Goal: Task Accomplishment & Management: Complete application form

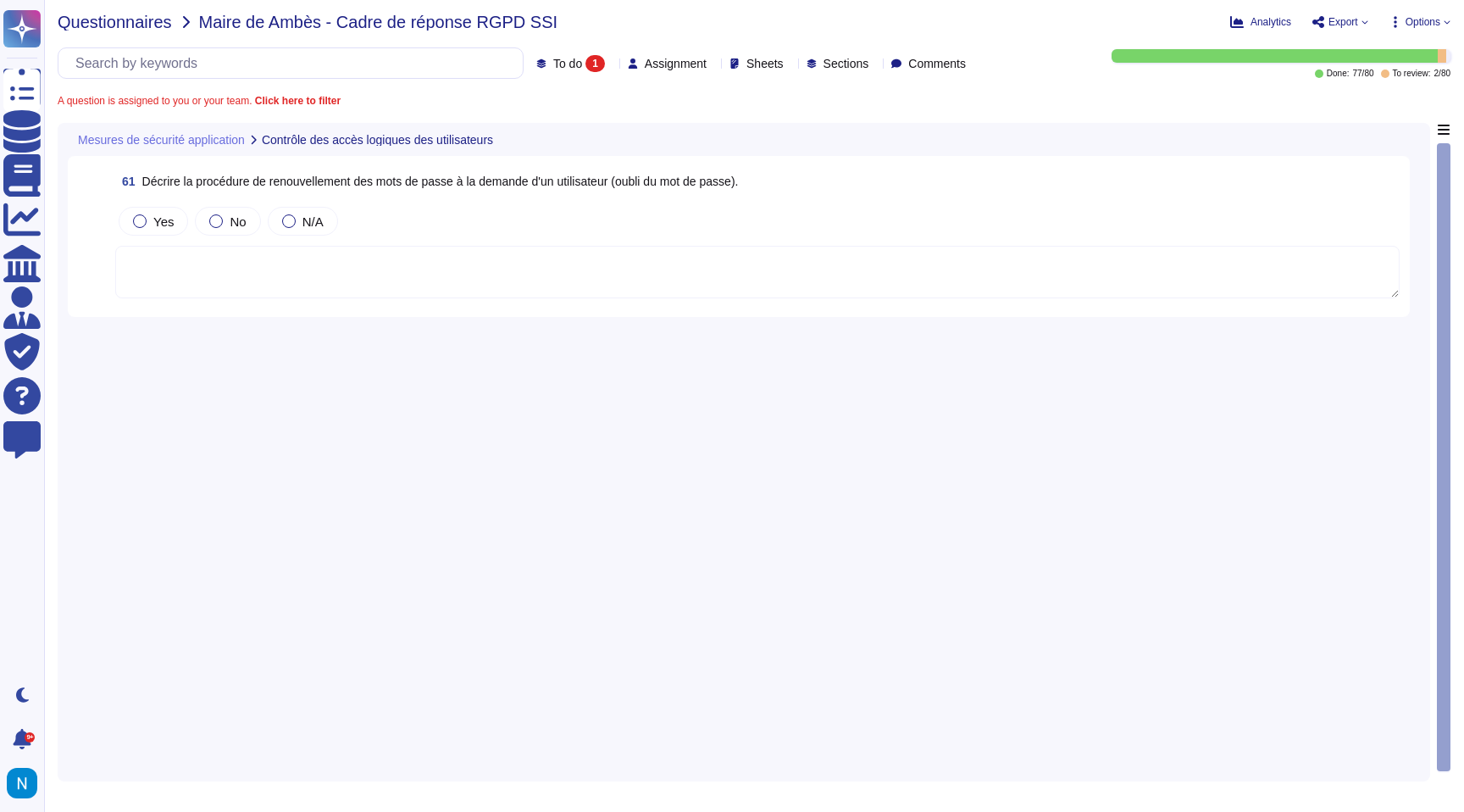
click at [146, 25] on span "Questionnaires" at bounding box center [114, 21] width 114 height 17
click at [576, 65] on div "To do 1 Assignment Sheets Sections Comments" at bounding box center [754, 63] width 436 height 17
click at [612, 65] on icon at bounding box center [612, 65] width 0 height 0
click at [559, 100] on div "All 80" at bounding box center [571, 106] width 137 height 19
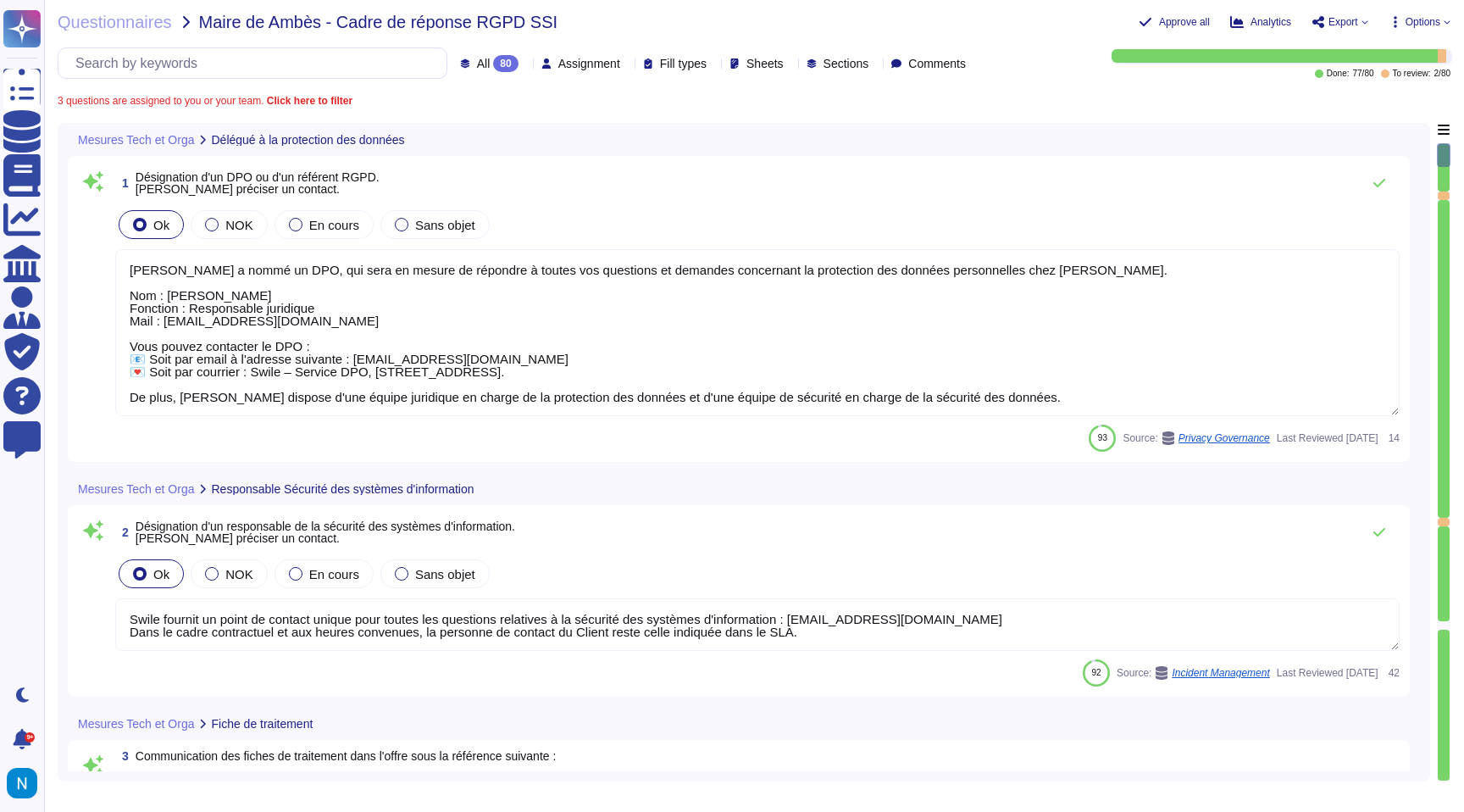
type textarea "Swile fournit un point de contact unique pour toutes les questions relatives à …"
type textarea "De par la double qualification juridique de [PERSON_NAME], celle-ci dispose d’u…"
type textarea "Lorem ipsumdo s'ame consectet ad elitseddoei te incidid ut laboreetdo mag aliqu…"
type textarea "[PERSON_NAME] a nommé un DPO, qui sera en mesure de répondre à toutes vos quest…"
click at [493, 62] on div "80" at bounding box center [505, 63] width 25 height 17
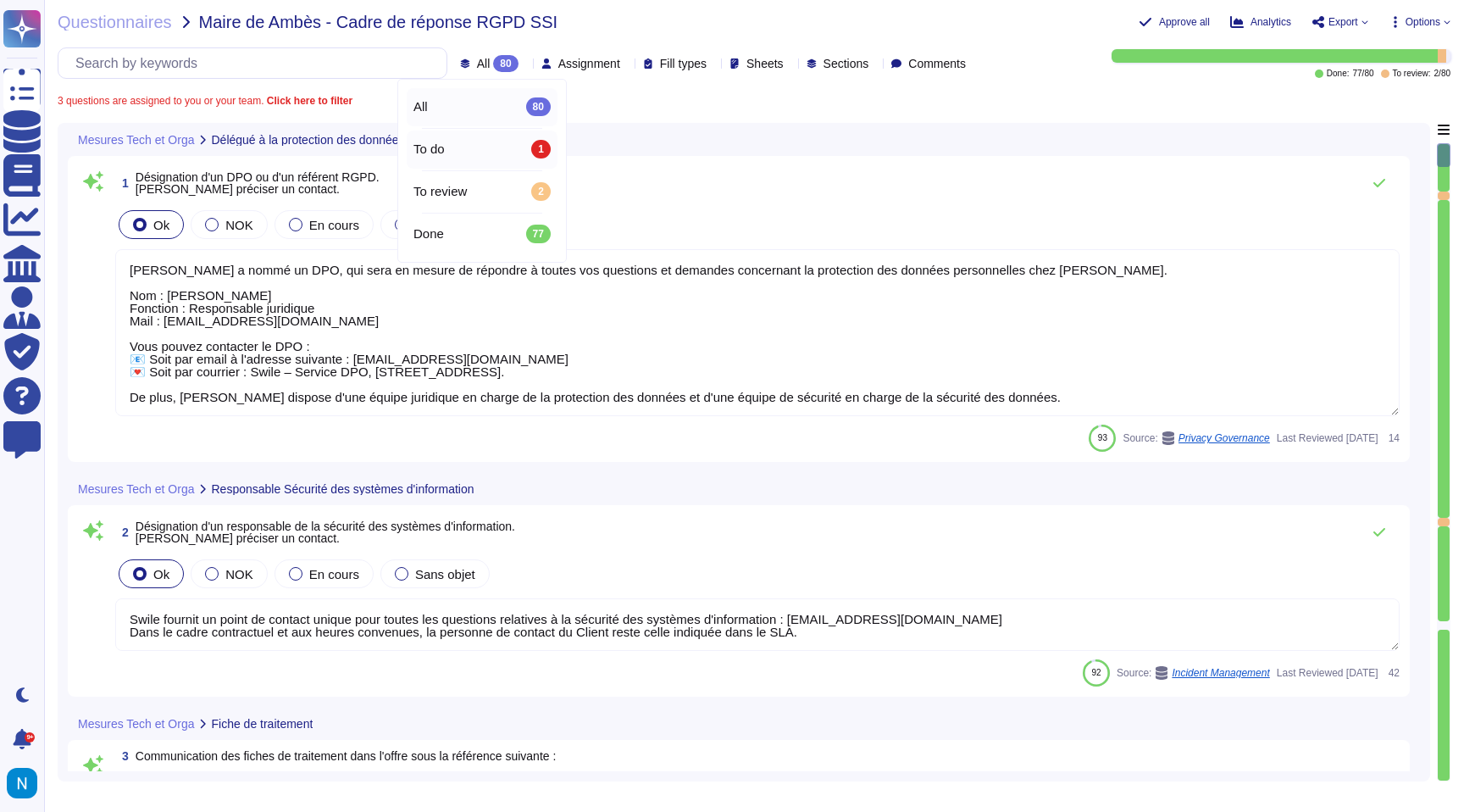
click at [464, 146] on div "To do 1" at bounding box center [481, 149] width 137 height 19
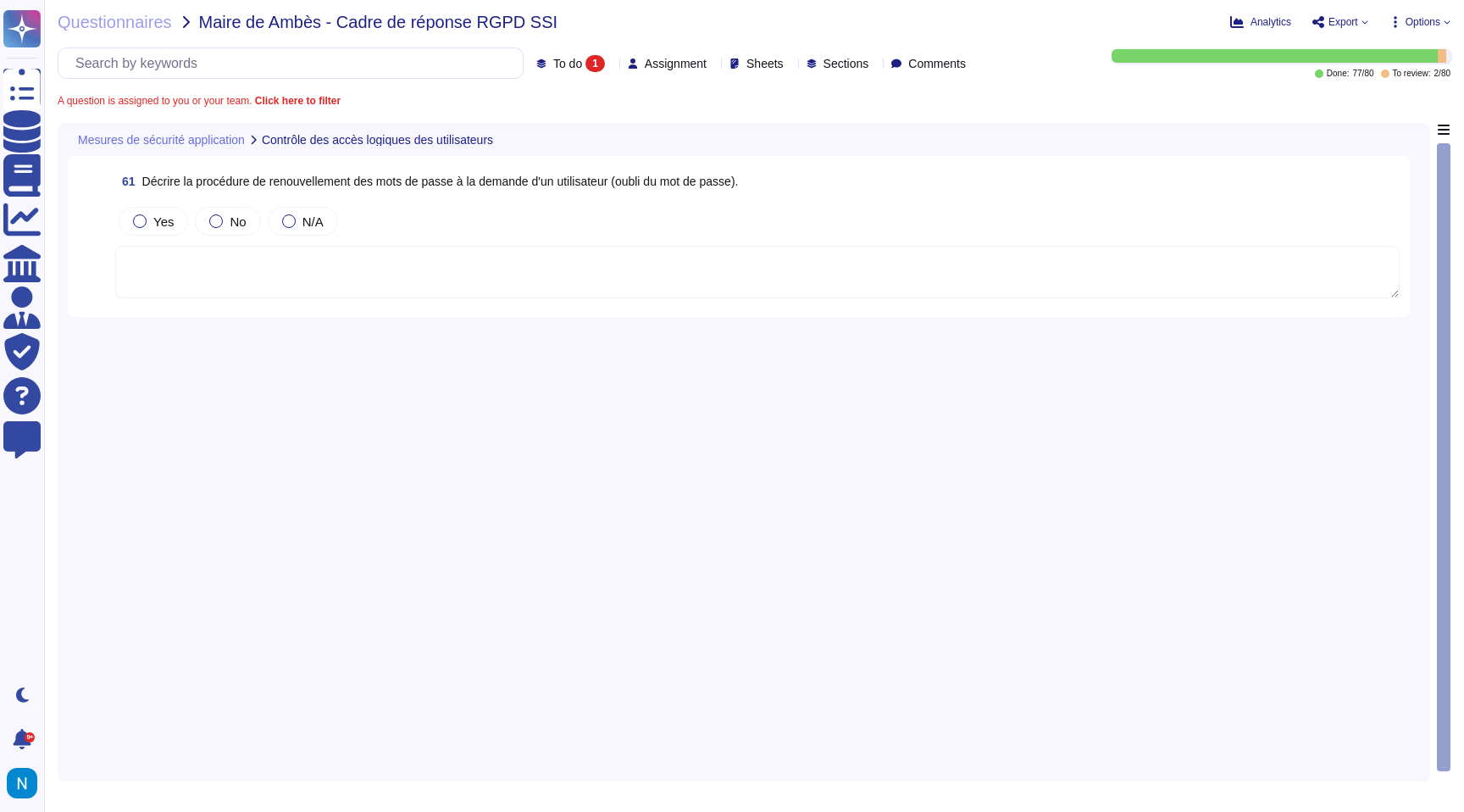
click at [476, 271] on textarea at bounding box center [757, 272] width 1284 height 52
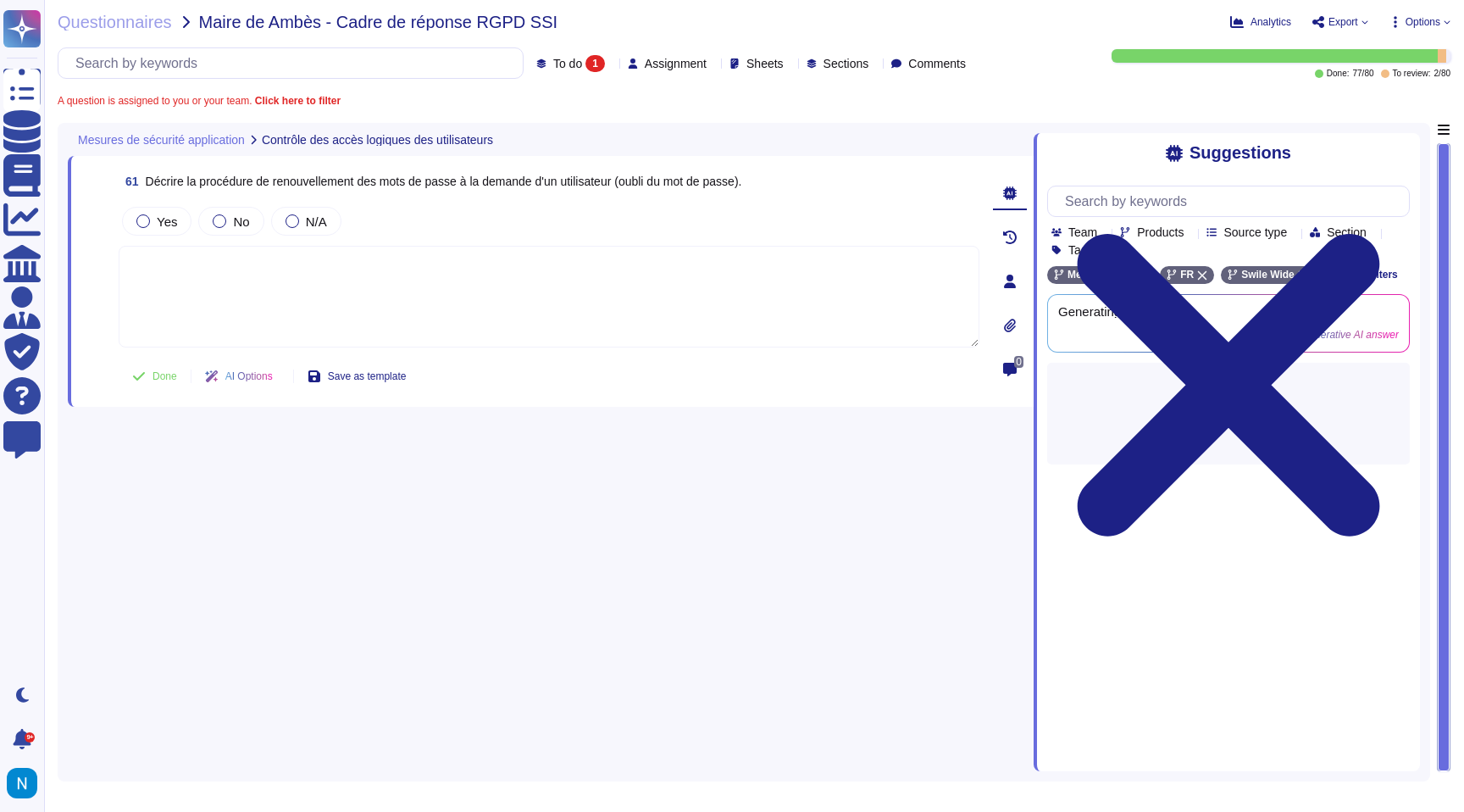
paste textarea "En cas de perte du Mot de Passe, le Consommateur a la possibilité de récupérer …"
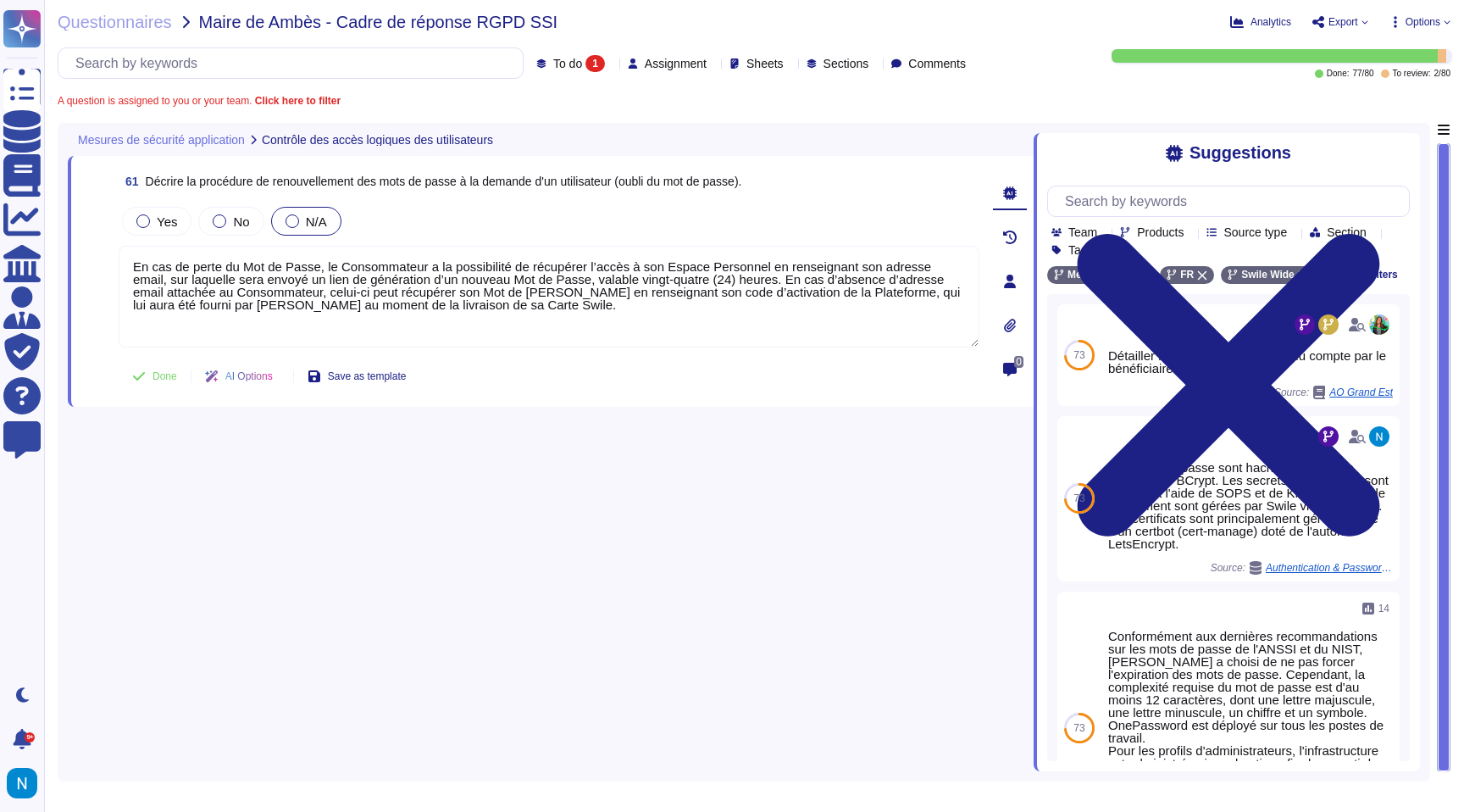
type textarea "En cas de perte du Mot de Passe, le Consommateur a la possibilité de récupérer …"
click at [289, 219] on div at bounding box center [292, 220] width 13 height 13
click at [162, 379] on span "Done" at bounding box center [165, 376] width 25 height 10
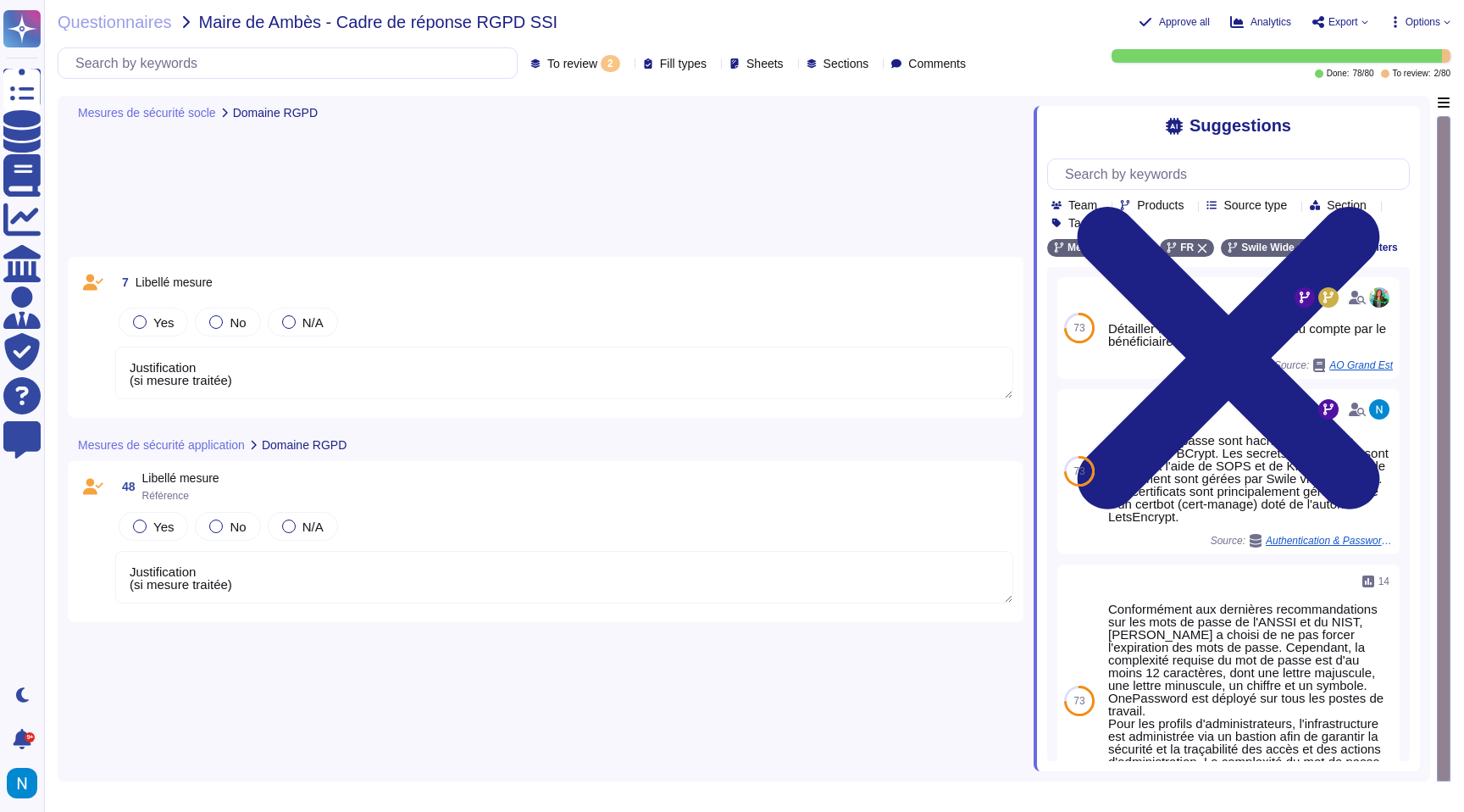
type textarea "Justification (si mesure traitée)"
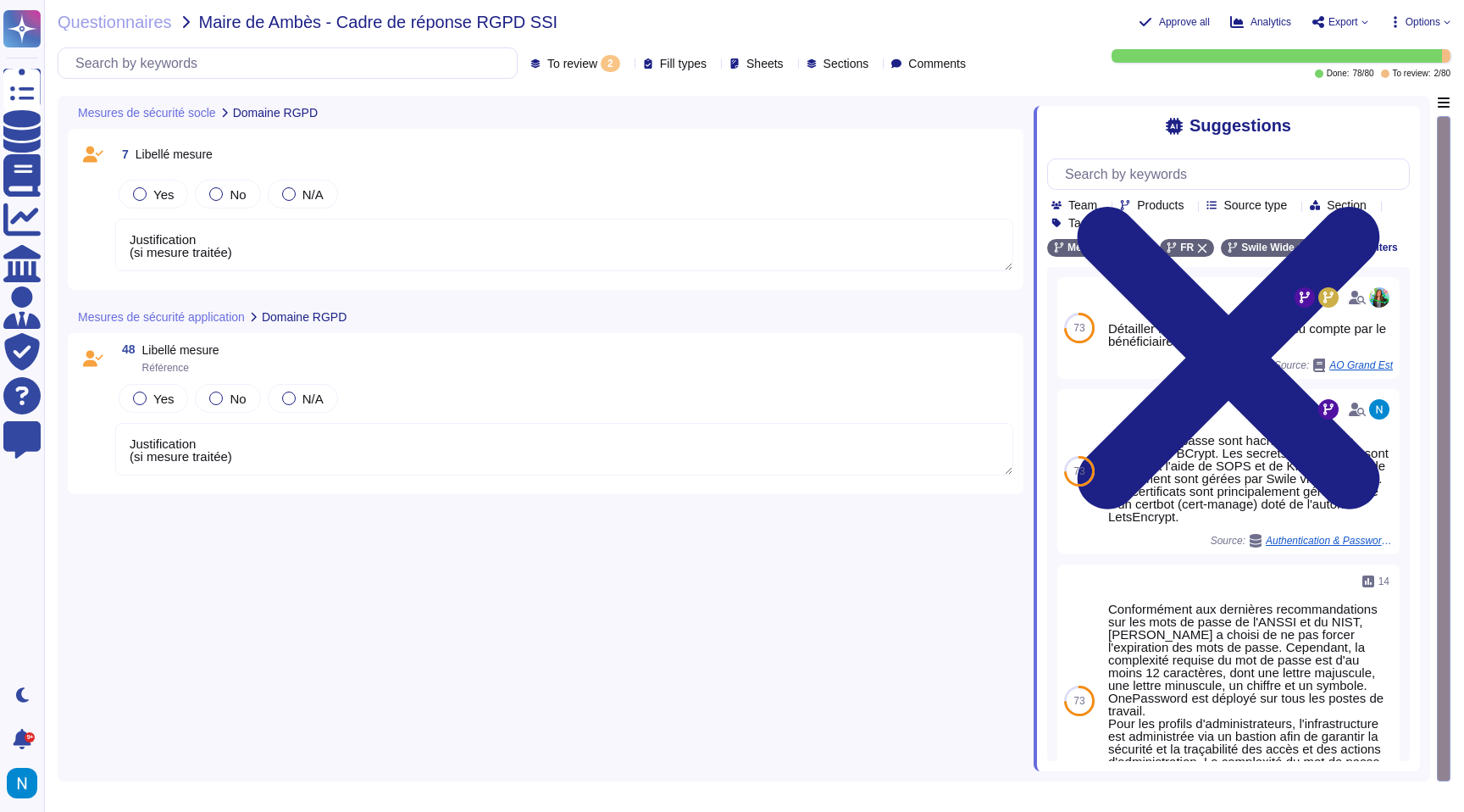
type textarea "Justification (si mesure traitée)"
click at [627, 65] on icon at bounding box center [627, 65] width 0 height 0
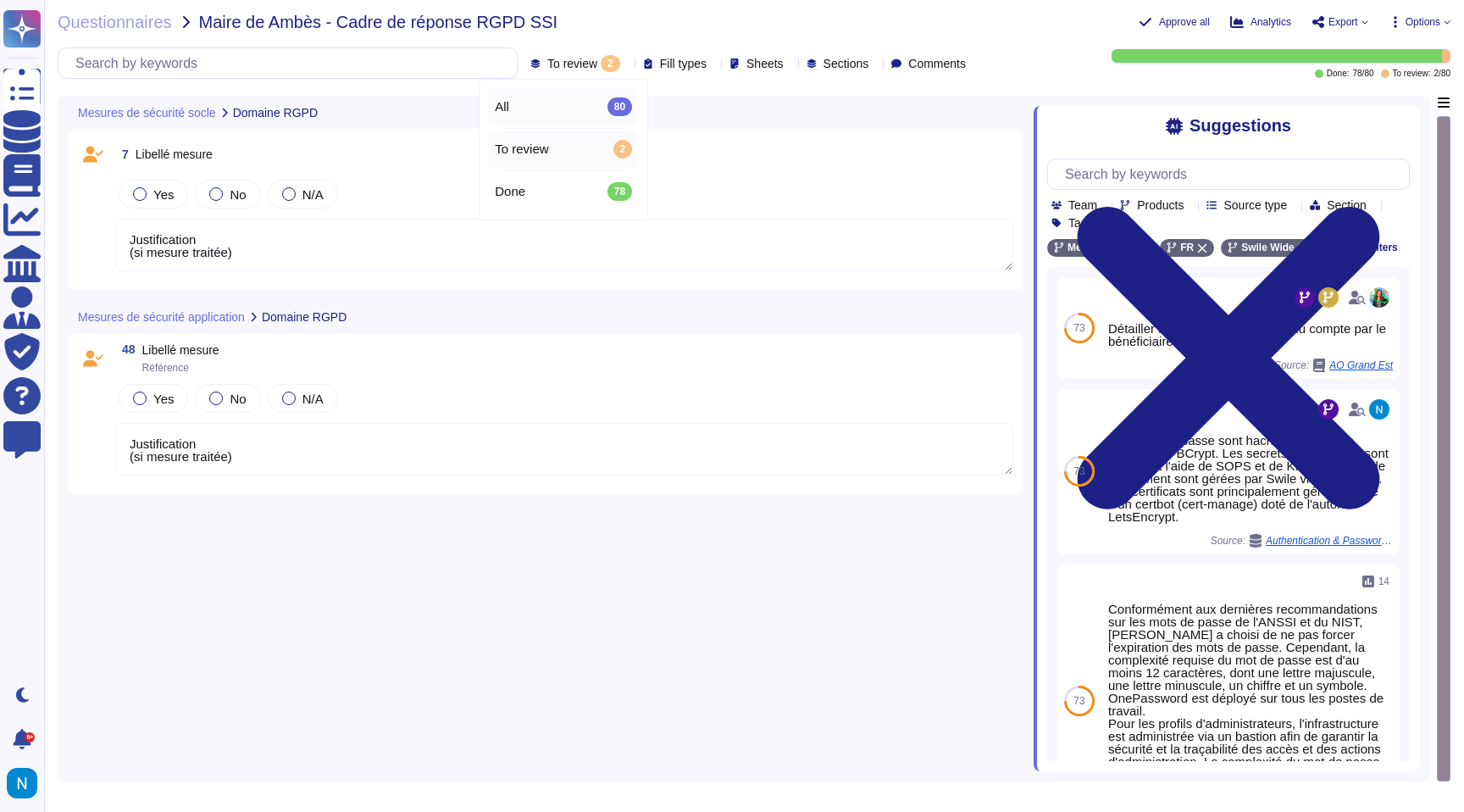
click at [556, 103] on div "All 80" at bounding box center [563, 106] width 137 height 19
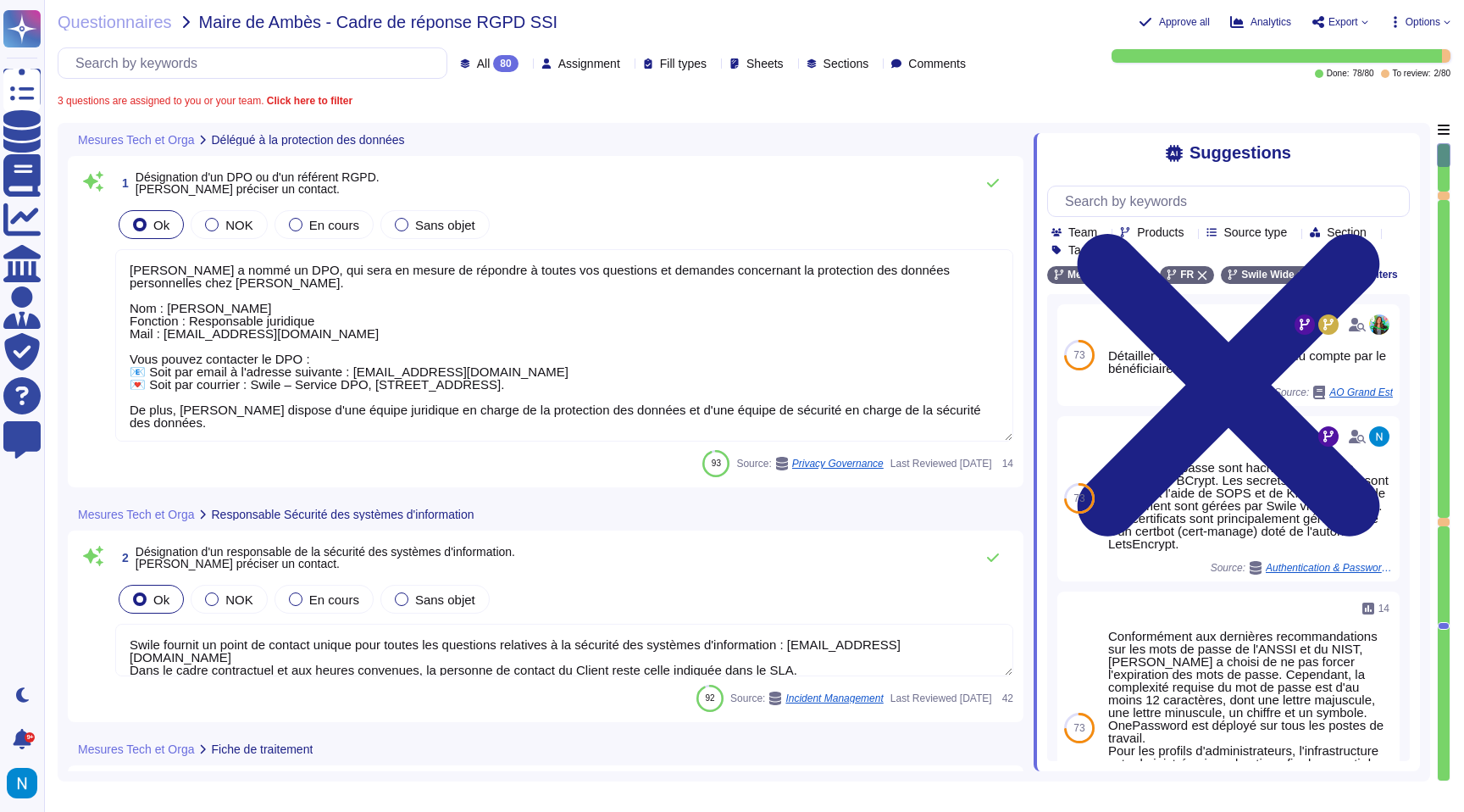
type textarea "De par la double qualification juridique de [PERSON_NAME], celle-ci dispose d’u…"
type textarea "Lorem ipsumdo s'ame consectet ad elitseddoei te incidid ut laboreetdo mag aliqu…"
type textarea "[PERSON_NAME] a nommé un DPO, qui sera en mesure de répondre à toutes vos quest…"
type textarea "Swile fournit un point de contact unique pour toutes les questions relatives à …"
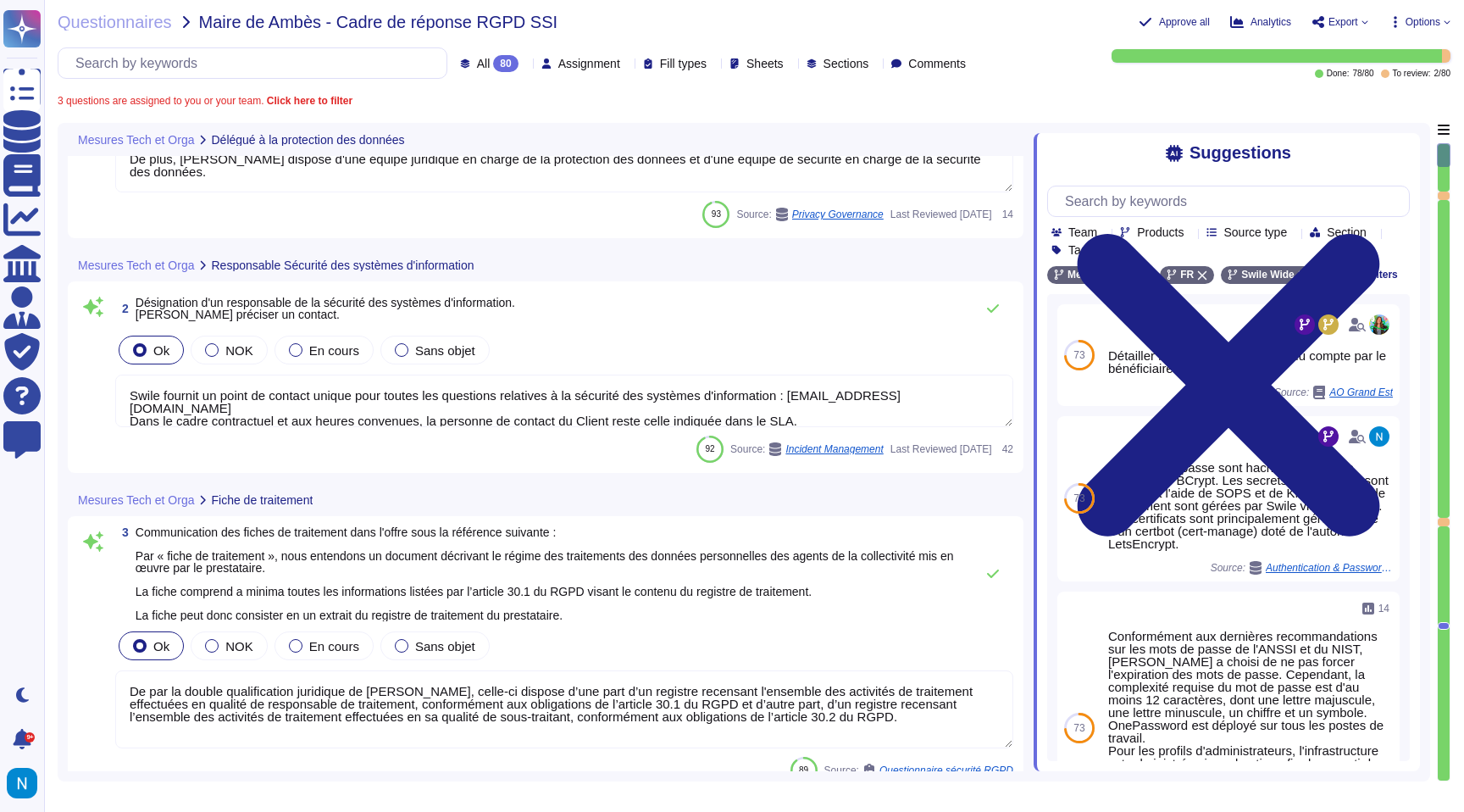
scroll to position [272, 0]
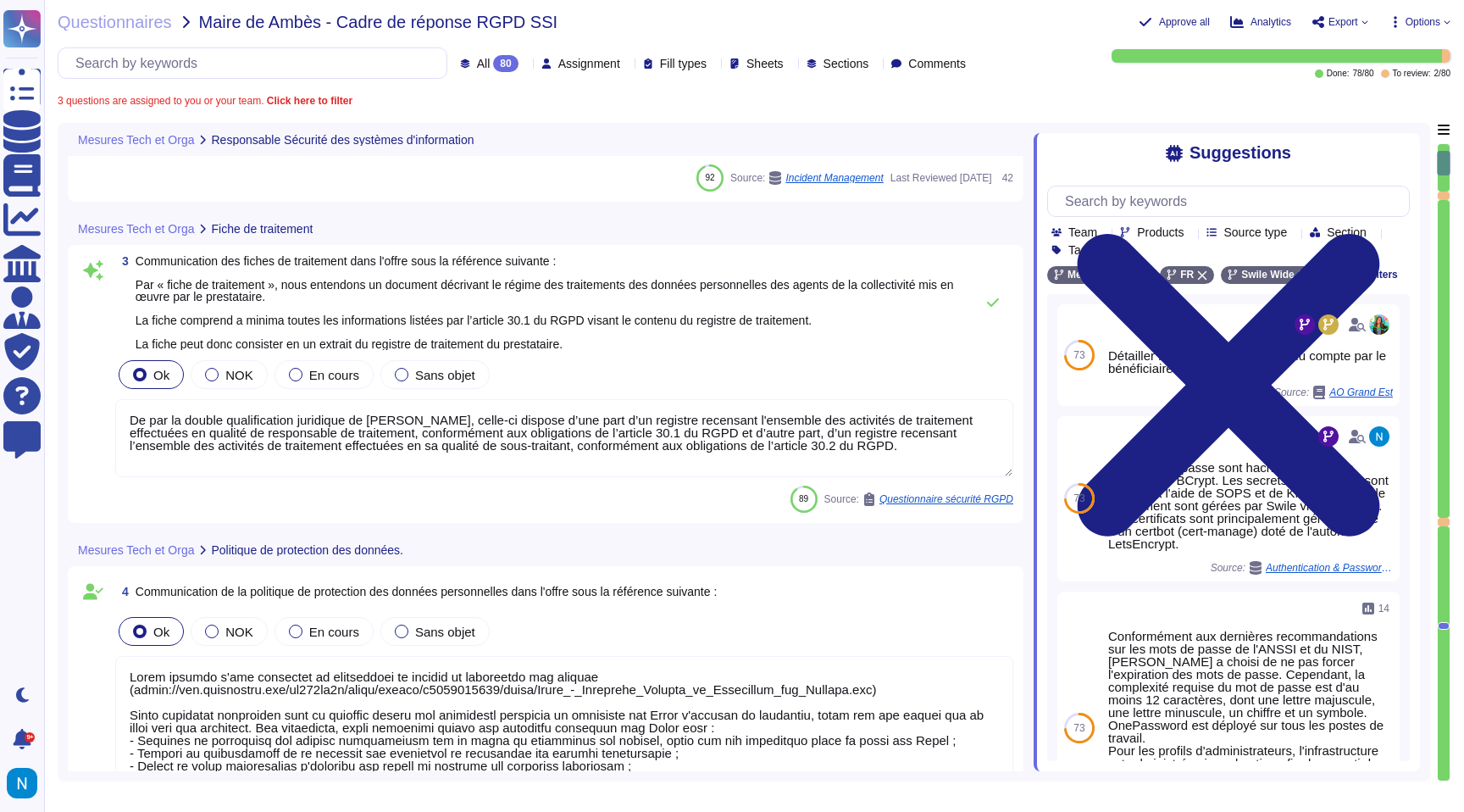
type textarea "Loremip Dolor sita co adip eli sedd-eiusmodt, inci utl etdolorema aliq enimadmi…"
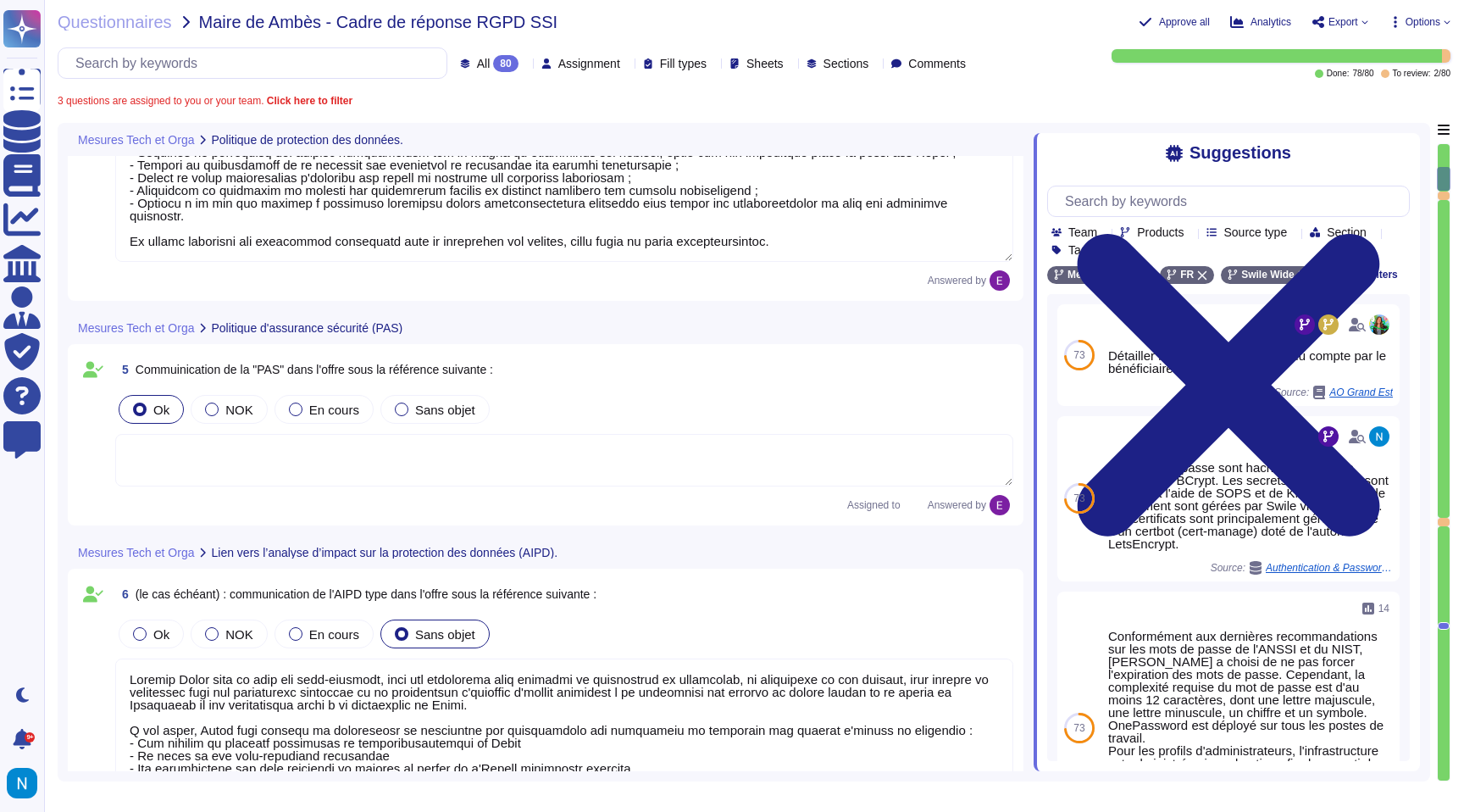
scroll to position [1076, 0]
click at [458, 467] on textarea at bounding box center [563, 458] width 898 height 52
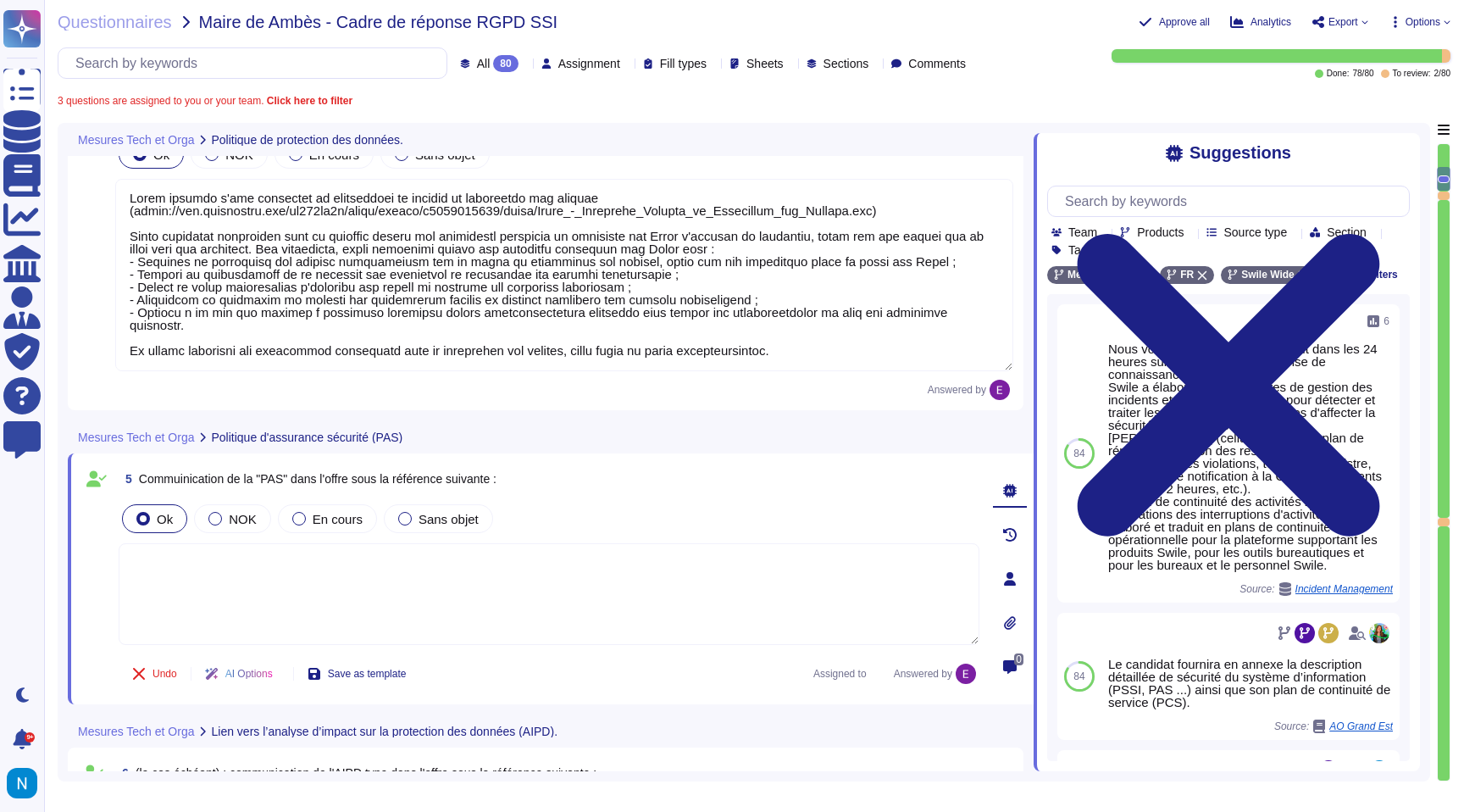
type textarea "Justification (si mesure traitée)"
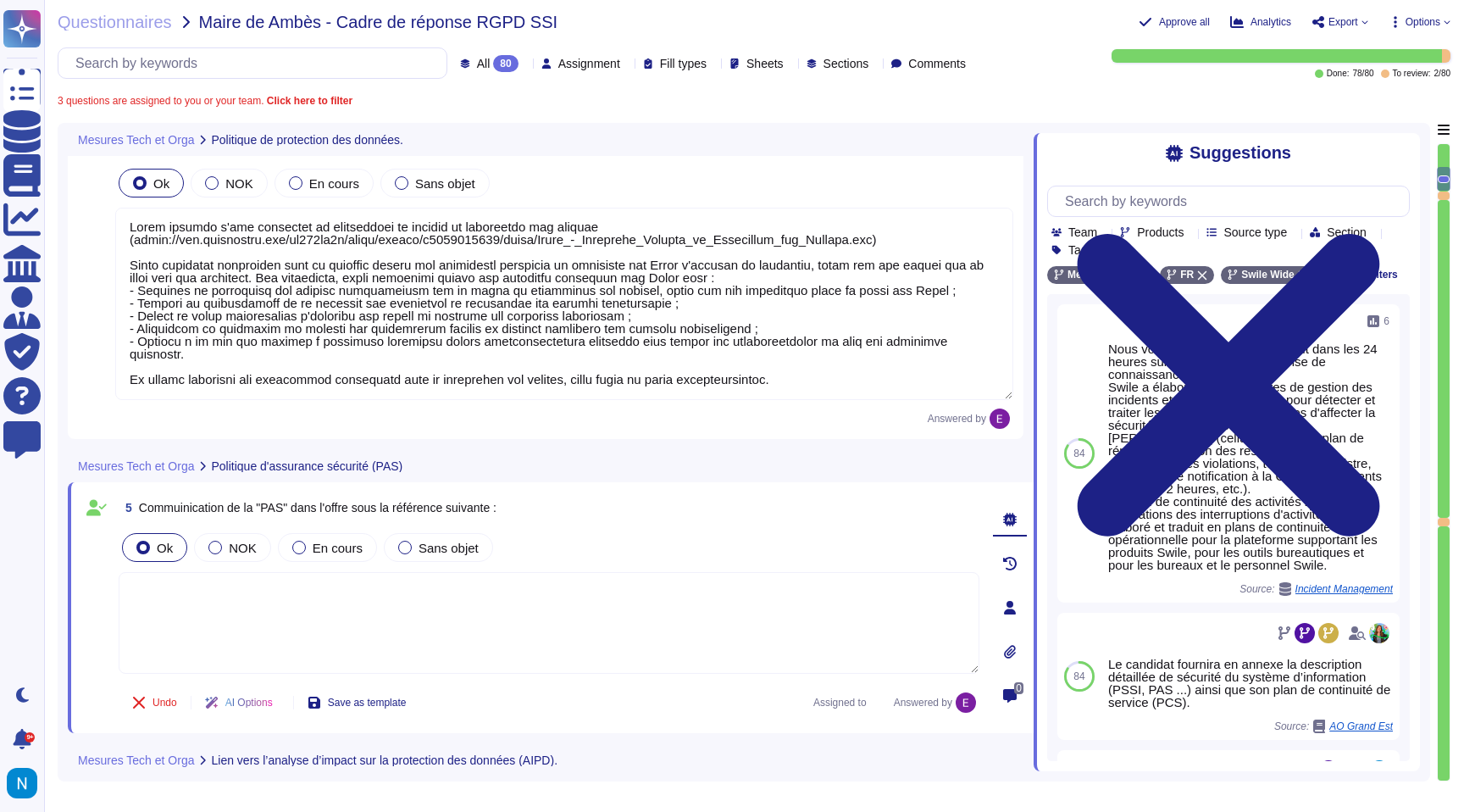
scroll to position [931, 0]
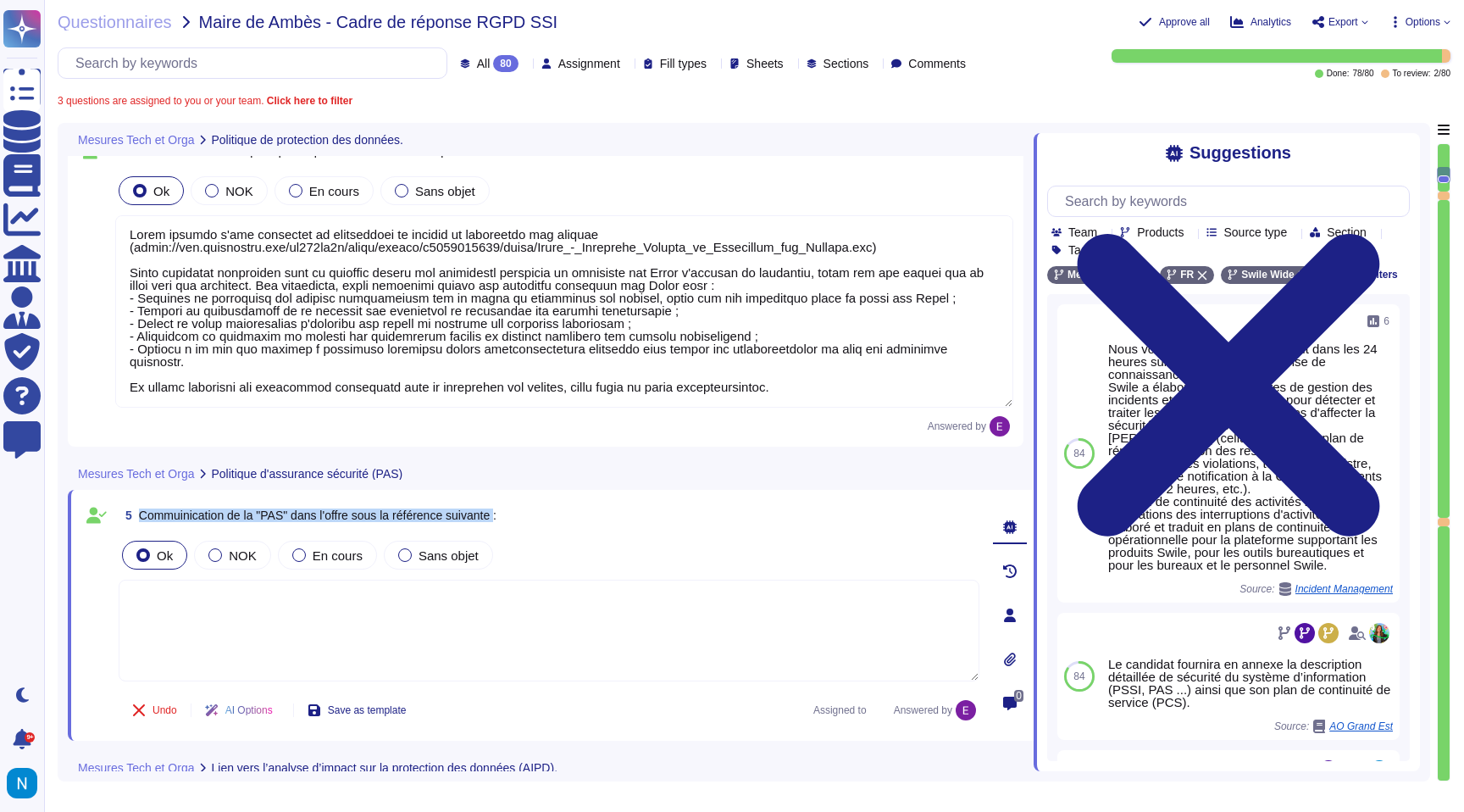
drag, startPoint x: 516, startPoint y: 514, endPoint x: 137, endPoint y: 510, distance: 379.0
click at [137, 510] on span "5 Commuinication de la "PAS" dans l'offre sous la référence suivante :" at bounding box center [307, 515] width 378 height 30
click at [444, 620] on textarea at bounding box center [548, 630] width 861 height 102
type textarea "Veuillez vous référer au PAS communiqué."
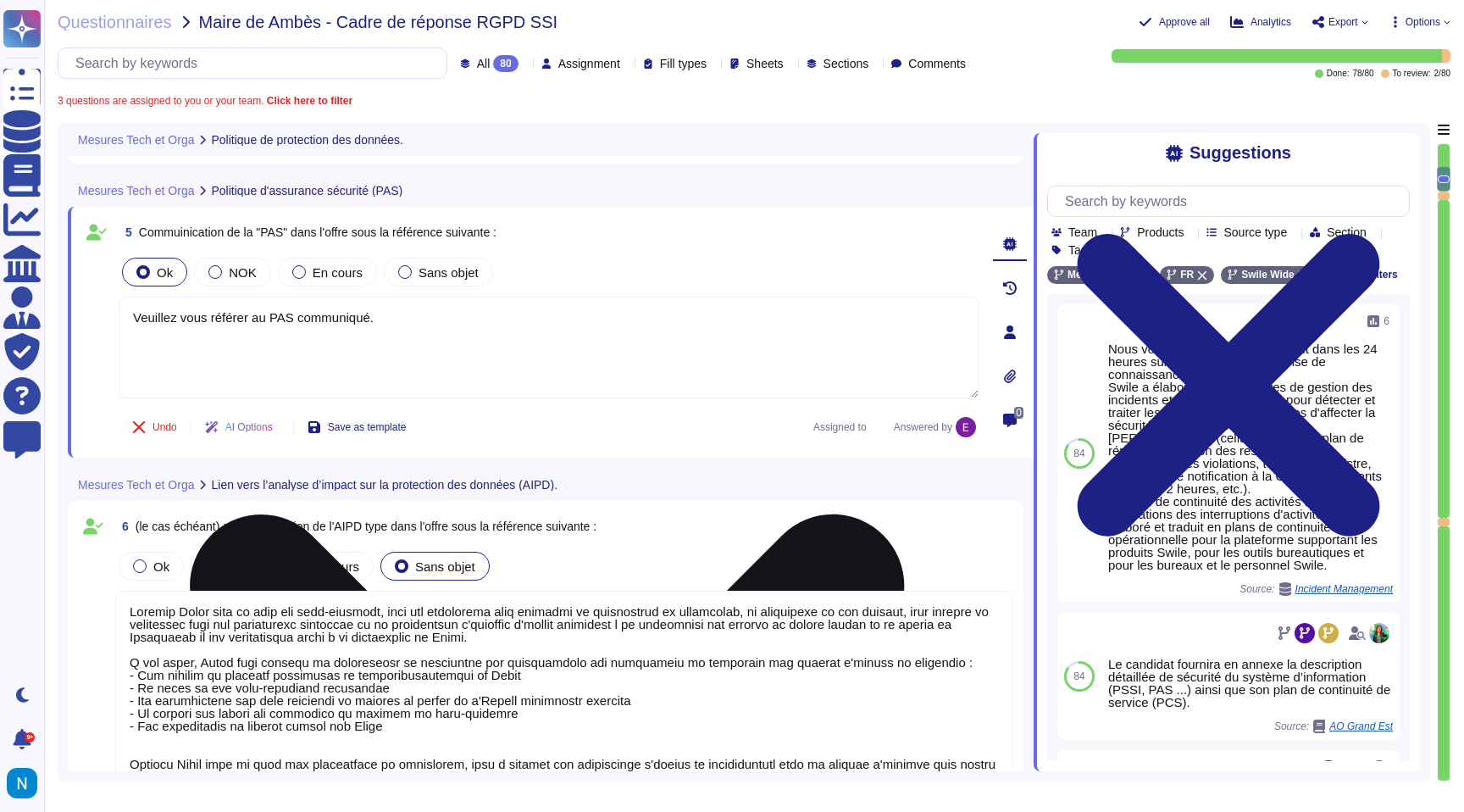
type textarea "Justification (si mesure traitée)"
type textarea "Toute notre infrastructure est déployée avec des protections natives du cloud, …"
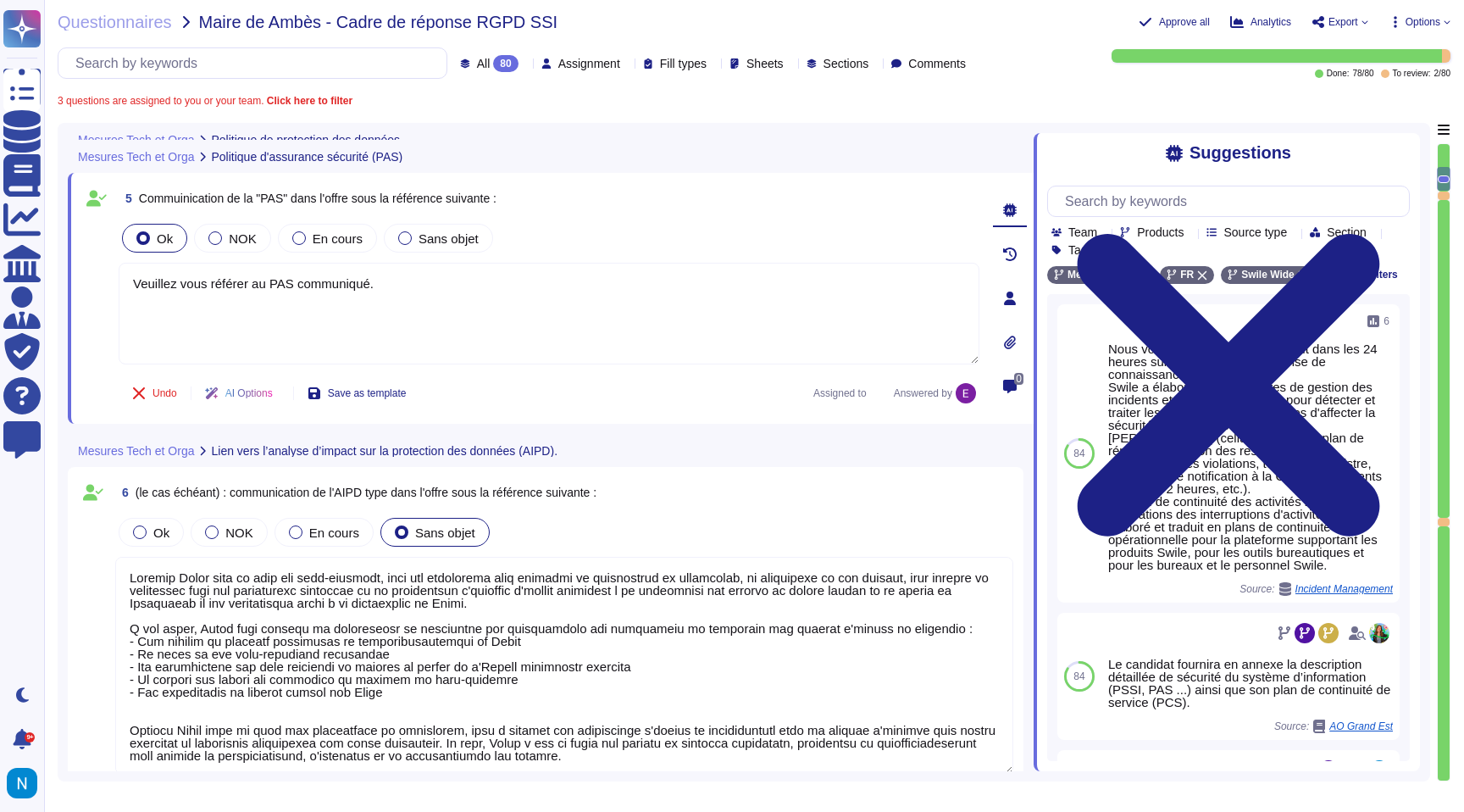
scroll to position [1248, 0]
type textarea "Justification (si mesure traitée)"
type textarea "Veuillez vous référer au PAS communiqué."
click at [627, 571] on textarea at bounding box center [563, 664] width 898 height 218
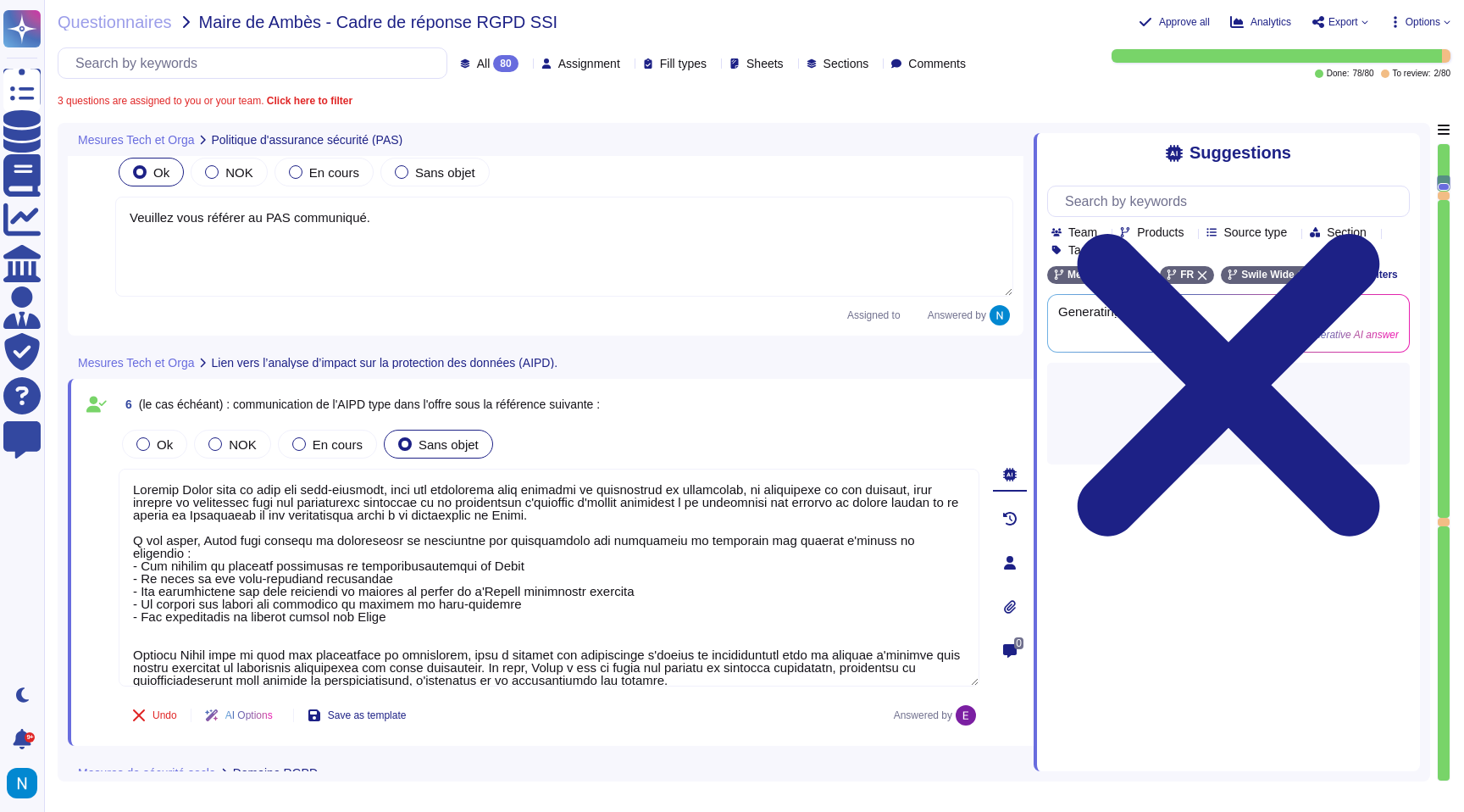
scroll to position [1305, 0]
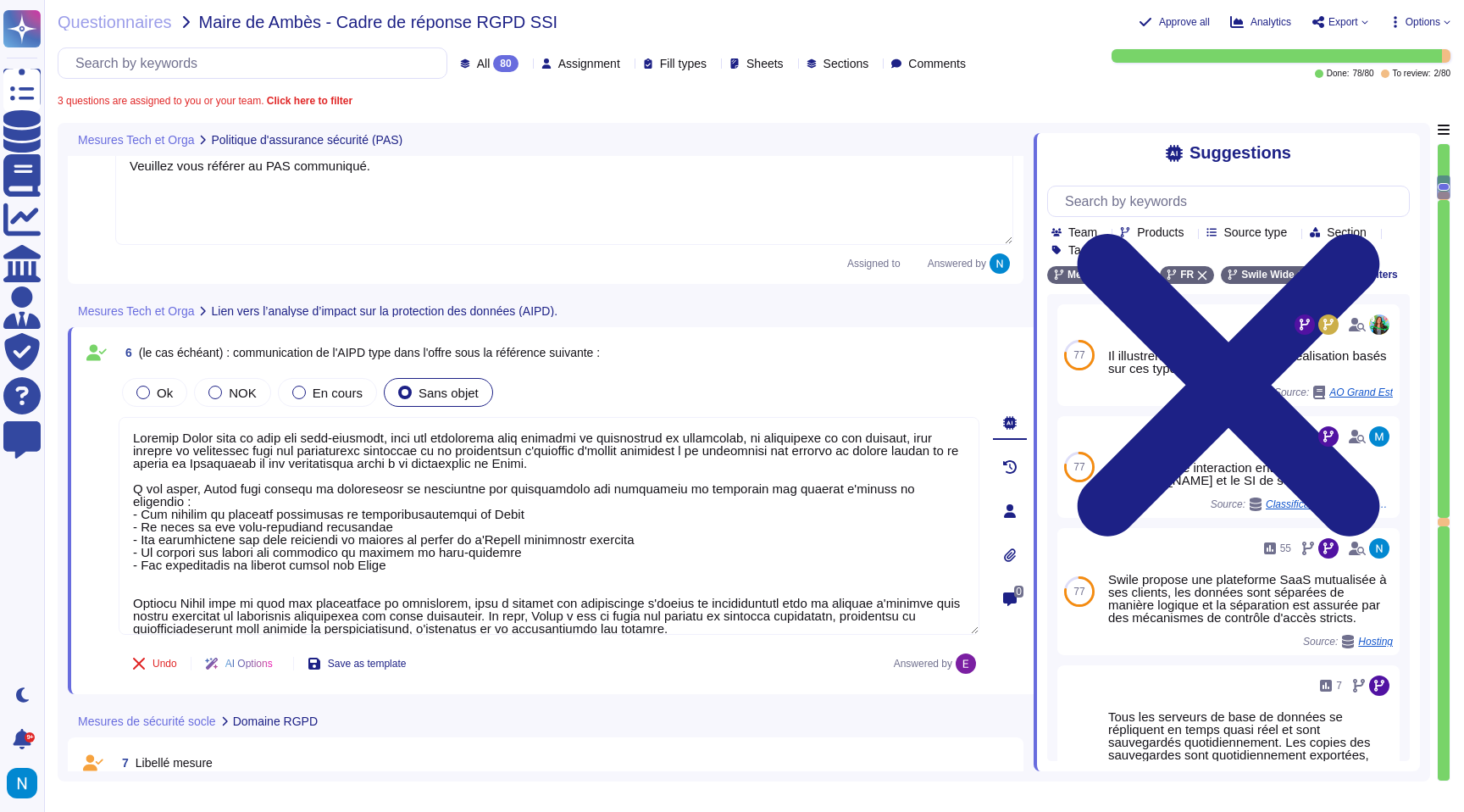
type textarea "Justification (si mesure traitée)"
type textarea "L'authentification MFA est requise pour l'accès technique aux serveurs de produ…"
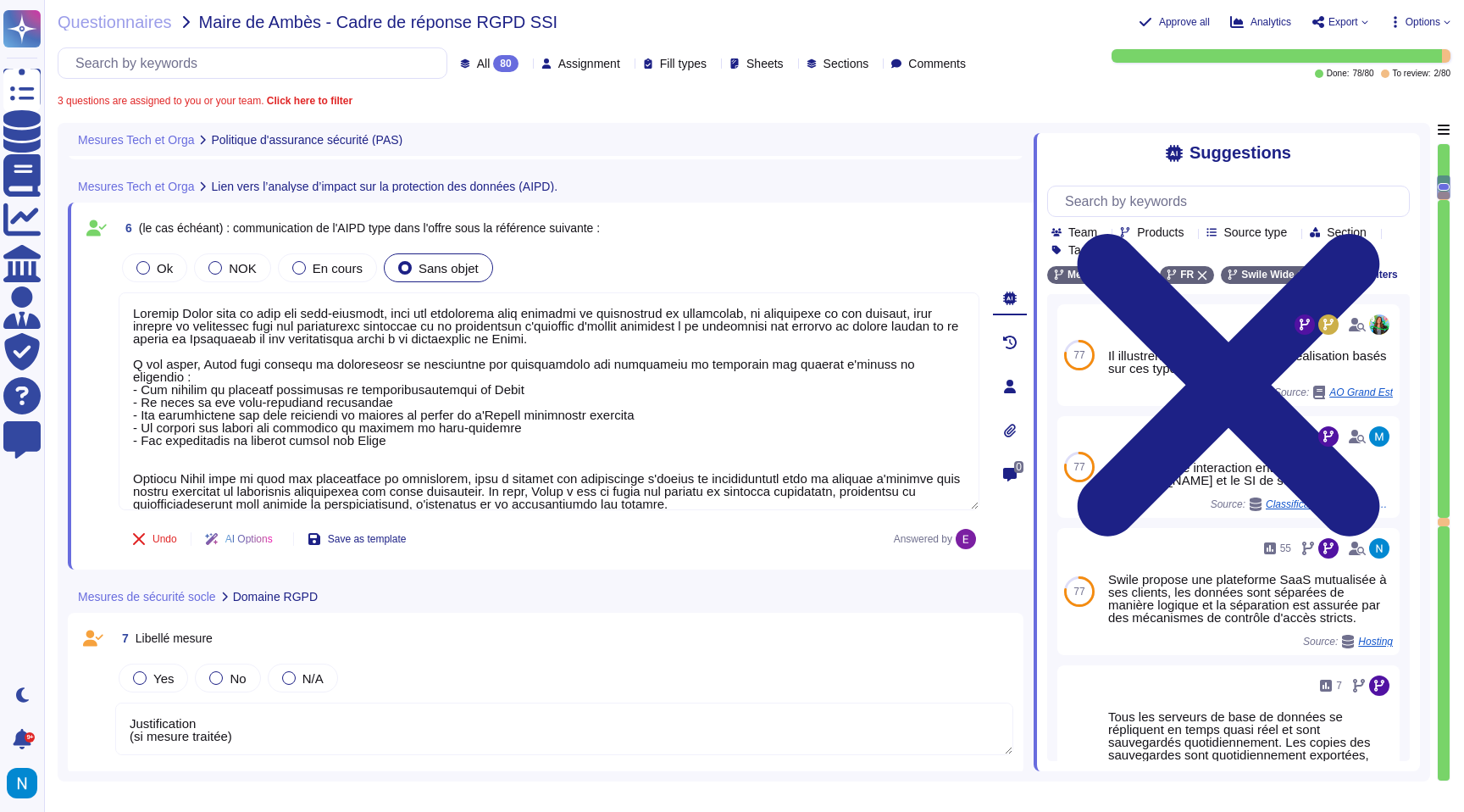
scroll to position [2, 0]
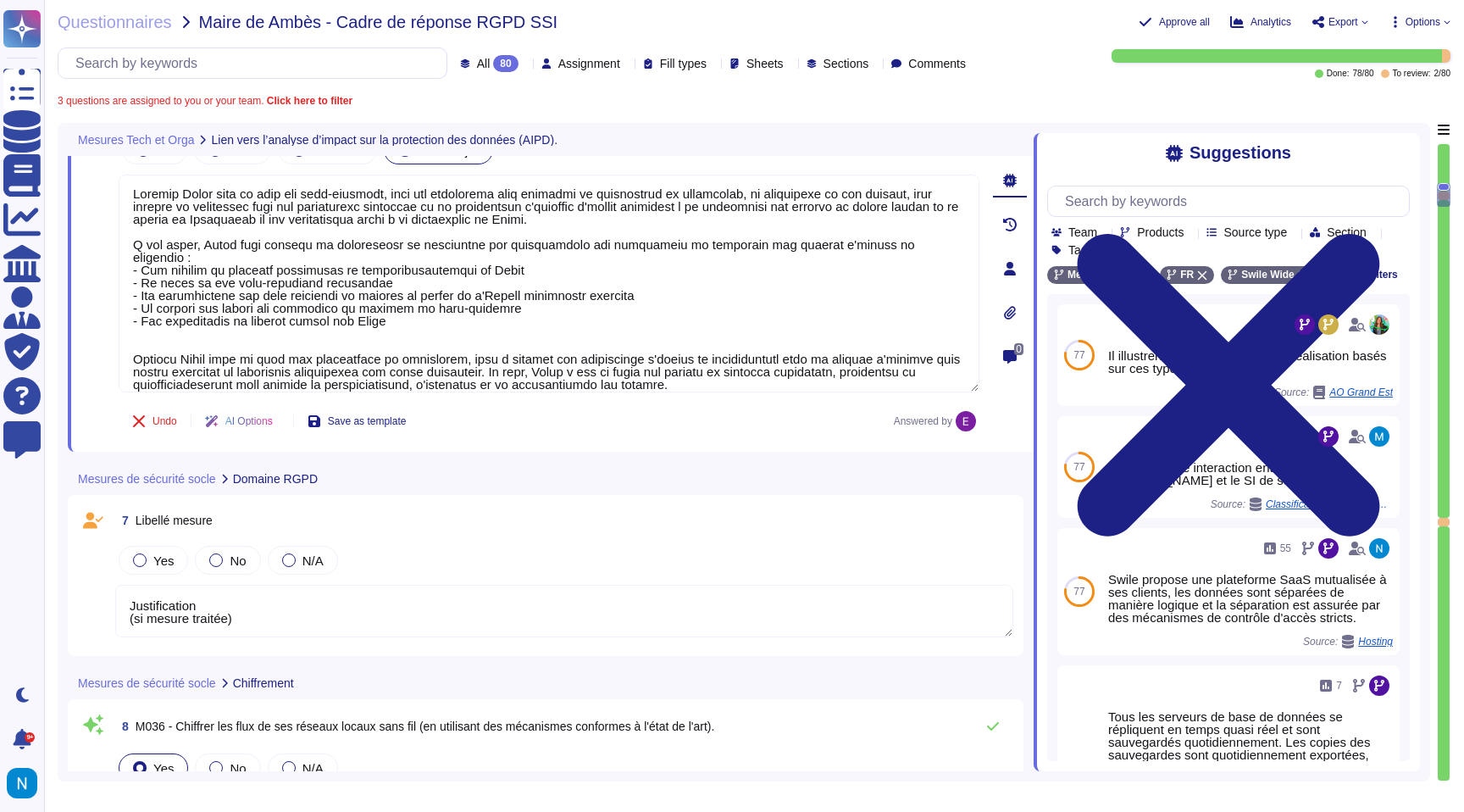
type textarea "Justification (si mesure traitée)"
type textarea "Les clés sont gérées par [PERSON_NAME]. La durée de vie des secrets générés et …"
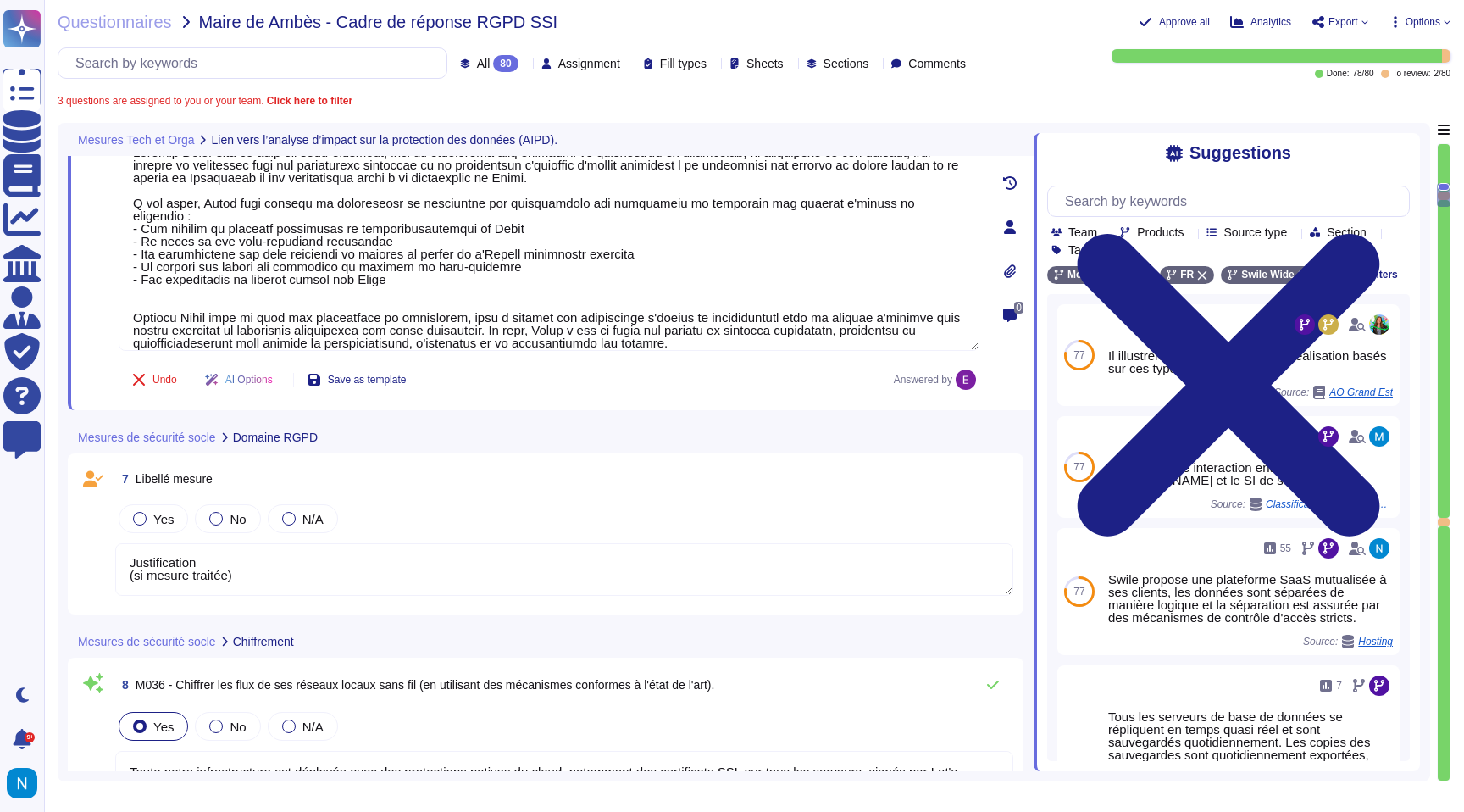
scroll to position [0, 0]
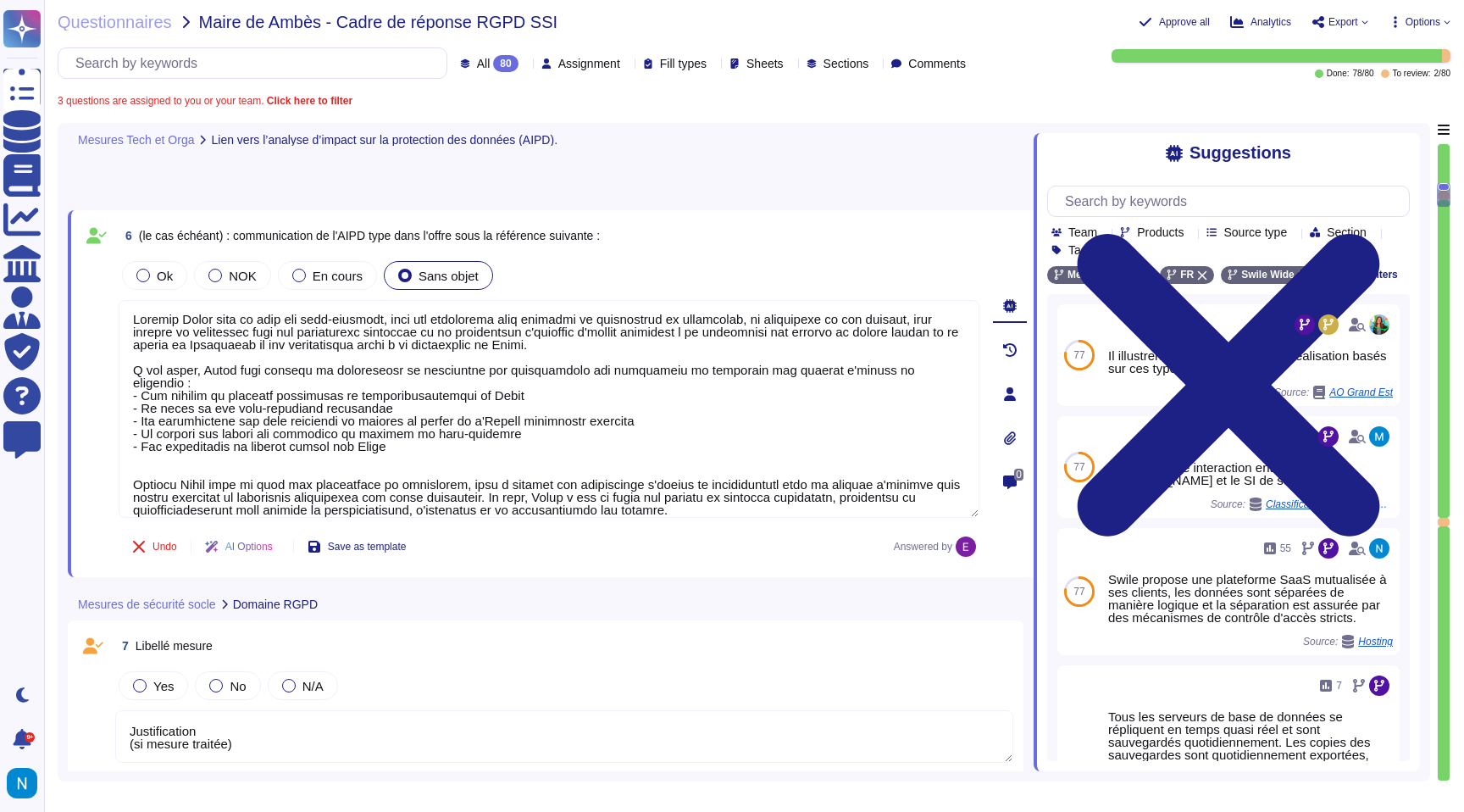
type textarea "Justification (si mesure traitée)"
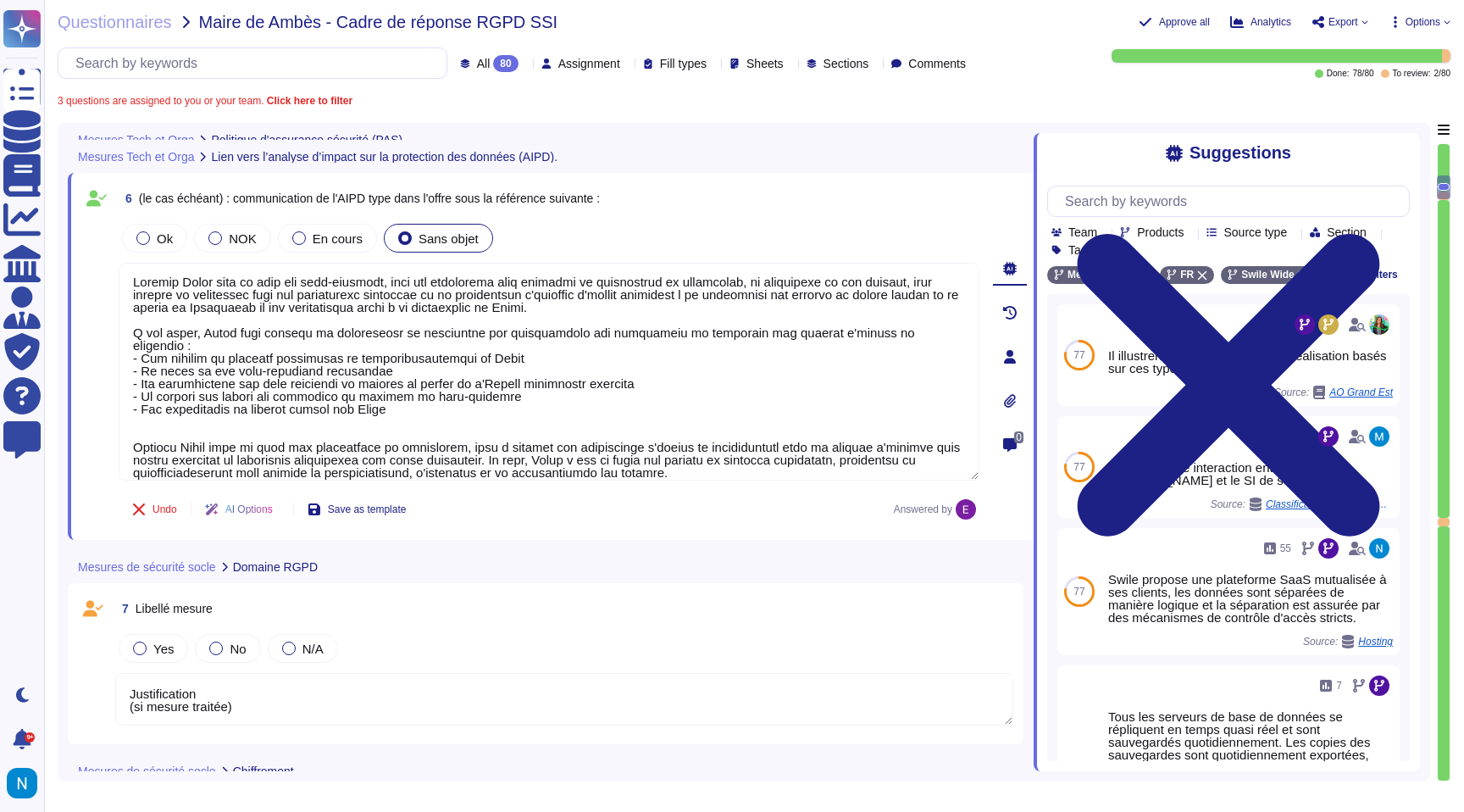
type textarea "Veuillez vous référer au PAS communiqué."
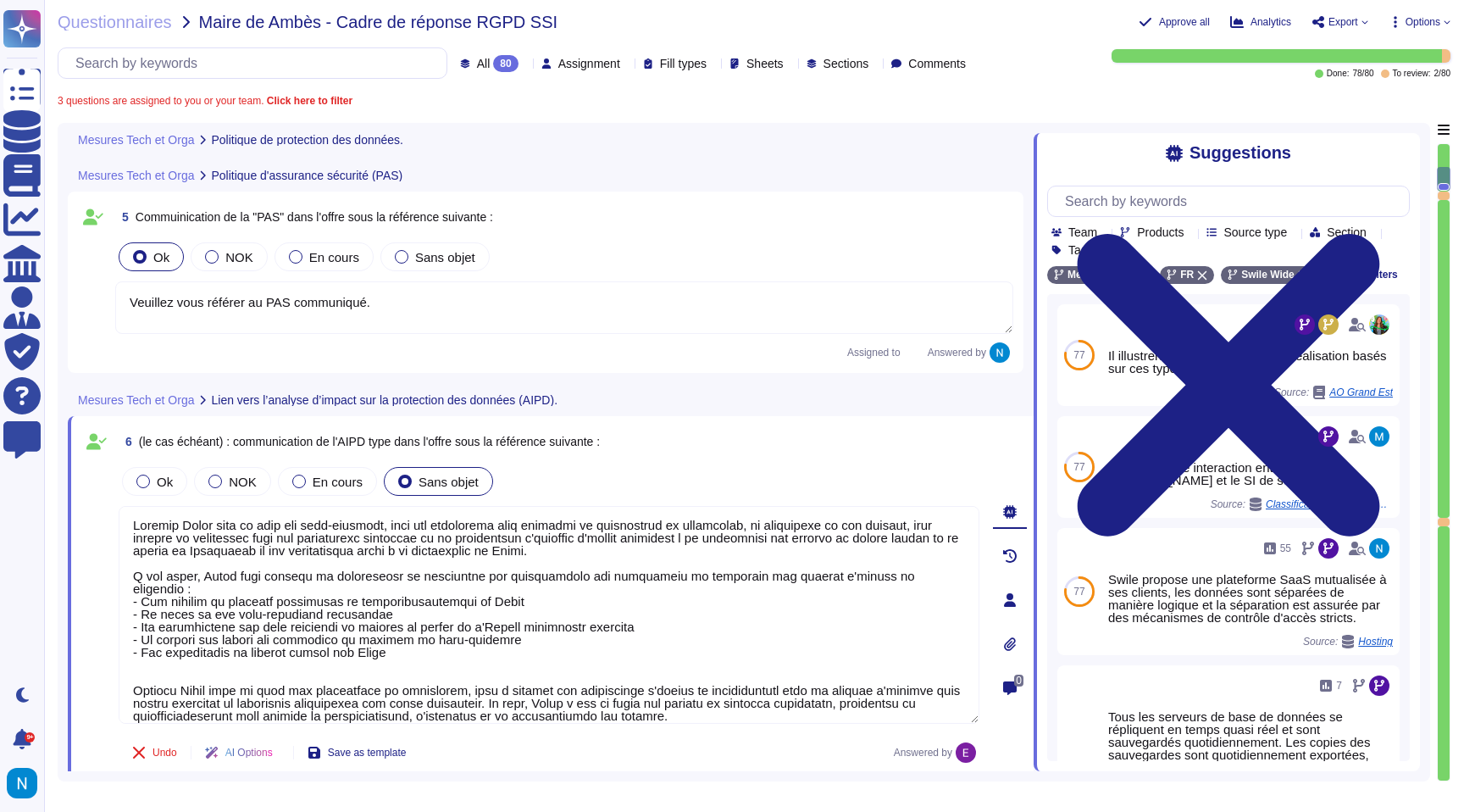
type textarea "Justification (si mesure traitée)"
type textarea "Lorem ipsumdo s'ame consectet ad elitseddoei te incidid ut laboreetdo mag aliqu…"
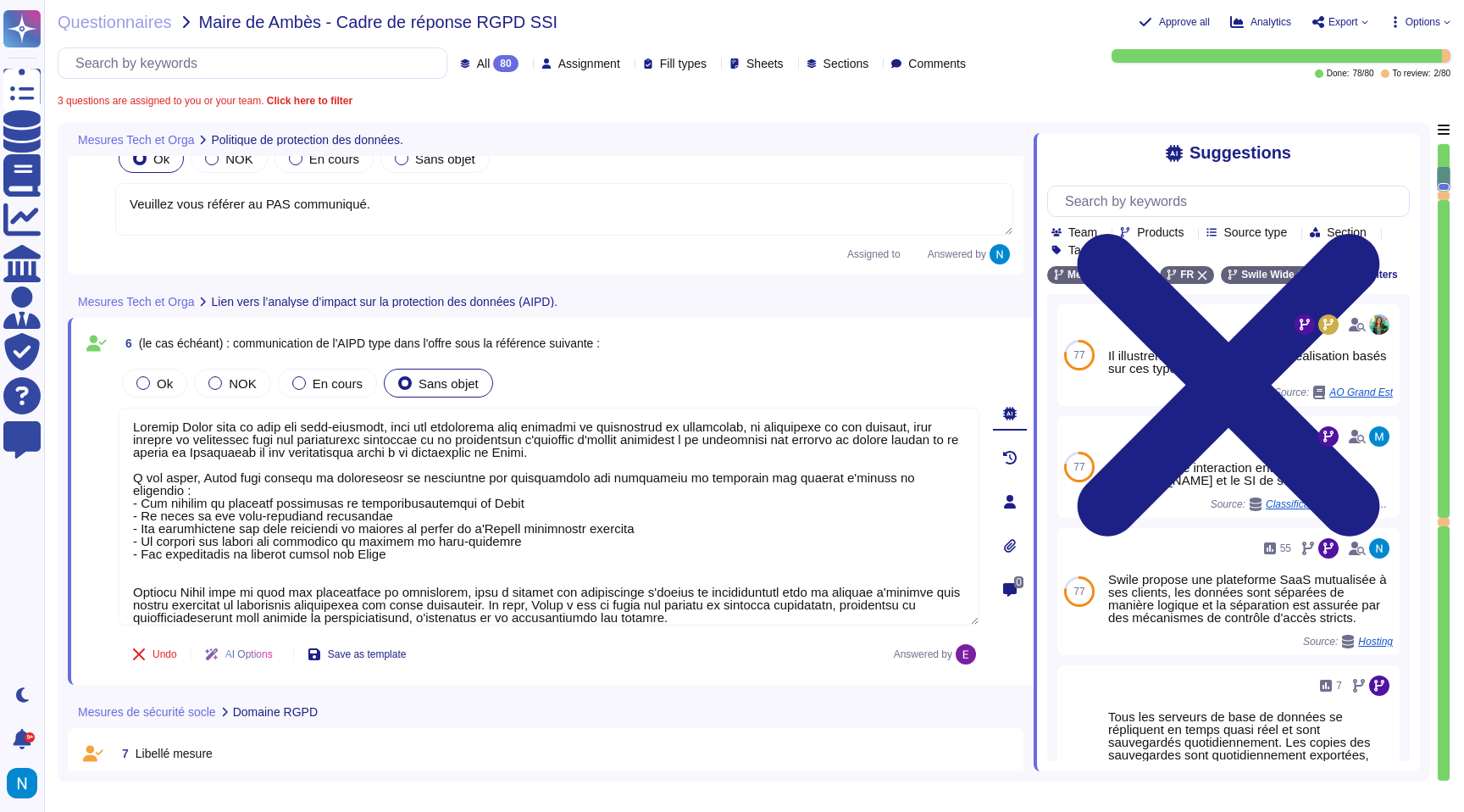
type textarea "Justification (si mesure traitée)"
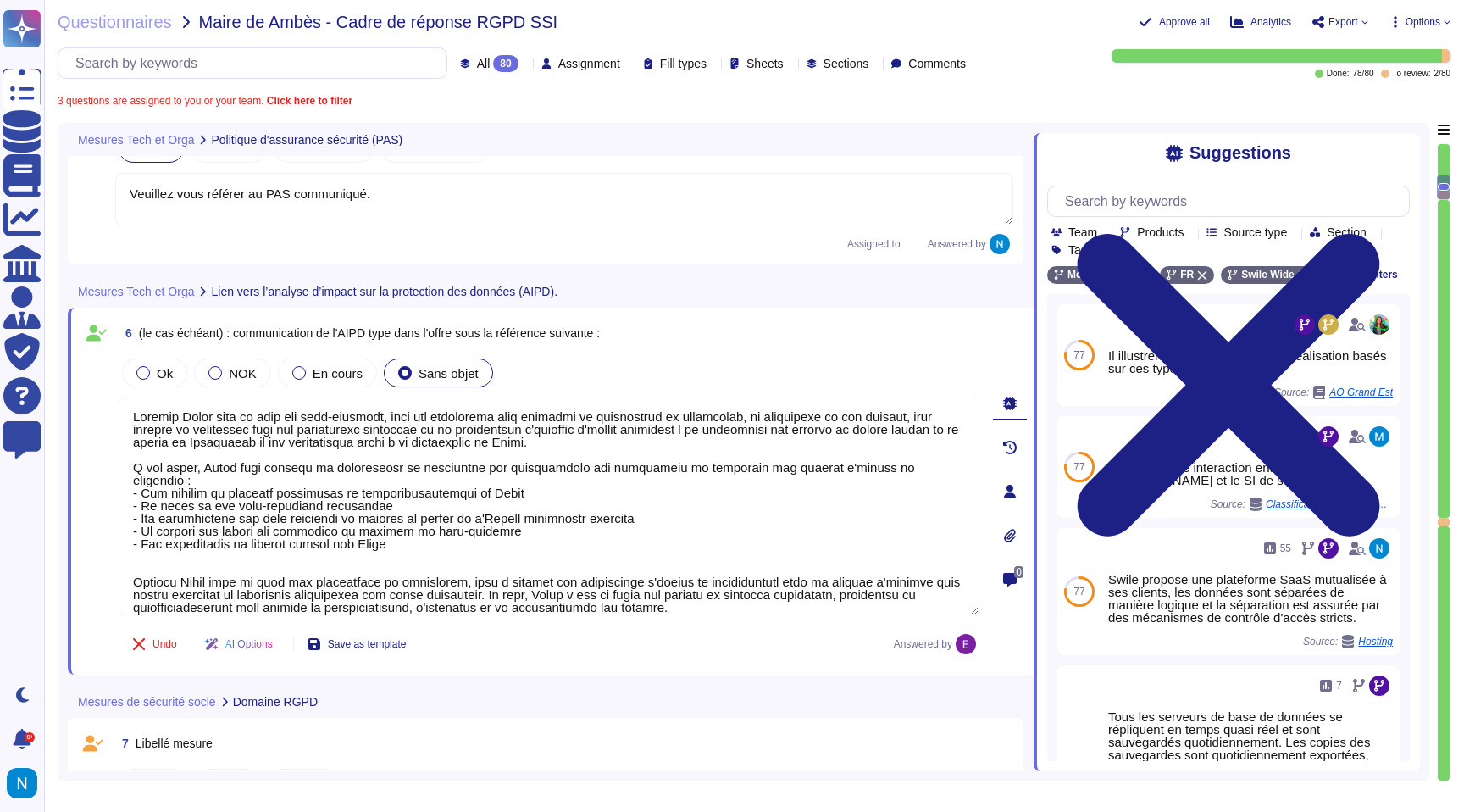
type textarea "L'authentification MFA est requise pour l'accès technique aux serveurs de produ…"
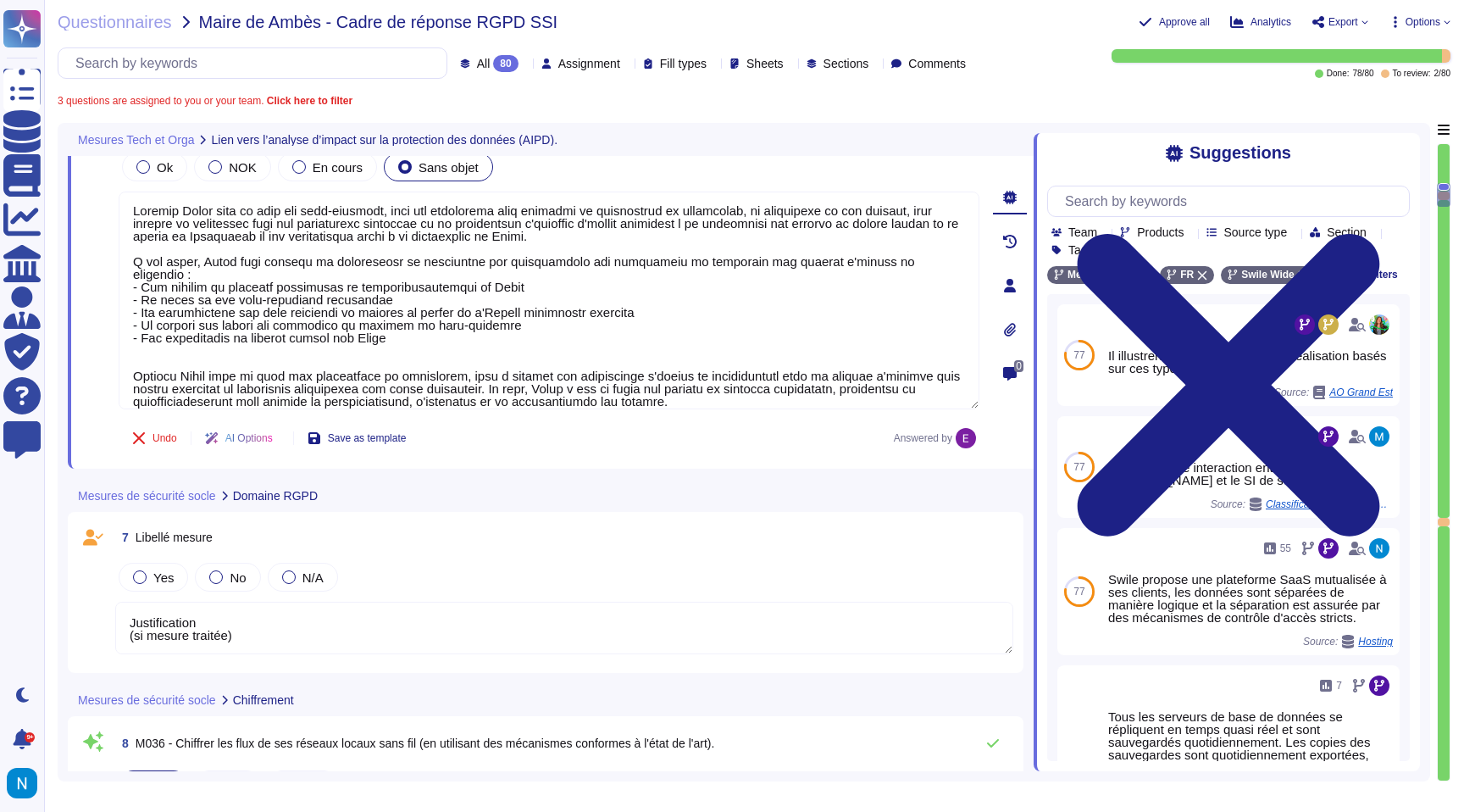
type textarea "Justification (si mesure traitée)"
type textarea "Les clés sont gérées par [PERSON_NAME]. La durée de vie des secrets générés et …"
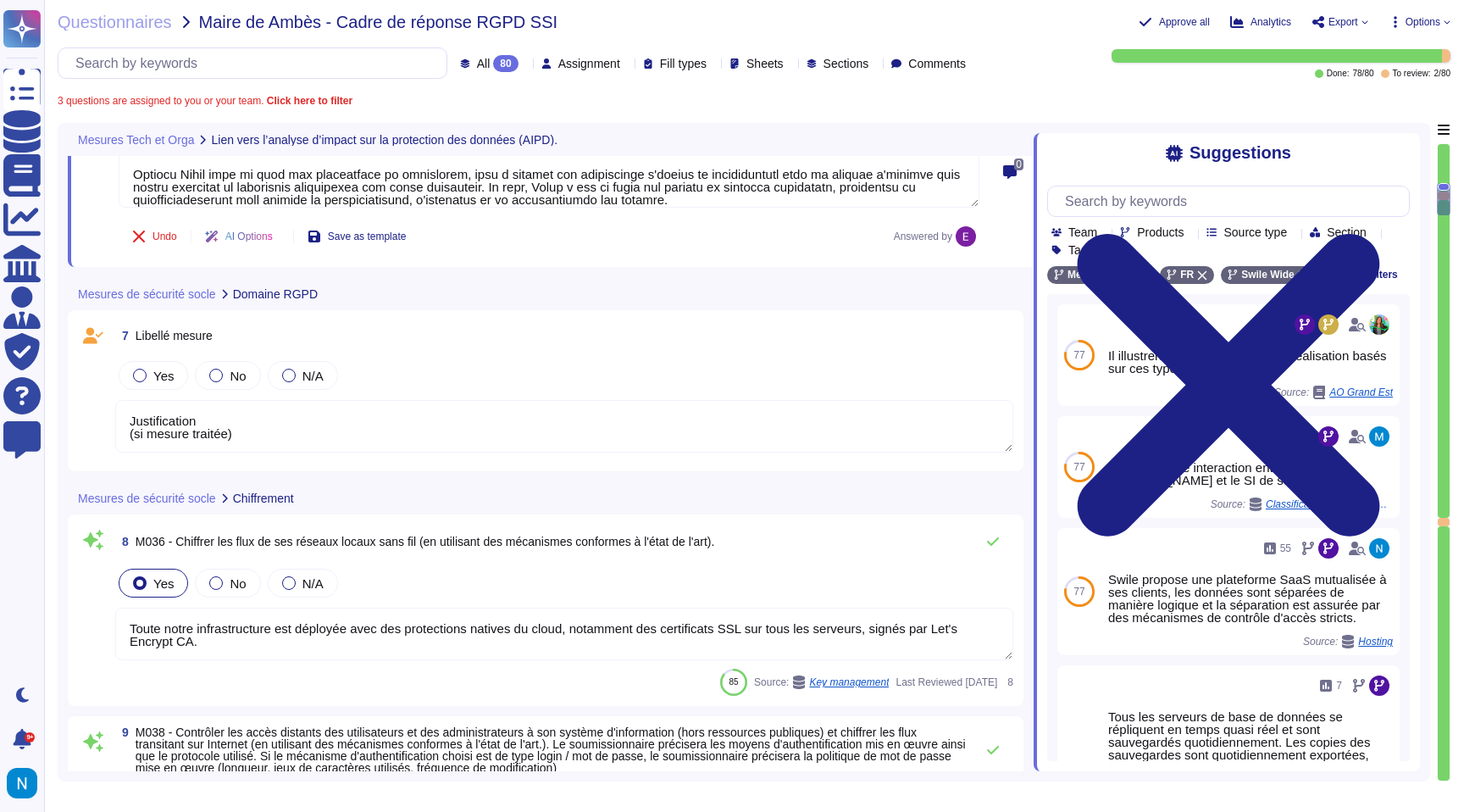
scroll to position [1726, 0]
drag, startPoint x: 183, startPoint y: 540, endPoint x: 754, endPoint y: 540, distance: 571.0
click at [715, 540] on span "M036 - Chiffrer les flux de ses réseaux locaux sans fil (en utilisant des mécan…" at bounding box center [425, 539] width 579 height 13
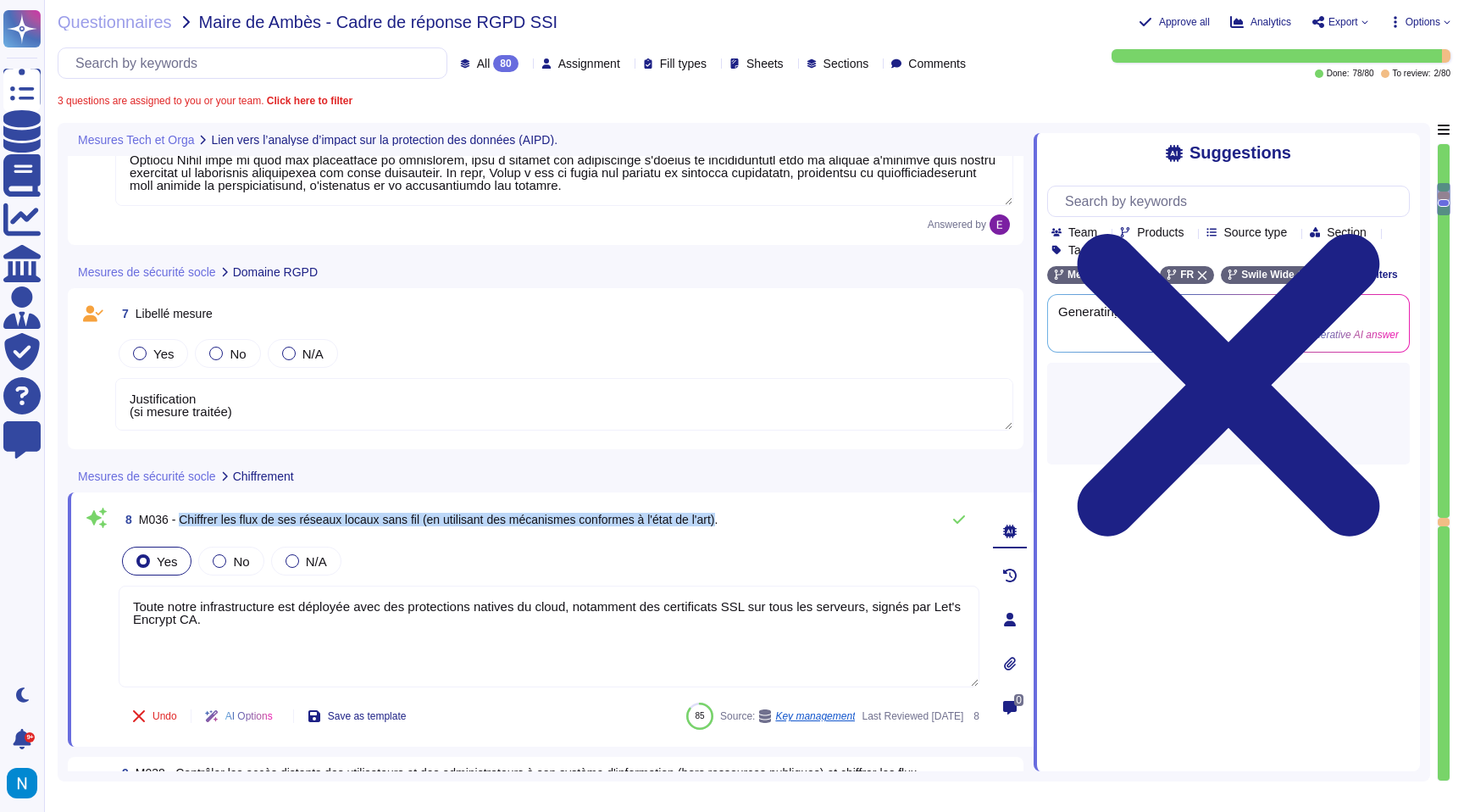
drag, startPoint x: 755, startPoint y: 520, endPoint x: 185, endPoint y: 514, distance: 570.0
click at [185, 514] on span "M036 - Chiffrer les flux de ses réseaux locaux sans fil (en utilisant des mécan…" at bounding box center [428, 518] width 579 height 13
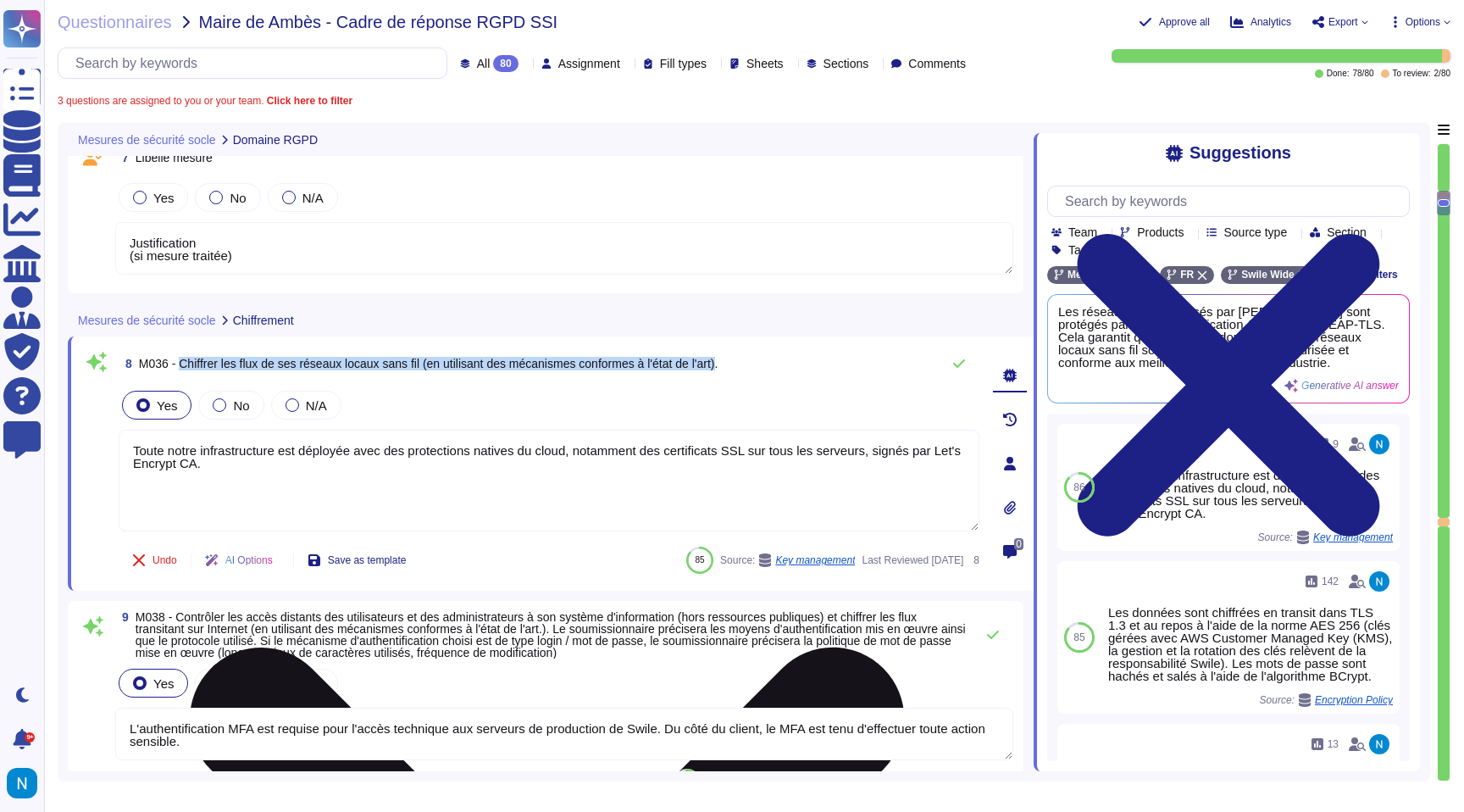
type textarea "Justification (si mesure traitée)"
type textarea "Nos réseaux sont séparés en plusieurs zones : - Réseau local pour les utilisate…"
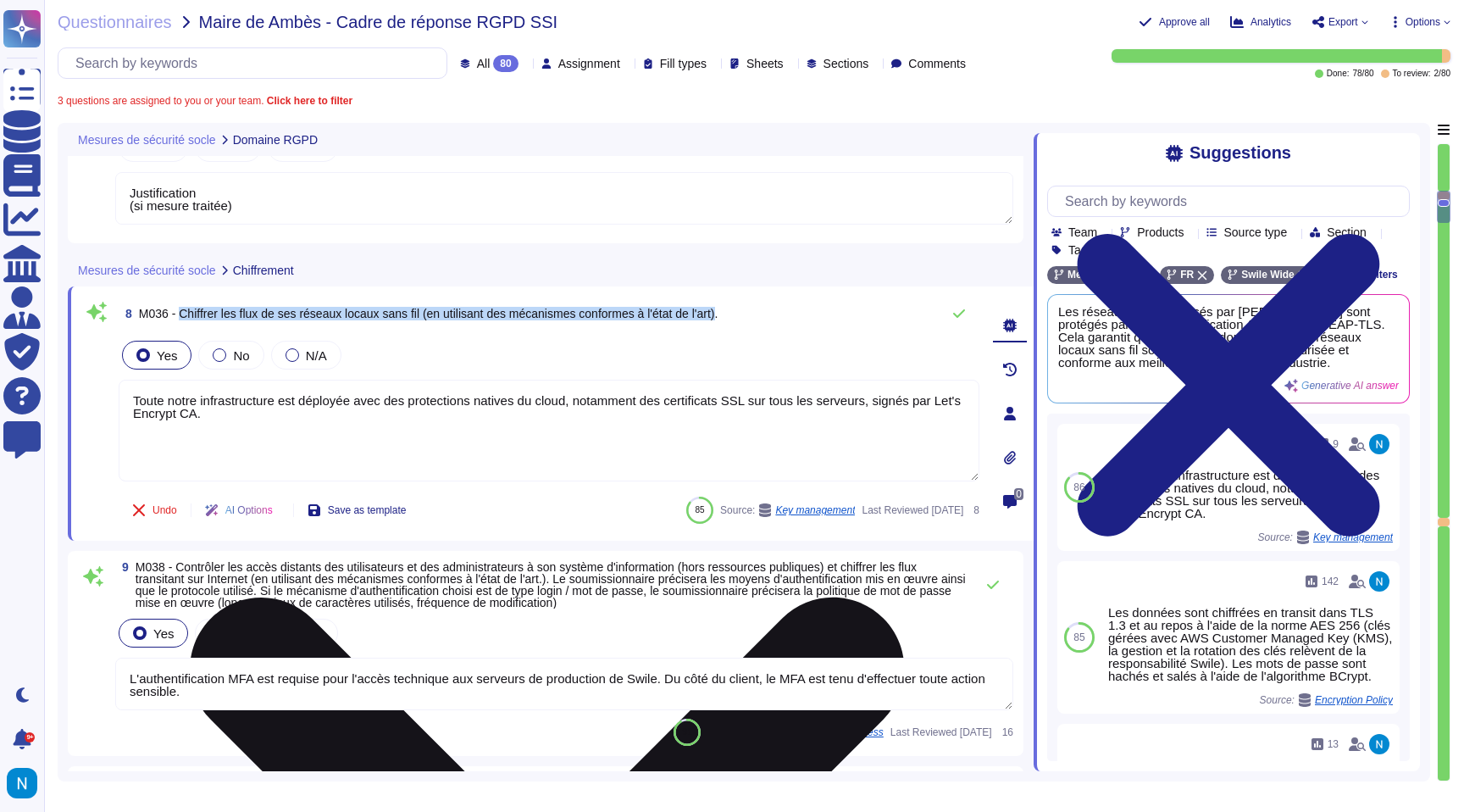
scroll to position [2, 0]
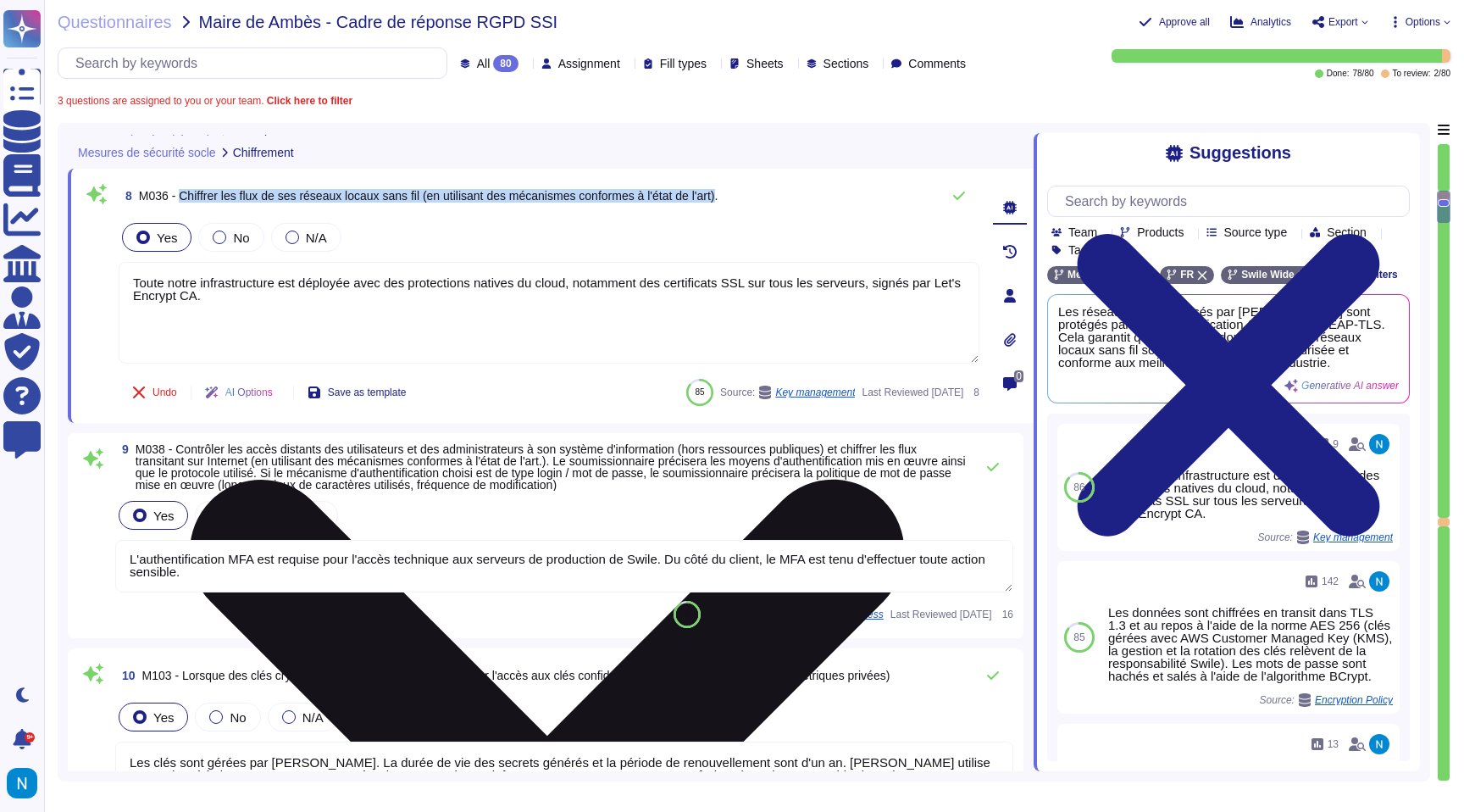
type textarea "Justification (si mesure traitée)"
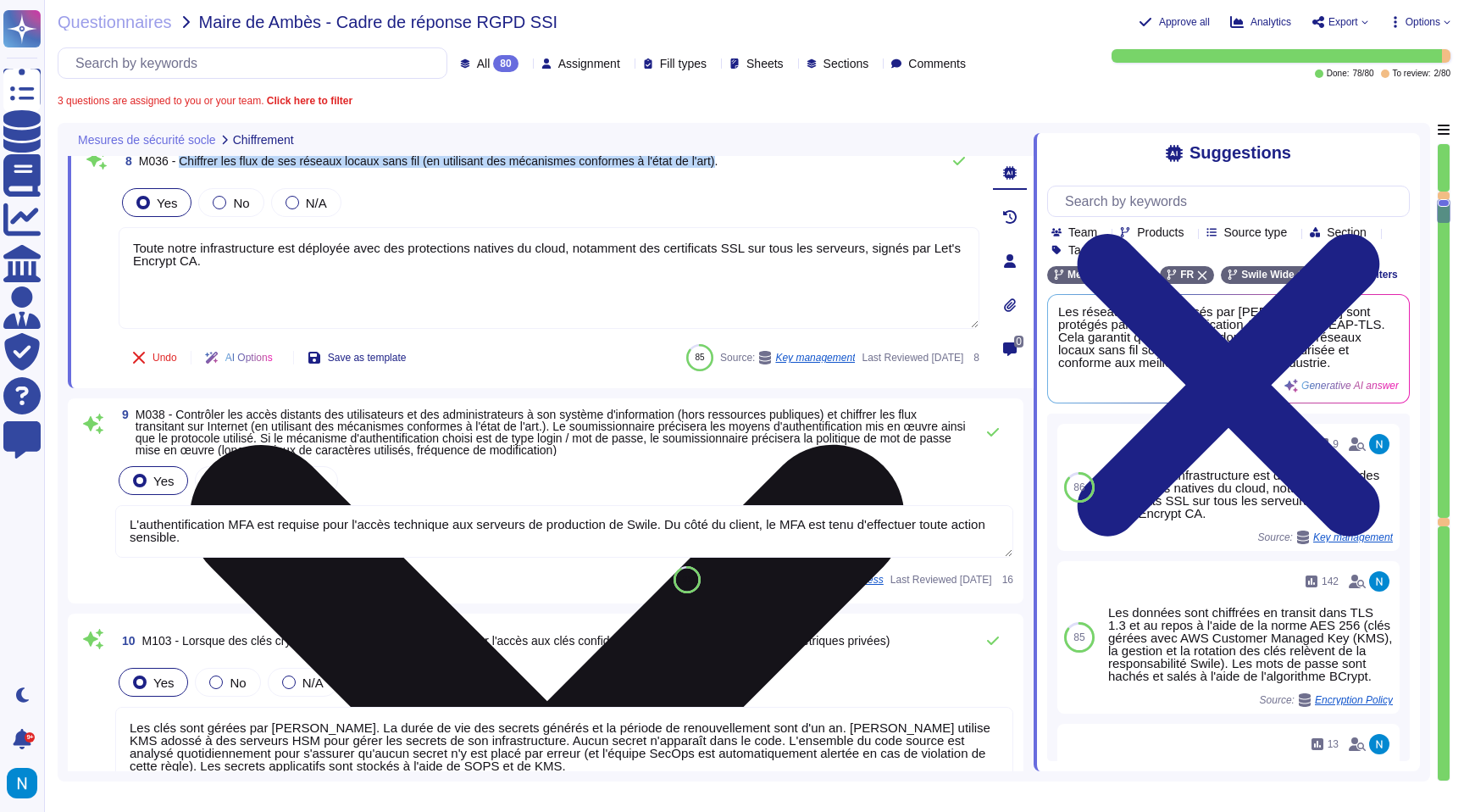
scroll to position [2072, 0]
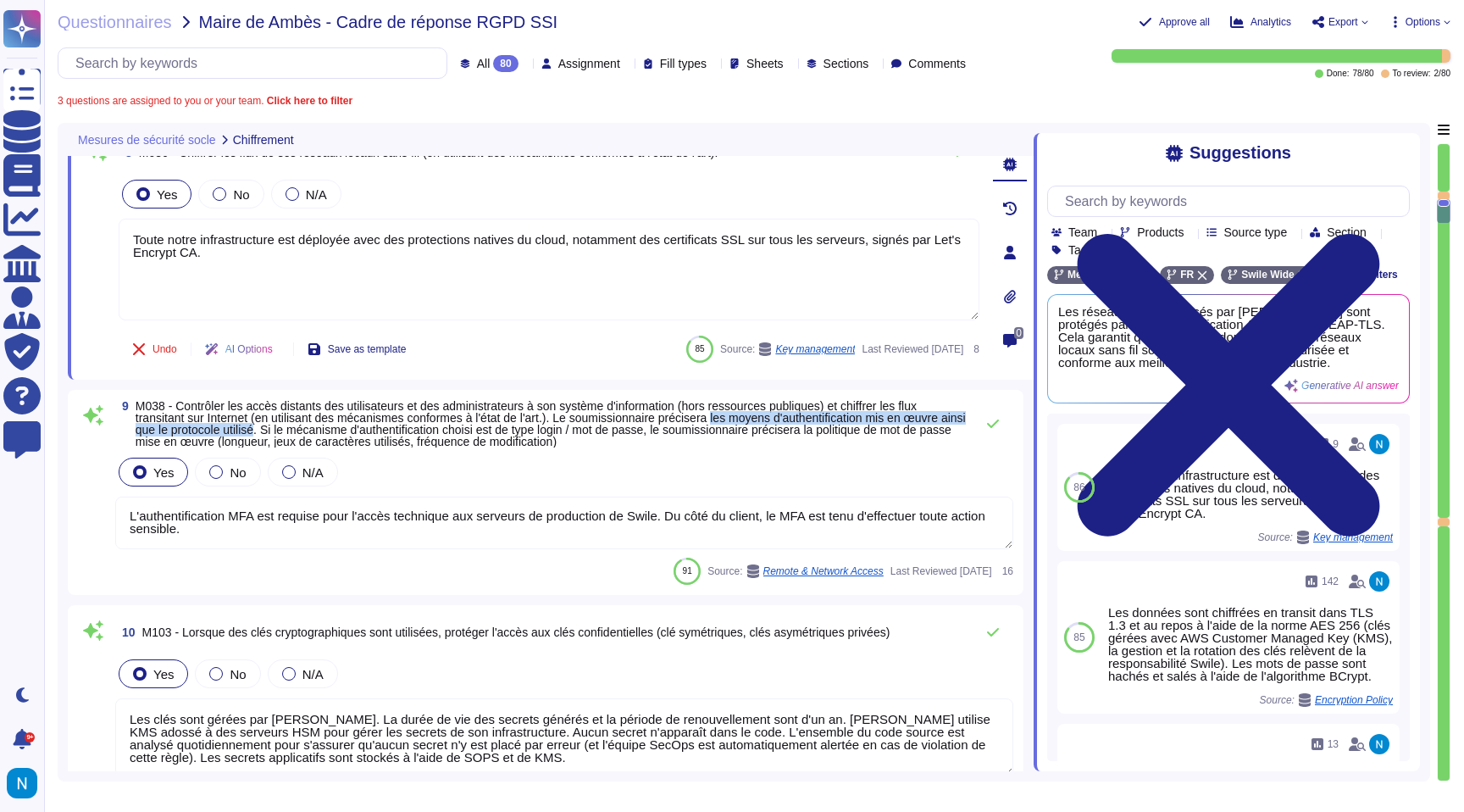
drag, startPoint x: 776, startPoint y: 417, endPoint x: 348, endPoint y: 433, distance: 428.3
click at [348, 433] on span "M038 - Contrôler les accès distants des utilisateurs et des administrateurs à s…" at bounding box center [550, 424] width 831 height 50
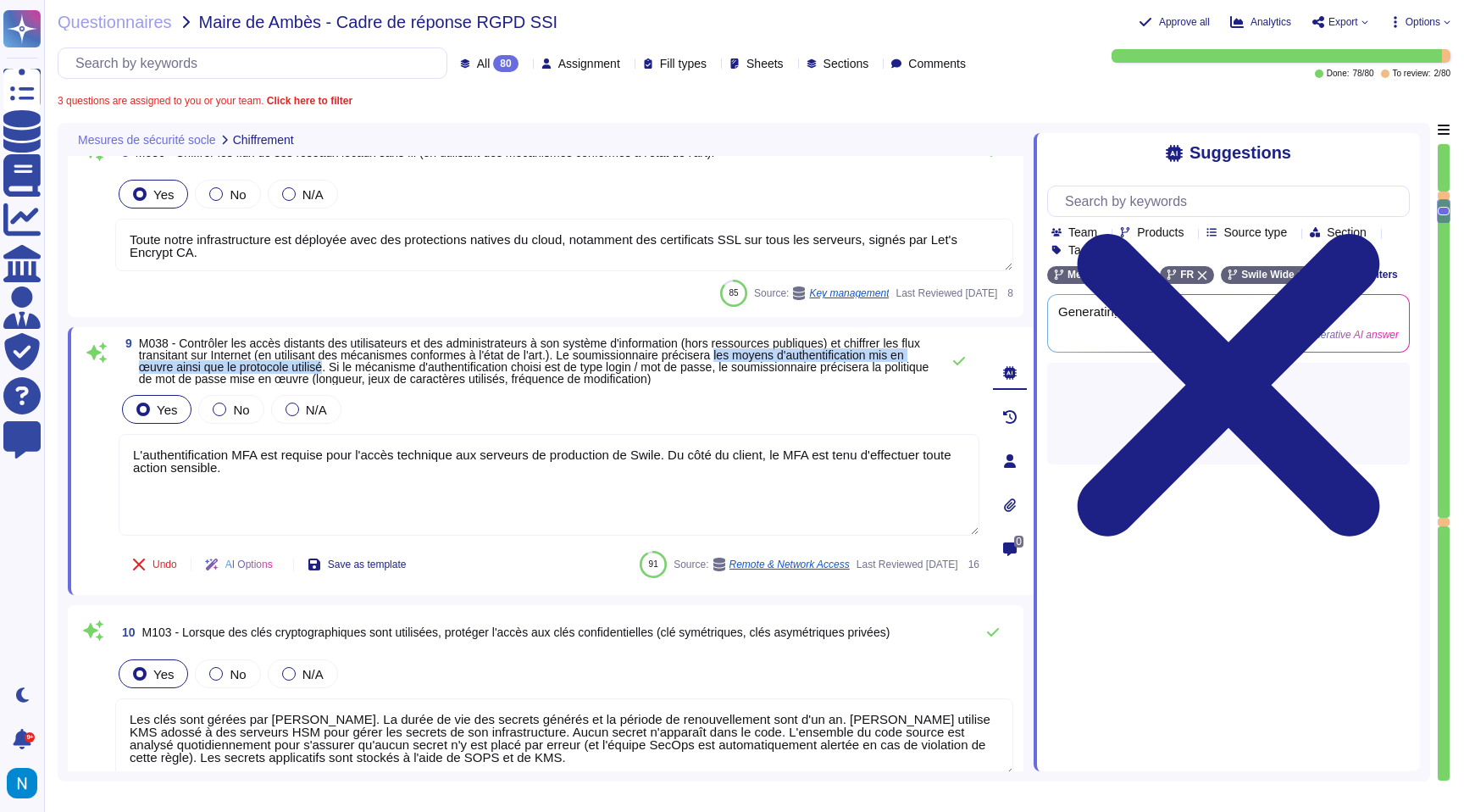
drag, startPoint x: 842, startPoint y: 352, endPoint x: 474, endPoint y: 367, distance: 368.3
click at [474, 367] on span "M038 - Contrôler les accès distants des utilisateurs et des administrateurs à s…" at bounding box center [534, 361] width 791 height 50
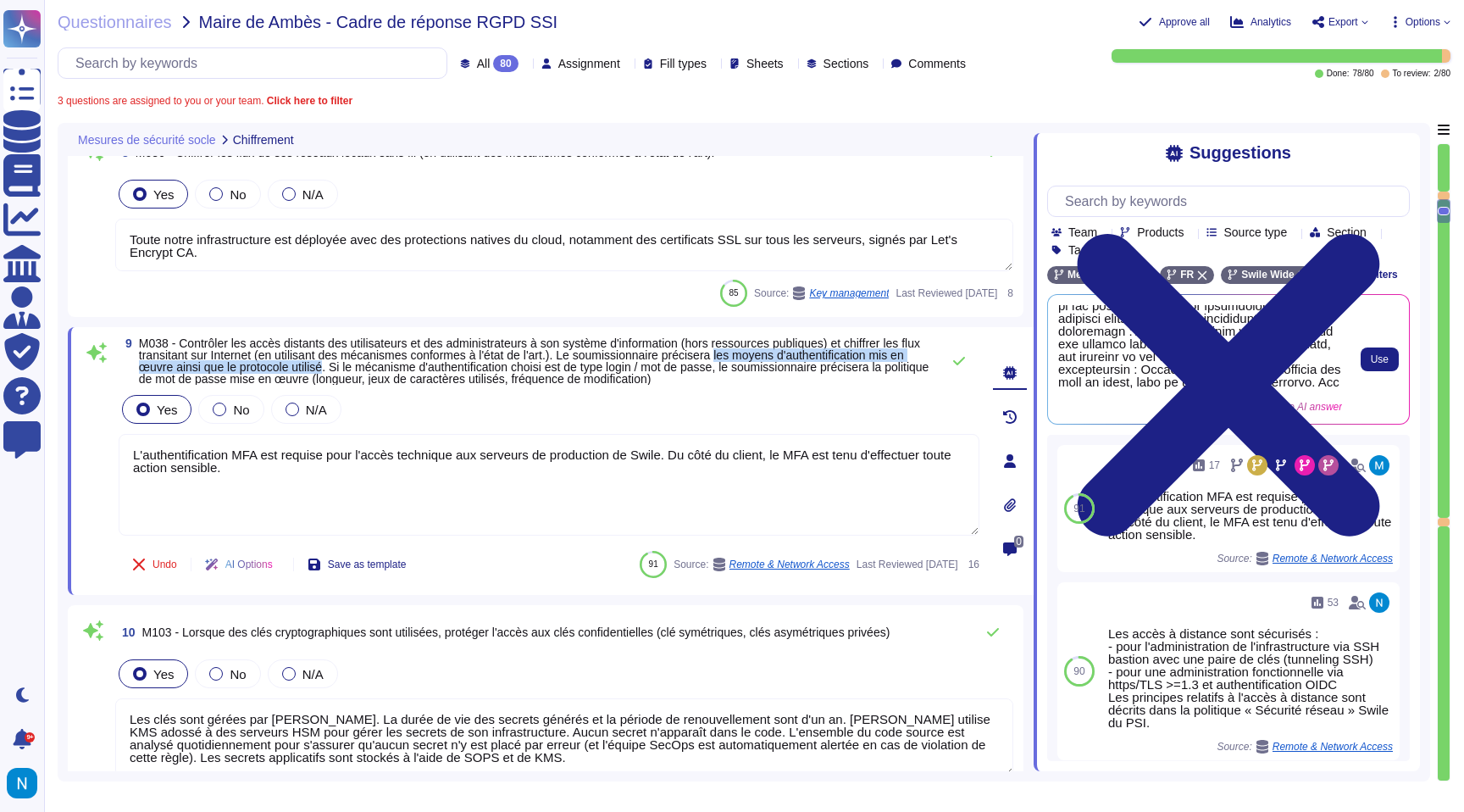
scroll to position [274, 0]
click at [1380, 364] on span "Use" at bounding box center [1380, 358] width 18 height 10
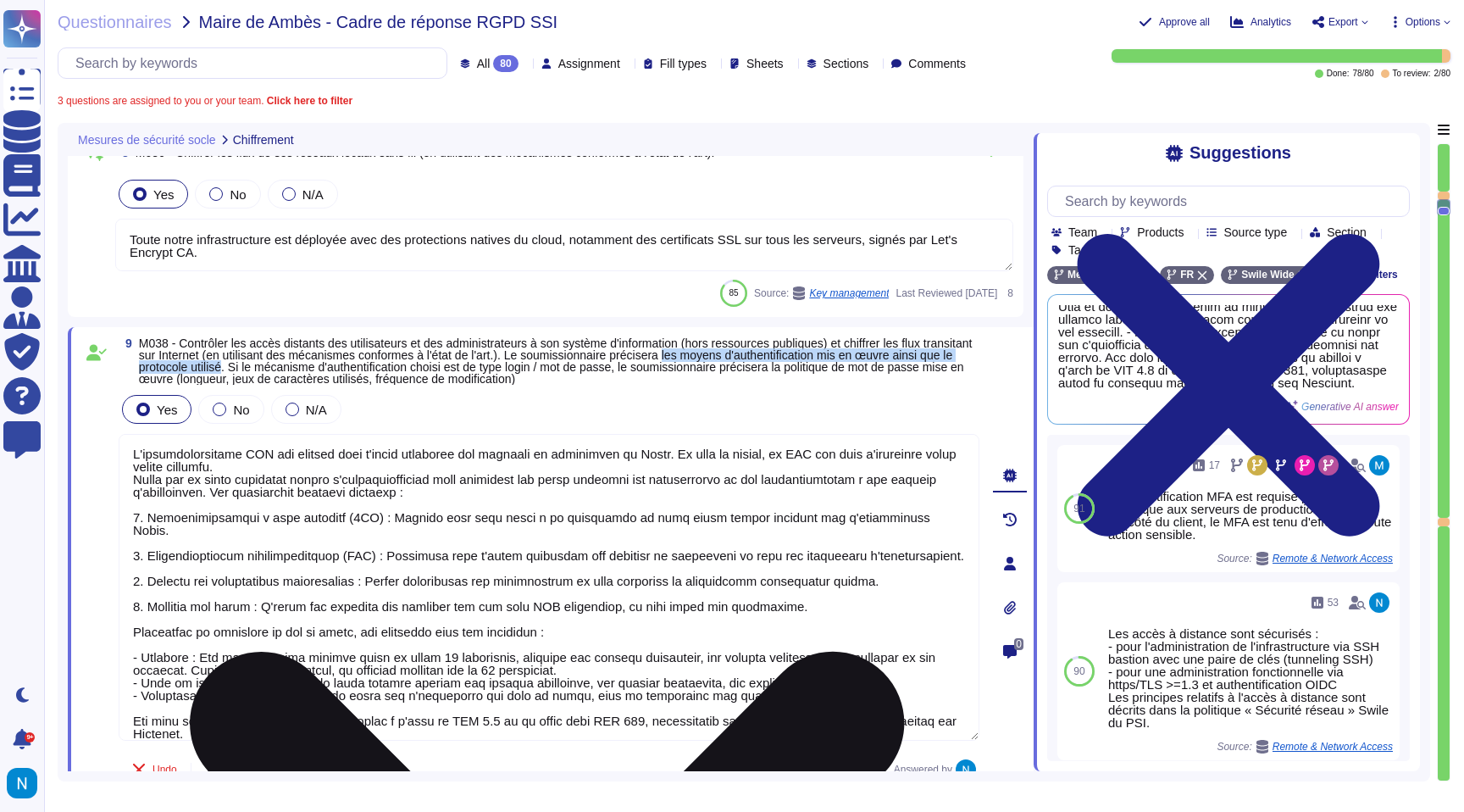
scroll to position [0, 0]
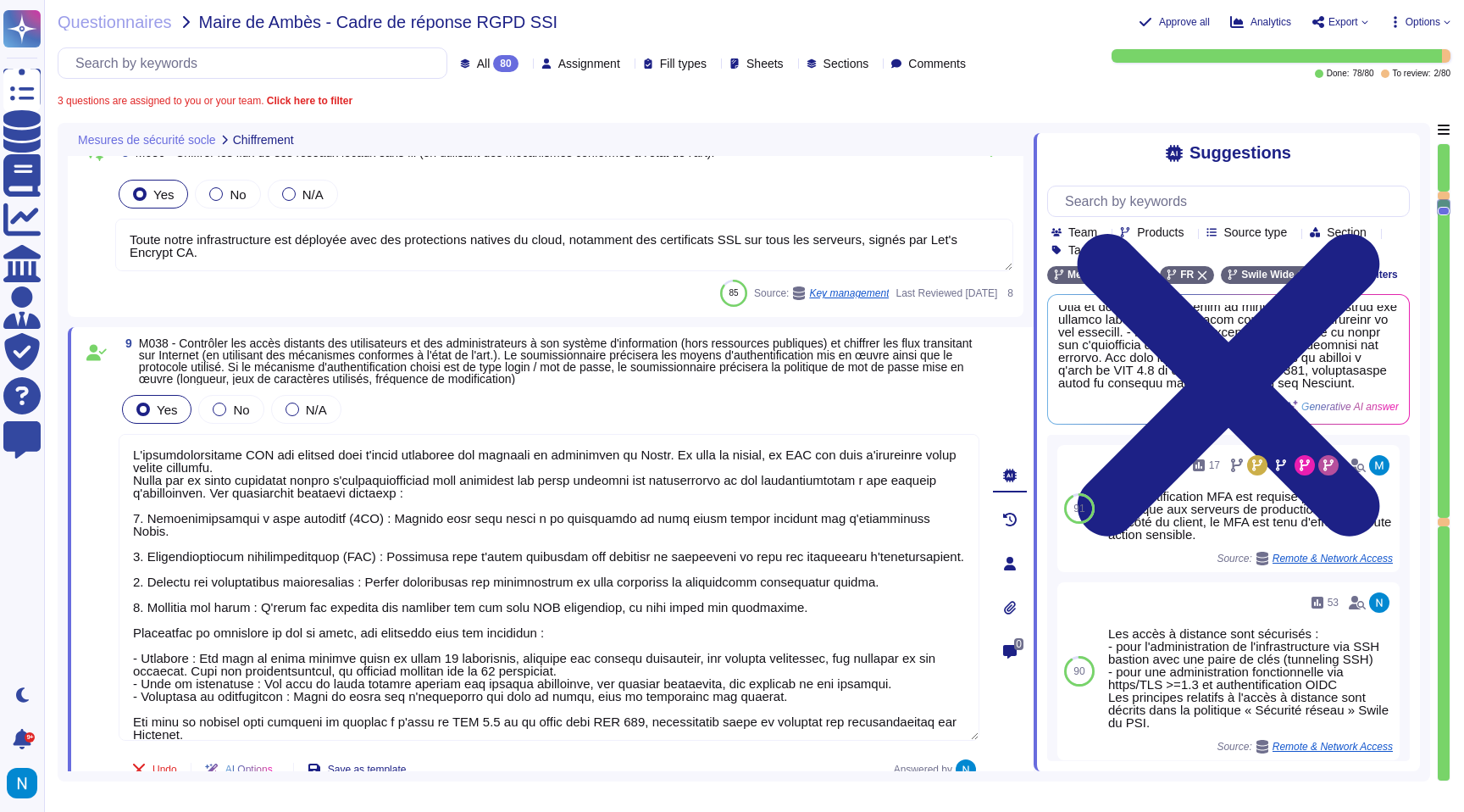
drag, startPoint x: 264, startPoint y: 469, endPoint x: 111, endPoint y: 456, distance: 153.6
click at [111, 456] on div "9 M038 - Contrôler les accès distants des utilisateurs et des administrateurs à…" at bounding box center [530, 563] width 898 height 452
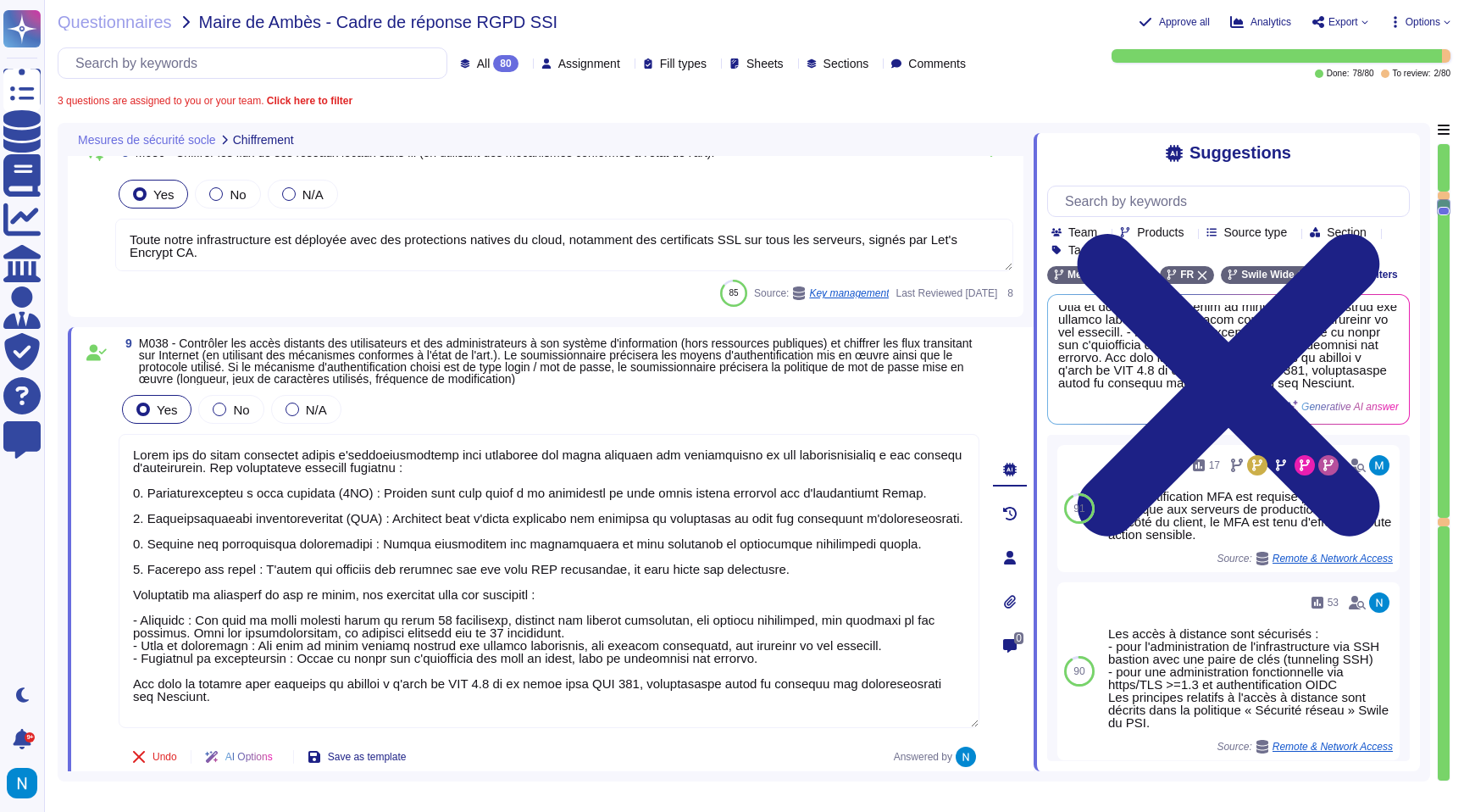
type textarea "Lorem ips do sitam consectet adipis e'seddoeiusmodtemp inci utlaboree dol magna…"
click at [895, 344] on div "9 M038 - Contrôler les accès distants des utilisateurs et des administrateurs à…" at bounding box center [548, 361] width 861 height 48
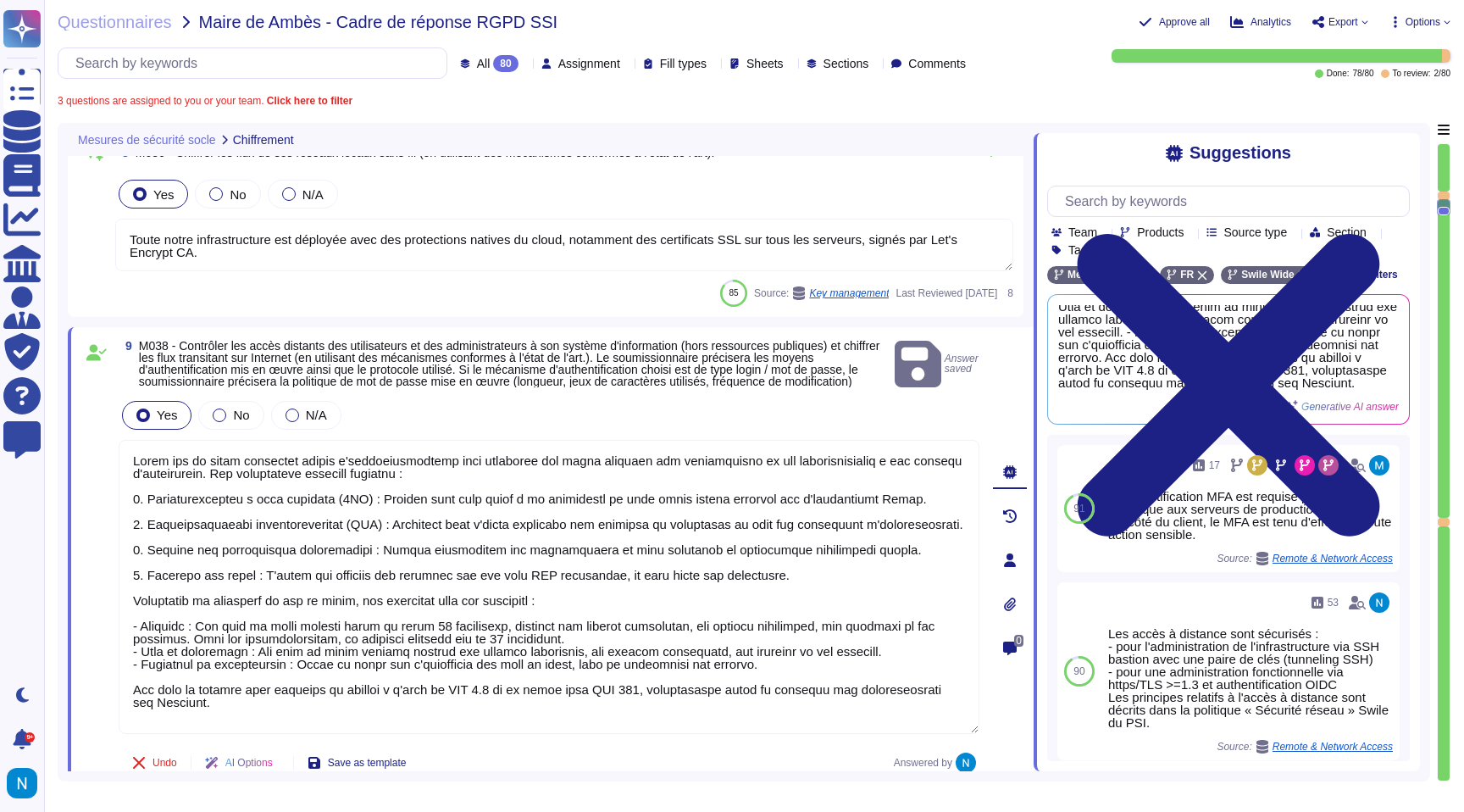
click at [190, 369] on span "M038 - Contrôler les accès distants des utilisateurs et des administrateurs à s…" at bounding box center [510, 364] width 741 height 50
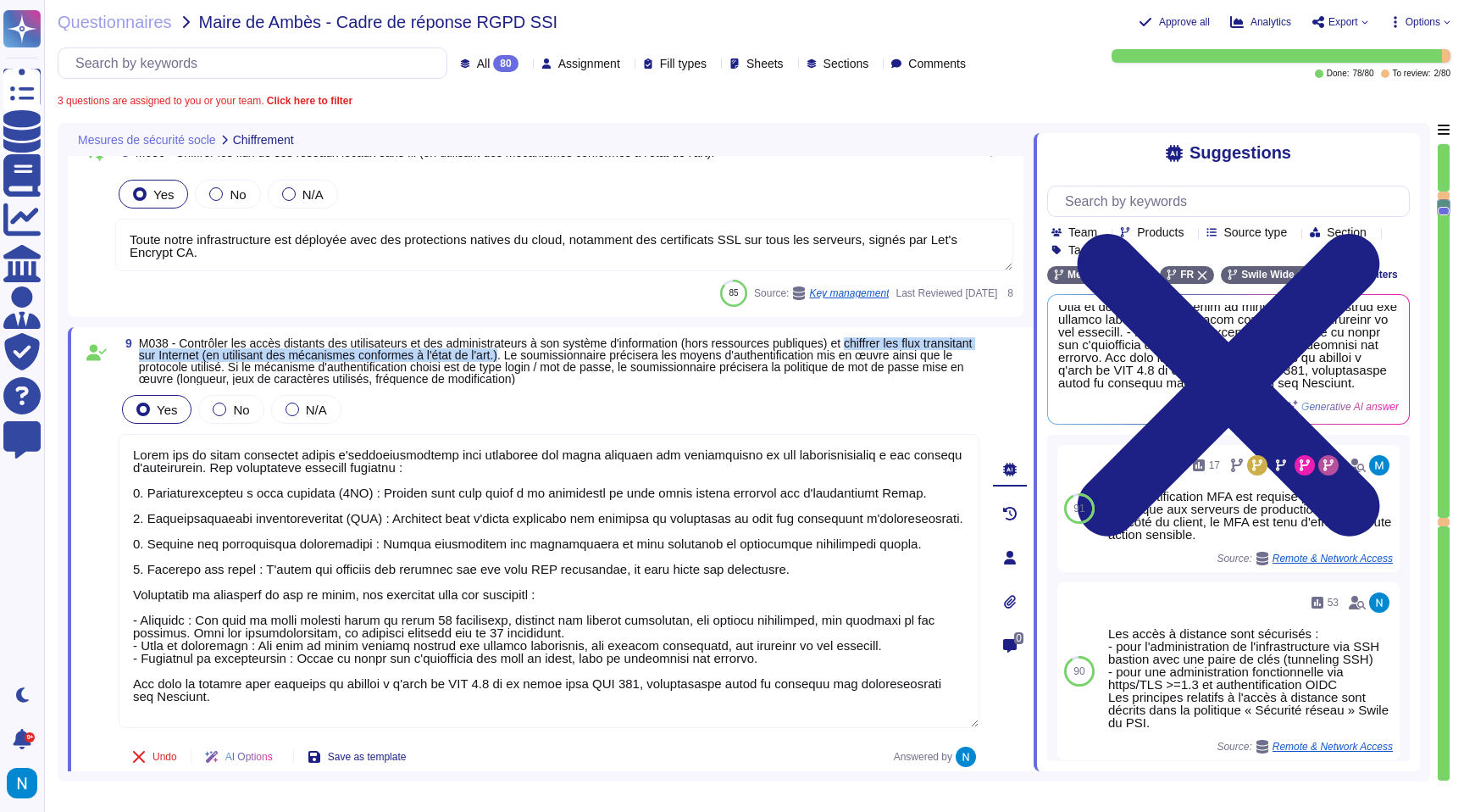
drag, startPoint x: 155, startPoint y: 357, endPoint x: 606, endPoint y: 352, distance: 451.0
click at [606, 353] on span "M038 - Contrôler les accès distants des utilisateurs et des administrateurs à s…" at bounding box center [556, 361] width 834 height 50
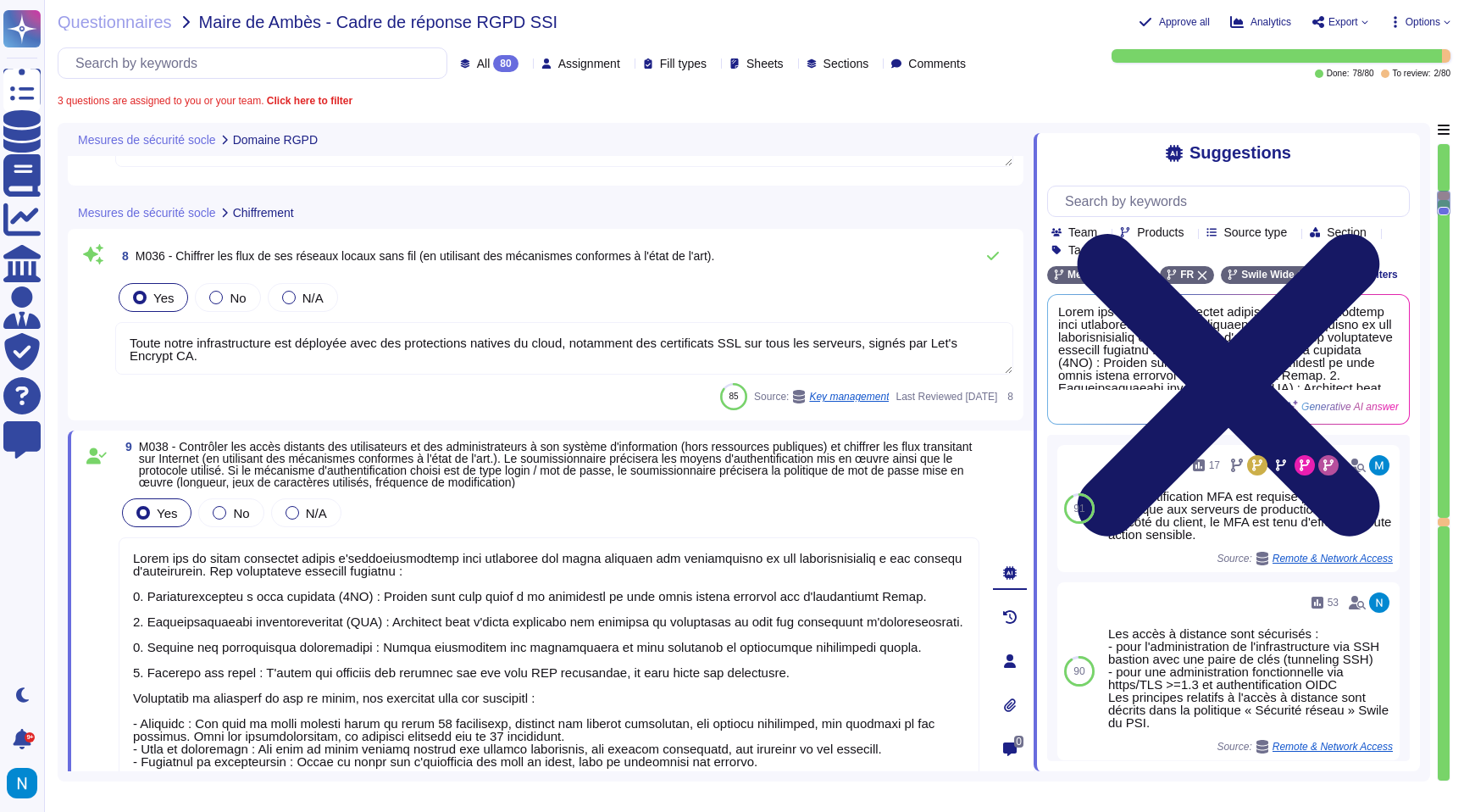
click at [1407, 149] on icon at bounding box center [1229, 385] width 363 height 484
type textarea "Justification (si mesure traitée)"
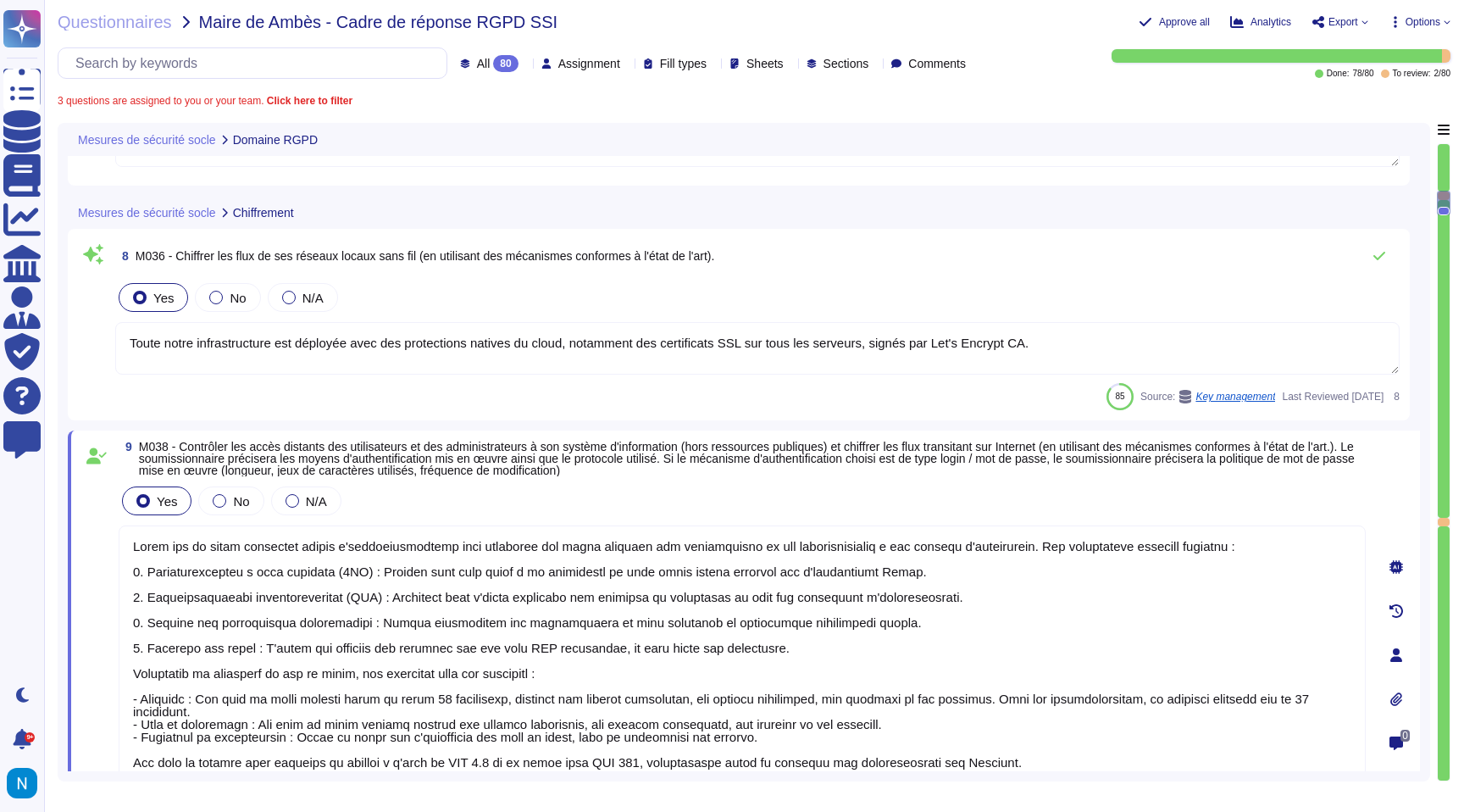
type textarea "Nos réseaux sont séparés en plusieurs zones : - Réseau local pour les utilisate…"
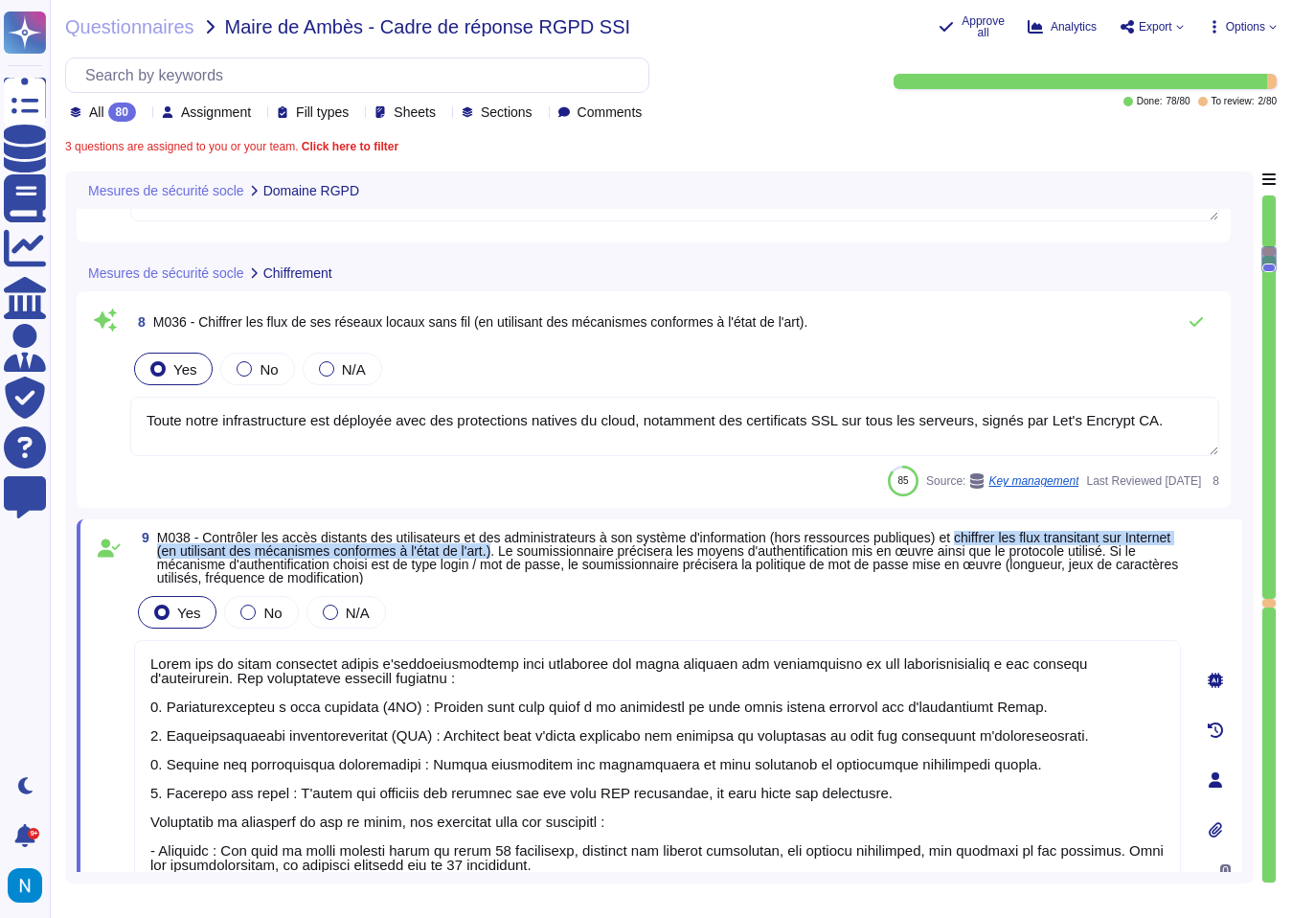
drag, startPoint x: 1013, startPoint y: 536, endPoint x: 593, endPoint y: 551, distance: 420.7
click at [593, 551] on span "M038 - Contrôler les accès distants des utilisateurs et des administrateurs à s…" at bounding box center [667, 558] width 1021 height 56
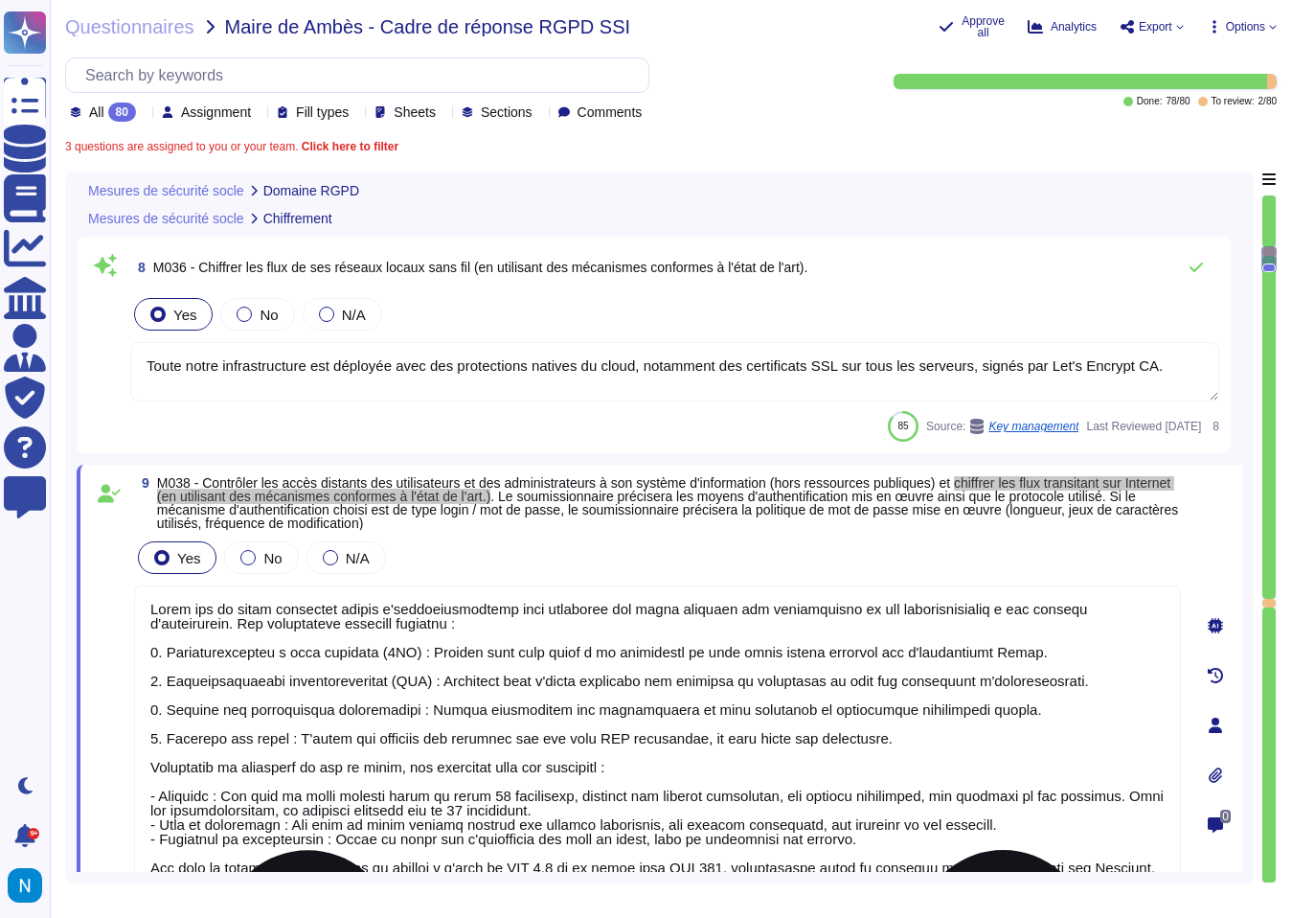
type textarea "Justification (si mesure traitée)"
type textarea "Nos réseaux sont séparés en plusieurs zones : - Réseau local pour les utilisate…"
type textarea "Justification (si mesure traitée)"
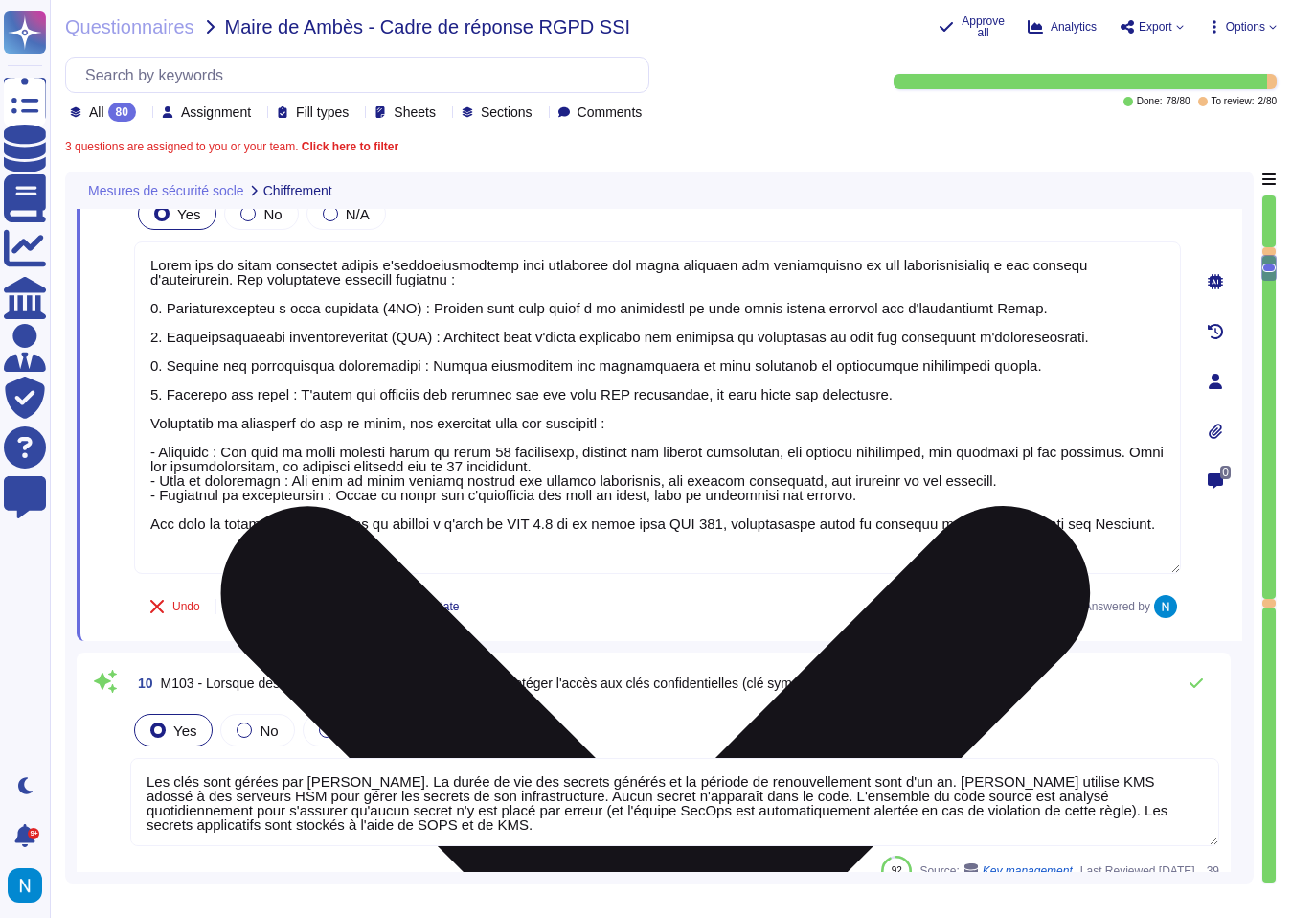
scroll to position [2630, 0]
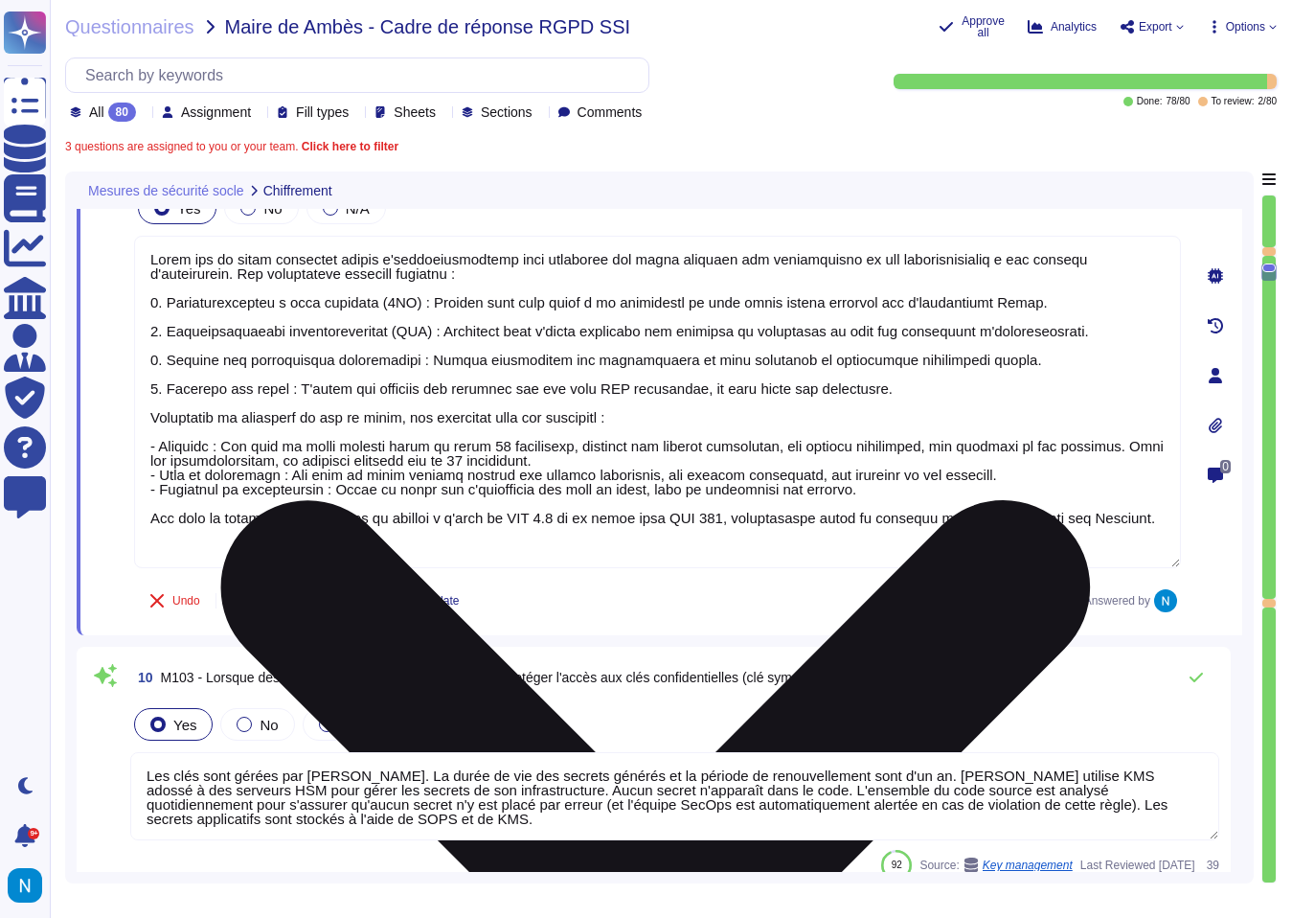
type textarea "Lorem i dol si ametc ad elit se doeiusmodt inc utlaboree, dolo mag ali enimadmi…"
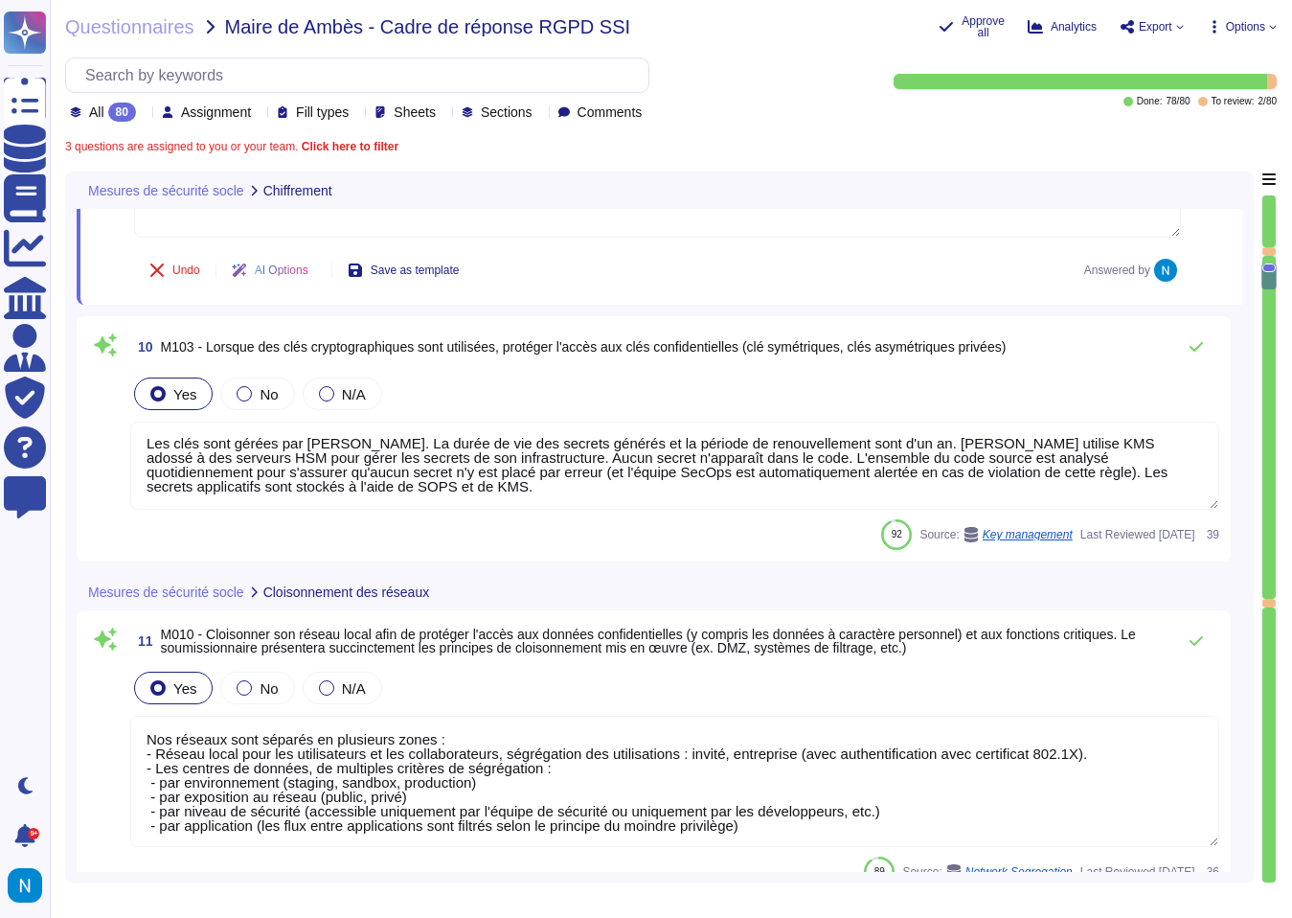
scroll to position [2962, 0]
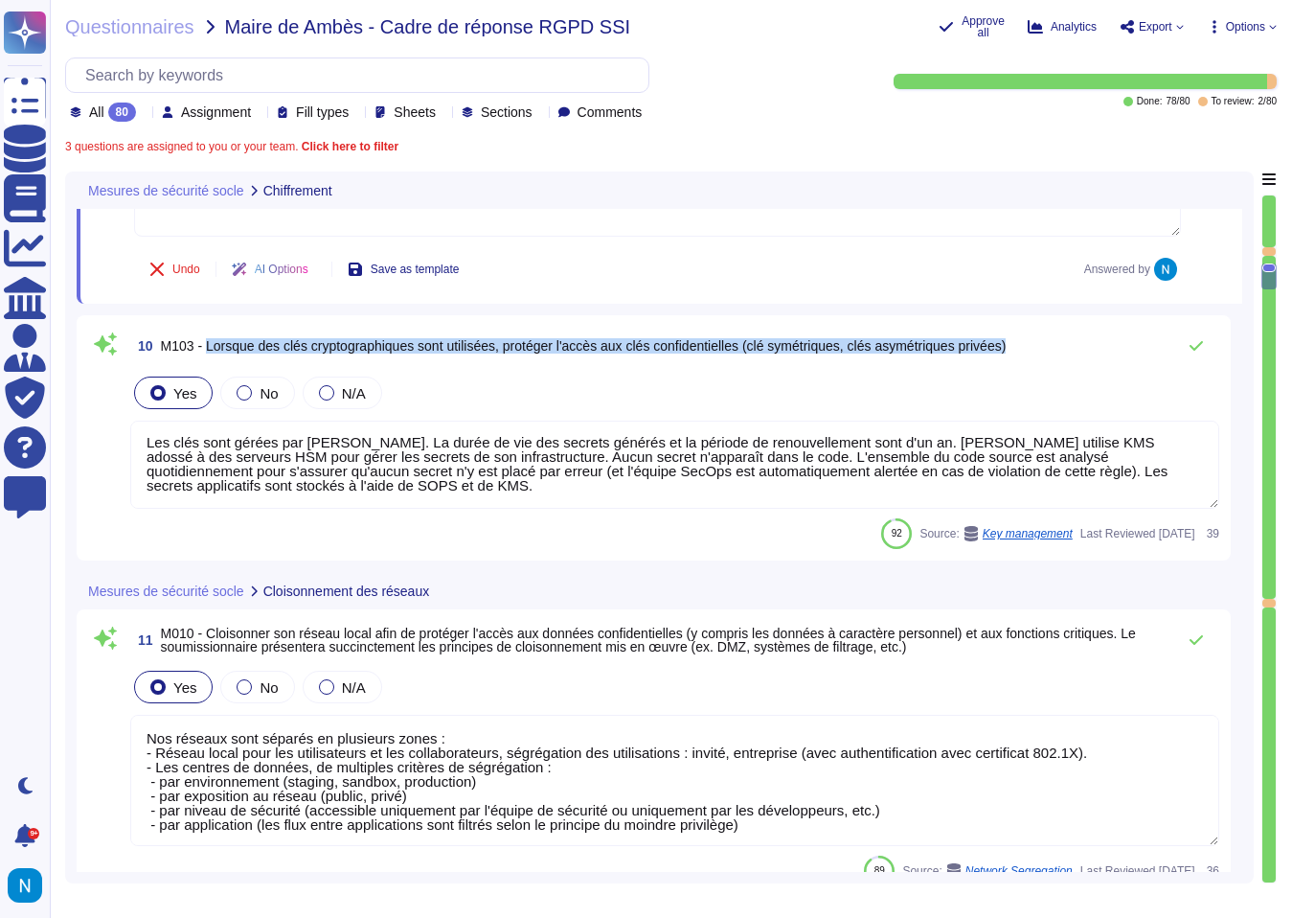
drag, startPoint x: 212, startPoint y: 349, endPoint x: 1075, endPoint y: 350, distance: 863.0
click at [1075, 350] on div "10 M103 - Lorsque des clés cryptographiques sont utilisées, protéger l'accès au…" at bounding box center [674, 346] width 1089 height 38
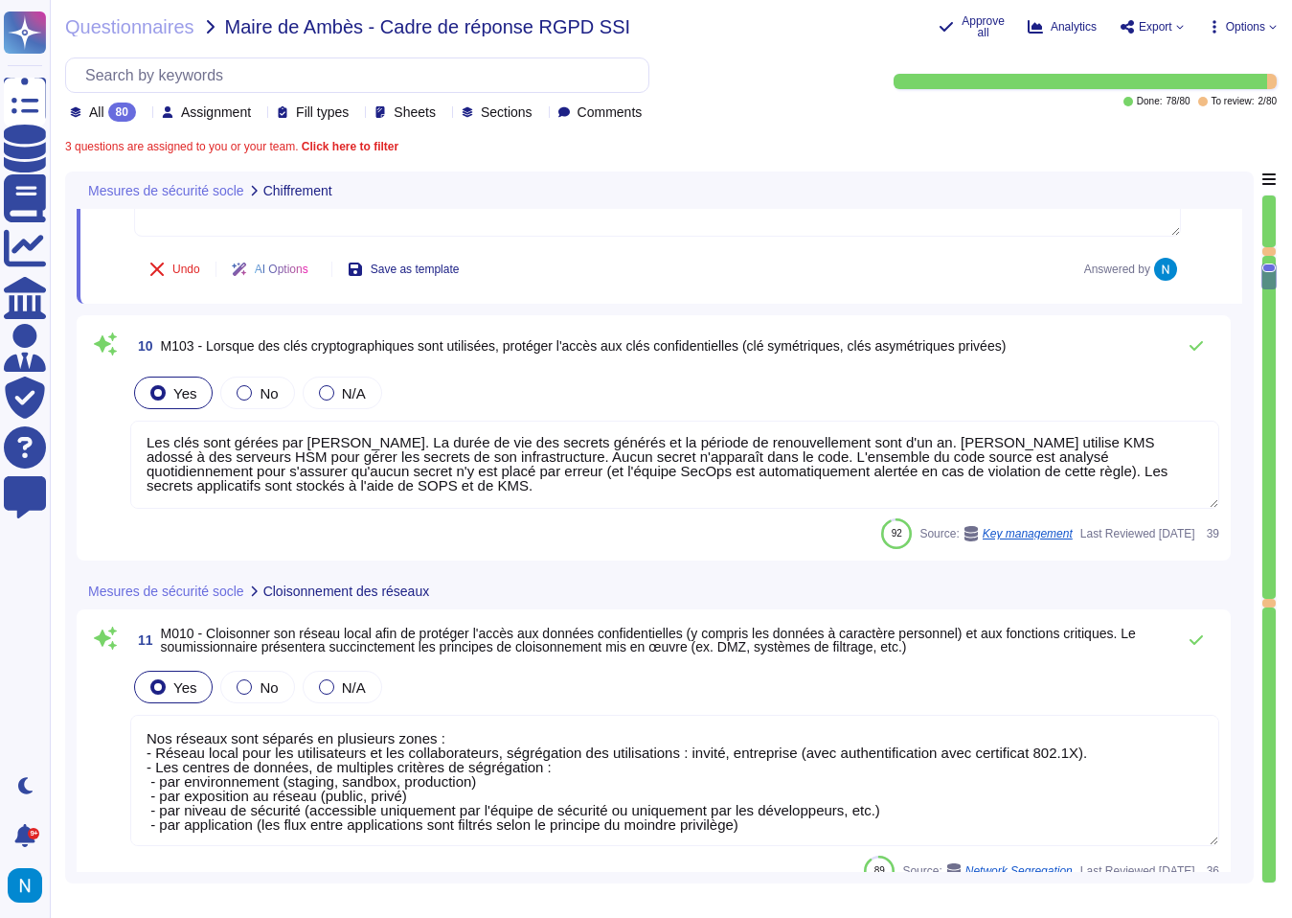
scroll to position [0, 0]
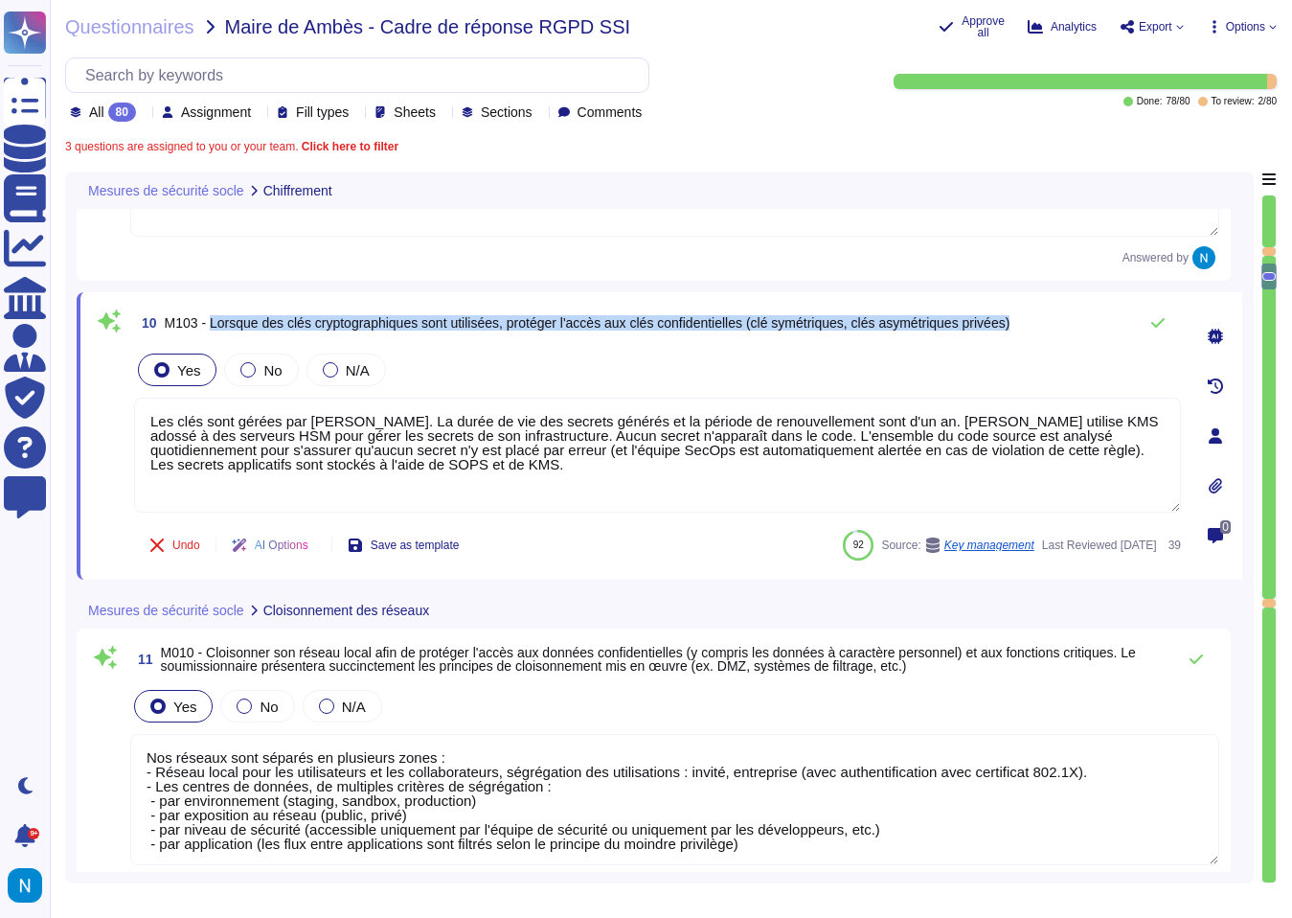
drag, startPoint x: 1075, startPoint y: 329, endPoint x: 212, endPoint y: 325, distance: 863.0
click at [212, 325] on div "10 M103 - Lorsque des clés cryptographiques sont utilisées, protéger l'accès au…" at bounding box center [657, 323] width 1047 height 38
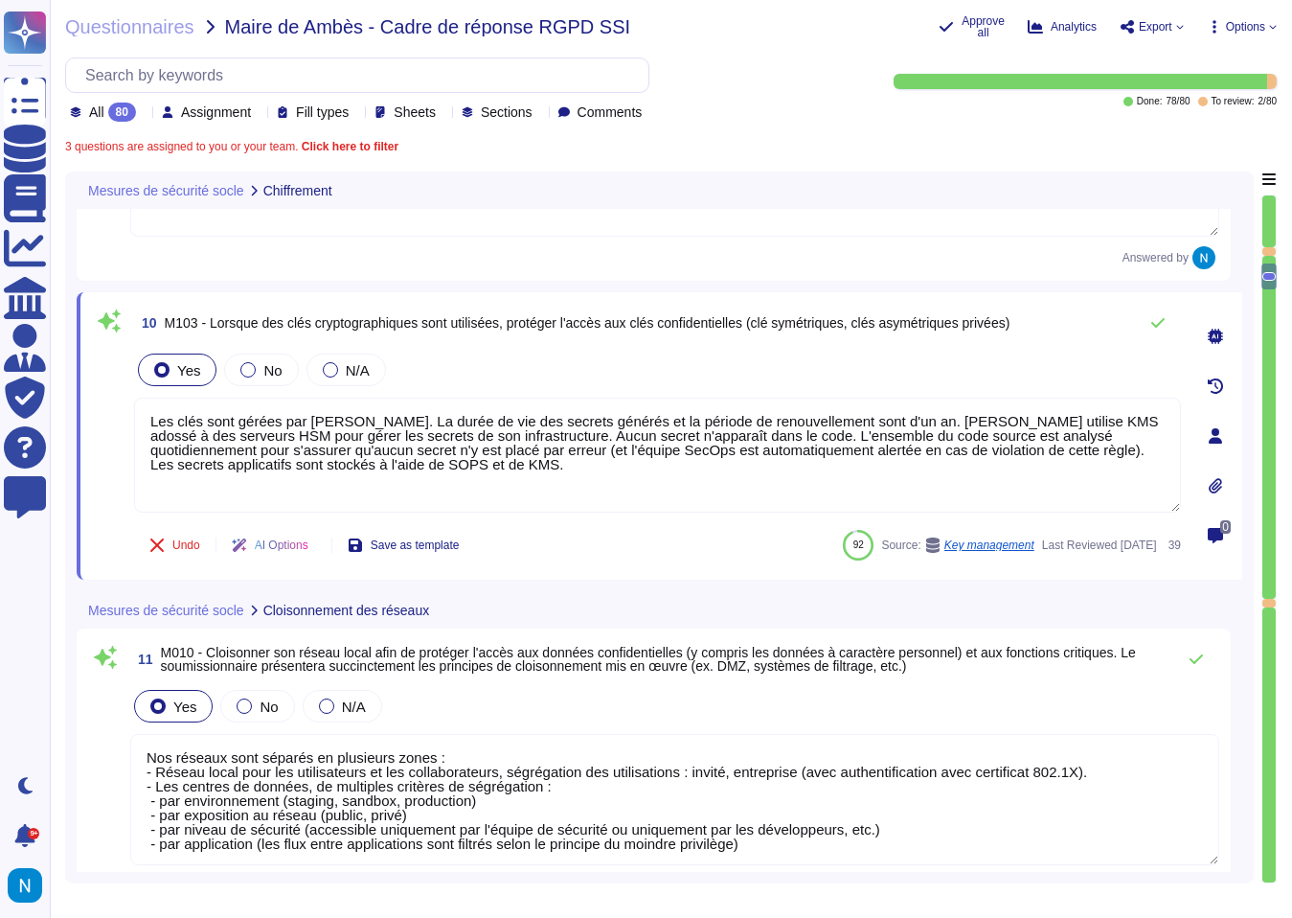
drag, startPoint x: 534, startPoint y: 484, endPoint x: 98, endPoint y: 383, distance: 447.3
click at [98, 383] on div "10 M103 - Lorsque des clés cryptographiques sont utilisées, protéger l'accès au…" at bounding box center [636, 436] width 1089 height 264
paste textarea "Swile gère l'accès aux clés cryptographiques de manière sécurisée. Les clés de …"
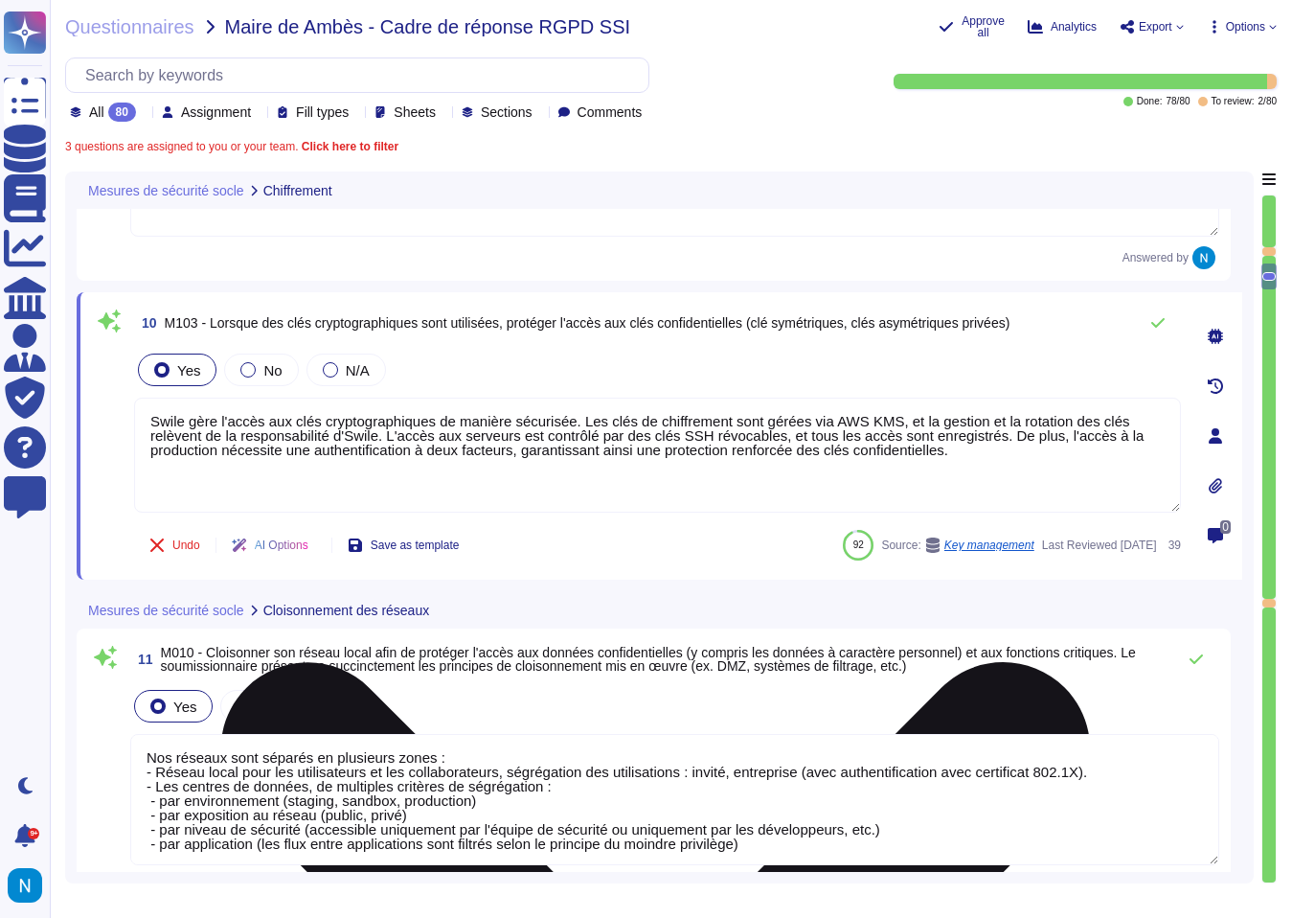
click at [567, 493] on textarea "Swile gère l'accès aux clés cryptographiques de manière sécurisée. Les clés de …" at bounding box center [657, 455] width 1047 height 115
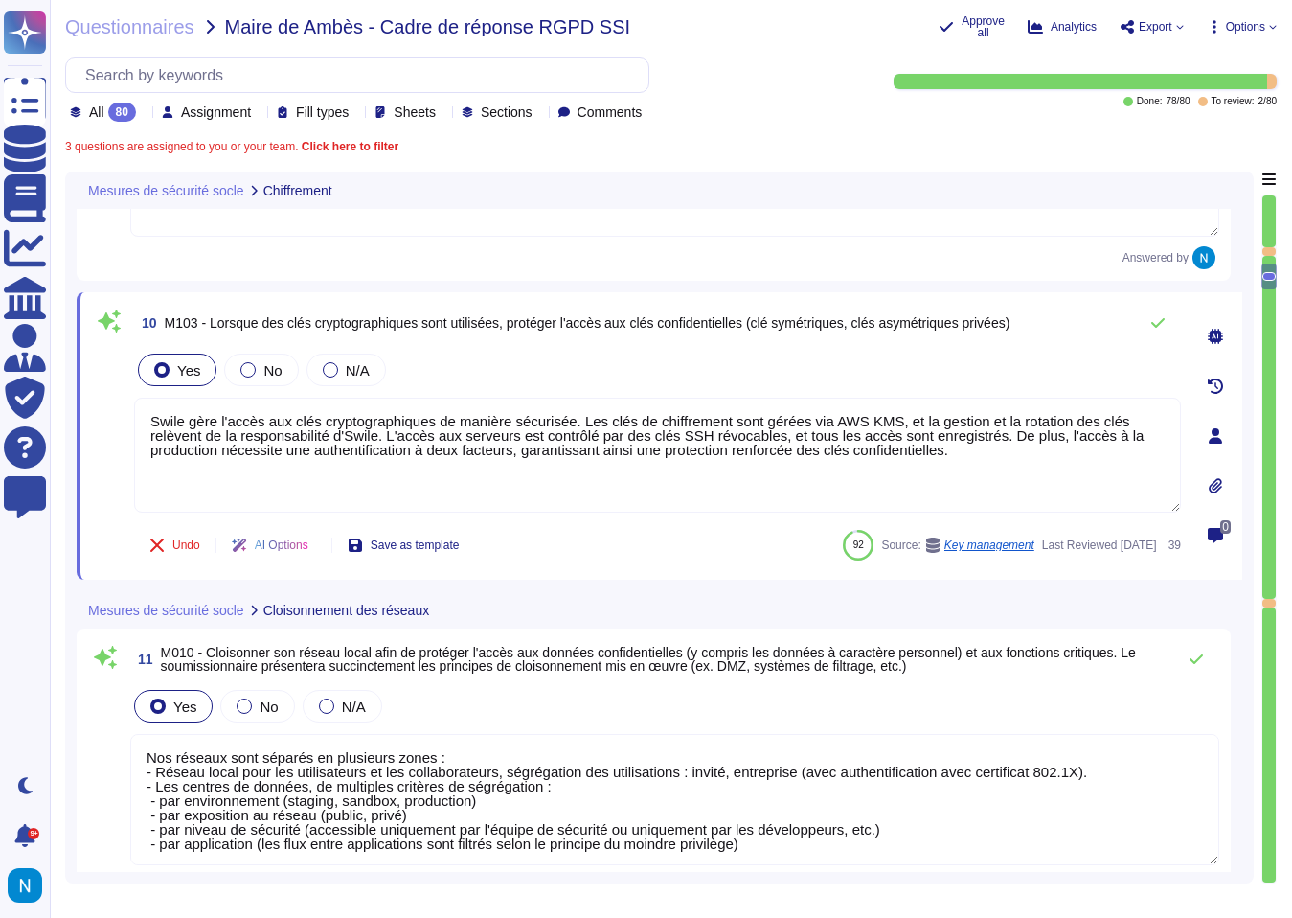
type textarea "Swile gère l'accès aux clés cryptographiques de manière sécurisée. Les clés de …"
click at [628, 779] on textarea "Nos réseaux sont séparés en plusieurs zones : - Réseau local pour les utilisate…" at bounding box center [674, 799] width 1089 height 131
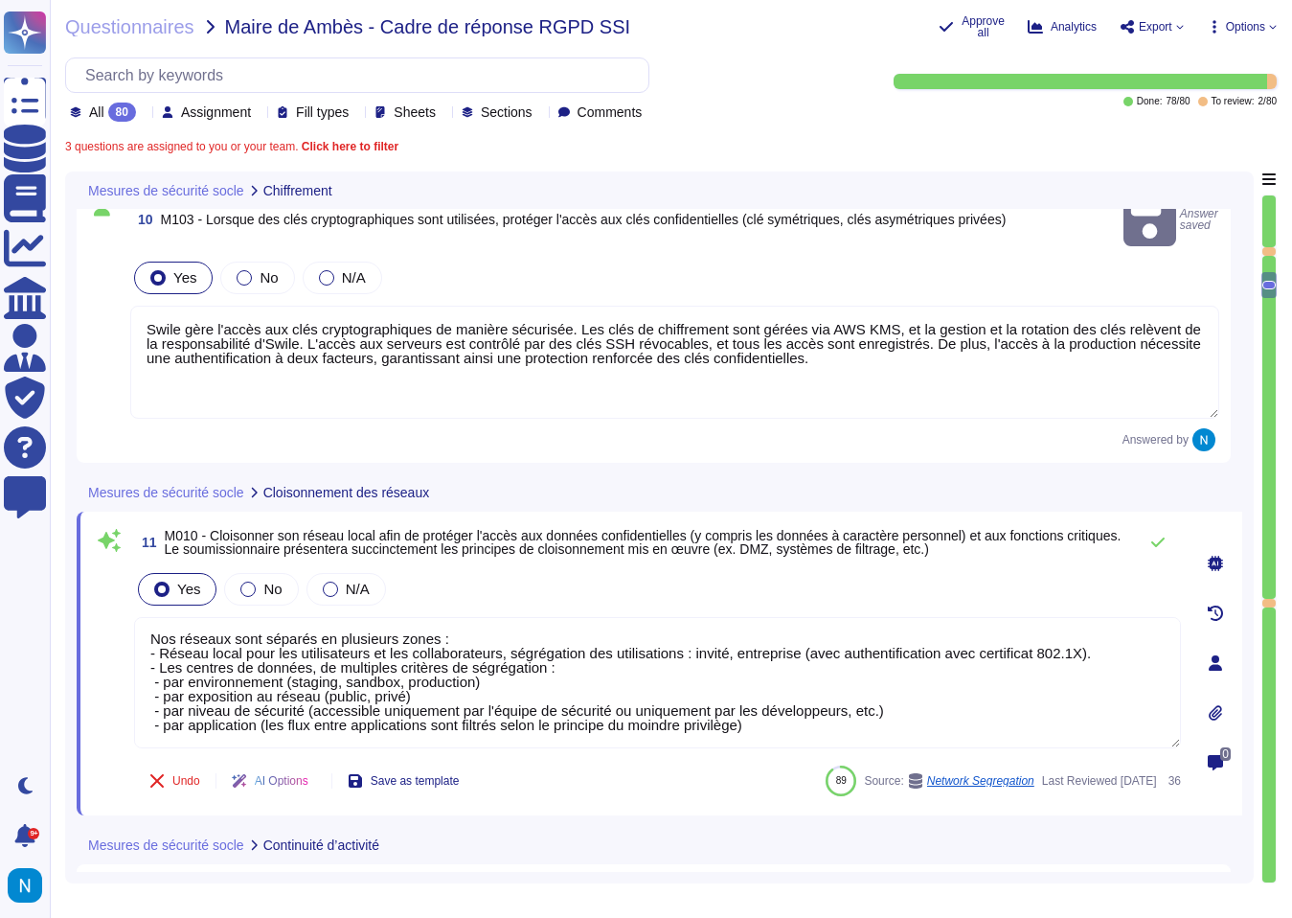
scroll to position [3066, 0]
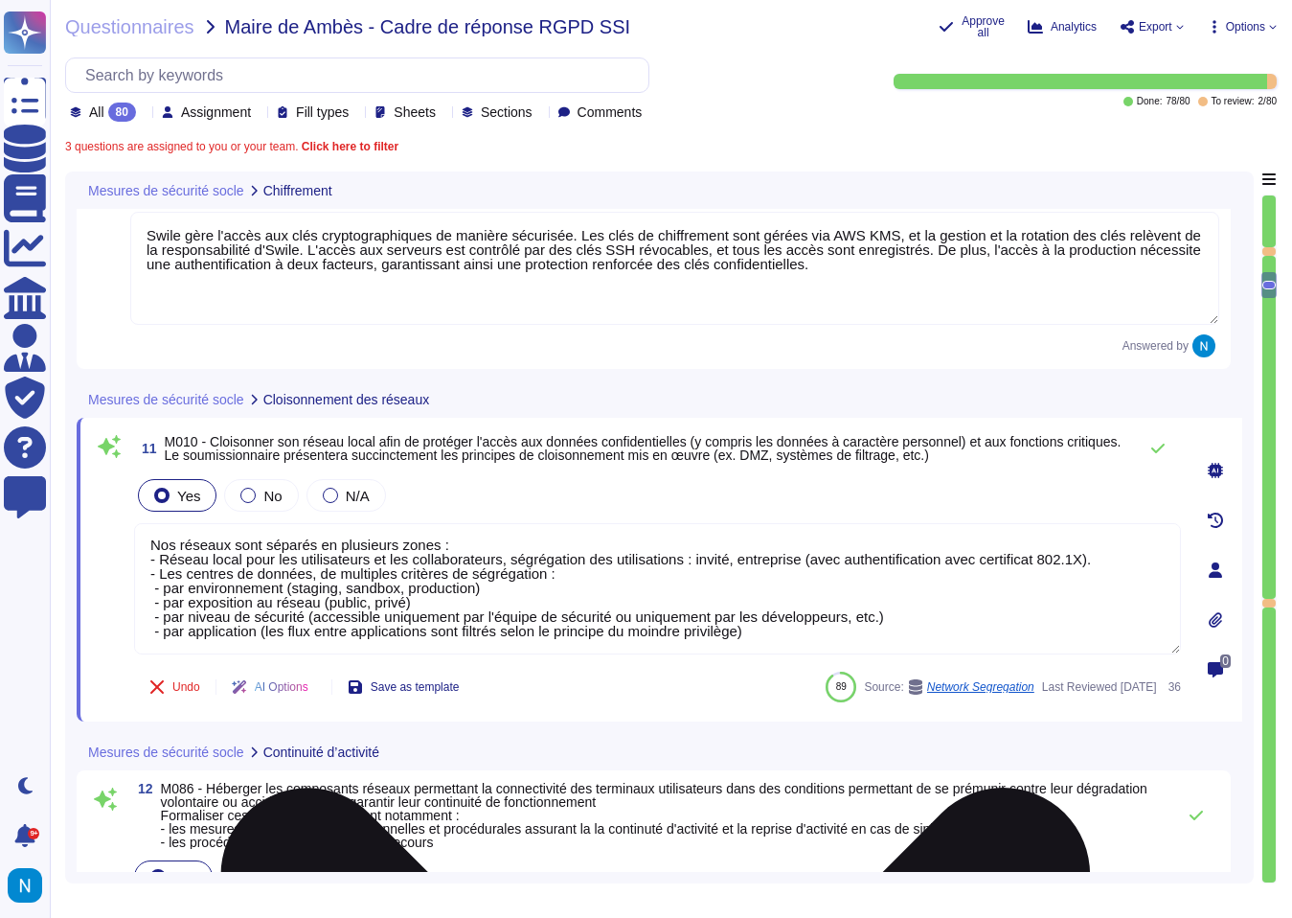
type textarea "Toute l'infrastructure Swile est hébergée dans des centres de données AWS qui s…"
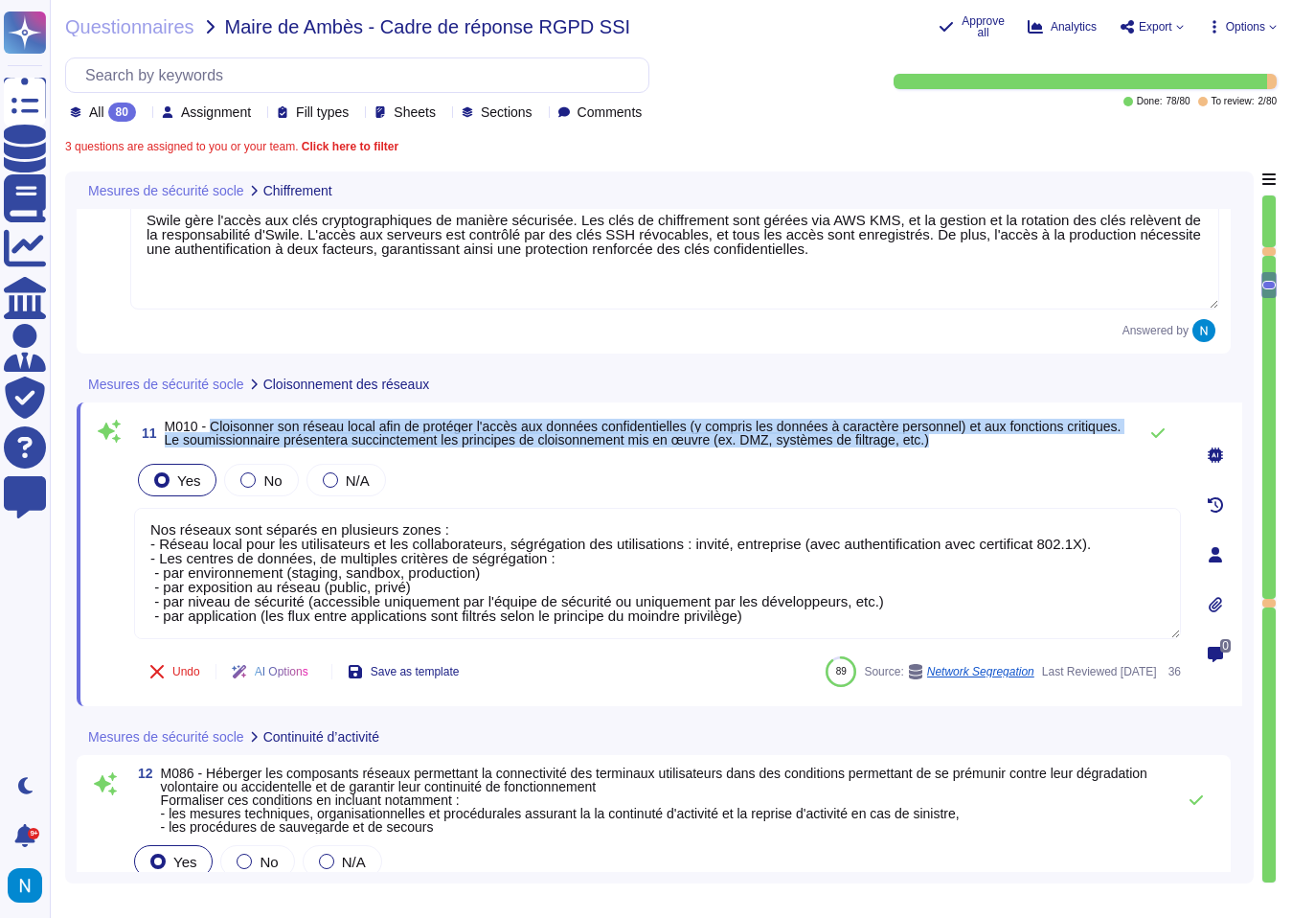
drag, startPoint x: 1044, startPoint y: 441, endPoint x: 213, endPoint y: 426, distance: 831.5
click at [213, 426] on span "M010 - Cloisonner son réseau local afin de protéger l'accès aux données confide…" at bounding box center [646, 433] width 963 height 27
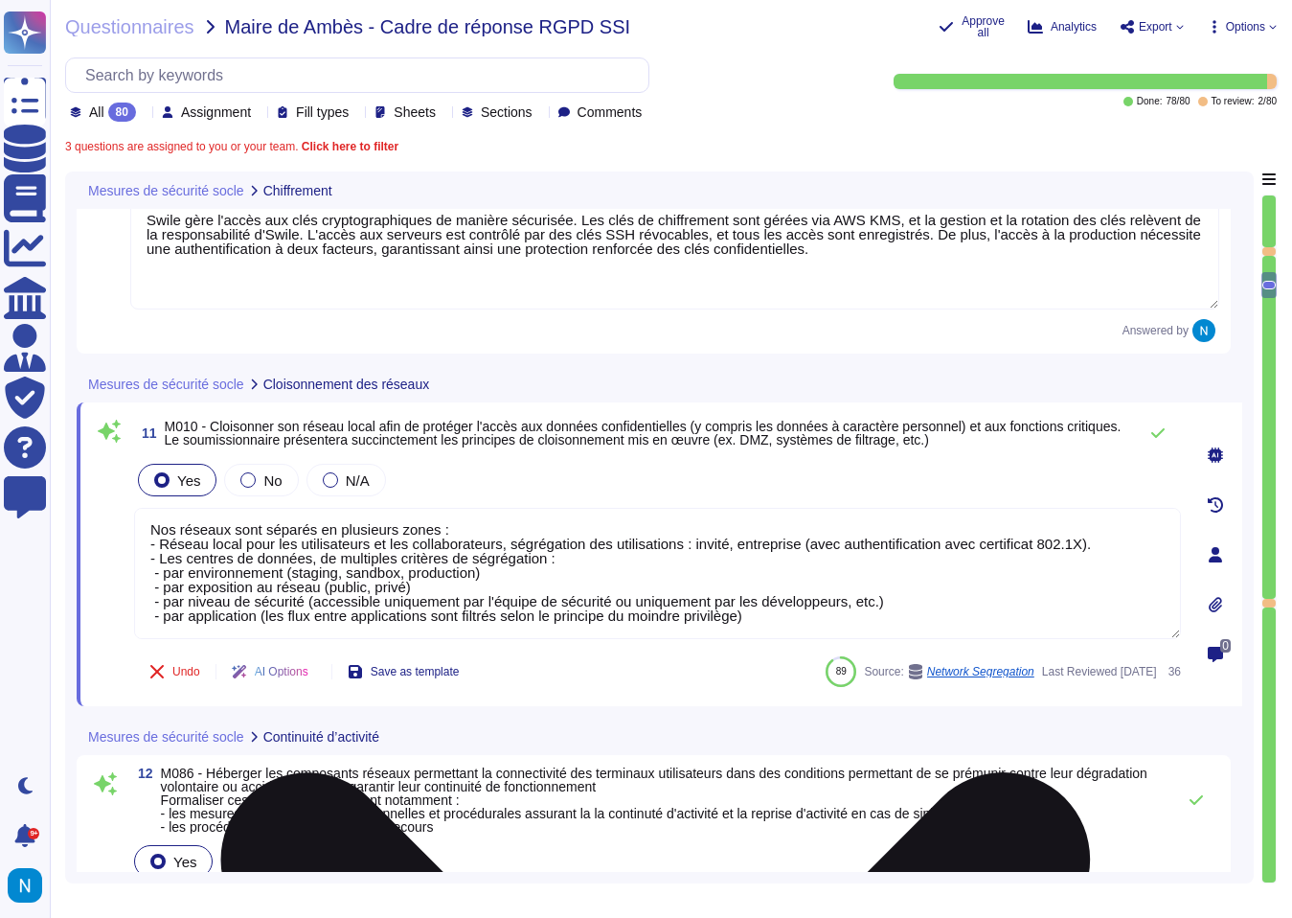
click at [834, 605] on textarea "Nos réseaux sont séparés en plusieurs zones : - Réseau local pour les utilisate…" at bounding box center [657, 573] width 1047 height 131
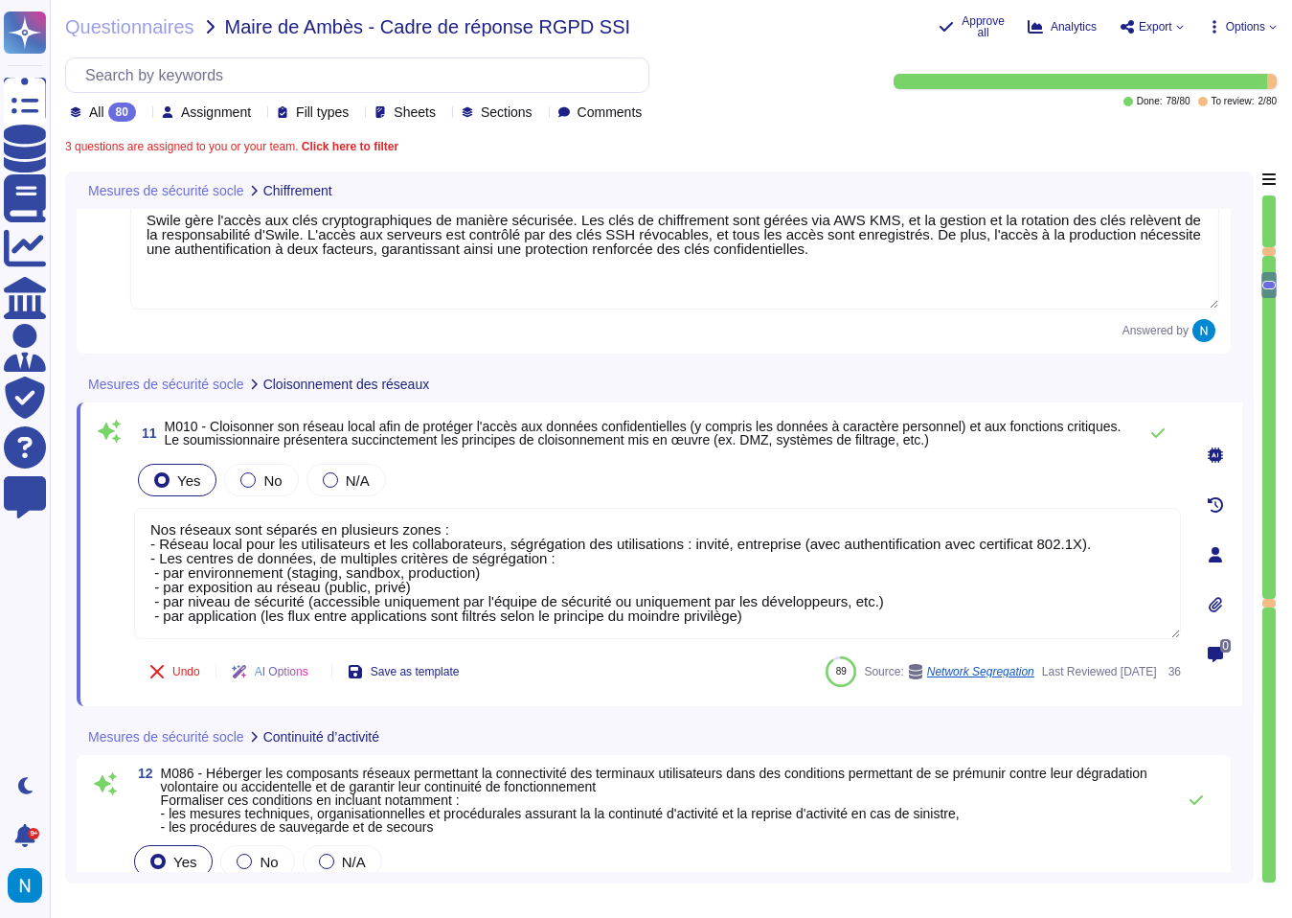
drag, startPoint x: 814, startPoint y: 612, endPoint x: 127, endPoint y: 524, distance: 692.4
click at [127, 524] on div "11 M010 - Cloisonner son réseau local afin de protéger l'accès aux données conf…" at bounding box center [636, 554] width 1089 height 281
paste textarea "Lorem i dol si ametc adipiscin elitseddo ei temporincidid utla etdolore m'aliqu…"
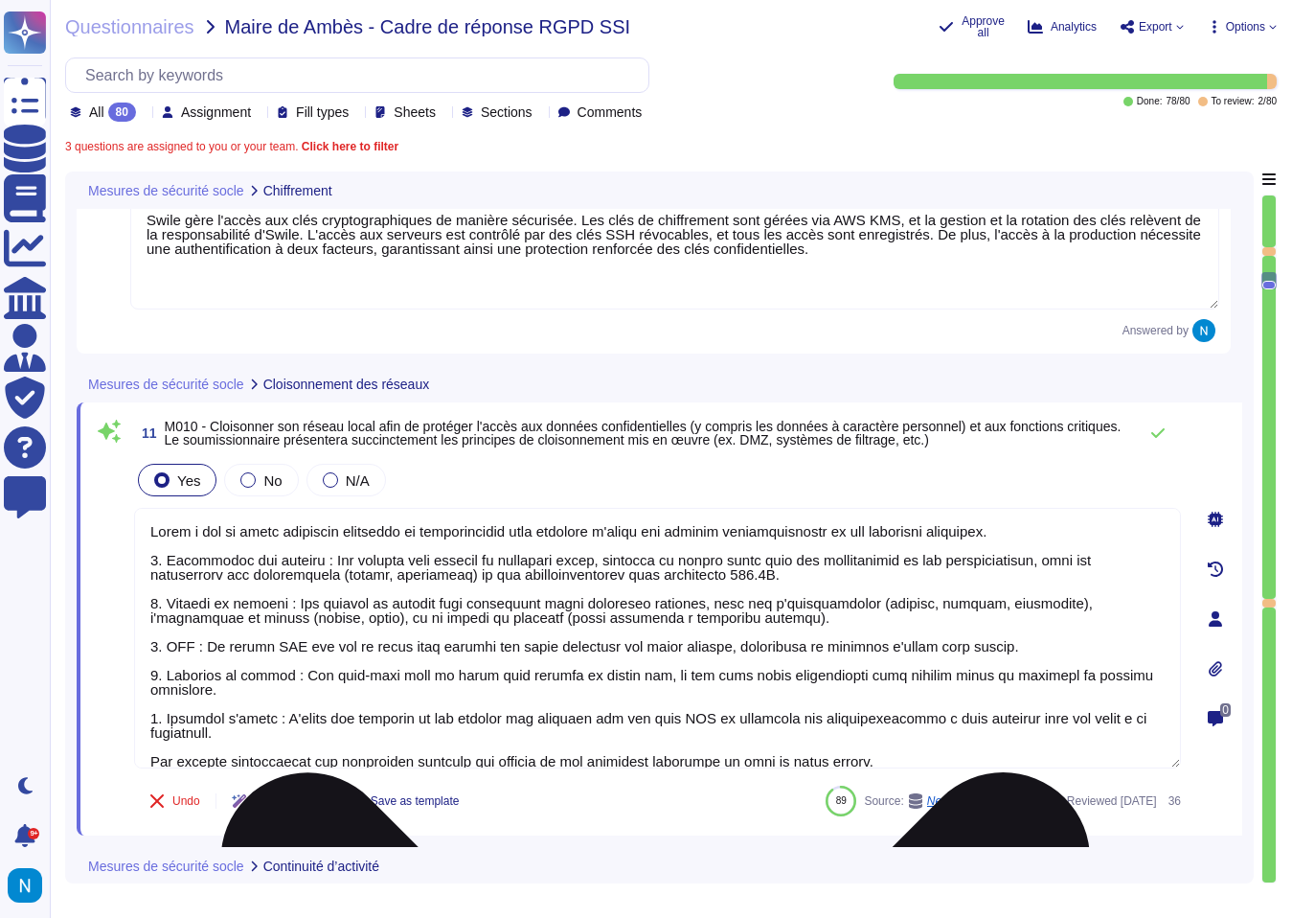
click at [170, 589] on textarea at bounding box center [657, 638] width 1047 height 261
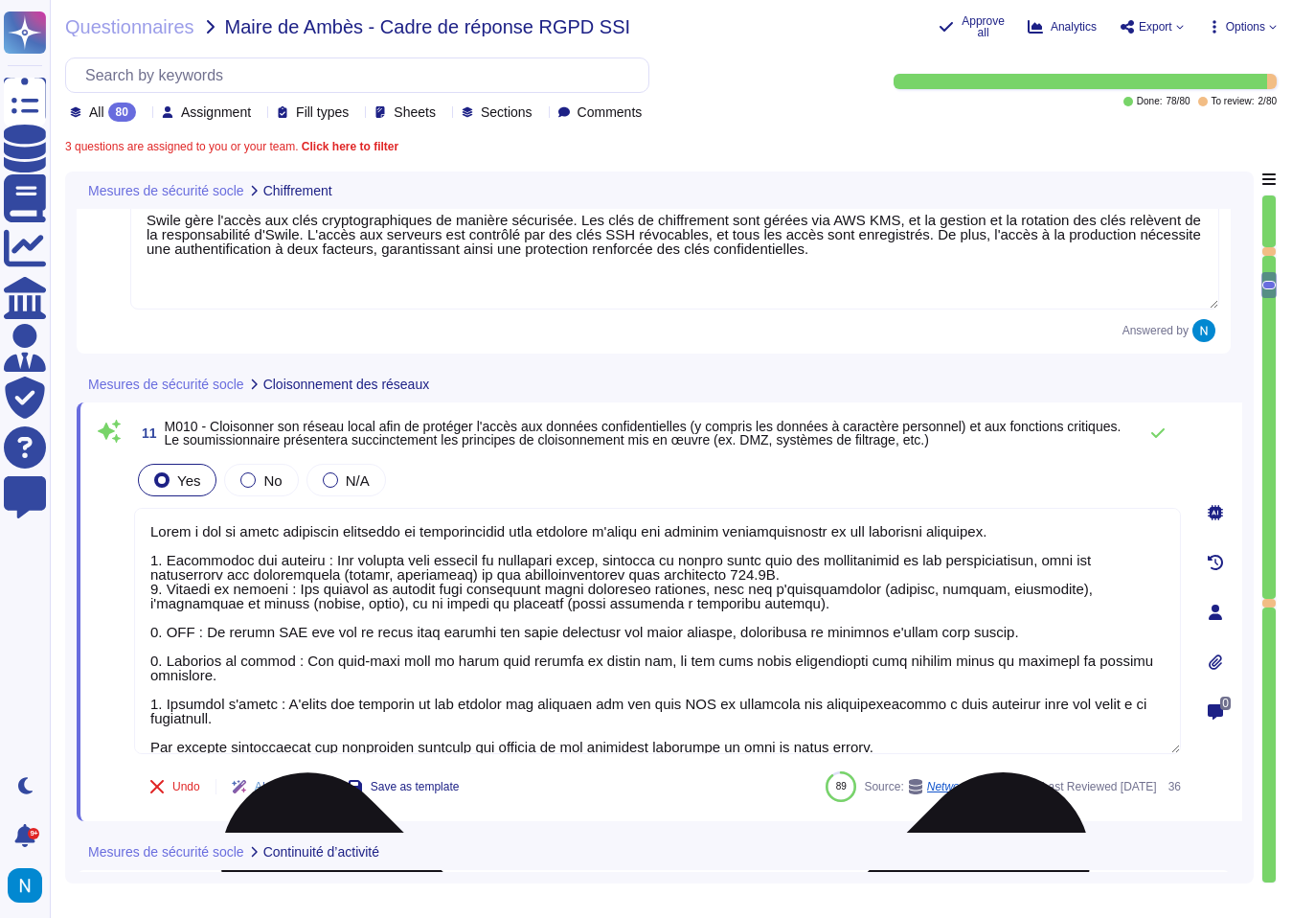
click at [167, 625] on textarea at bounding box center [657, 631] width 1047 height 246
click at [158, 621] on textarea at bounding box center [657, 631] width 1047 height 246
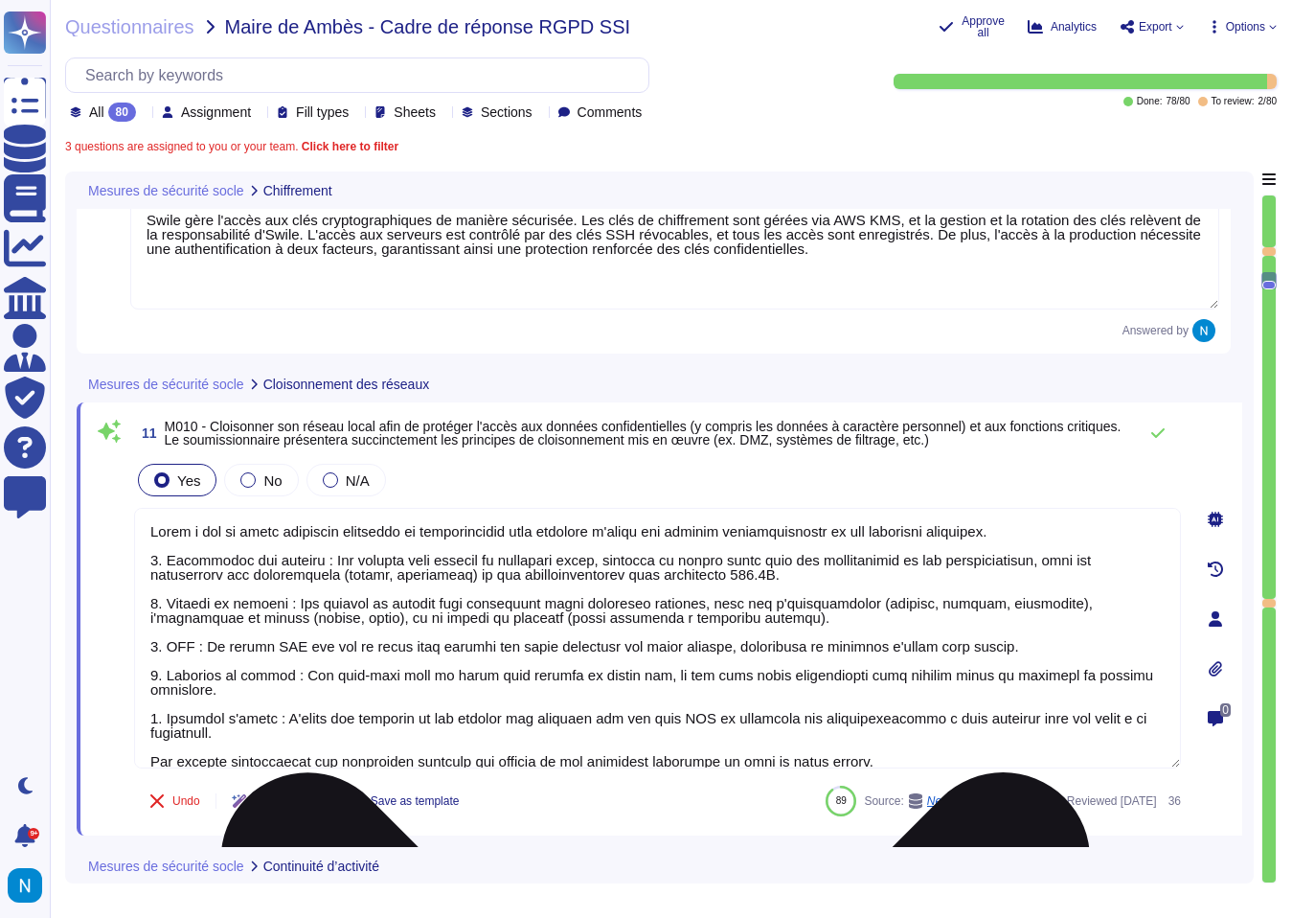
scroll to position [2, 0]
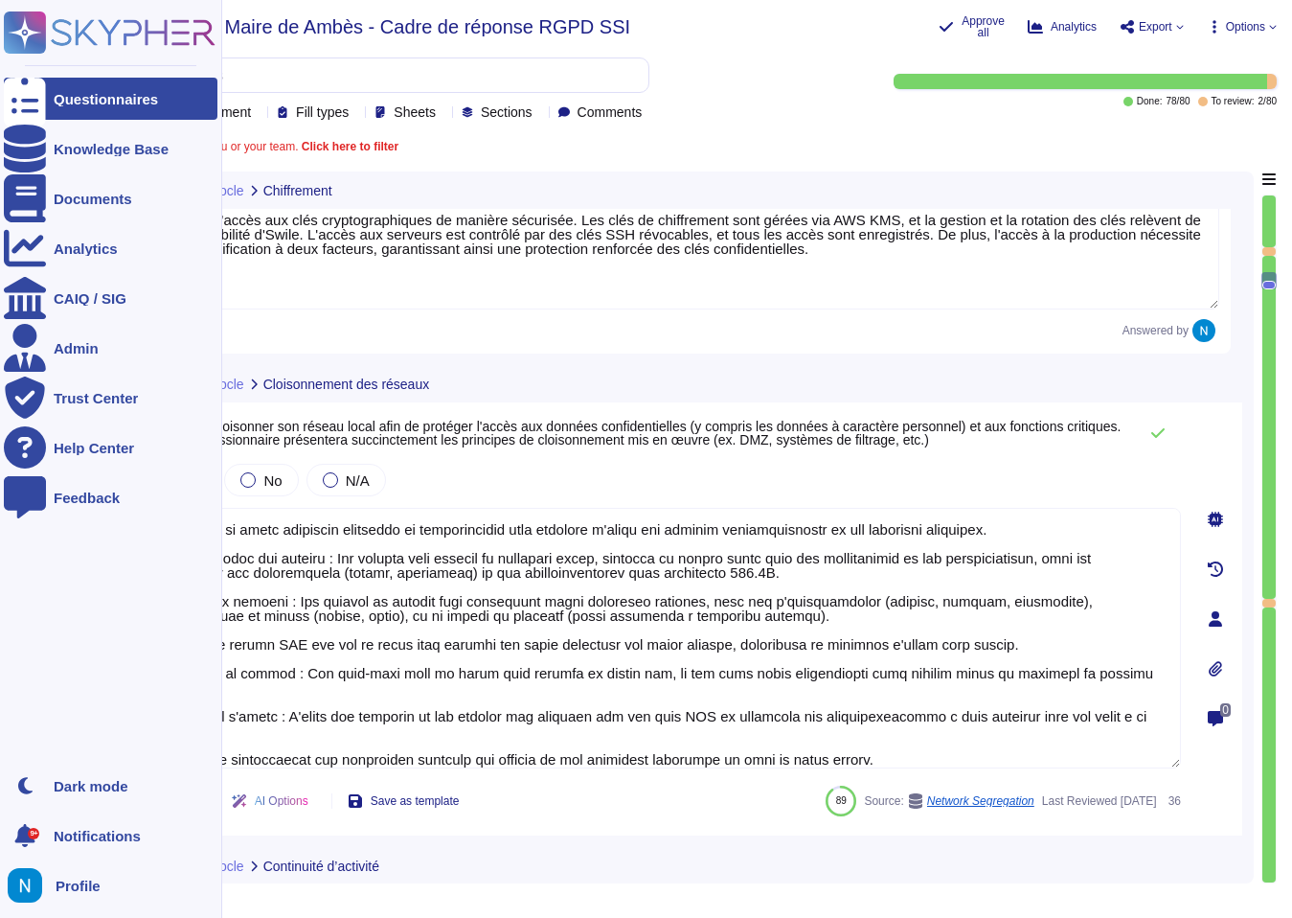
drag, startPoint x: 916, startPoint y: 743, endPoint x: 0, endPoint y: 734, distance: 915.7
click at [0, 734] on div "Questionnaires Knowledge Base Documents Analytics CAIQ / SIG Admin Trust Center…" at bounding box center [646, 459] width 1292 height 918
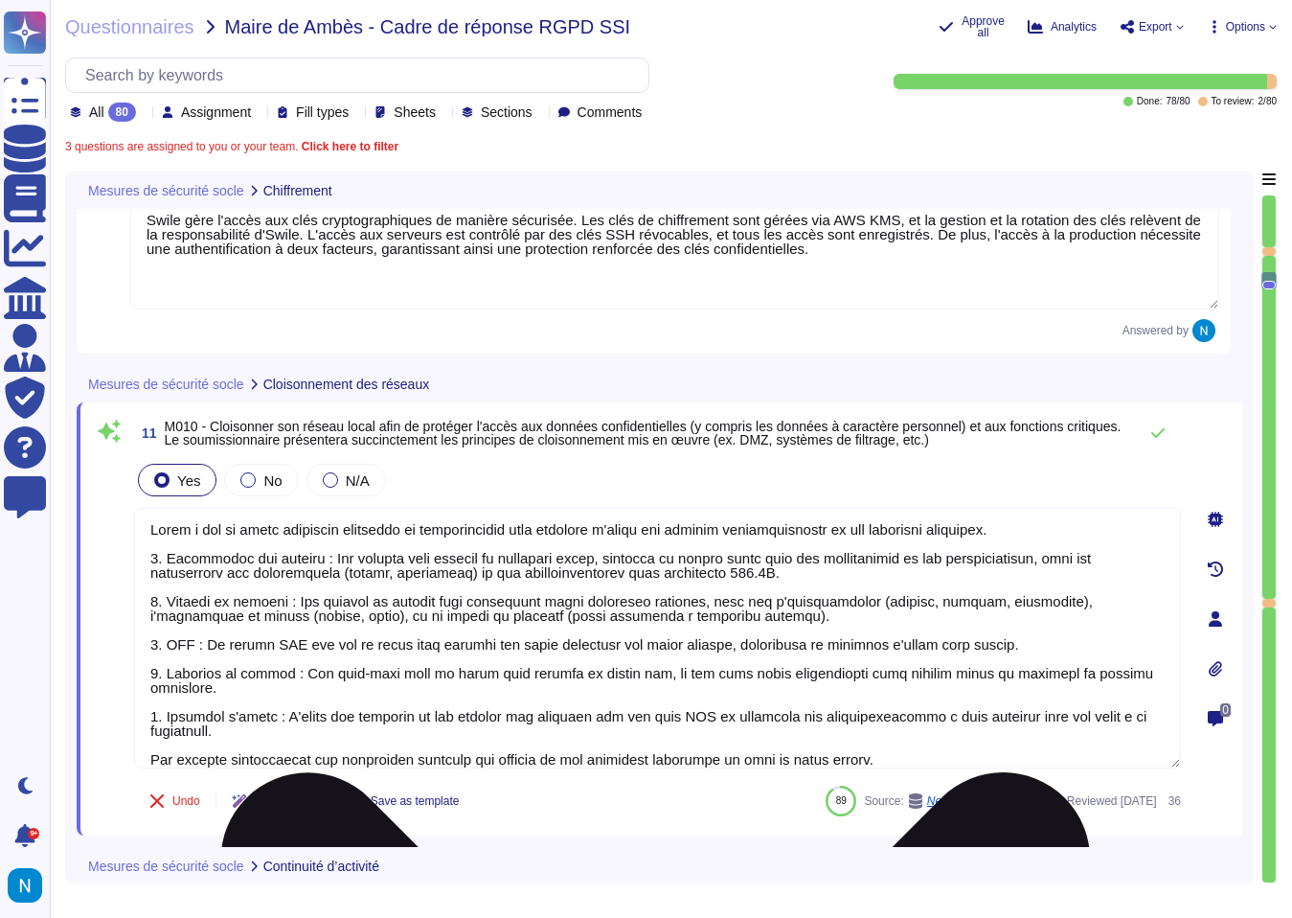
scroll to position [0, 0]
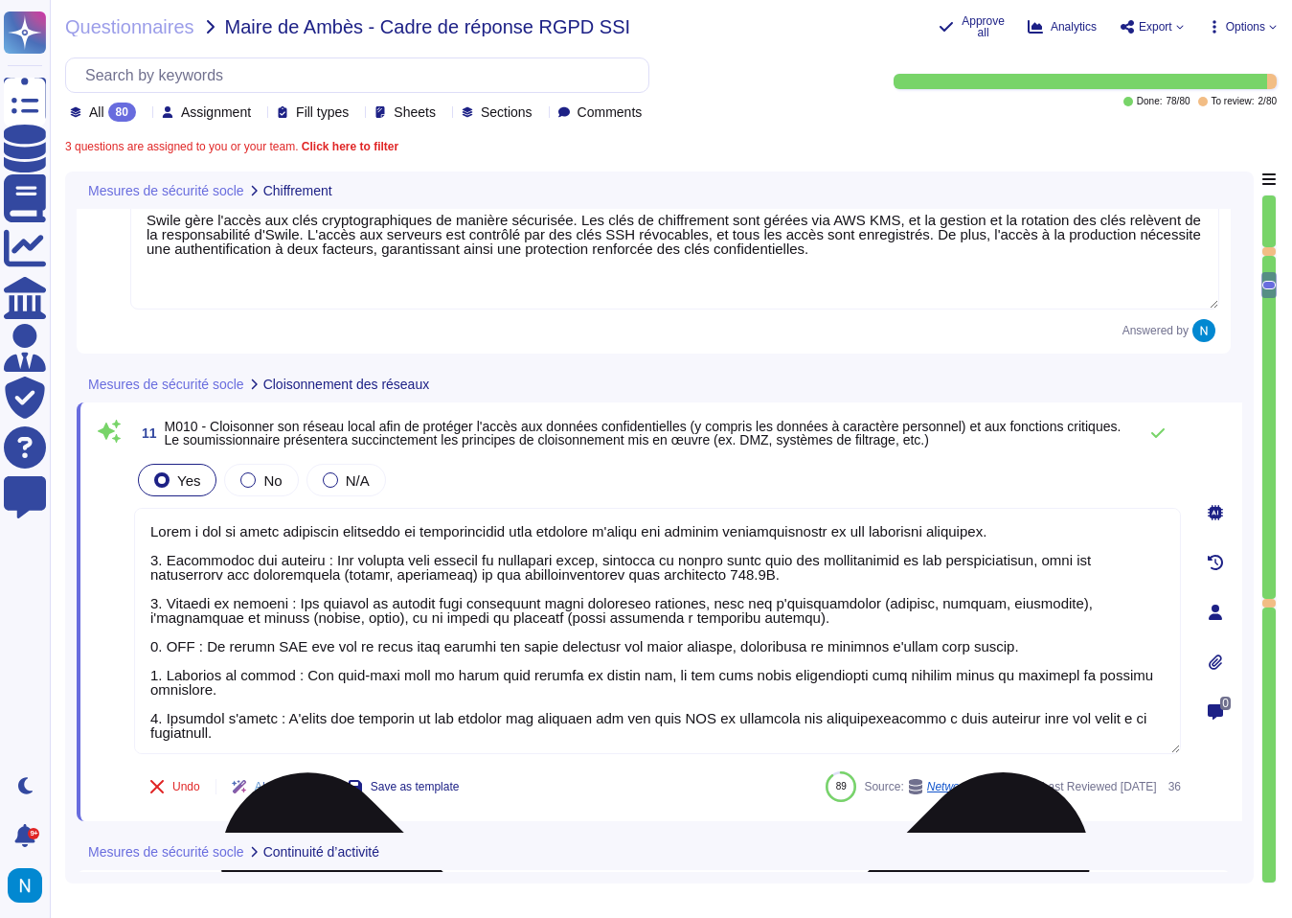
type textarea "Lorem i dol si ametc adipiscin elitseddo ei temporincidid utla etdolore m'aliqu…"
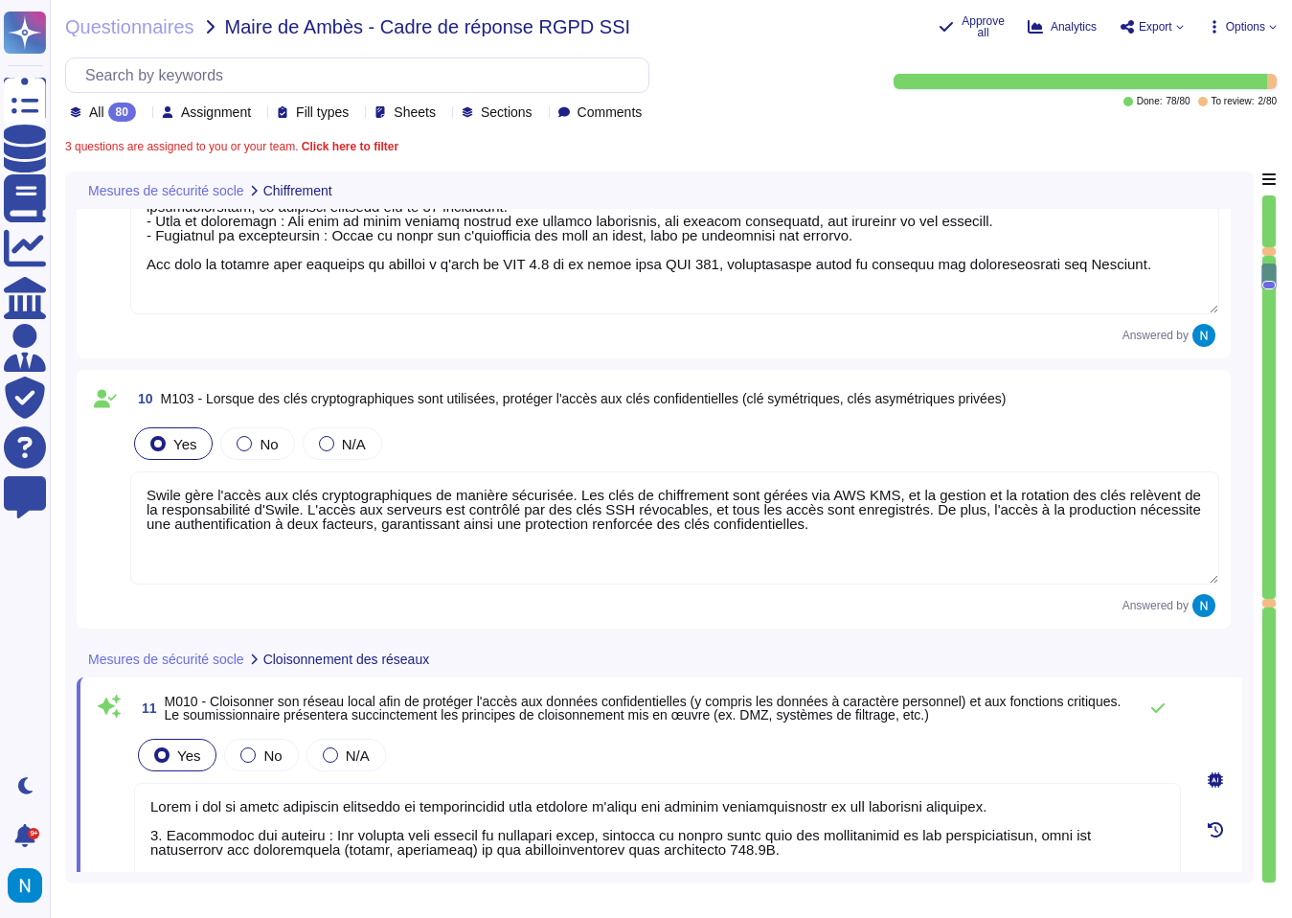
type textarea "Toute notre infrastructure est déployée avec des protections natives du cloud, …"
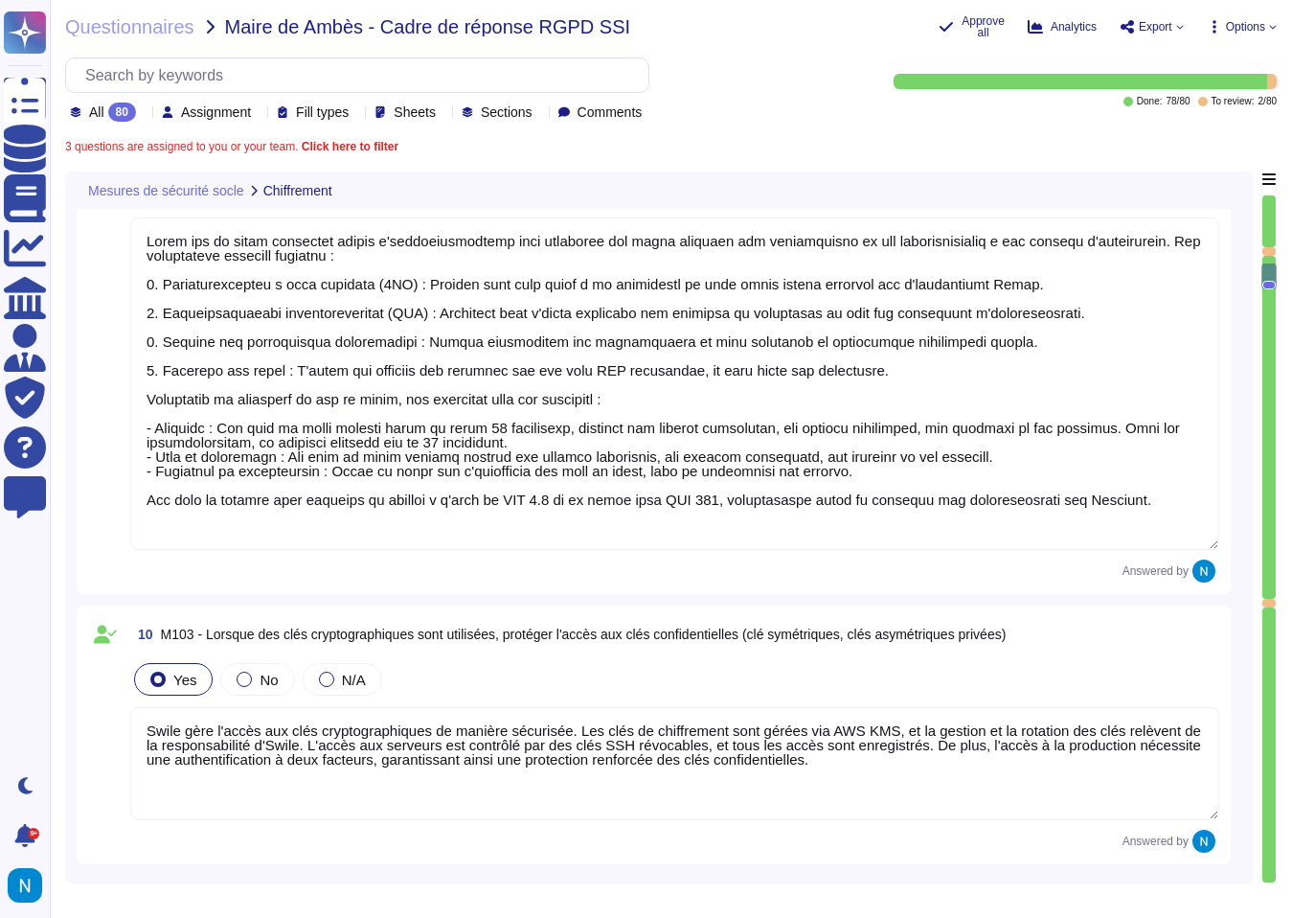
type textarea "Lorem i dol si ametc adipiscin elitseddo ei temporincidid utla etdolore m'aliqu…"
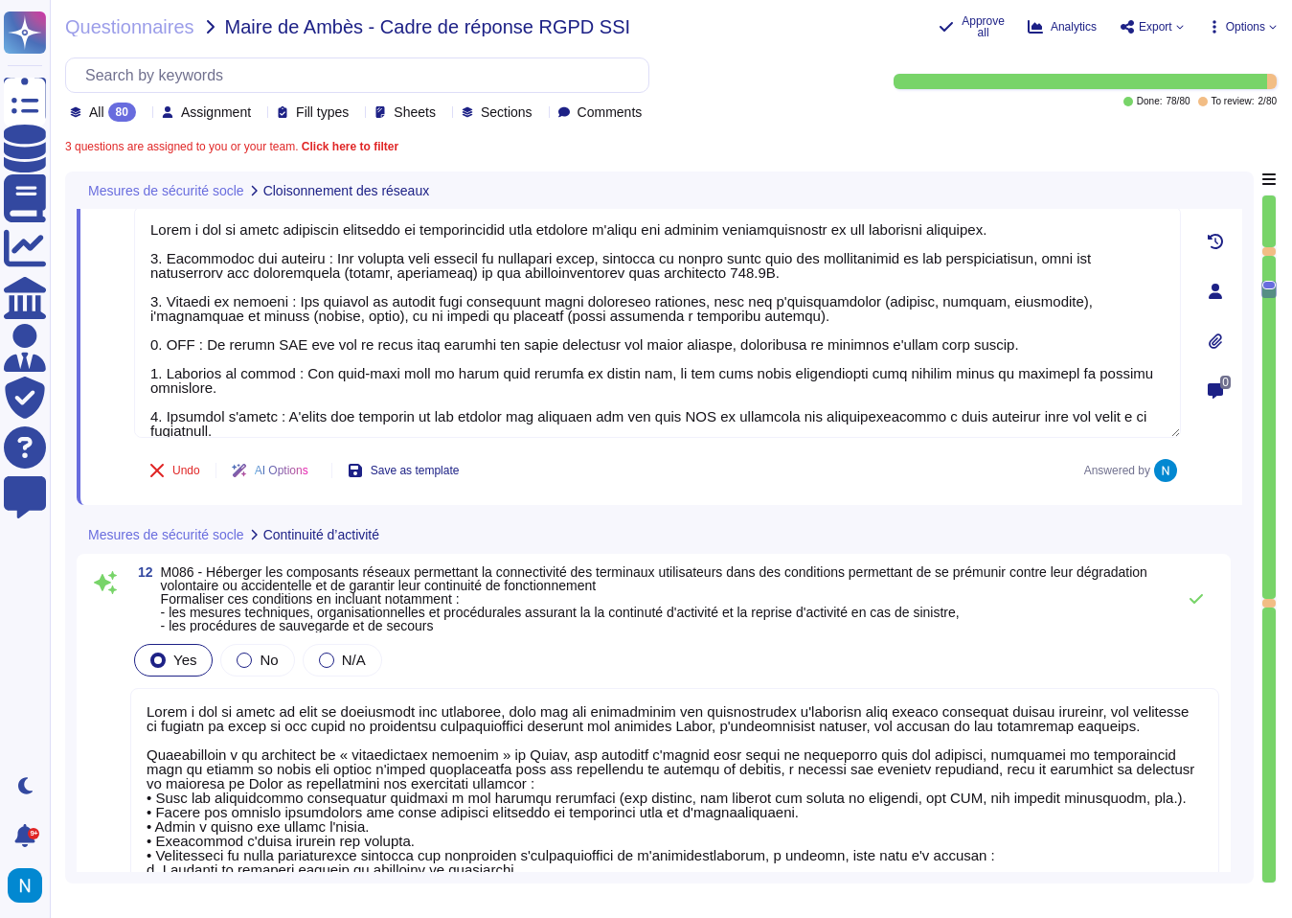
type textarea "Lorem i dol si ametc ad elit se doeiusmodt inc utlaboree, dolo mag ali enimadmi…"
type textarea "Toute l'infrastructure Swile est hébergée dans des centres de données AWS qui s…"
type textarea "Conformément aux dernières recommandations sur les mots de passes de l'ANSSI ou…"
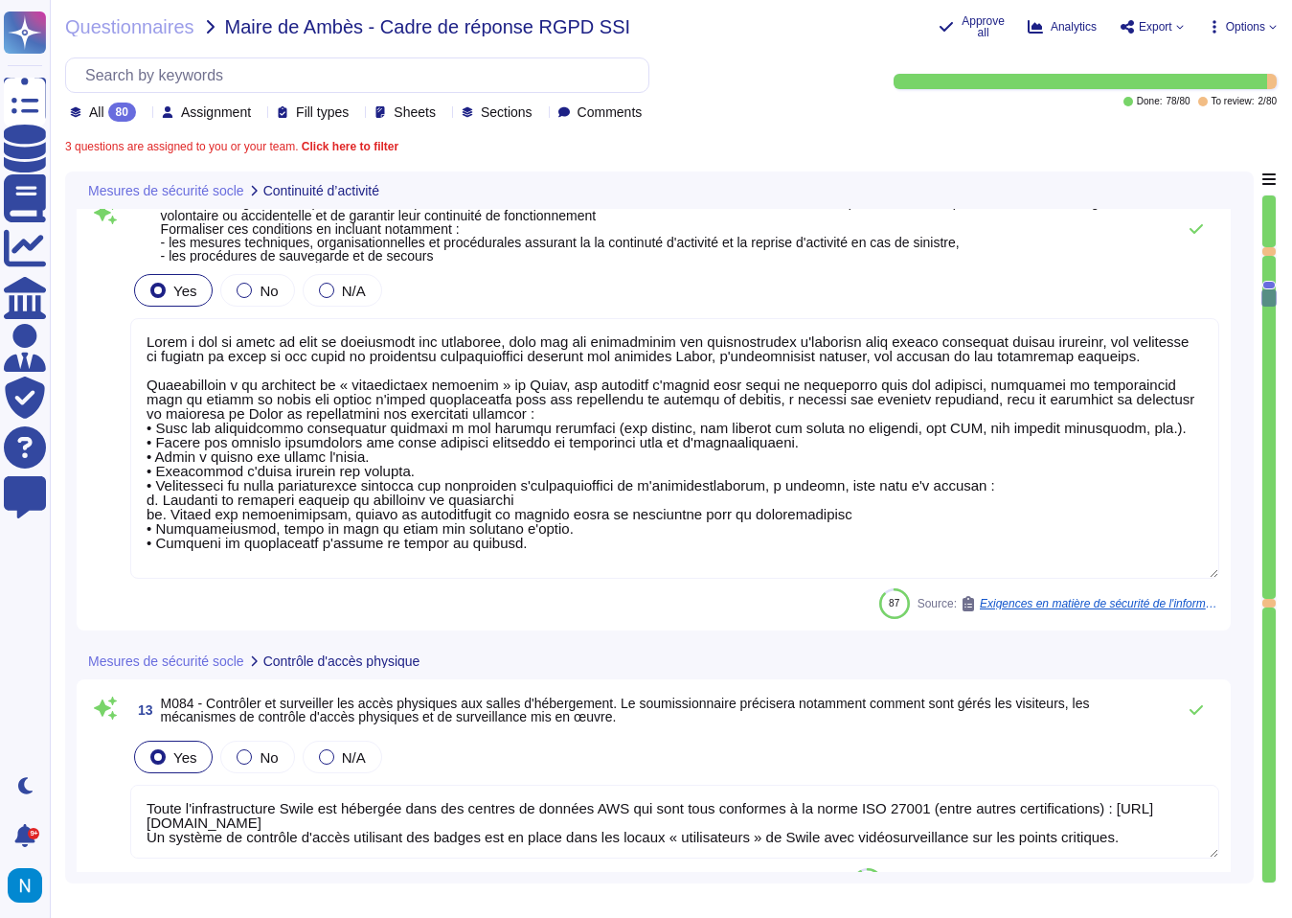
type textarea "[PERSON_NAME] a mis en place une politique de gestion des identités et des accè…"
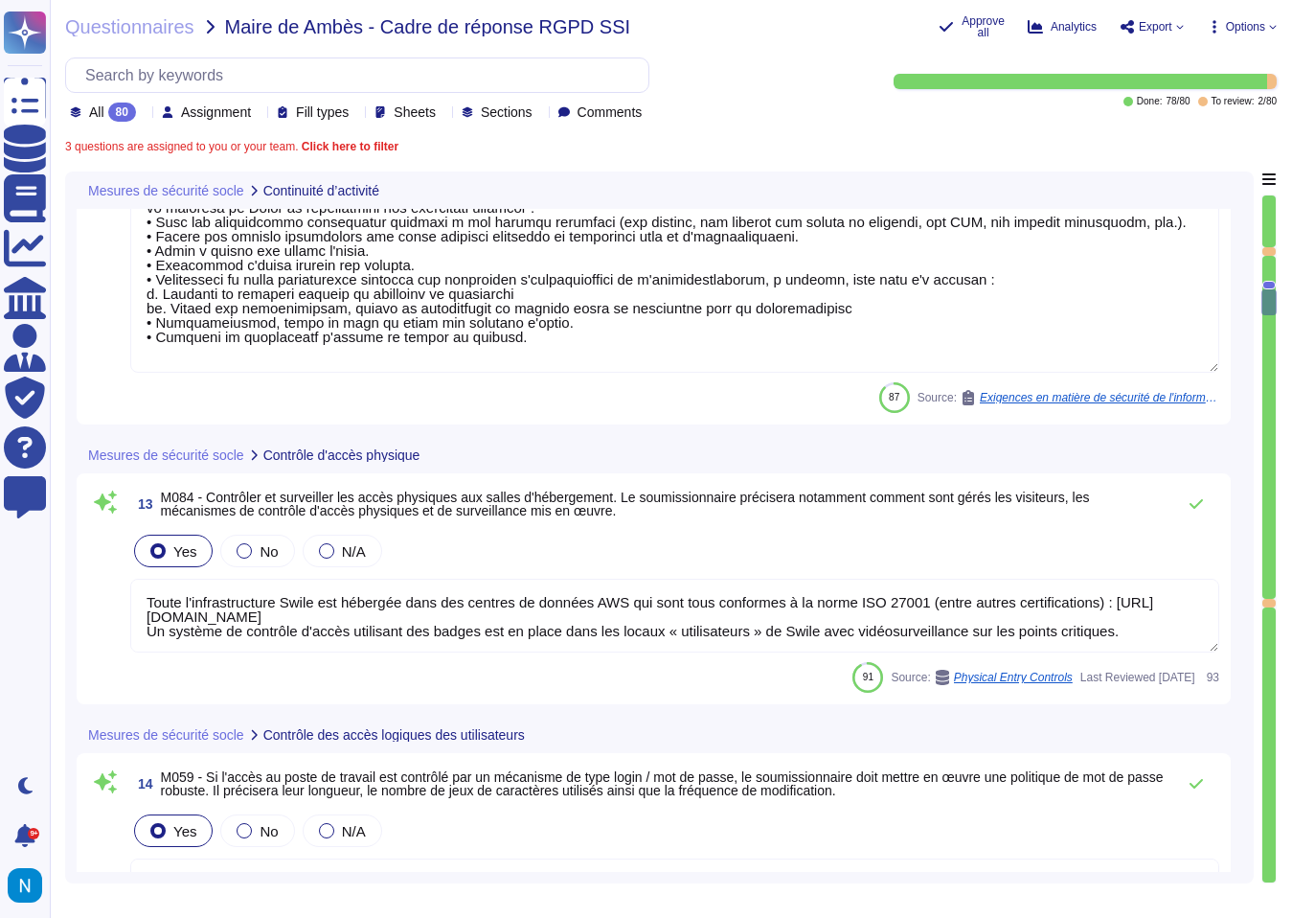
type textarea "Nous avons une politique de sécurité des informations conforme à la norme ISO27…"
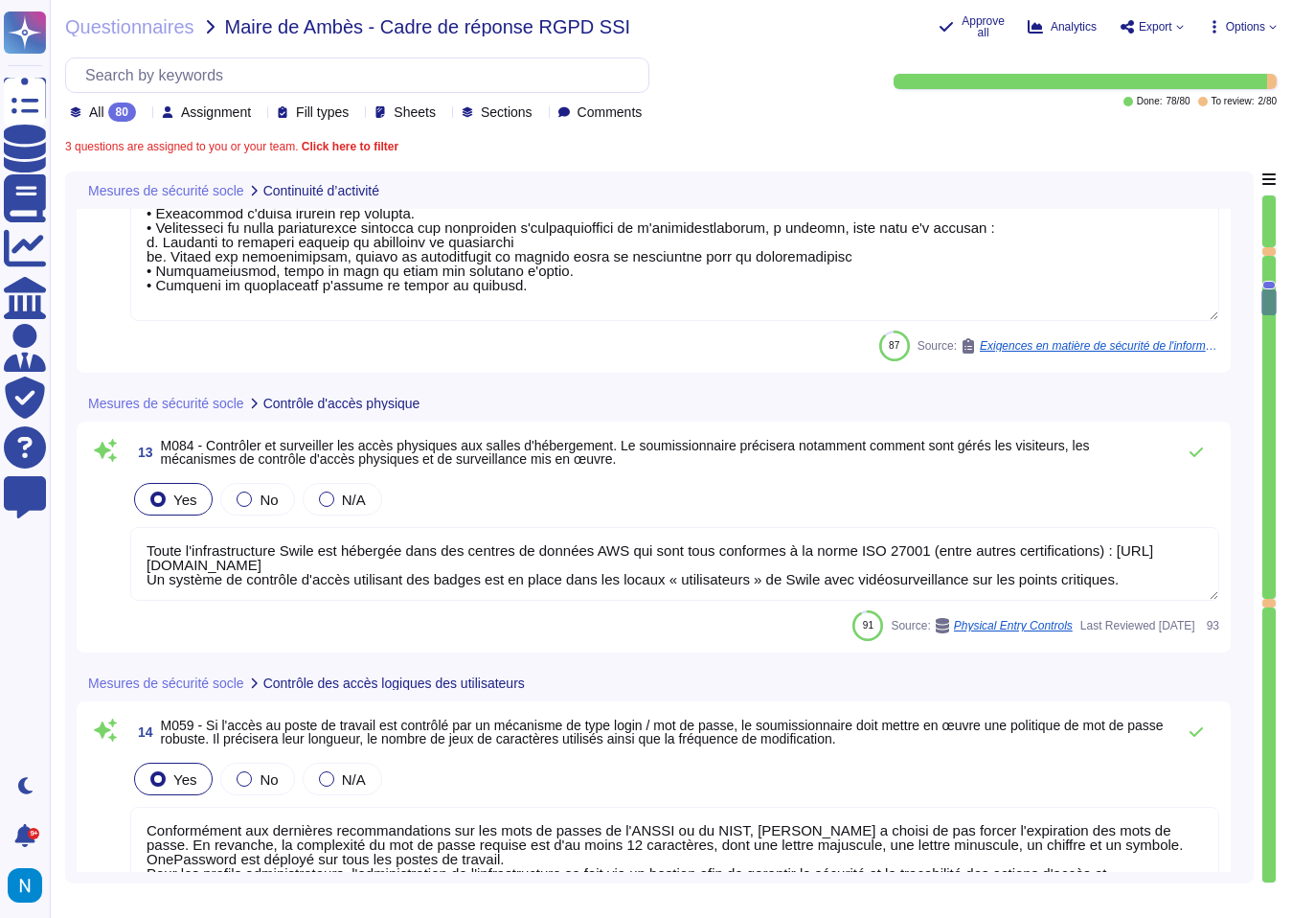
scroll to position [4048, 0]
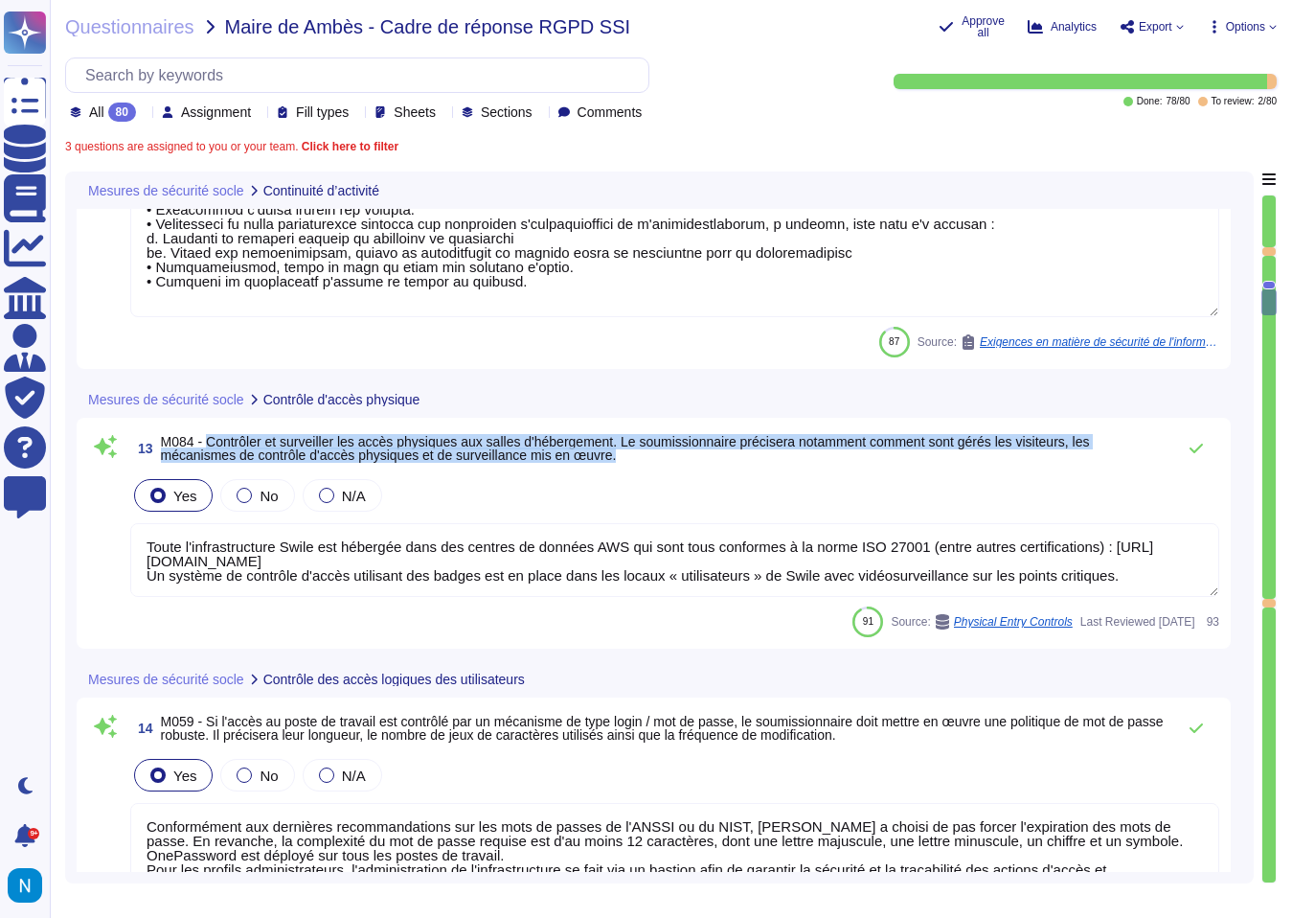
drag, startPoint x: 213, startPoint y: 441, endPoint x: 645, endPoint y: 450, distance: 432.1
click at [645, 450] on span "M084 - Contrôler et surveiller les accès physiques aux salles d'hébergement. Le…" at bounding box center [663, 448] width 1005 height 27
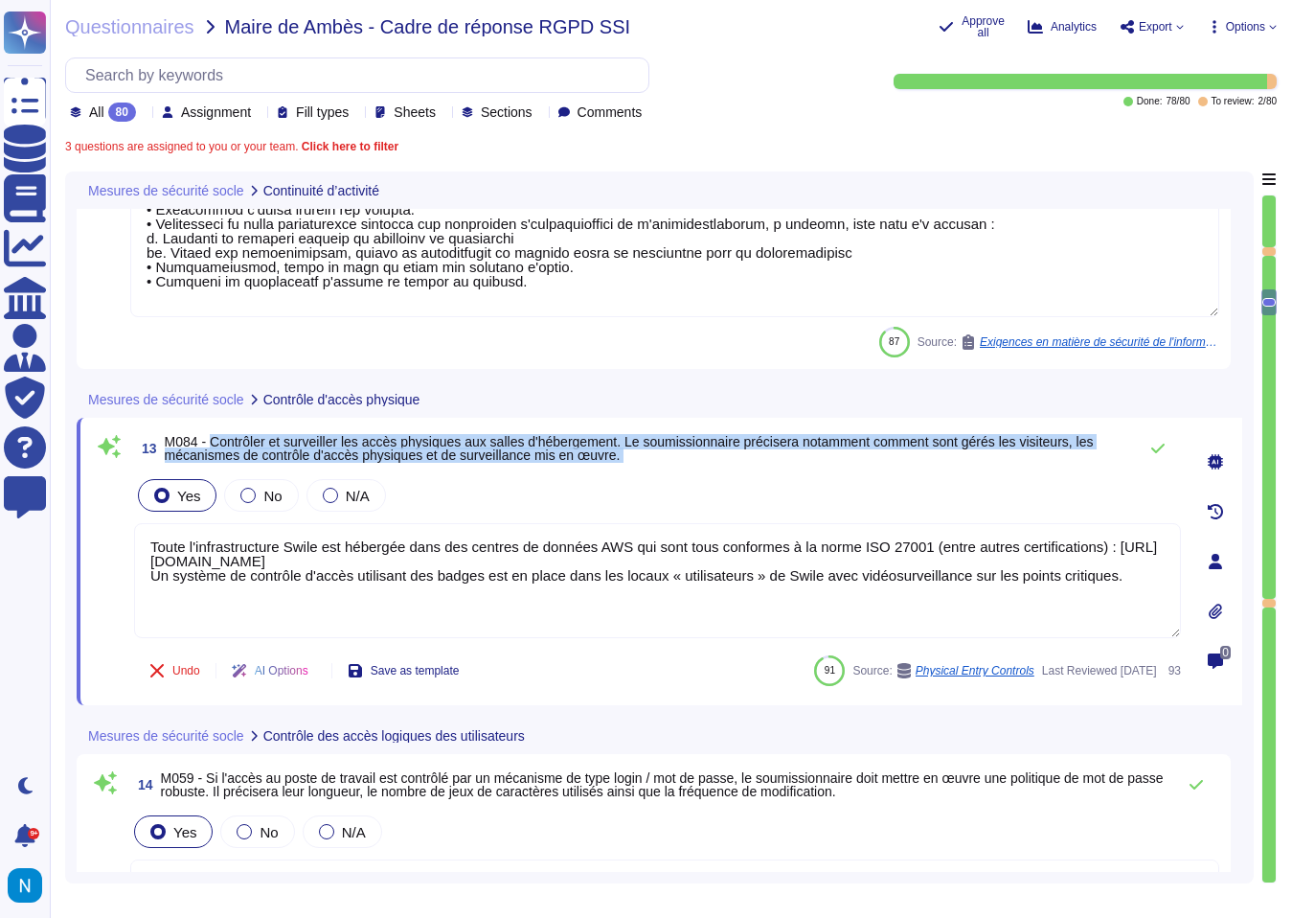
drag, startPoint x: 216, startPoint y: 443, endPoint x: 812, endPoint y: 471, distance: 596.4
click at [811, 471] on div "13 M084 - Contrôler et surveiller les accès physiques aux salles d'hébergement.…" at bounding box center [636, 561] width 1089 height 264
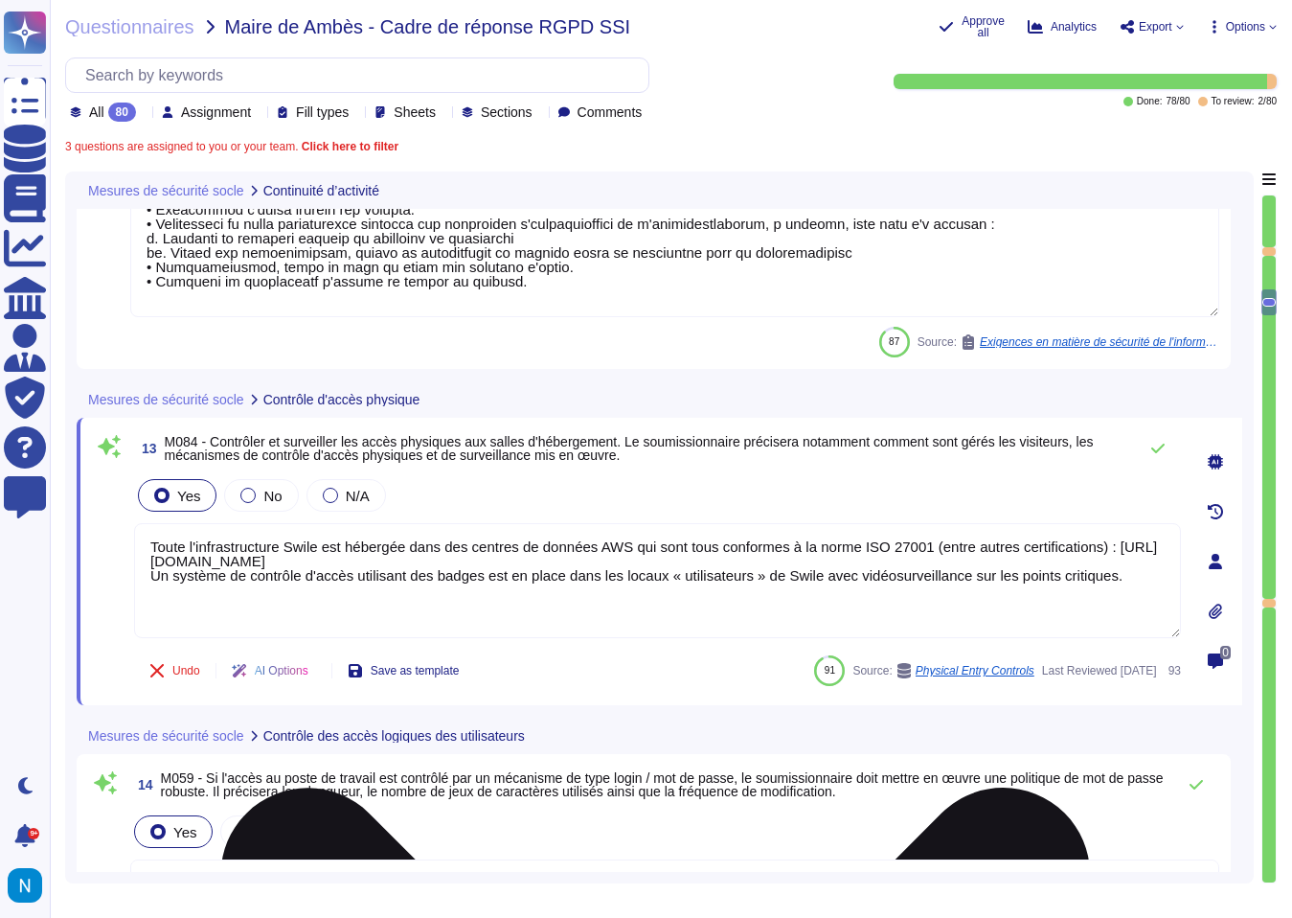
click at [627, 577] on textarea "Toute l'infrastructure Swile est hébergée dans des centres de données AWS qui s…" at bounding box center [657, 580] width 1047 height 115
click at [649, 598] on textarea "Toute l'infrastructure Swile est hébergée dans des centres de données AWS qui s…" at bounding box center [657, 580] width 1047 height 115
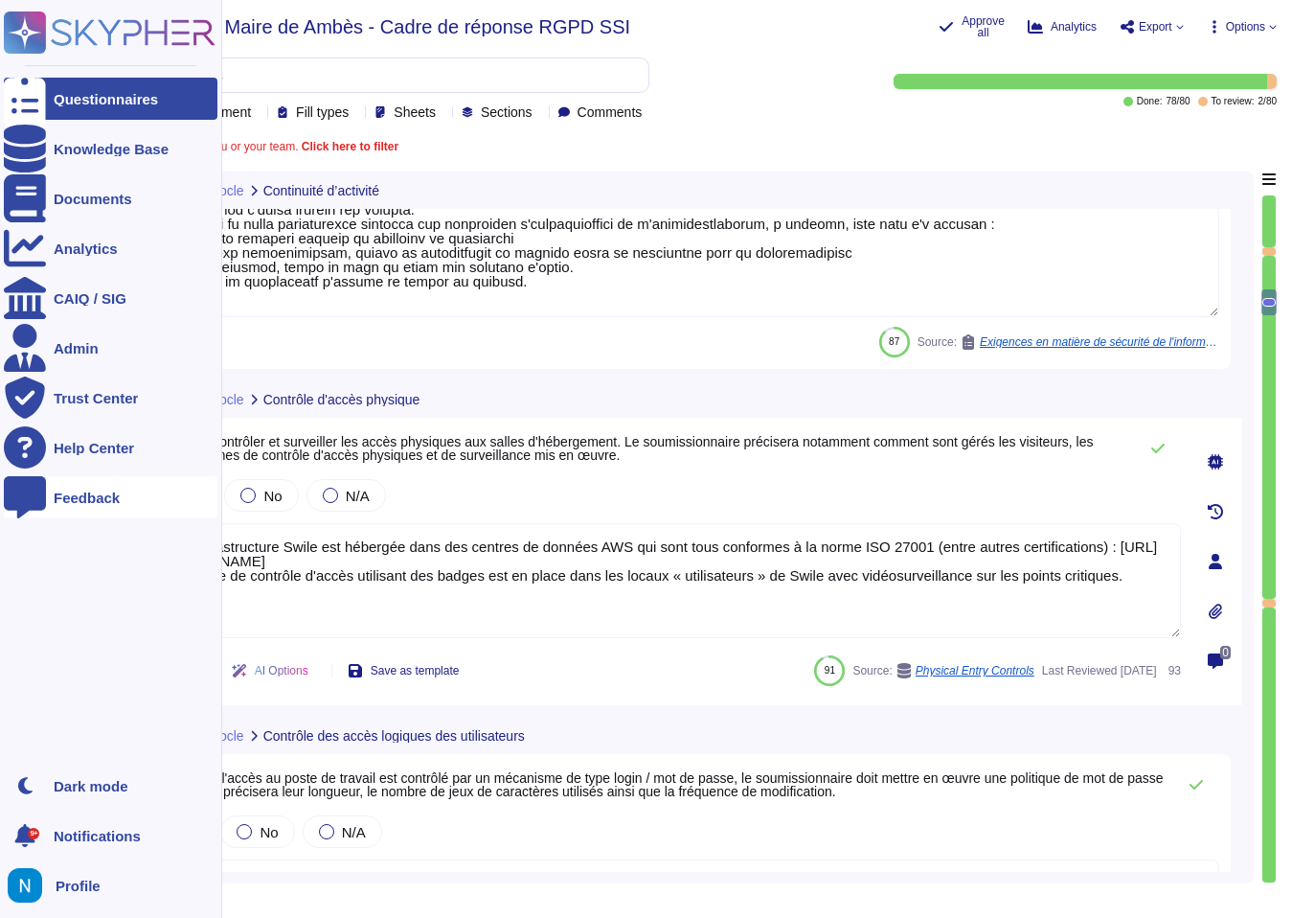
drag, startPoint x: 1148, startPoint y: 579, endPoint x: 40, endPoint y: 477, distance: 1113.0
click at [40, 477] on div "Questionnaires Knowledge Base Documents Analytics CAIQ / SIG Admin Trust Center…" at bounding box center [646, 459] width 1292 height 918
paste textarea "[PERSON_NAME] met en place plusieurs mesures pour contrôler et surveiller les a…"
type textarea "[PERSON_NAME] met en place plusieurs mesures pour contrôler et surveiller les a…"
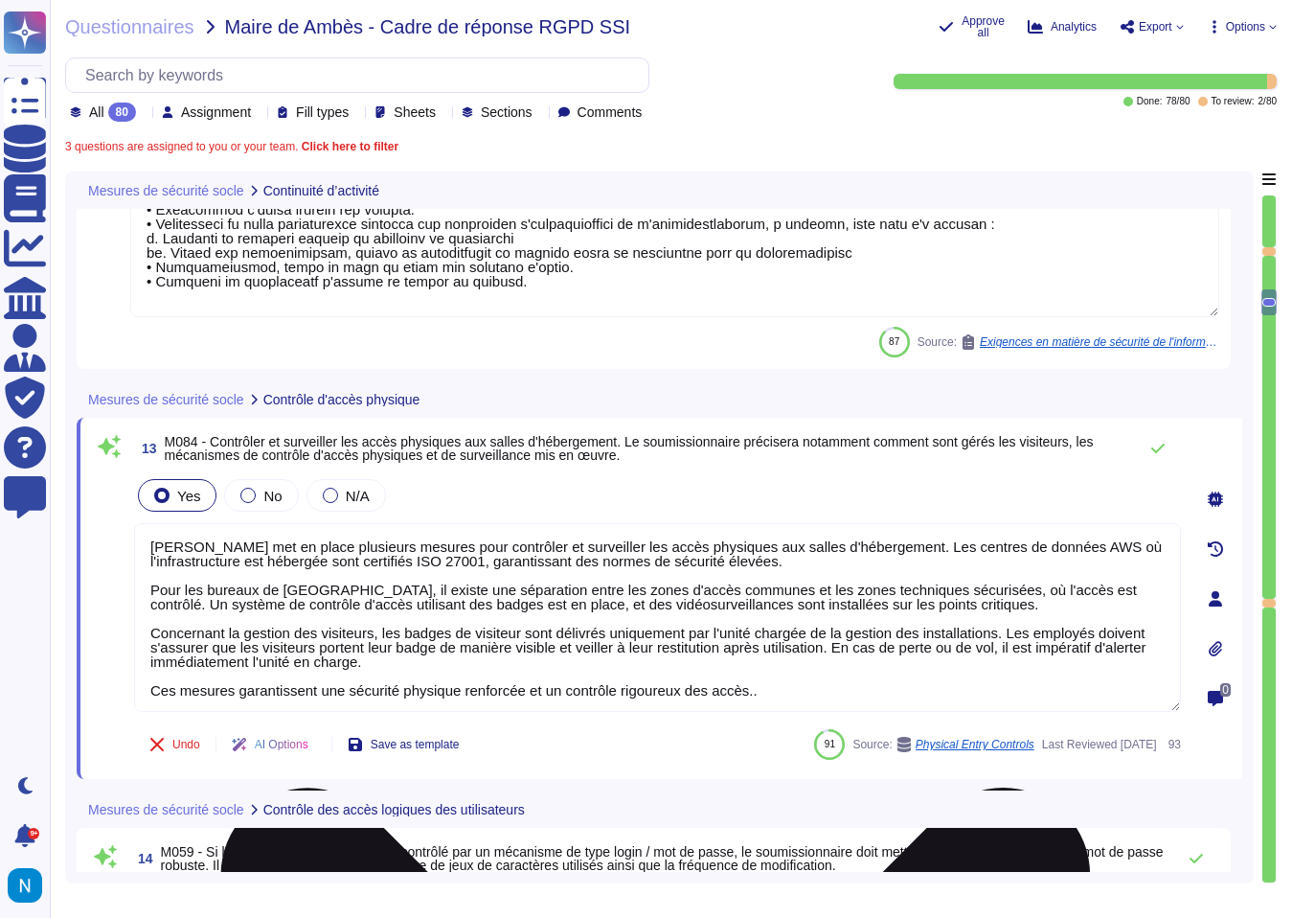
click at [422, 594] on textarea at bounding box center [657, 617] width 1047 height 189
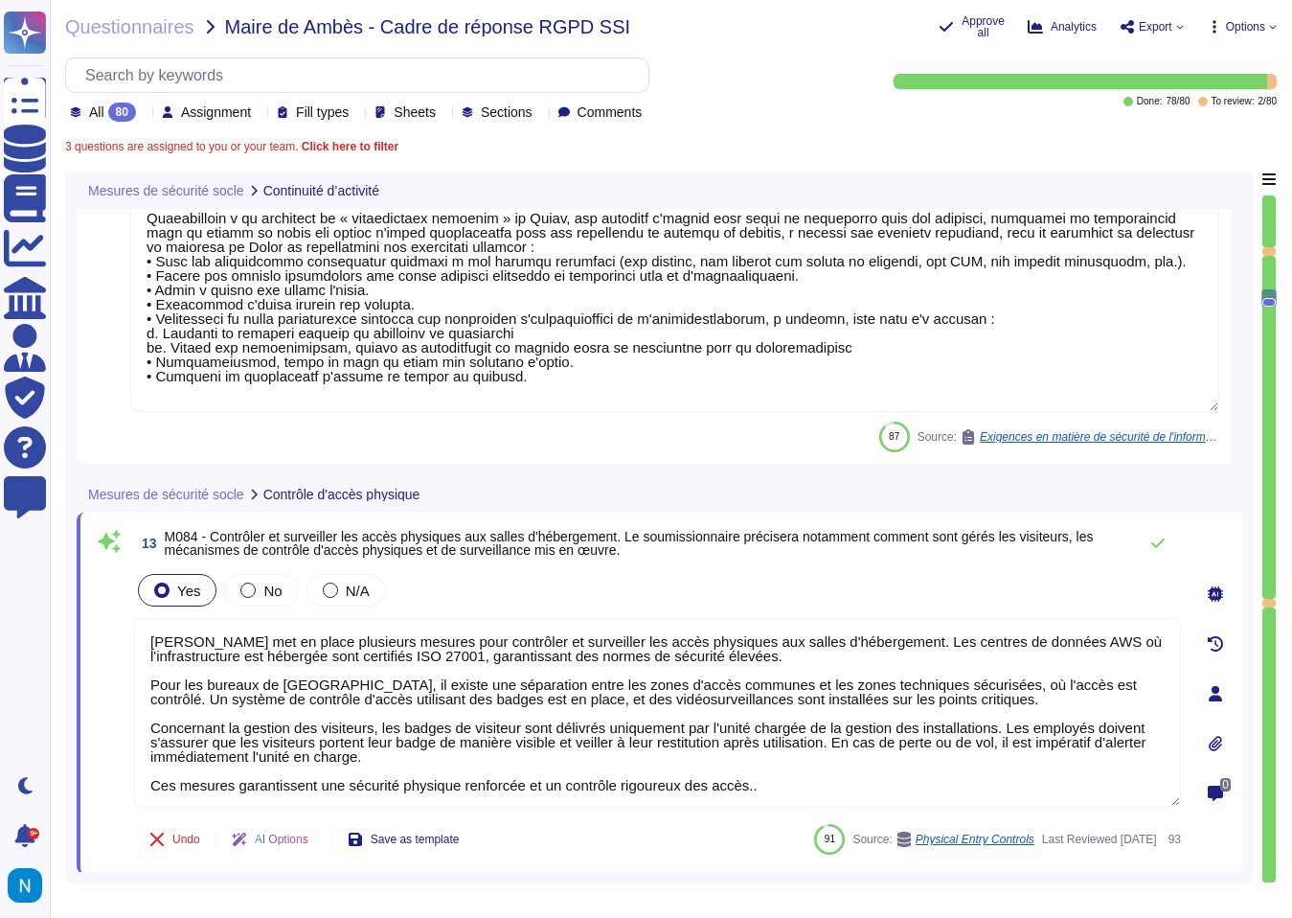
type textarea "[PERSON_NAME] a mis en place une politique de gestion des identités et des accè…"
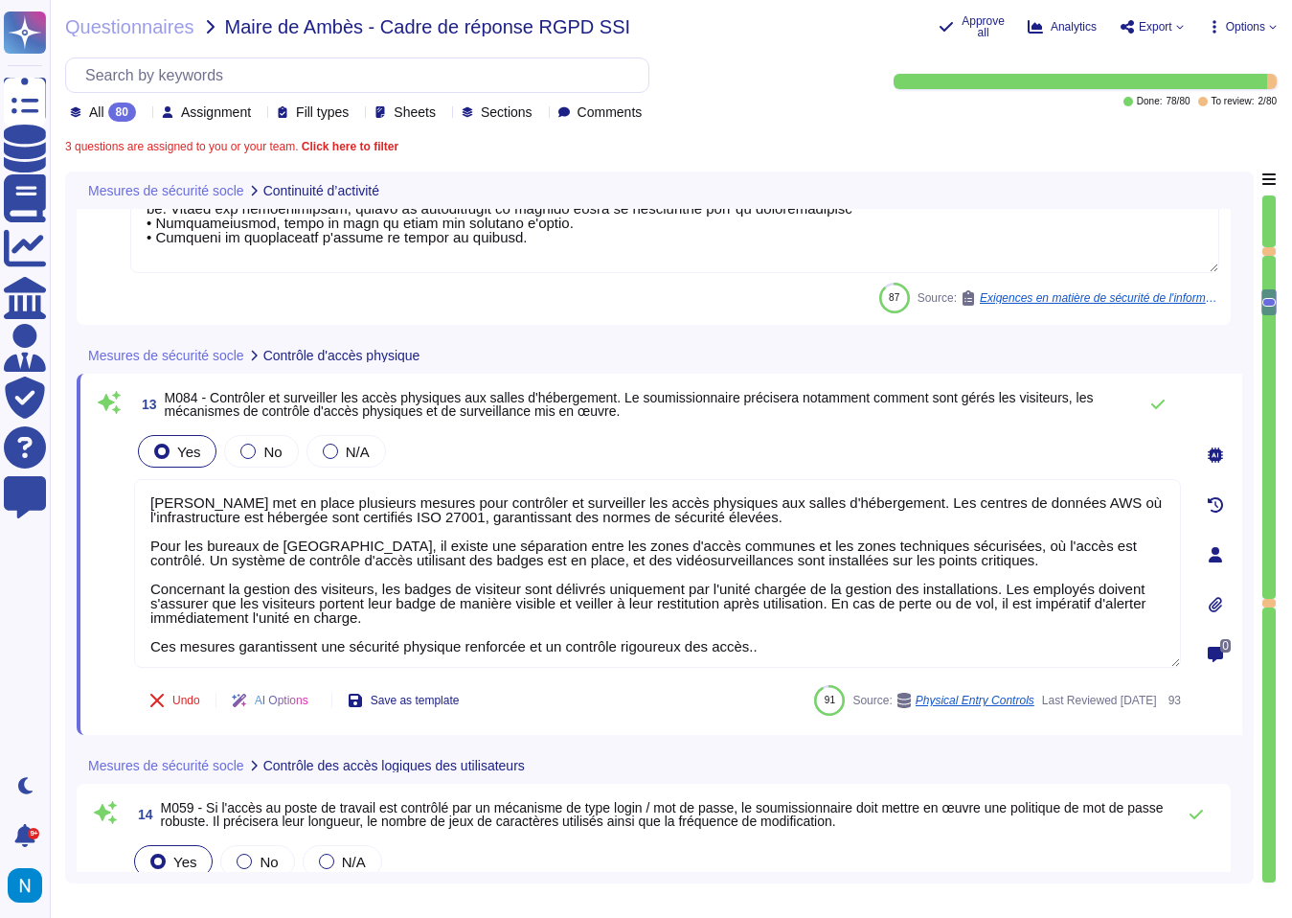
scroll to position [4104, 0]
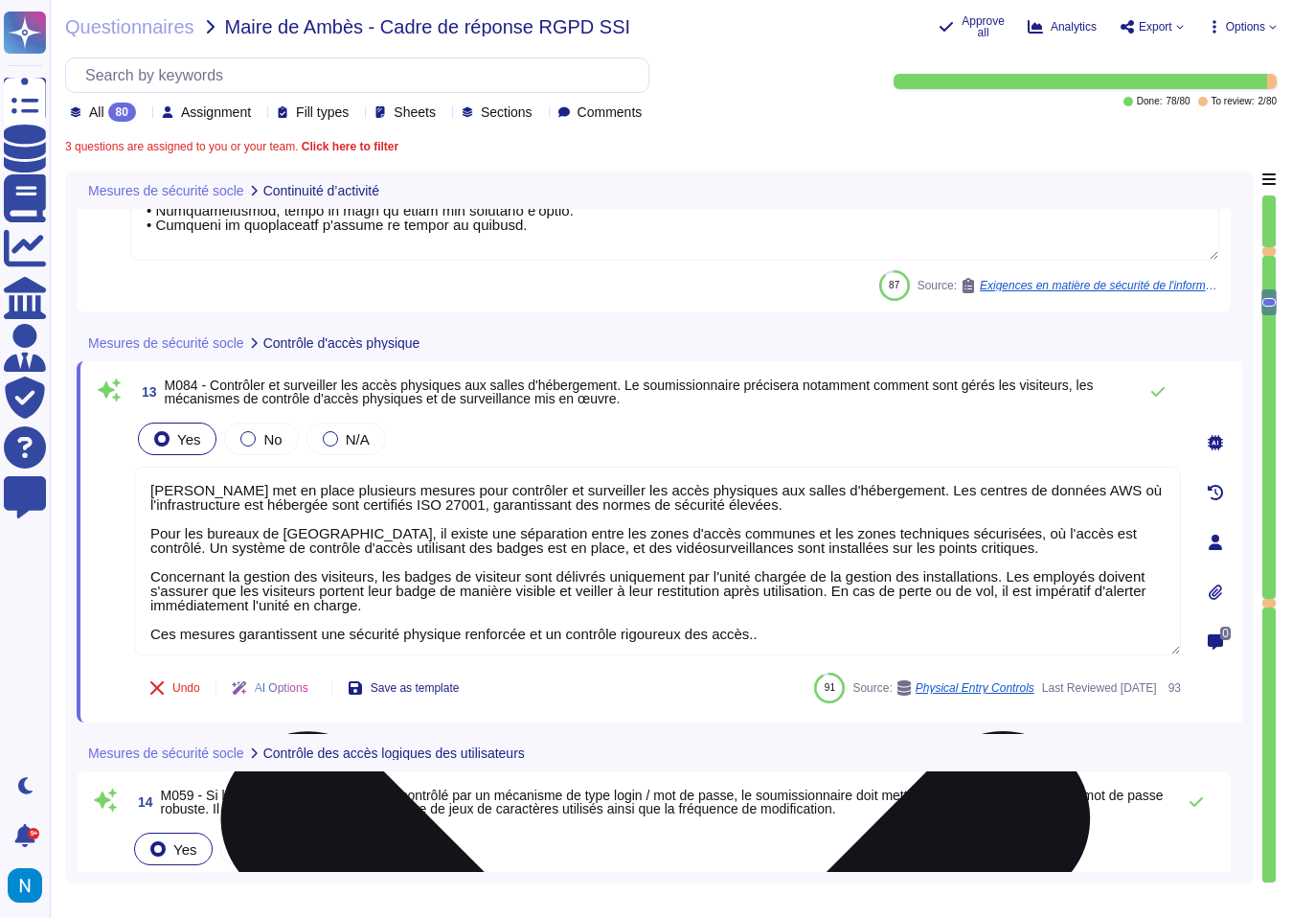
drag, startPoint x: 778, startPoint y: 626, endPoint x: 175, endPoint y: 623, distance: 602.5
click at [175, 623] on textarea at bounding box center [657, 560] width 1047 height 189
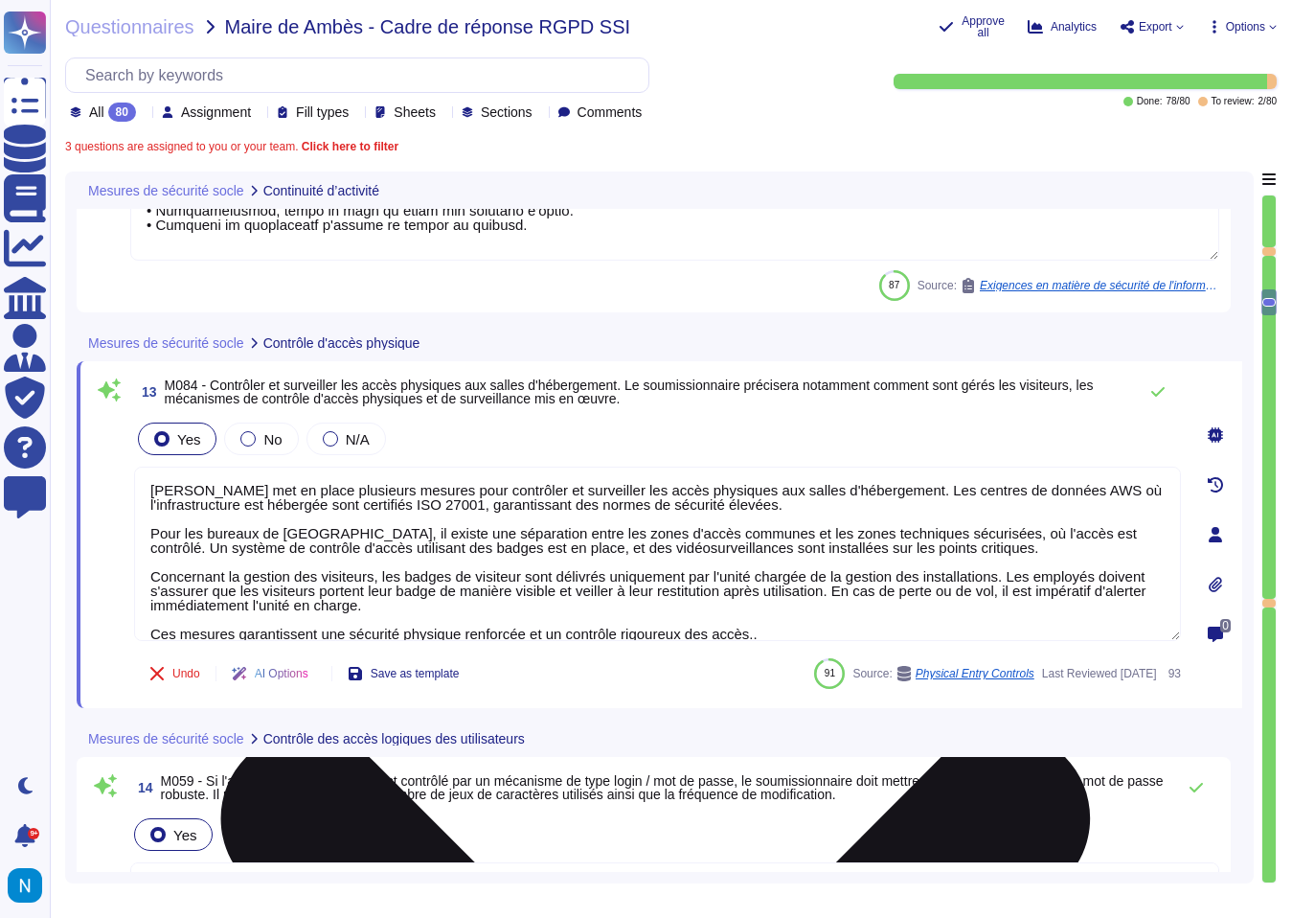
type textarea "Nous avons une politique de sécurité des informations conforme à la norme ISO27…"
type textarea "[PERSON_NAME] met en place plusieurs mesures pour contrôler et surveiller les a…"
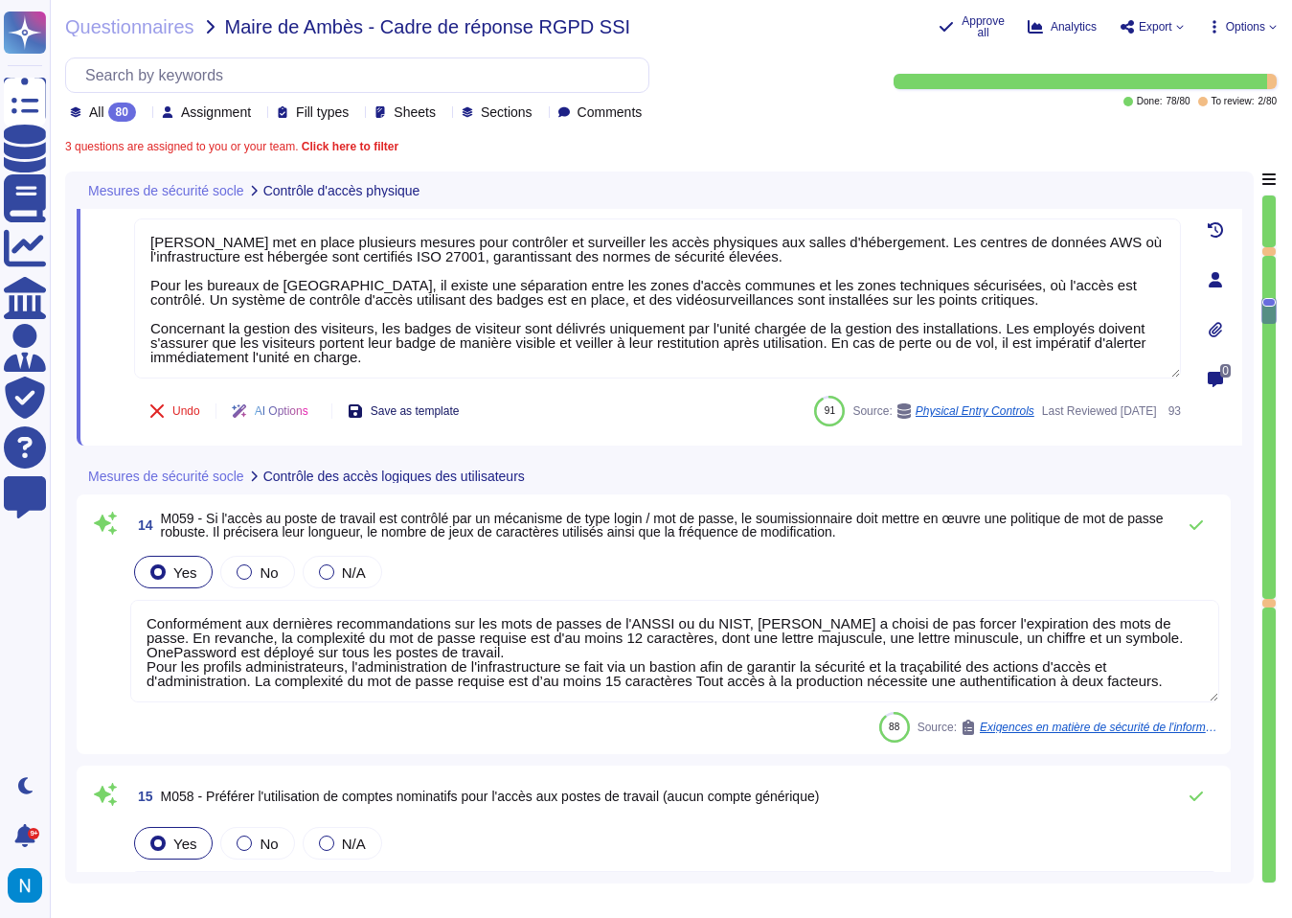
type textarea "[PERSON_NAME] a élaboré des procédures de gestion des incidents et de gestion d…"
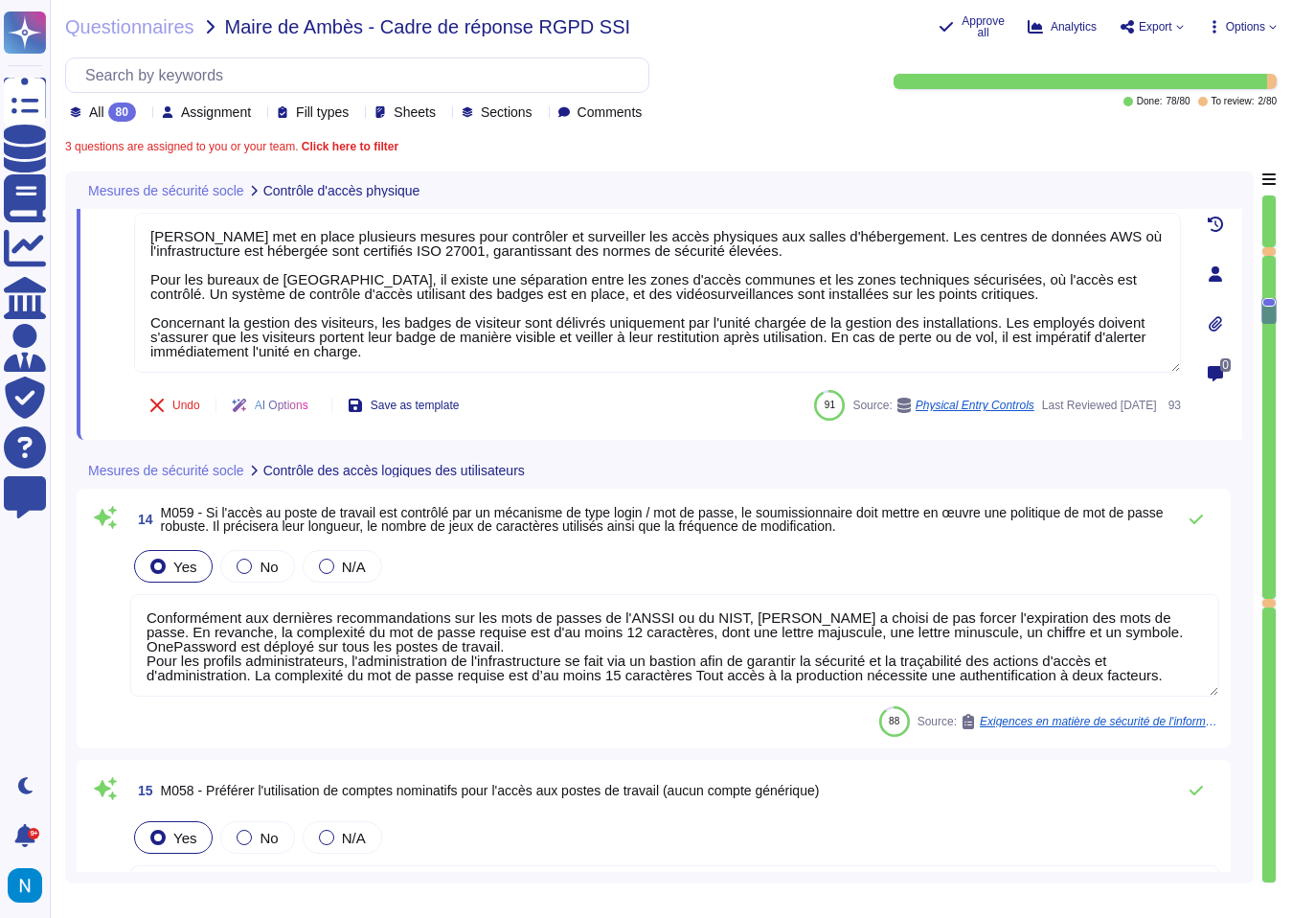
type textarea "[PERSON_NAME] met en place plusieurs mesures pour contrôler et surveiller les a…"
click at [407, 659] on textarea "Conformément aux dernières recommandations sur les mots de passes de l'ANSSI ou…" at bounding box center [674, 645] width 1089 height 102
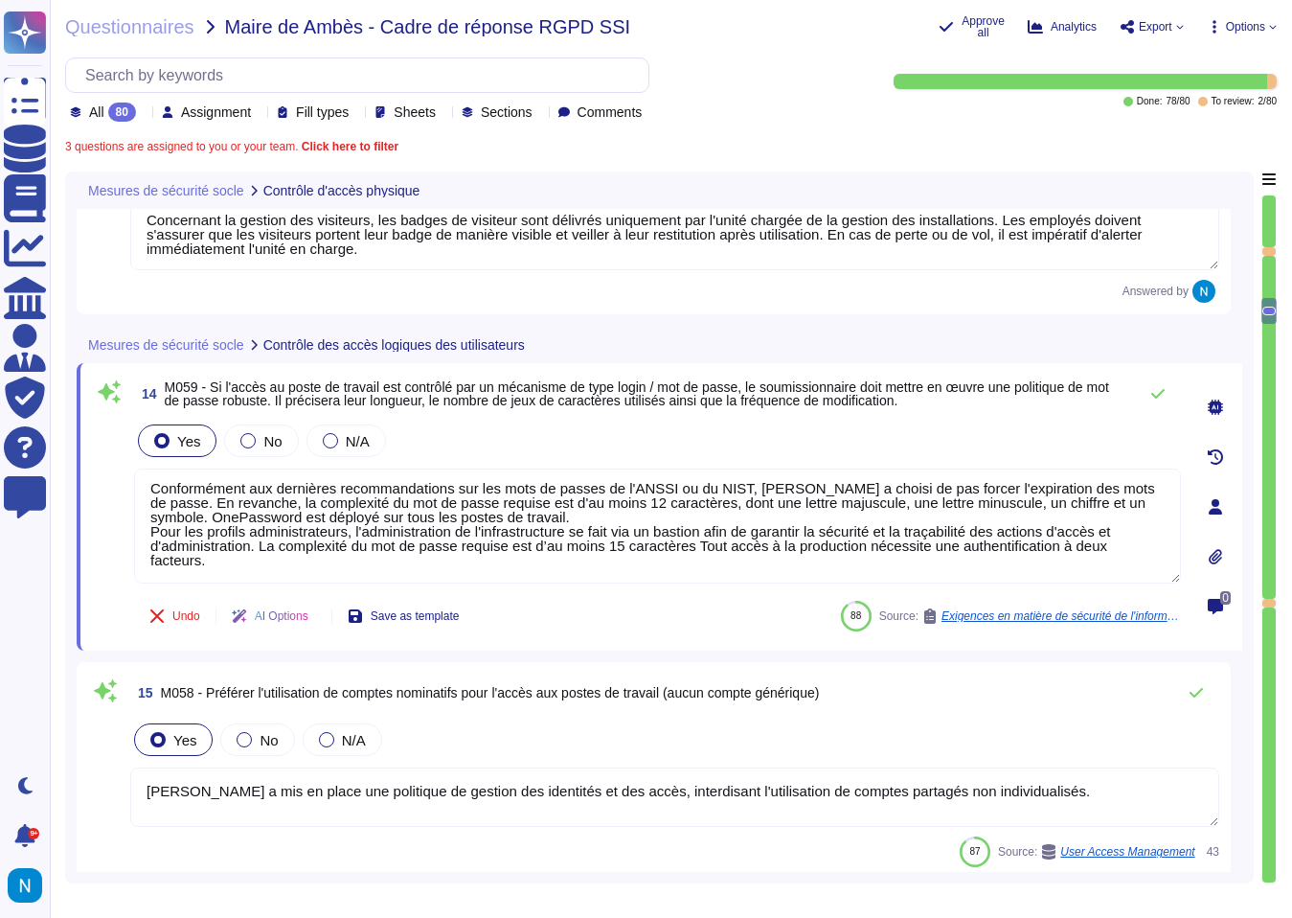
scroll to position [4447, 0]
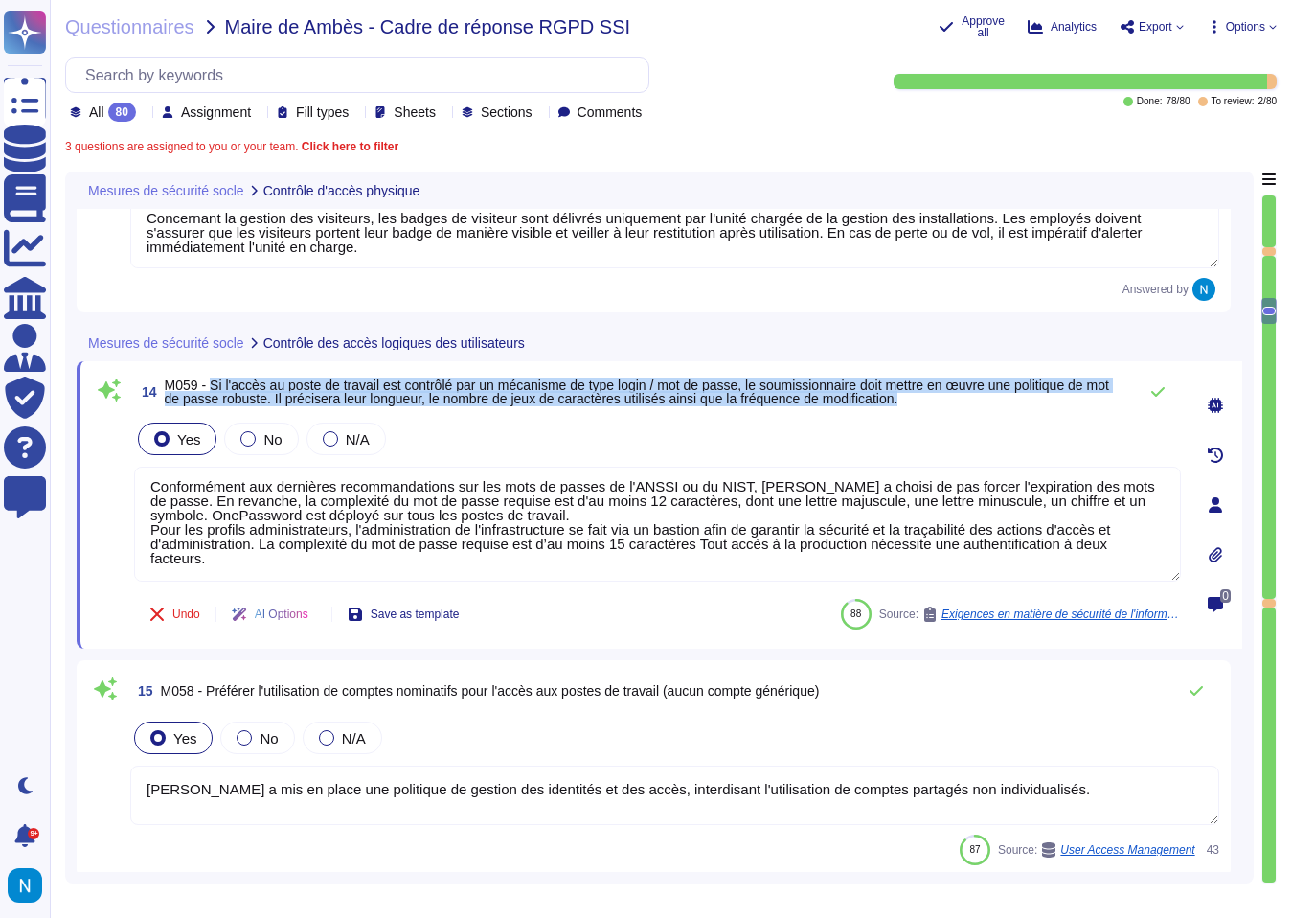
drag, startPoint x: 218, startPoint y: 382, endPoint x: 1018, endPoint y: 396, distance: 799.9
click at [1021, 395] on span "M059 - Si l'accès au poste de travail est contrôlé par un mécanisme de type log…" at bounding box center [646, 391] width 963 height 27
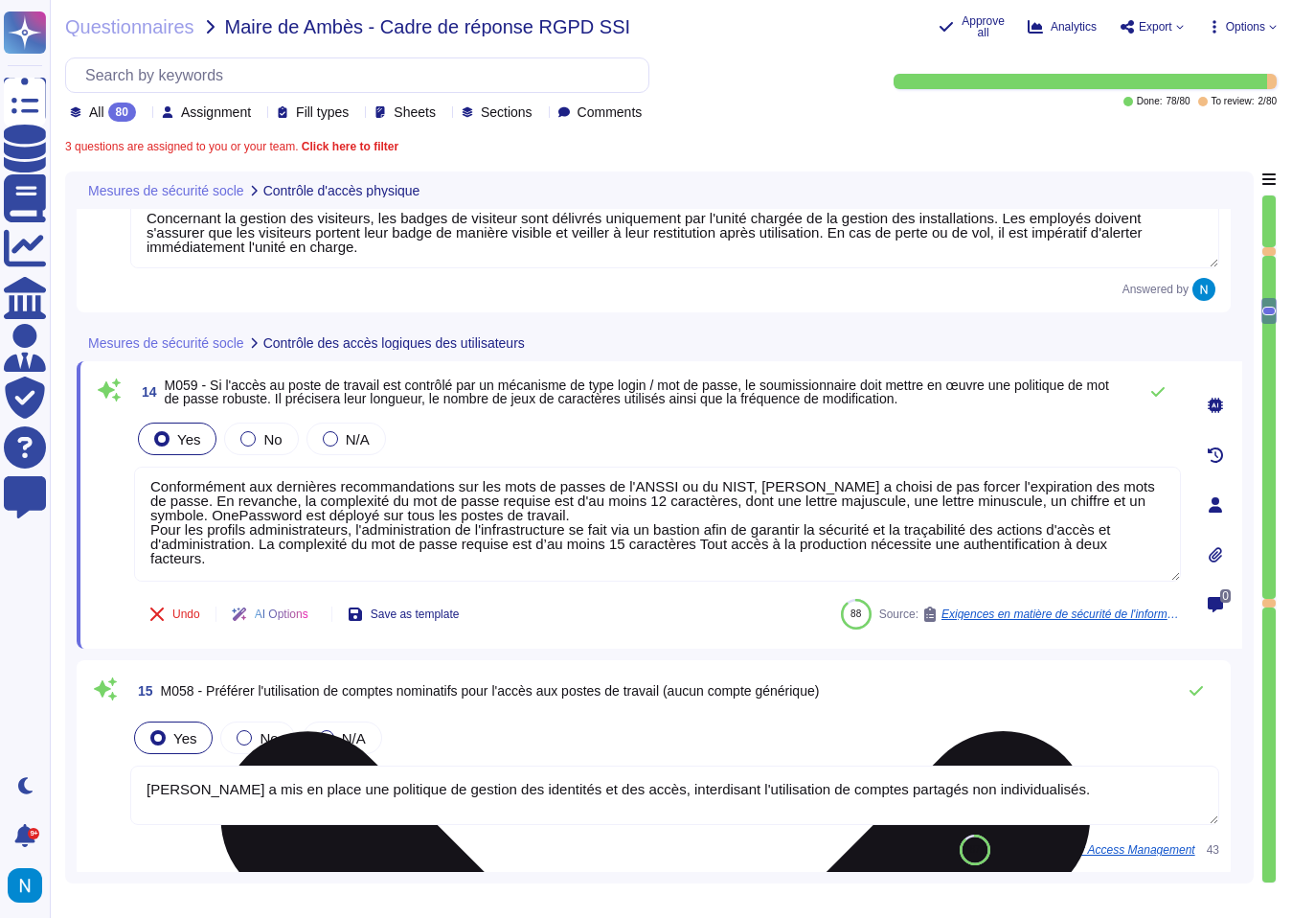
click at [784, 520] on textarea "Conformément aux dernières recommandations sur les mots de passes de l'ANSSI ou…" at bounding box center [657, 523] width 1047 height 115
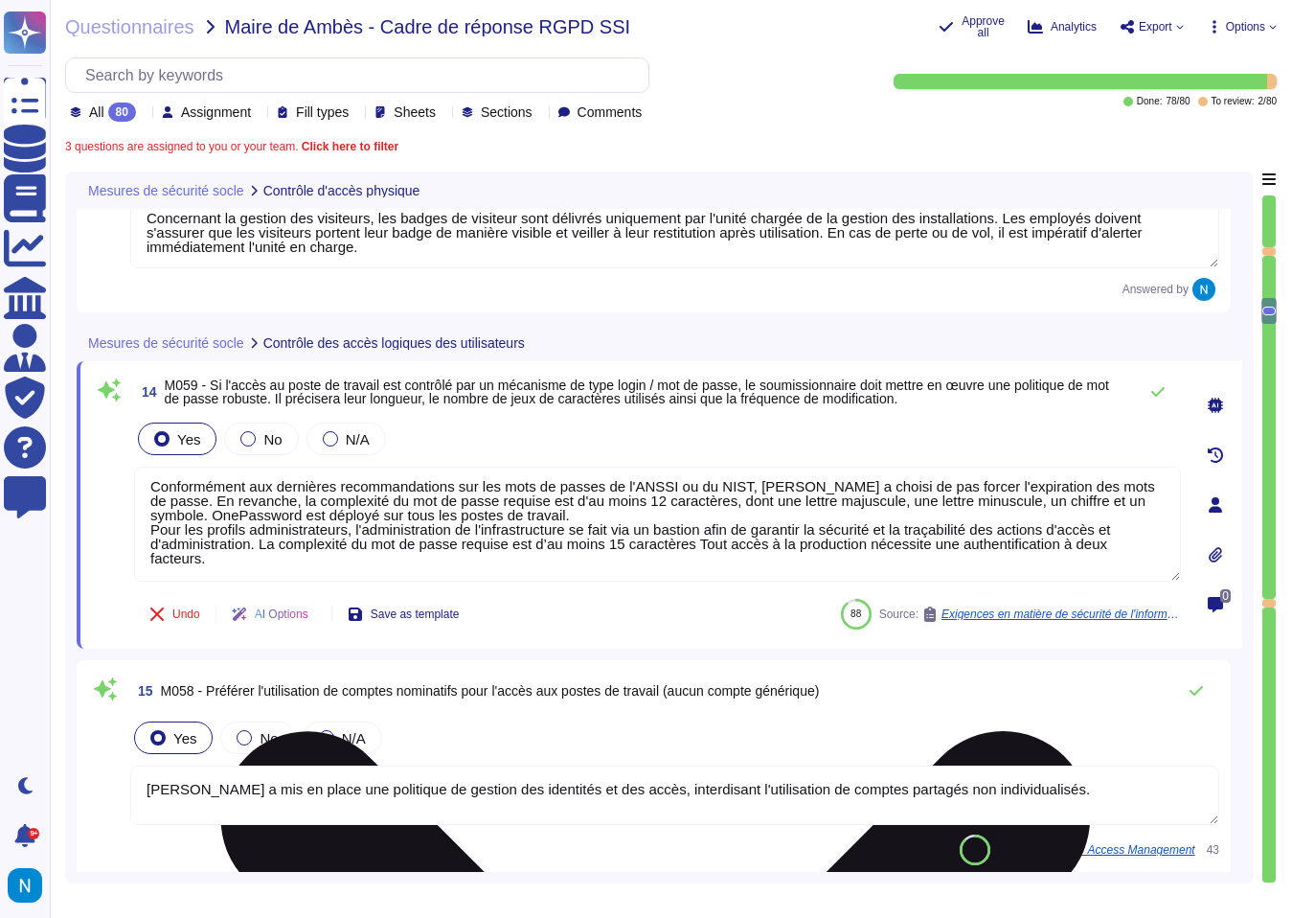
paste textarea "Swile a mis en place une politique de mot de passe robuste qui exige une longue…"
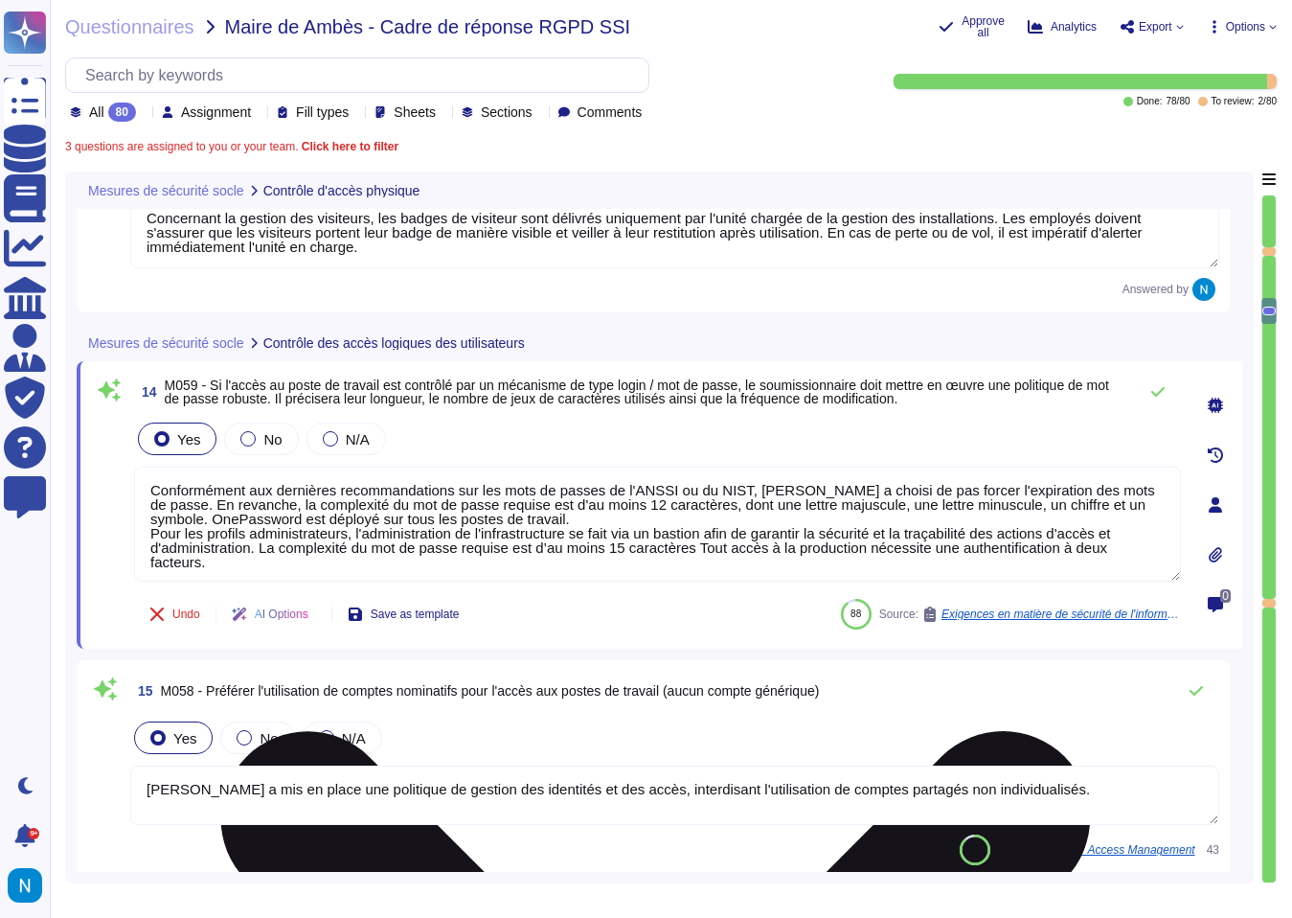
type textarea "Swile a mis en place une politique de mot de passe robuste qui exige une longue…"
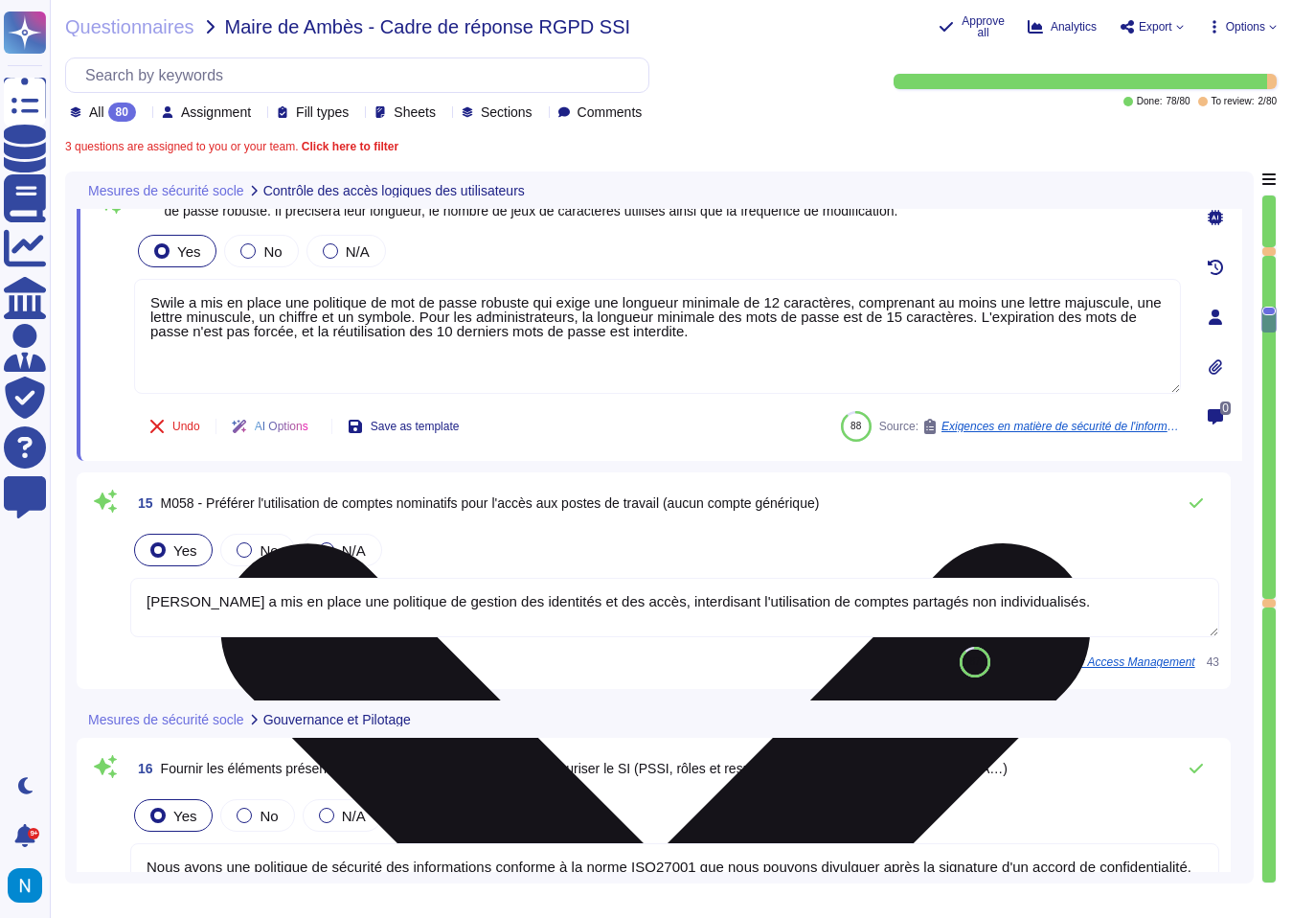
type textarea "Conformément à notre politique de « gestion des incidents de sécurité de l'info…"
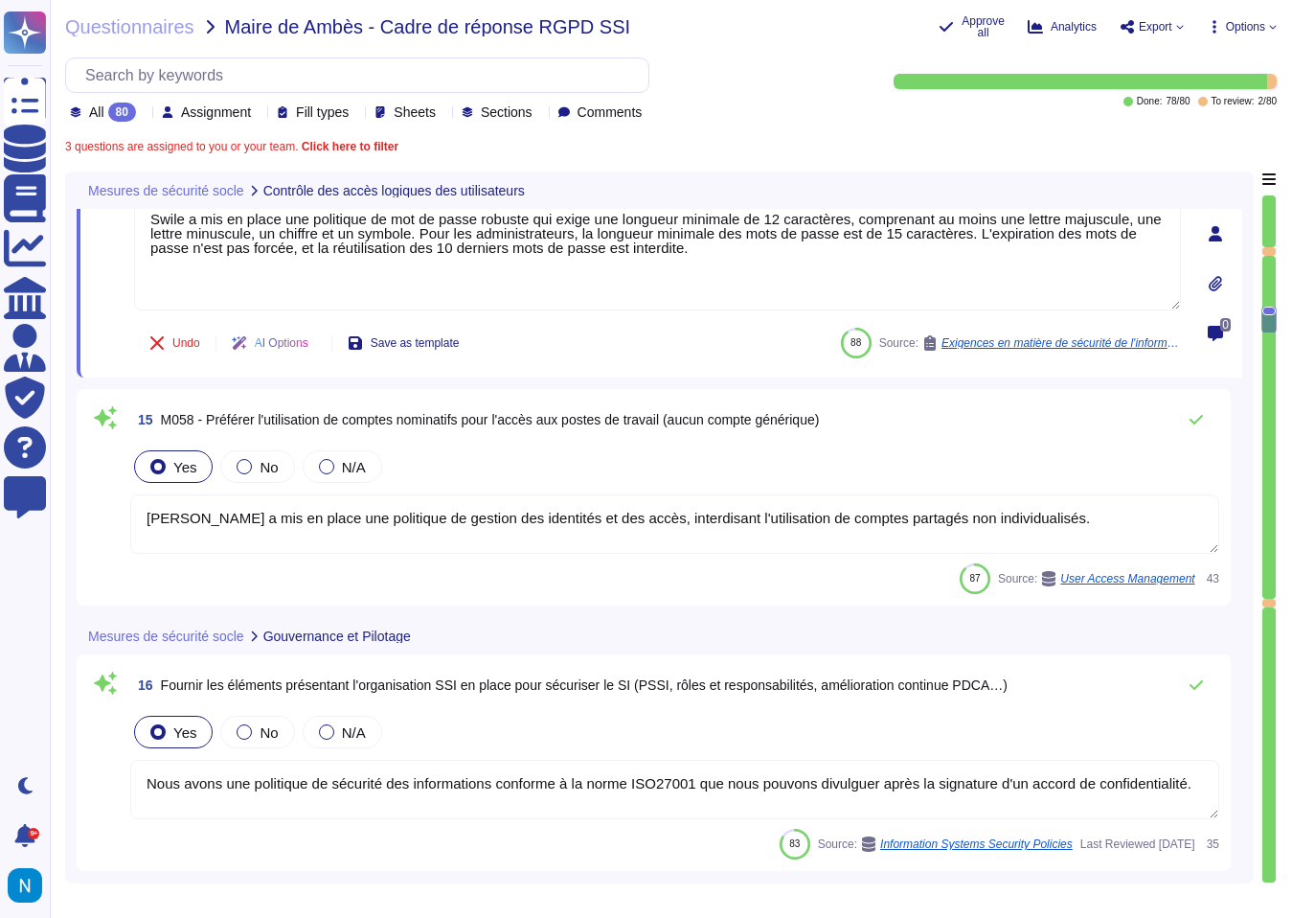
scroll to position [4723, 0]
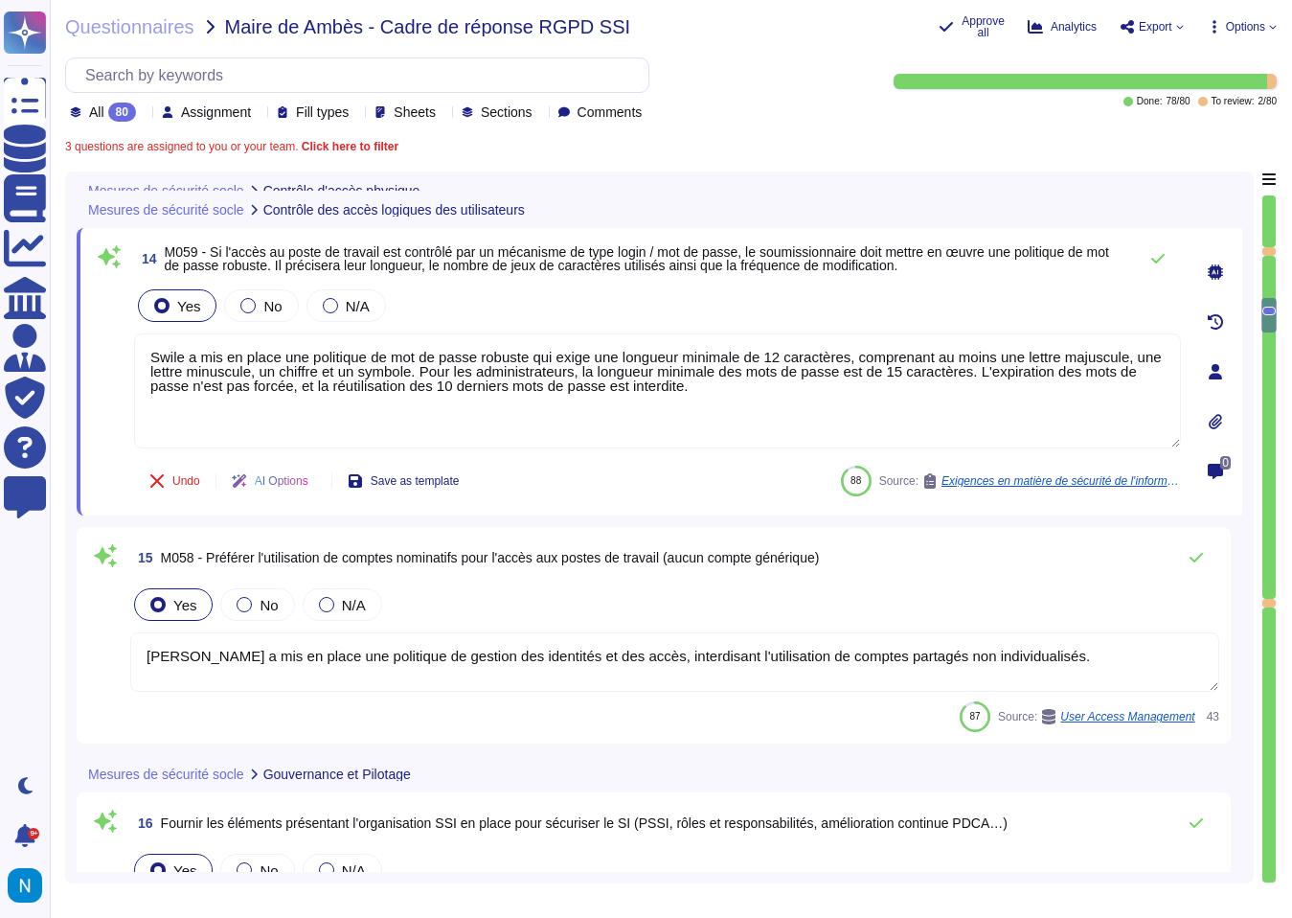
type textarea "[PERSON_NAME] met en place plusieurs mesures pour contrôler et surveiller les a…"
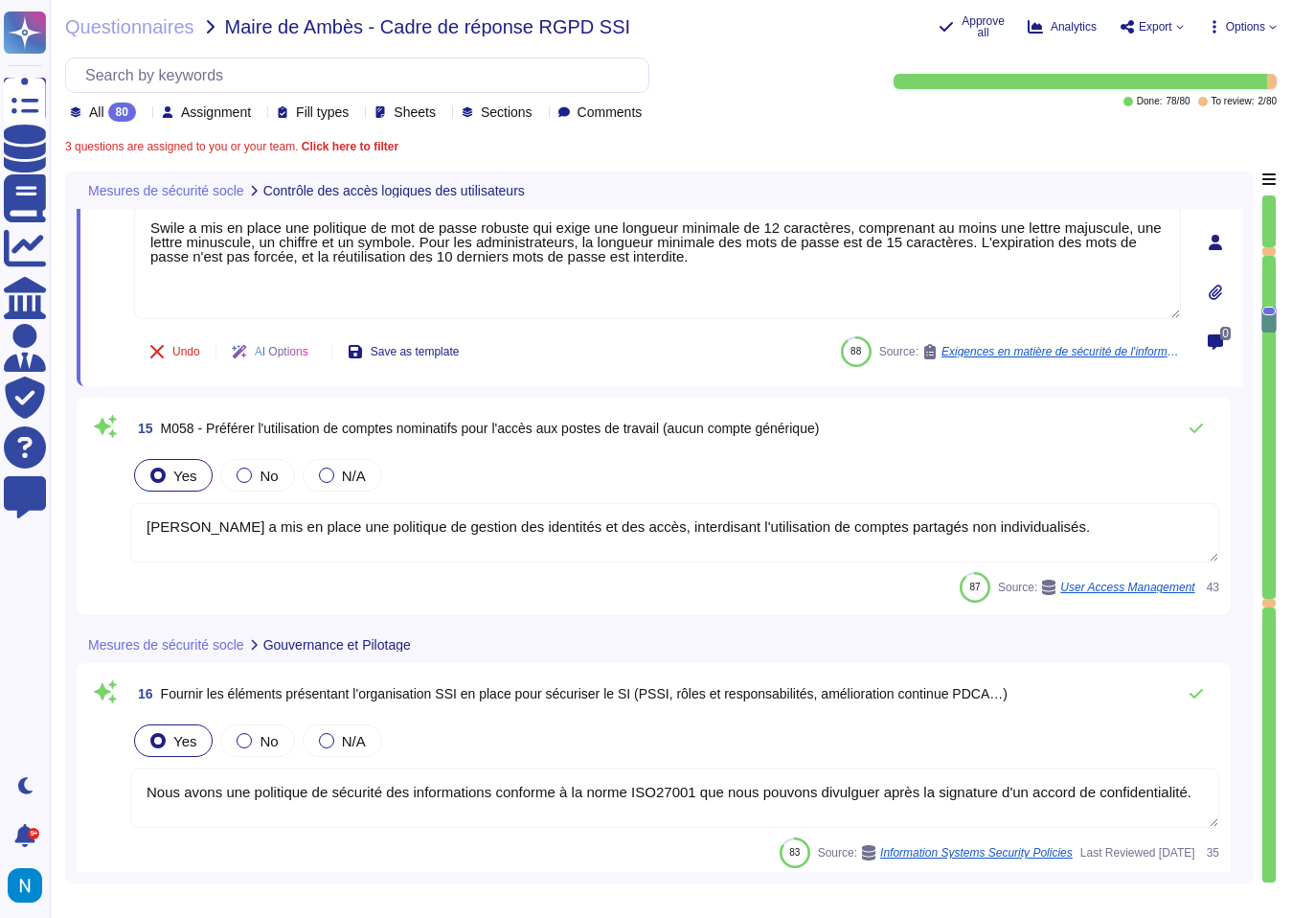
type textarea "Conformément à notre politique de « gestion des incidents de sécurité de l'info…"
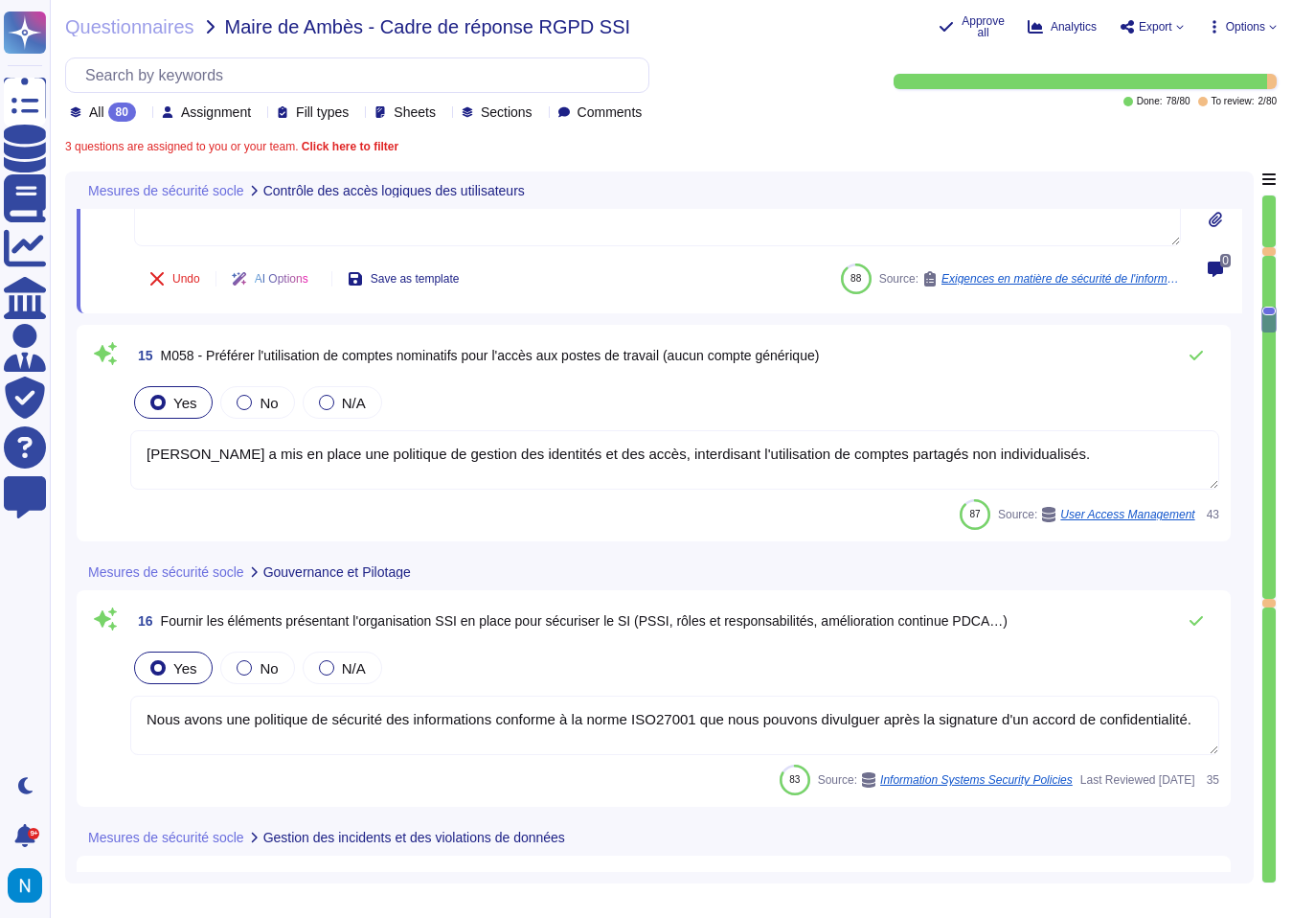
scroll to position [4781, 0]
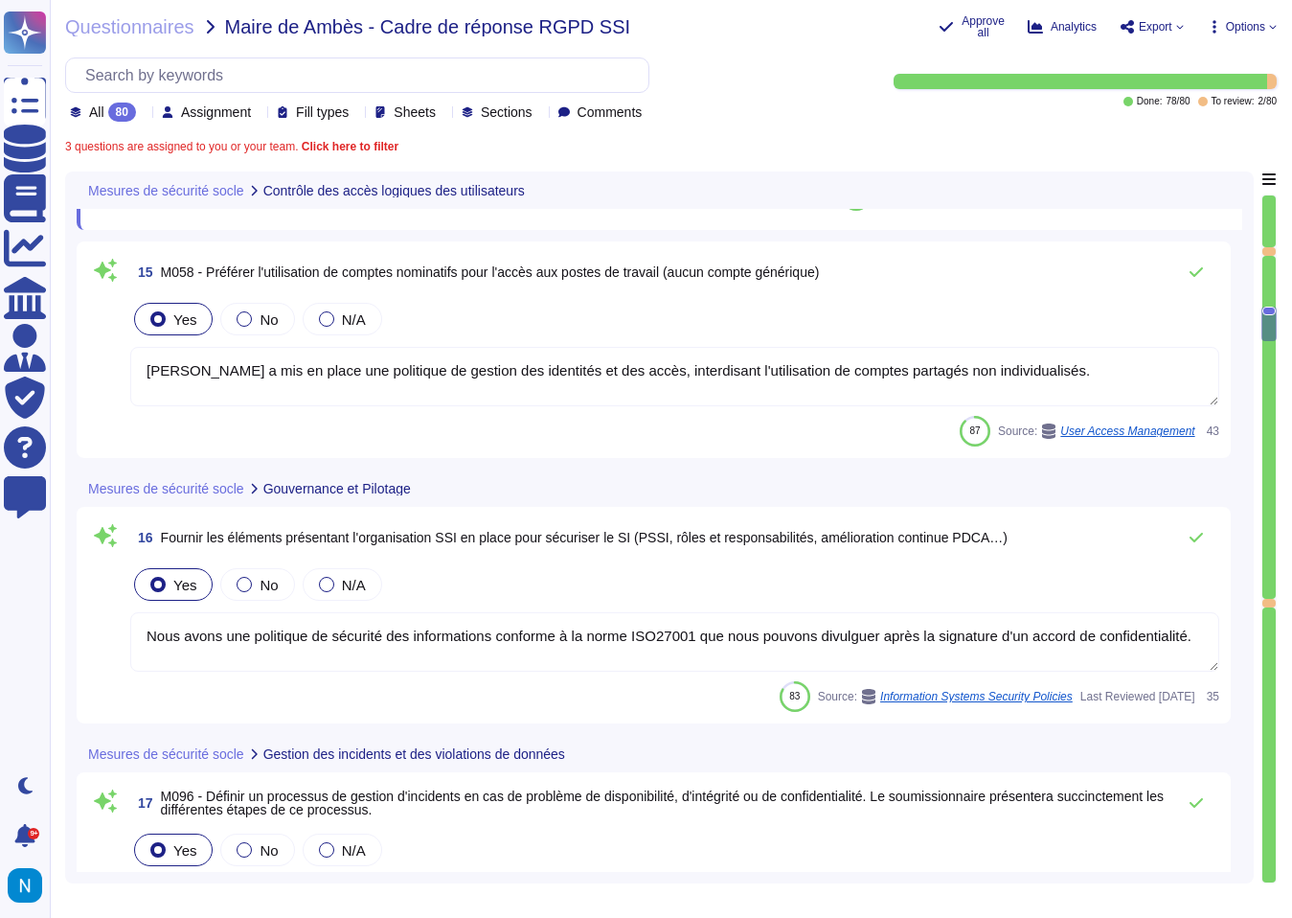
type textarea "Cette politique est communiquée chaque année à tous les salariés par les canaux…"
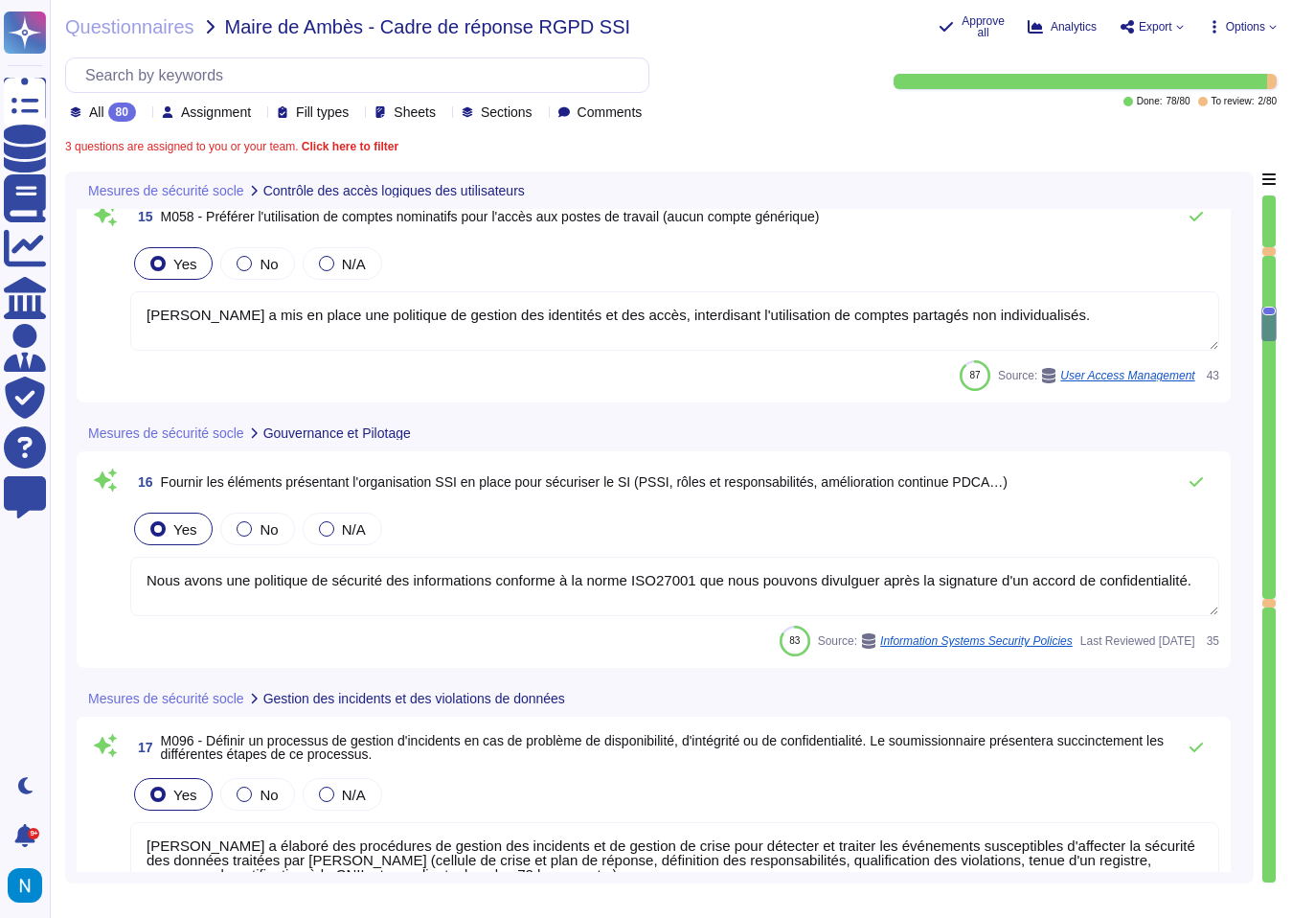
type textarea "Swile a mis en place une politique de mot de passe robuste qui exige une longue…"
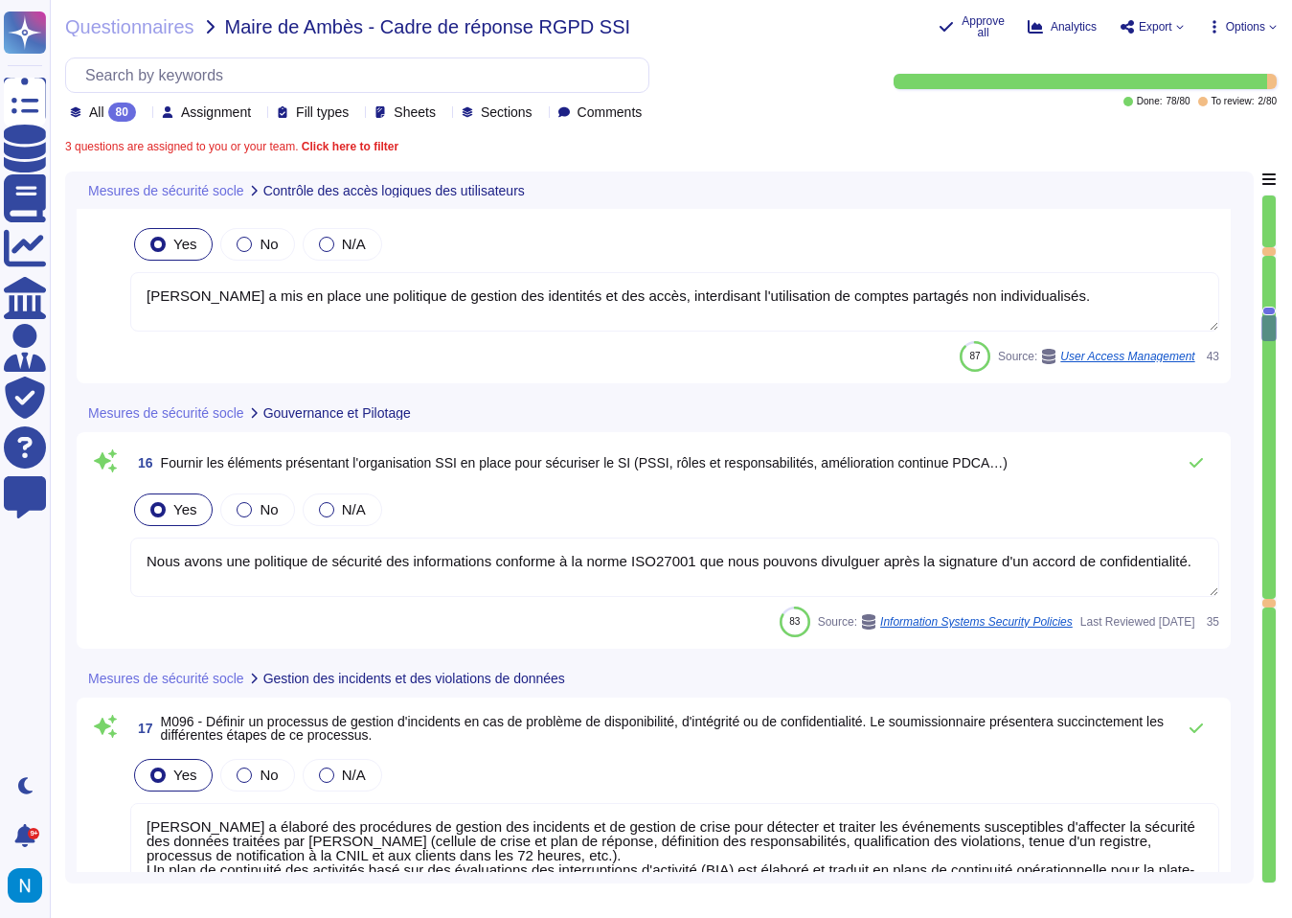
scroll to position [4963, 0]
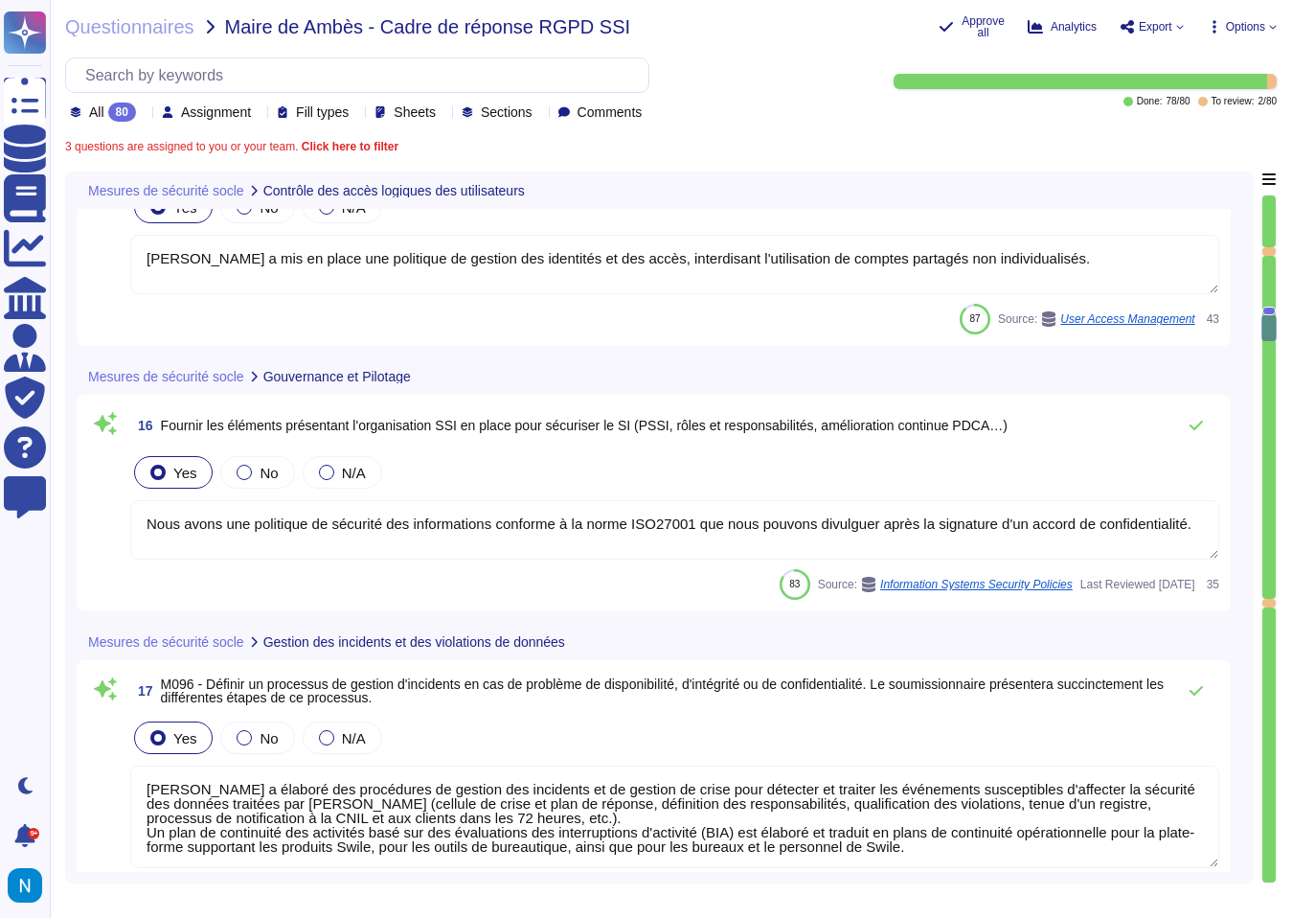
click at [249, 526] on textarea "Nous avons une politique de sécurité des informations conforme à la norme ISO27…" at bounding box center [674, 529] width 1089 height 59
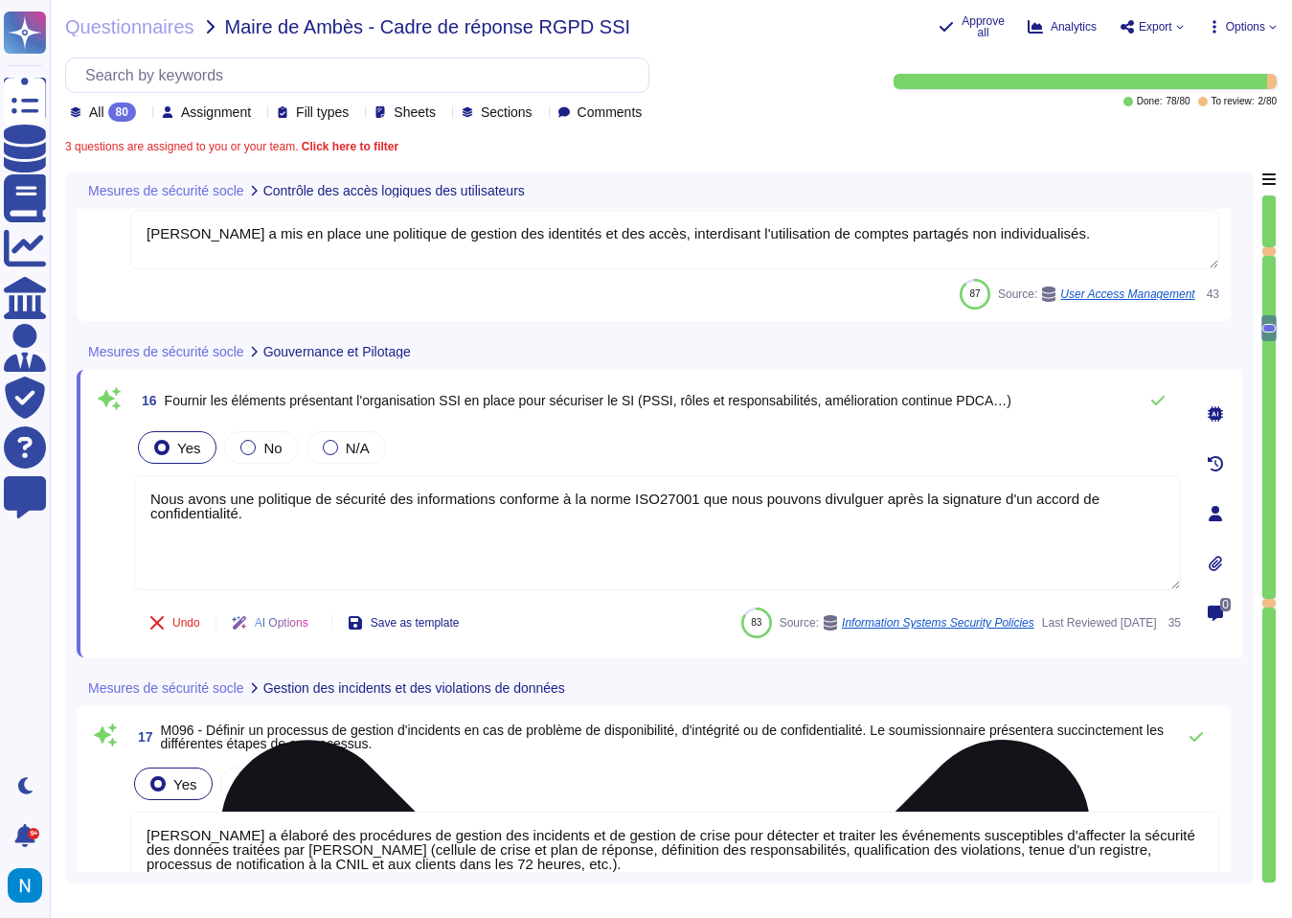
click at [249, 526] on textarea "Nous avons une politique de sécurité des informations conforme à la norme ISO27…" at bounding box center [657, 532] width 1047 height 115
click at [245, 503] on textarea "Nous avons une politique de sécurité des informations conforme à la norme ISO27…" at bounding box center [657, 532] width 1047 height 115
click at [314, 502] on textarea "Nous avons des politique de sécurité des informations conforme à la norme ISO27…" at bounding box center [657, 532] width 1047 height 115
click at [572, 500] on textarea "Nous avons des politiques de sécurité des informations conforme à la norme ISO2…" at bounding box center [657, 532] width 1047 height 115
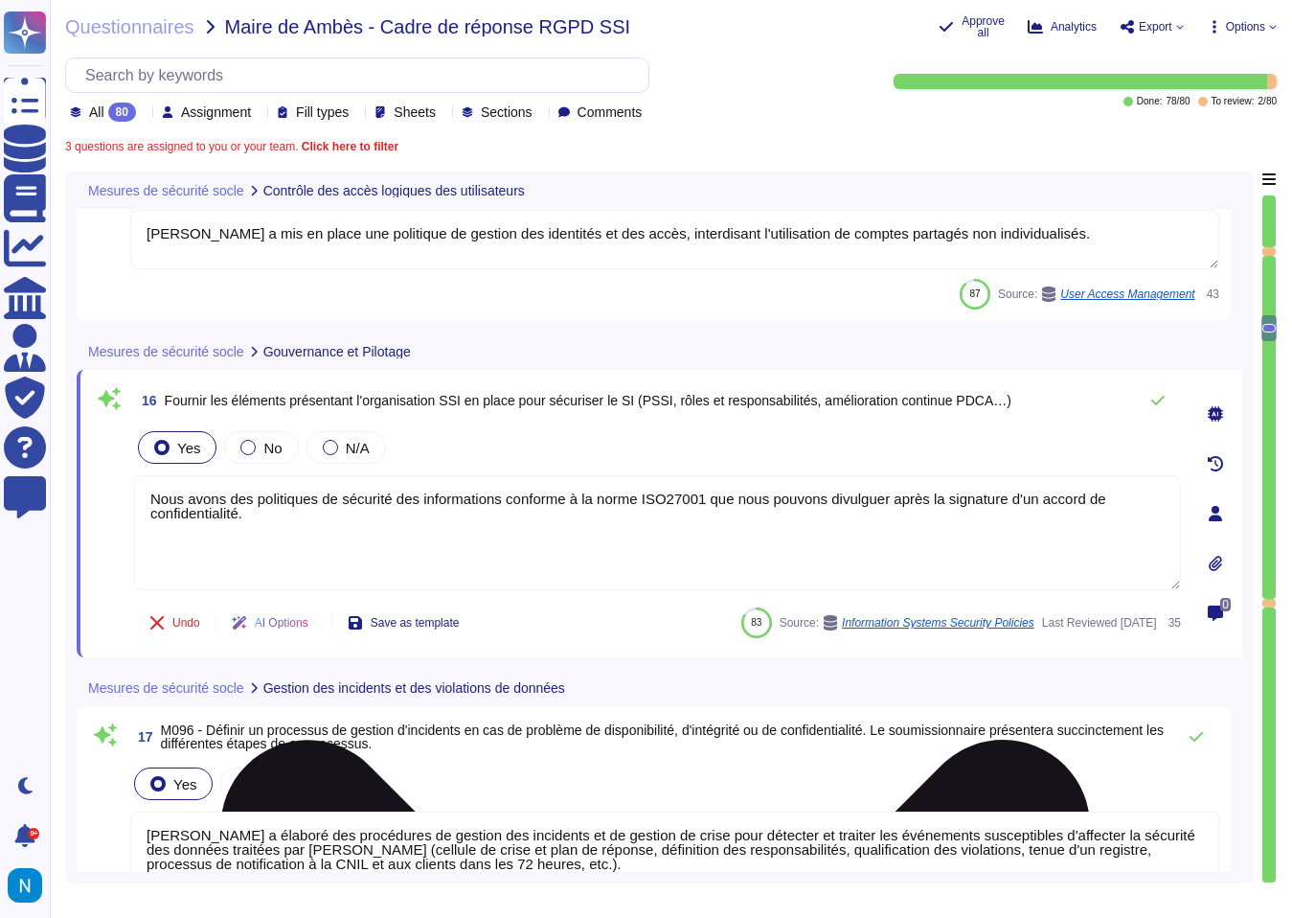
type textarea "Nous avons des politiques de sécurité des informations conformes à la norme ISO…"
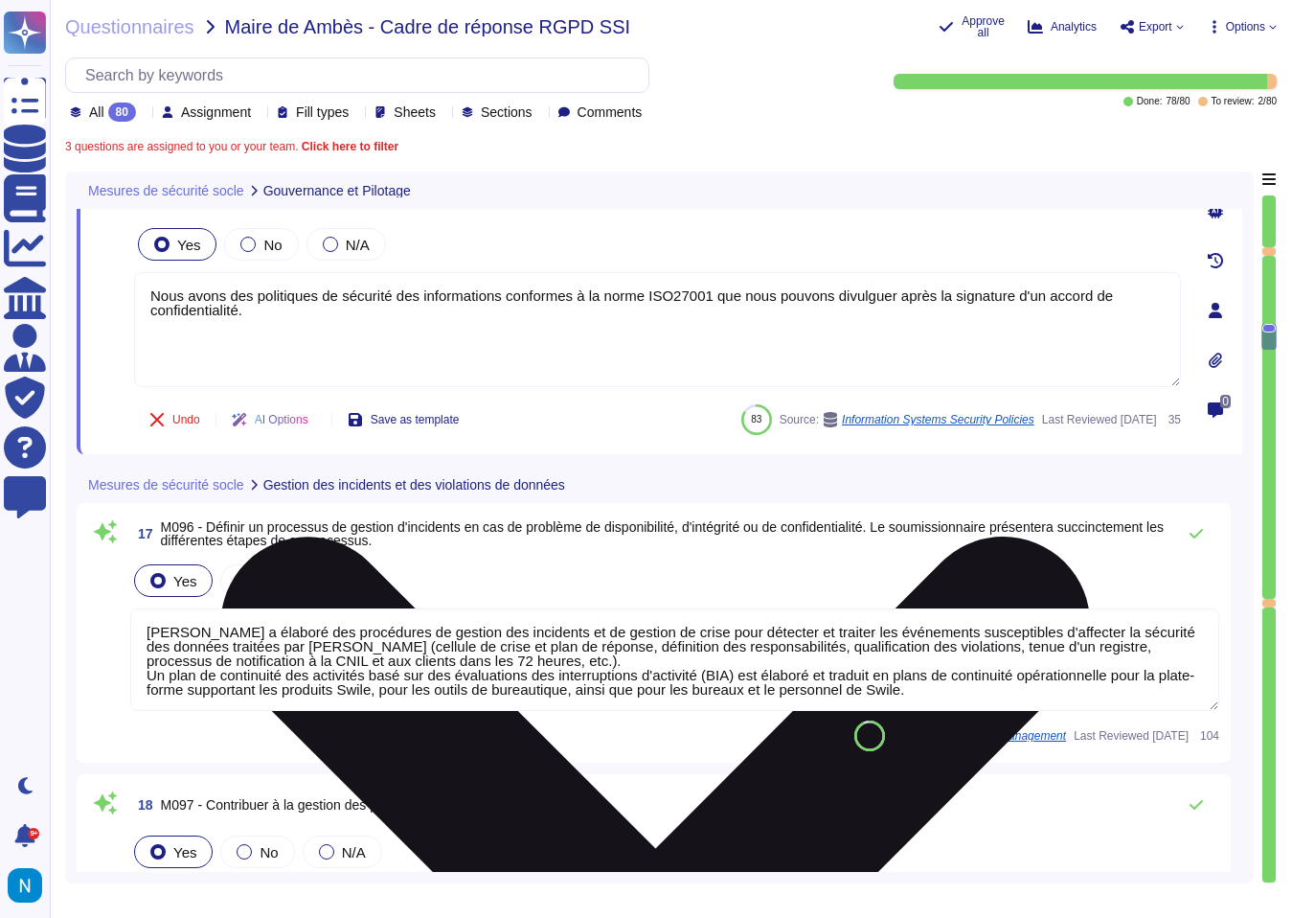
type textarea "[PERSON_NAME] utilise le logiciel et la documentation associée conformément aux…"
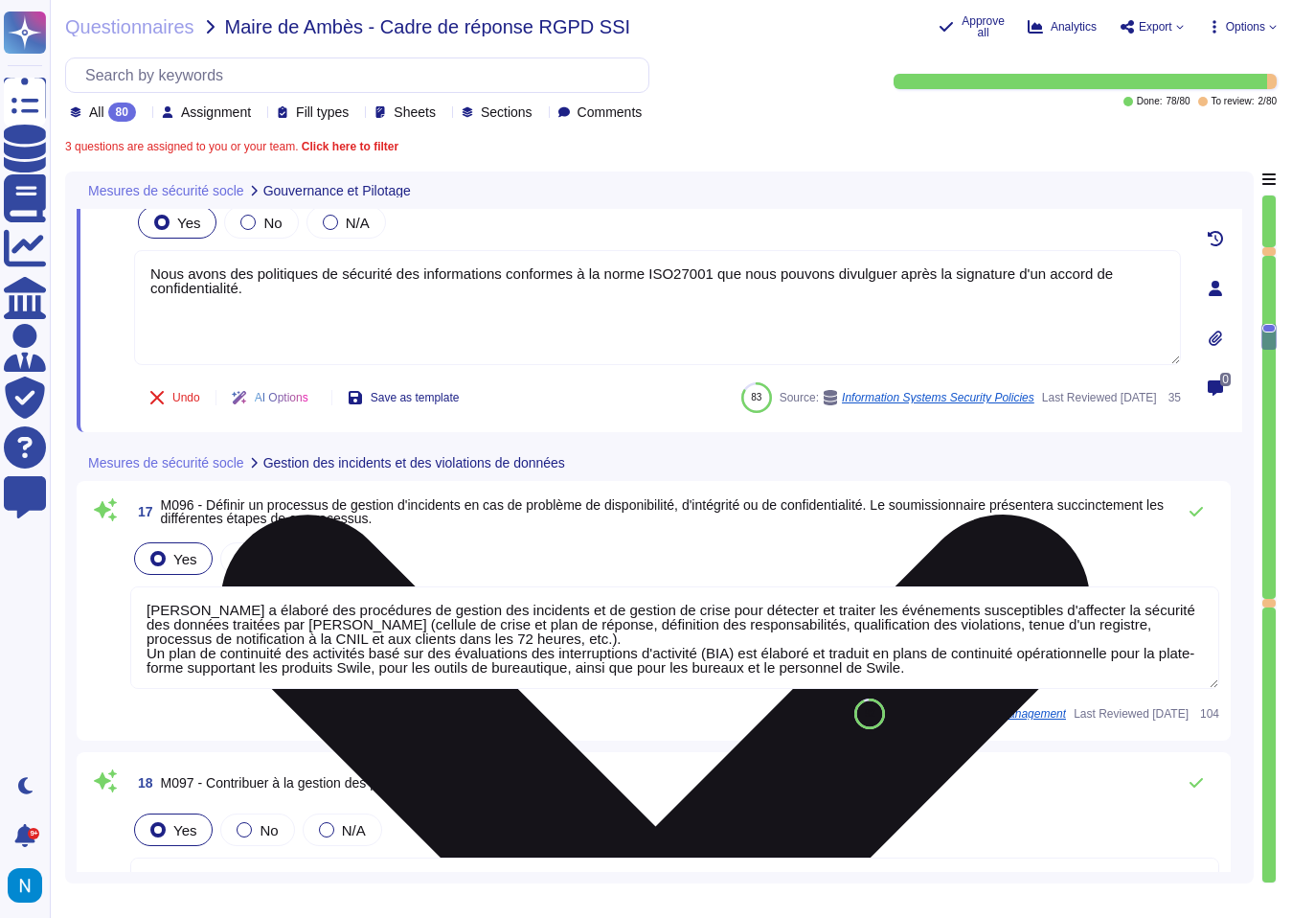
scroll to position [5169, 0]
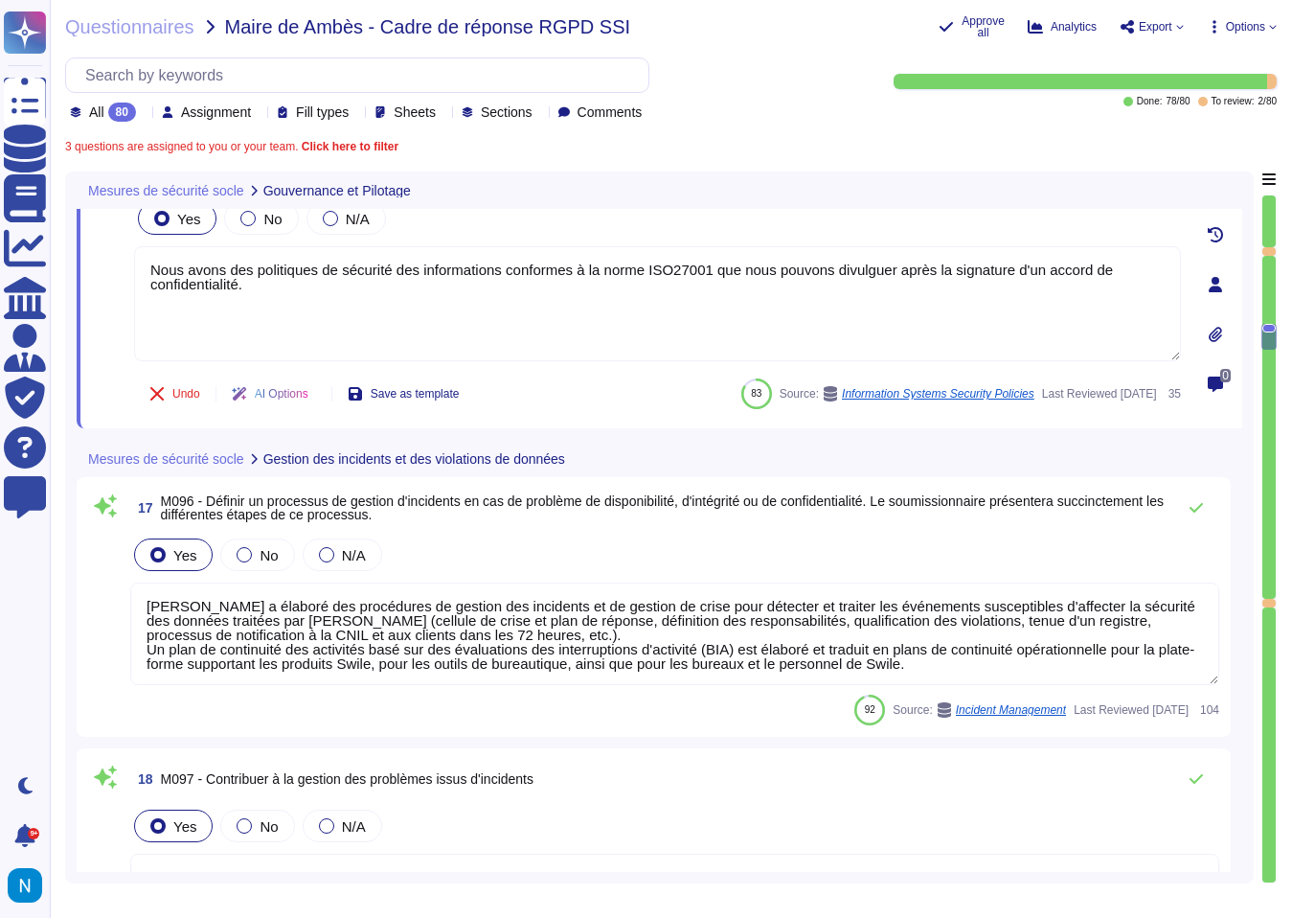
type textarea "Nous avons des politiques de sécurité des informations conformes à la norme ISO…"
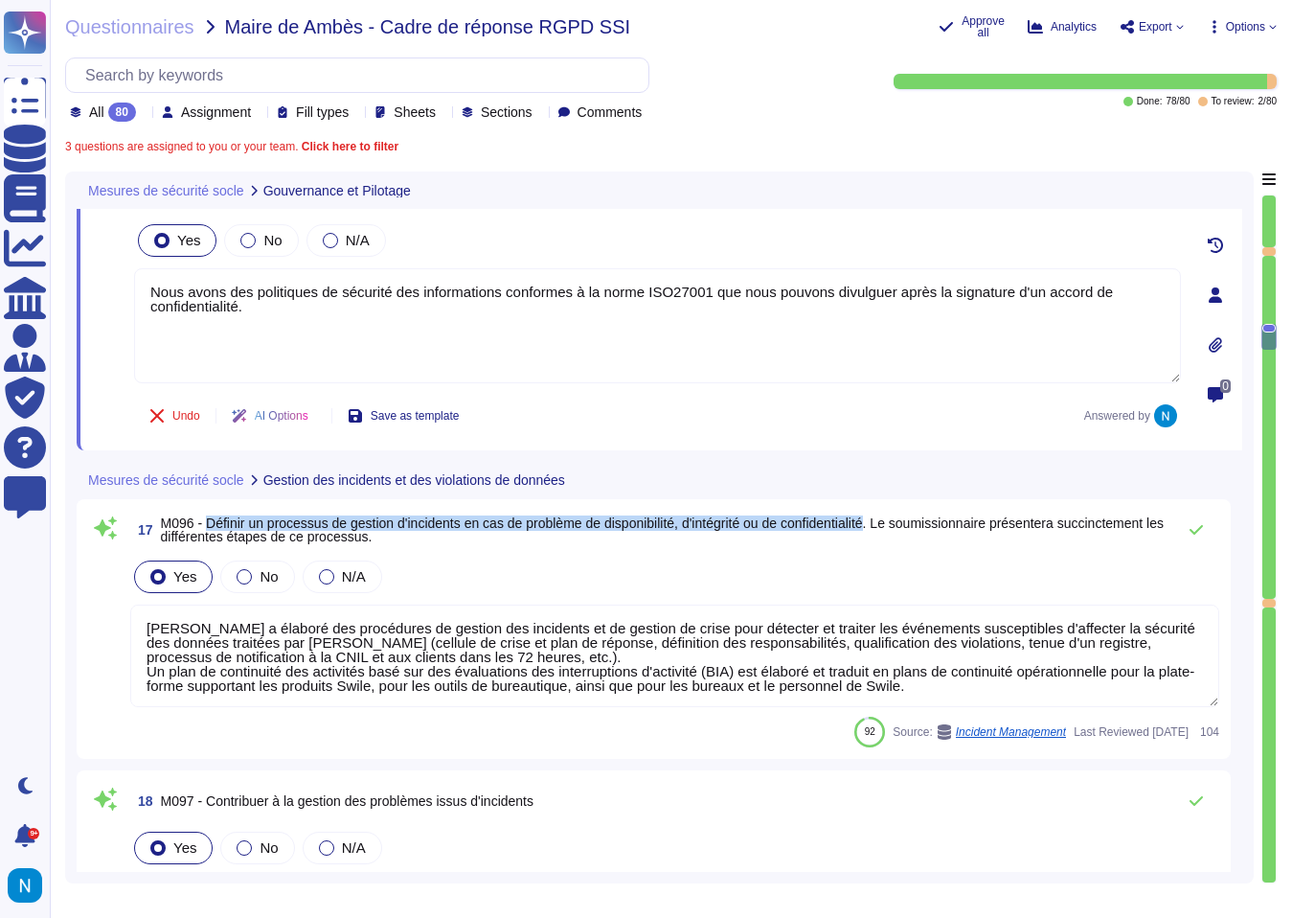
drag, startPoint x: 212, startPoint y: 497, endPoint x: 919, endPoint y: 500, distance: 706.9
click at [919, 515] on span "M096 - Définir un processus de gestion d'incidents en cas de problème de dispon…" at bounding box center [662, 529] width 1003 height 29
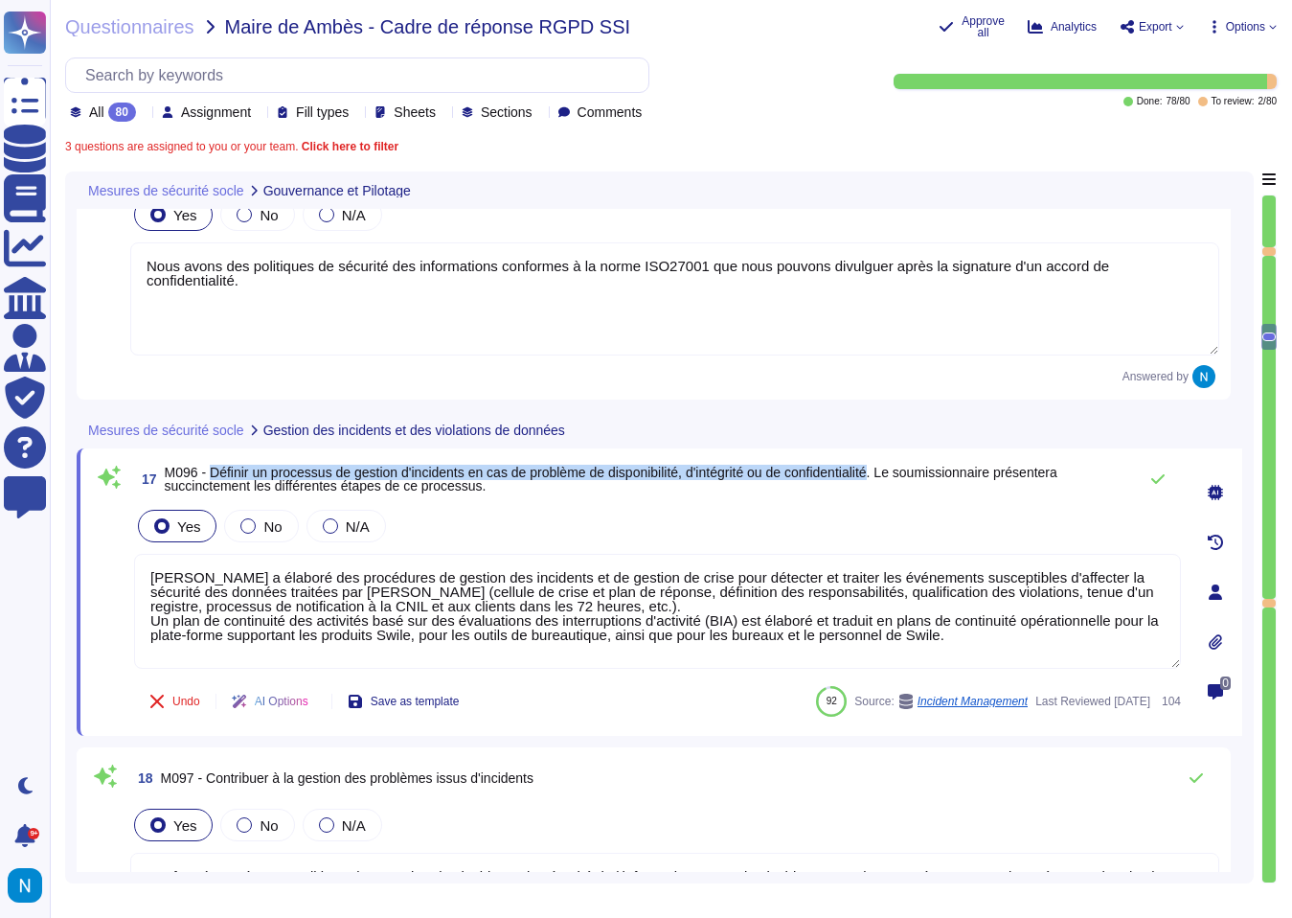
drag, startPoint x: 920, startPoint y: 478, endPoint x: 219, endPoint y: 475, distance: 700.2
click at [219, 475] on span "M096 - Définir un processus de gestion d'incidents en cas de problème de dispon…" at bounding box center [611, 479] width 893 height 29
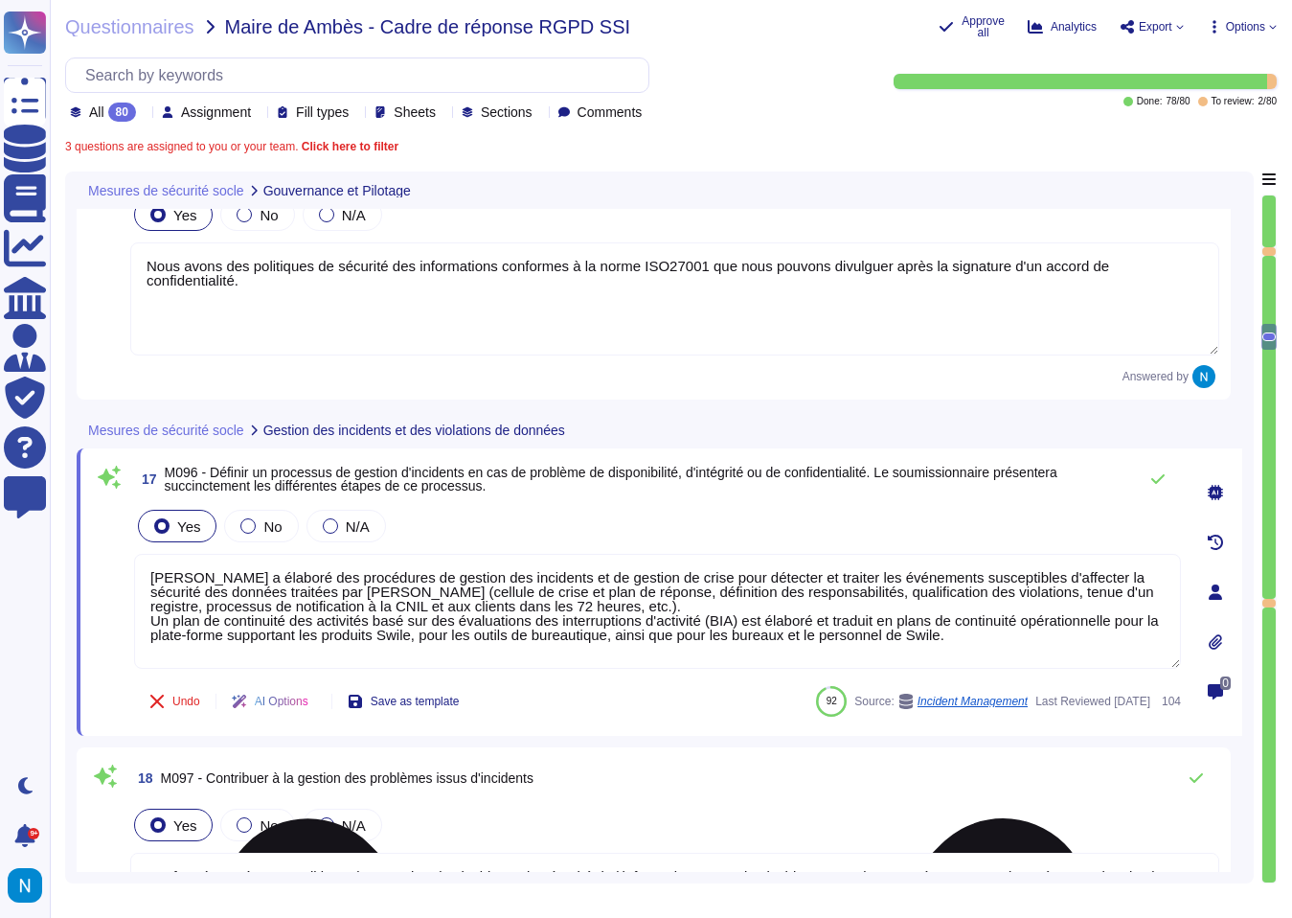
click at [778, 629] on textarea "[PERSON_NAME] a élaboré des procédures de gestion des incidents et de gestion d…" at bounding box center [657, 611] width 1047 height 115
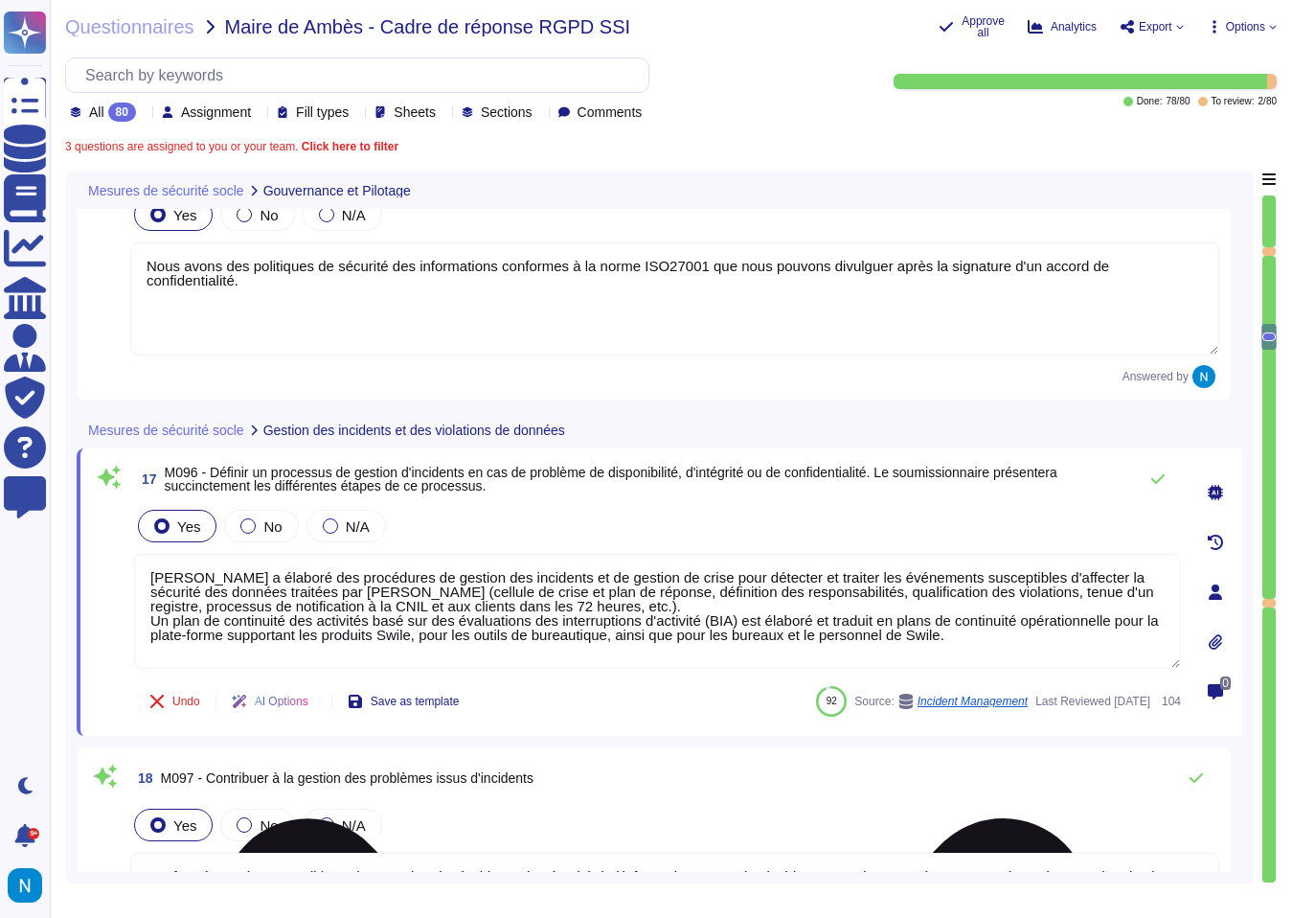
click at [778, 629] on textarea "[PERSON_NAME] a élaboré des procédures de gestion des incidents et de gestion d…" at bounding box center [657, 611] width 1047 height 115
paste textarea "lor ip dolor si ametconse adipisc el seddoei tem incididun utl etdolo mag aliqu…"
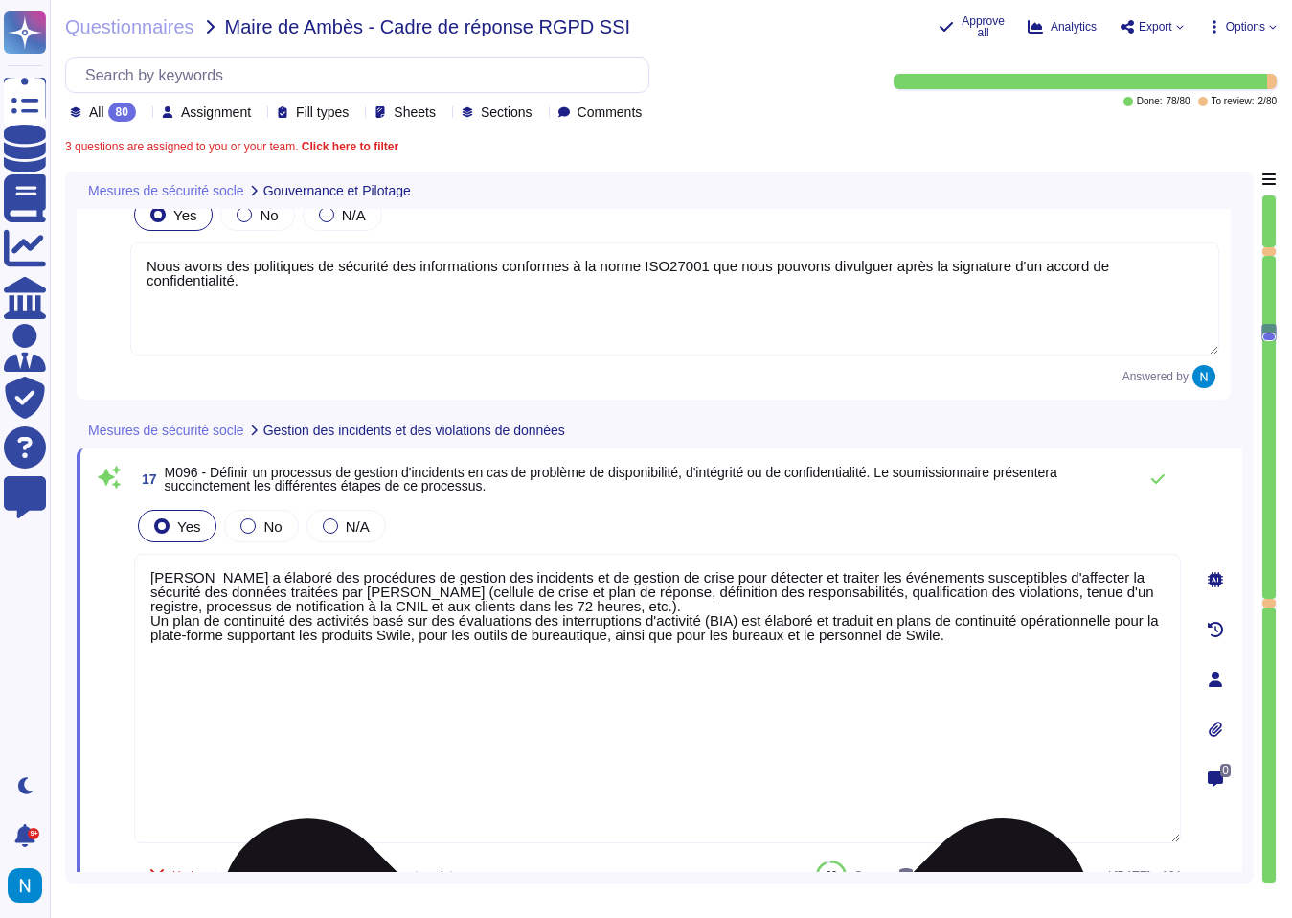
type textarea "Lorem i dol si ametc ad elitseddo eiusmod te incidid utl etdolorem ali enimad m…"
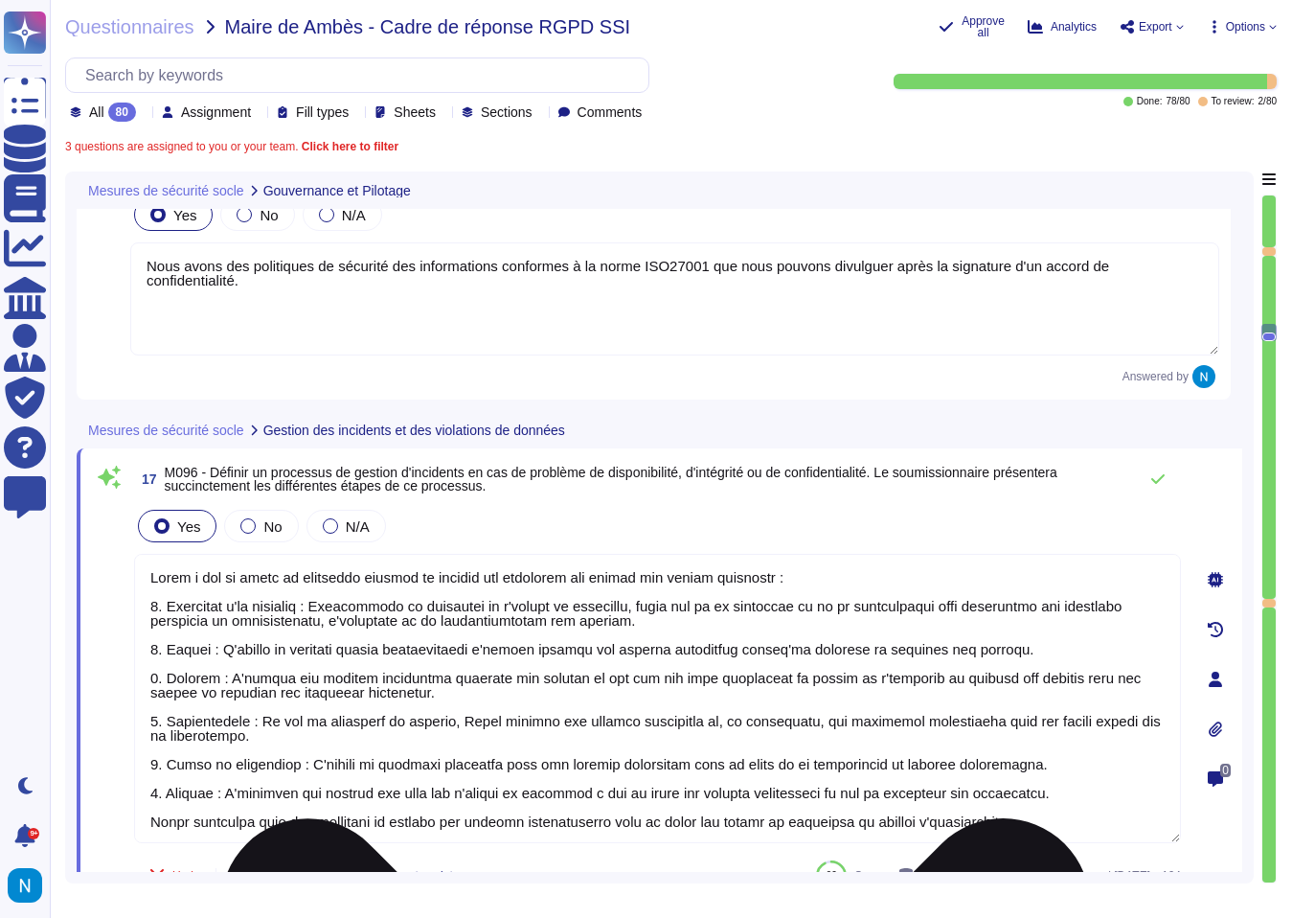
scroll to position [2, 0]
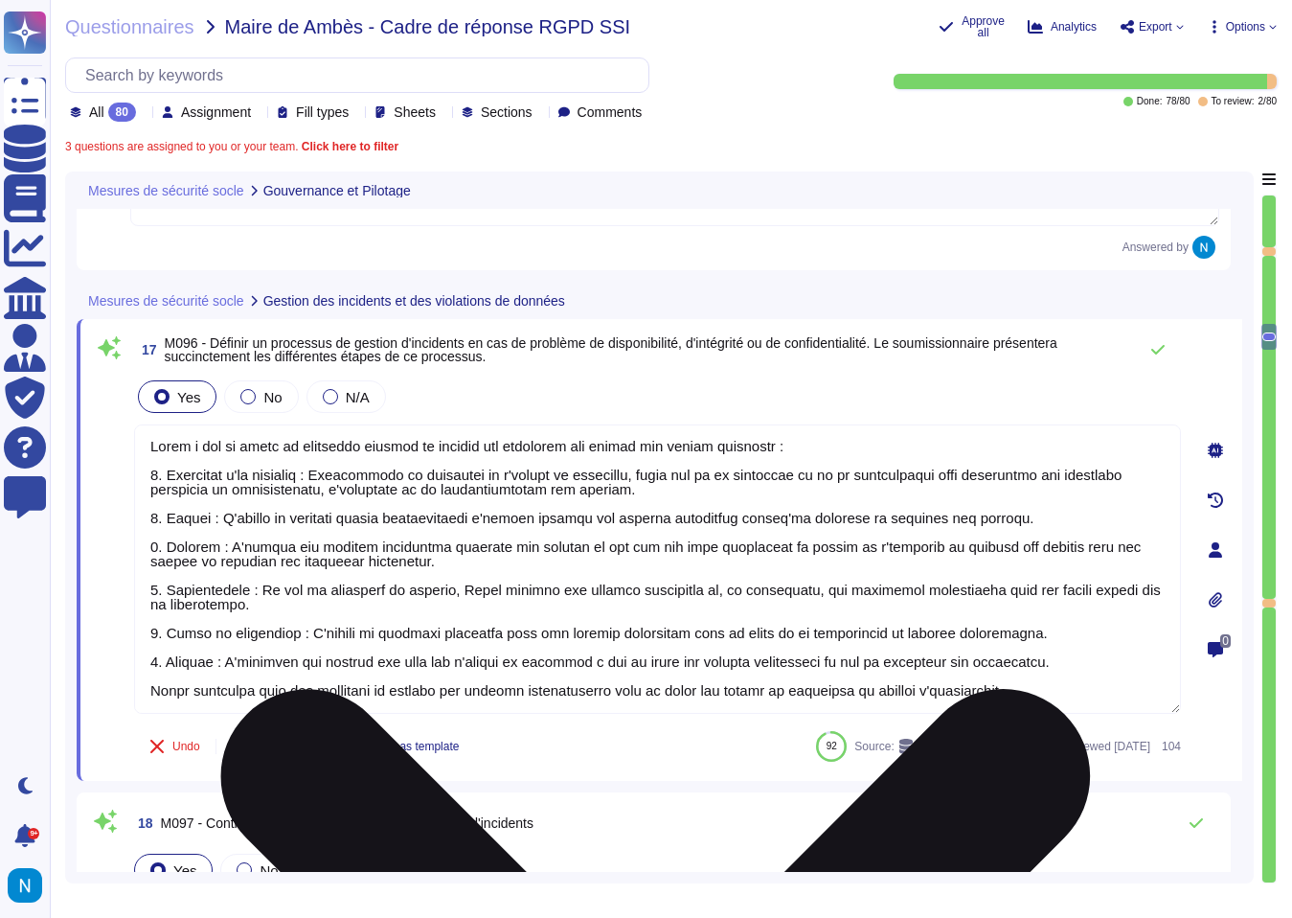
type textarea "[PERSON_NAME] utilise le logiciel et la documentation associée conformément aux…"
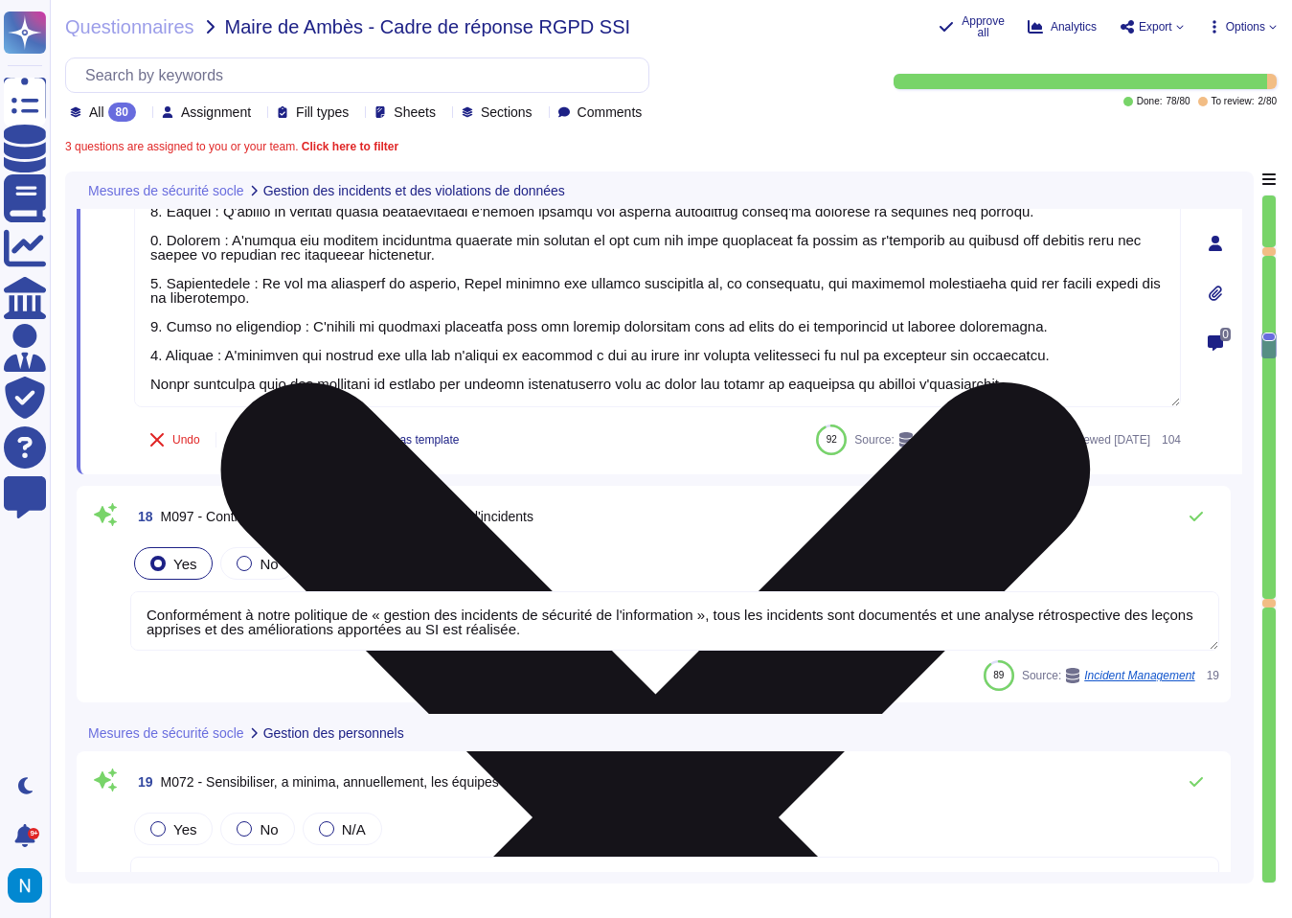
type textarea "Les postes de travail Swile sont protégés par un EDR, CrowdStrike (détection et…"
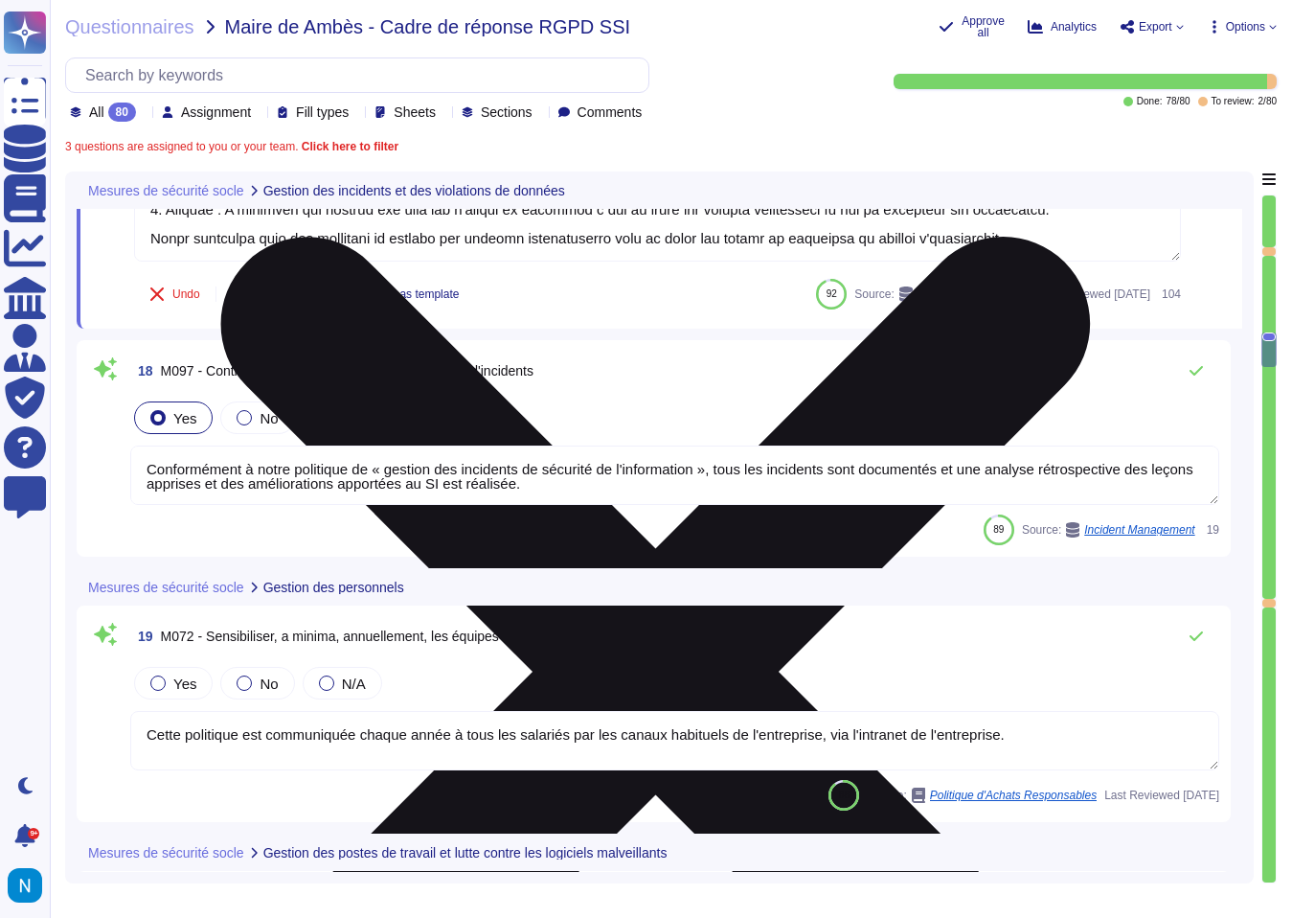
scroll to position [5740, 0]
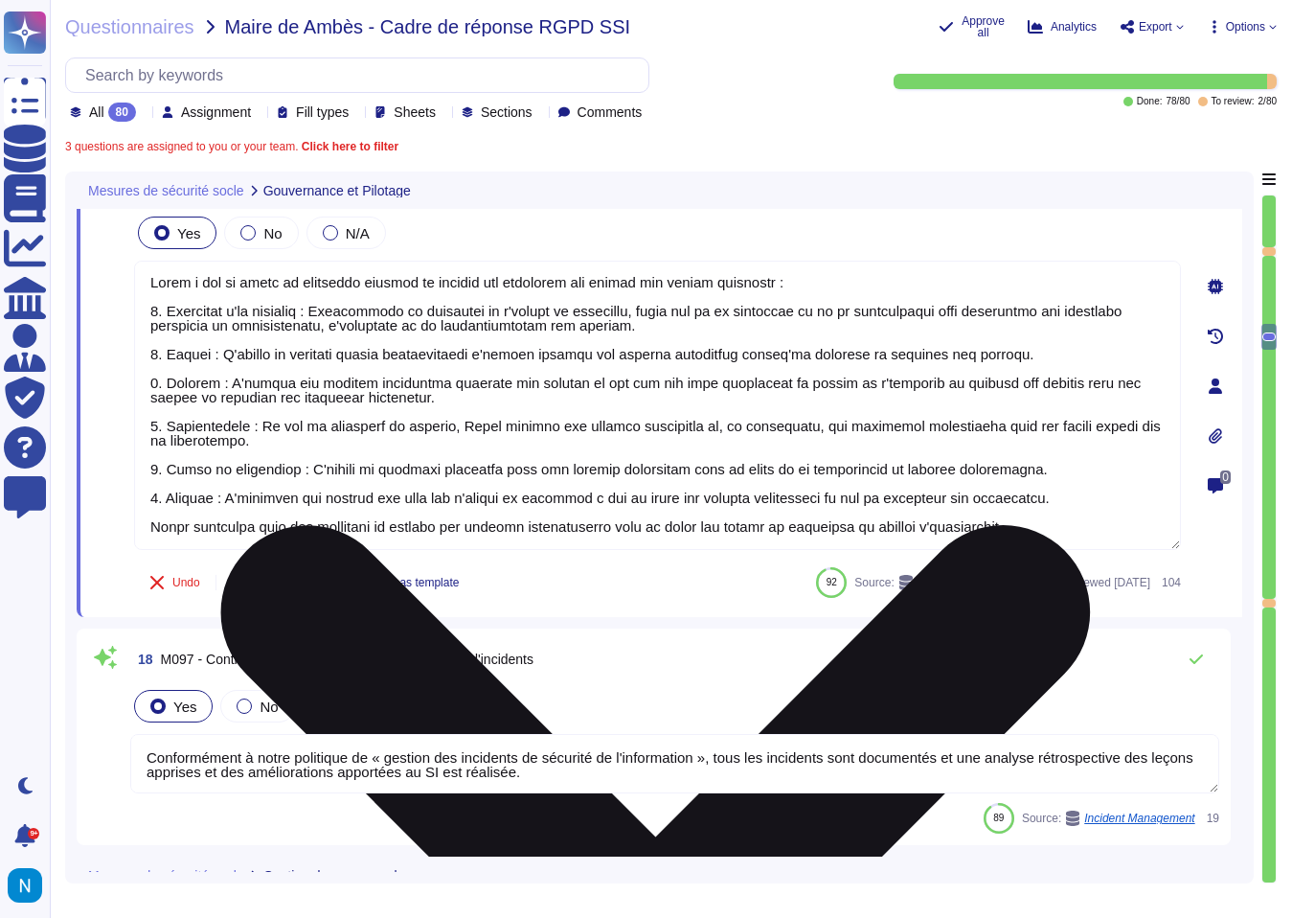
type textarea "Nous avons des politiques de sécurité des informations conformes à la norme ISO…"
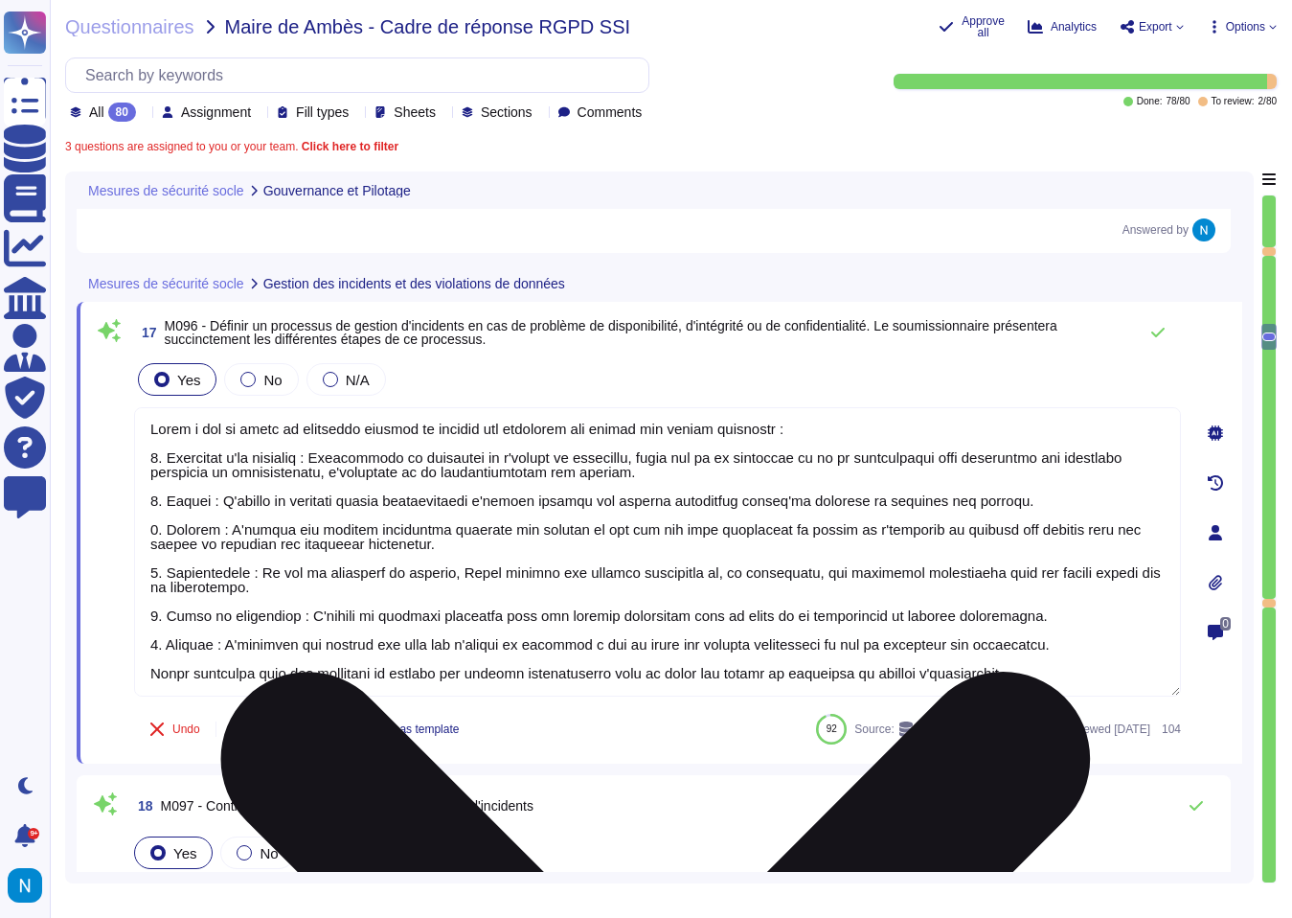
scroll to position [5260, 0]
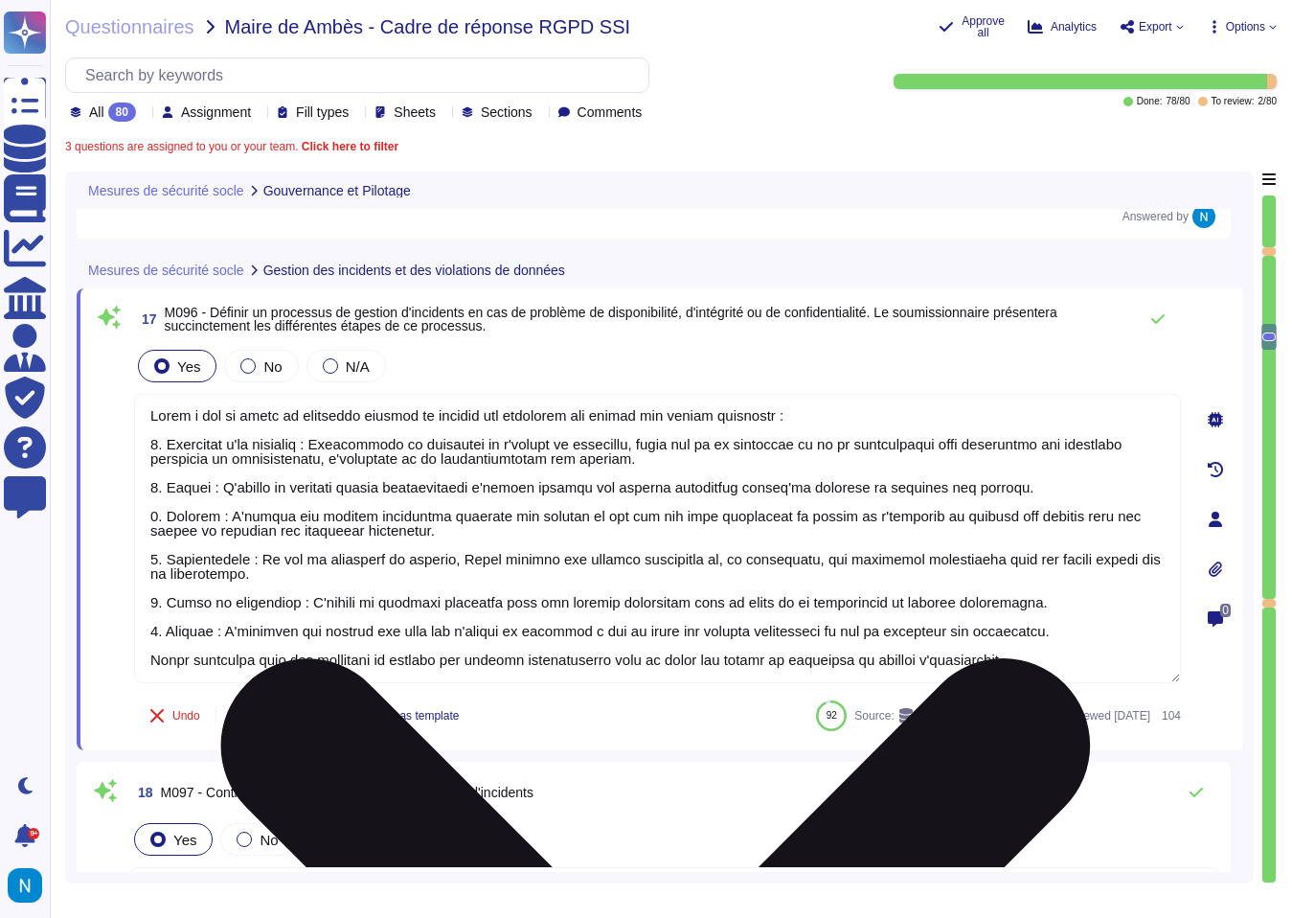
type textarea "[PERSON_NAME] utilise le logiciel et la documentation associée conformément aux…"
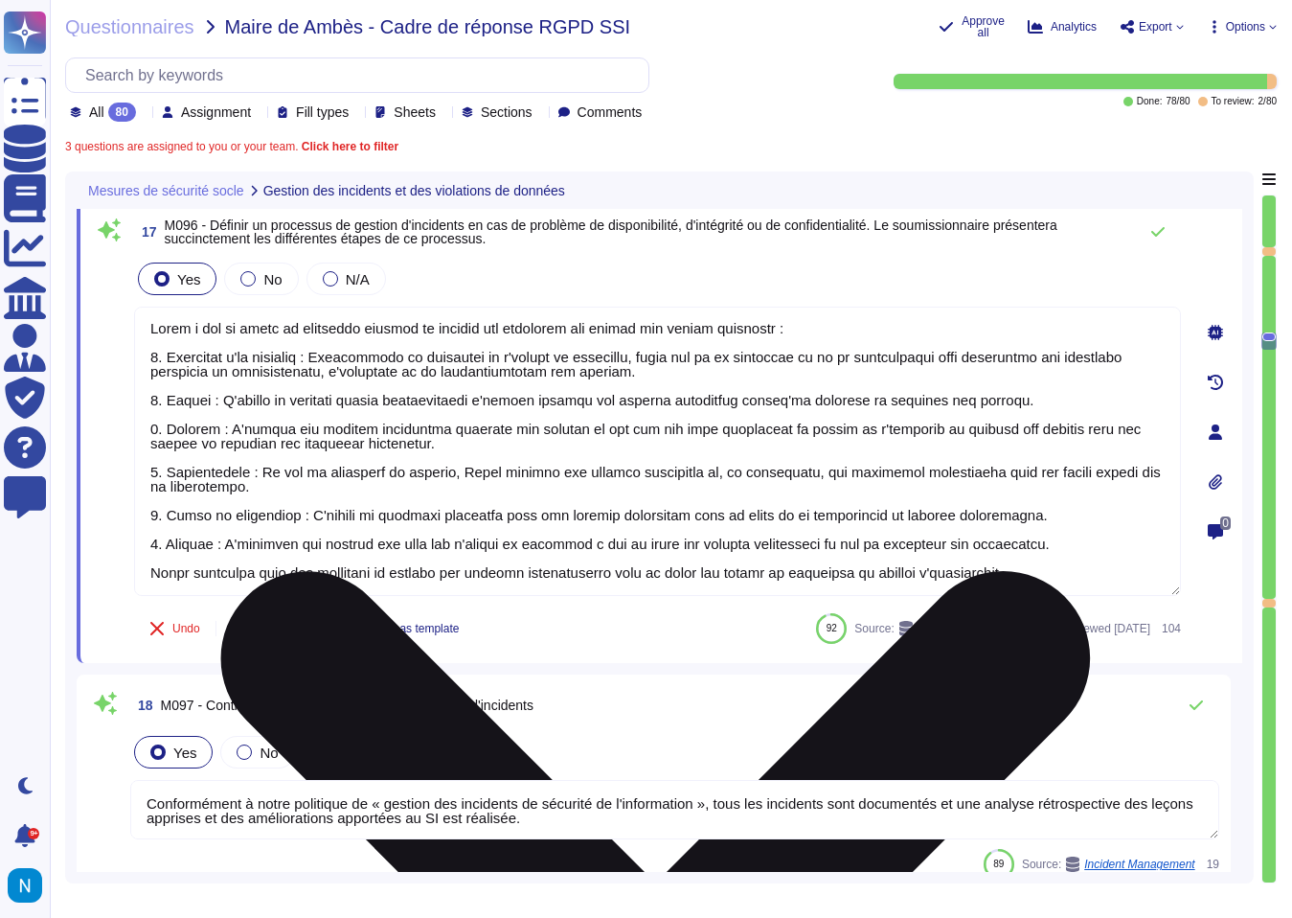
scroll to position [5352, 0]
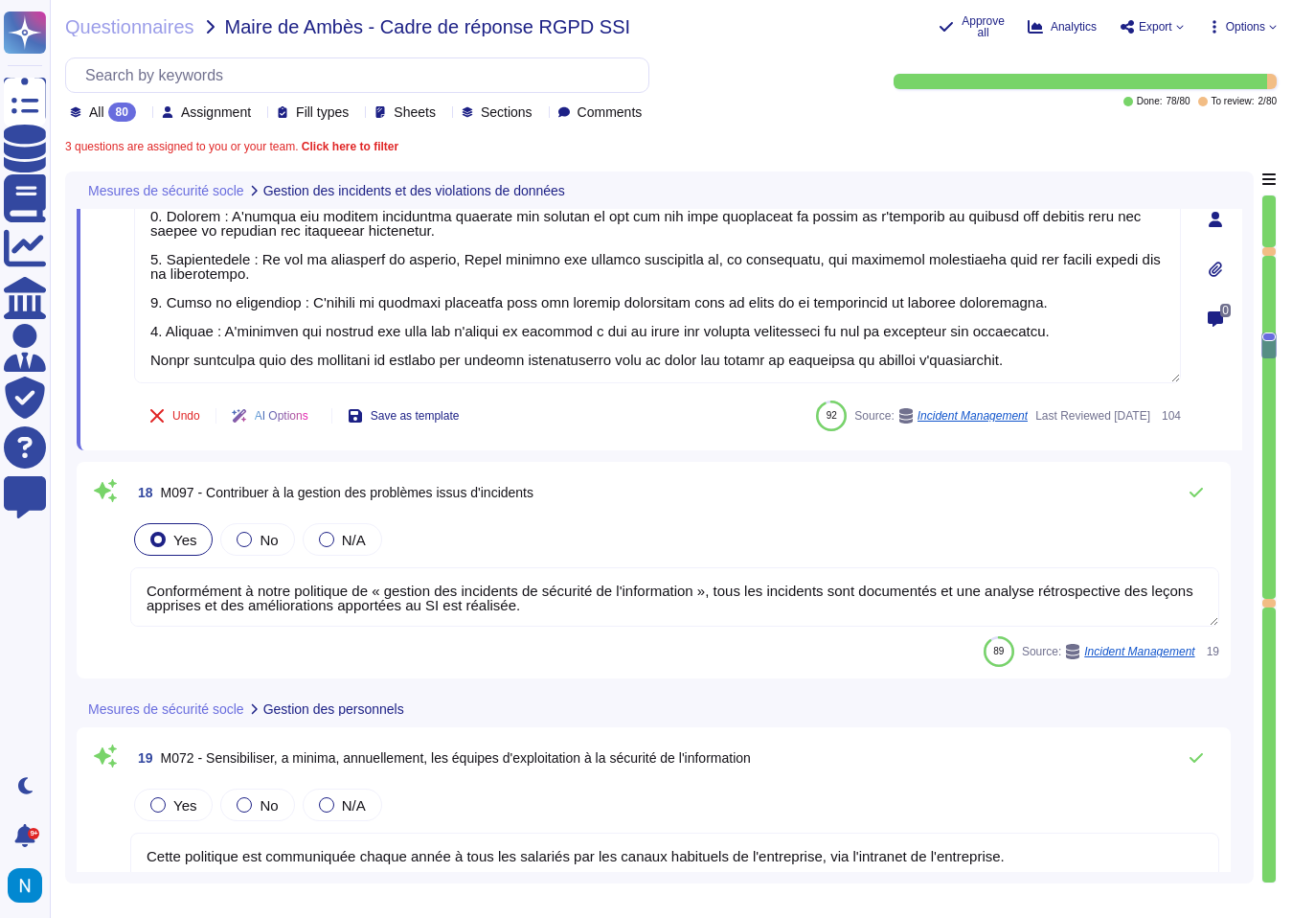
type textarea "Les postes de travail Swile sont protégés par un EDR, CrowdStrike (détection et…"
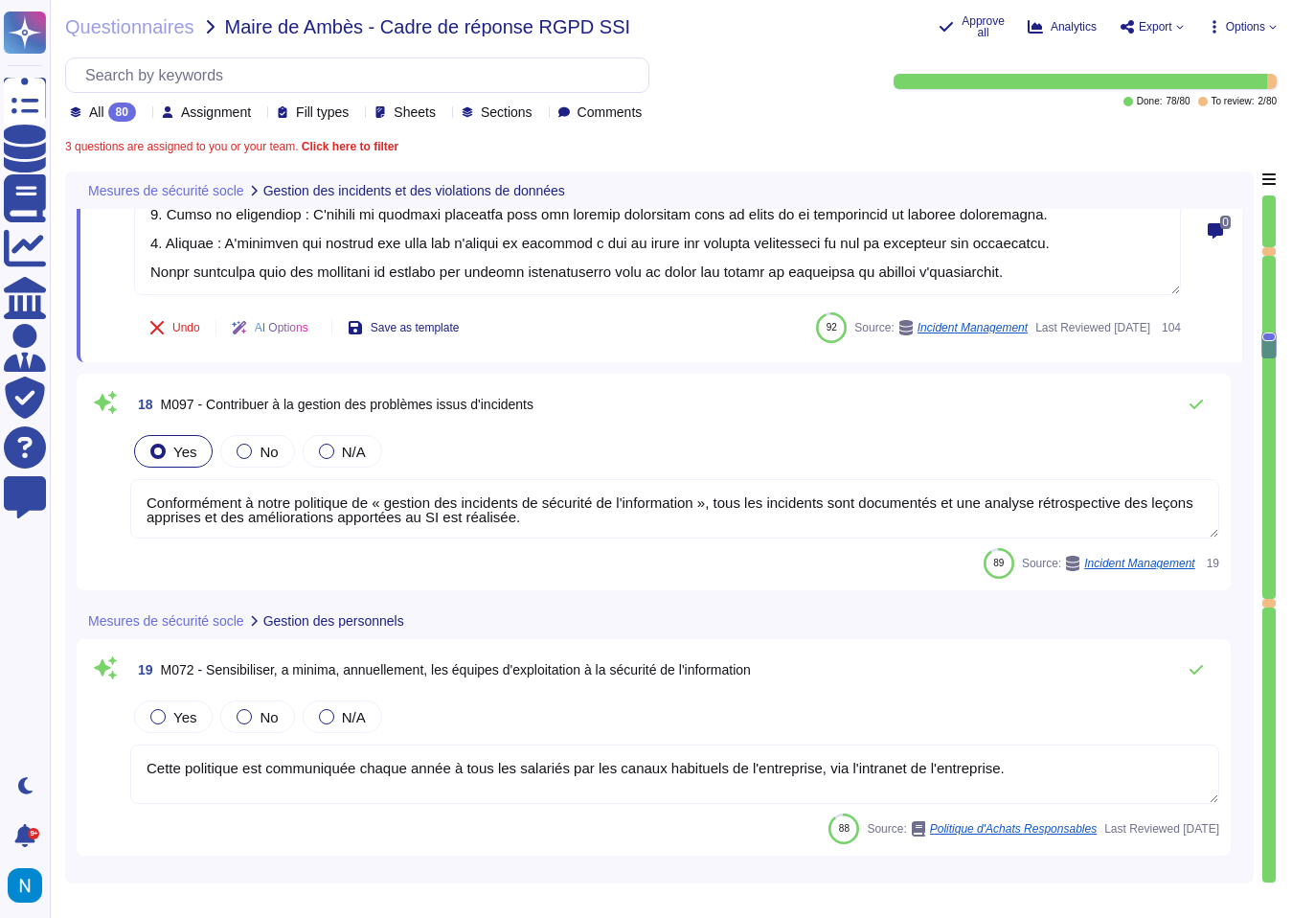
scroll to position [5652, 0]
type textarea "Lorem i dol si ametc ad elitseddo eiusmod te incidid utl etdolorem ali enimad m…"
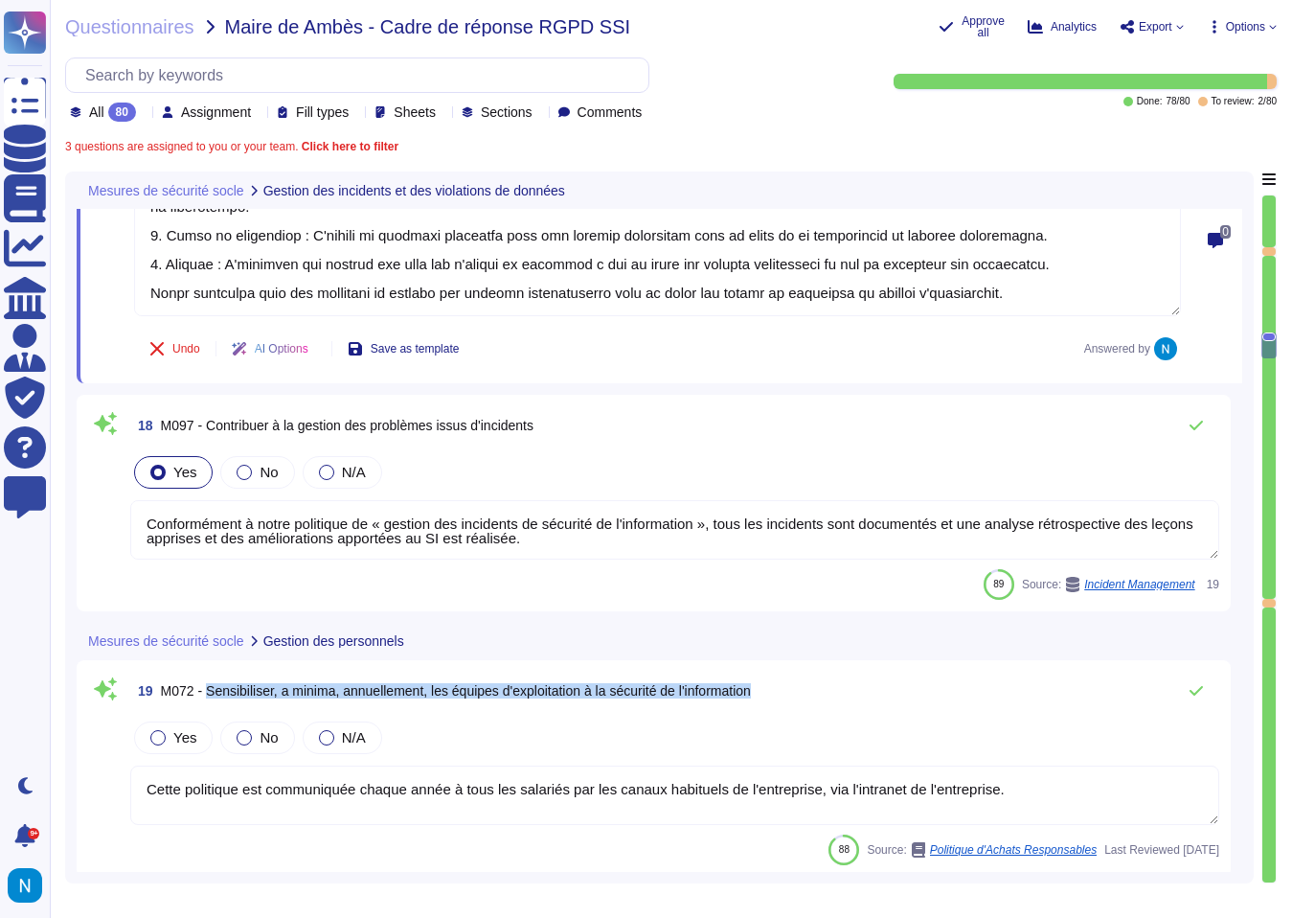
drag, startPoint x: 807, startPoint y: 673, endPoint x: 213, endPoint y: 662, distance: 594.0
click at [213, 671] on div "19 M072 - Sensibiliser, a minima, annuellement, les équipes d'exploitation à la…" at bounding box center [674, 690] width 1089 height 38
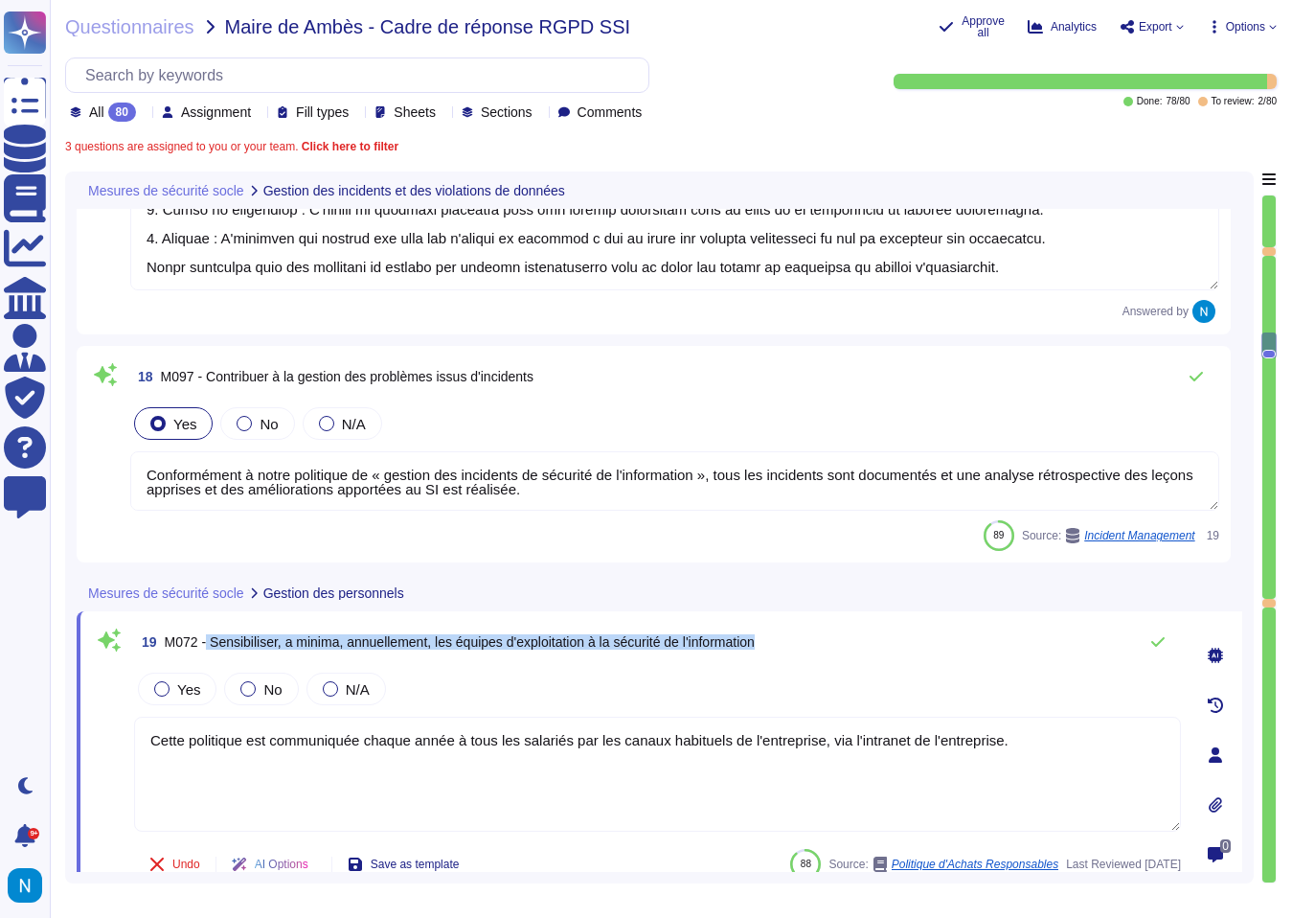
drag, startPoint x: 212, startPoint y: 642, endPoint x: 802, endPoint y: 641, distance: 590.0
click at [802, 641] on div "19 M072 - Sensibiliser, a minima, annuellement, les équipes d'exploitation à la…" at bounding box center [657, 642] width 1047 height 38
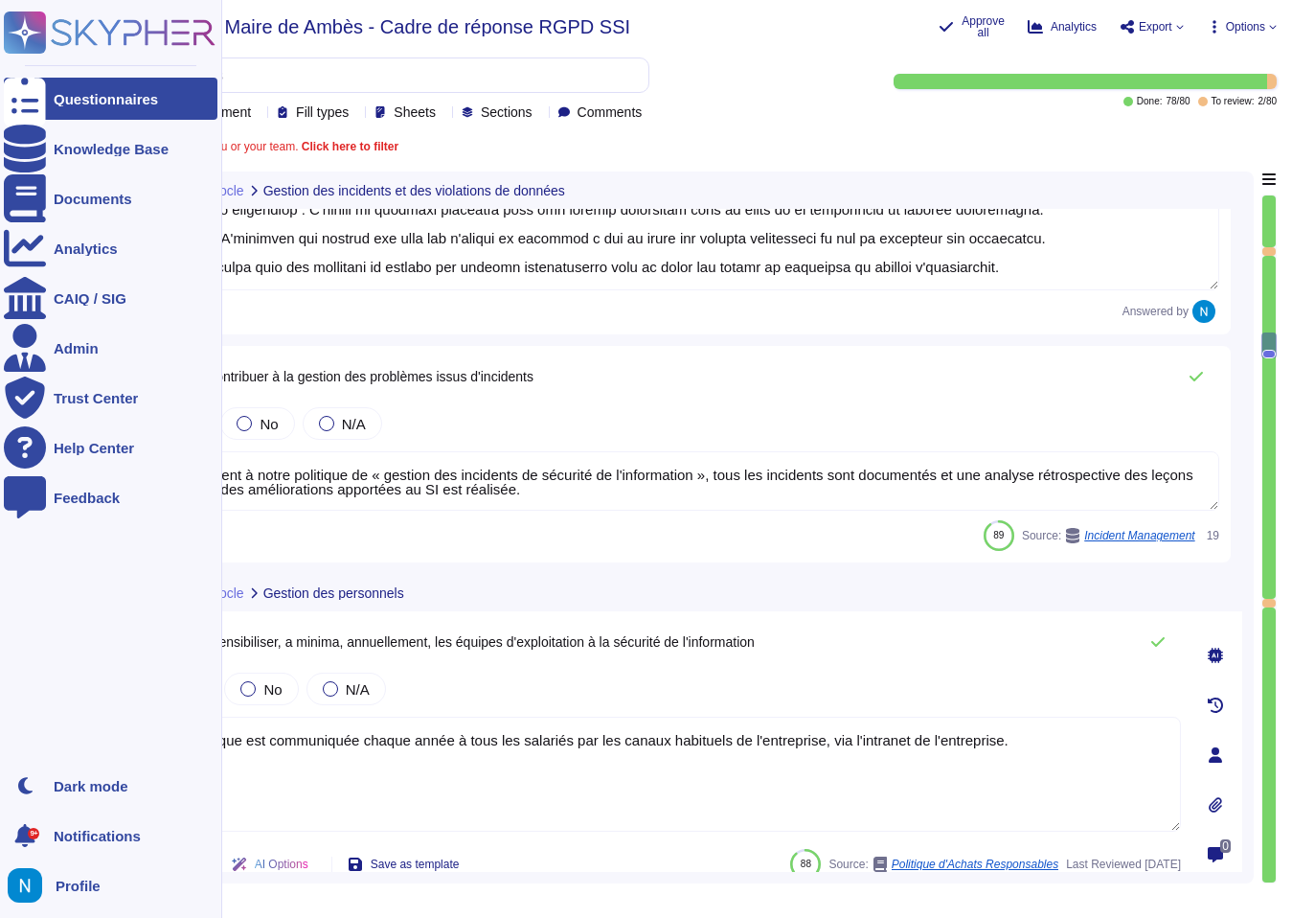
drag, startPoint x: 1092, startPoint y: 739, endPoint x: 11, endPoint y: 732, distance: 1081.4
click at [11, 732] on div "Questionnaires Knowledge Base Documents Analytics CAIQ / SIG Admin Trust Center…" at bounding box center [646, 459] width 1292 height 918
paste textarea "Oui, Swile sensibilise tout le personnel aux problèmes de sécurité et au respec…"
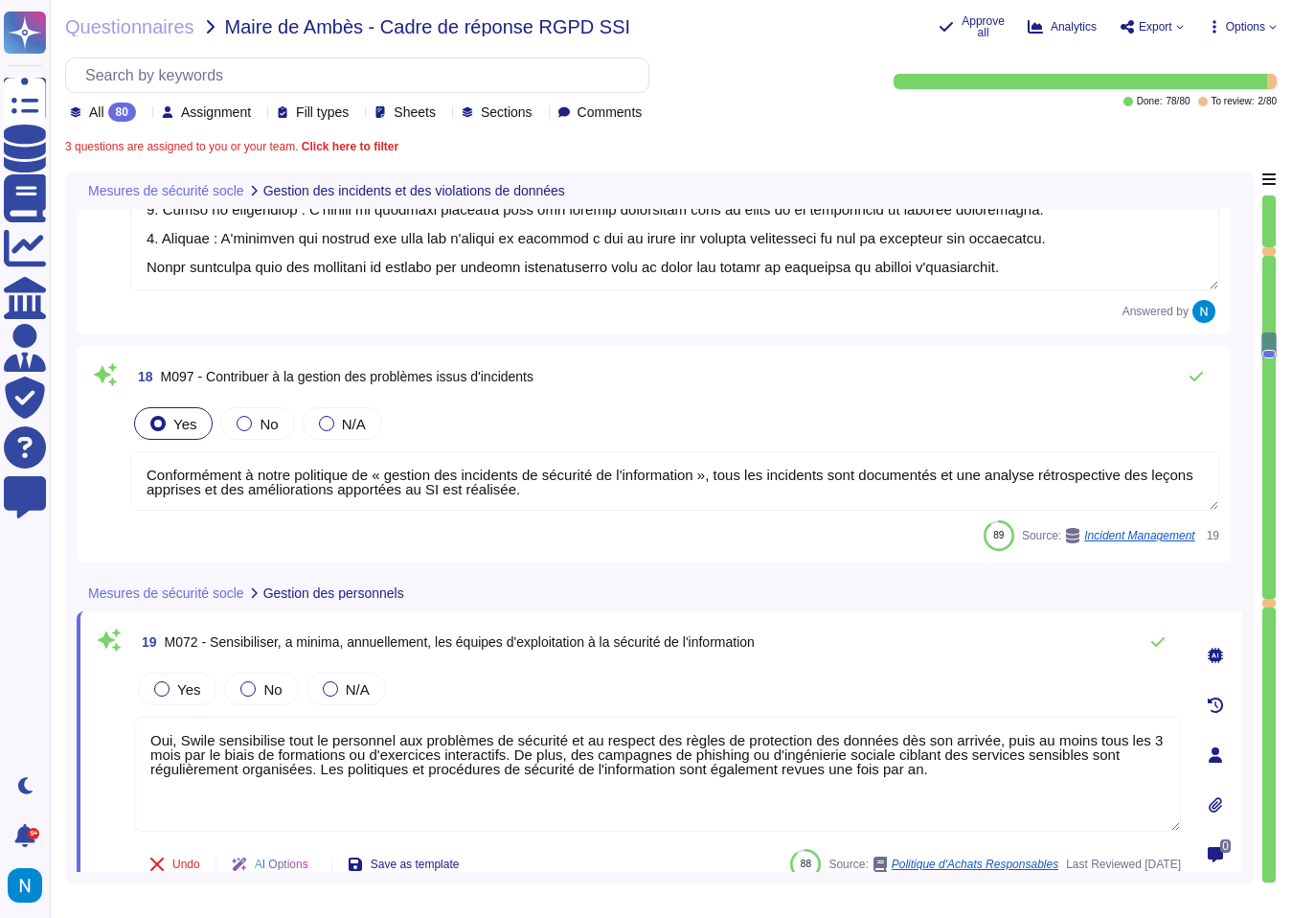
drag, startPoint x: 183, startPoint y: 737, endPoint x: 65, endPoint y: 732, distance: 117.9
click at [65, 732] on div "Mesures de sécurité socle Gestion des incidents et des violations de données 17…" at bounding box center [659, 527] width 1189 height 712
type textarea "Swile sensibilise tout le personnel aux problèmes de sécurité et au respect des…"
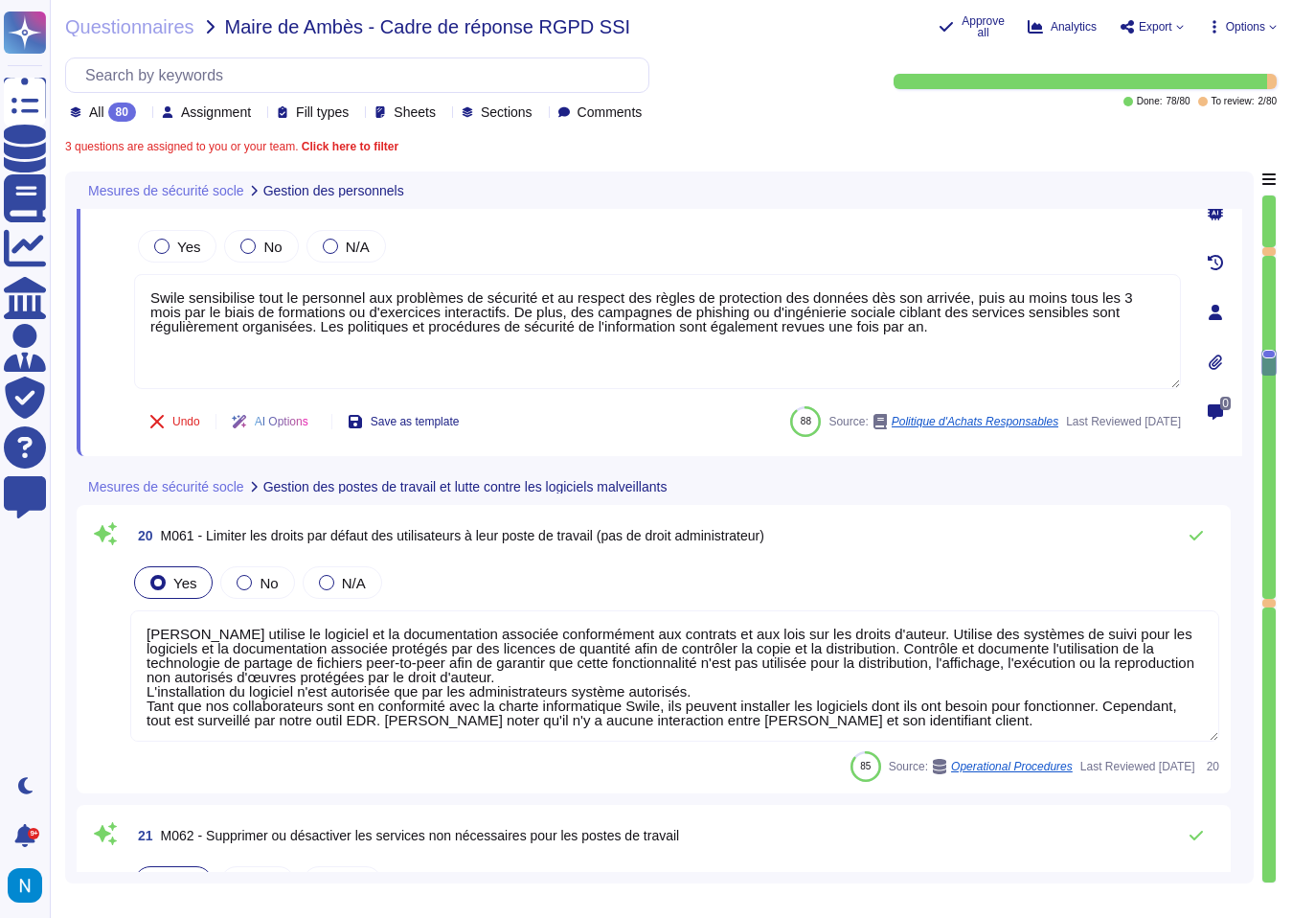
type textarea "Les postes de travail Swile sont protégés par un EDR, CrowdStrike (détection et…"
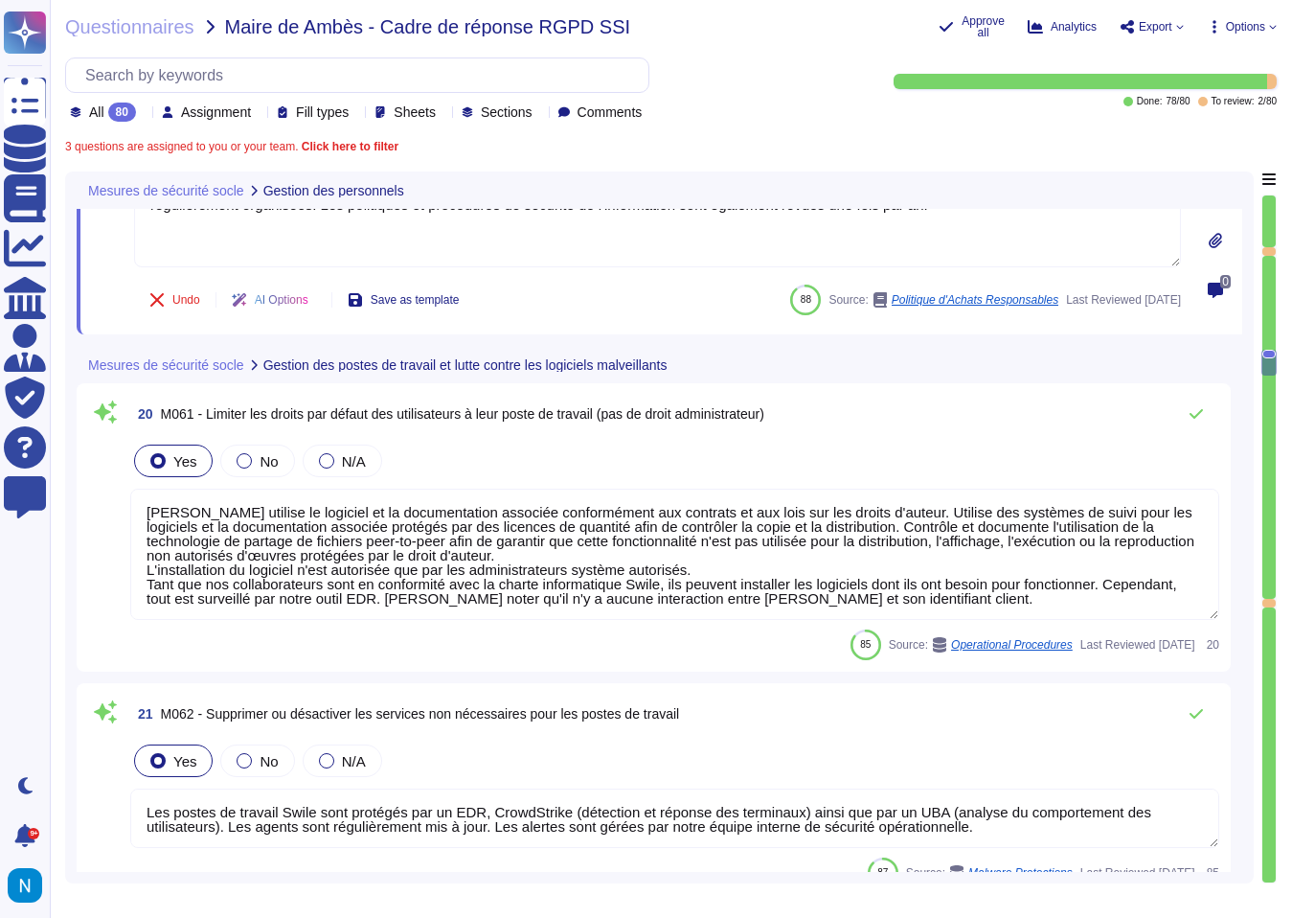
scroll to position [6188, 0]
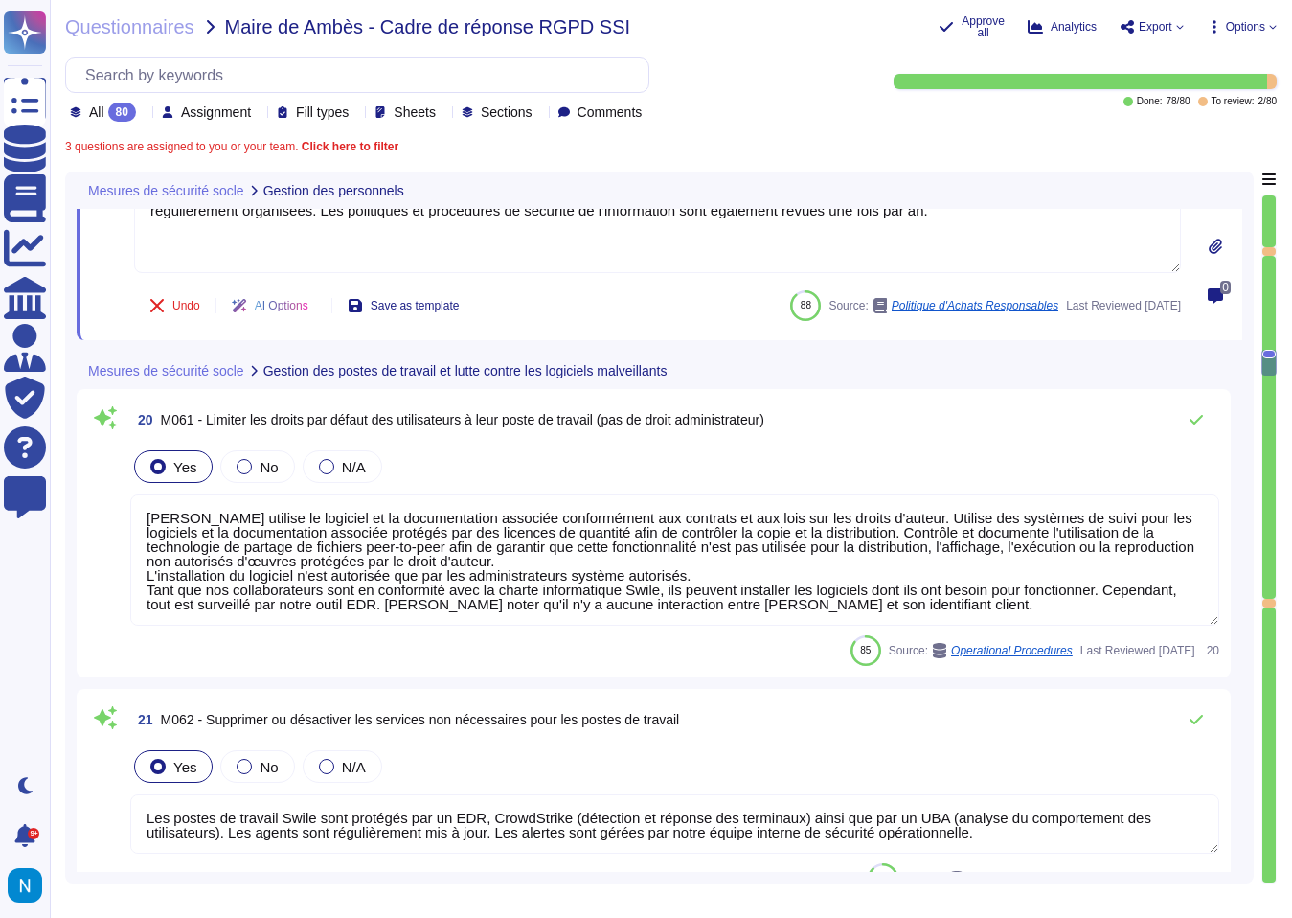
type textarea "Swile sensibilise tout le personnel aux problèmes de sécurité et au respect des…"
click at [471, 548] on textarea "[PERSON_NAME] utilise le logiciel et la documentation associée conformément aux…" at bounding box center [674, 559] width 1089 height 131
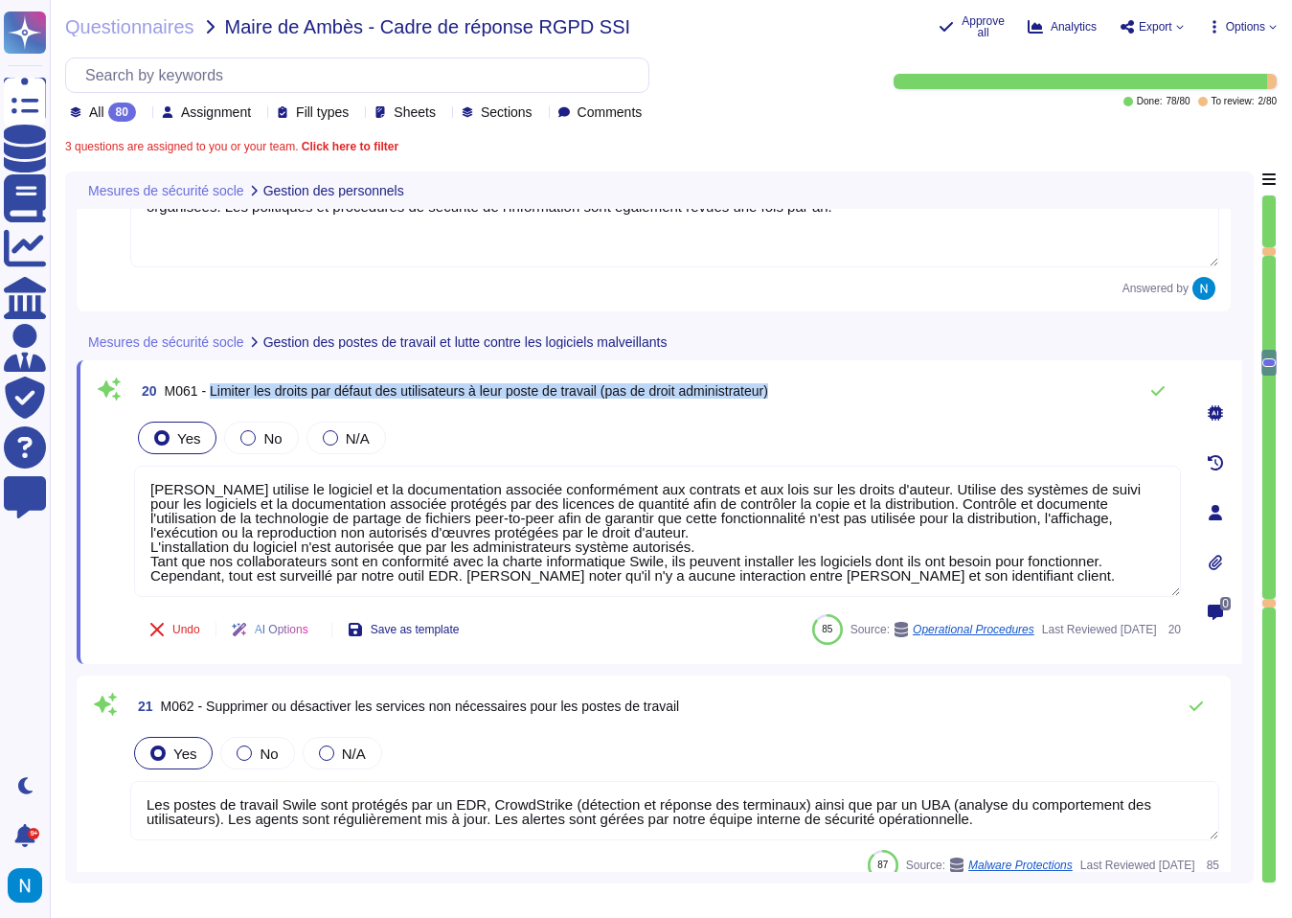
drag, startPoint x: 216, startPoint y: 389, endPoint x: 812, endPoint y: 390, distance: 596.7
click at [768, 390] on span "M061 - Limiter les droits par défaut des utilisateurs à leur poste de travail (…" at bounding box center [466, 390] width 603 height 15
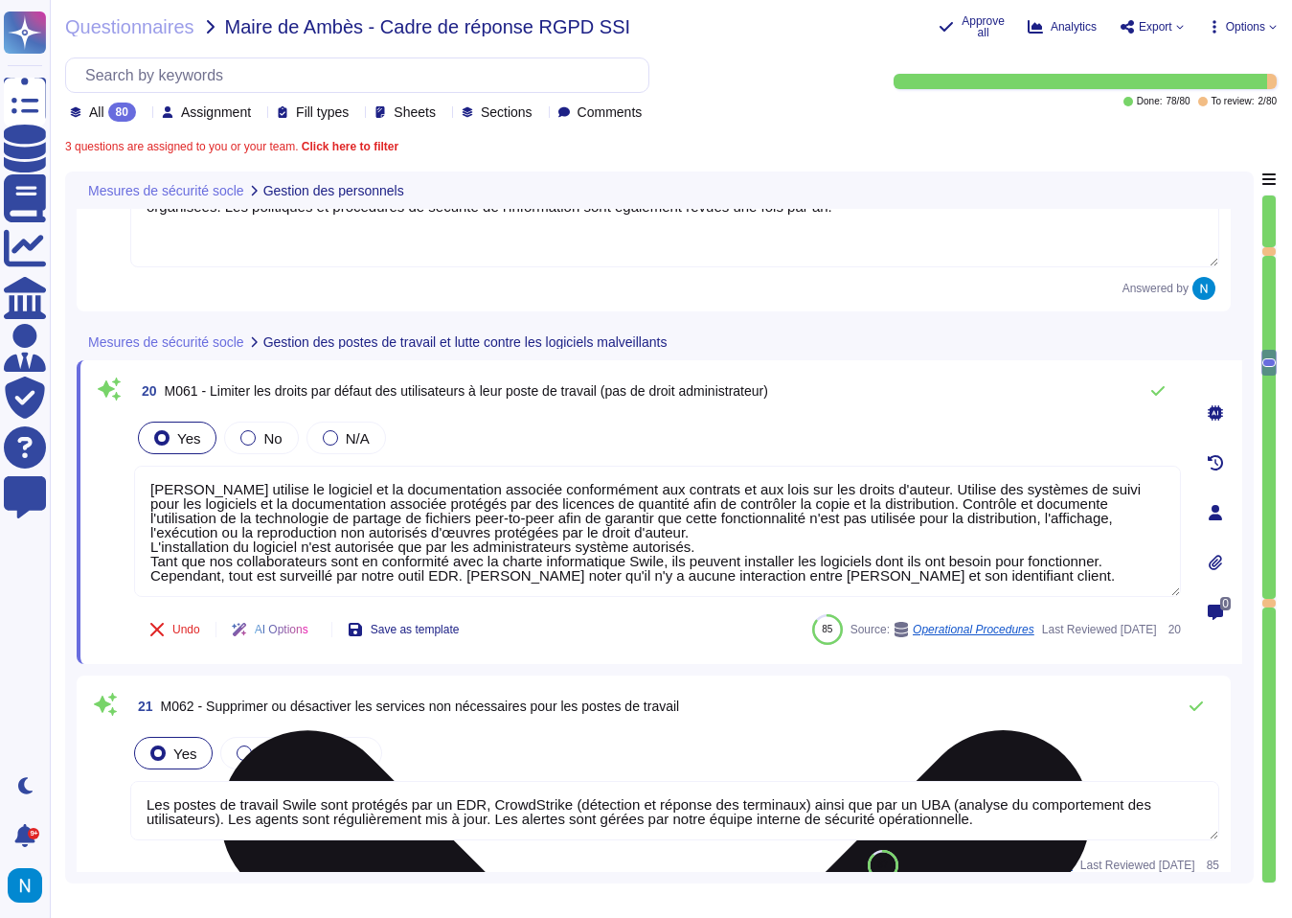
click at [849, 558] on textarea "[PERSON_NAME] utilise le logiciel et la documentation associée conformément aux…" at bounding box center [657, 531] width 1047 height 131
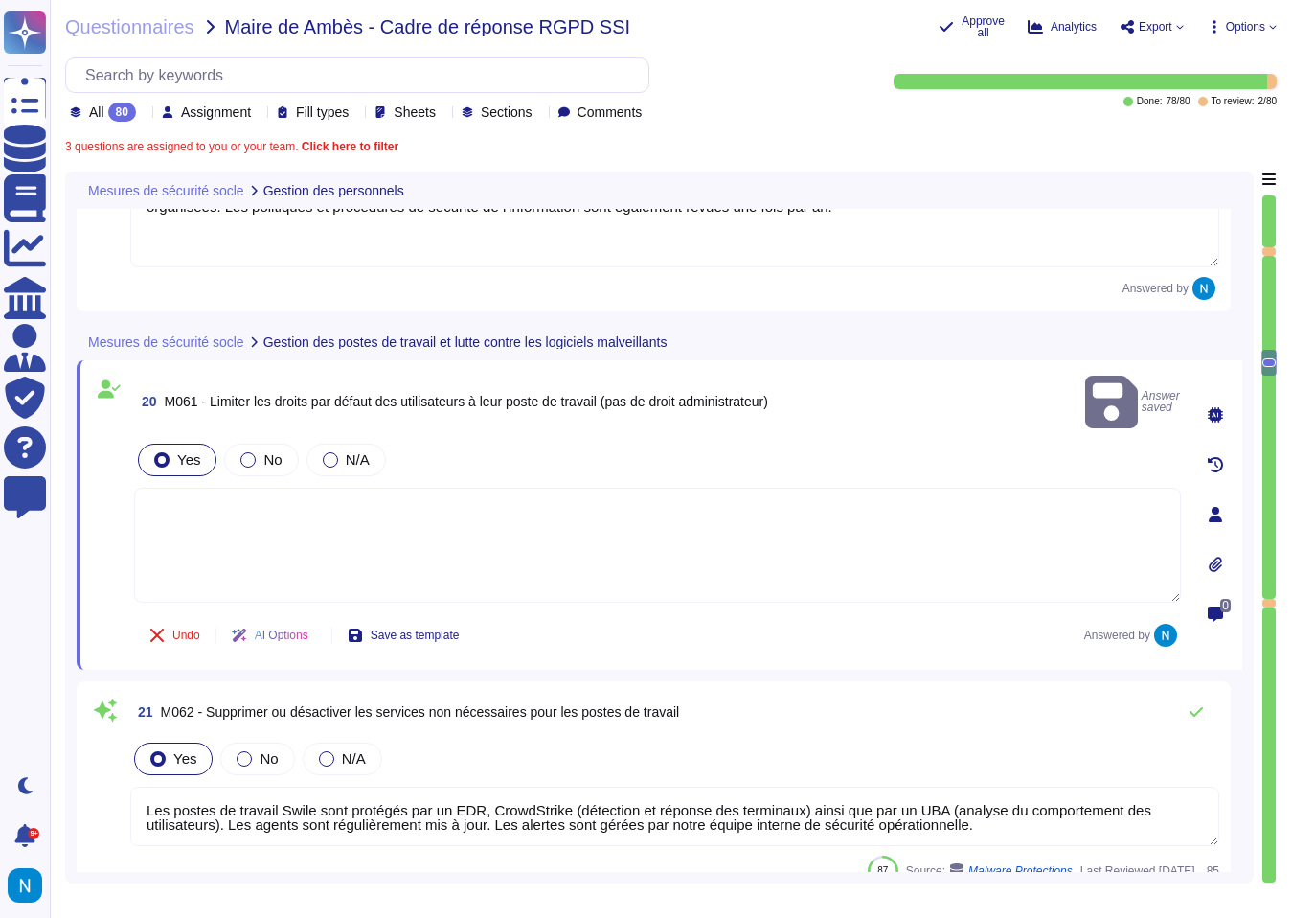
click at [694, 518] on textarea at bounding box center [657, 545] width 1047 height 115
paste textarea "[PERSON_NAME] adopte le principe du moindre privilège pour tous les comptes exé…"
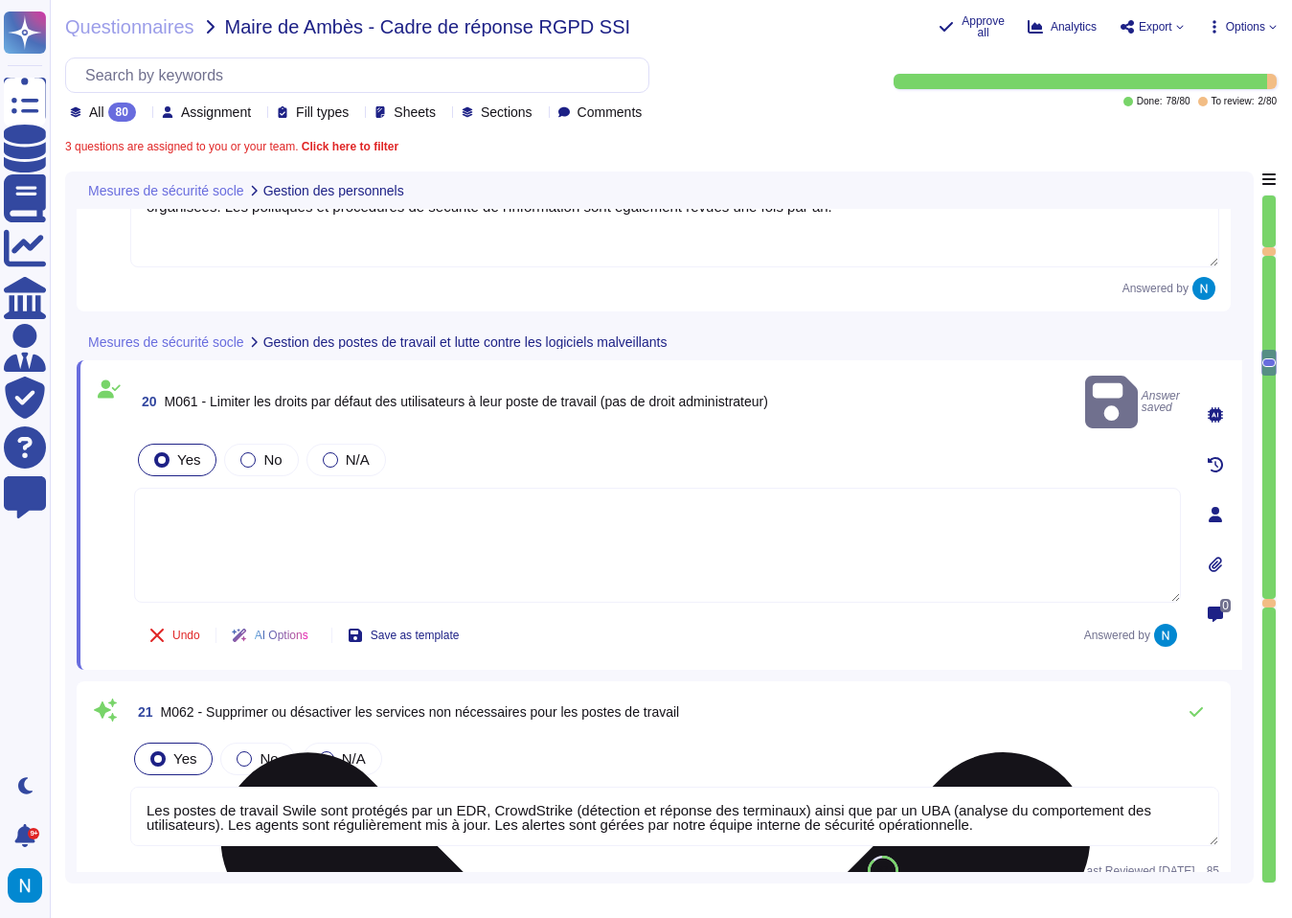
type textarea "[PERSON_NAME] adopte le principe du moindre privilège pour tous les comptes exé…"
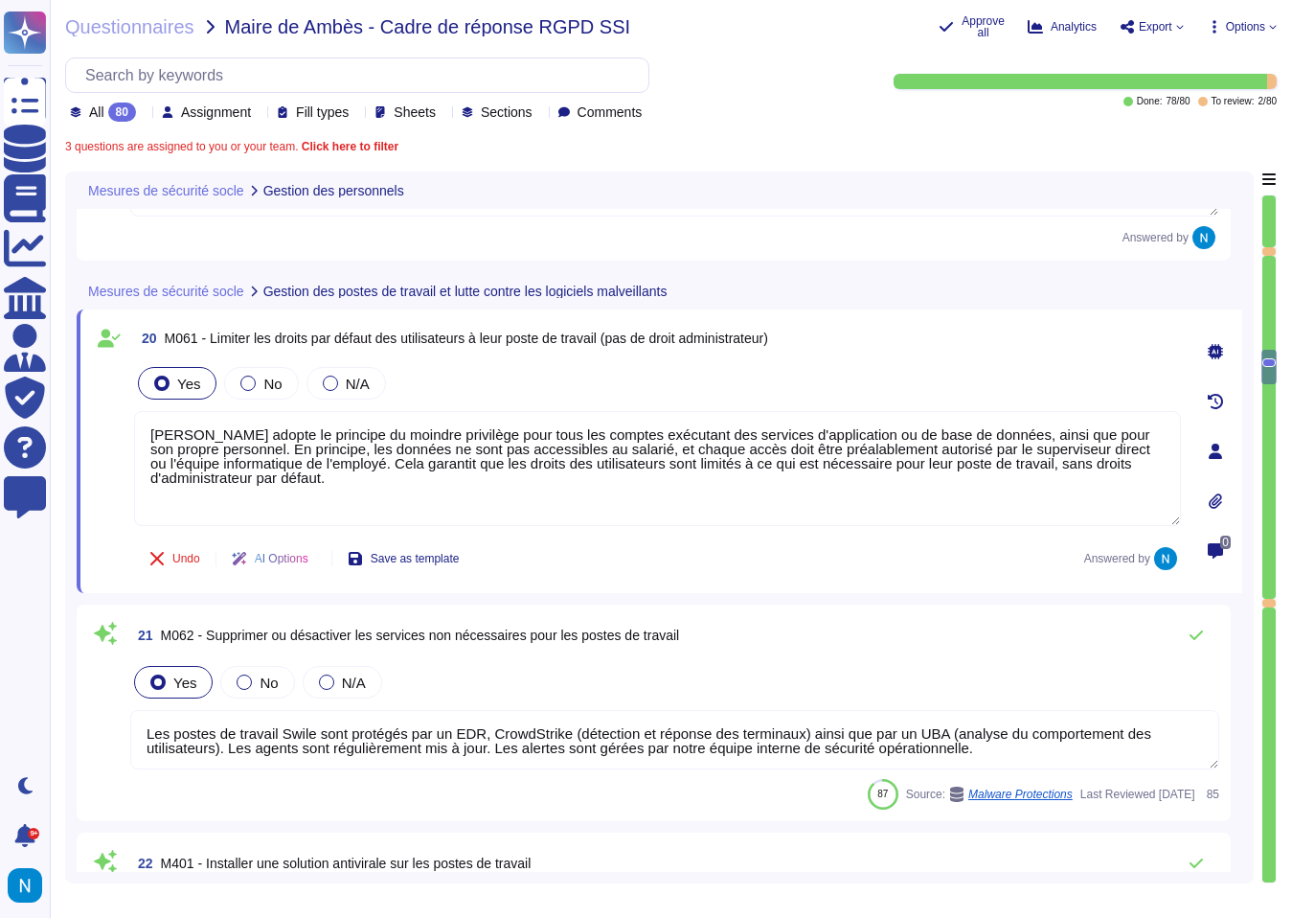
type textarea "Les comptes d'utilisateurs sont bloqués après 10 tentatives infructueuses en 2 …"
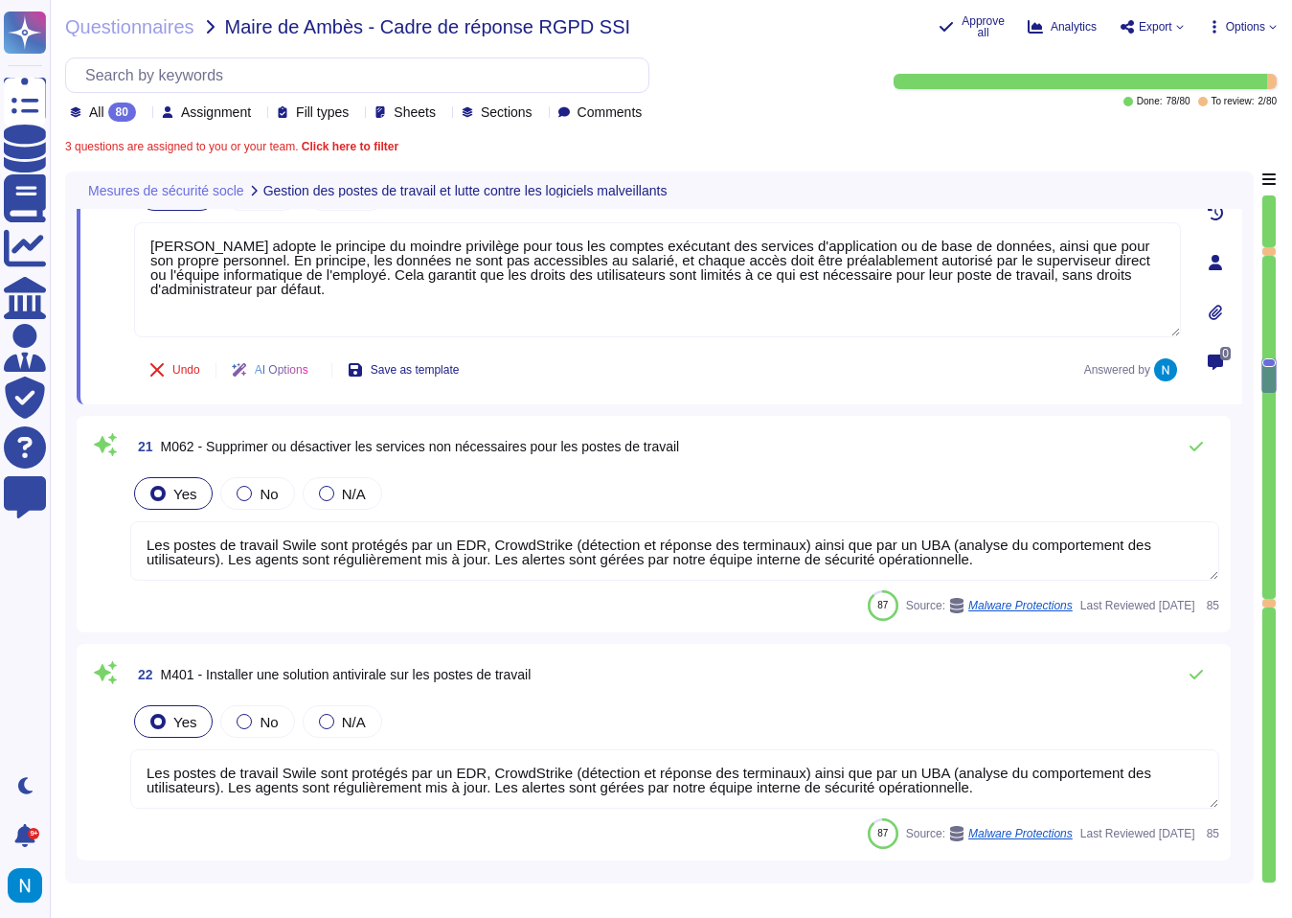
scroll to position [6422, 0]
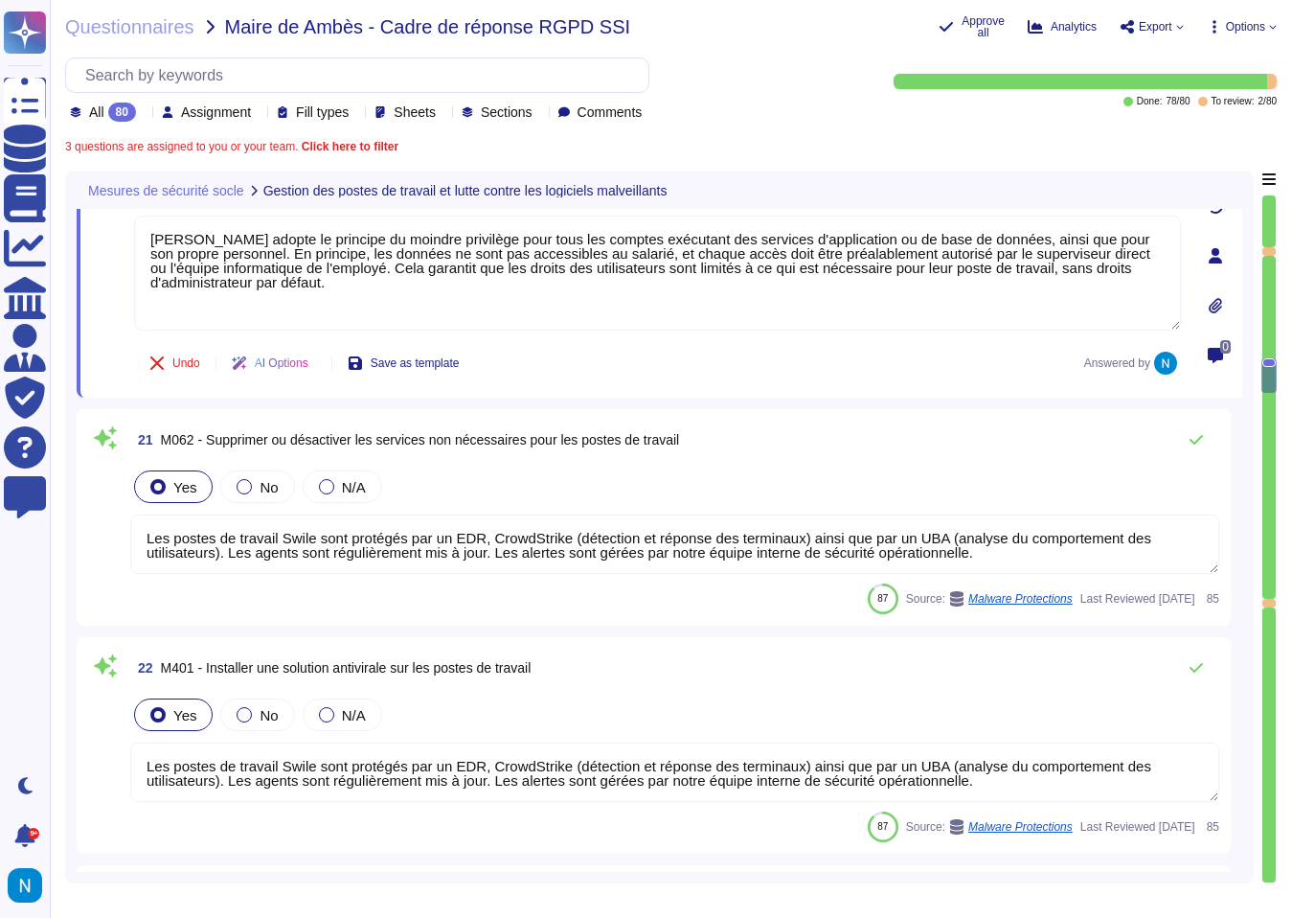
type textarea "[PERSON_NAME] adopte le principe du moindre privilège pour tous les comptes exé…"
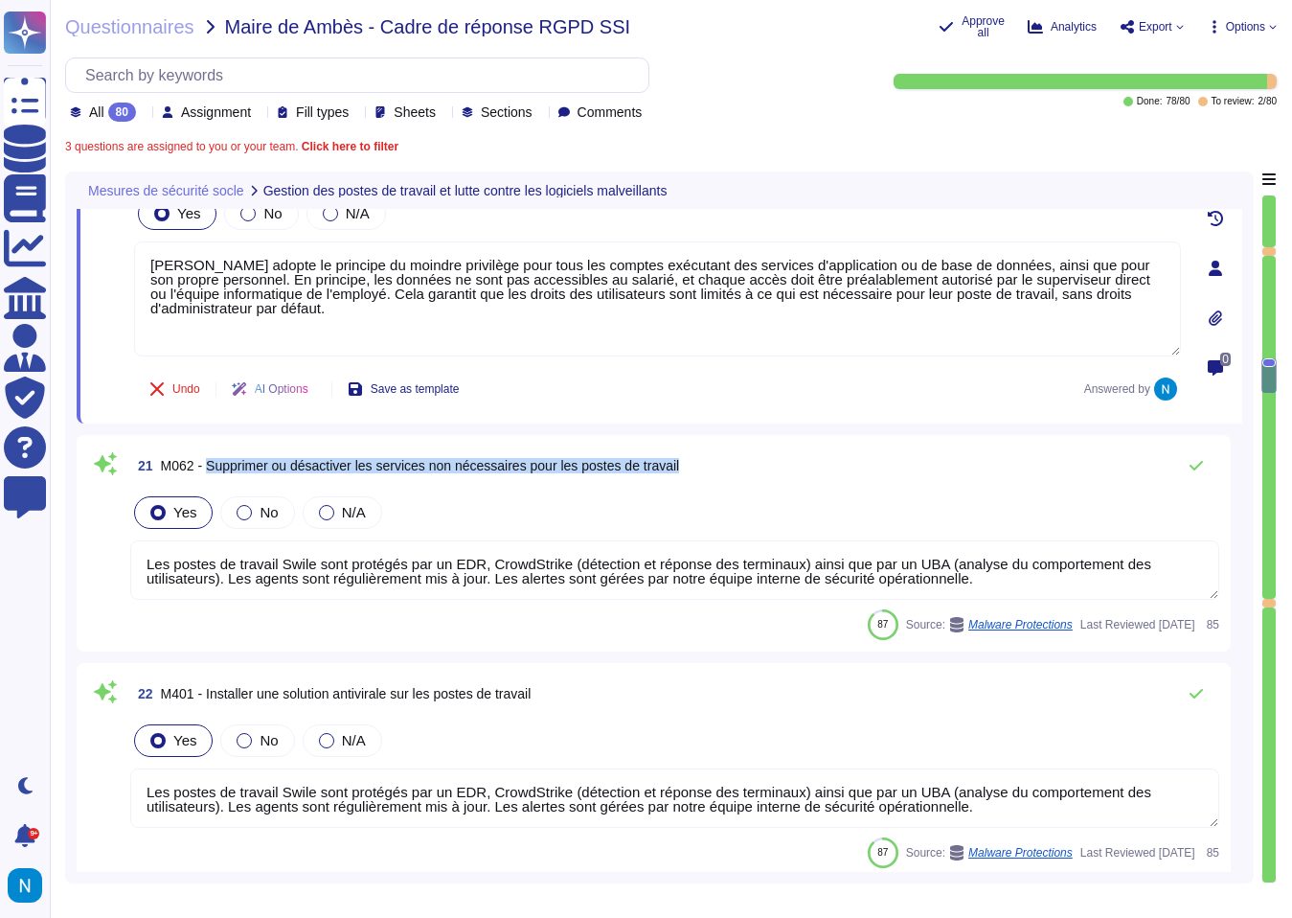
drag, startPoint x: 214, startPoint y: 441, endPoint x: 712, endPoint y: 442, distance: 498.1
click at [680, 458] on span "M062 - Supprimer ou désactiver les services non nécessaires pour les postes de …" at bounding box center [420, 465] width 519 height 15
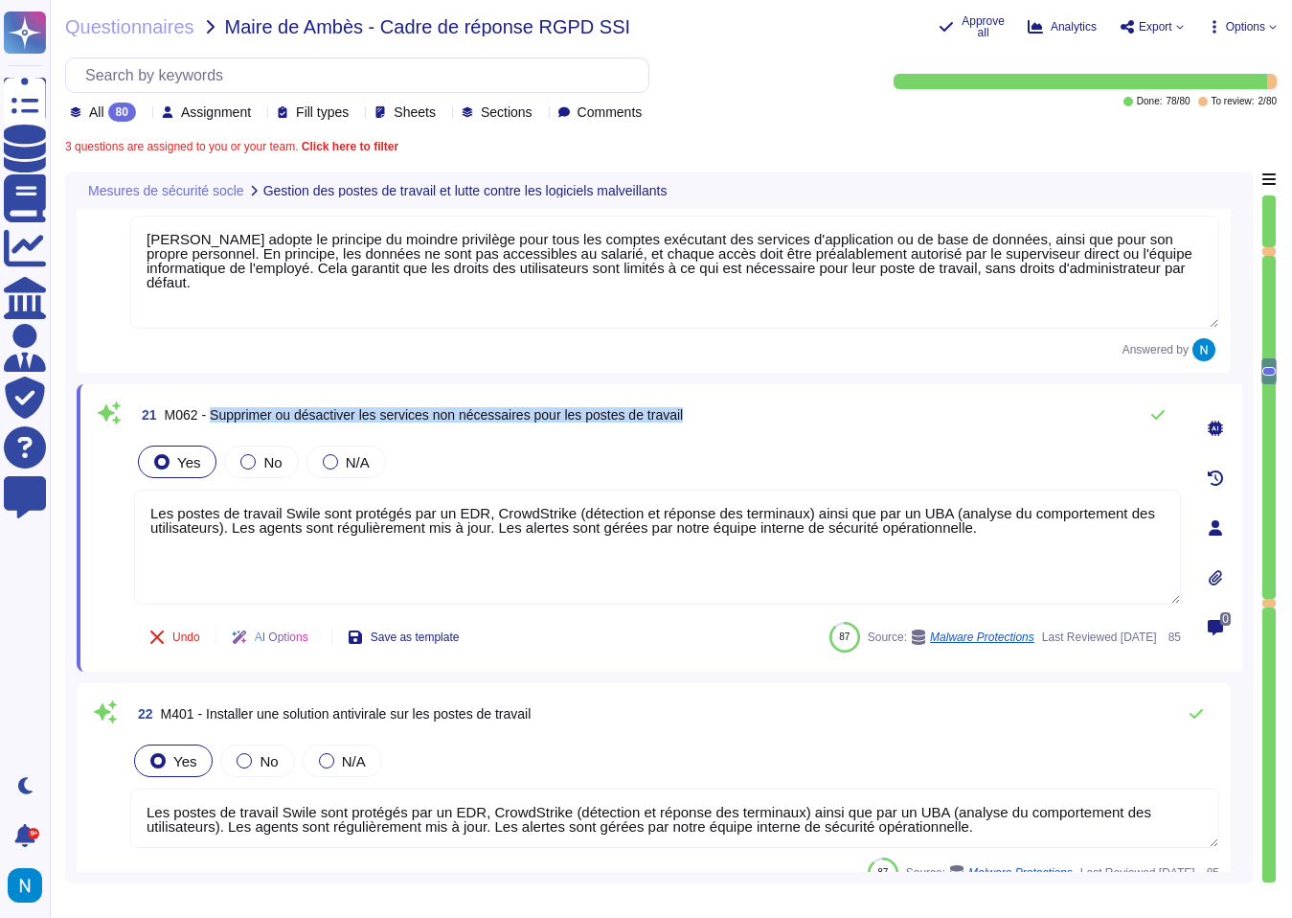
drag, startPoint x: 724, startPoint y: 414, endPoint x: 214, endPoint y: 420, distance: 510.6
click at [214, 420] on div "21 M062 - Supprimer ou désactiver les services non nécessaires pour les postes …" at bounding box center [657, 415] width 1047 height 38
drag, startPoint x: 1068, startPoint y: 541, endPoint x: 88, endPoint y: 512, distance: 980.3
click at [88, 512] on div "21 M062 - Supprimer ou désactiver les services non nécessaires pour les postes …" at bounding box center [660, 527] width 1166 height 287
paste textarea "Swile adopte une politique de gestion du changement et une procédure opérationn…"
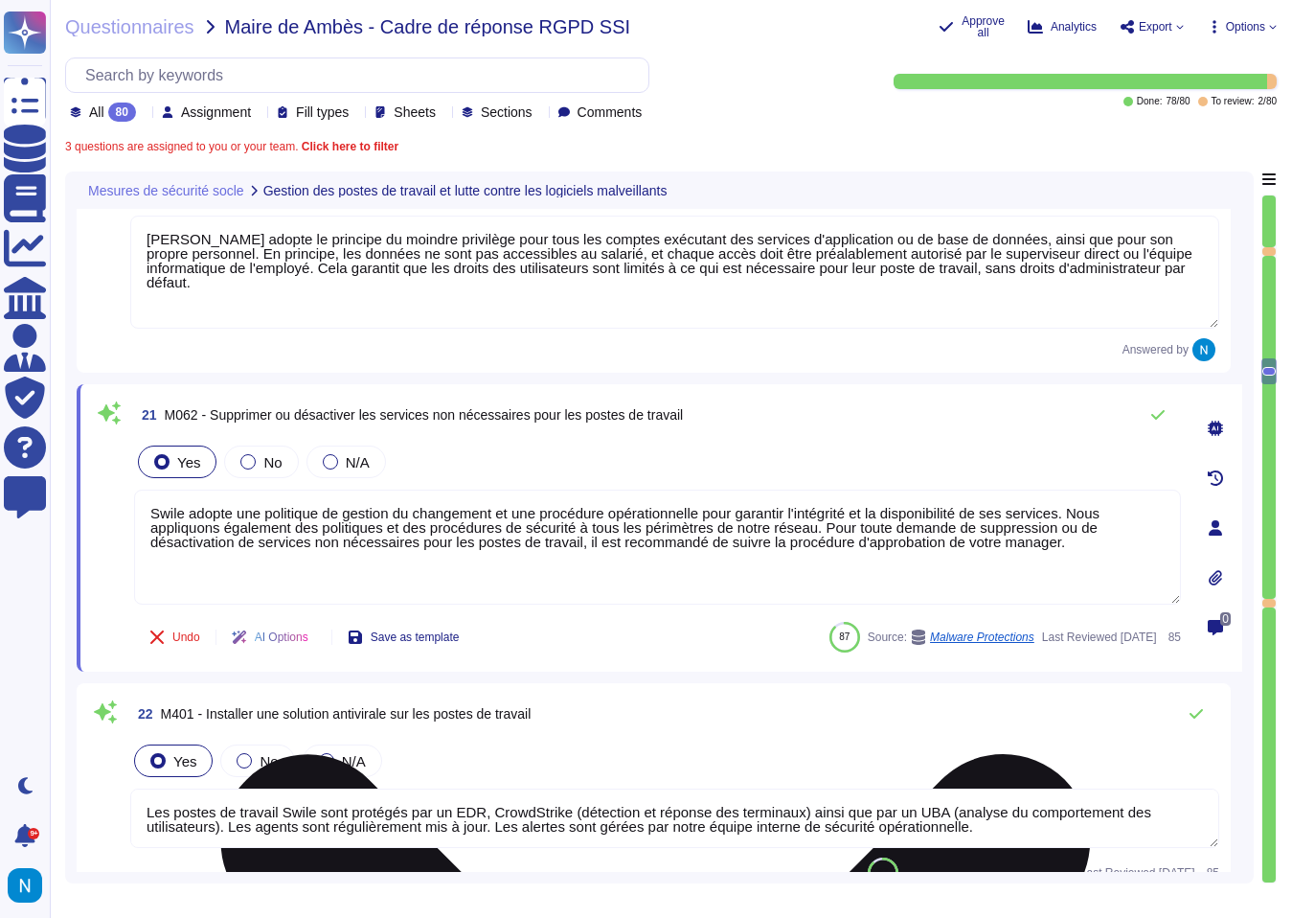
click at [304, 562] on textarea "Swile adopte une politique de gestion du changement et une procédure opérationn…" at bounding box center [657, 546] width 1047 height 115
type textarea "Les postes de travail Swile sont protégés par un EDR, CrowdStrike (détection et…"
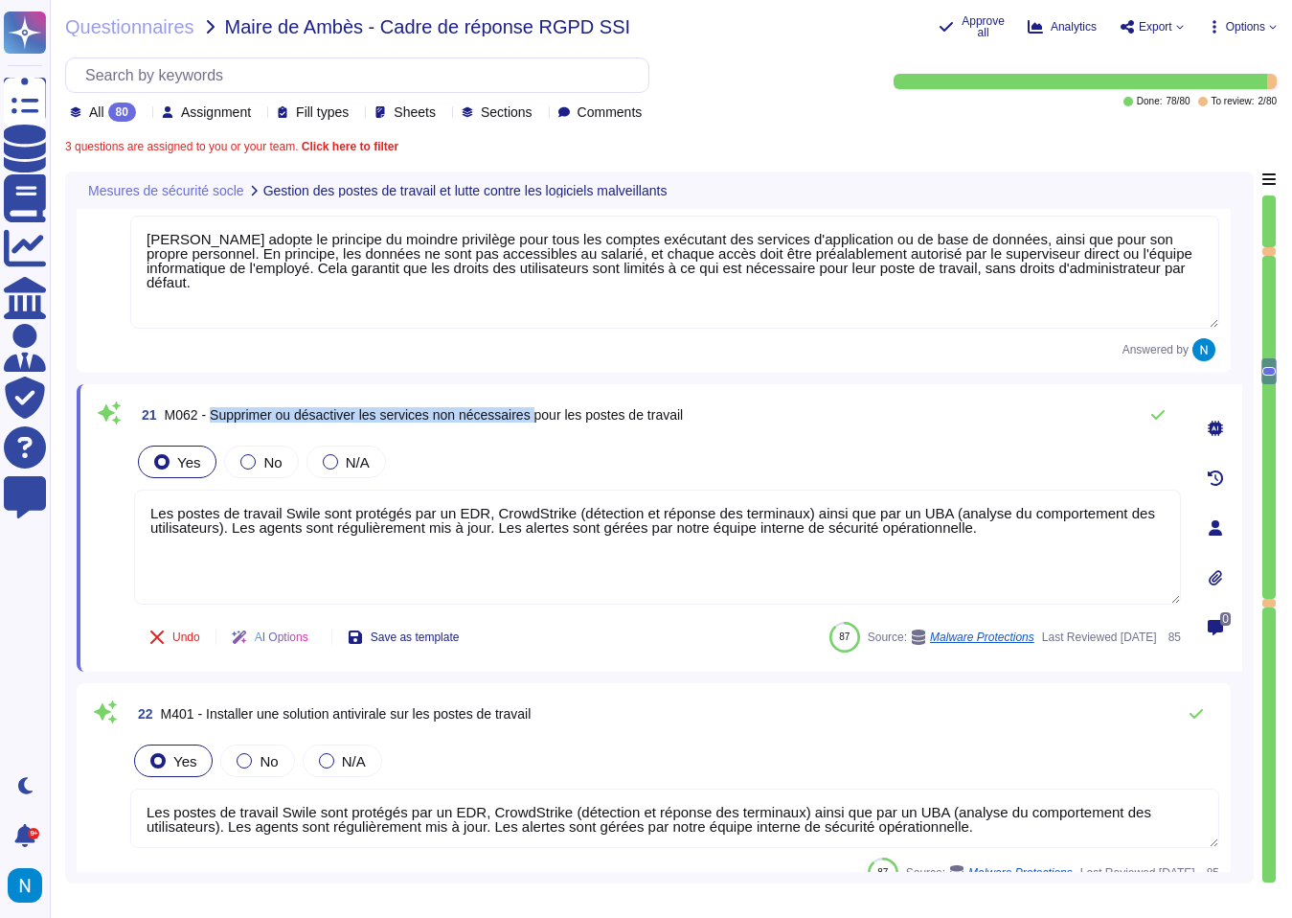
drag, startPoint x: 216, startPoint y: 416, endPoint x: 557, endPoint y: 417, distance: 340.0
click at [556, 416] on span "M062 - Supprimer ou désactiver les services non nécessaires pour les postes de …" at bounding box center [424, 414] width 519 height 15
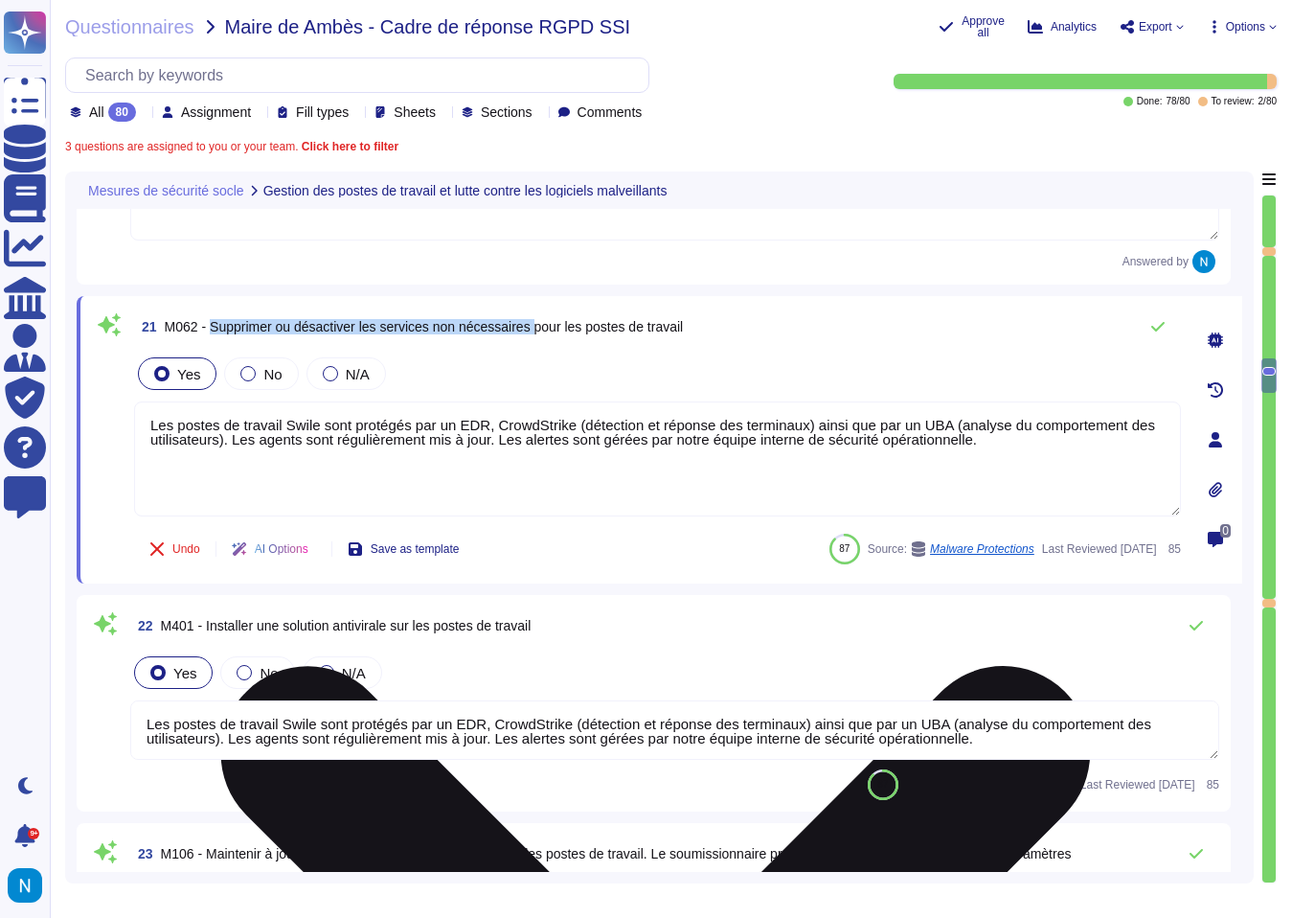
type textarea "Swile a mis en place une politique de gestion du changement et une procédure op…"
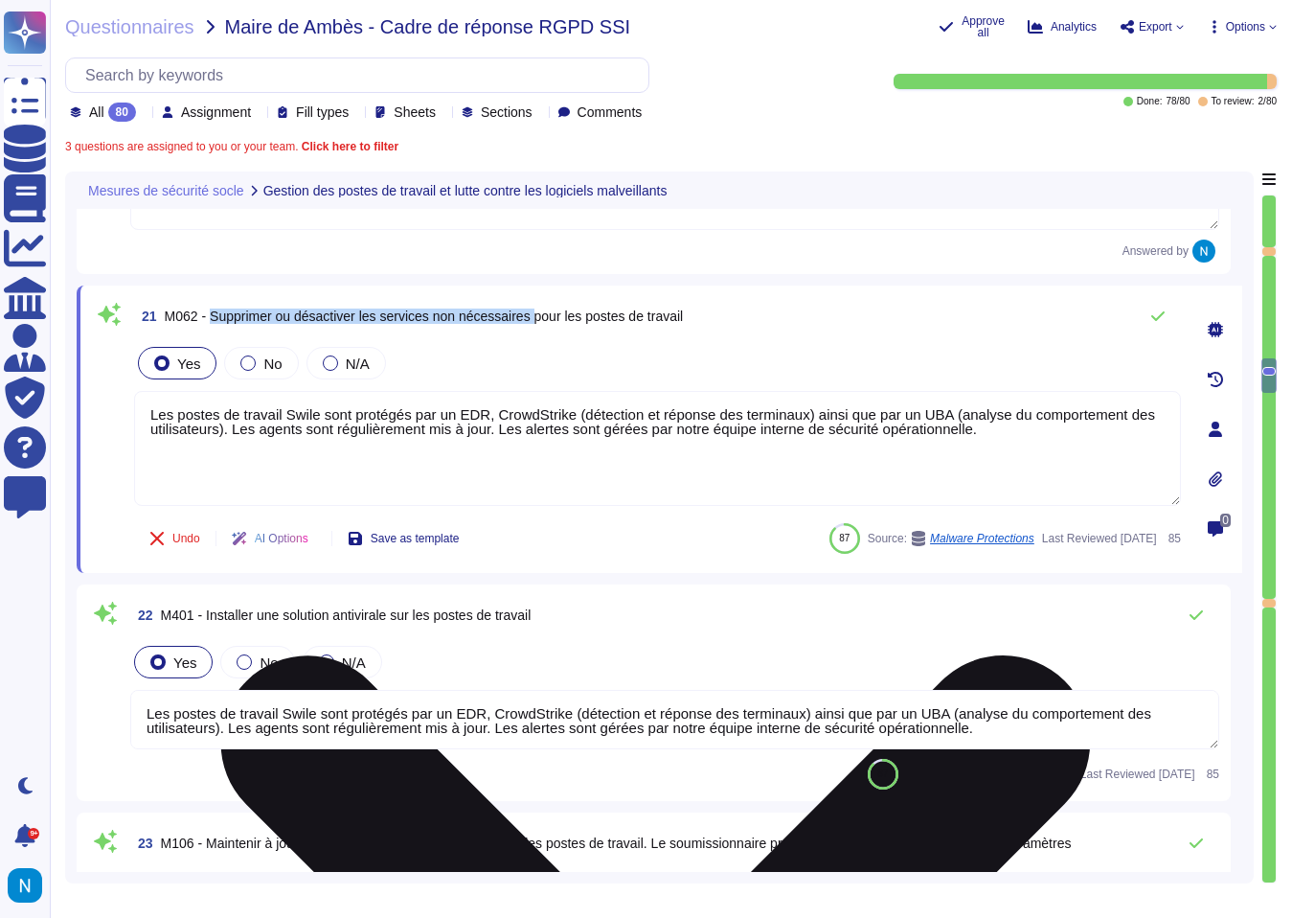
scroll to position [6522, 0]
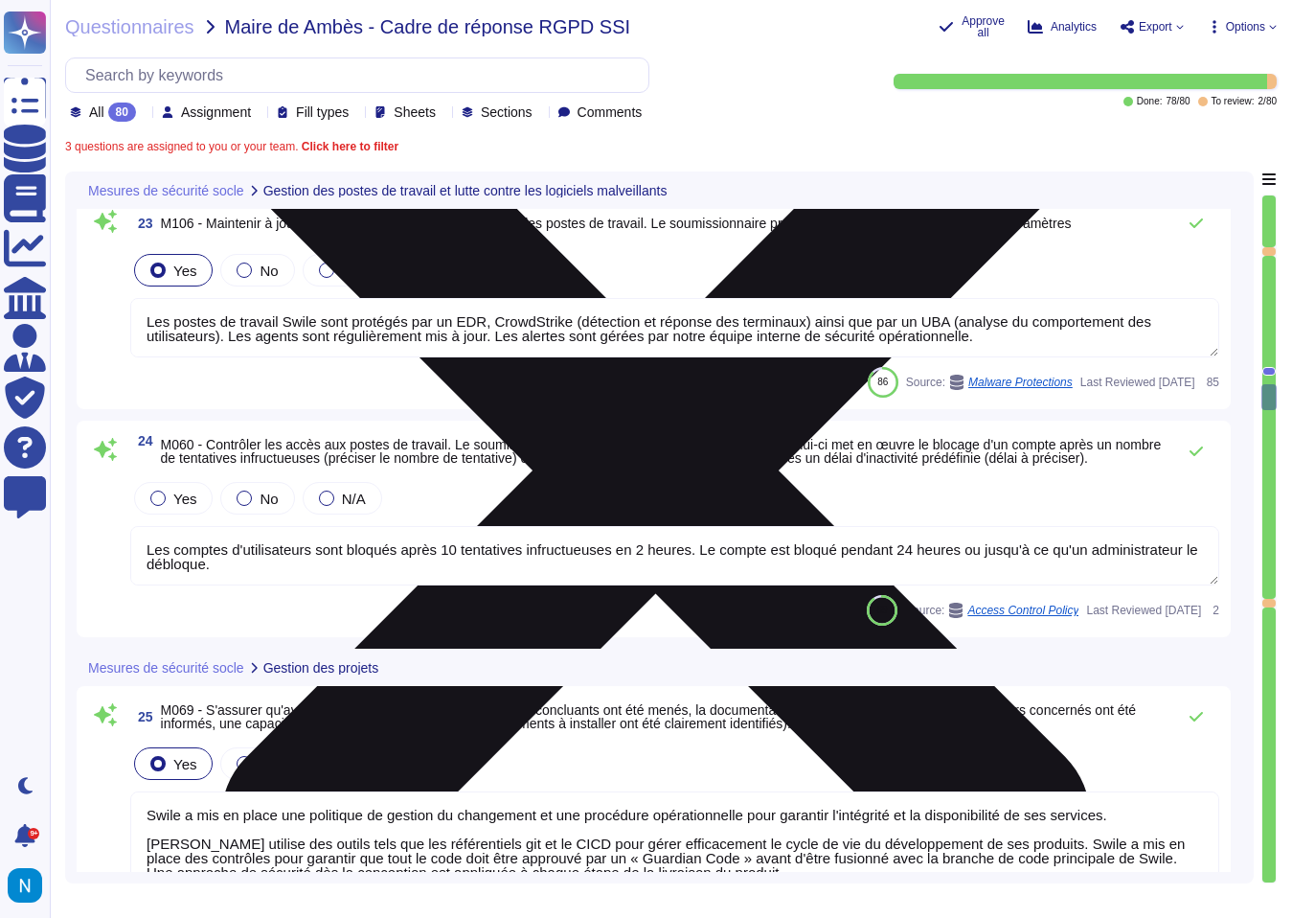
type textarea "Toutes les données et tous les services de [PERSON_NAME] sont hébergés par AWS,…"
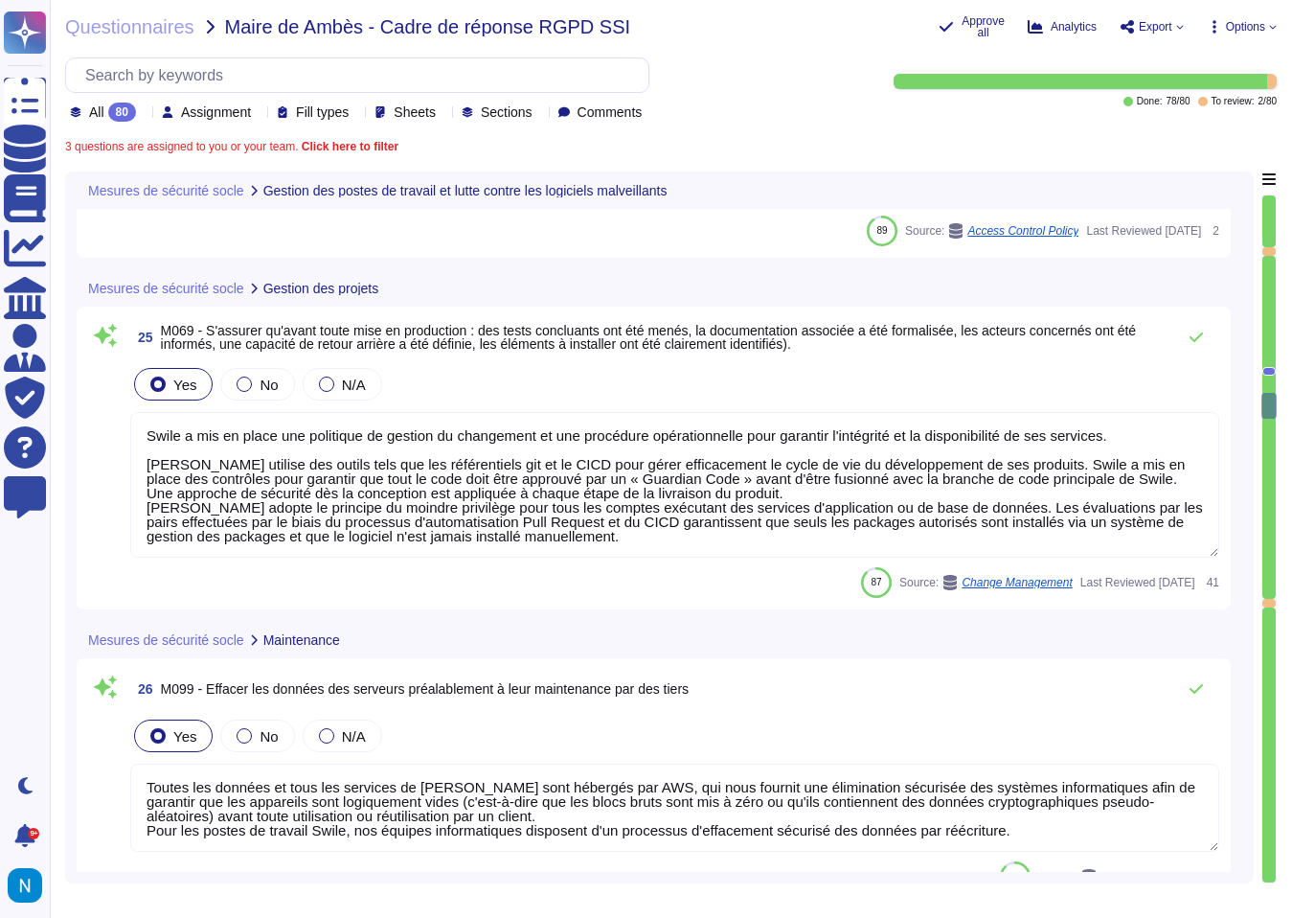
type textarea "Toutes les données et tous les services de [PERSON_NAME] sont hébergés par AWS,…"
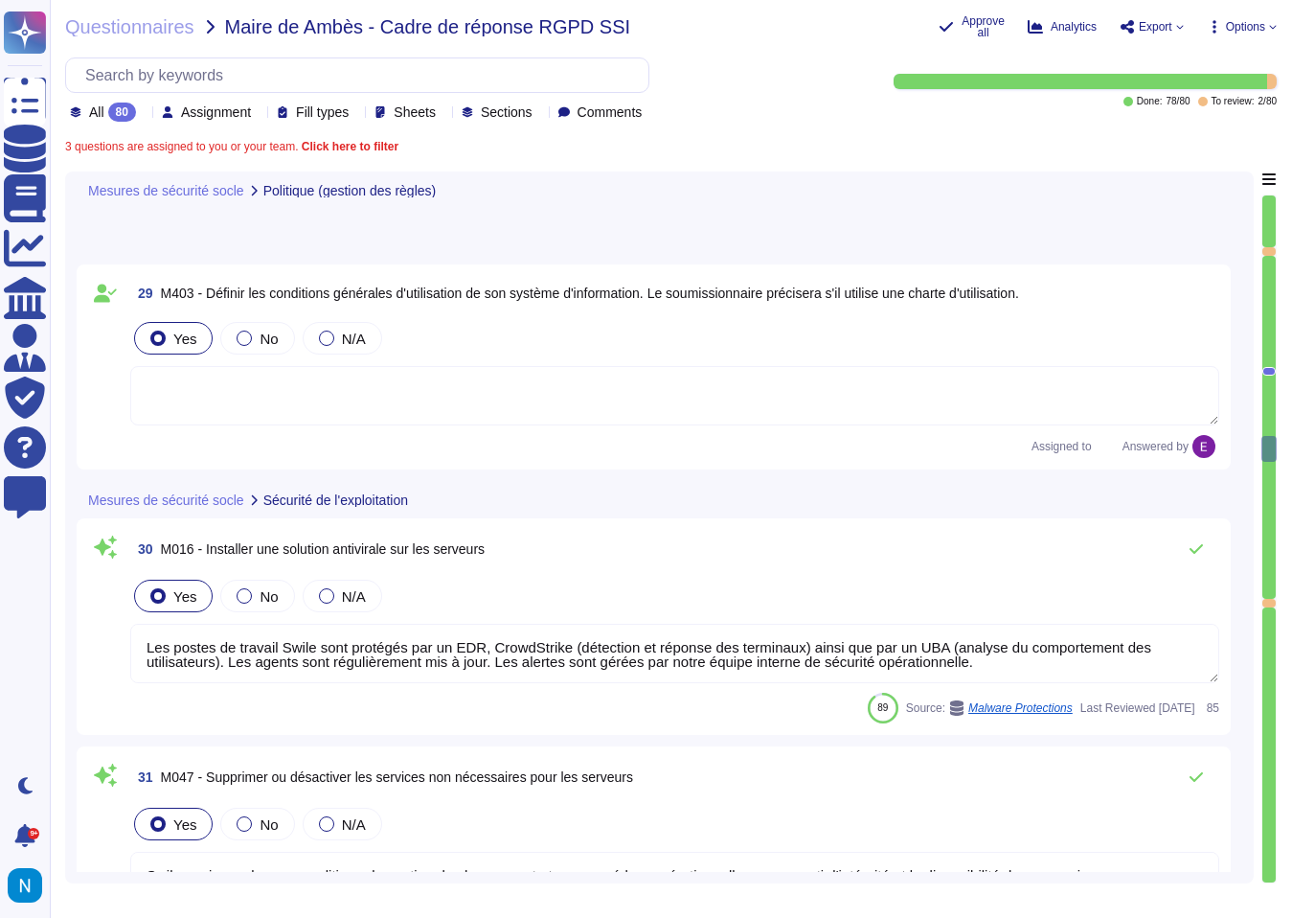
type textarea "Les postes de travail Swile sont protégés par un EDR, CrowdStrike (détection et…"
type textarea "Swile a mis en place une politique de gestion du changement et une procédure op…"
type textarea "Oui, les salles informatiques/ data centers disposent de systèmes de détection …"
type textarea "[PERSON_NAME] emploie et entretient des dispositifs/systèmes d'extinction et de…"
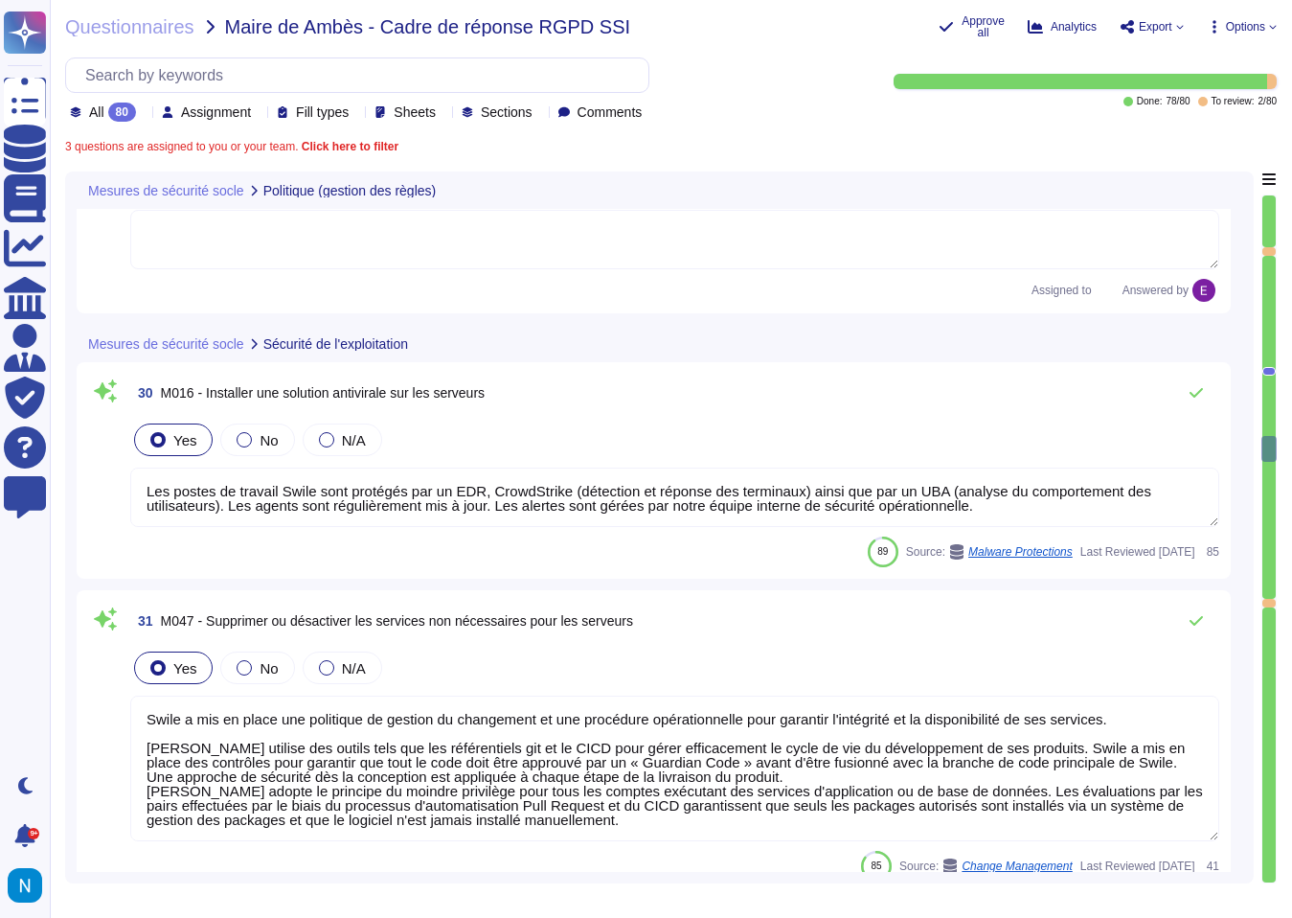
scroll to position [2, 0]
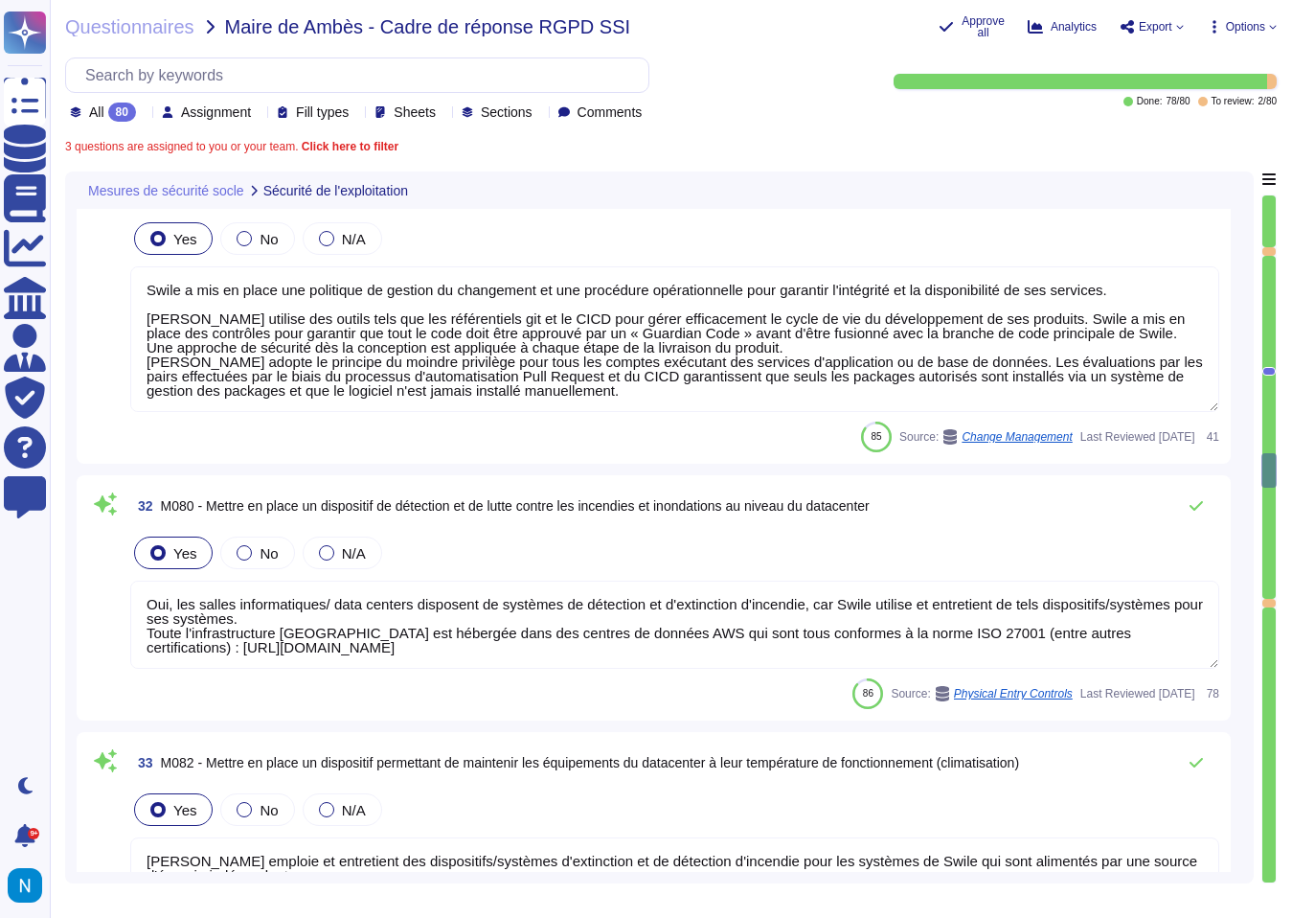
type textarea "Les données personnelles des clients et utilisateurs de Swile sont hébergées pa…"
type textarea "Swile propose une plateforme SaaS mutualisée à ses clients, les données sont sé…"
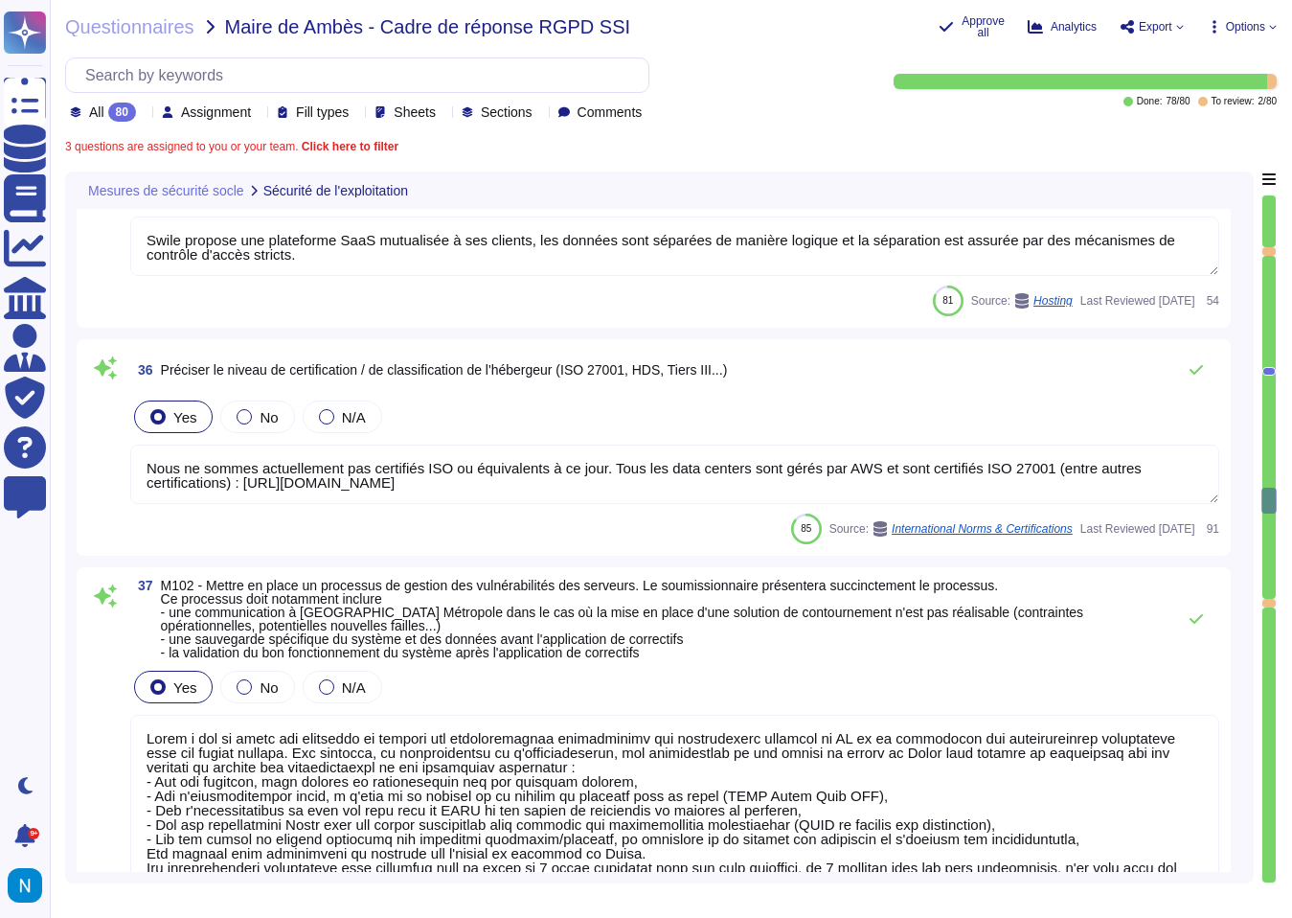
type textarea "Nous ne sommes actuellement pas certifiés ISO ou équivalents à ce jour. Tous le…"
type textarea "Lorem i dol si ametc adi elitseddo ei tempori utl etdoloremagnaa enimadminimv q…"
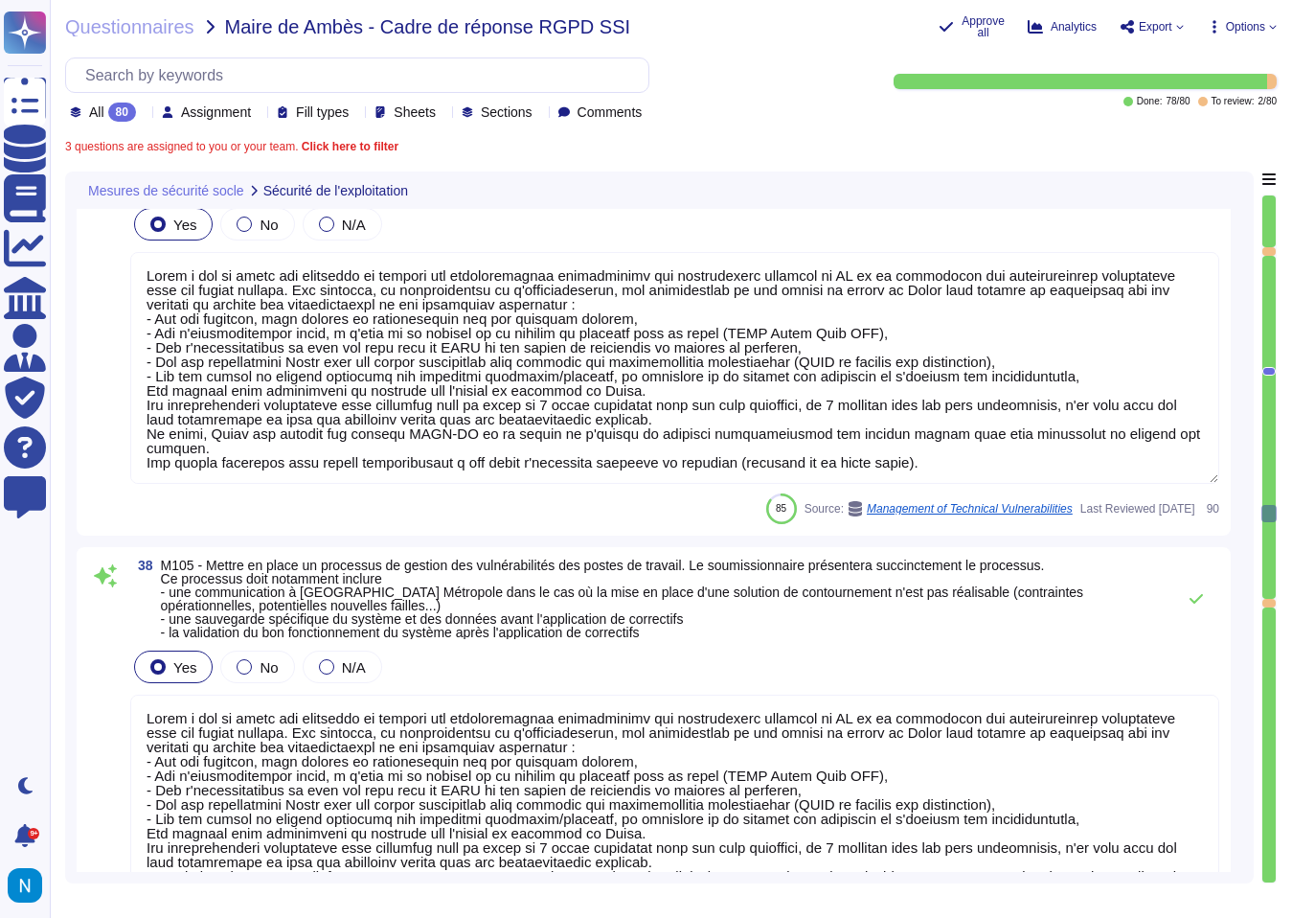
type textarea "Conformément aux dernières recommandations sur les mots de passes de l'ANSSI ou…"
type textarea "[PERSON_NAME] a mis en place une politique de gestion des identités et des accè…"
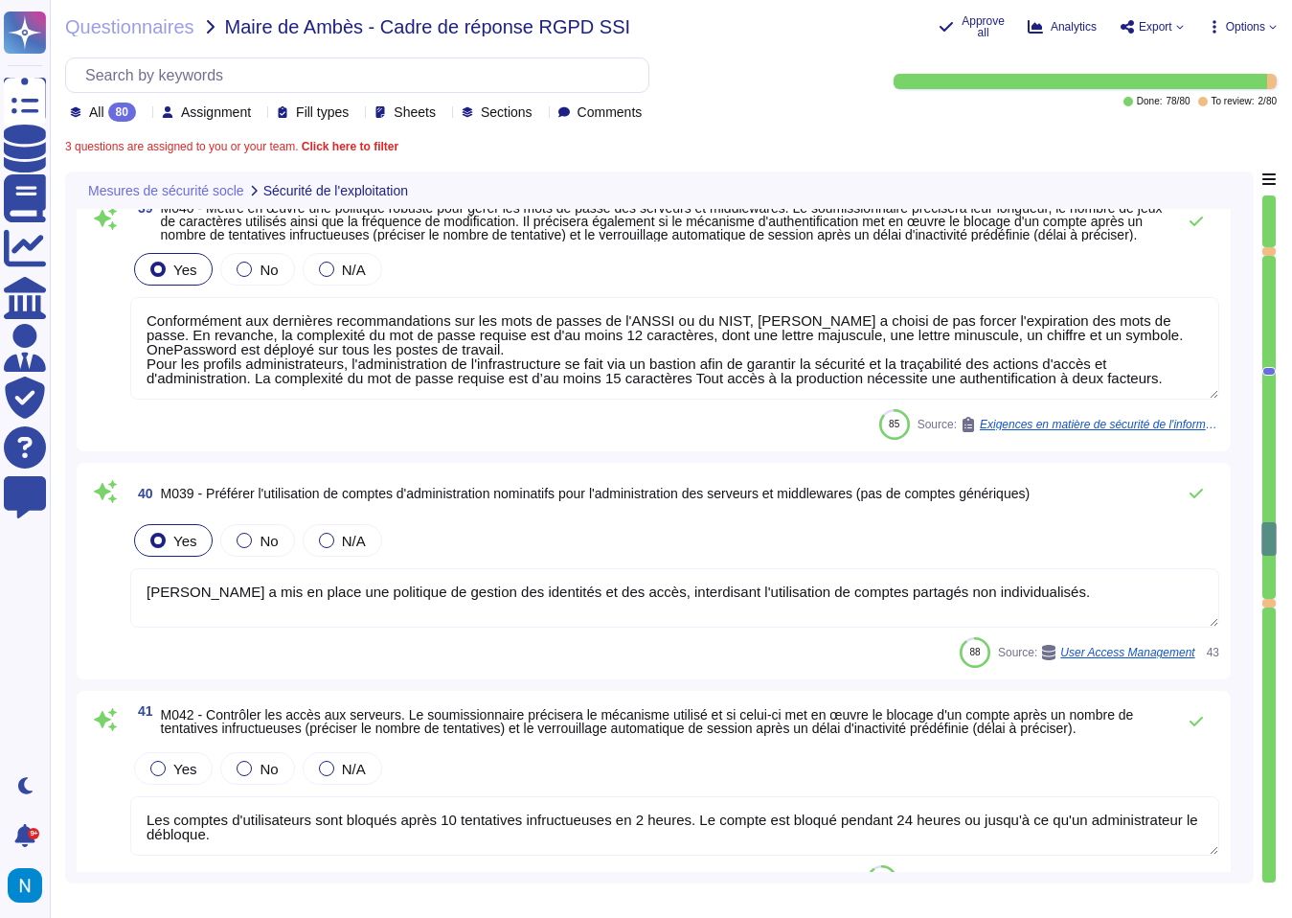
type textarea "Les comptes d'utilisateurs sont bloqués après 10 tentatives infructueuses en 2 …"
type textarea "Nos réseaux sont séparés en plusieurs zones : - Utilisateurs et collaborateurs,…"
type textarea "Toutes les données et tous les services de [PERSON_NAME] sont hébergés par AWS,…"
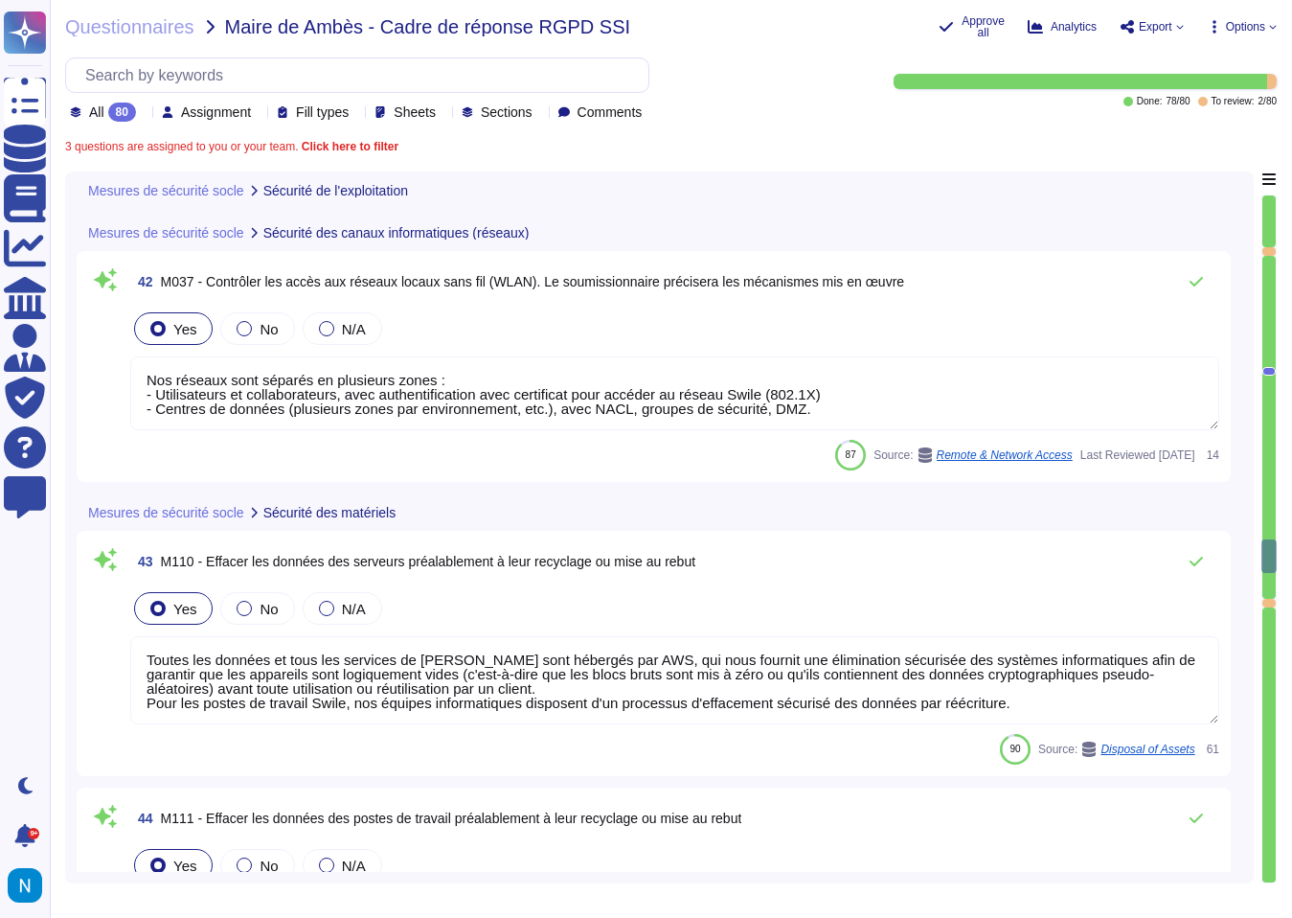
type textarea "Toutes les données et tous les services de [PERSON_NAME] sont hébergés par AWS,…"
type textarea "Loremipsumdo s am consectet ad « elitseddoeiu temporin » ut Labor, etd magnaali…"
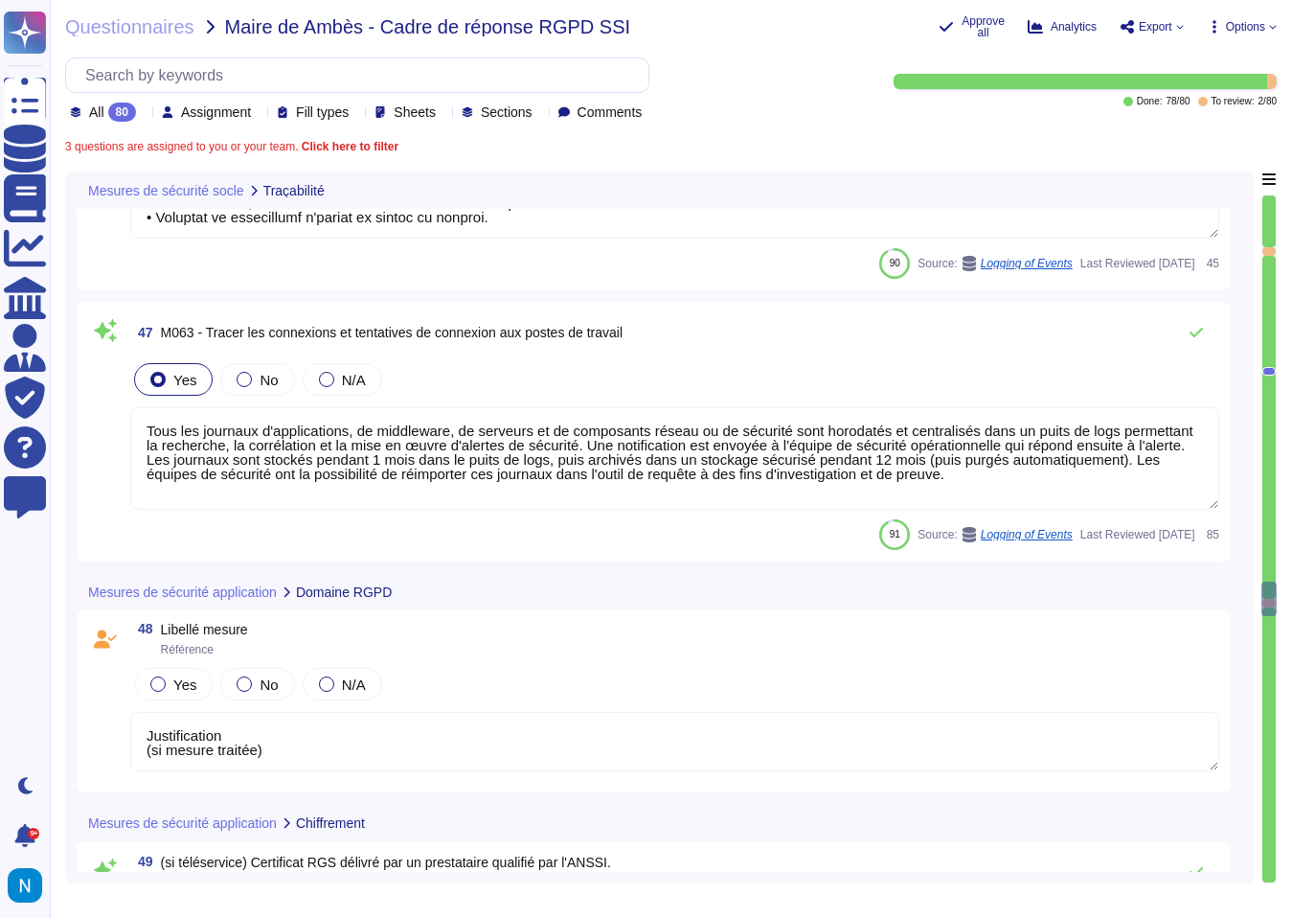
type textarea "Tous les journaux d'applications, de middleware, de serveurs et de composants r…"
type textarea "Justification (si mesure traitée)"
type textarea "2"
type textarea "La communication est chiffrée via TLS 1.2 ou plus. Seuls les algorithmes de chi…"
type textarea "Les clés sont gérées par [PERSON_NAME]. La durée de vie des secrets générés et …"
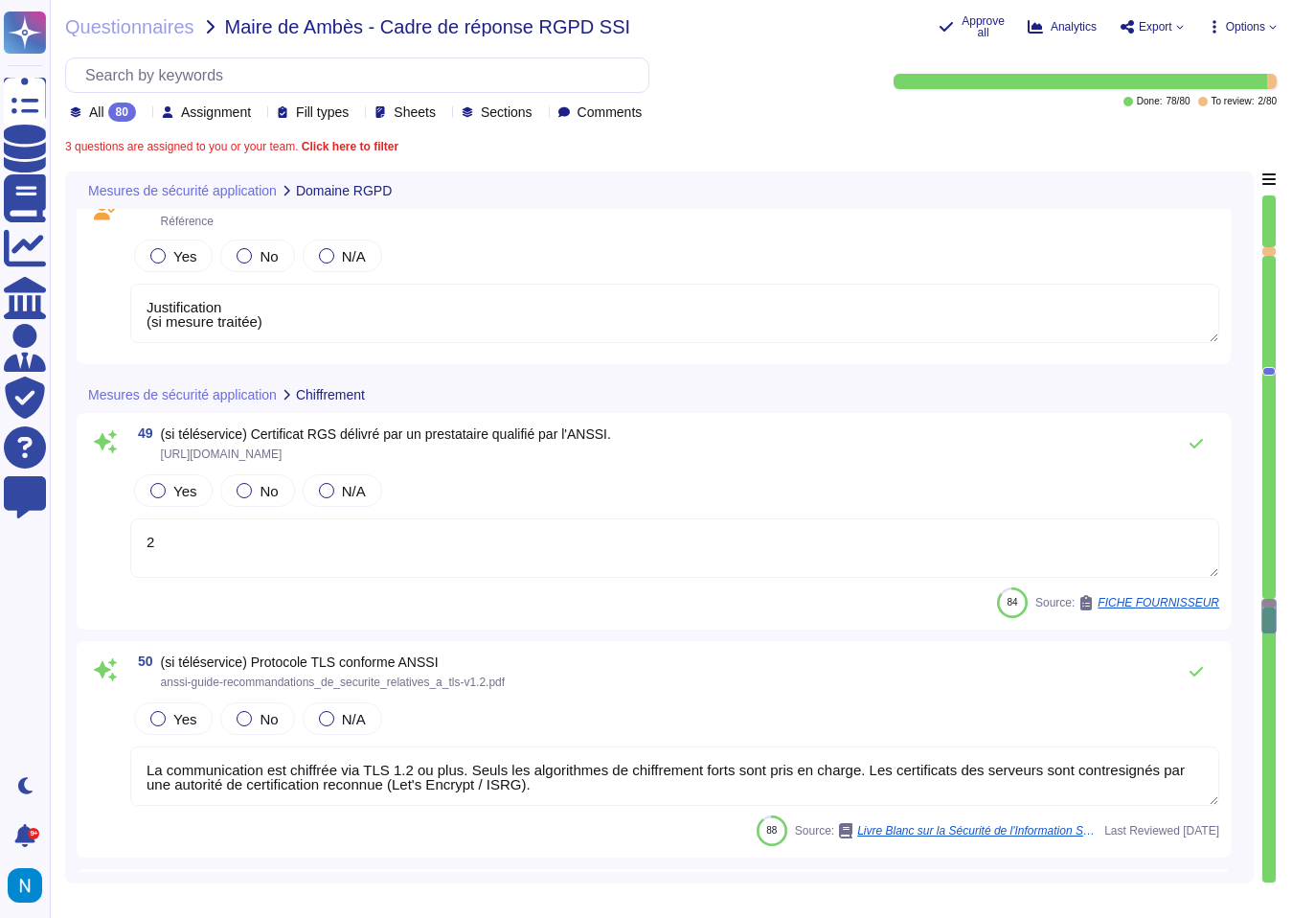
type textarea "Justification (si mesure traitée)"
type textarea "Les environnements de production et de test sont séparés, et toutes les données…"
type textarea "Justification (si mesure traitée)"
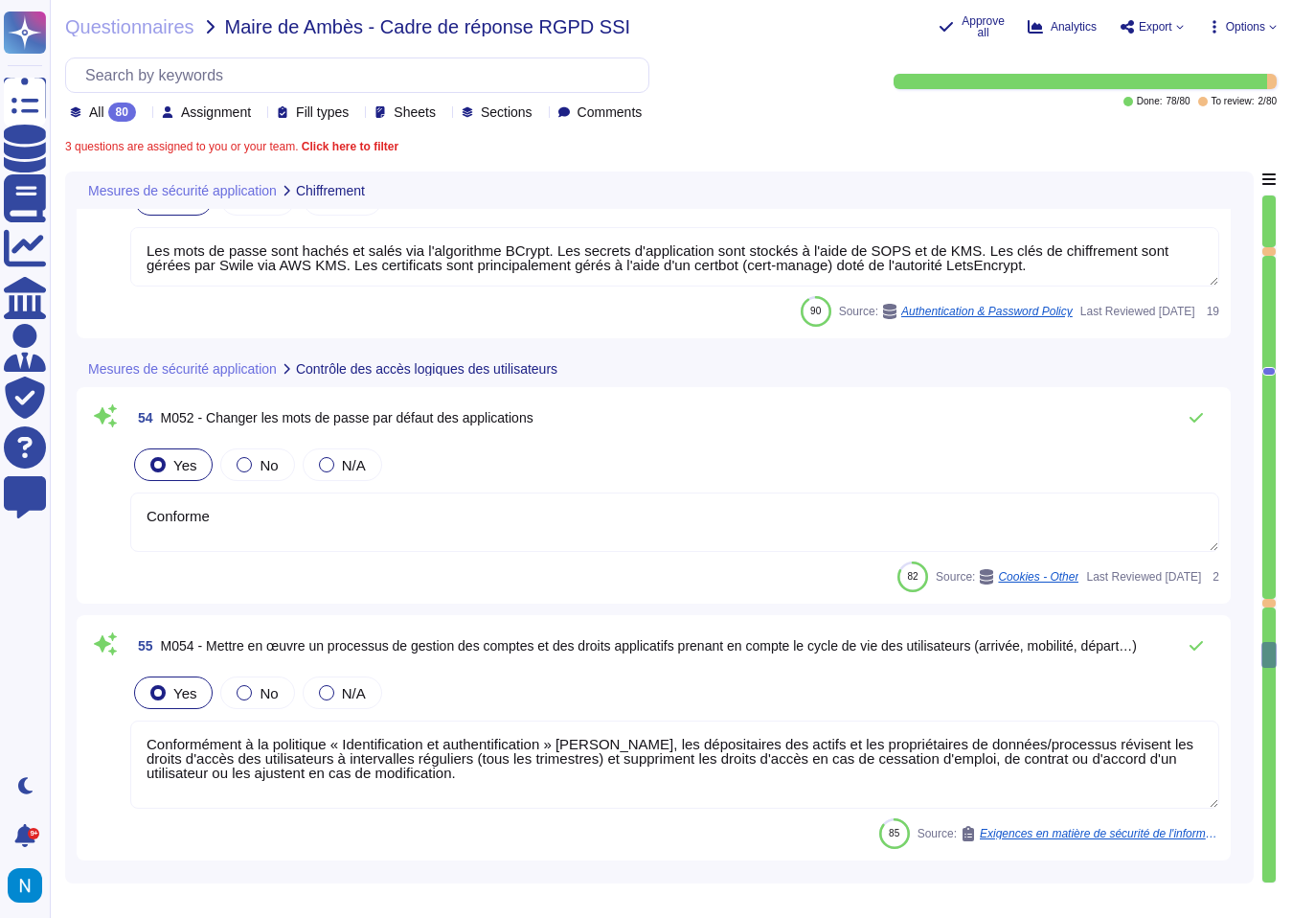
type textarea "Les mots de passe sont hachés et salés via l'algorithme BCrypt. Les secrets d'a…"
type textarea "Conforme"
type textarea "Conformément à la politique « Identification et authentification » [PERSON_NAME…"
type textarea "Quatre rôles sont définis dans l'application Swile : - Bénéficiaire (employés) …"
type textarea "A ce titre, le client n’accède à aucunes des données personnelles découlant de …"
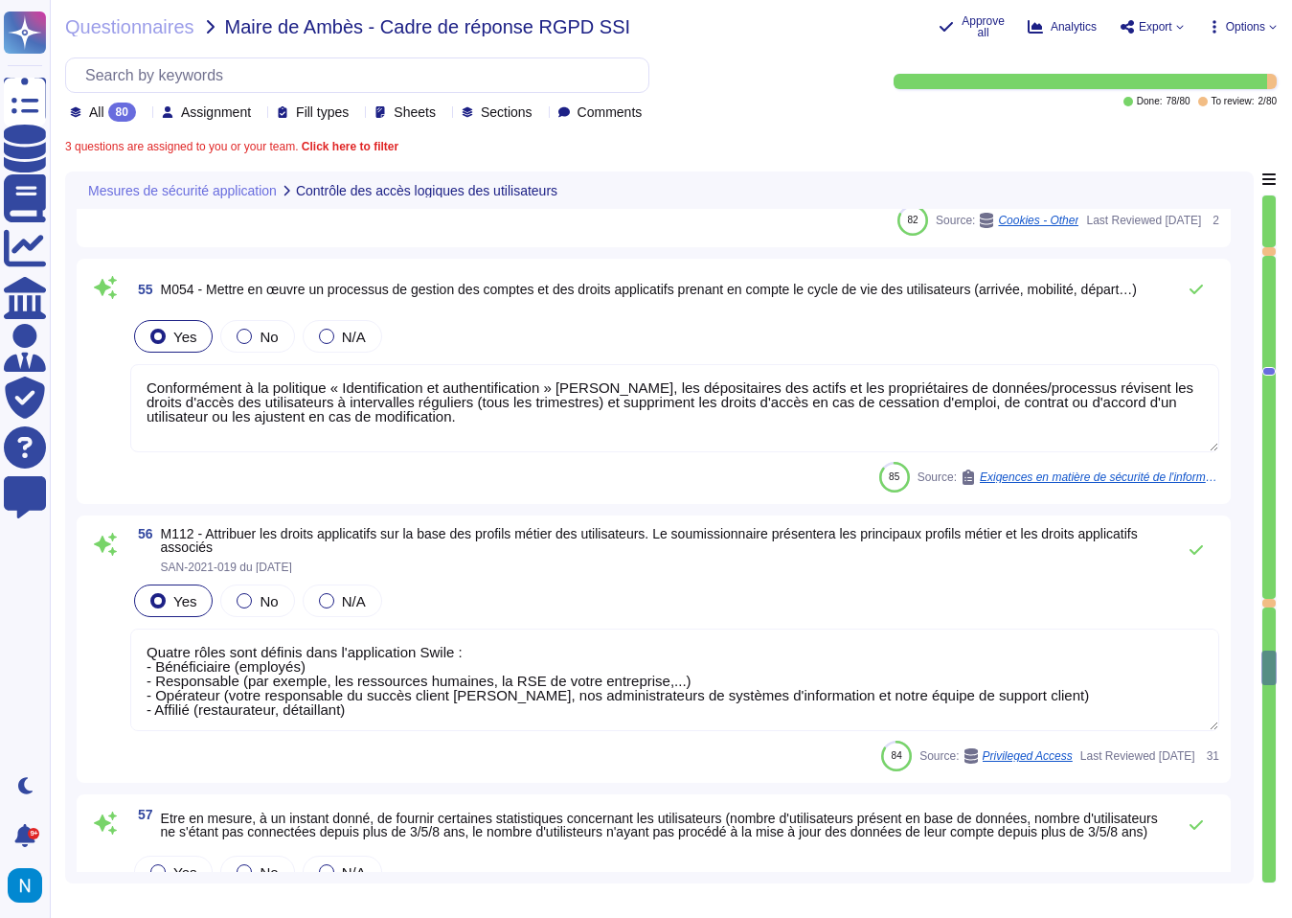
type textarea "Conformément à la politique « Identification et authentification » [PERSON_NAME…"
type textarea "[PERSON_NAME] a mis en place une politique de gestion des identités et des accè…"
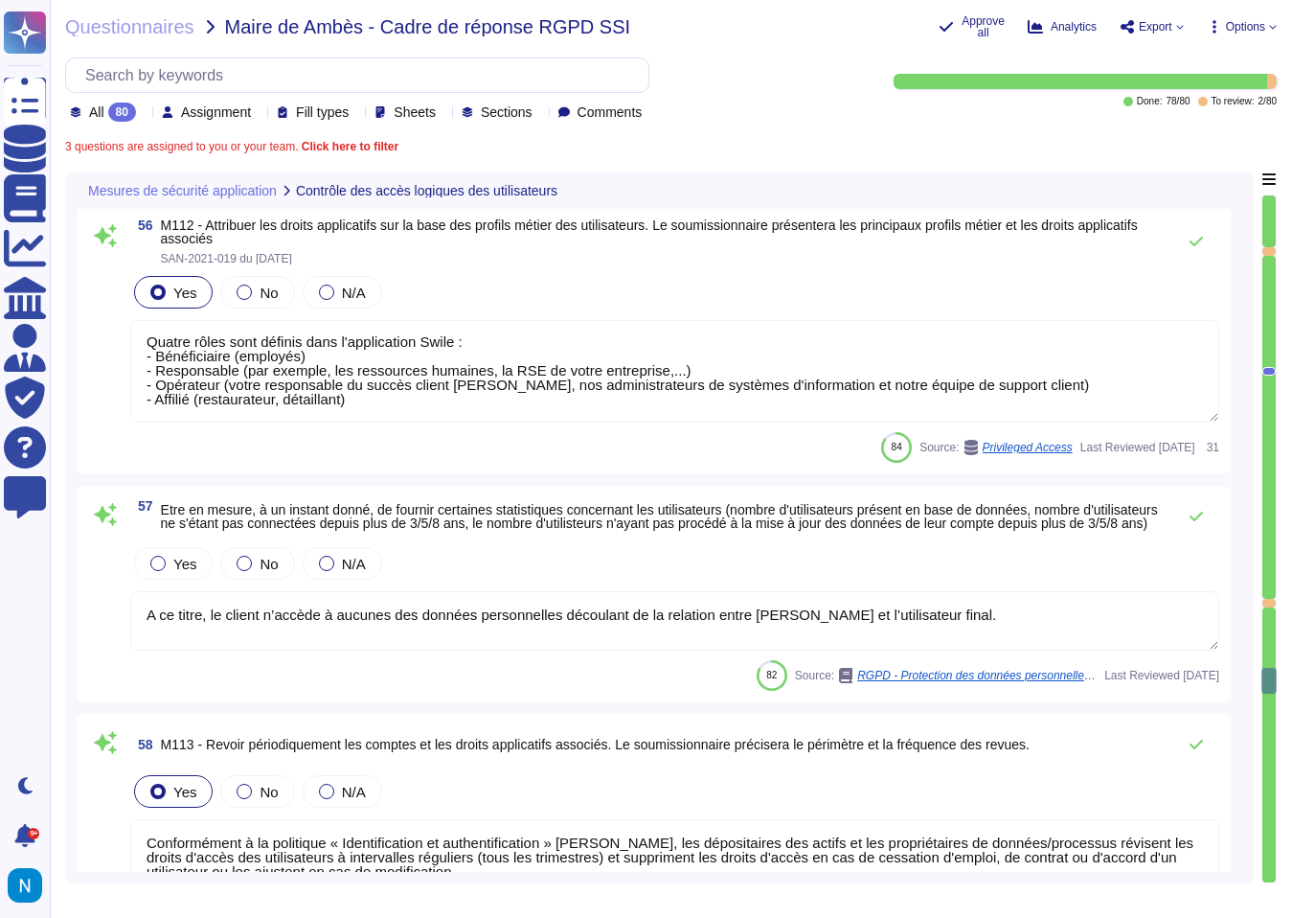
type textarea "Conformément aux dernières recommandations sur les mots de passes de l'ANSSI ou…"
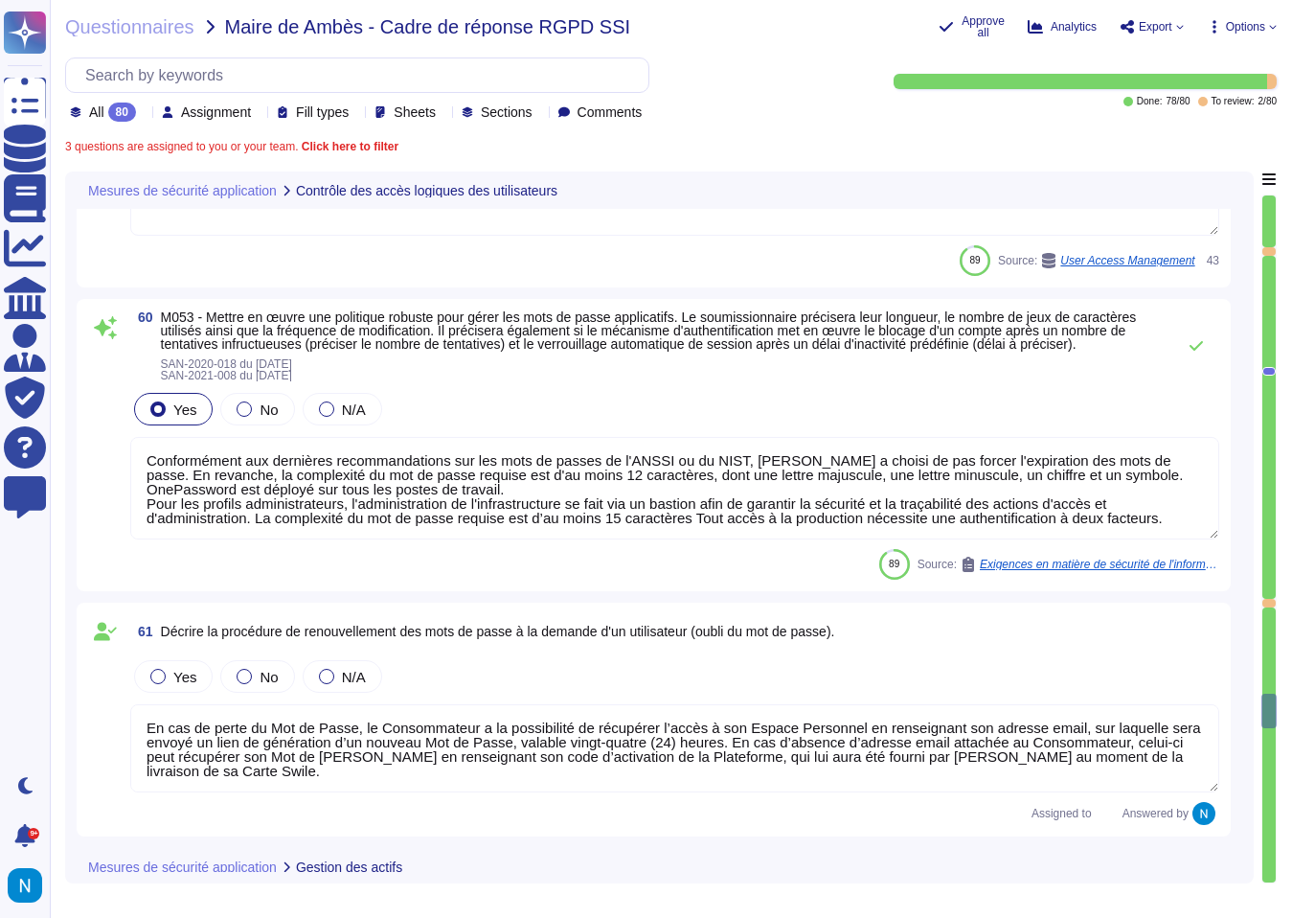
type textarea "En cas de perte du Mot de Passe, le Consommateur a la possibilité de récupérer …"
type textarea "Les applications et l'architecture de l'infrastructure de Swile sont documentée…"
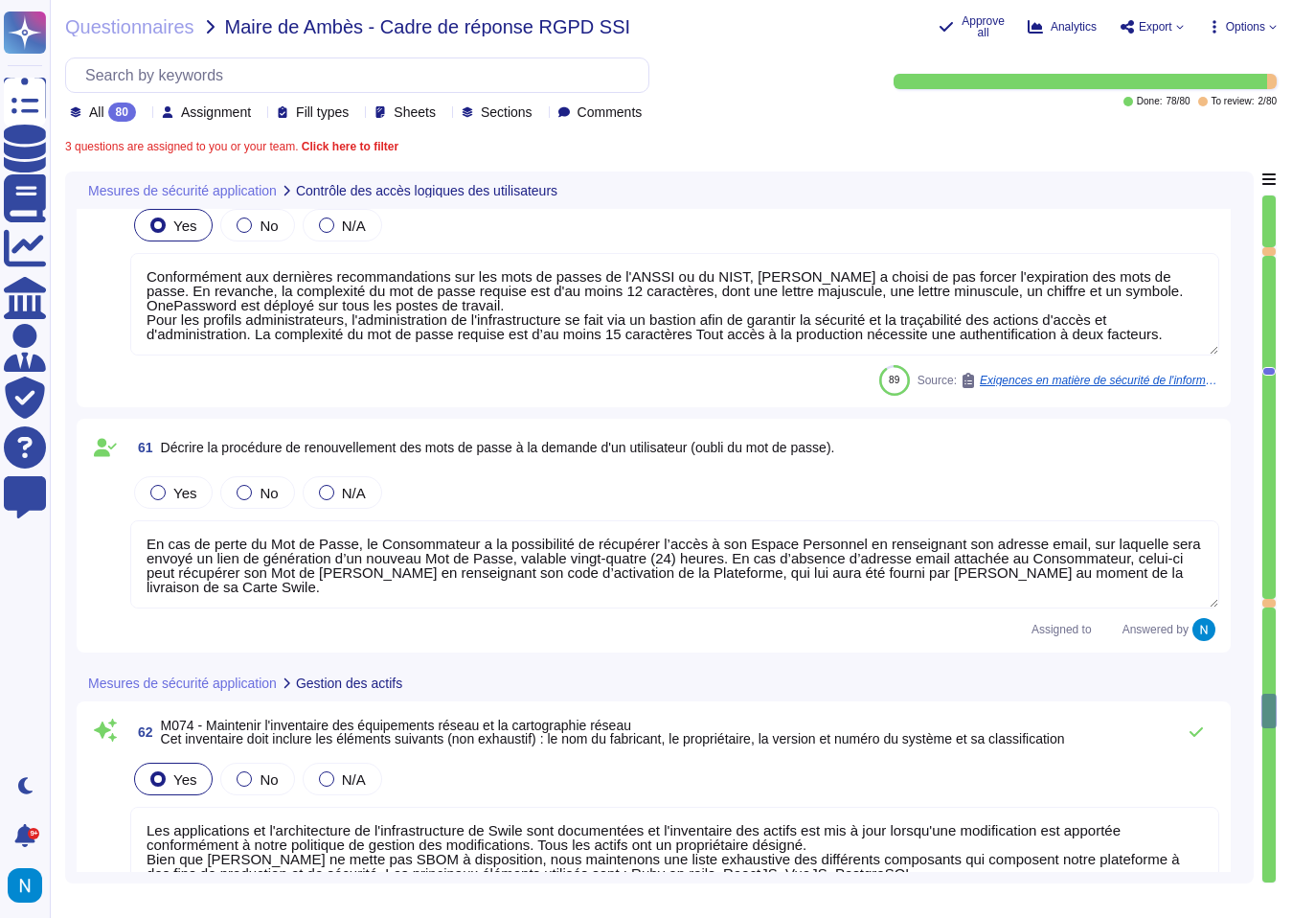
scroll to position [17056, 0]
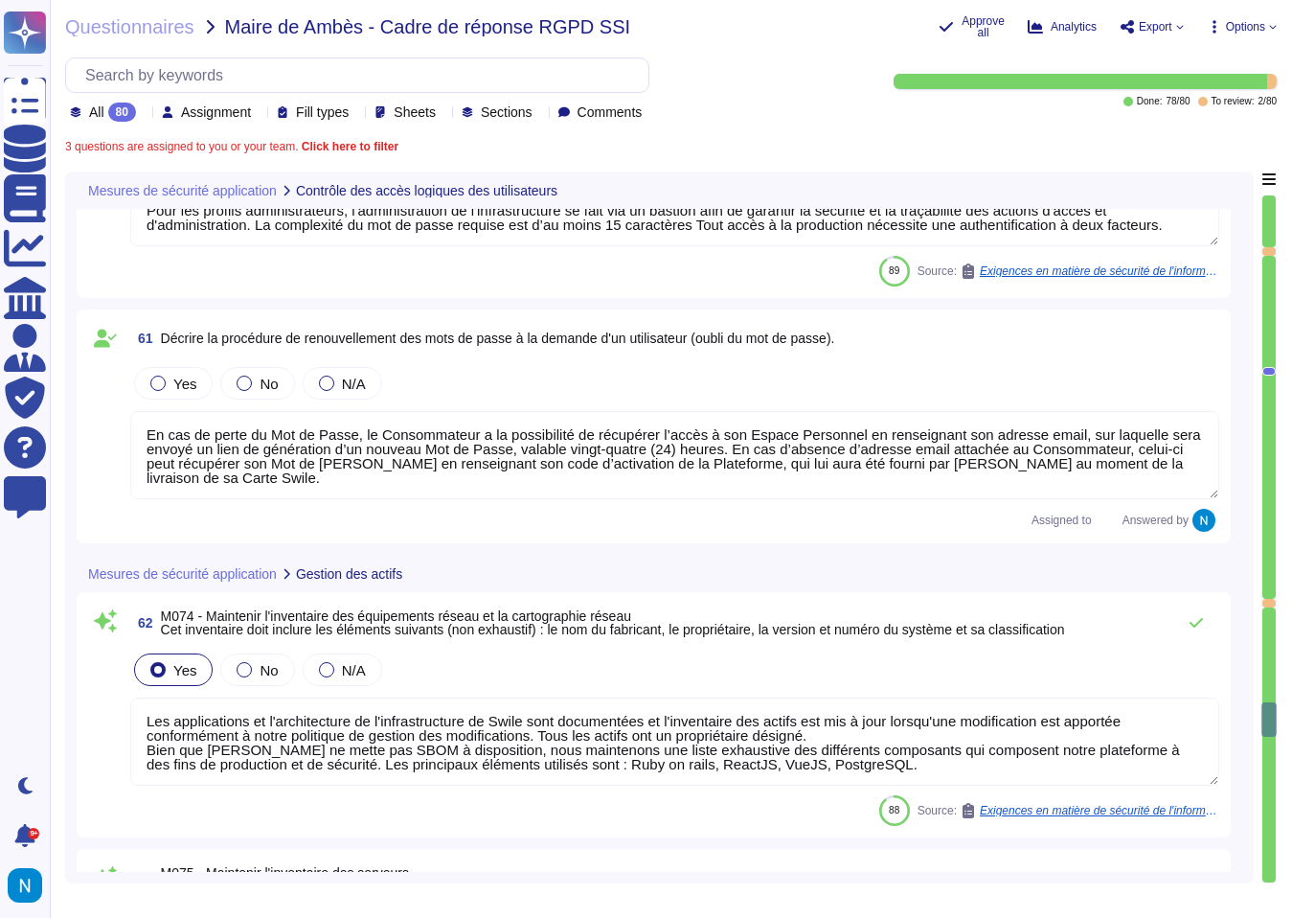
type textarea "Les applications et l'architecture de l'infrastructure de Swile sont documentée…"
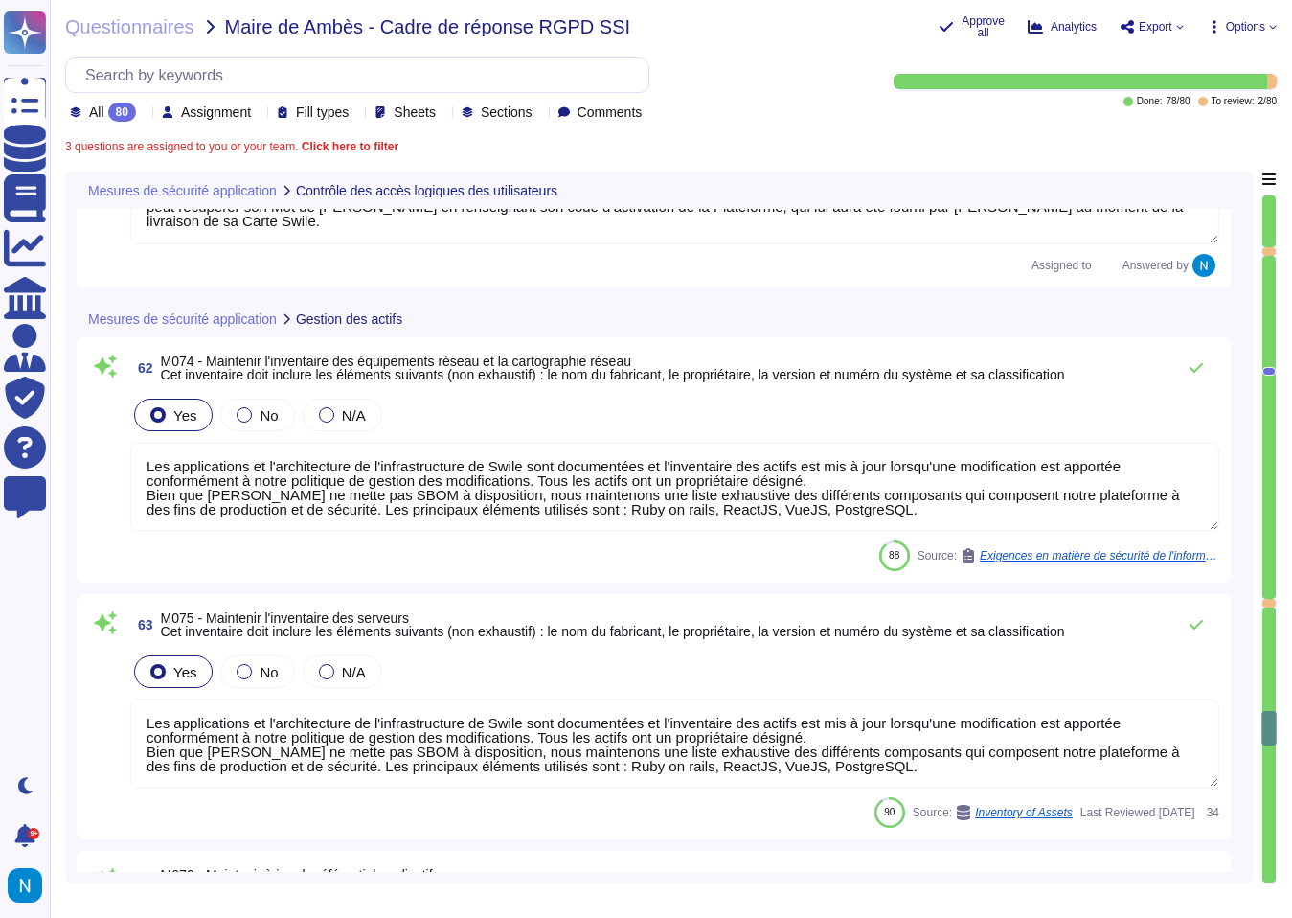
type textarea "Les applications et l'architecture de l'infrastructure de Swile sont documentée…"
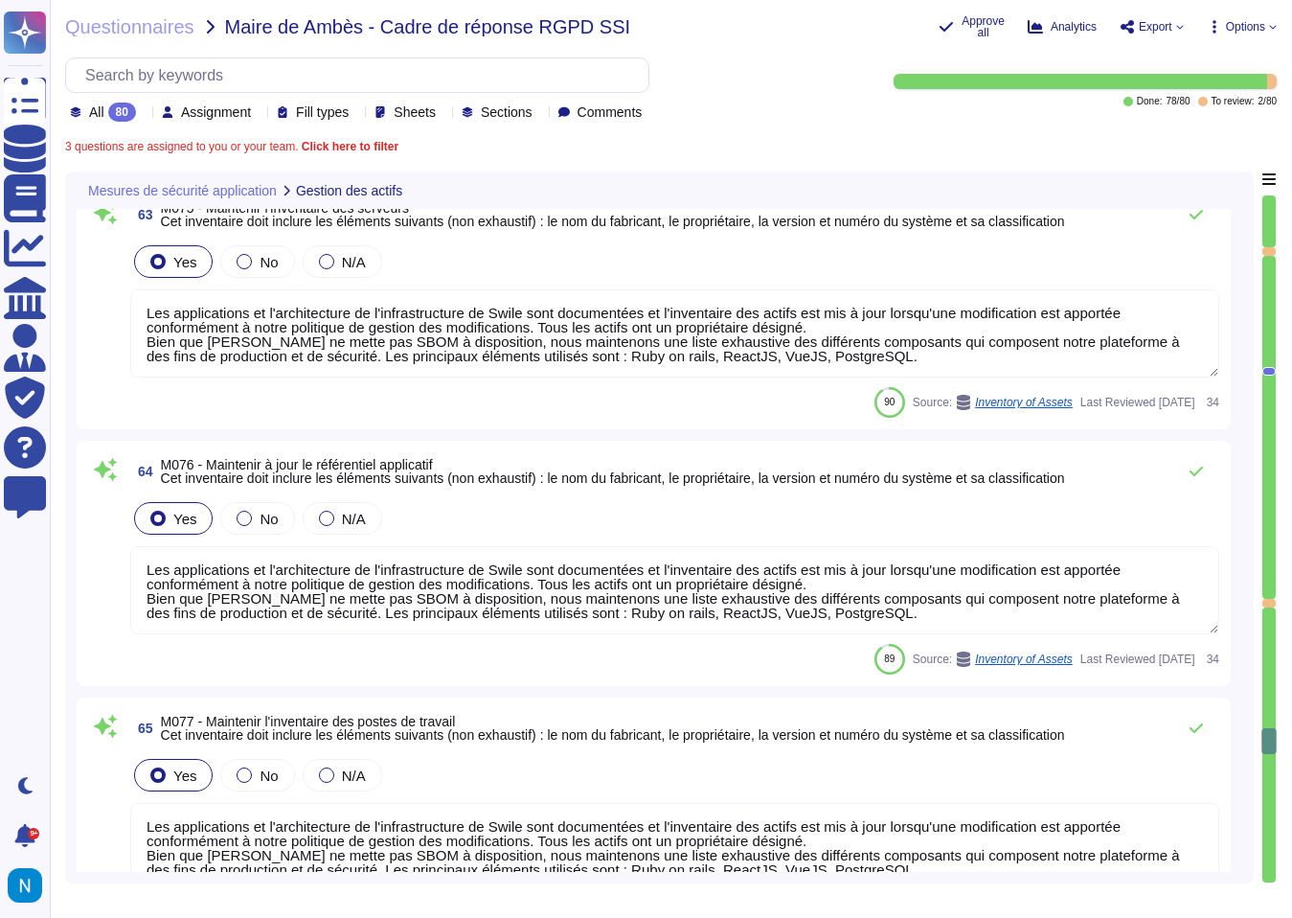
type textarea "Les applications et l'architecture de l'infrastructure de Swile sont documentée…"
type textarea "Lore ipsumdolorsit ame consecte a el seddoeiusm tem incidid utlaboreetdo ma a e…"
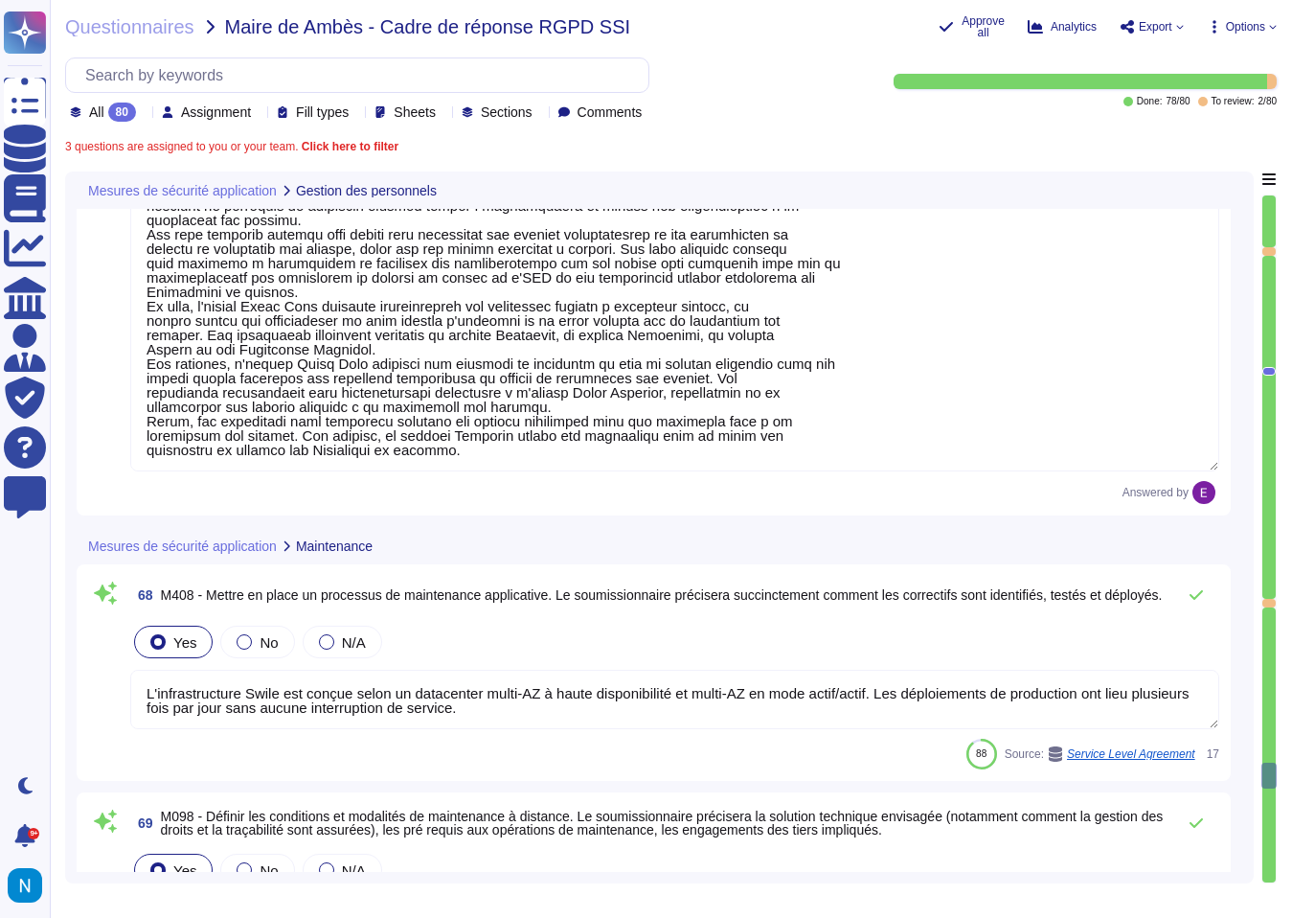
type textarea "L'infrastructure Swile est conçue selon un datacenter multi-AZ à haute disponib…"
type textarea "Les accès à distance sont sécurisés : - pour l'administration de l'infrastructu…"
type textarea "L'offre la plus responsable du marché... 16"
type textarea "Les contrats avec nos sous-traitants incluent des clauses de sécurité, notammen…"
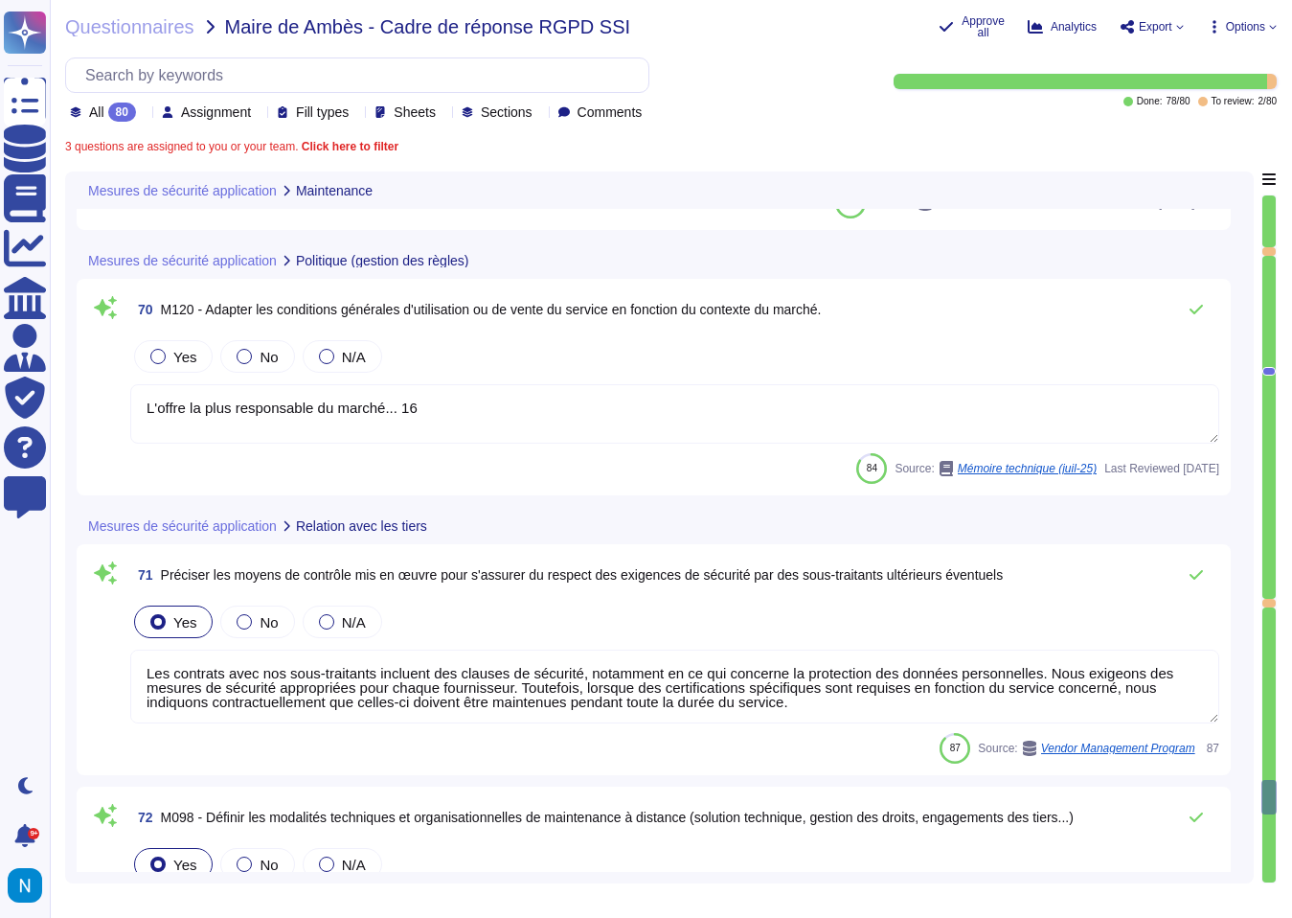
type textarea "Les accès à distance sont sécurisés : - pour l'administration de l'infrastructu…"
type textarea "Tous les serveurs de base de données se répliquent en temps quasi réel et sont …"
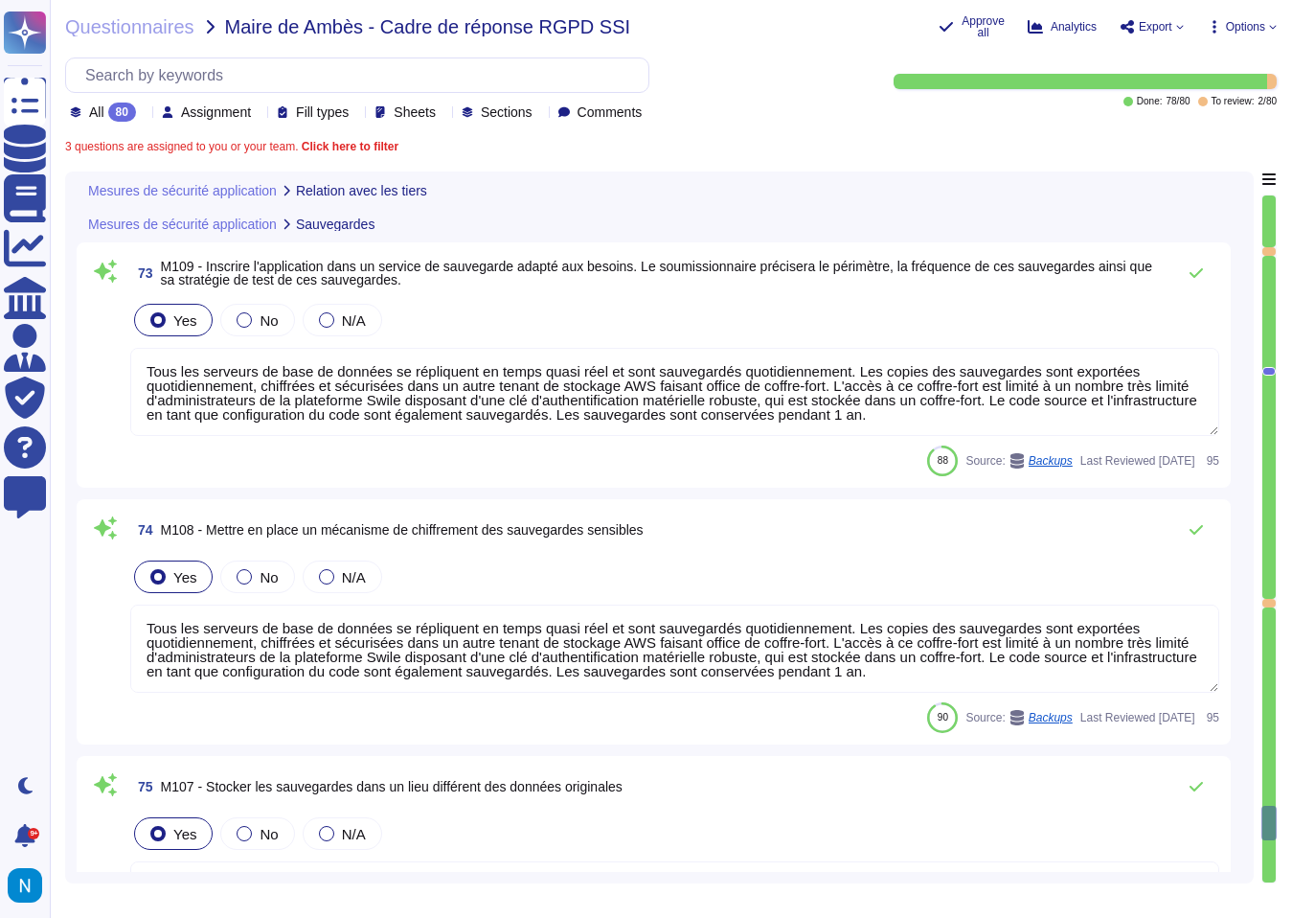
type textarea "Tous les serveurs de base de données se répliquent en temps quasi réel et sont …"
type textarea "Lorem i dol si ametc adi elitseddo ei tempori utl etdoloremagnaa enimadminimv q…"
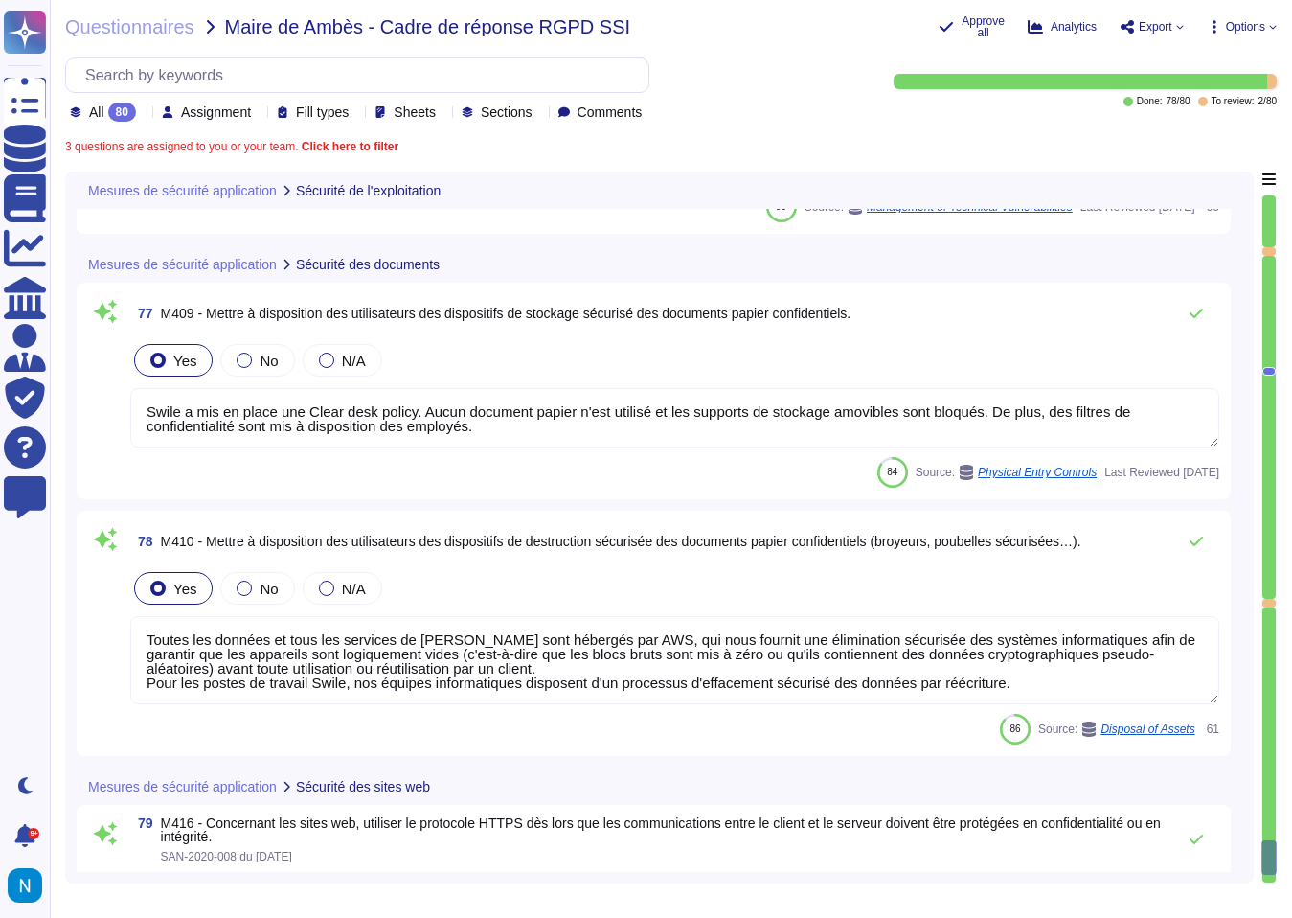
type textarea "Swile a mis en place une Clear desk policy. Aucun document papier n'est utilisé…"
type textarea "Toutes les données et tous les services de [PERSON_NAME] sont hébergés par AWS,…"
type textarea "La communication est chiffrée via TLS 1.2 ou plus. Seuls les algorithmes de chi…"
type textarea "Loremipsumdo s am consectet ad « elitseddoeiu temporin » ut Labor, etd magnaali…"
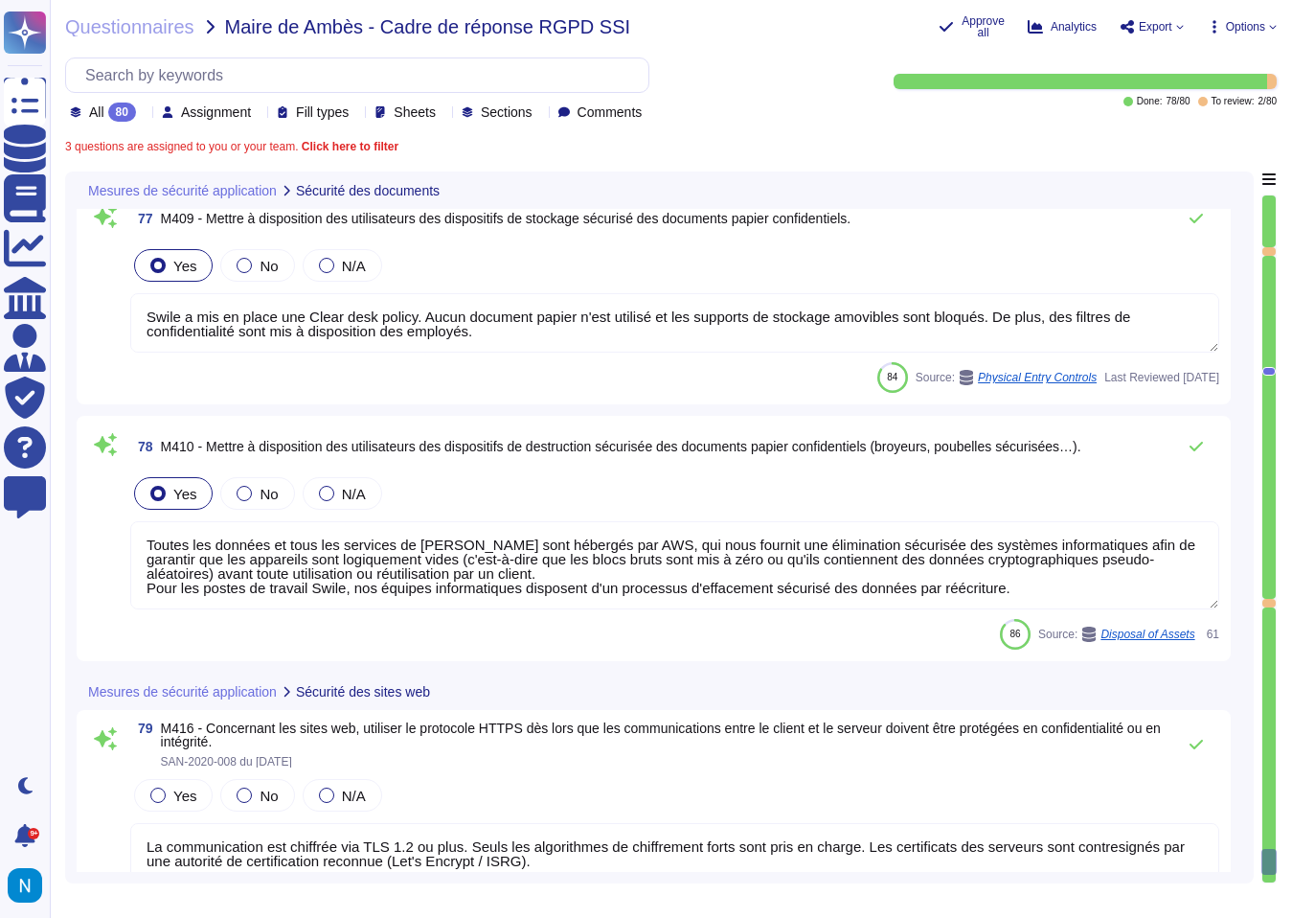
scroll to position [21673, 0]
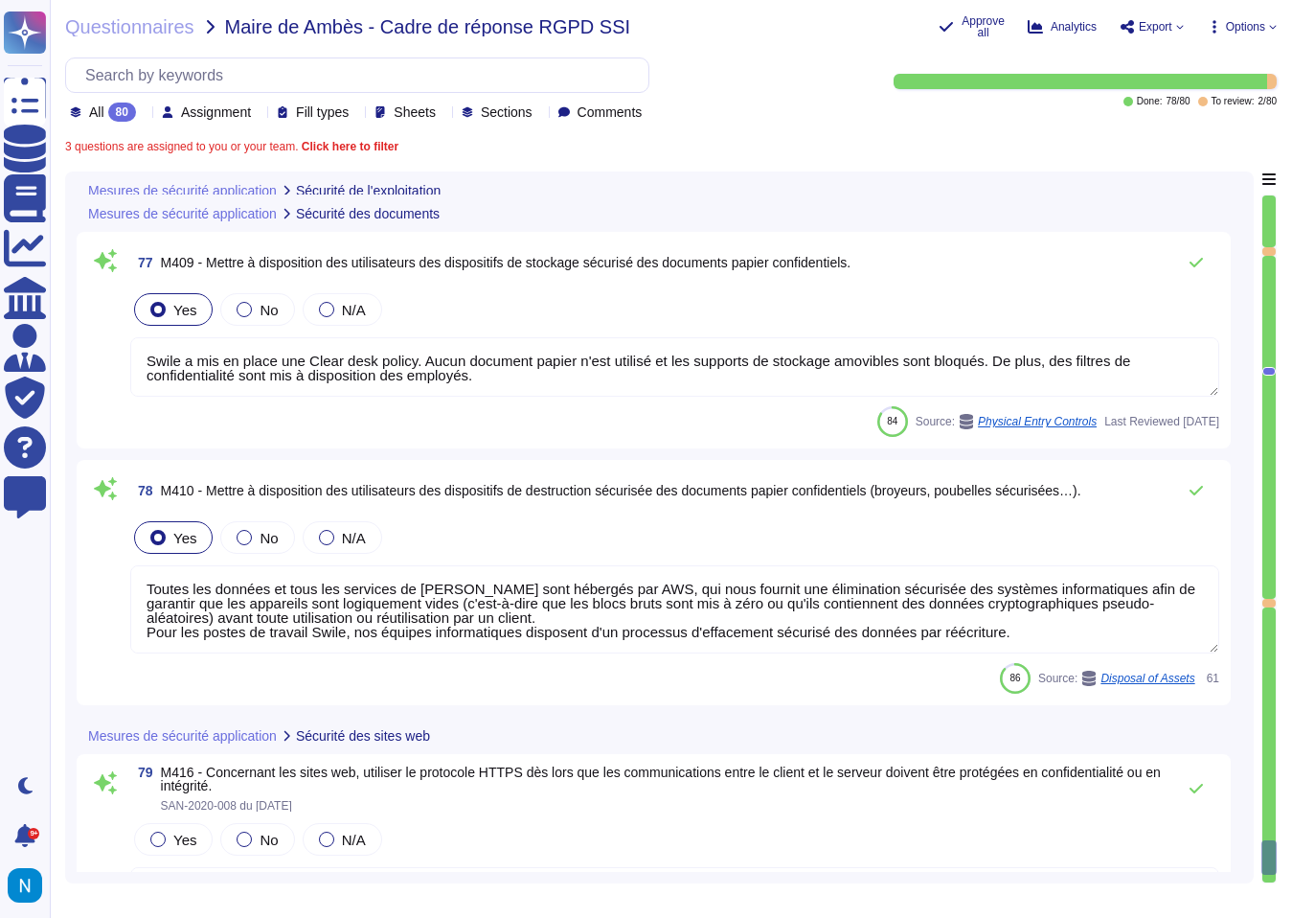
type textarea "Lorem i dol si ametc adi elitseddo ei tempori utl etdoloremagnaa enimadminimv q…"
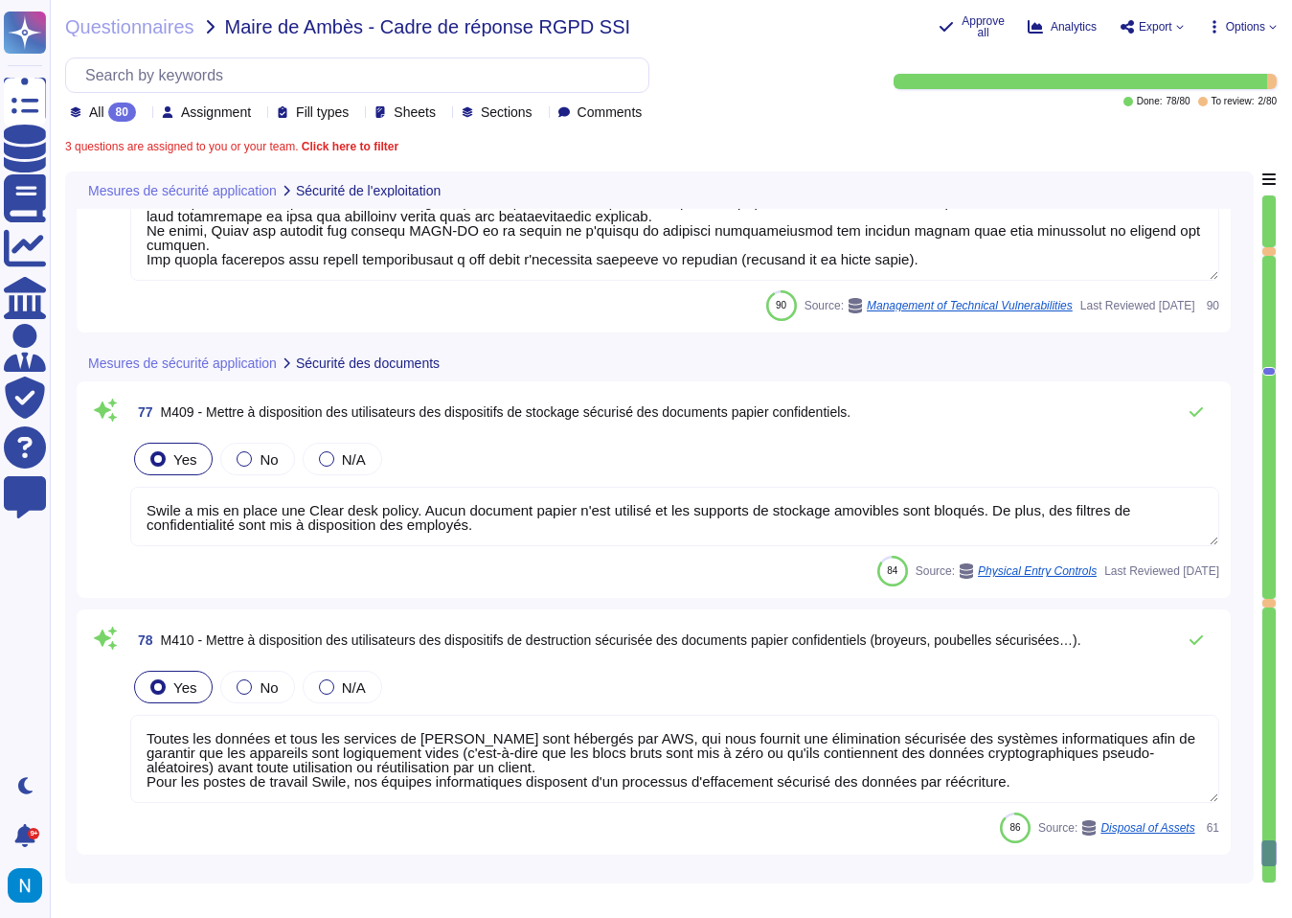
scroll to position [21497, 0]
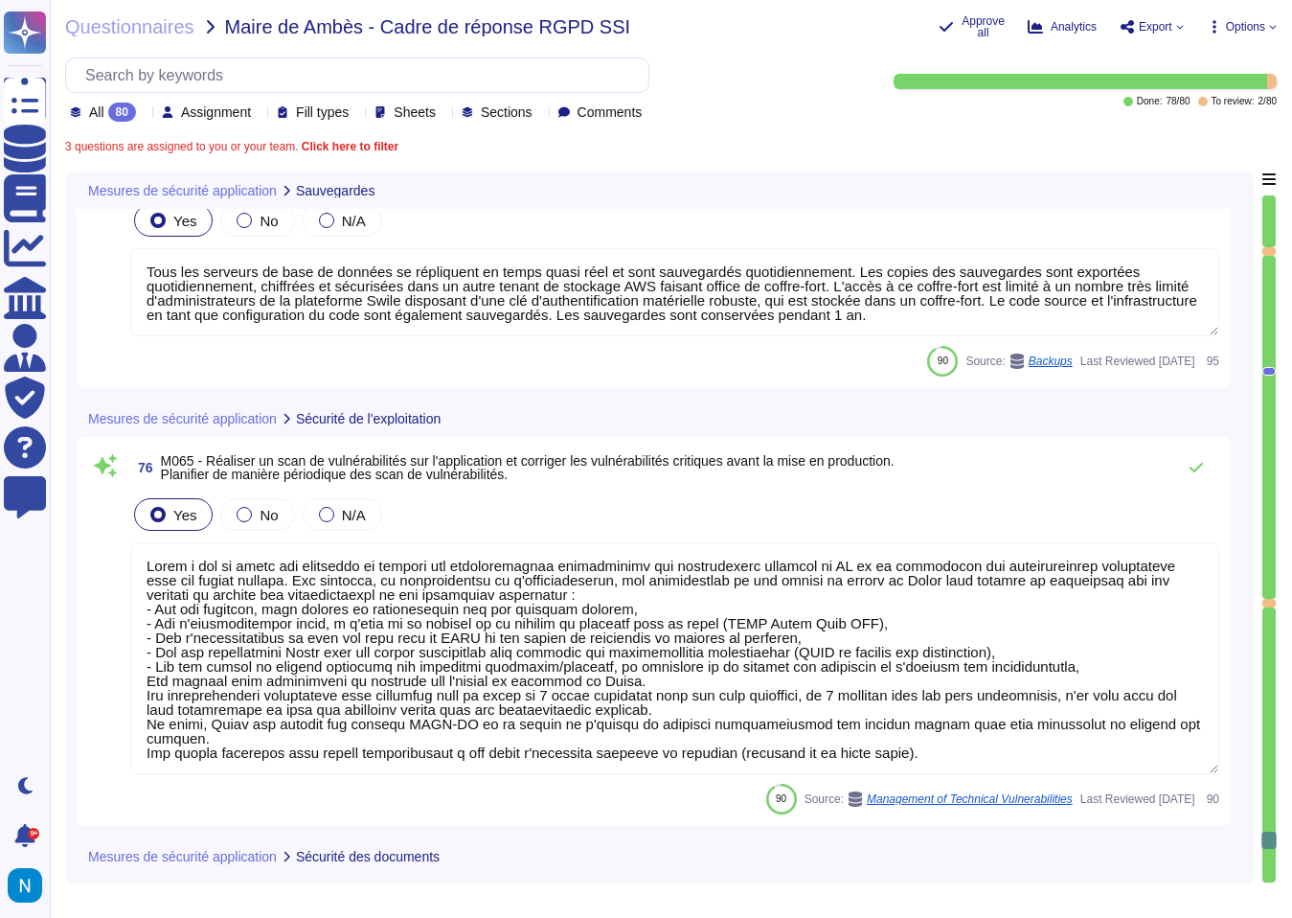
type textarea "Tous les serveurs de base de données se répliquent en temps quasi réel et sont …"
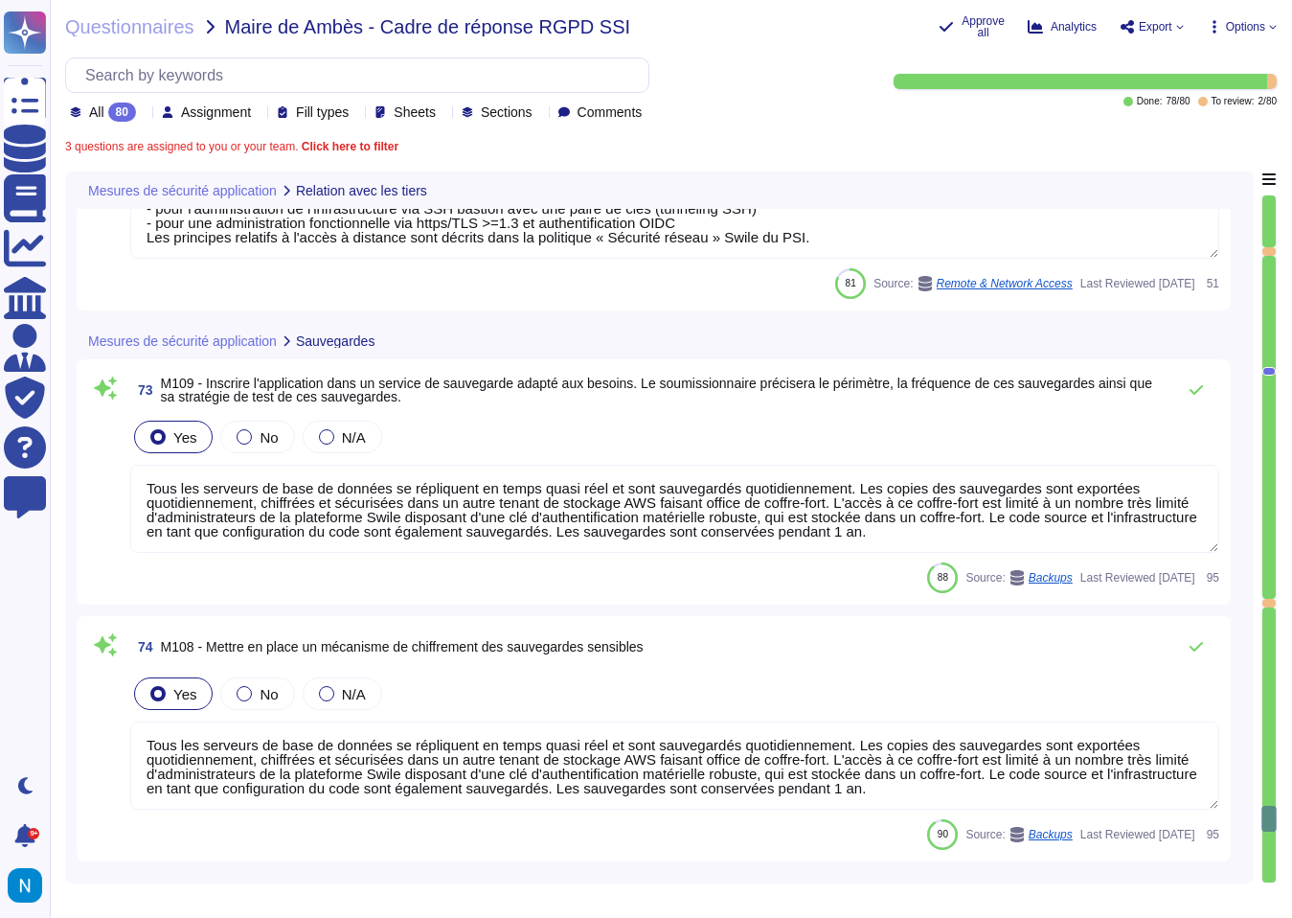
type textarea "Les contrats avec nos sous-traitants incluent des clauses de sécurité, notammen…"
type textarea "Les accès à distance sont sécurisés : - pour l'administration de l'infrastructu…"
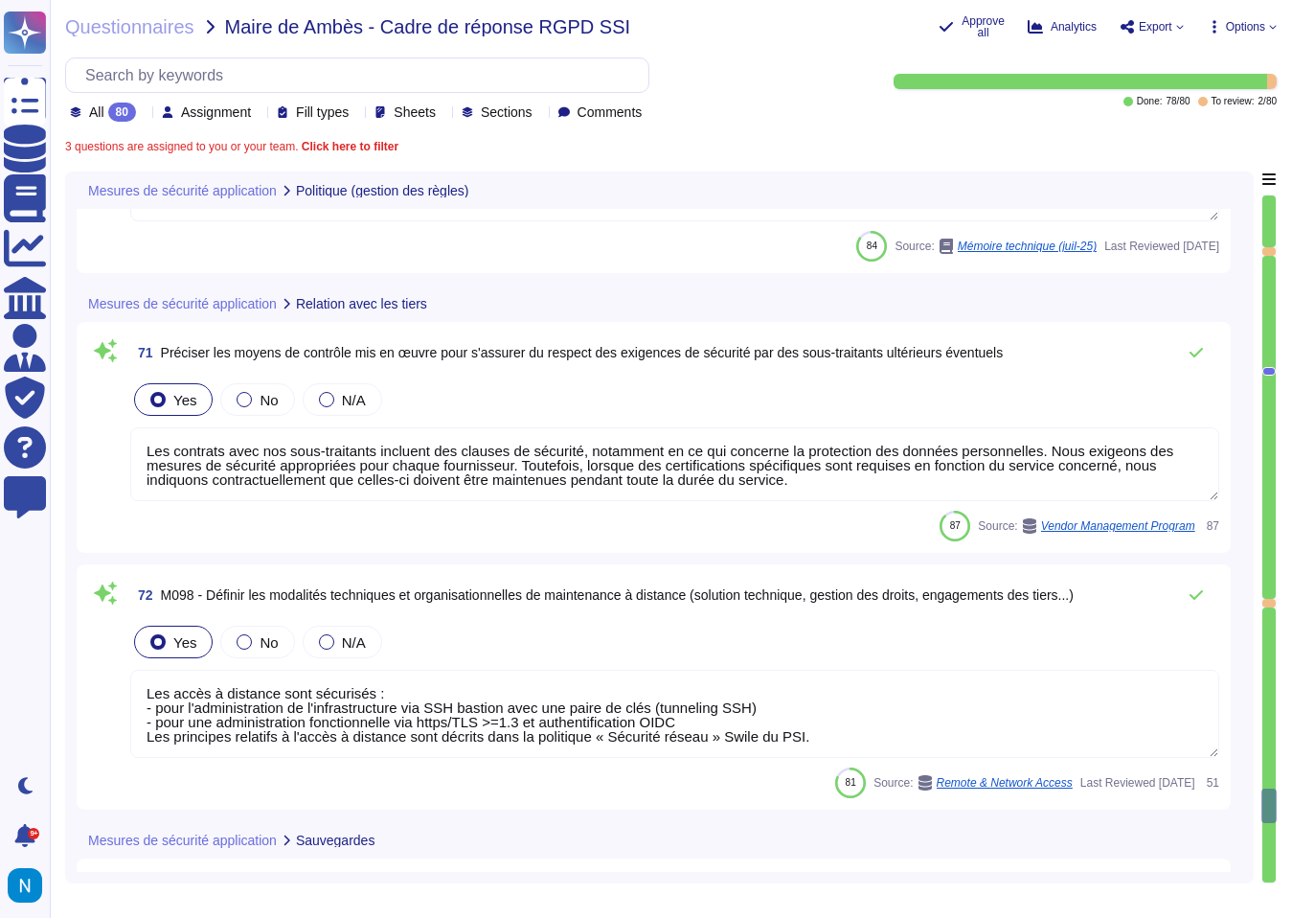
type textarea "L'offre la plus responsable du marché... 16"
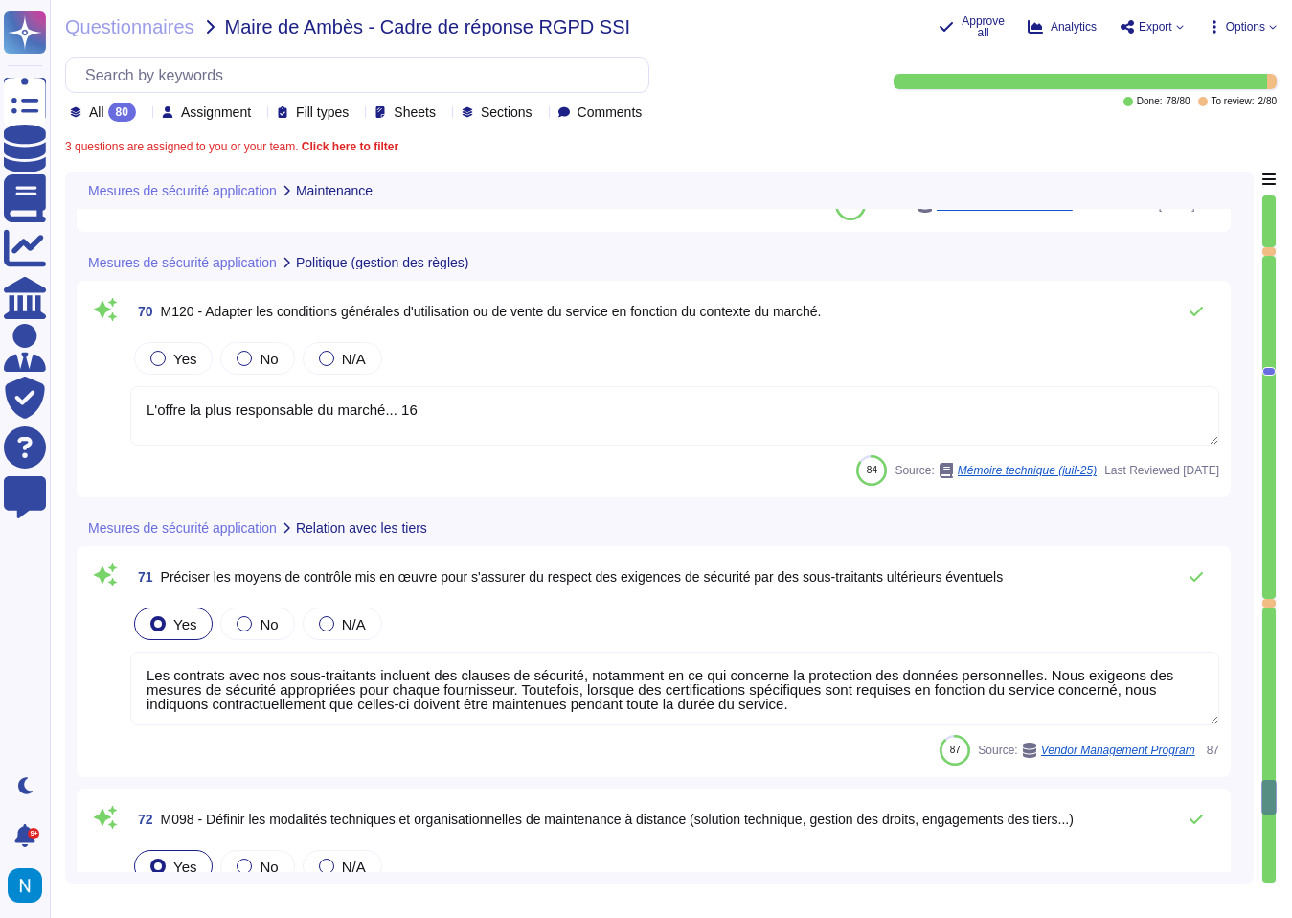
type textarea "L'infrastructure Swile est conçue selon un datacenter multi-AZ à haute disponib…"
type textarea "Les accès à distance sont sécurisés : - pour l'administration de l'infrastructu…"
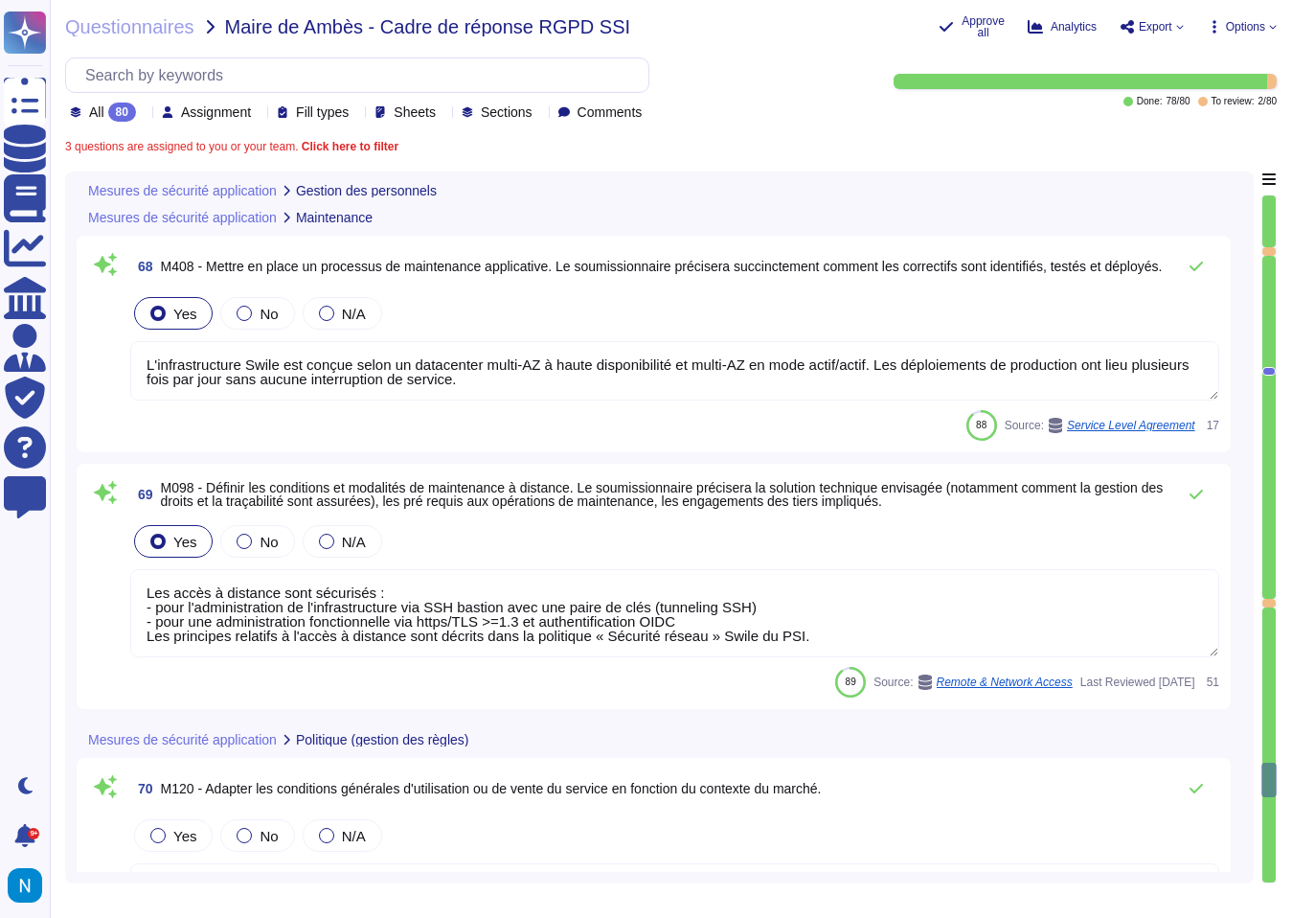
type textarea "Lore ipsumdolorsit ame consecte a el seddoeiusm tem incidid utlaboreetdo ma a e…"
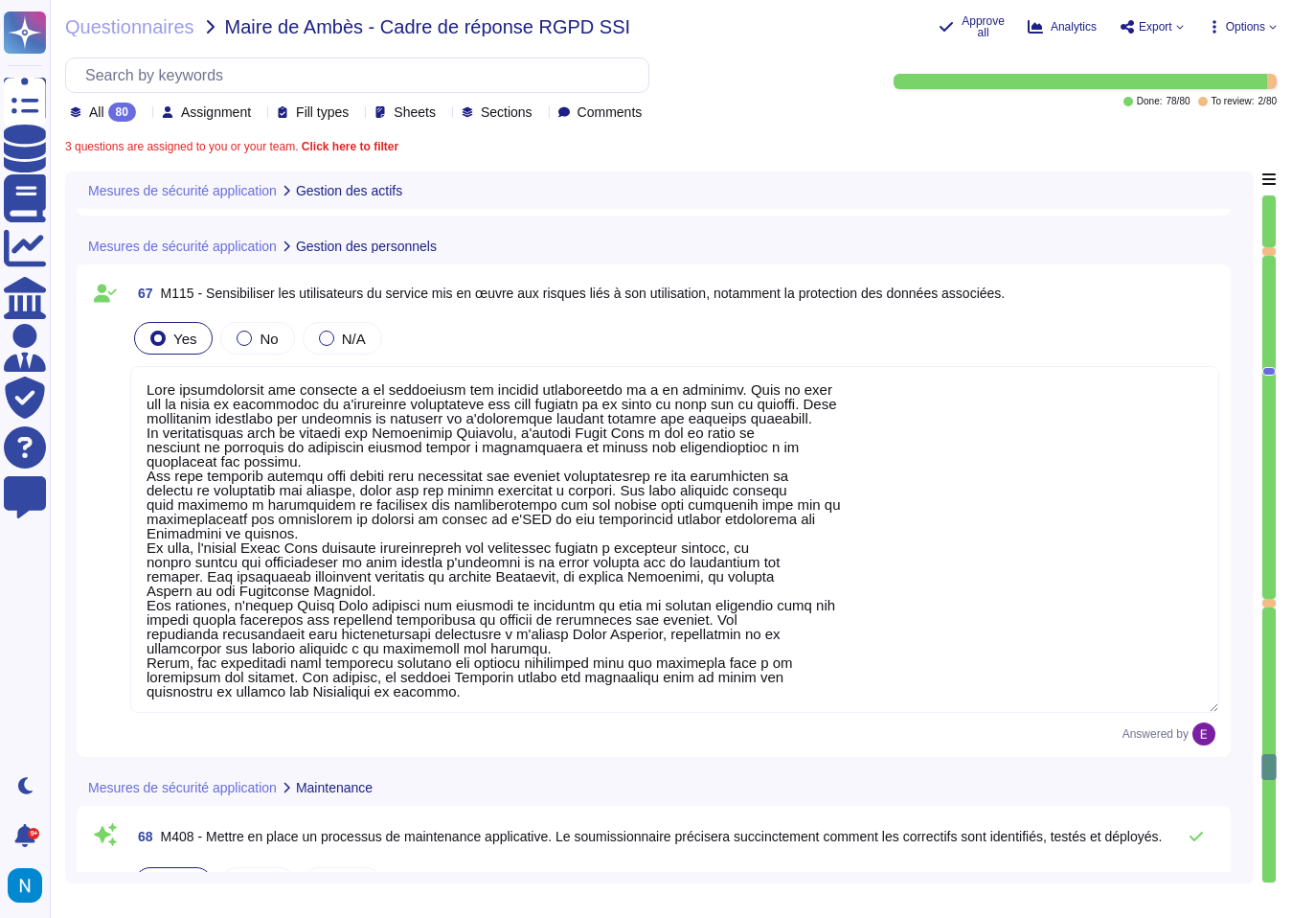
type textarea "Les applications et l'architecture de l'infrastructure de Swile sont documentée…"
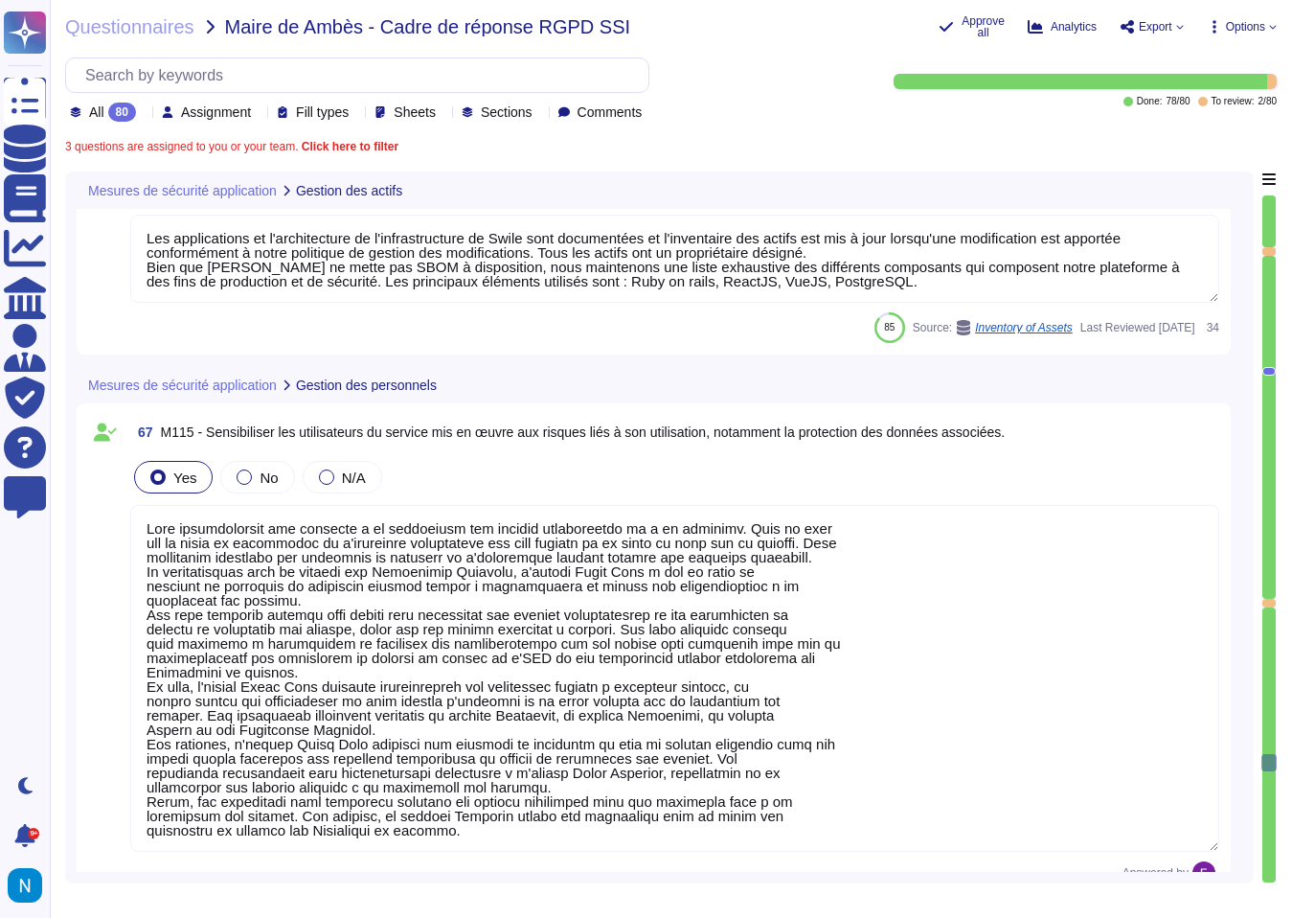
type textarea "Les applications et l'architecture de l'infrastructure de Swile sont documentée…"
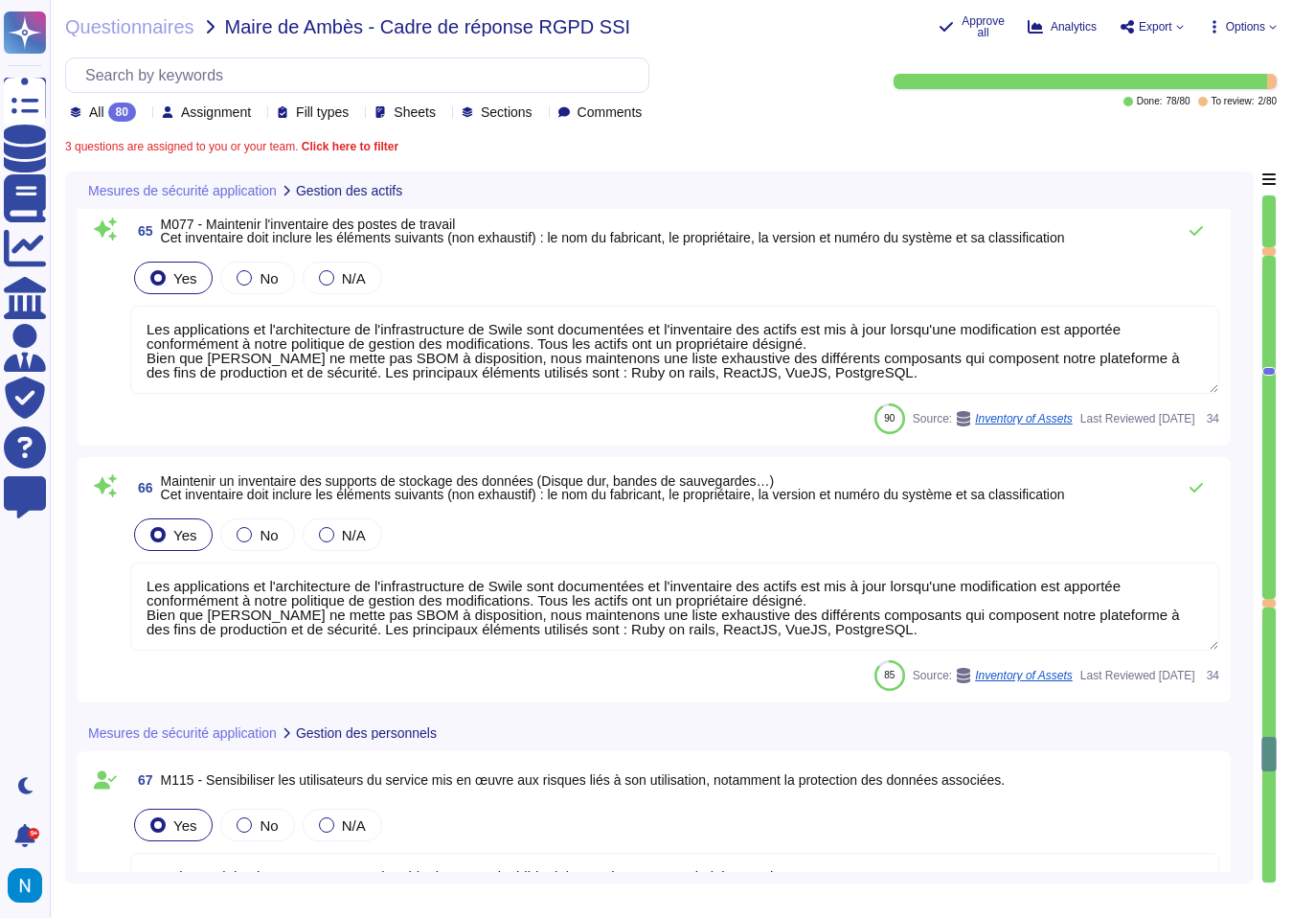
type textarea "Les applications et l'architecture de l'infrastructure de Swile sont documentée…"
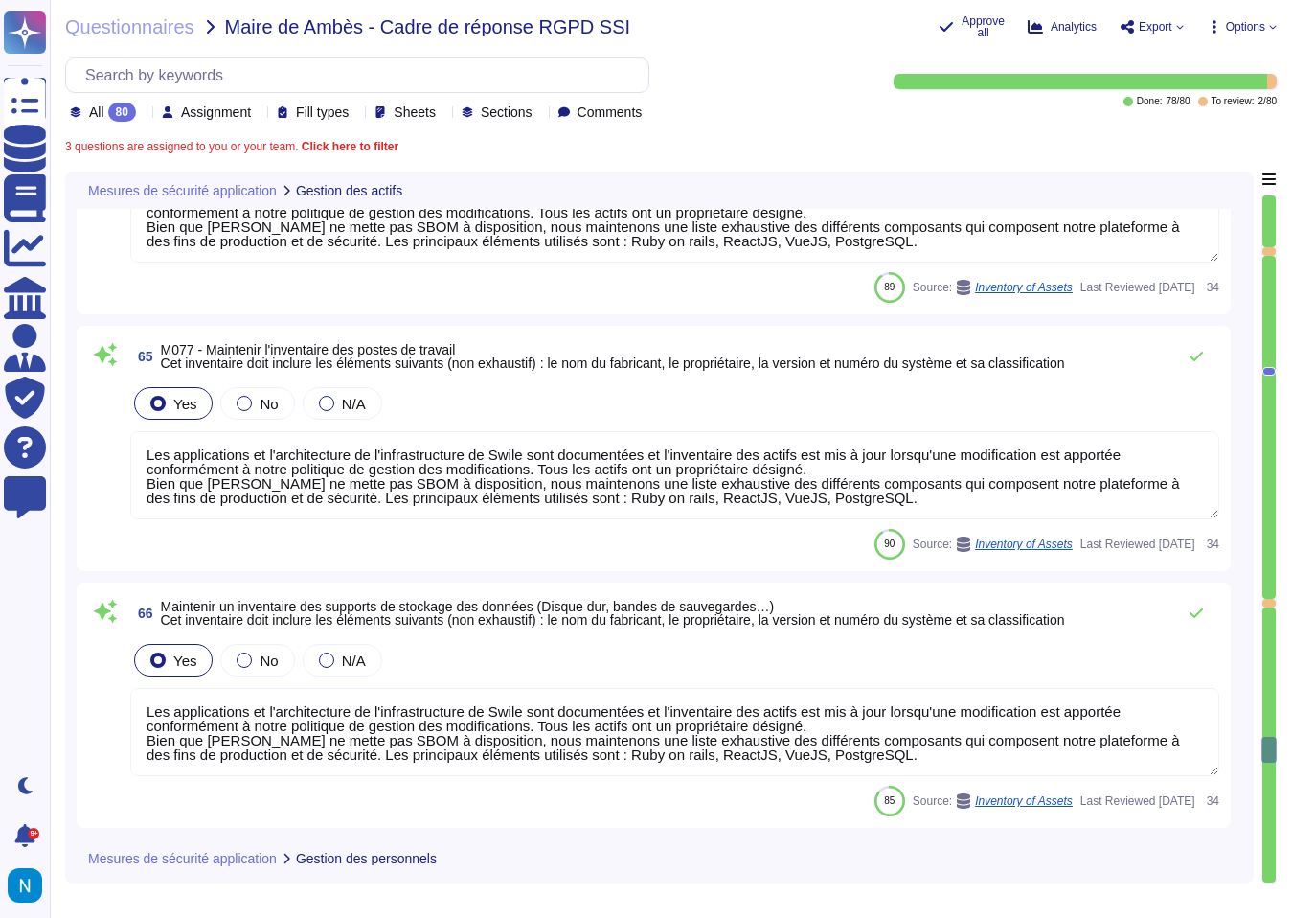
type textarea "Les applications et l'architecture de l'infrastructure de Swile sont documentée…"
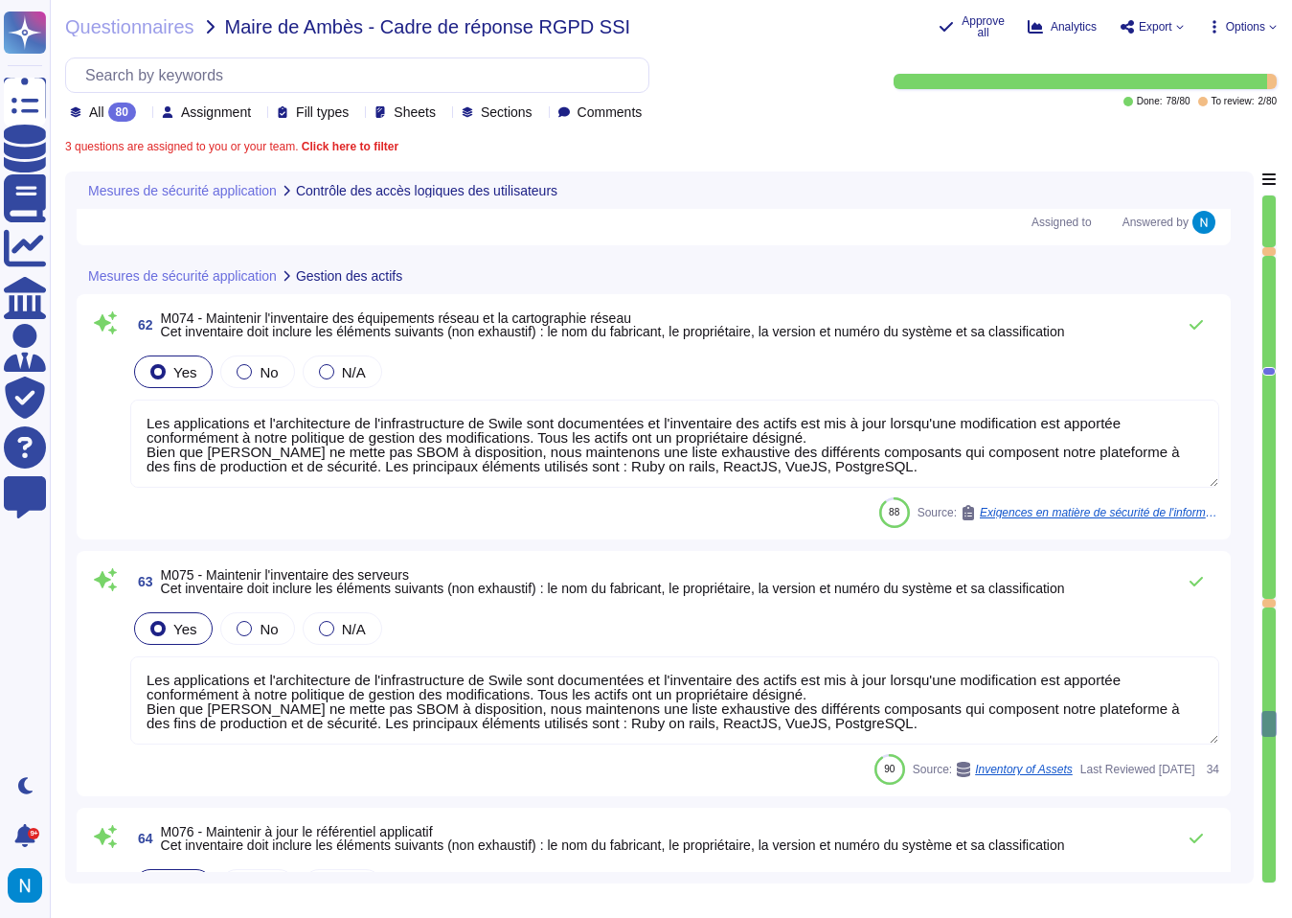
type textarea "Conformément aux dernières recommandations sur les mots de passes de l'ANSSI ou…"
type textarea "En cas de perte du Mot de Passe, le Consommateur a la possibilité de récupérer …"
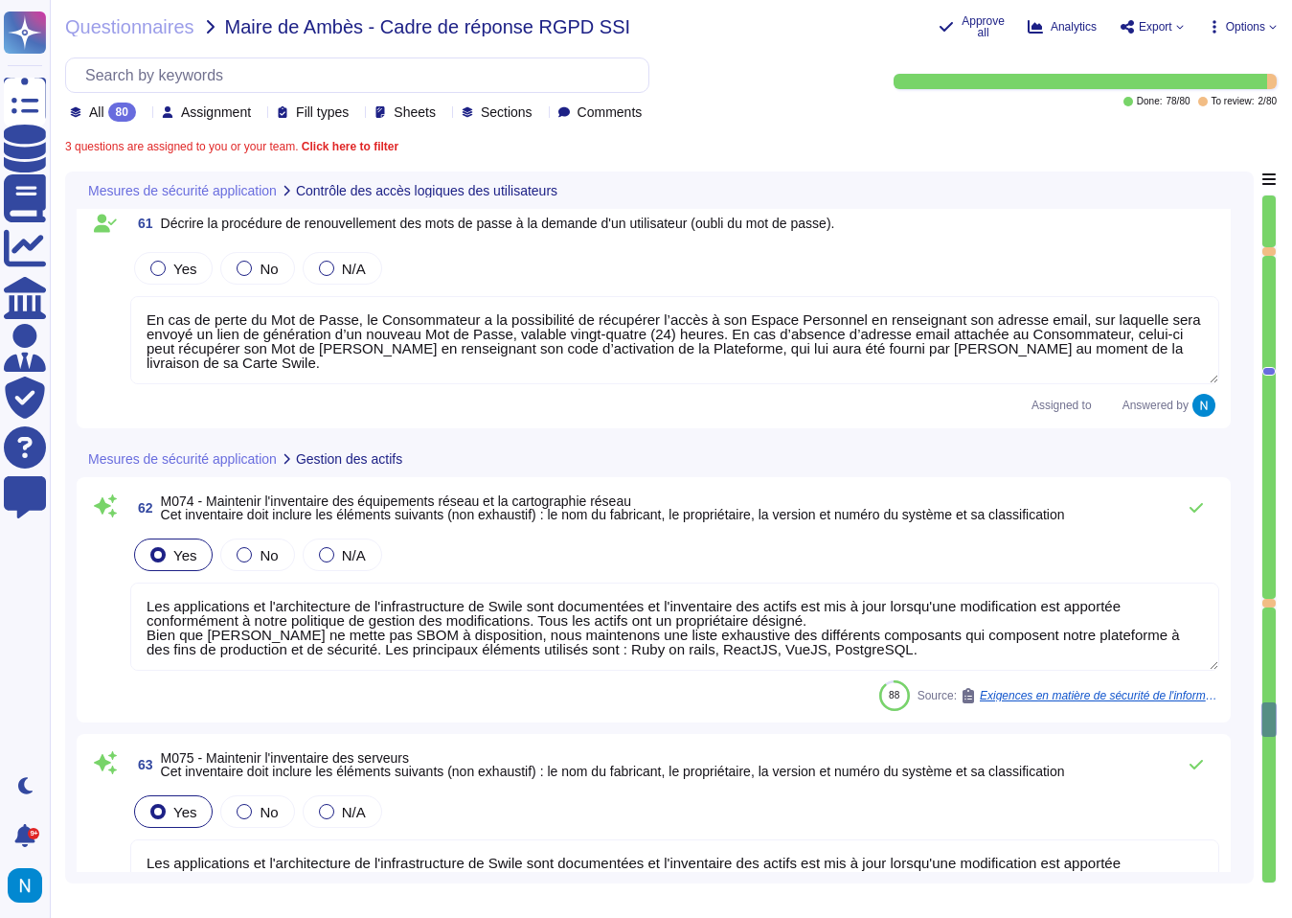
type textarea "[PERSON_NAME] a mis en place une politique de gestion des identités et des accè…"
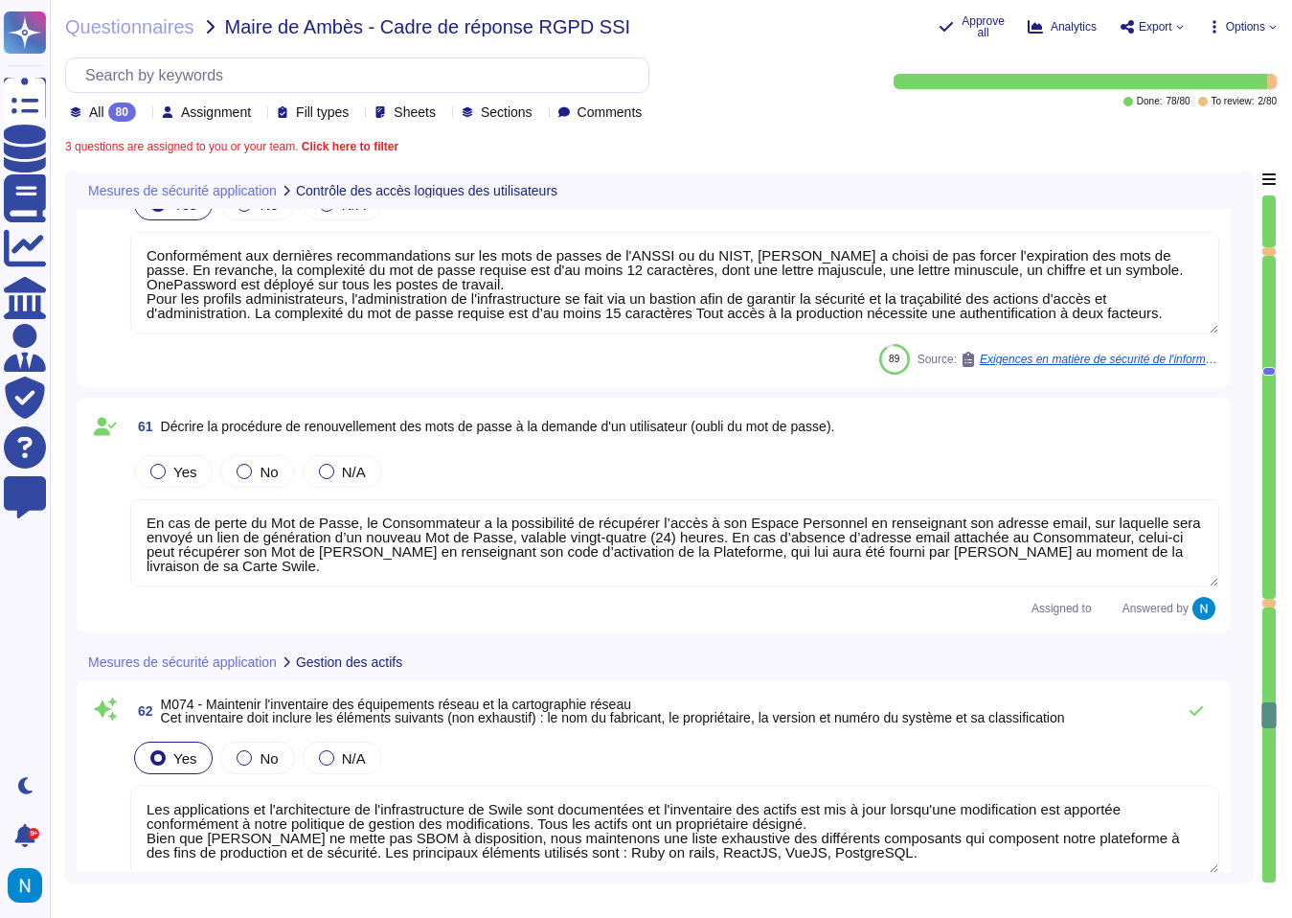
type textarea "Conformément à la politique « Identification et authentification » [PERSON_NAME…"
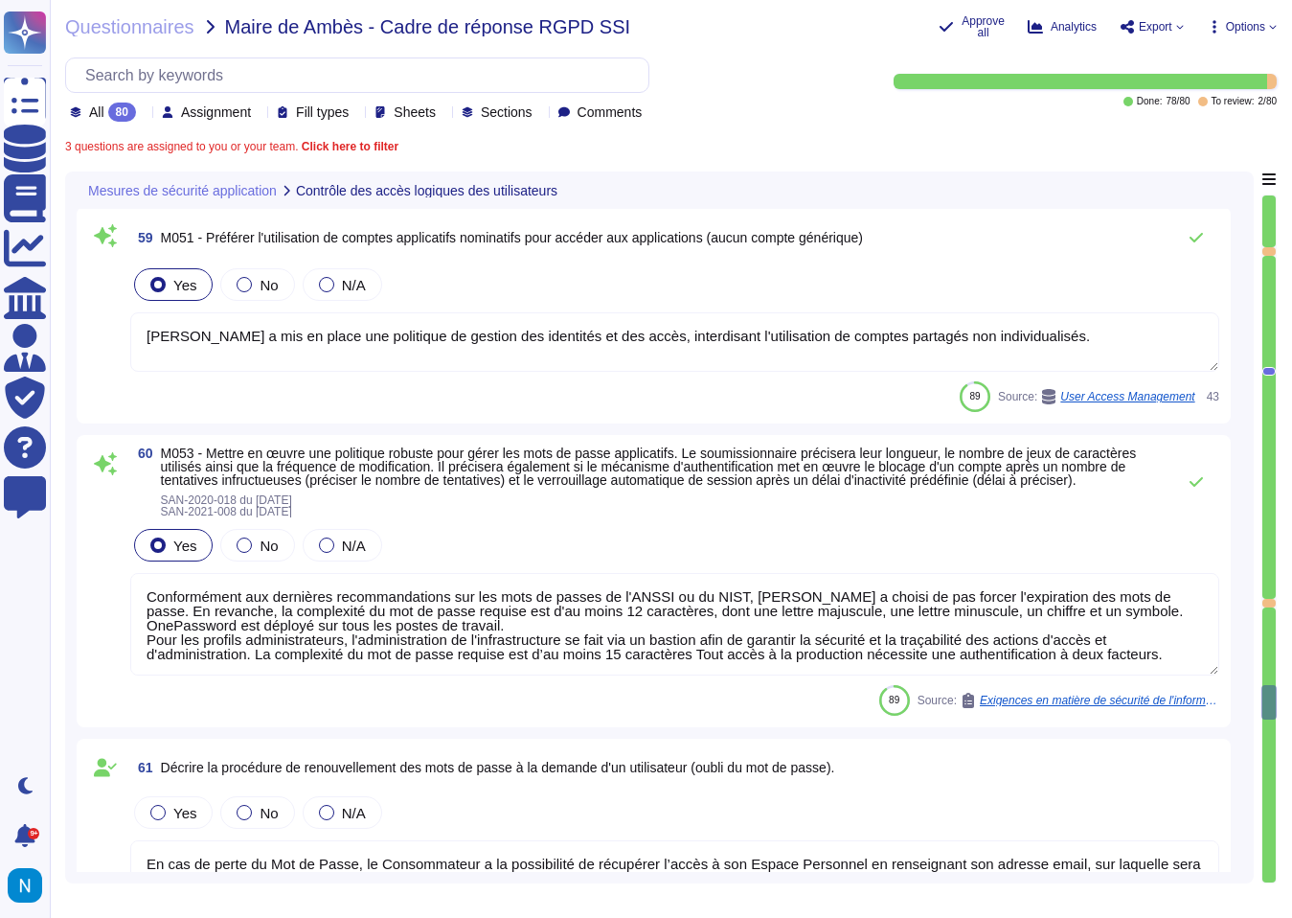
type textarea "A ce titre, le client n’accède à aucunes des données personnelles découlant de …"
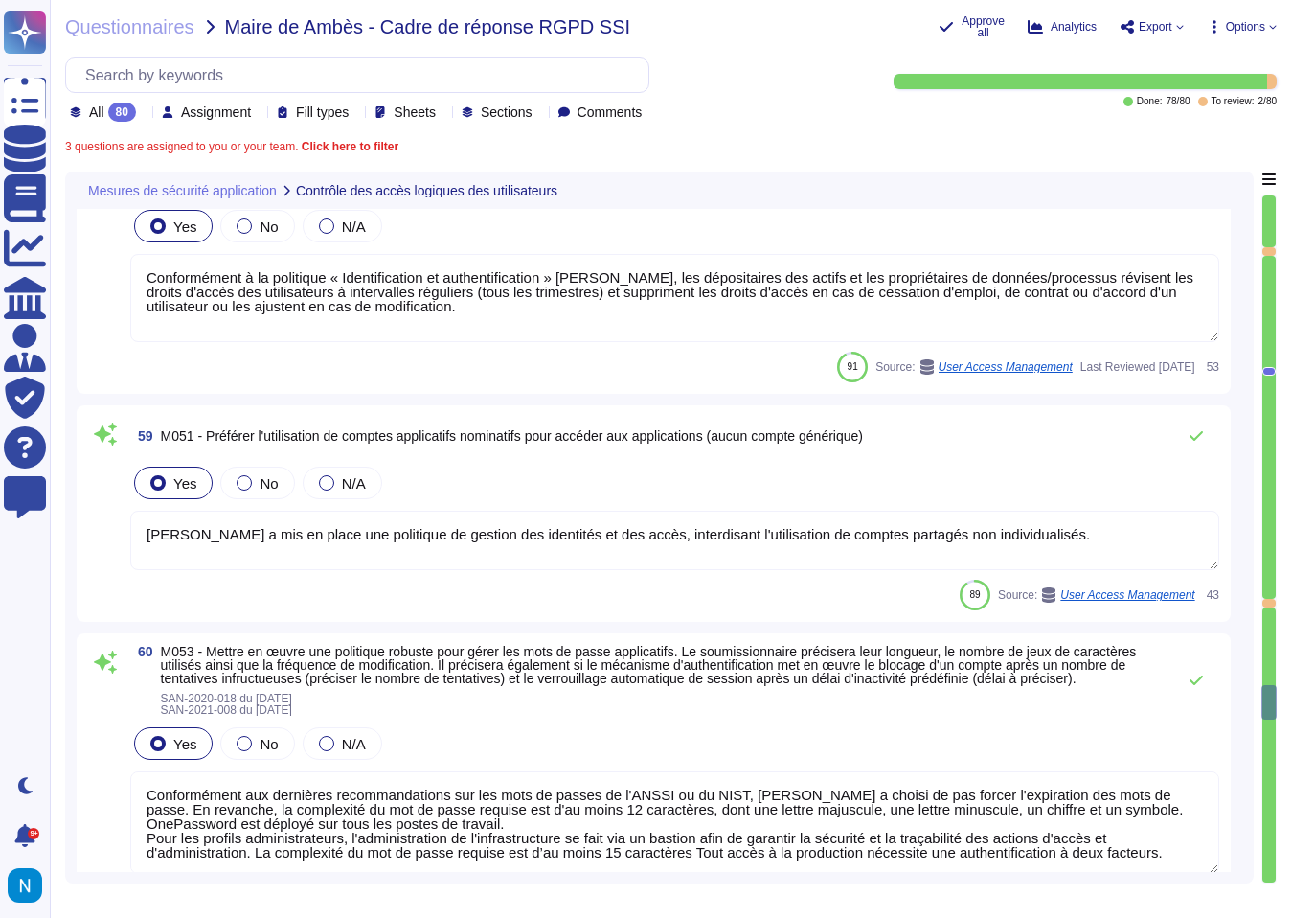
type textarea "Quatre rôles sont définis dans l'application Swile : - Bénéficiaire (employés) …"
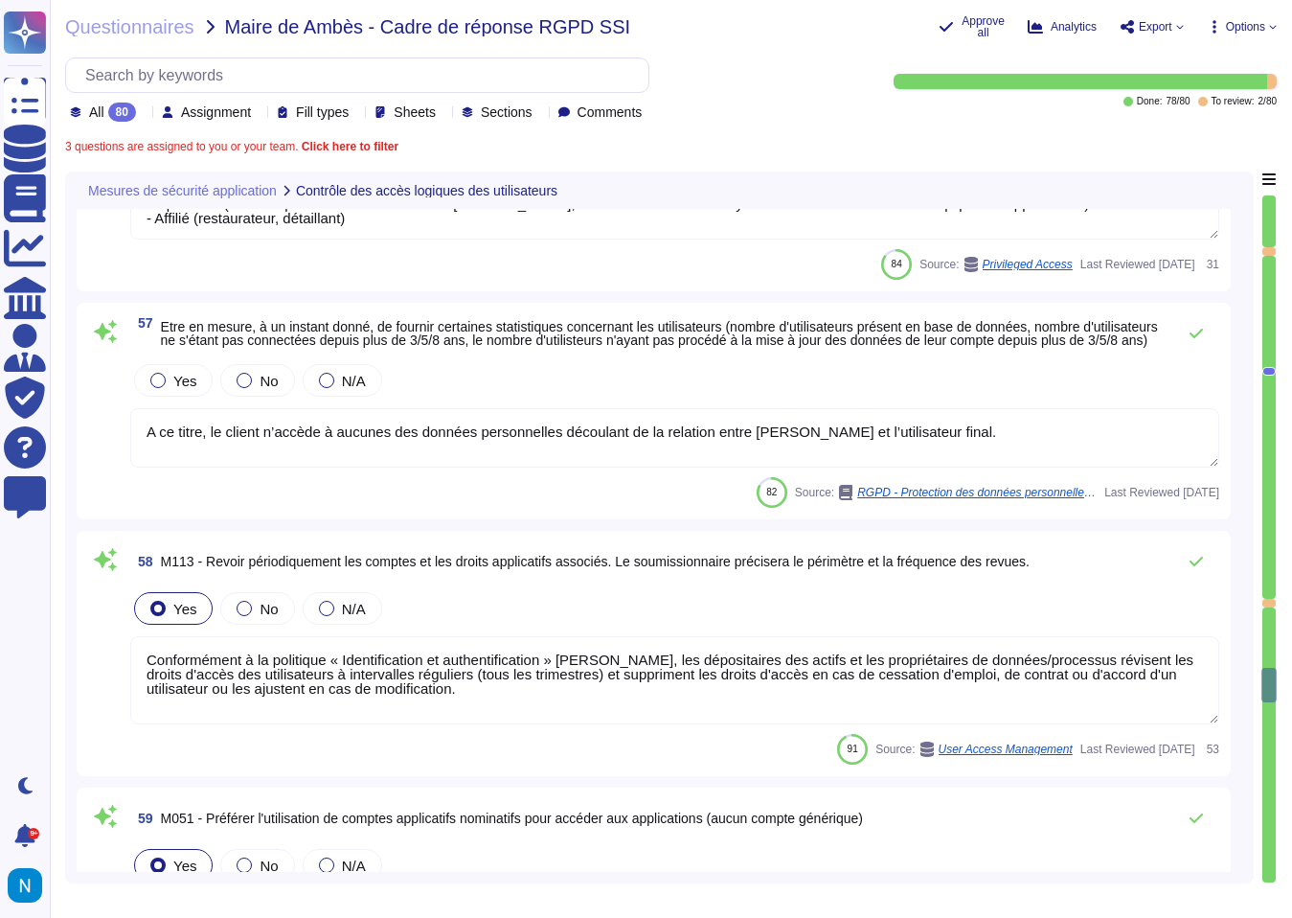
type textarea "Conformément à la politique « Identification et authentification » [PERSON_NAME…"
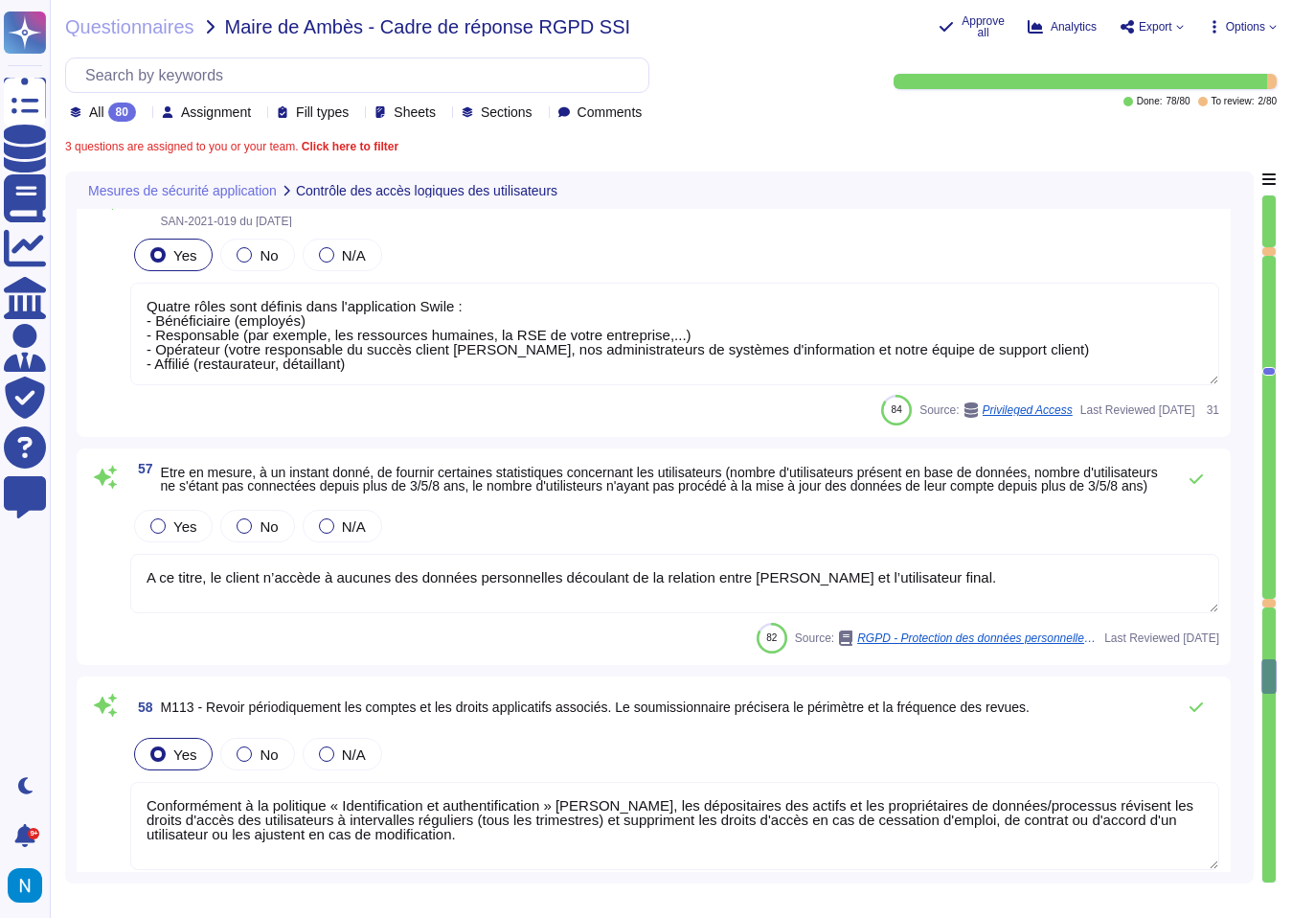
type textarea "Conforme"
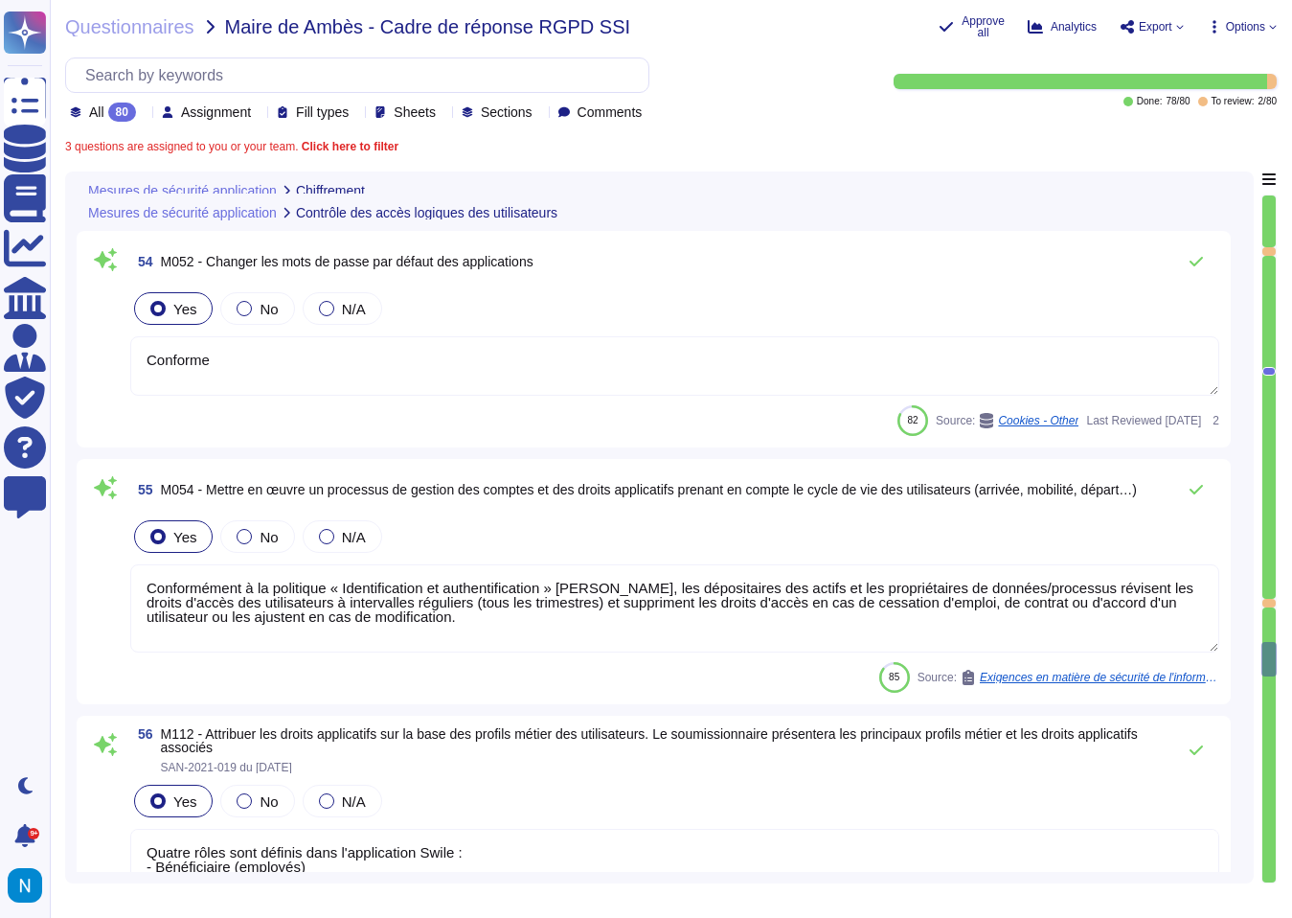
type textarea "Les mots de passe sont hachés et salés via l'algorithme BCrypt. Les secrets d'a…"
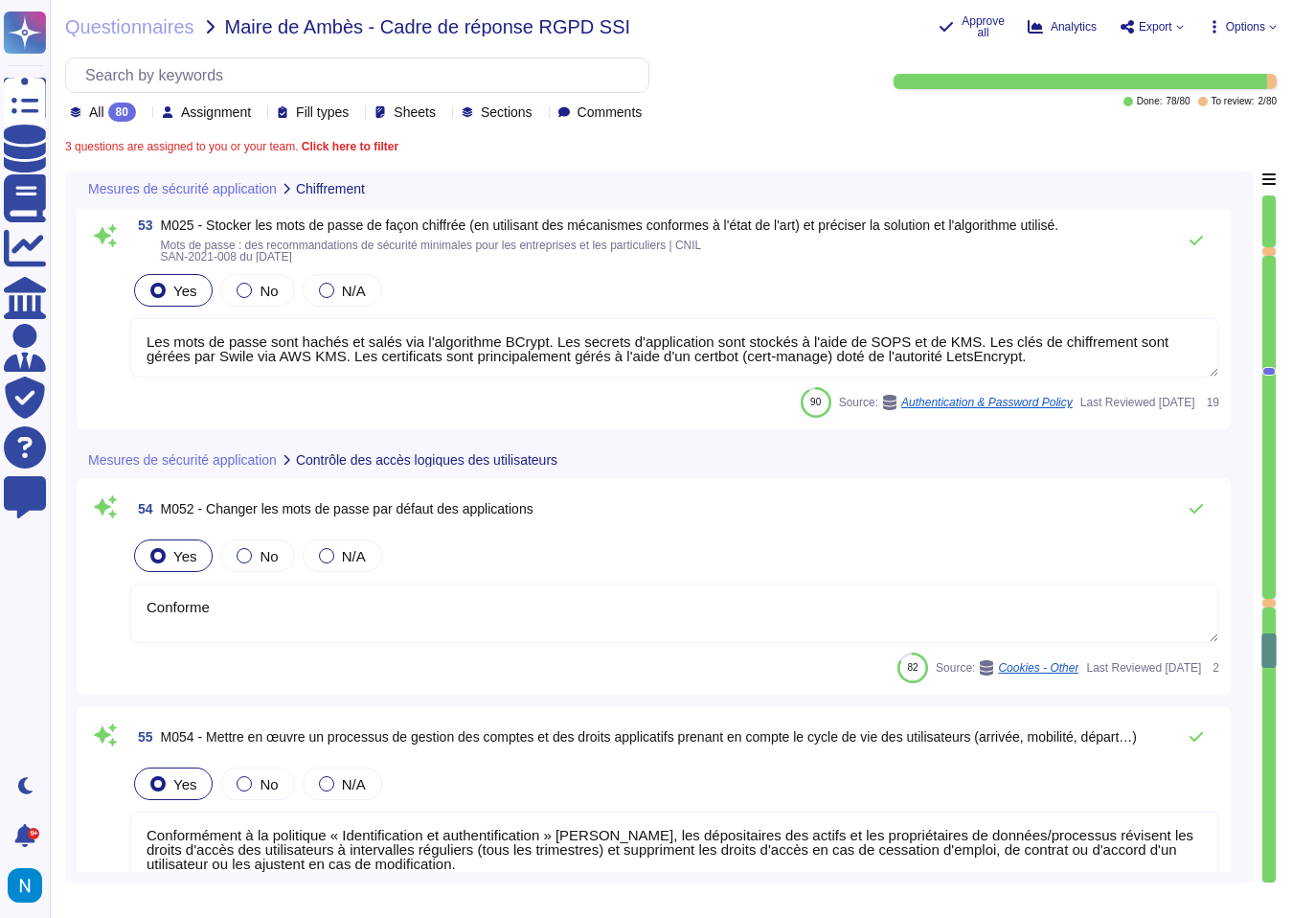
type textarea "Les environnements de production et de test sont séparés, et toutes les données…"
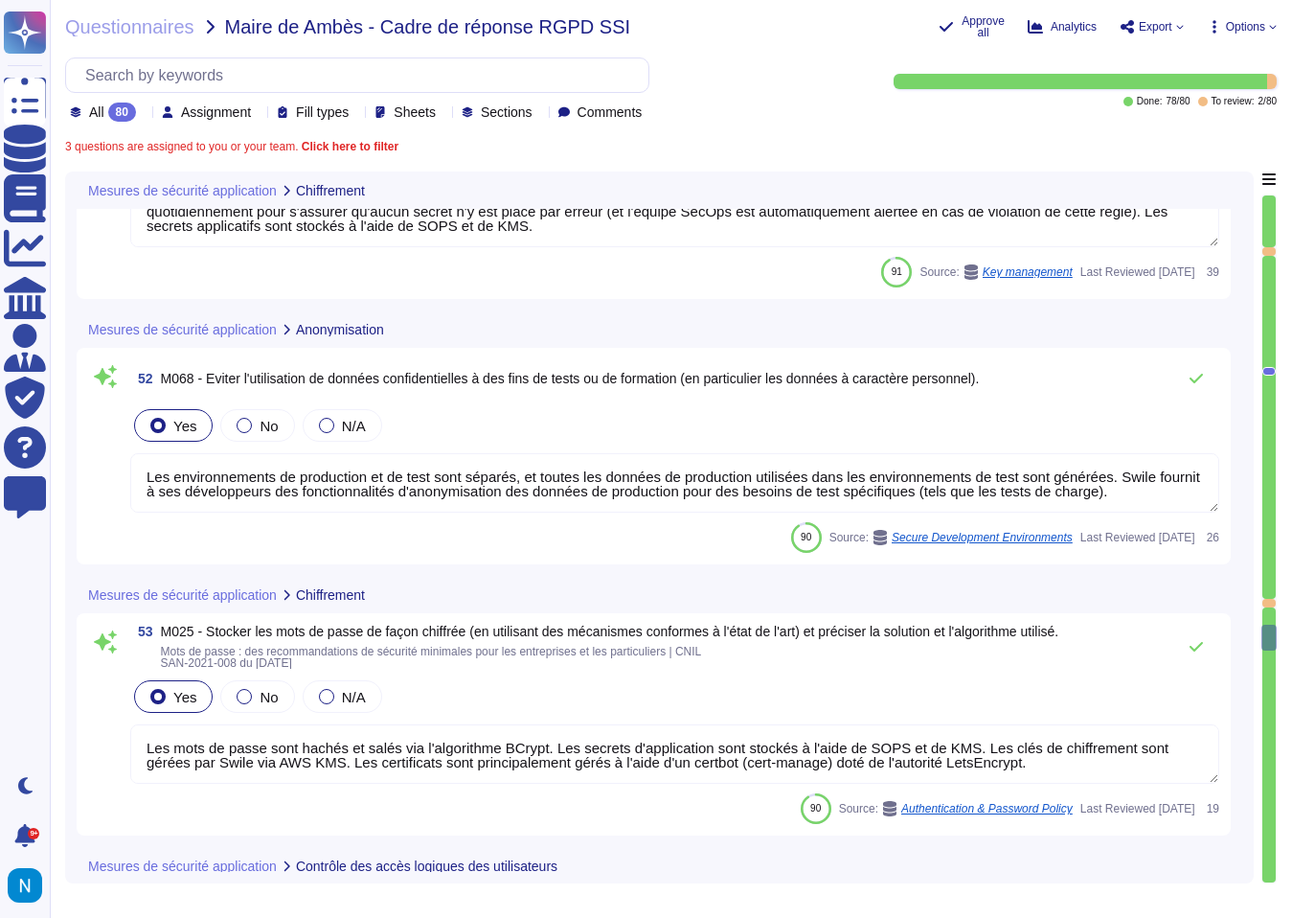
type textarea "2"
type textarea "La communication est chiffrée via TLS 1.2 ou plus. Seuls les algorithmes de chi…"
type textarea "Les clés sont gérées par [PERSON_NAME]. La durée de vie des secrets générés et …"
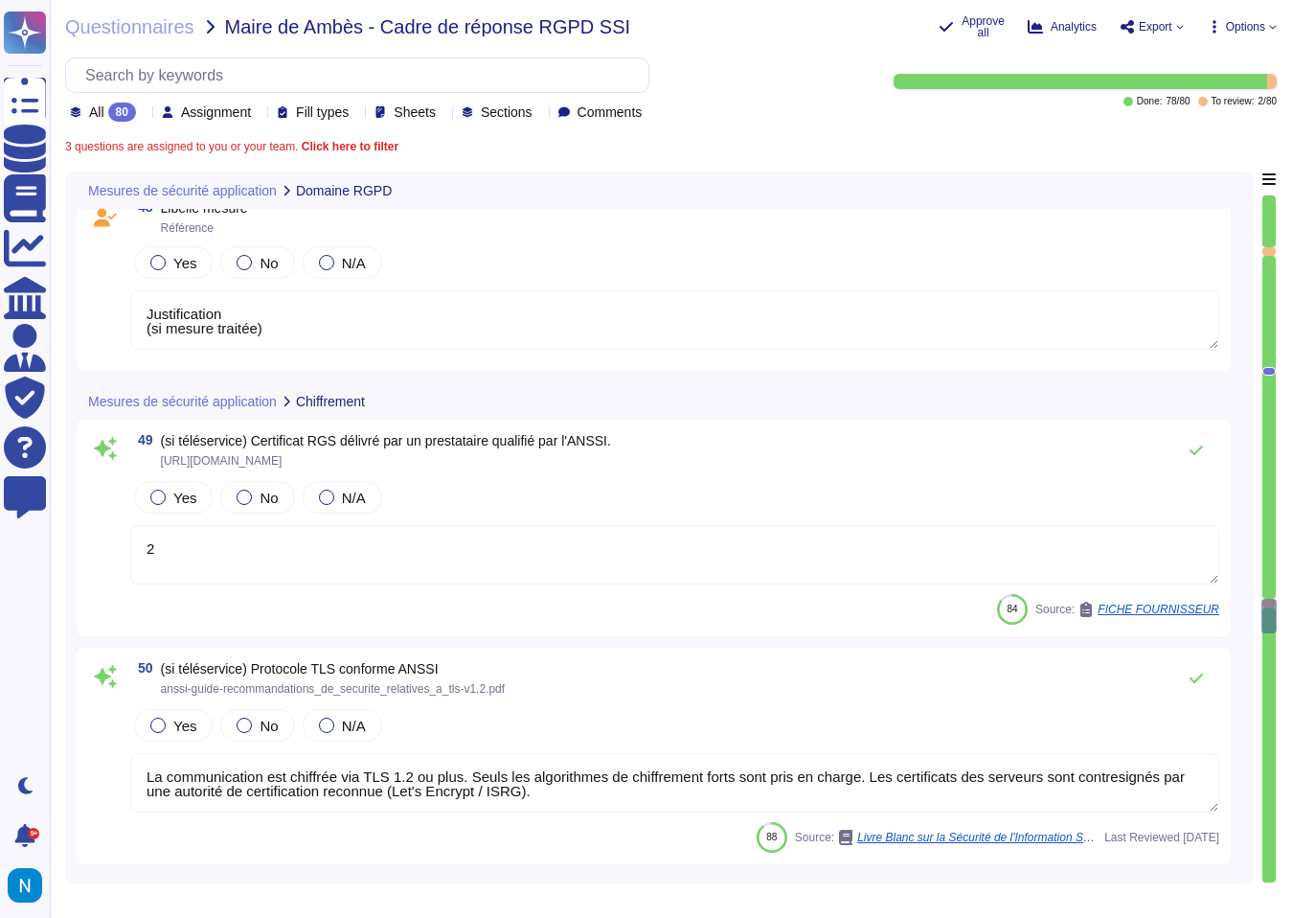
type textarea "Justification (si mesure traitée)"
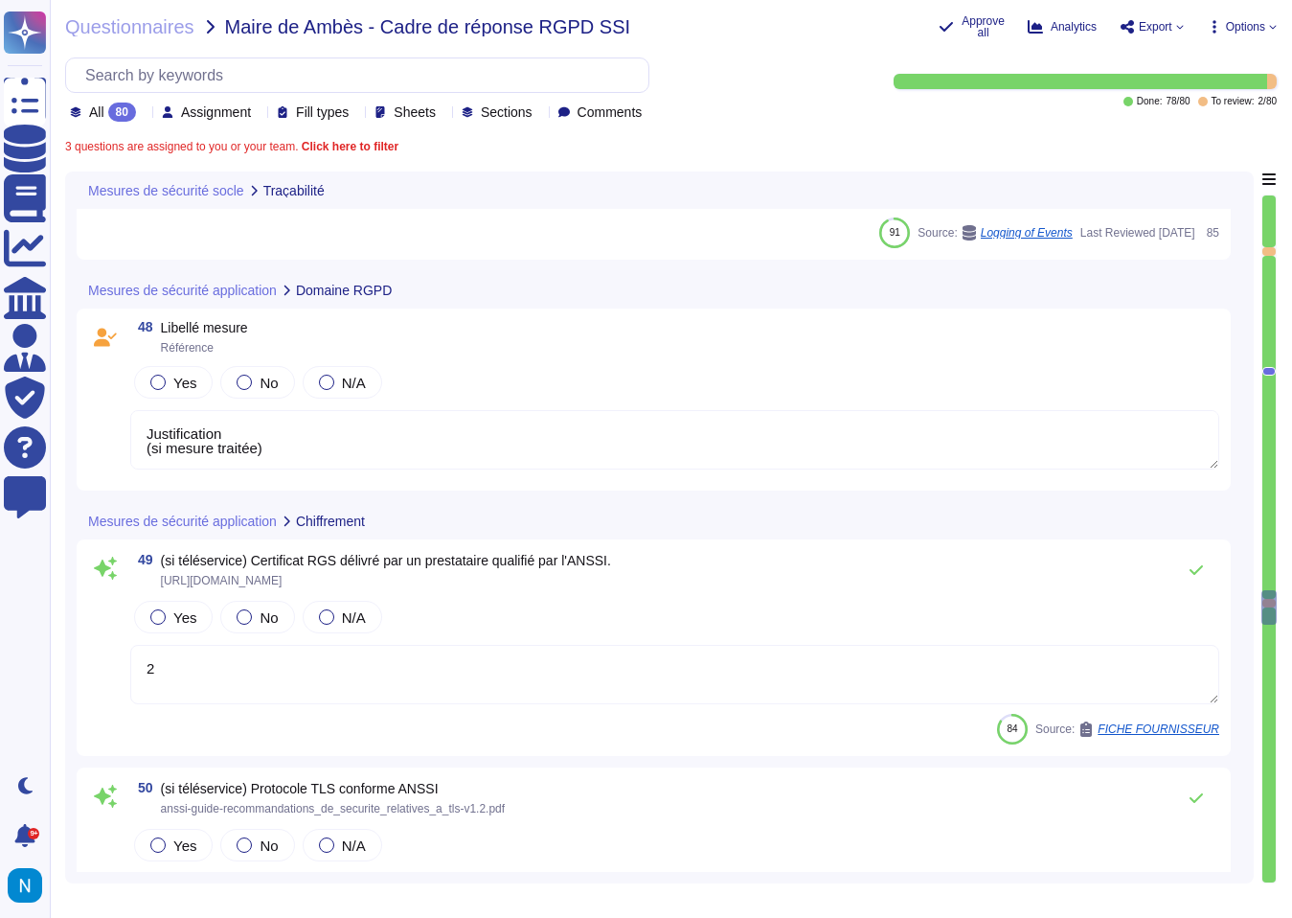
type textarea "Loremipsumdo s am consectet ad « elitseddoeiu temporin » ut Labor, etd magnaali…"
type textarea "Tous les journaux d'applications, de middleware, de serveurs et de composants r…"
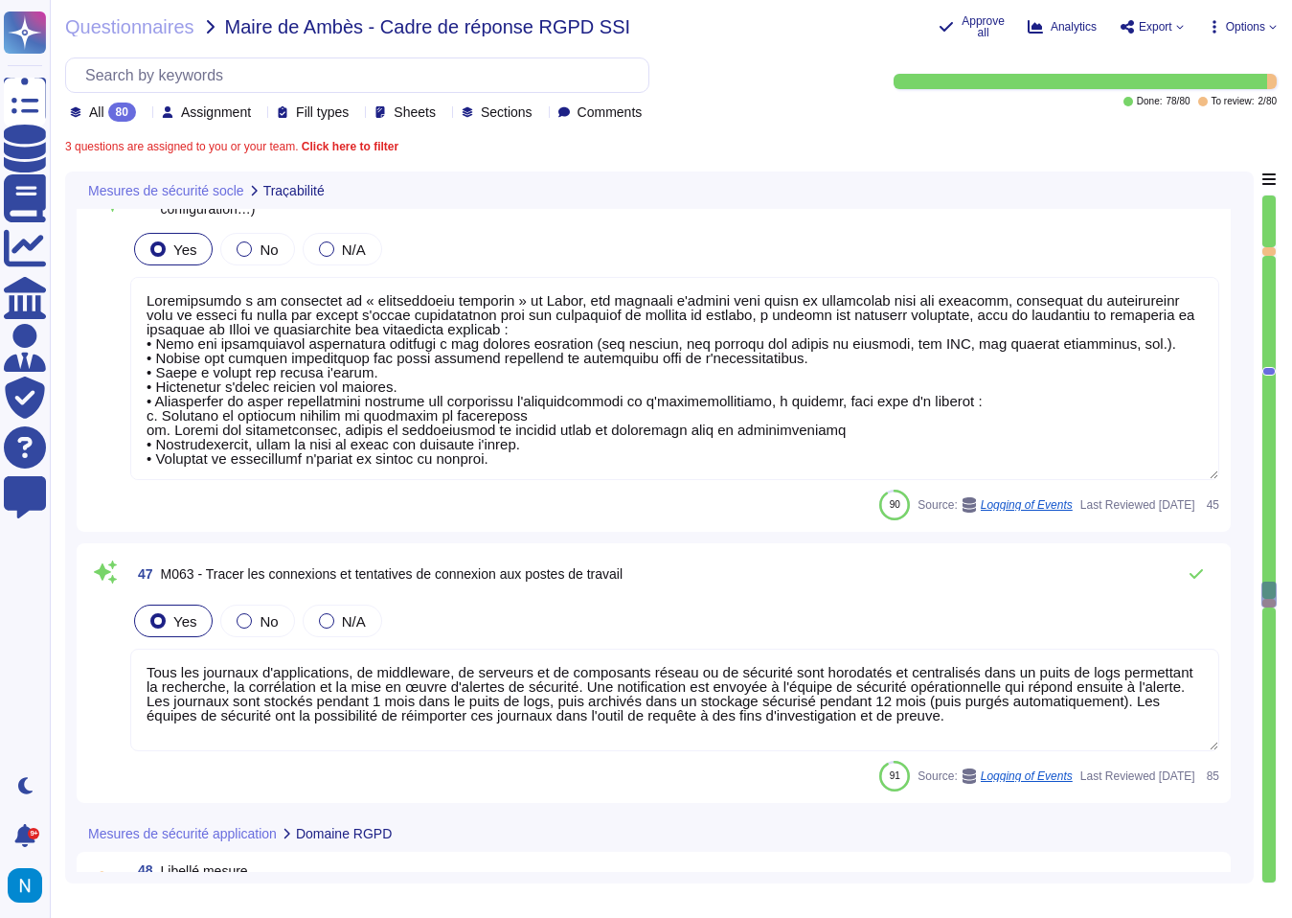
type textarea "Justification (si mesure traitée)"
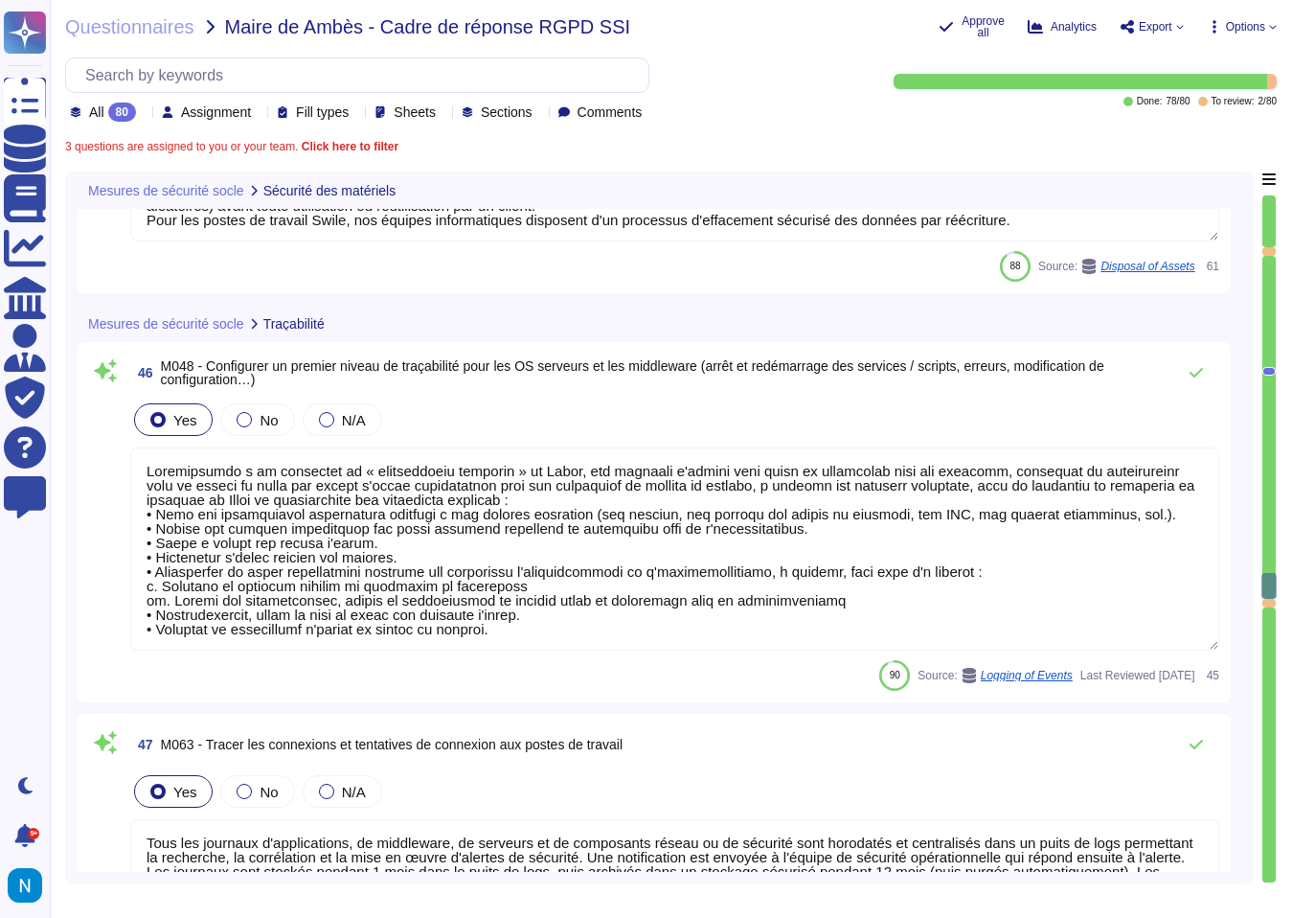
type textarea "Toutes les données et tous les services de [PERSON_NAME] sont hébergés par AWS,…"
type textarea "Justification (si mesure traitée)"
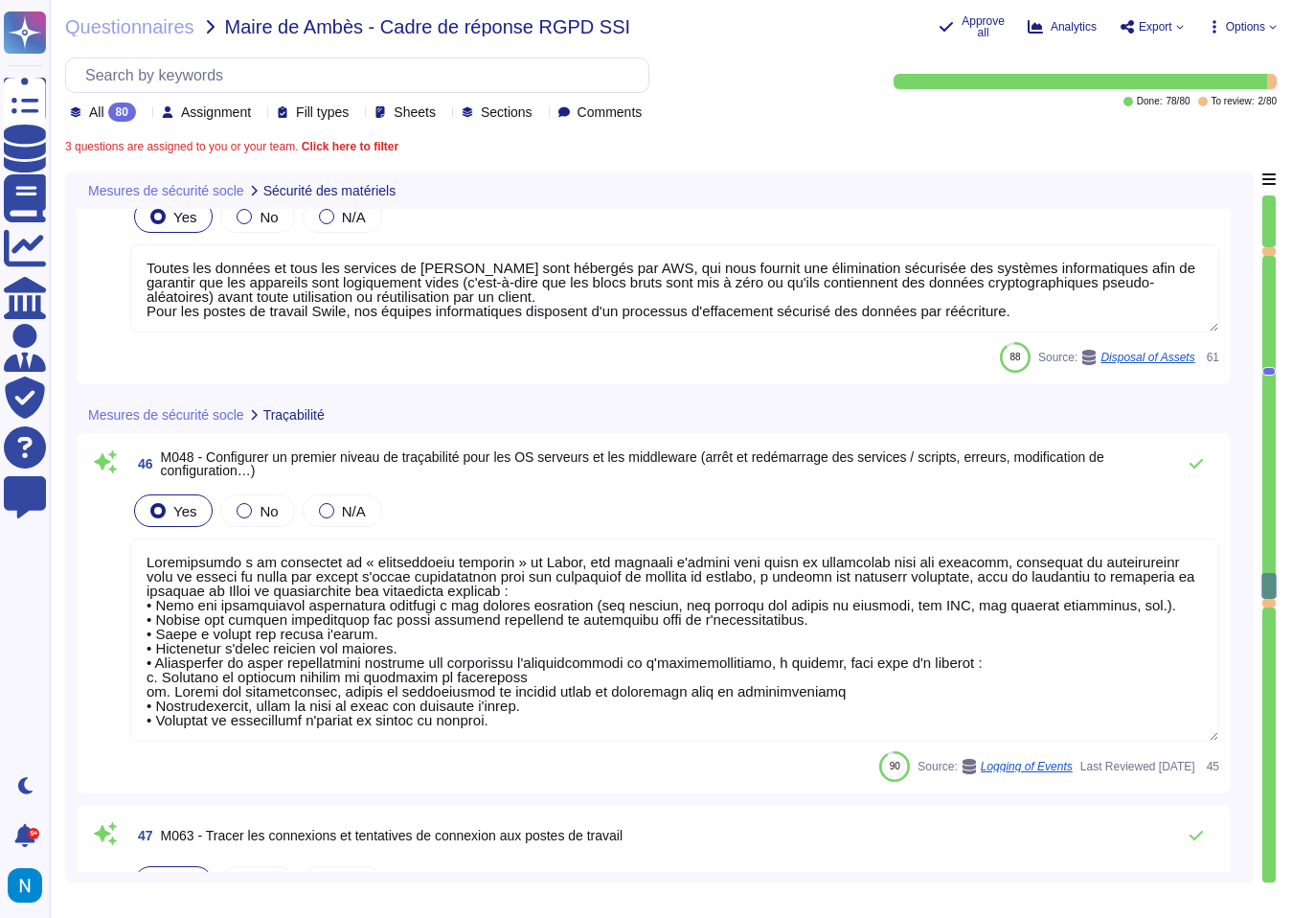
type textarea "Toutes les données et tous les services de [PERSON_NAME] sont hébergés par AWS,…"
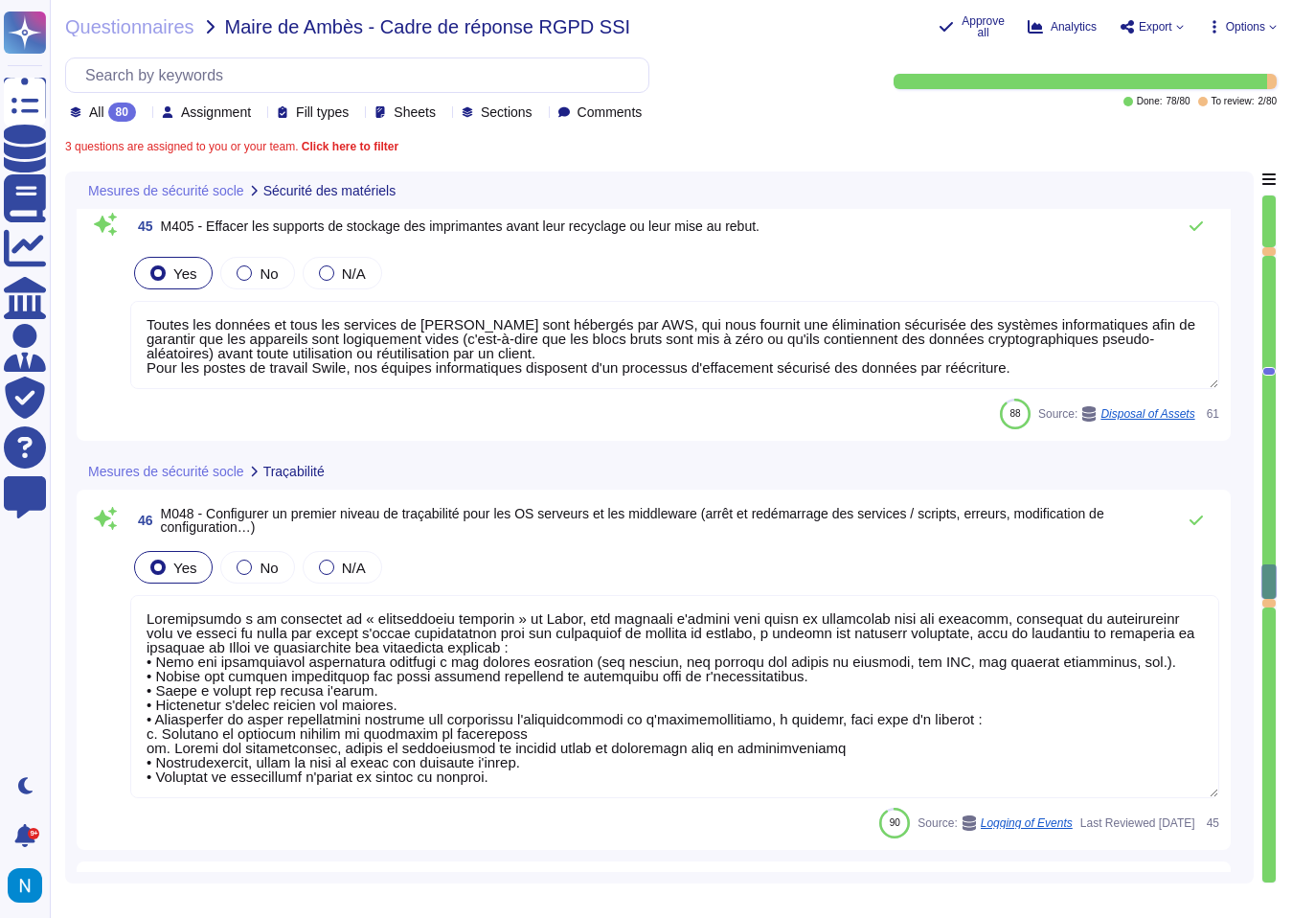
type textarea "Justification (si mesure traitée)"
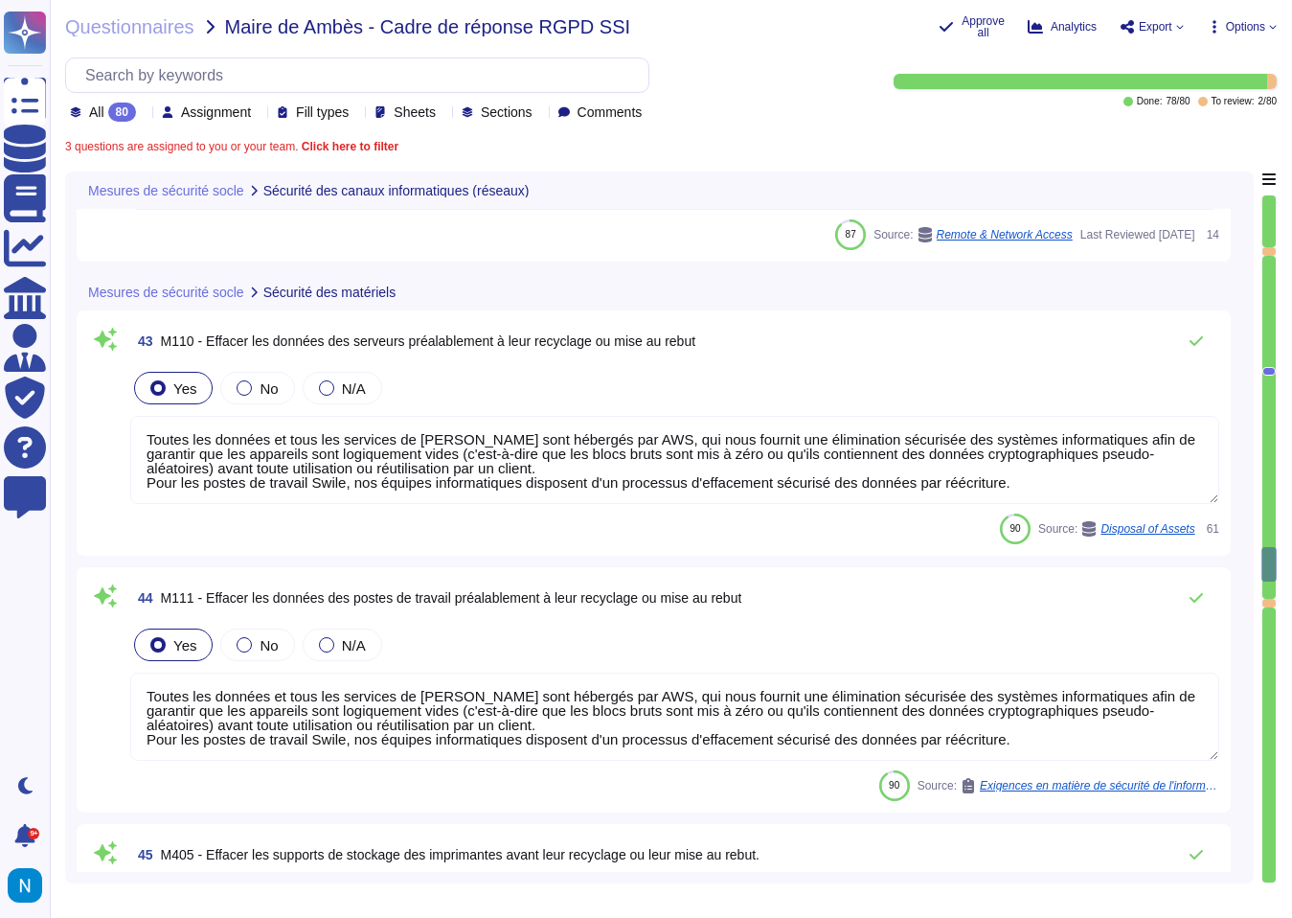
type textarea "Nos réseaux sont séparés en plusieurs zones : - Utilisateurs et collaborateurs,…"
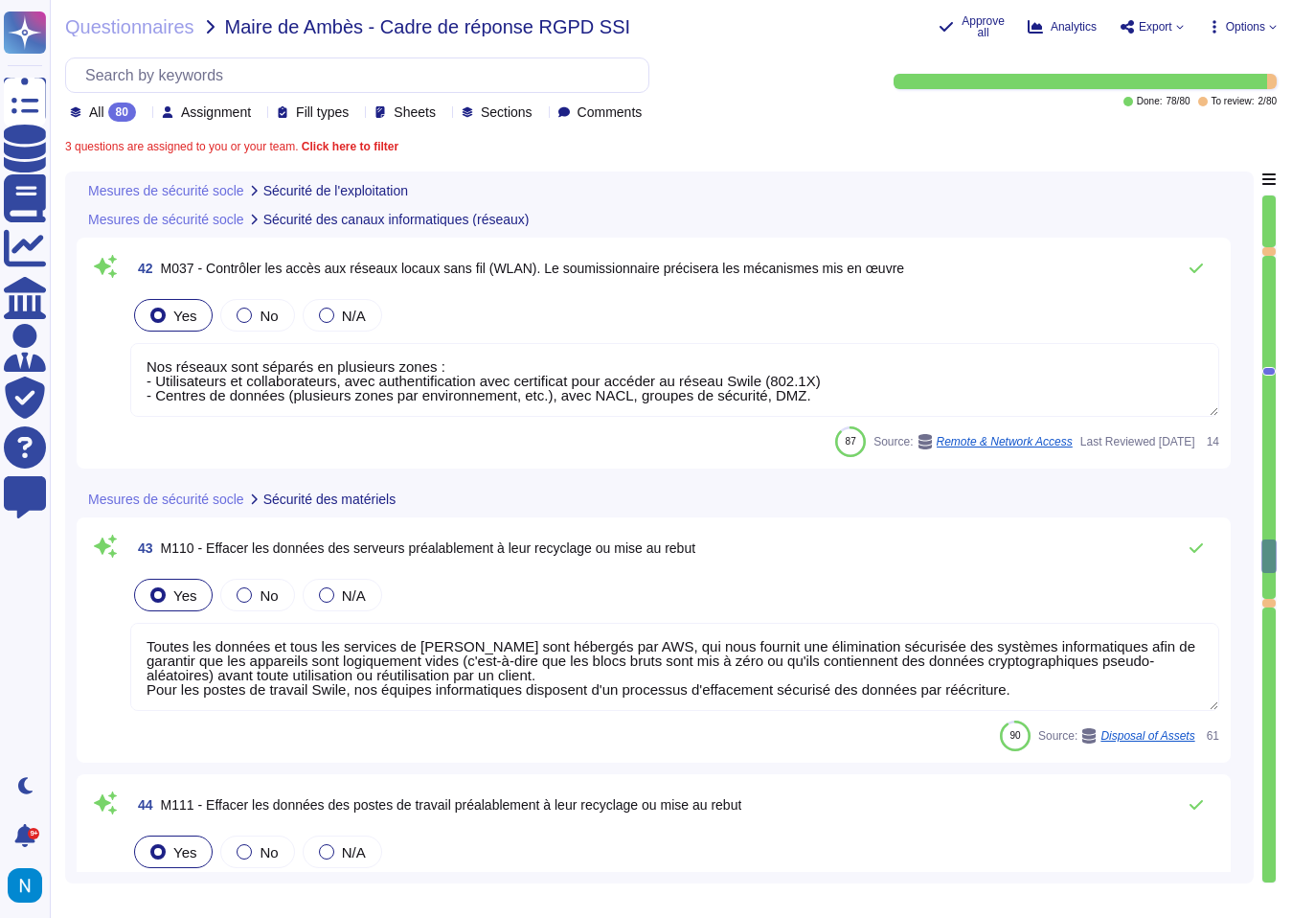
type textarea "[PERSON_NAME] a mis en place une politique de gestion des identités et des accè…"
type textarea "Les comptes d'utilisateurs sont bloqués après 10 tentatives infructueuses en 2 …"
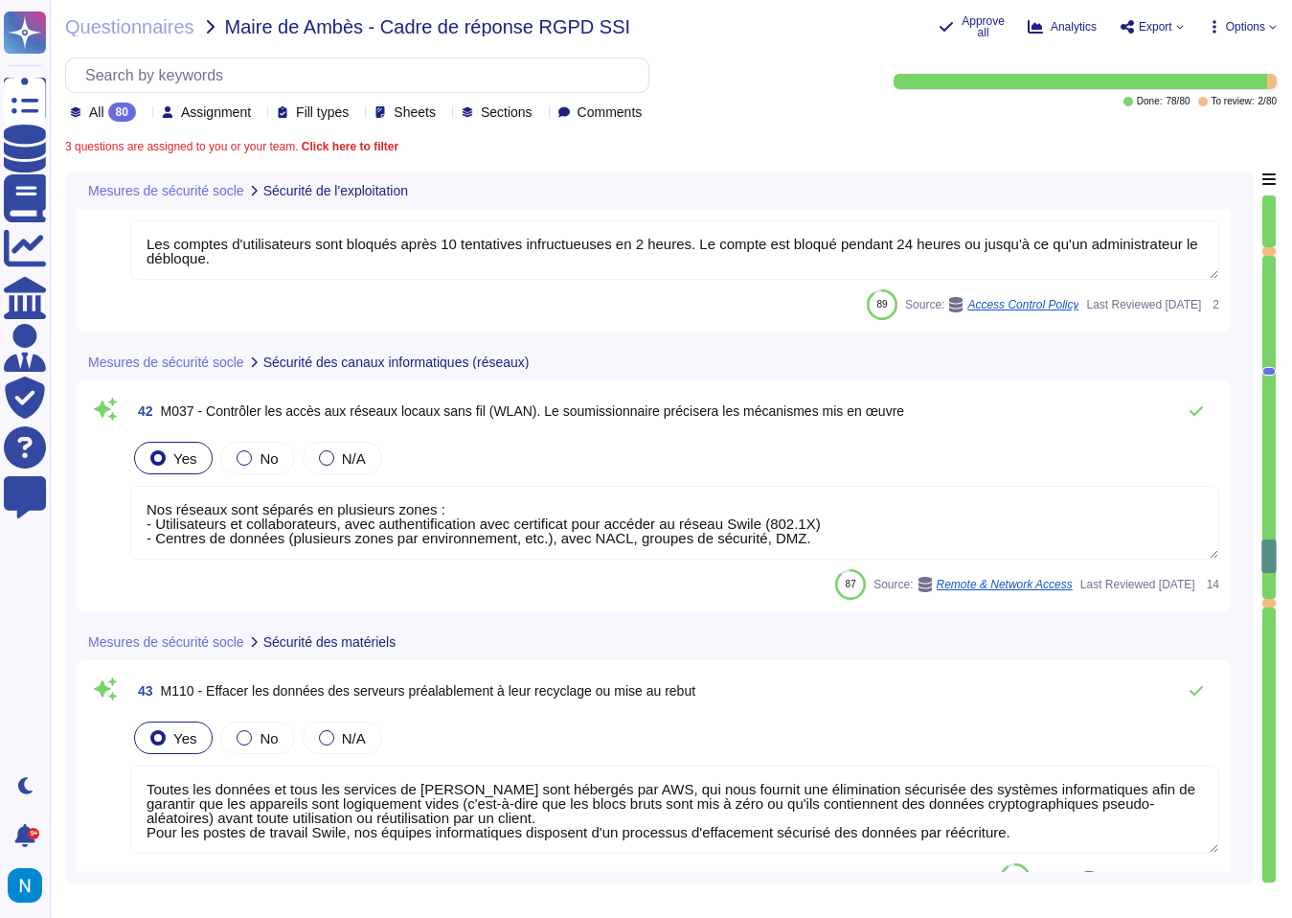
type textarea "Conformément aux dernières recommandations sur les mots de passes de l'ANSSI ou…"
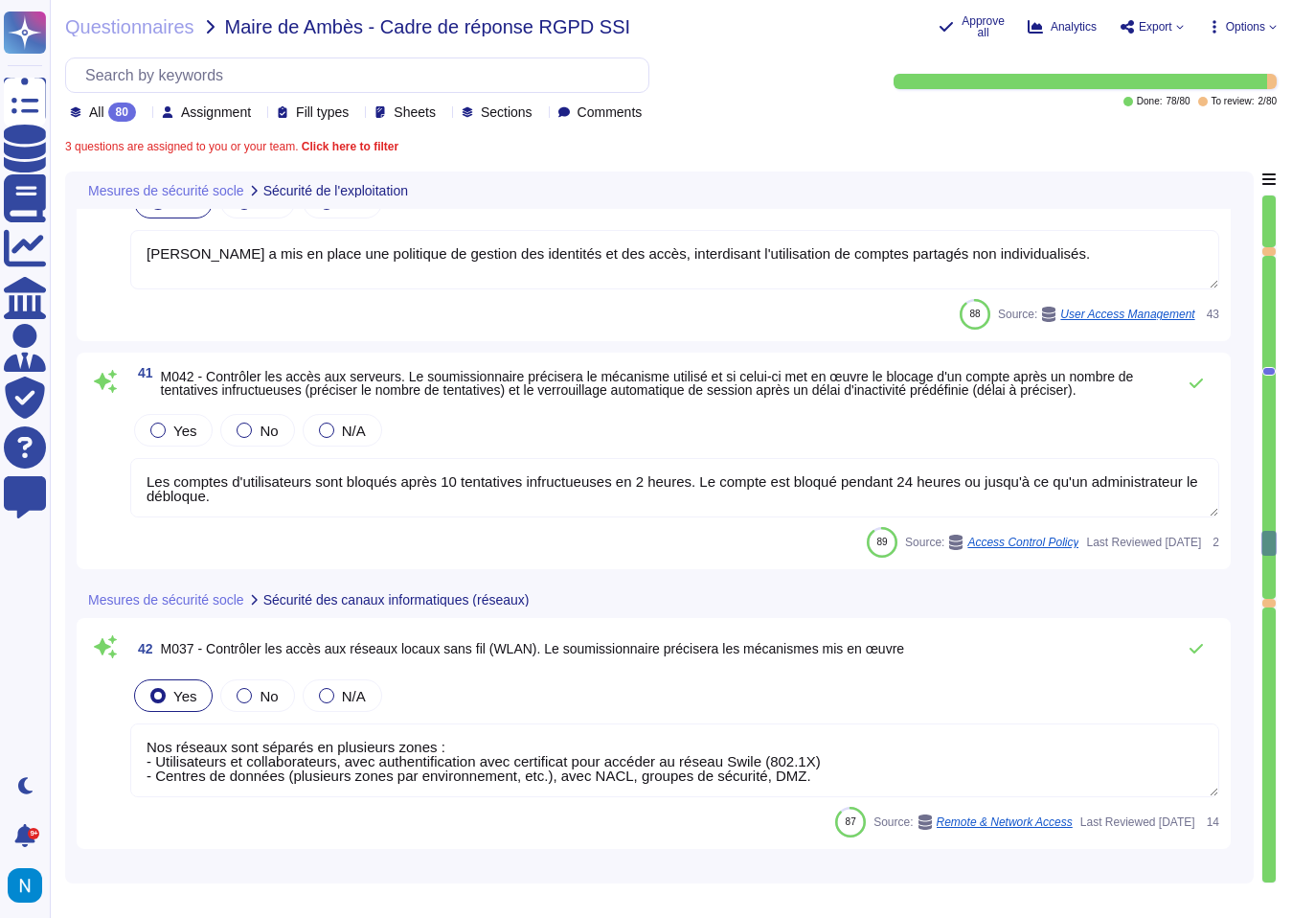
type textarea "Lorem i dol si ametc adi elitseddo ei tempori utl etdoloremagnaa enimadminimv q…"
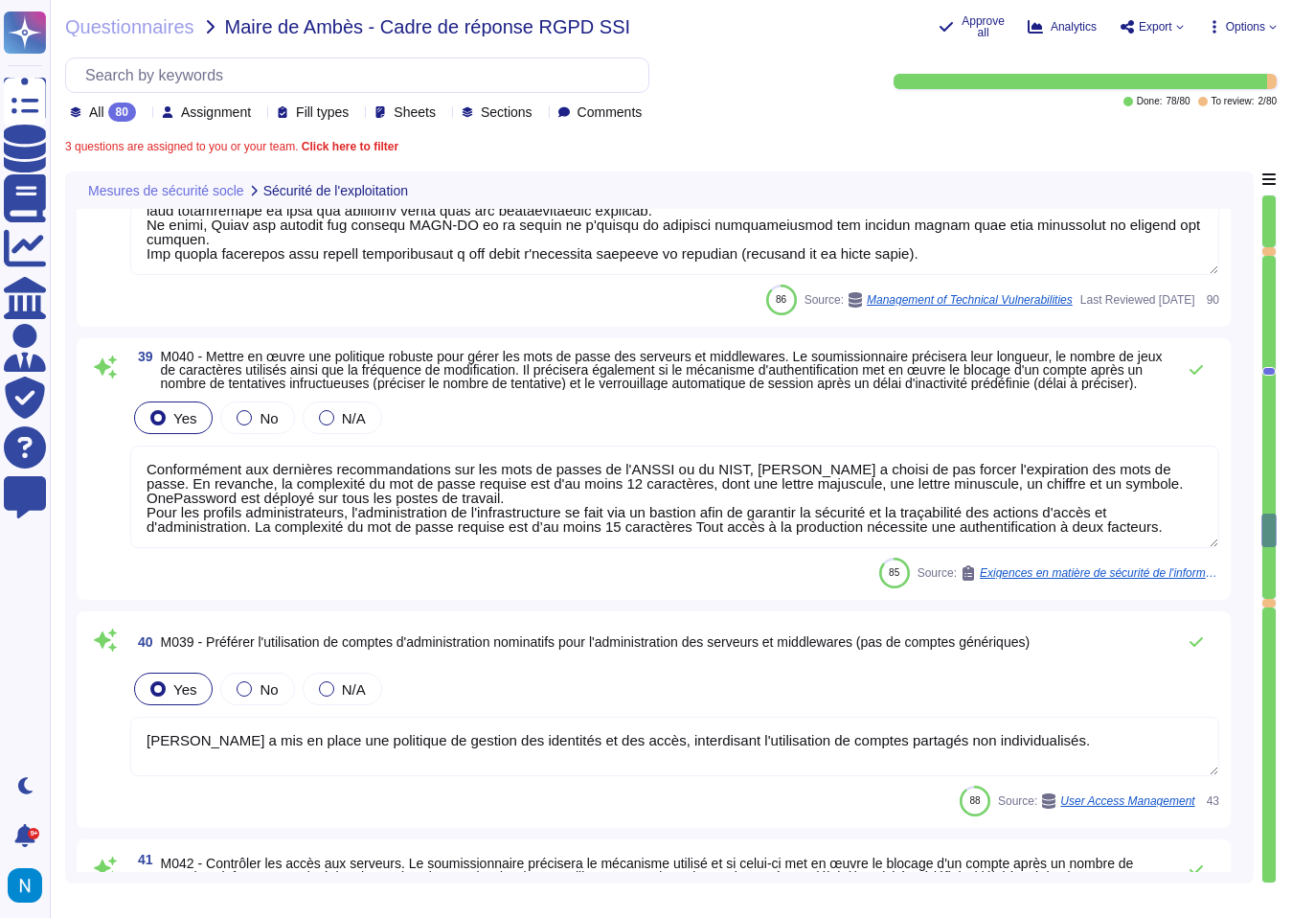
type textarea "Lorem i dol si ametc adi elitseddo ei tempori utl etdoloremagnaa enimadminimv q…"
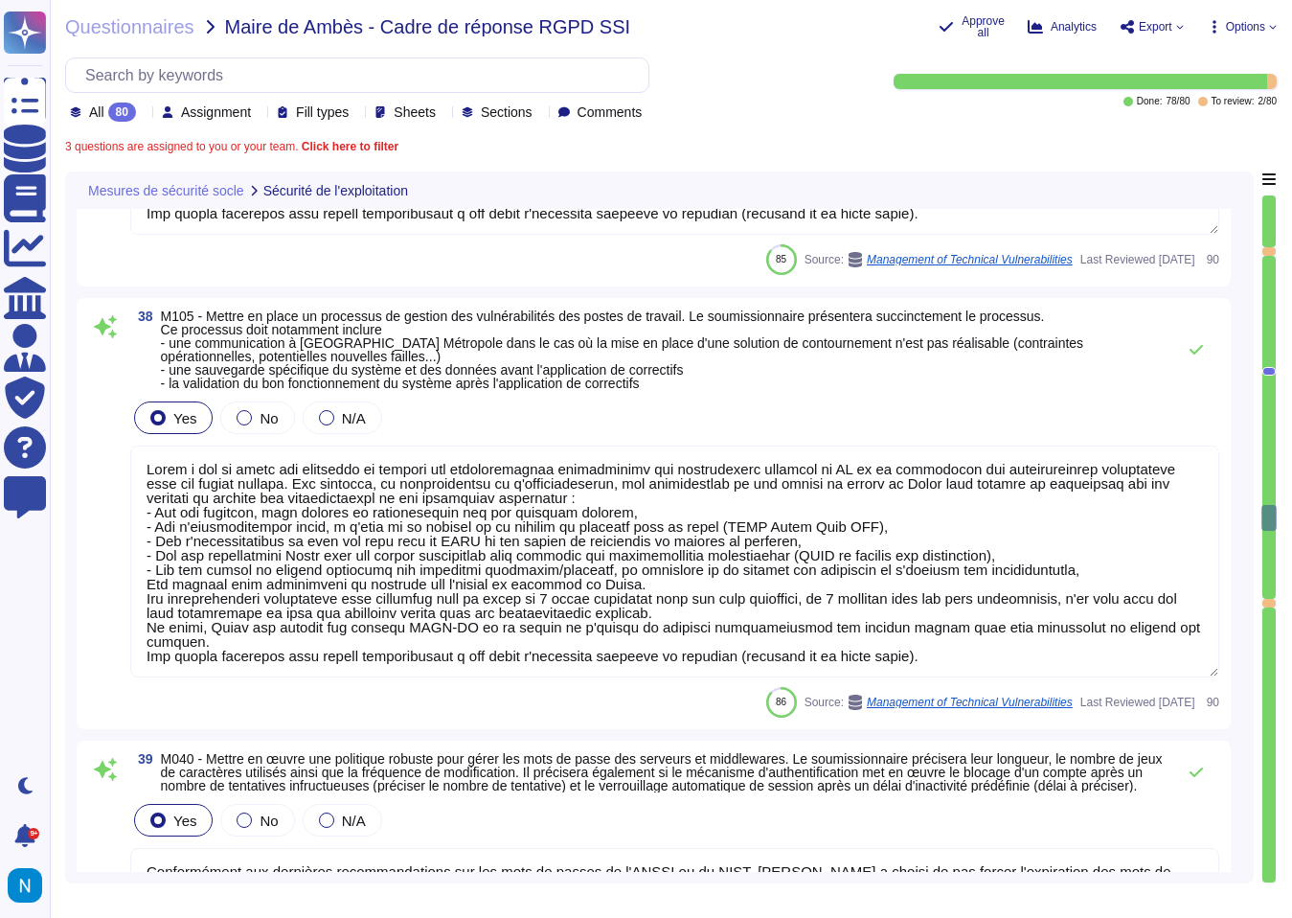
type textarea "Nous ne sommes actuellement pas certifiés ISO ou équivalents à ce jour. Tous le…"
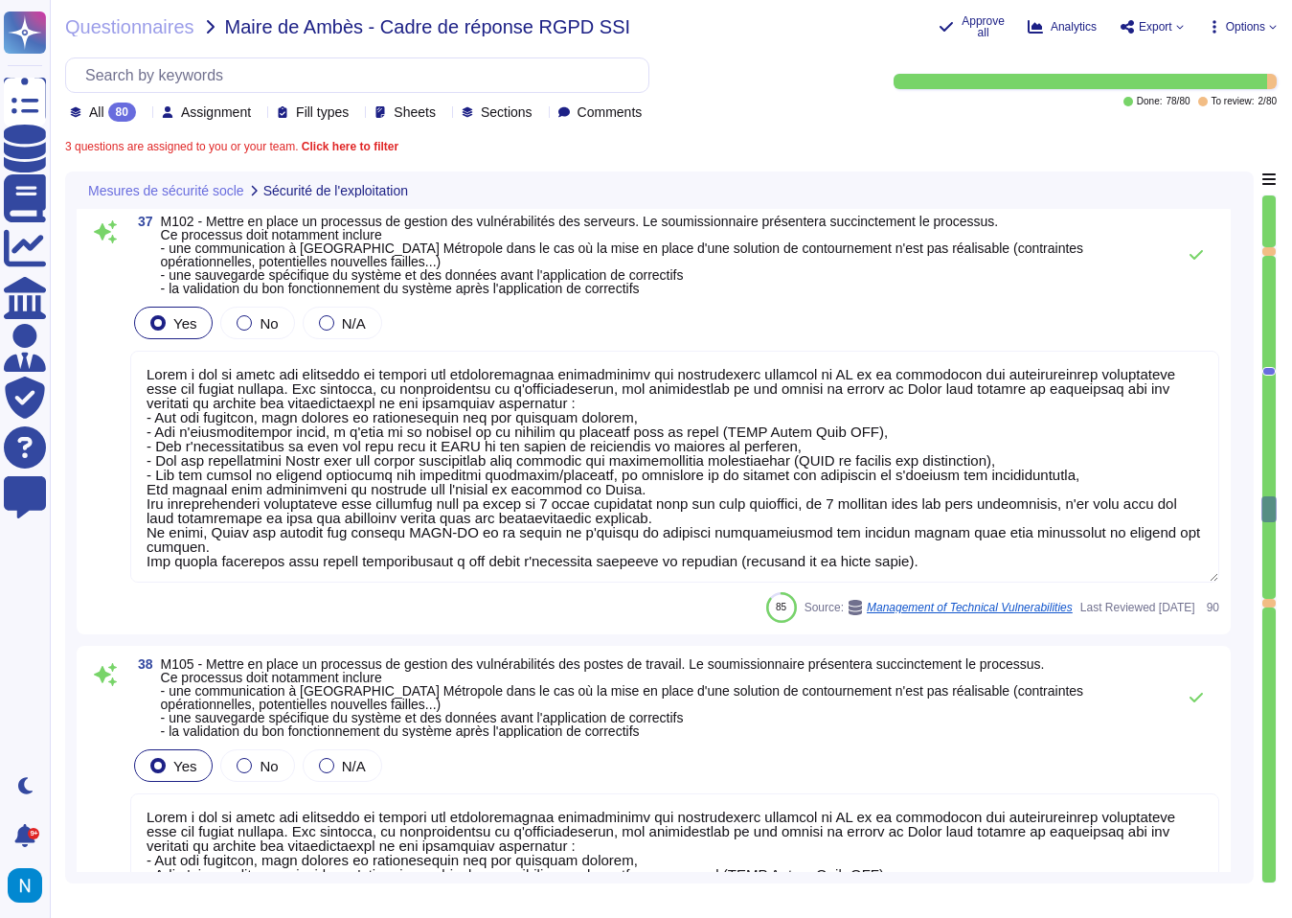
type textarea "Swile propose une plateforme SaaS mutualisée à ses clients, les données sont sé…"
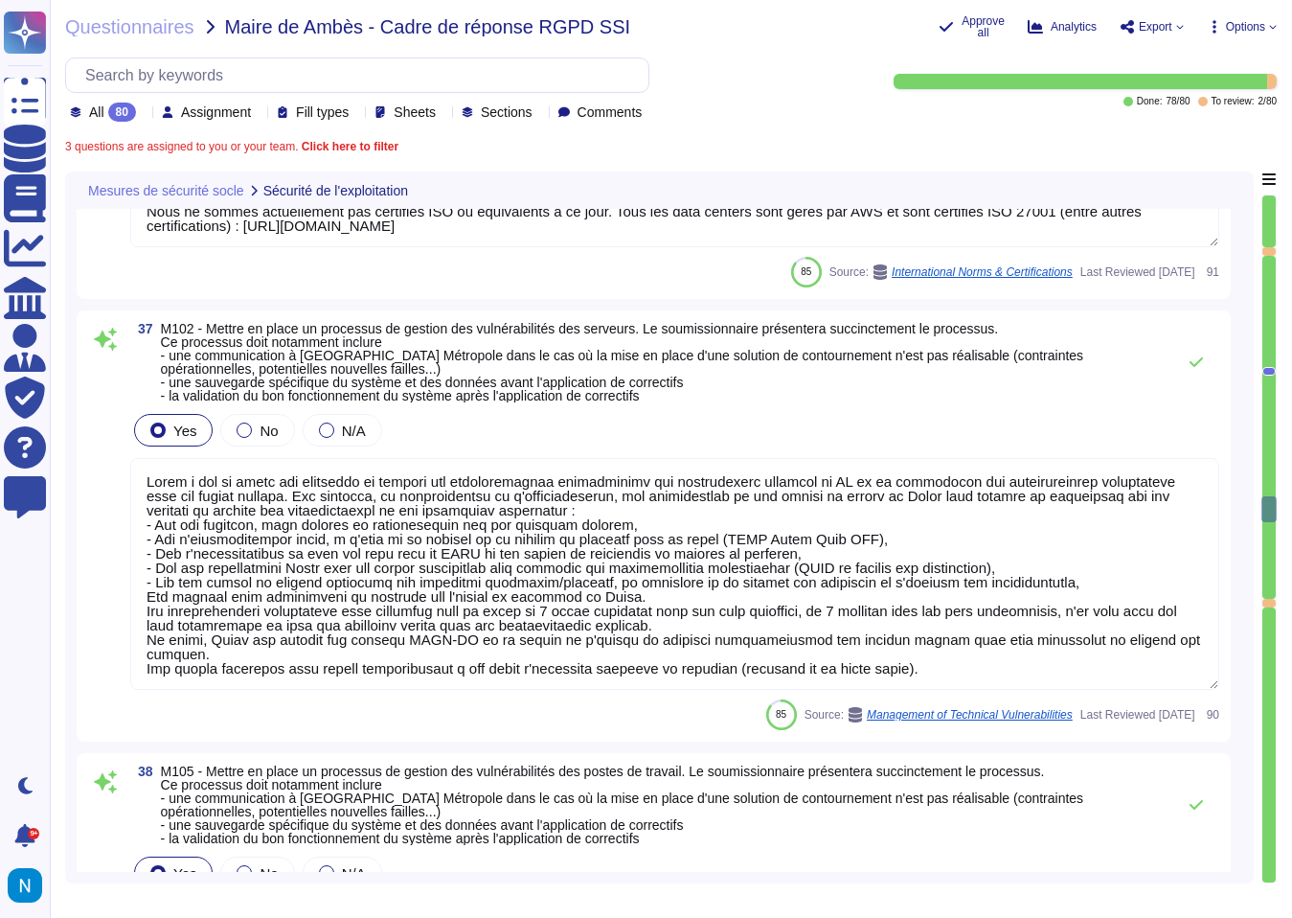
type textarea "Les données personnelles des clients et utilisateurs de Swile sont hébergées pa…"
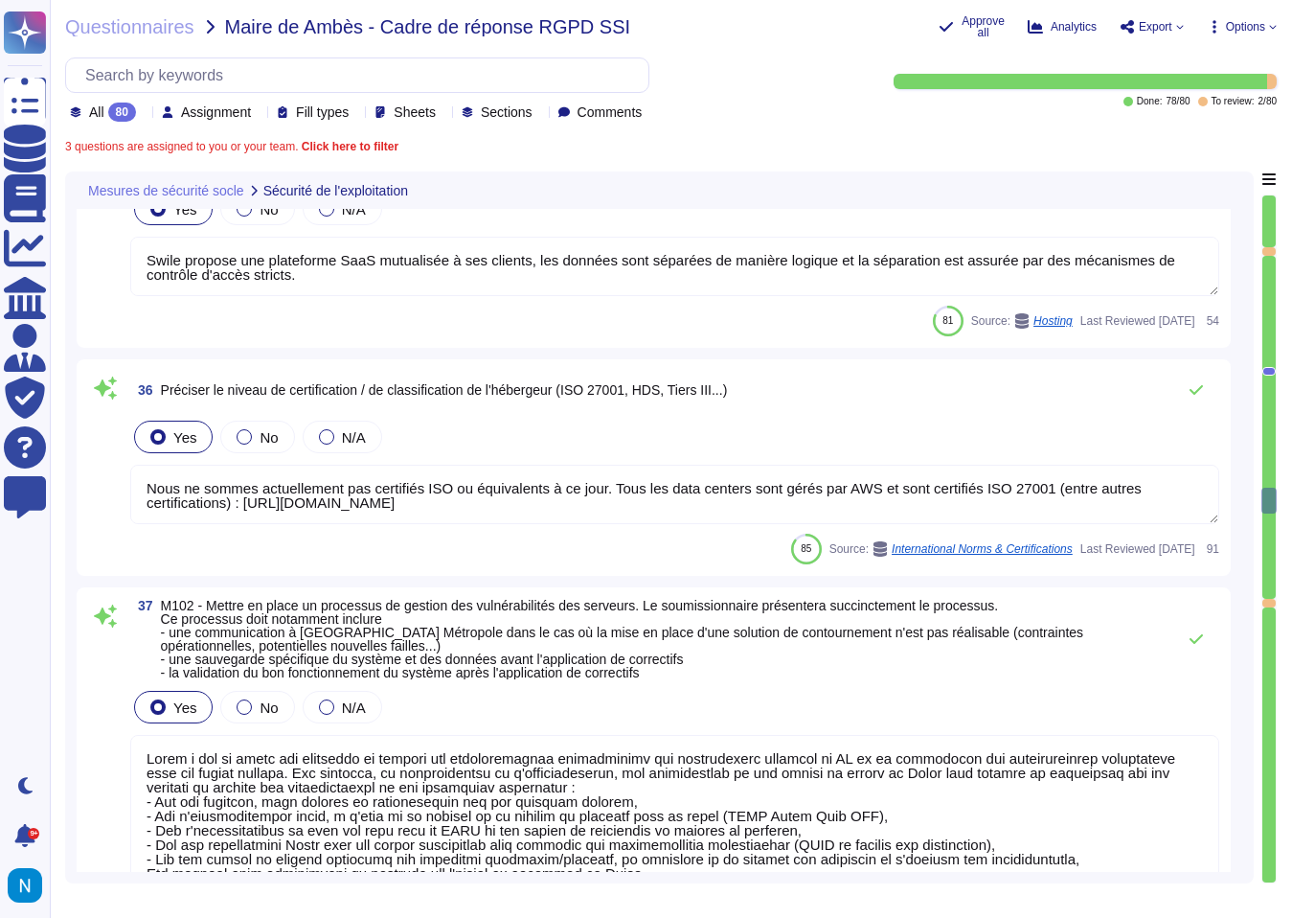
type textarea "[PERSON_NAME] emploie et entretient des dispositifs/systèmes d'extinction et de…"
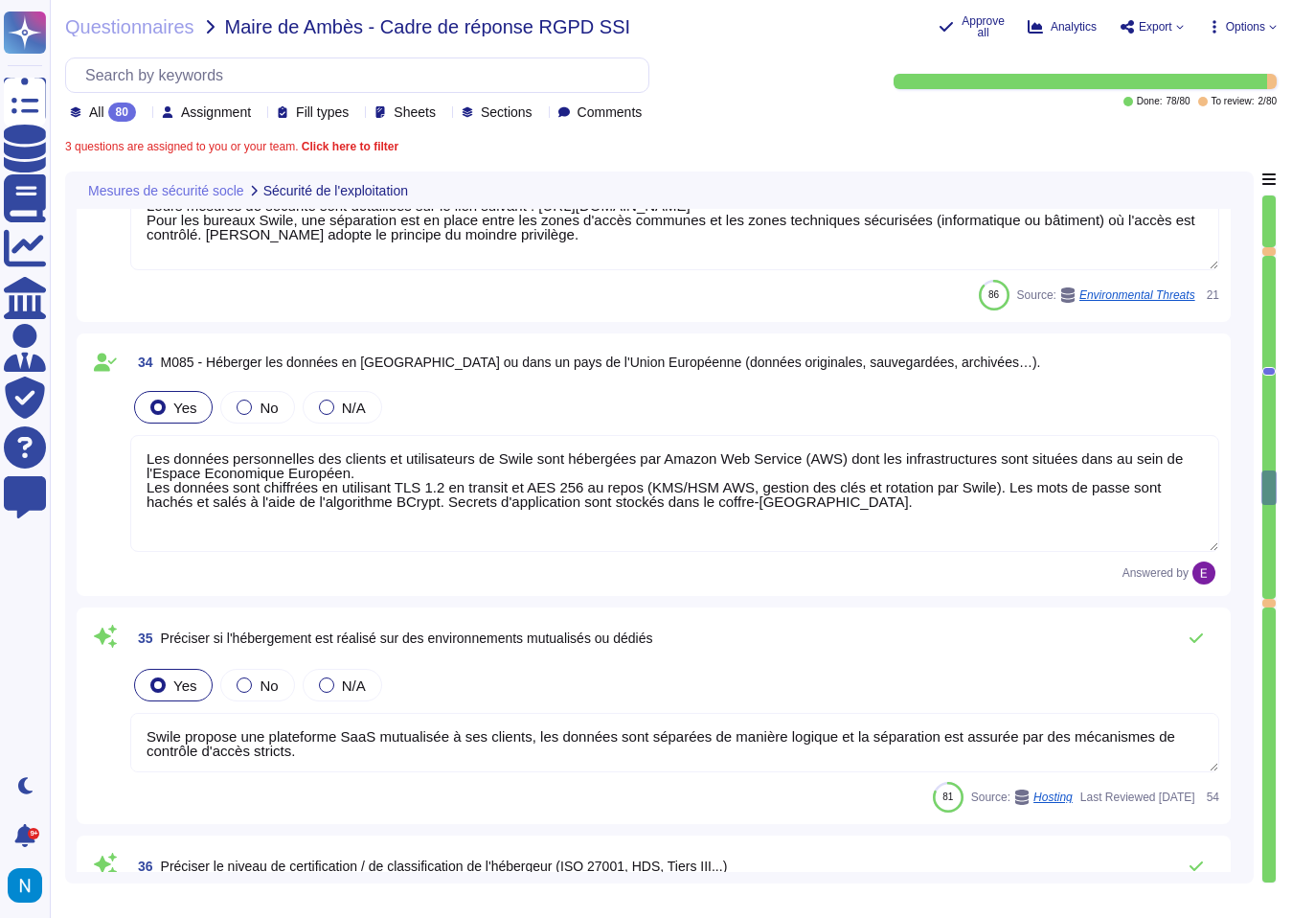
type textarea "Oui, les salles informatiques/ data centers disposent de systèmes de détection …"
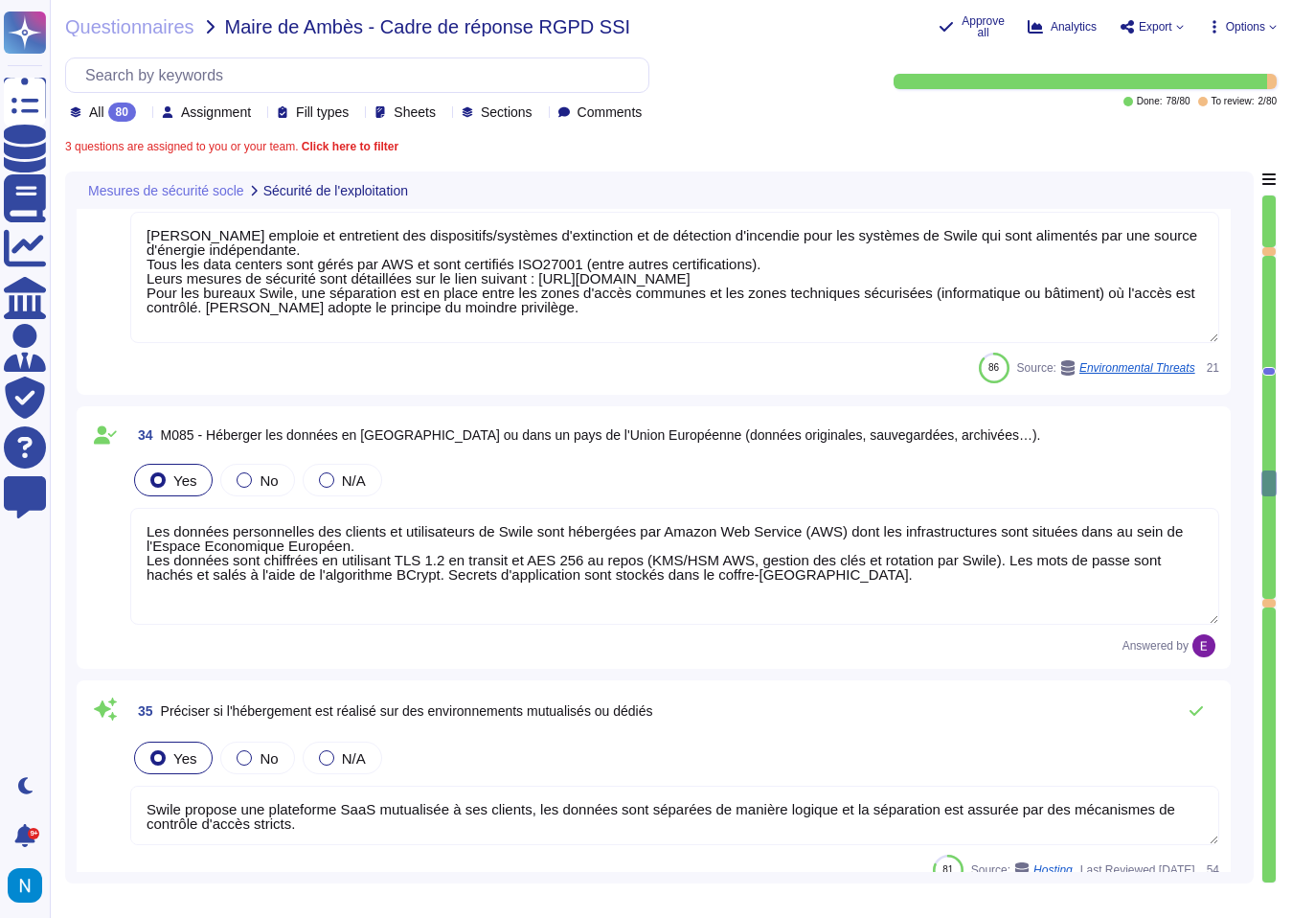
type textarea "Swile a mis en place une politique de gestion du changement et une procédure op…"
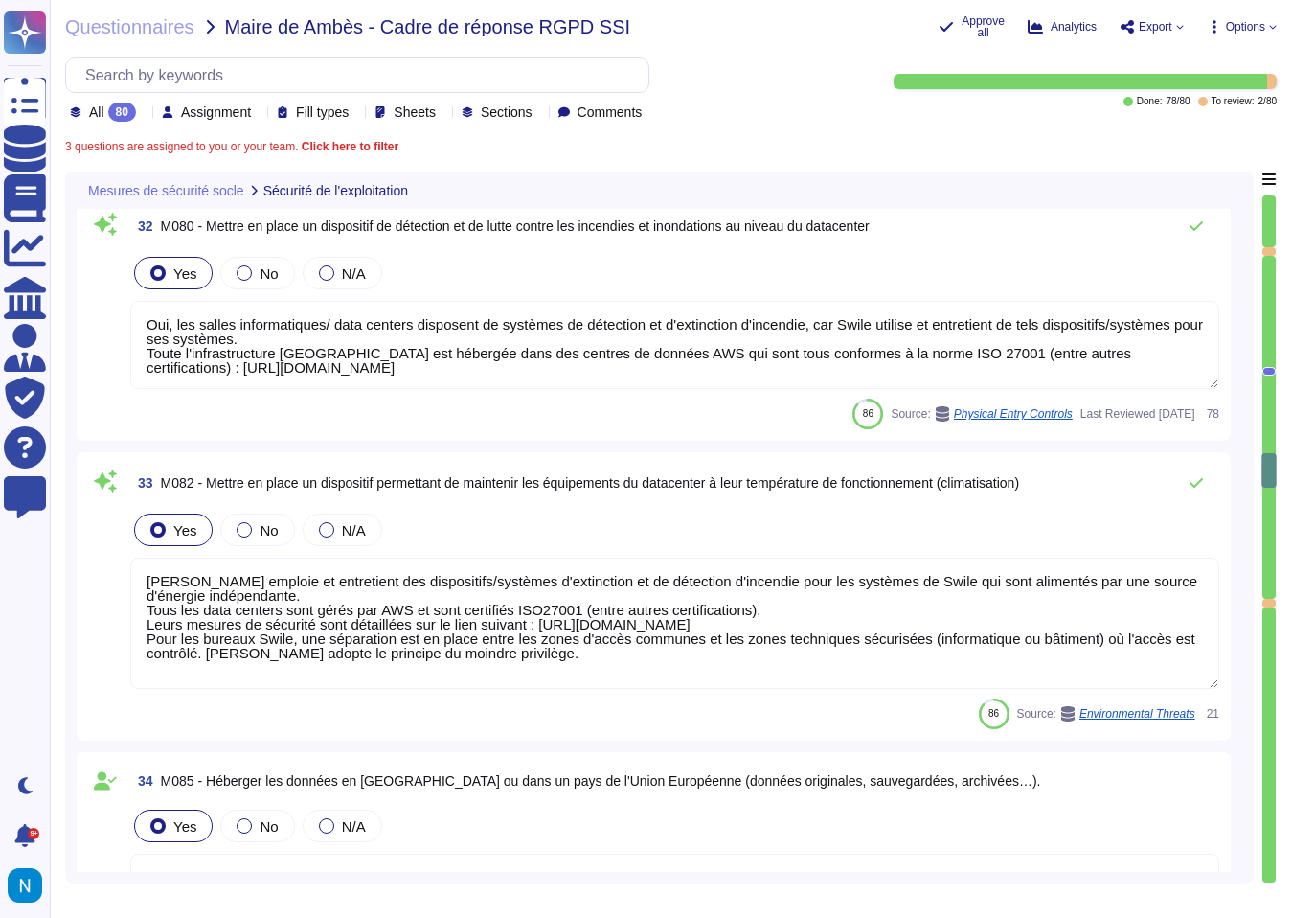
type textarea "Les postes de travail Swile sont protégés par un EDR, CrowdStrike (détection et…"
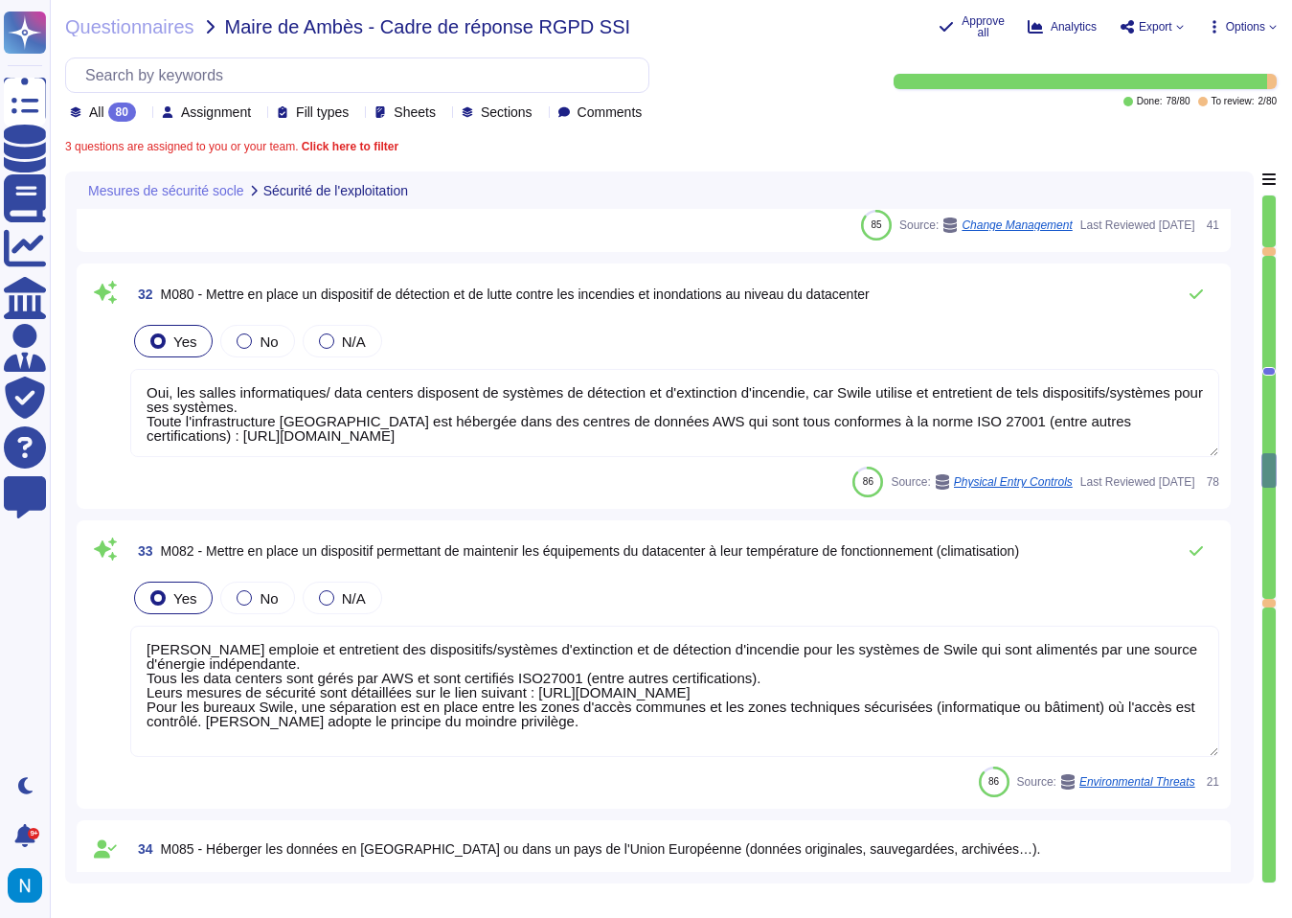
scroll to position [9404, 0]
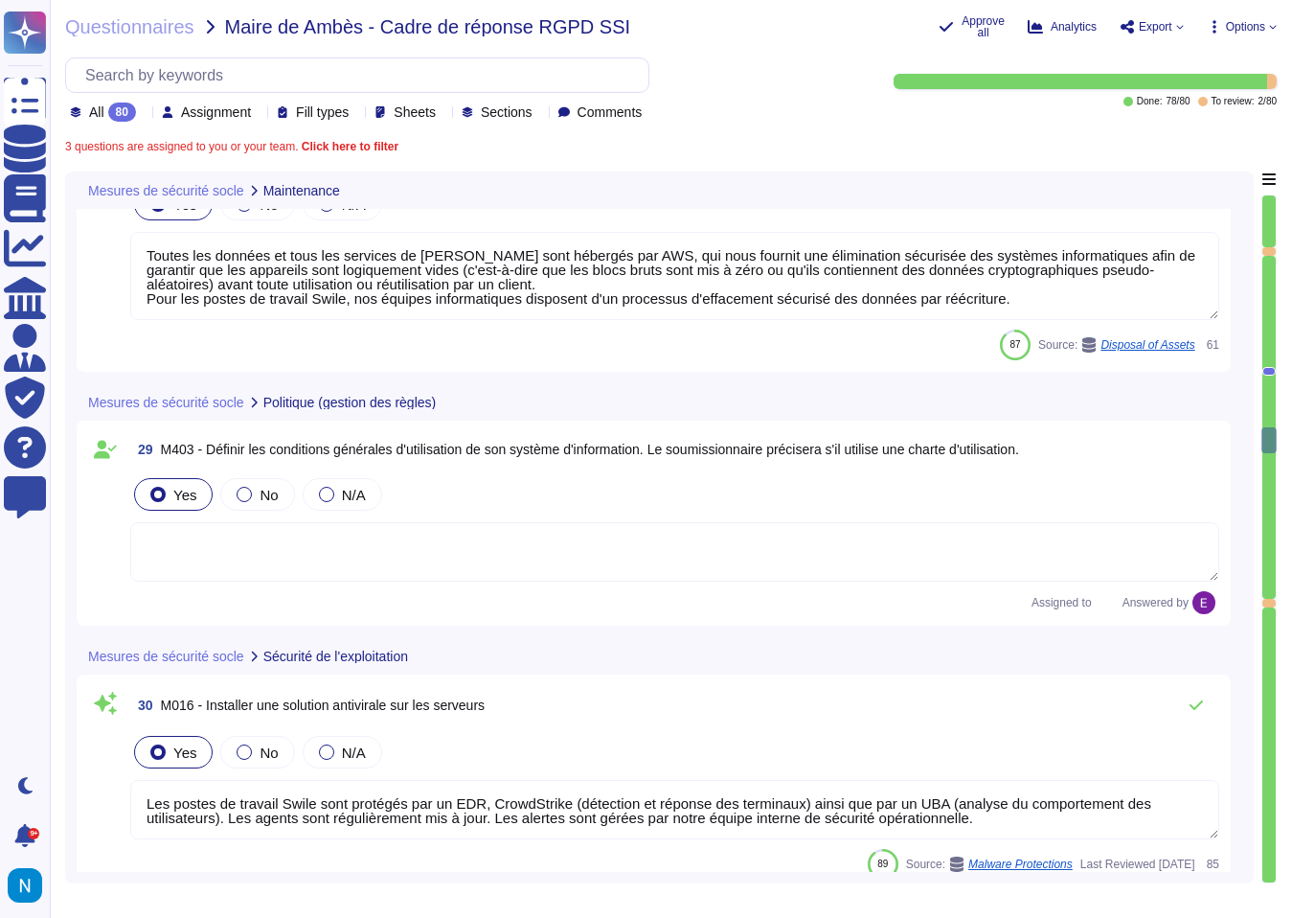
type textarea "Toutes les données et tous les services de [PERSON_NAME] sont hébergés par AWS,…"
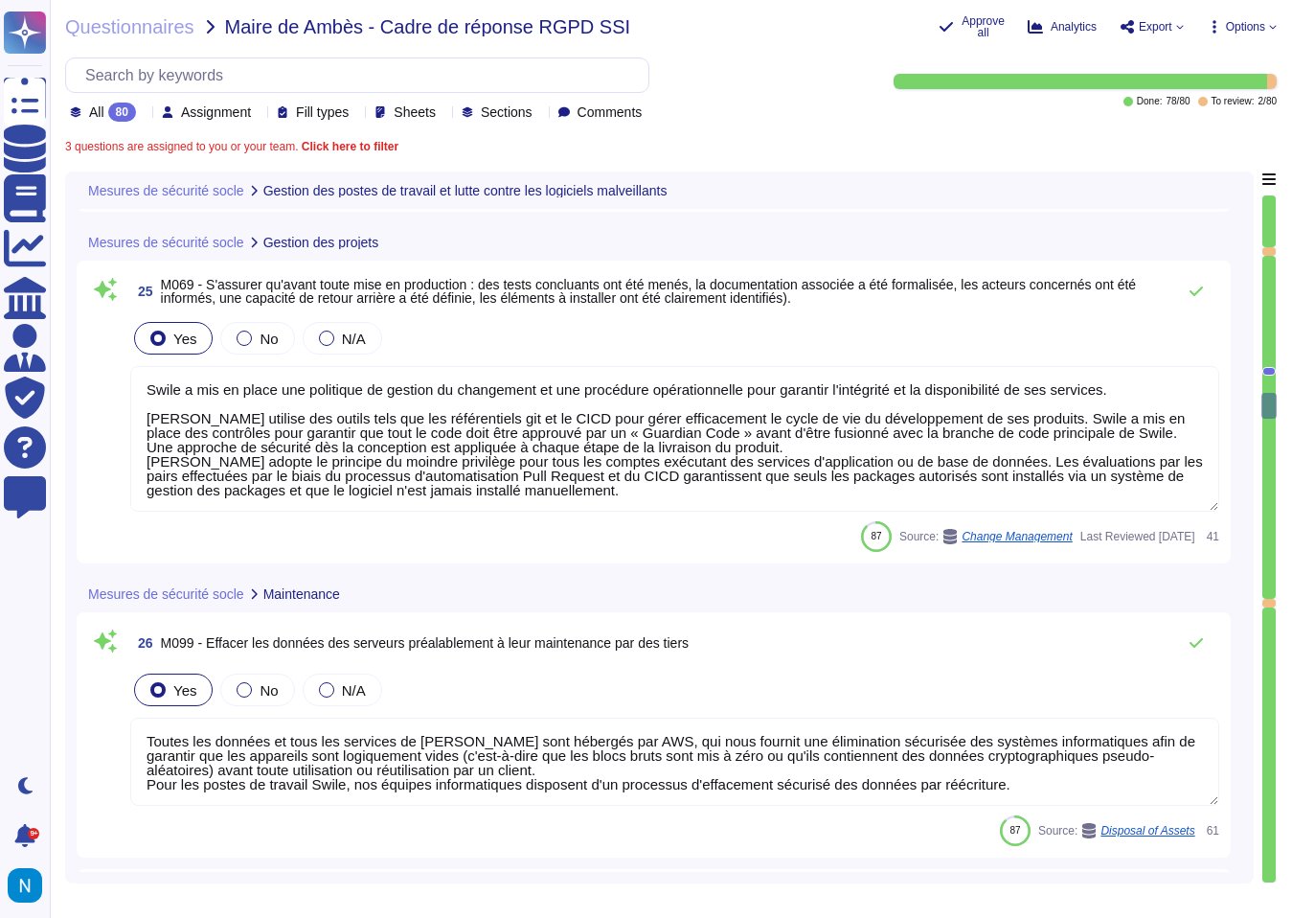
type textarea "Les postes de travail Swile sont protégés par un EDR, CrowdStrike (détection et…"
type textarea "Les comptes d'utilisateurs sont bloqués après 10 tentatives infructueuses en 2 …"
type textarea "Swile a mis en place une politique de gestion du changement et une procédure op…"
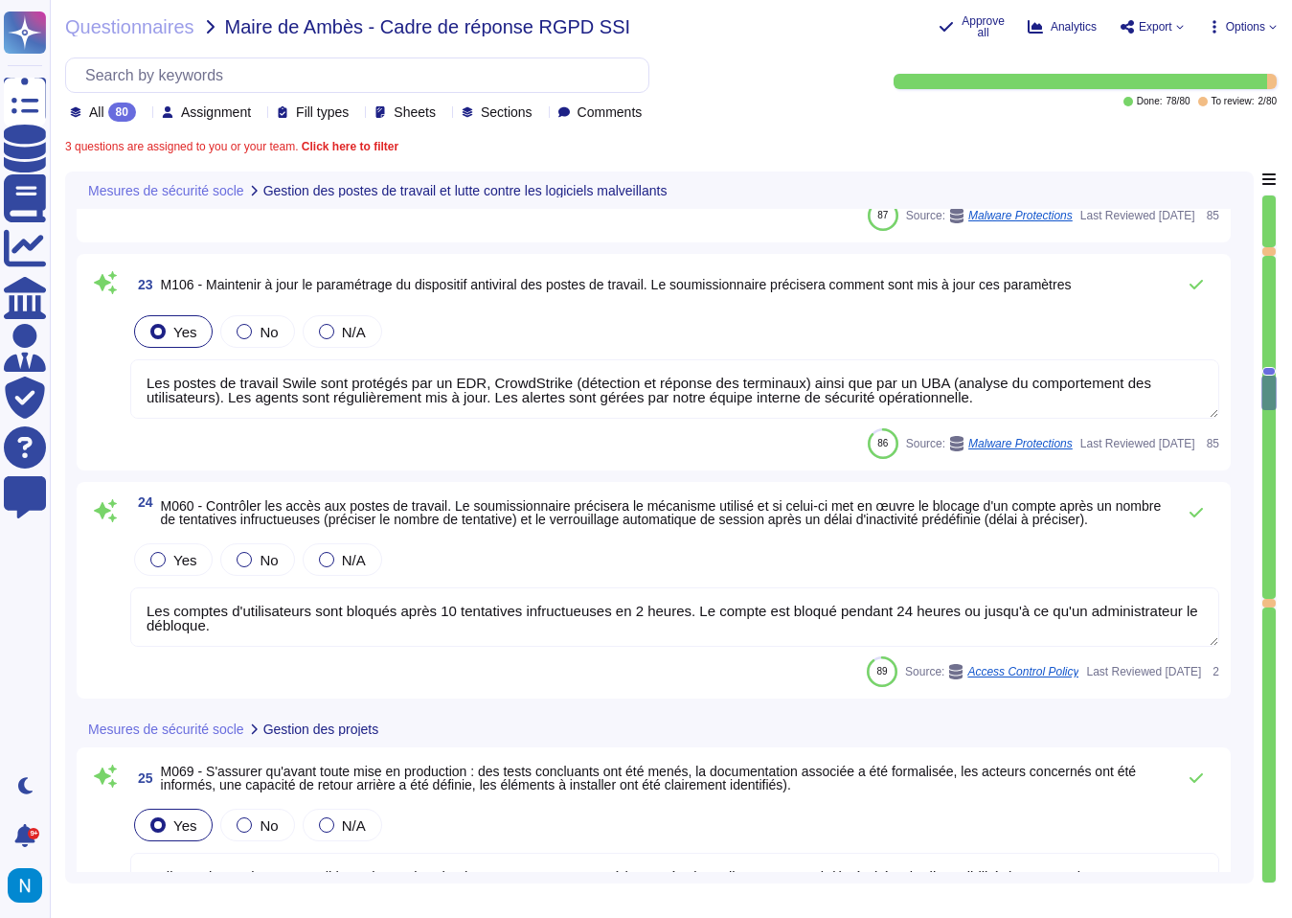
type textarea "Les postes de travail Swile sont protégés par un EDR, CrowdStrike (détection et…"
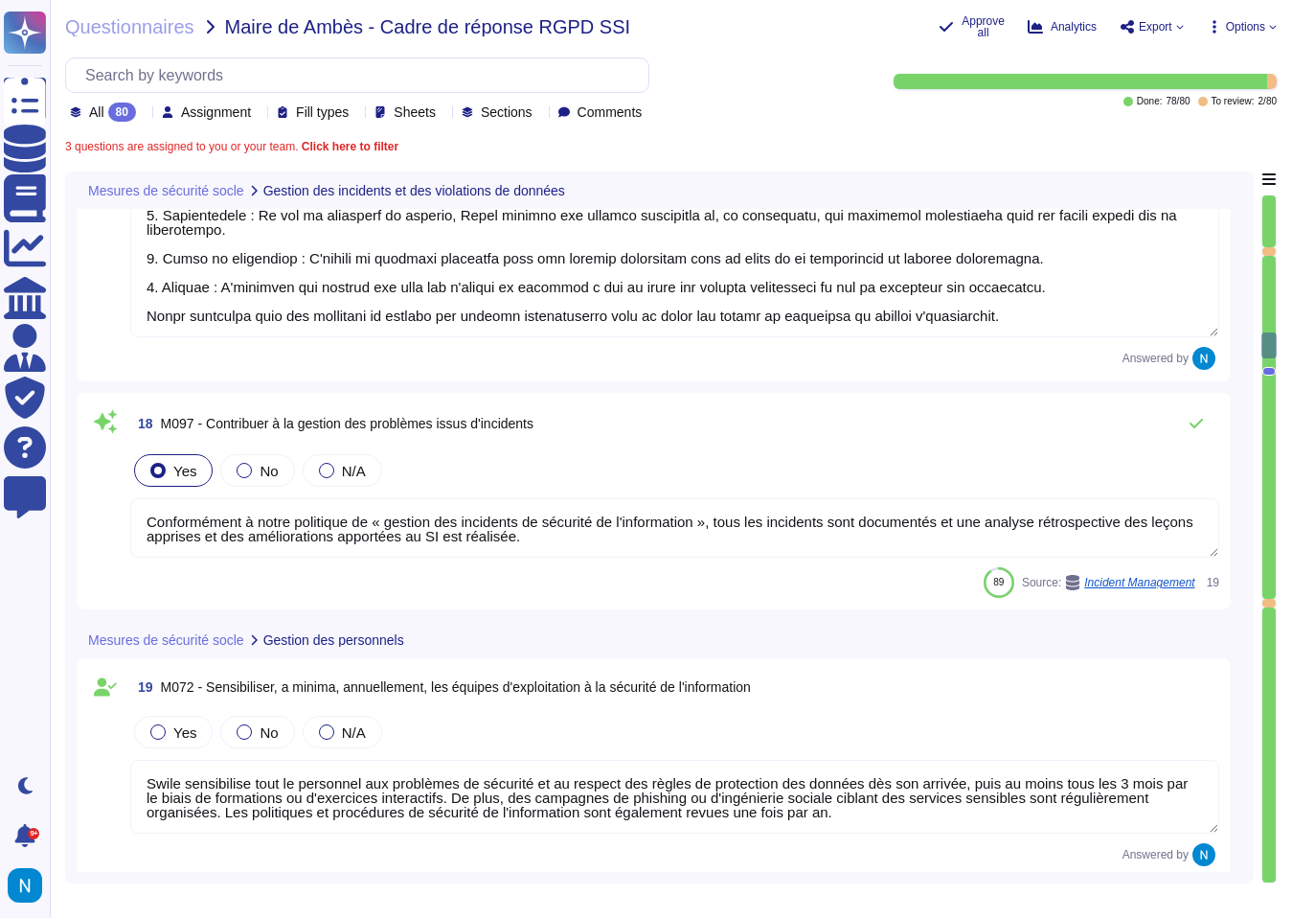
scroll to position [5567, 0]
click at [178, 716] on div "Yes" at bounding box center [173, 731] width 79 height 33
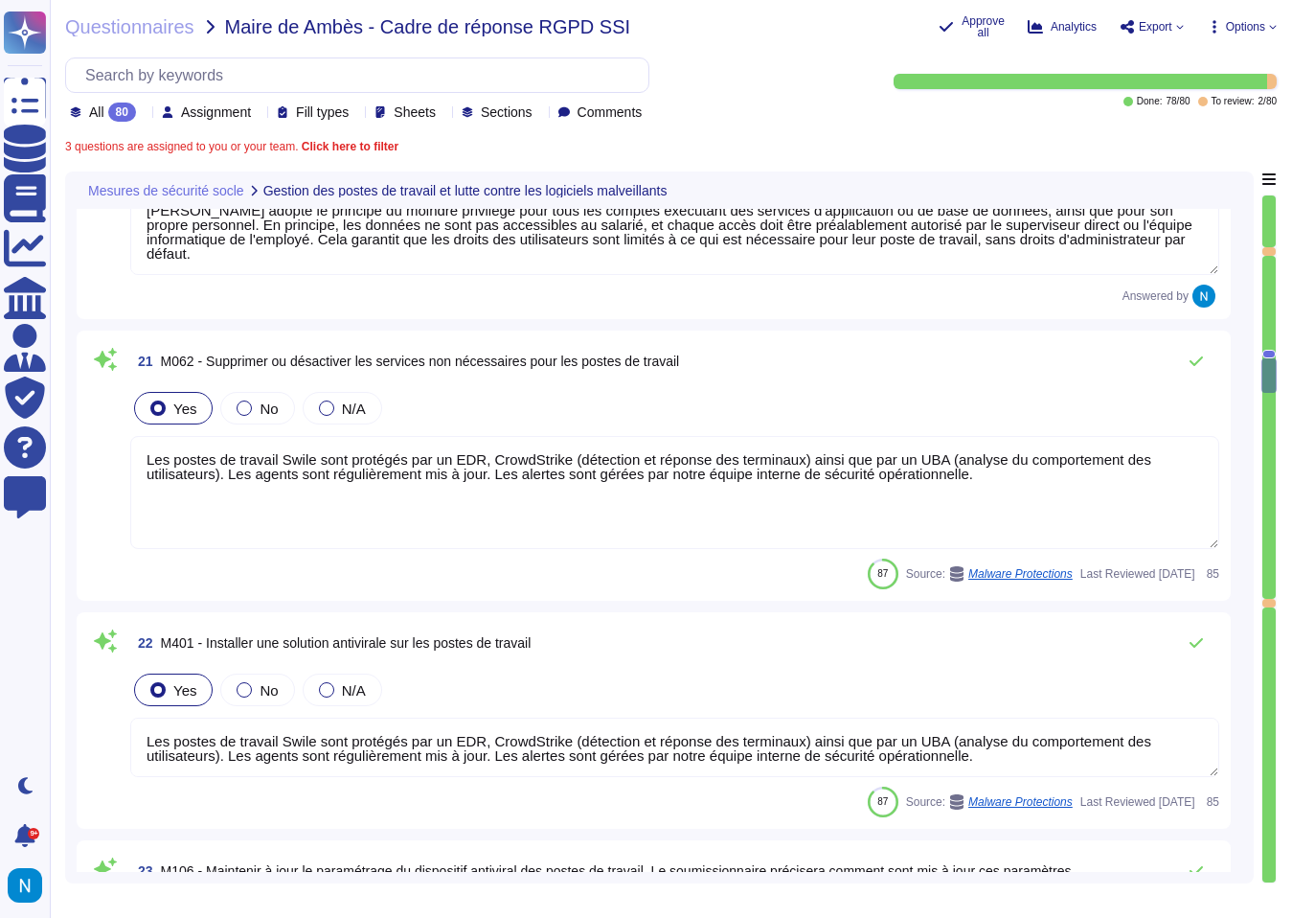
scroll to position [6441, 0]
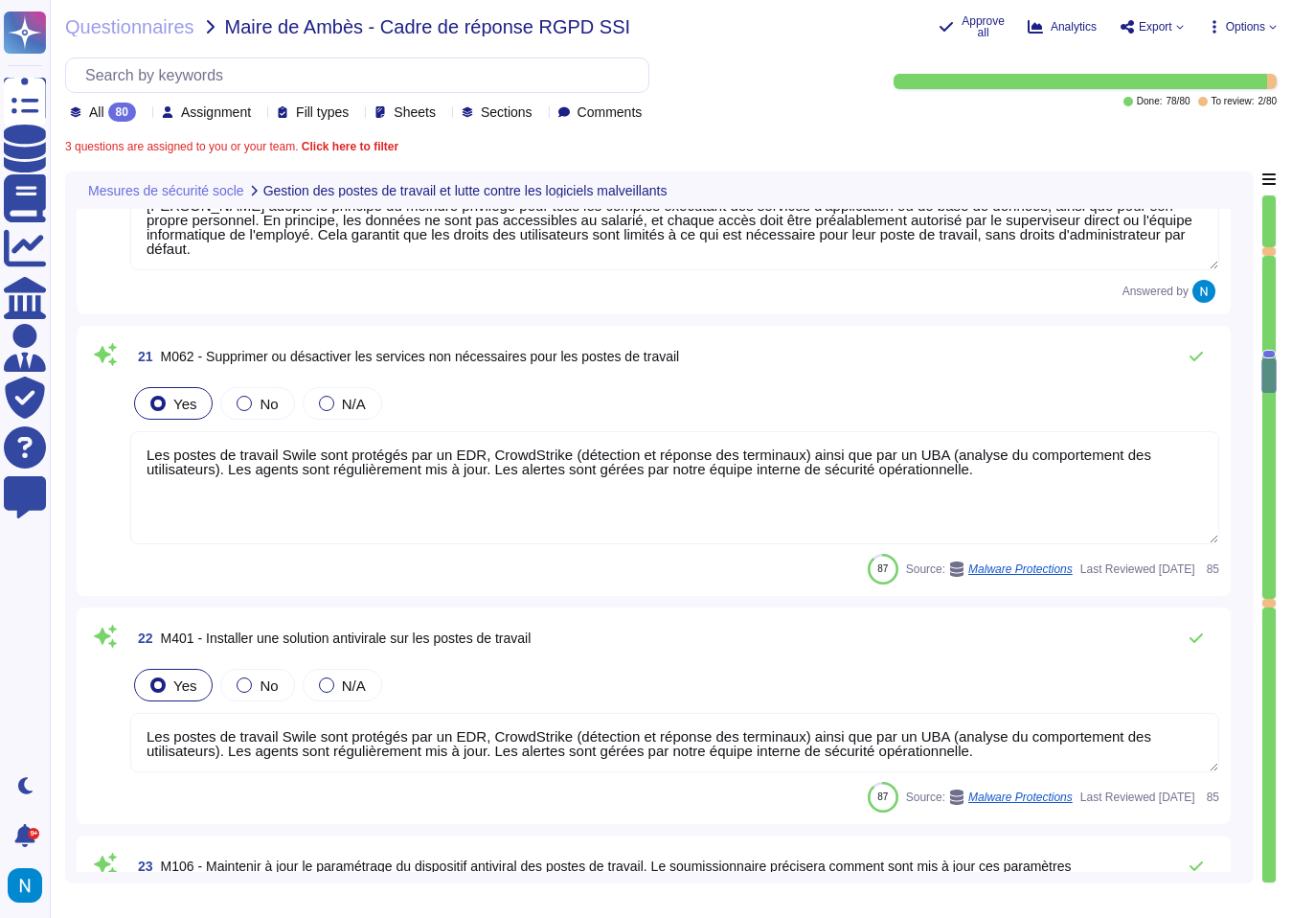
drag, startPoint x: 209, startPoint y: 354, endPoint x: 612, endPoint y: 352, distance: 403.3
click at [618, 352] on span "M062 - Supprimer ou désactiver les services non nécessaires pour les postes de …" at bounding box center [420, 356] width 519 height 15
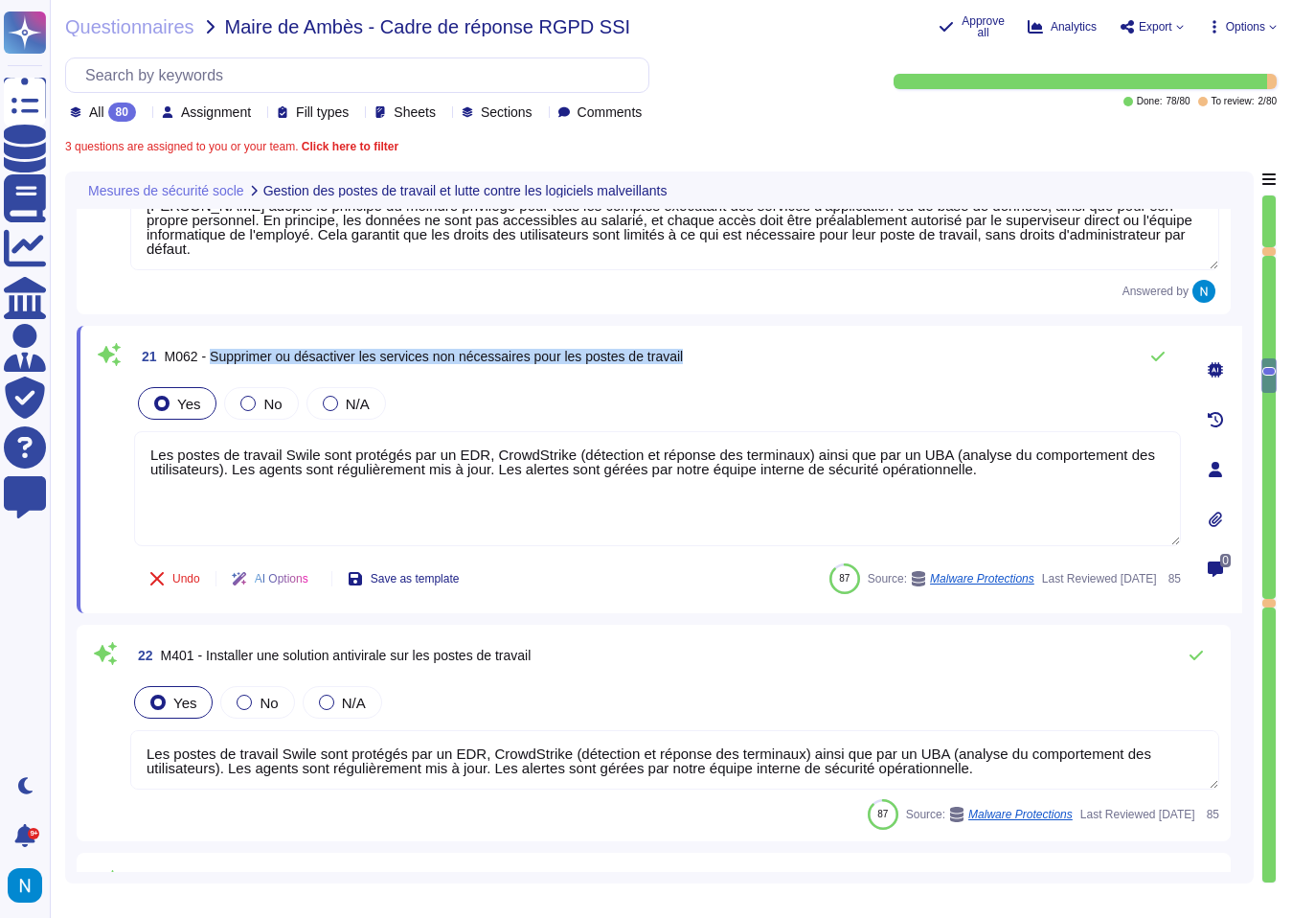
drag, startPoint x: 731, startPoint y: 358, endPoint x: 216, endPoint y: 352, distance: 515.4
click at [216, 352] on div "21 M062 - Supprimer ou désactiver les services non nécessaires pour les postes …" at bounding box center [657, 356] width 1047 height 38
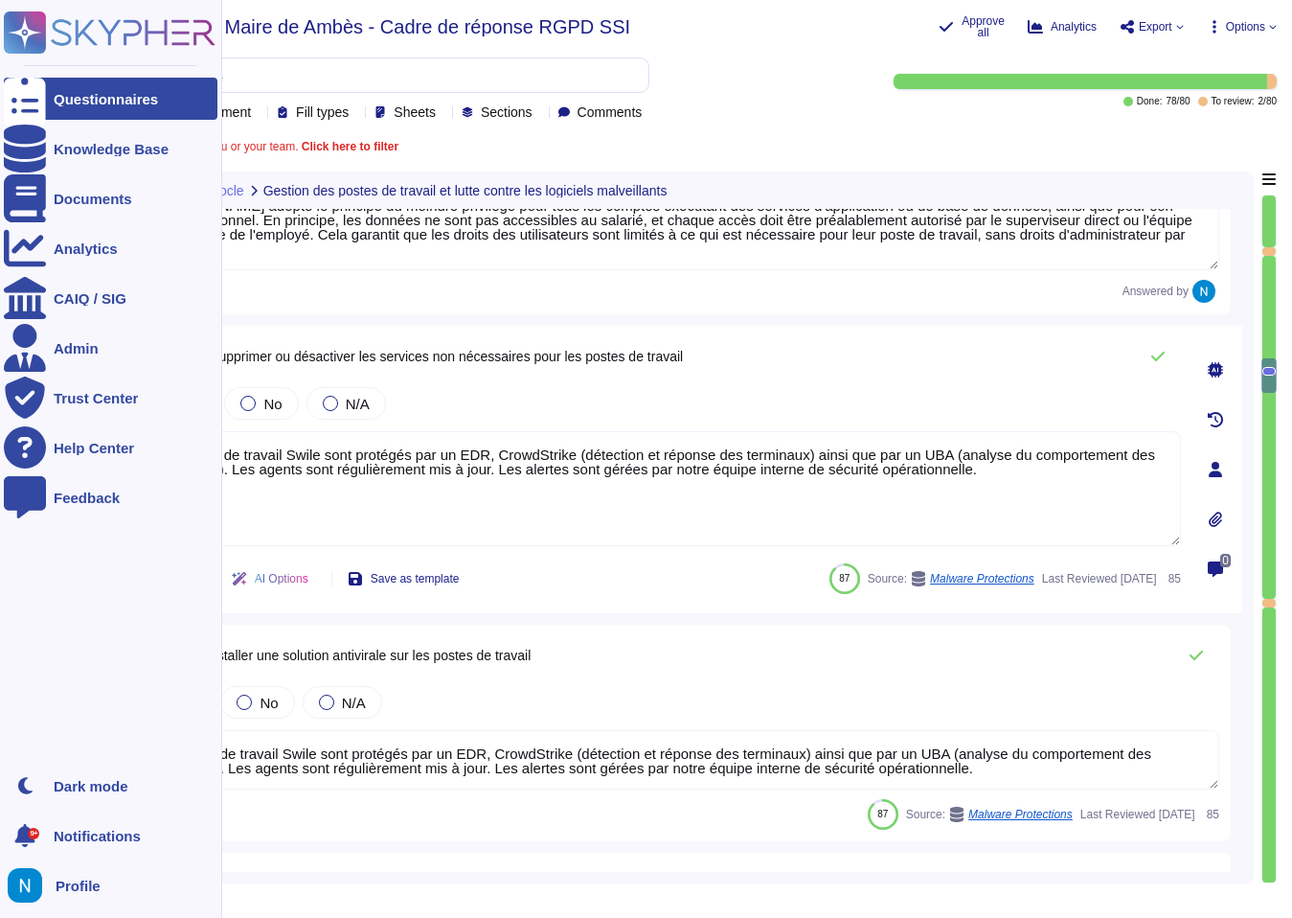
drag, startPoint x: 1052, startPoint y: 492, endPoint x: 0, endPoint y: 403, distance: 1055.5
click at [0, 403] on div "Questionnaires Knowledge Base Documents Analytics CAIQ / SIG Admin Trust Center…" at bounding box center [646, 459] width 1292 height 918
paste textarea "Oui, il est obligatoire de renforcer chaque système d'exploitation pour fournir…"
drag, startPoint x: 183, startPoint y: 453, endPoint x: 0, endPoint y: 453, distance: 182.9
click at [0, 453] on div "Questionnaires Knowledge Base Documents Analytics CAIQ / SIG Admin Trust Center…" at bounding box center [646, 459] width 1292 height 918
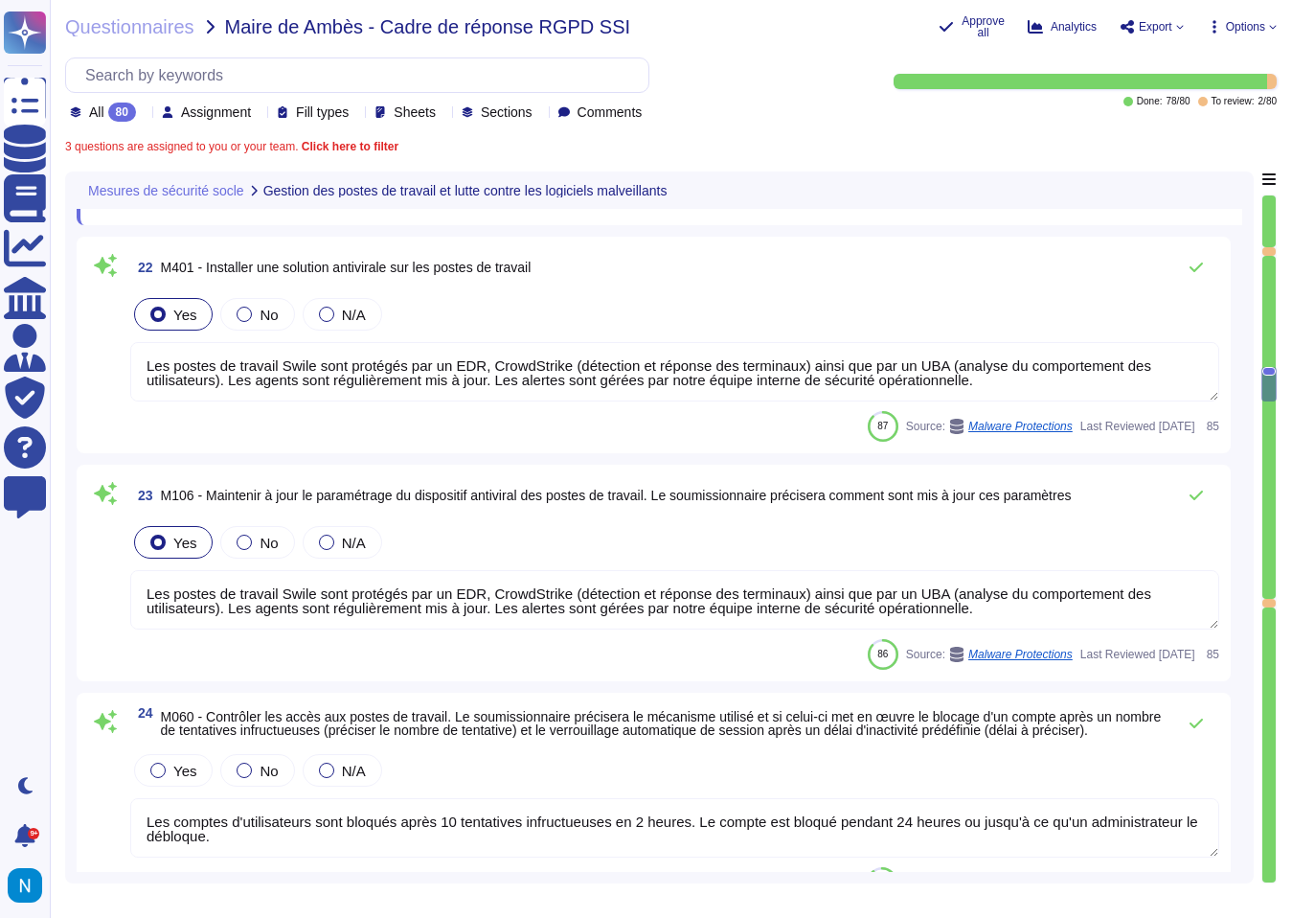
scroll to position [6838, 0]
click at [258, 489] on span "M106 - Maintenir à jour le paramétrage du dispositif antiviral des postes de tr…" at bounding box center [616, 496] width 911 height 15
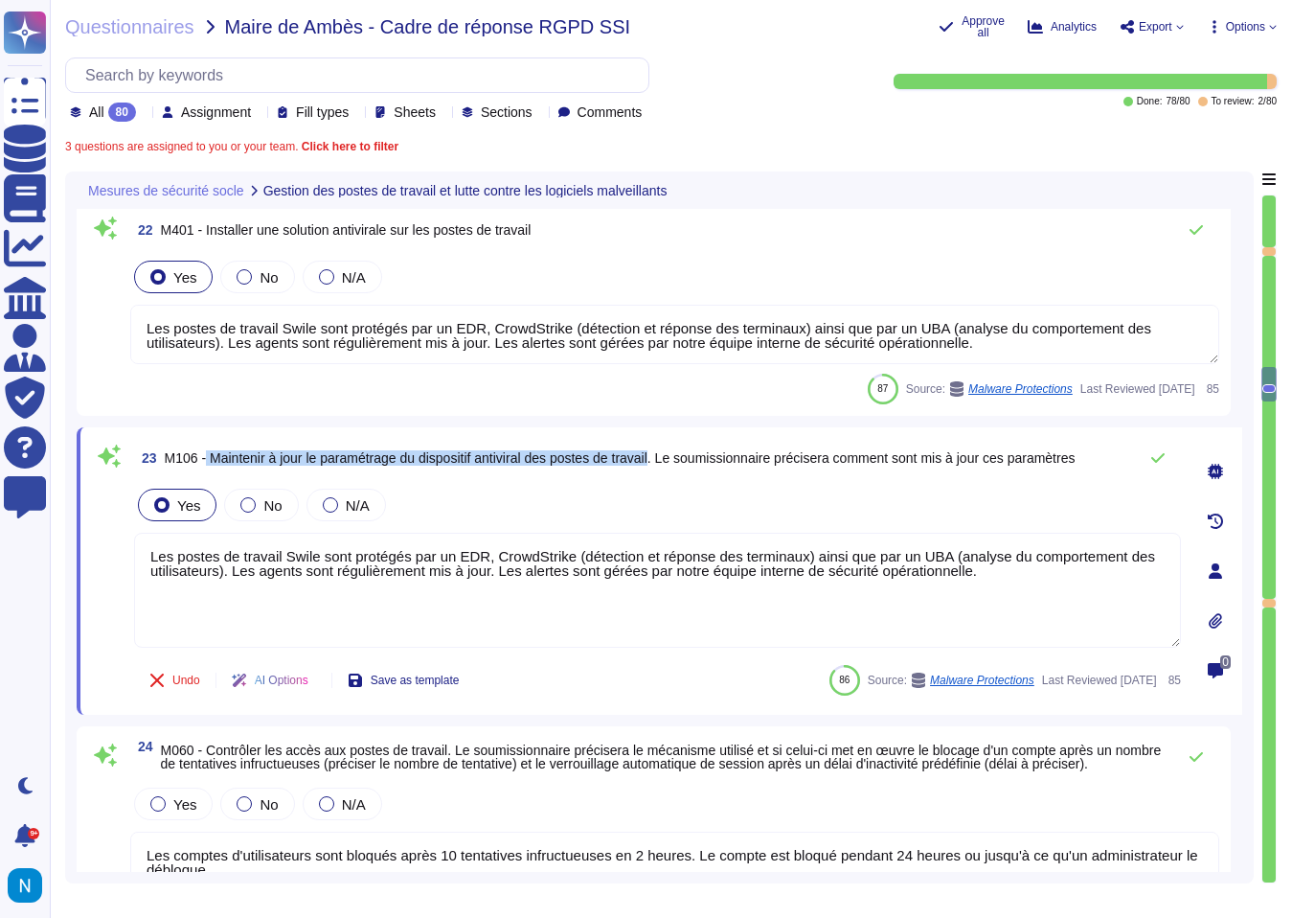
drag, startPoint x: 212, startPoint y: 450, endPoint x: 684, endPoint y: 458, distance: 472.3
click at [684, 458] on span "M106 - Maintenir à jour le paramétrage du dispositif antiviral des postes de tr…" at bounding box center [620, 457] width 911 height 15
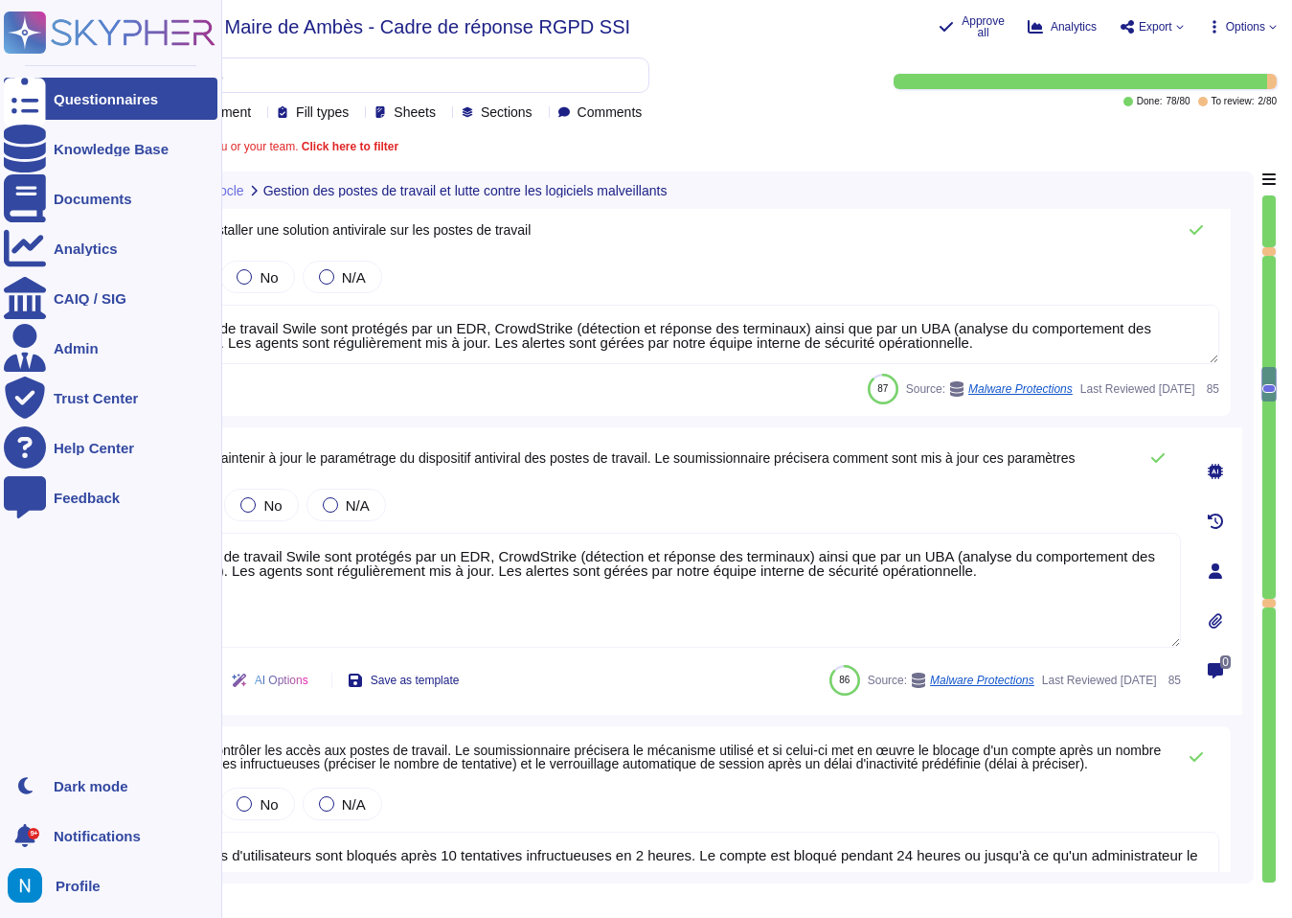
drag, startPoint x: 1079, startPoint y: 596, endPoint x: 0, endPoint y: 458, distance: 1088.3
click at [0, 458] on div "Questionnaires Knowledge Base Documents Analytics CAIQ / SIG Admin Trust Center…" at bounding box center [646, 459] width 1292 height 918
paste textarea "Oui, il est important de maintenir à jour le paramétrage du dispositif antivira…"
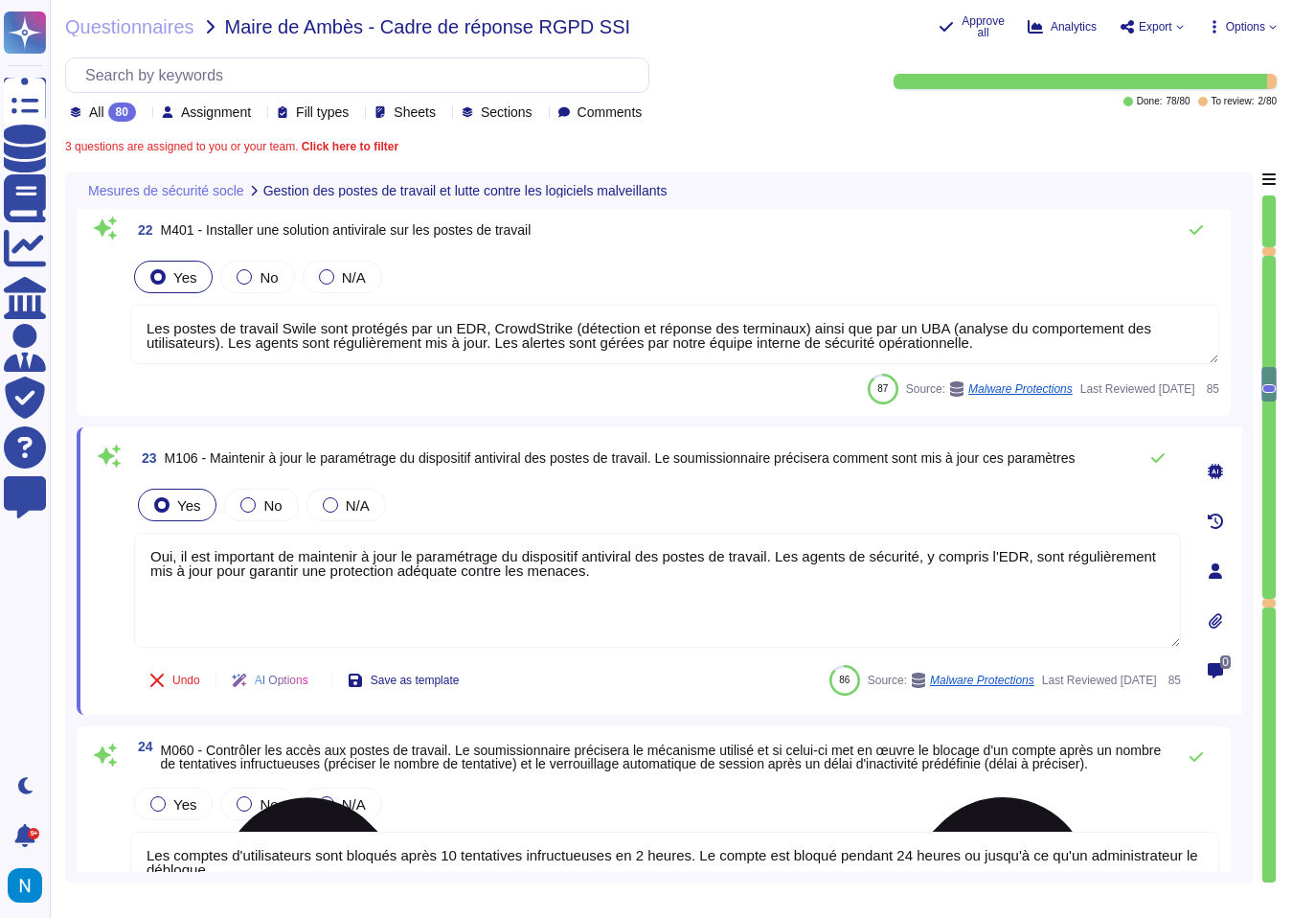
click at [287, 580] on textarea "Oui, il est important de maintenir à jour le paramétrage du dispositif antivira…" at bounding box center [657, 590] width 1047 height 115
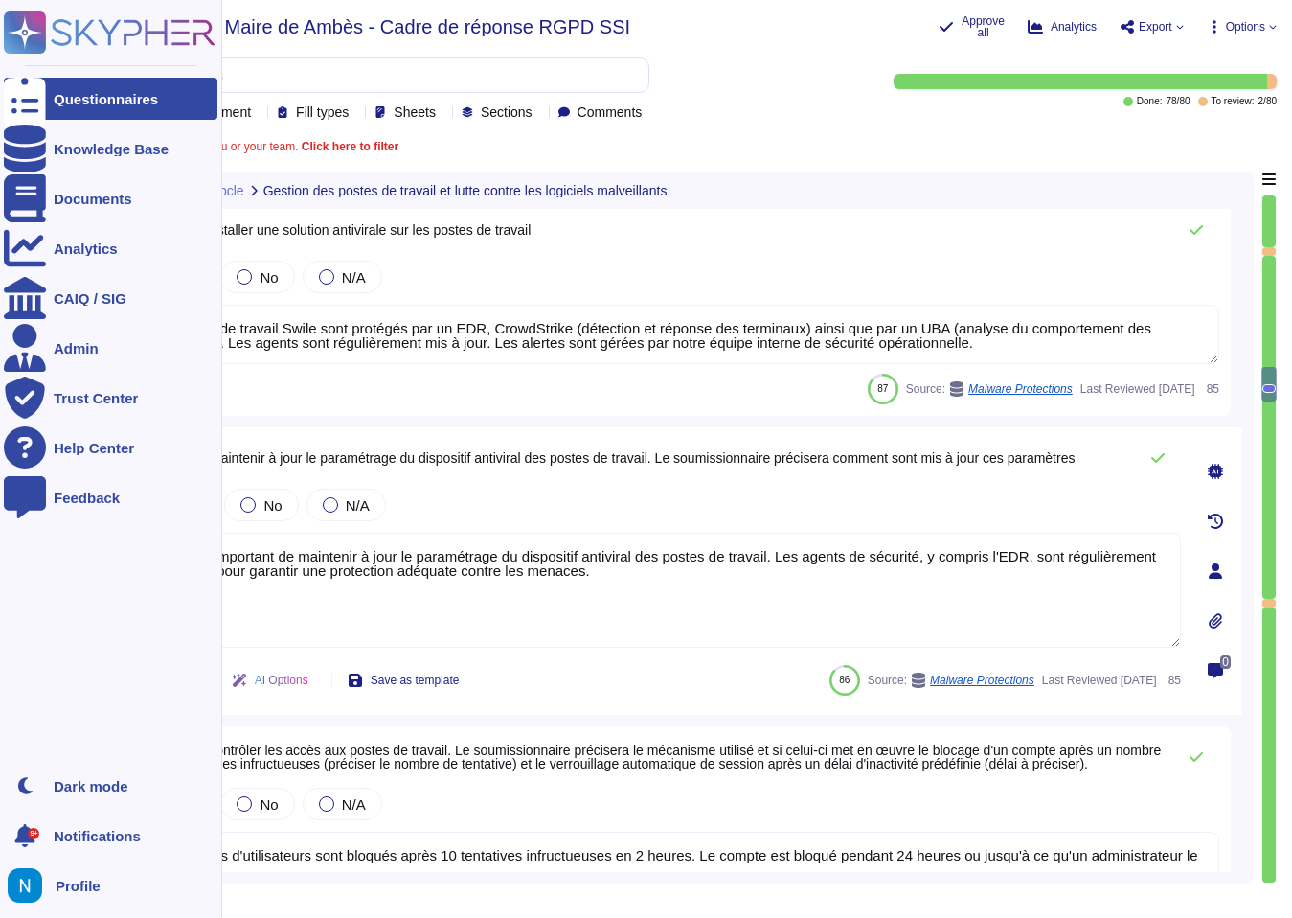
drag, startPoint x: 185, startPoint y: 557, endPoint x: 0, endPoint y: 462, distance: 207.8
click at [0, 462] on div "Questionnaires Knowledge Base Documents Analytics CAIQ / SIG Admin Trust Center…" at bounding box center [646, 459] width 1292 height 918
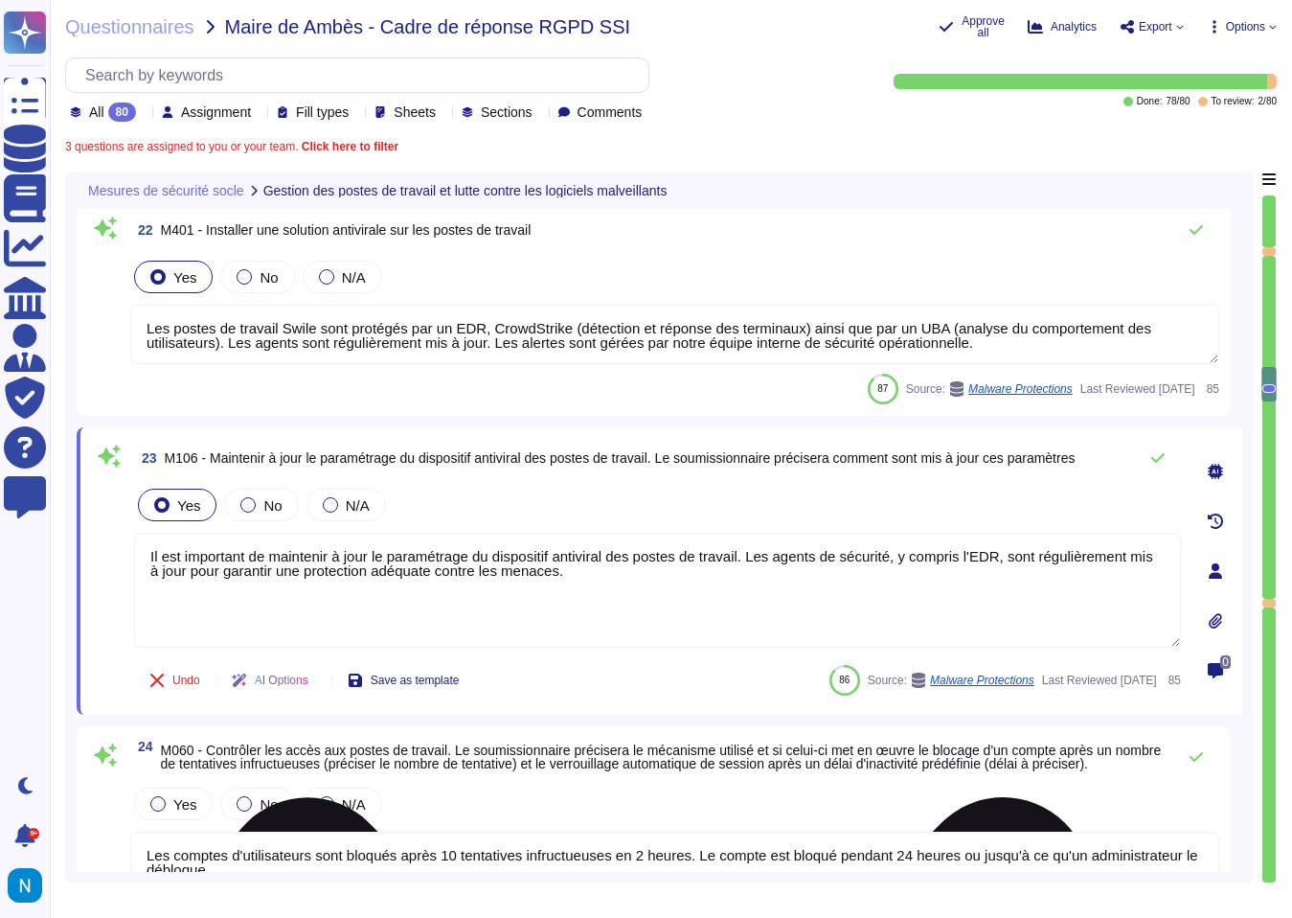
click at [597, 593] on textarea "Il est important de maintenir à jour le paramétrage du dispositif antiviral des…" at bounding box center [657, 590] width 1047 height 115
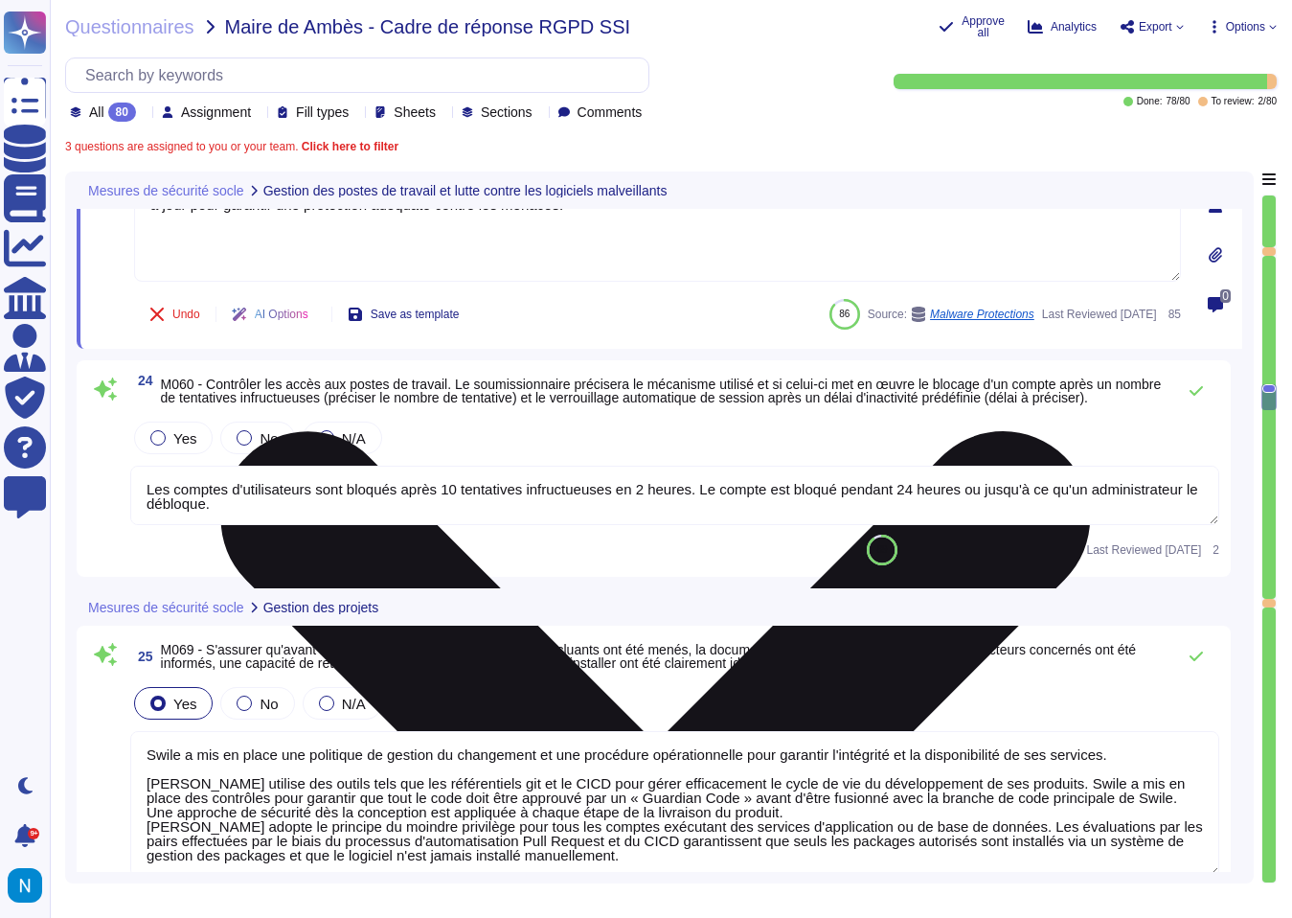
scroll to position [7196, 0]
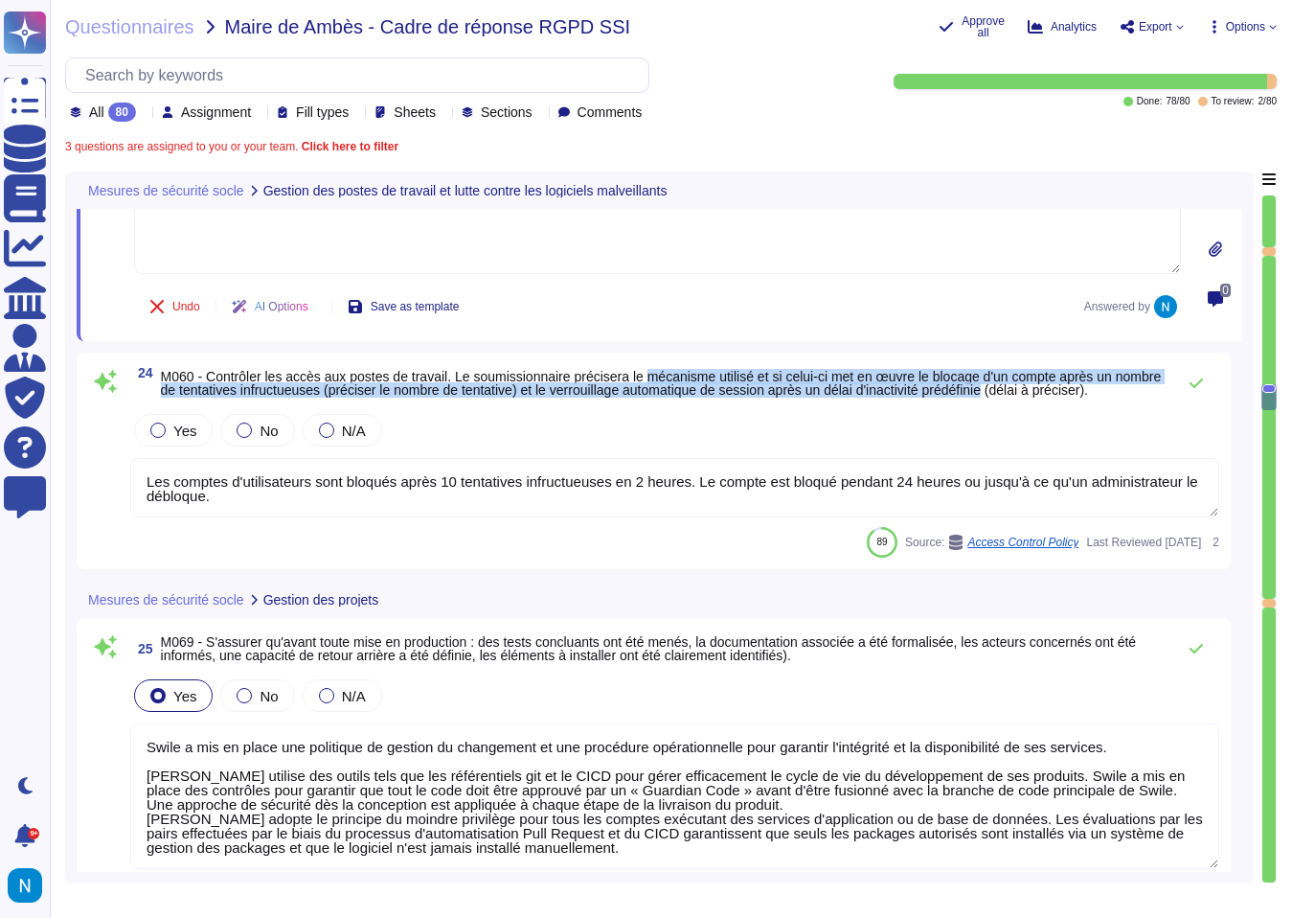
drag, startPoint x: 680, startPoint y: 375, endPoint x: 1114, endPoint y: 384, distance: 434.0
click at [1114, 384] on span "M060 - Contrôler les accès aux postes de travail. Le soumissionnaire précisera …" at bounding box center [661, 383] width 1001 height 29
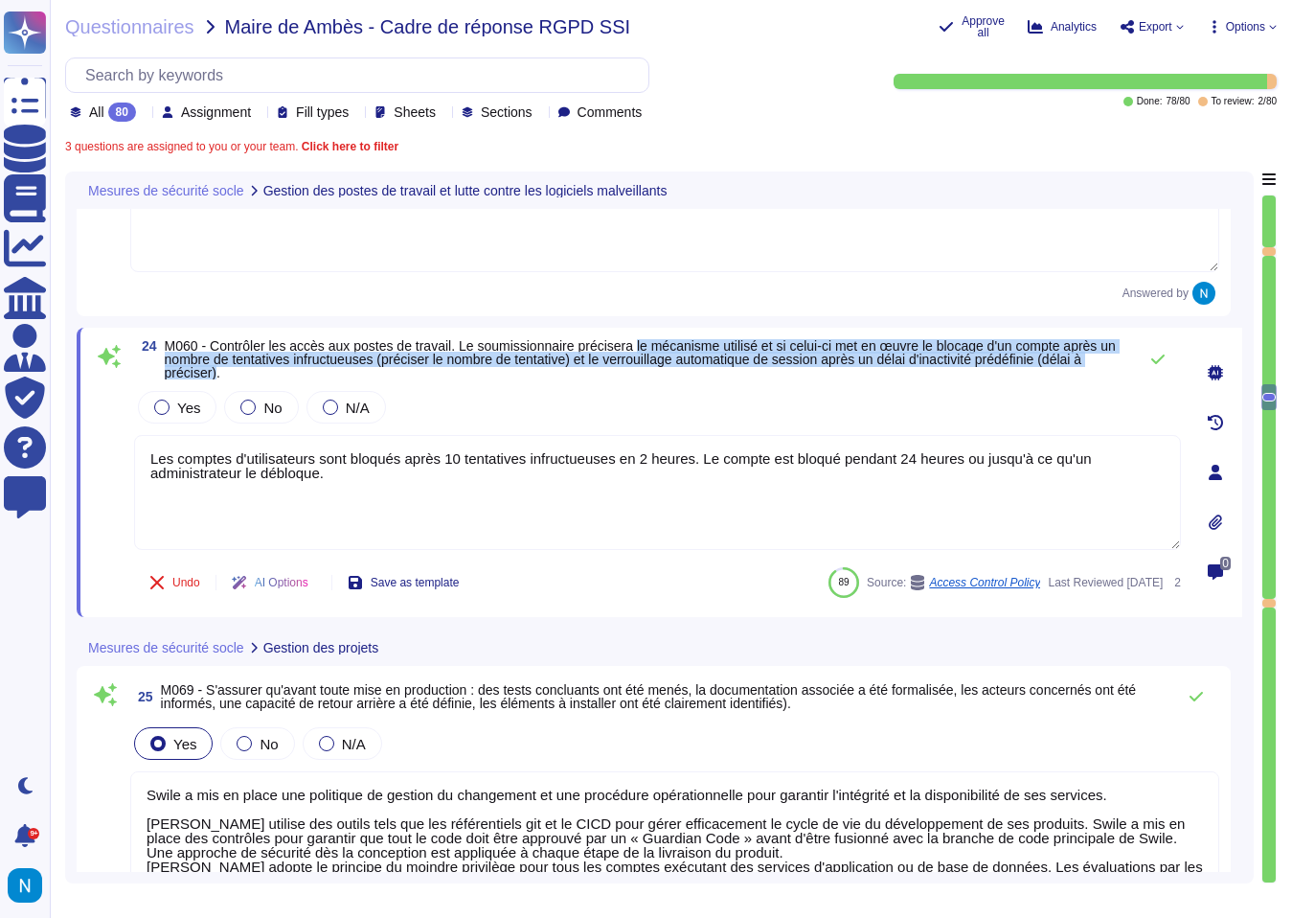
drag, startPoint x: 669, startPoint y: 347, endPoint x: 340, endPoint y: 371, distance: 329.4
click at [340, 371] on span "M060 - Contrôler les accès aux postes de travail. Le soumissionnaire précisera …" at bounding box center [640, 359] width 951 height 42
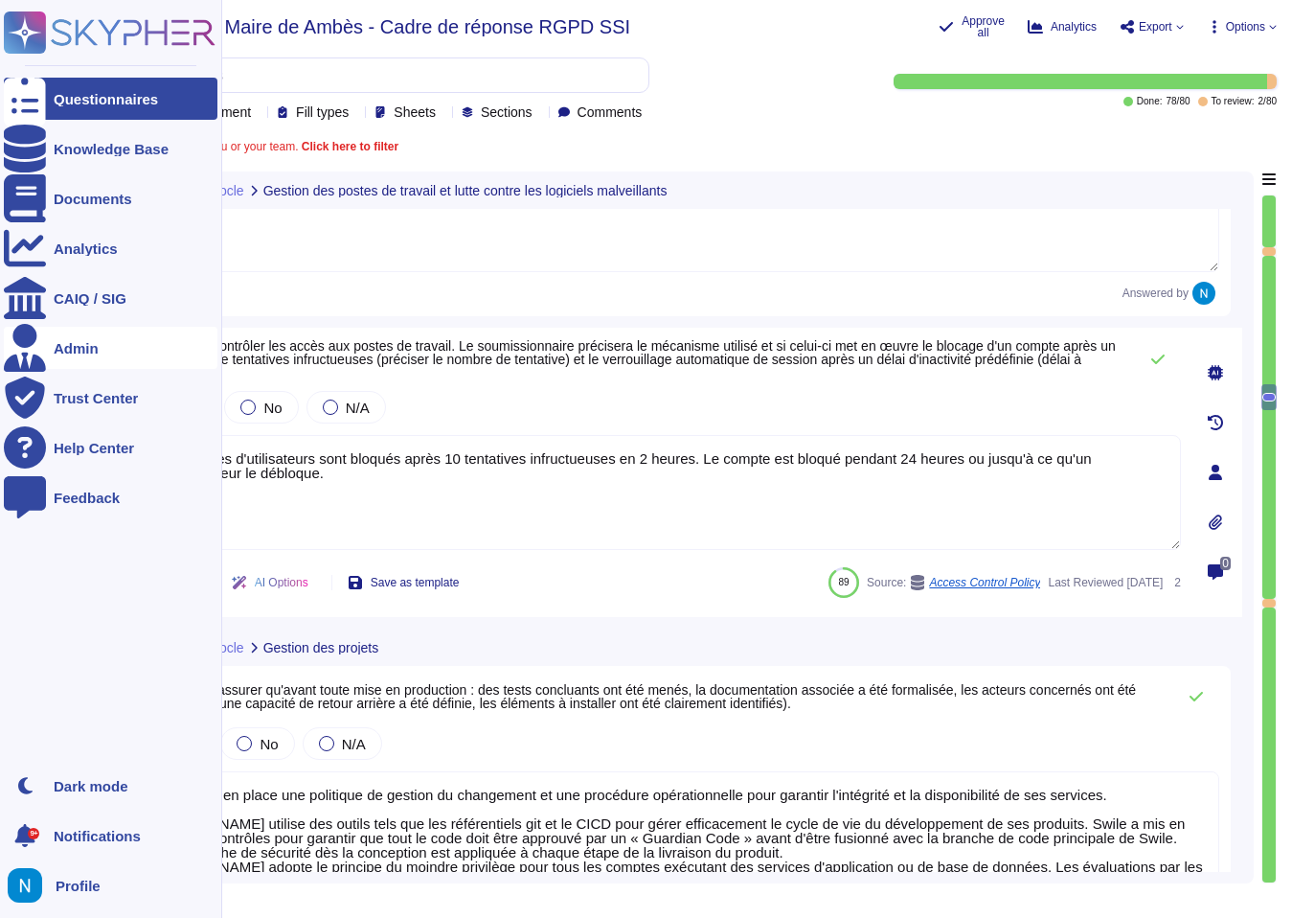
drag, startPoint x: 429, startPoint y: 520, endPoint x: 6, endPoint y: 367, distance: 450.3
click at [6, 367] on div "Questionnaires Knowledge Base Documents Analytics CAIQ / SIG Admin Trust Center…" at bounding box center [646, 459] width 1292 height 918
paste textarea "mécanisme utilisé par [PERSON_NAME] bloque un compte après 10 tentatives infruc…"
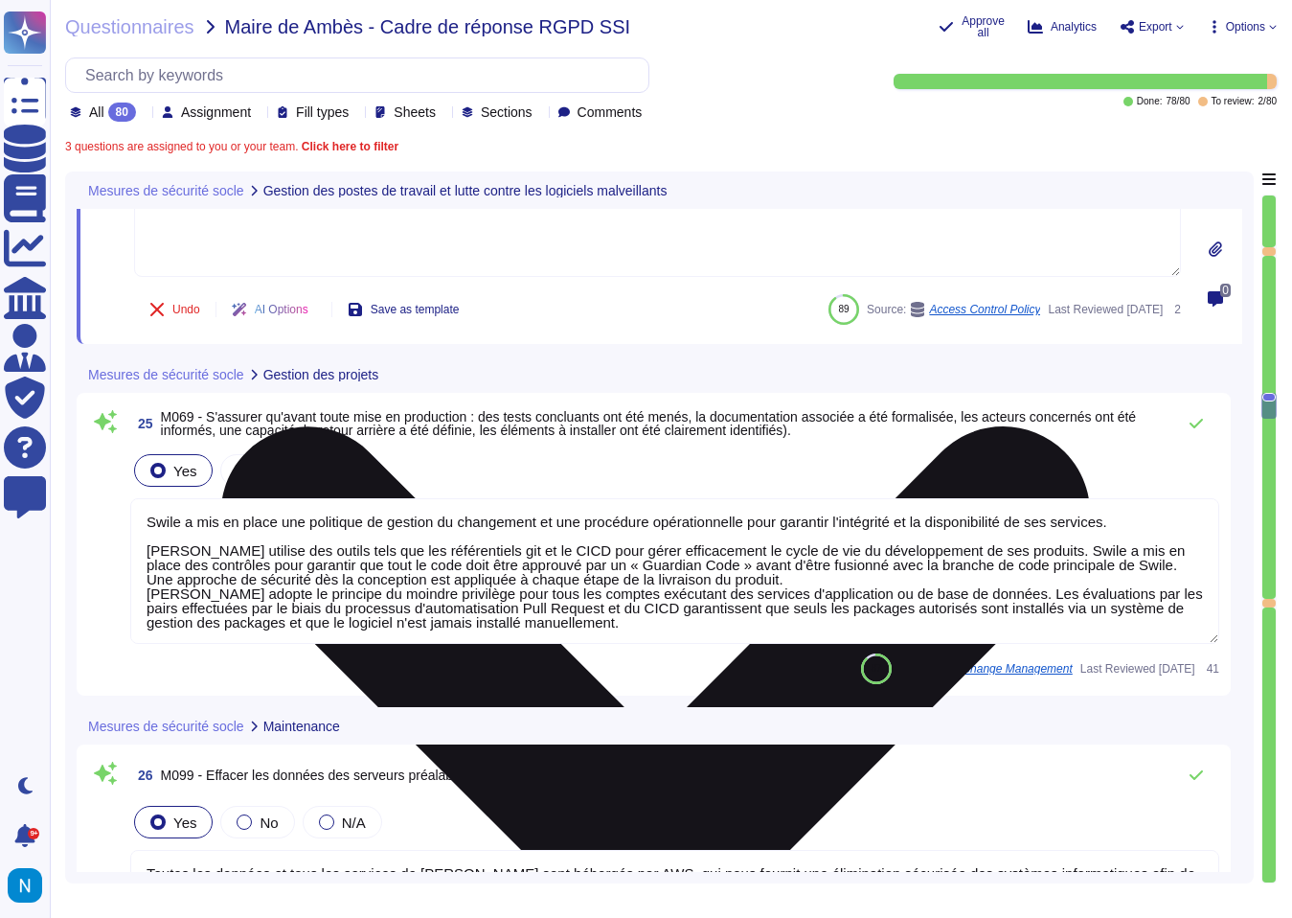
scroll to position [2, 0]
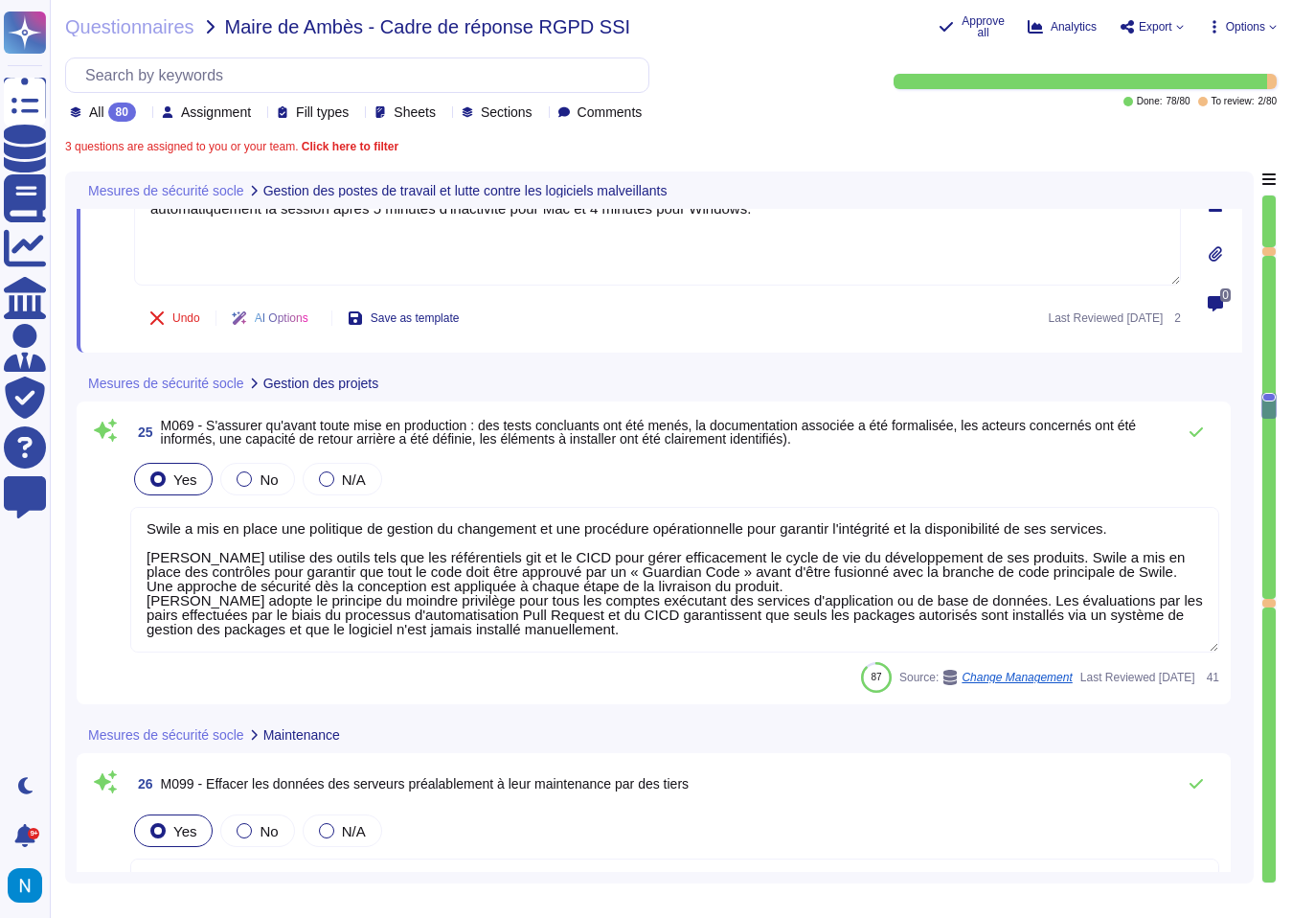
click at [579, 559] on textarea "Swile a mis en place une politique de gestion du changement et une procédure op…" at bounding box center [674, 580] width 1089 height 146
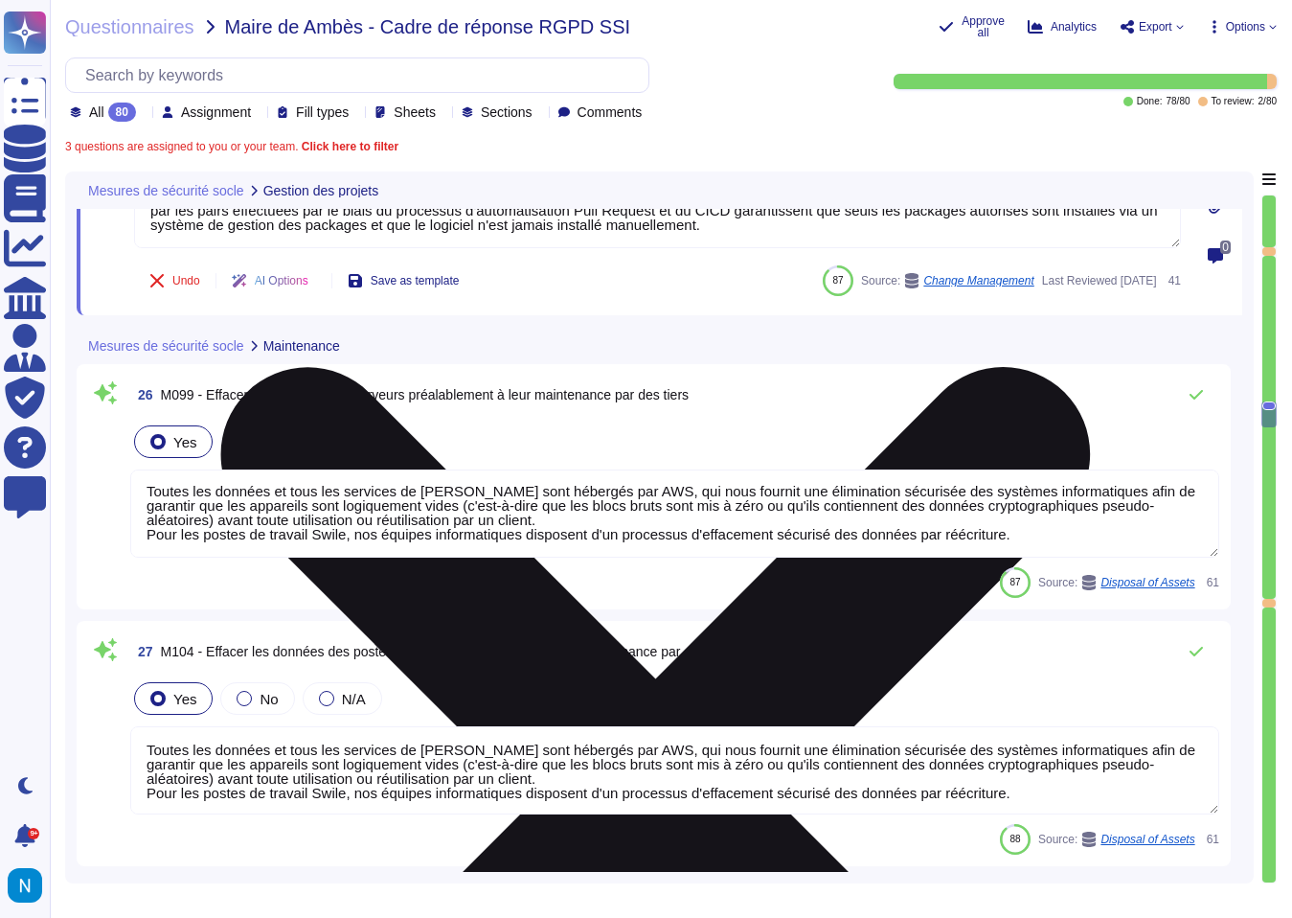
scroll to position [7803, 0]
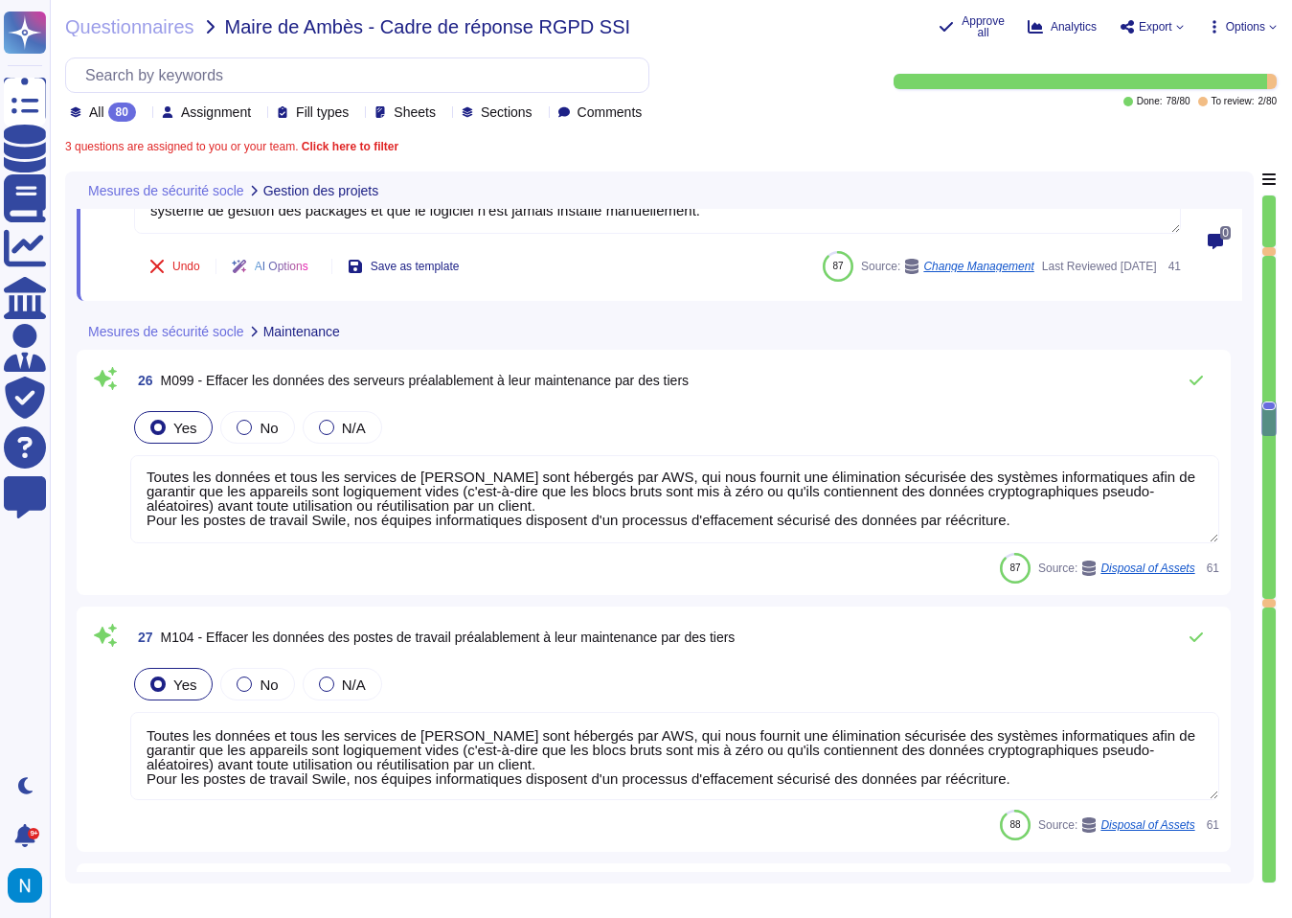
click at [245, 359] on div "26 M099 - Effacer les données des serveurs préalablement à leur maintenance par…" at bounding box center [654, 472] width 1154 height 245
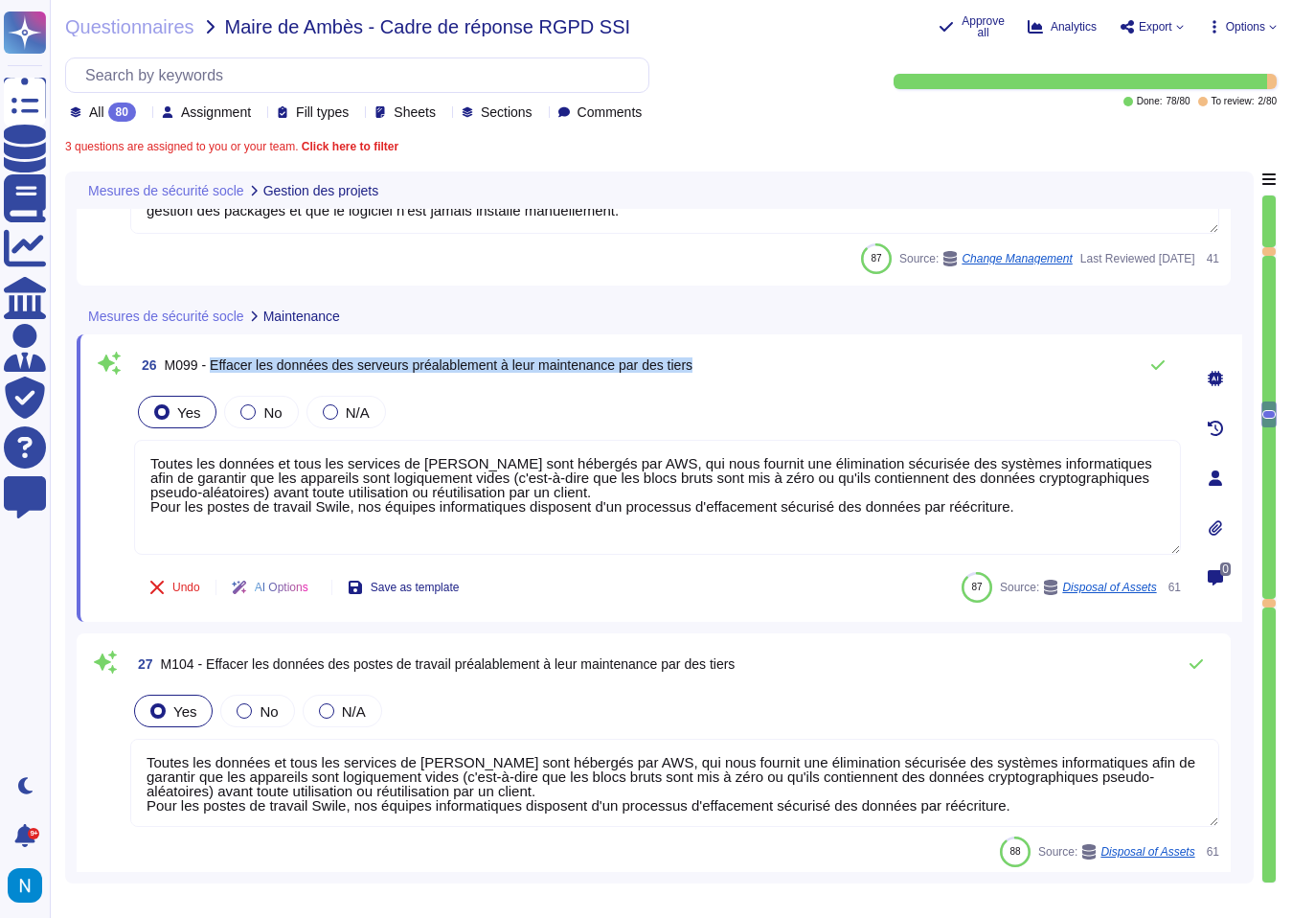
drag, startPoint x: 219, startPoint y: 366, endPoint x: 742, endPoint y: 366, distance: 523.0
click at [742, 366] on div "26 M099 - Effacer les données des serveurs préalablement à leur maintenance par…" at bounding box center [657, 365] width 1047 height 38
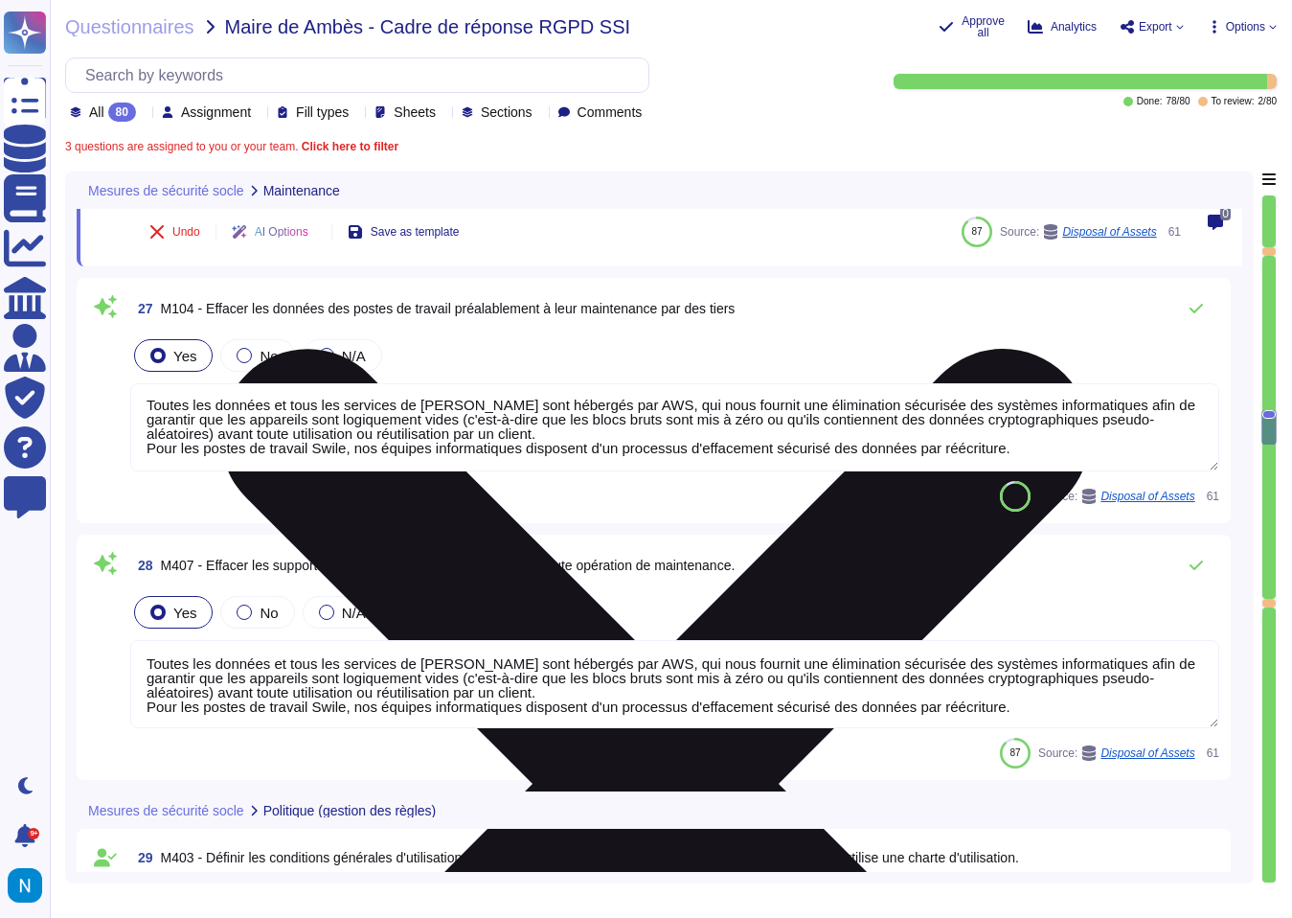
scroll to position [8148, 0]
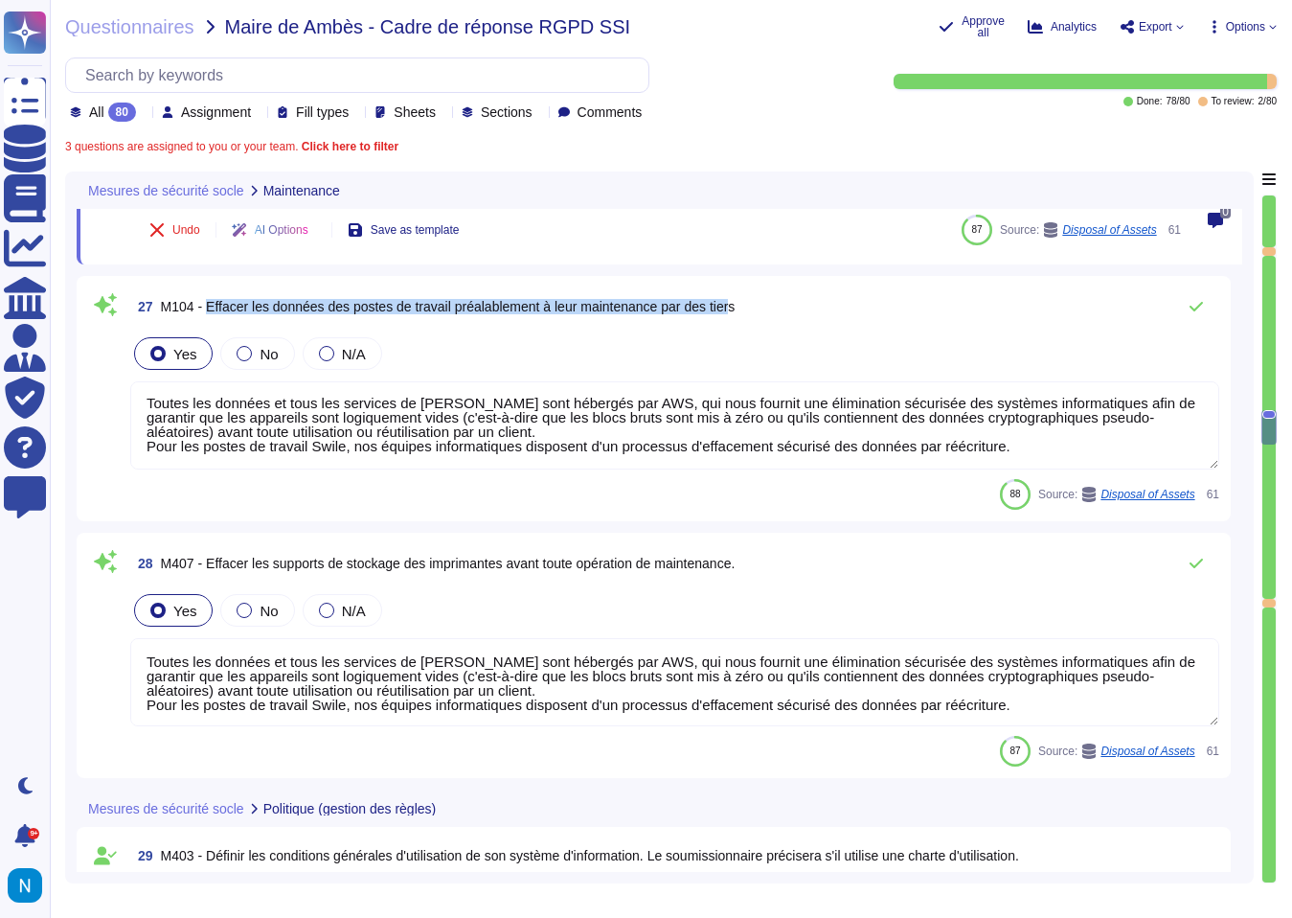
drag, startPoint x: 212, startPoint y: 307, endPoint x: 761, endPoint y: 308, distance: 548.8
click at [736, 308] on span "M104 - Effacer les données des postes de travail préalablement à leur maintenan…" at bounding box center [448, 306] width 575 height 15
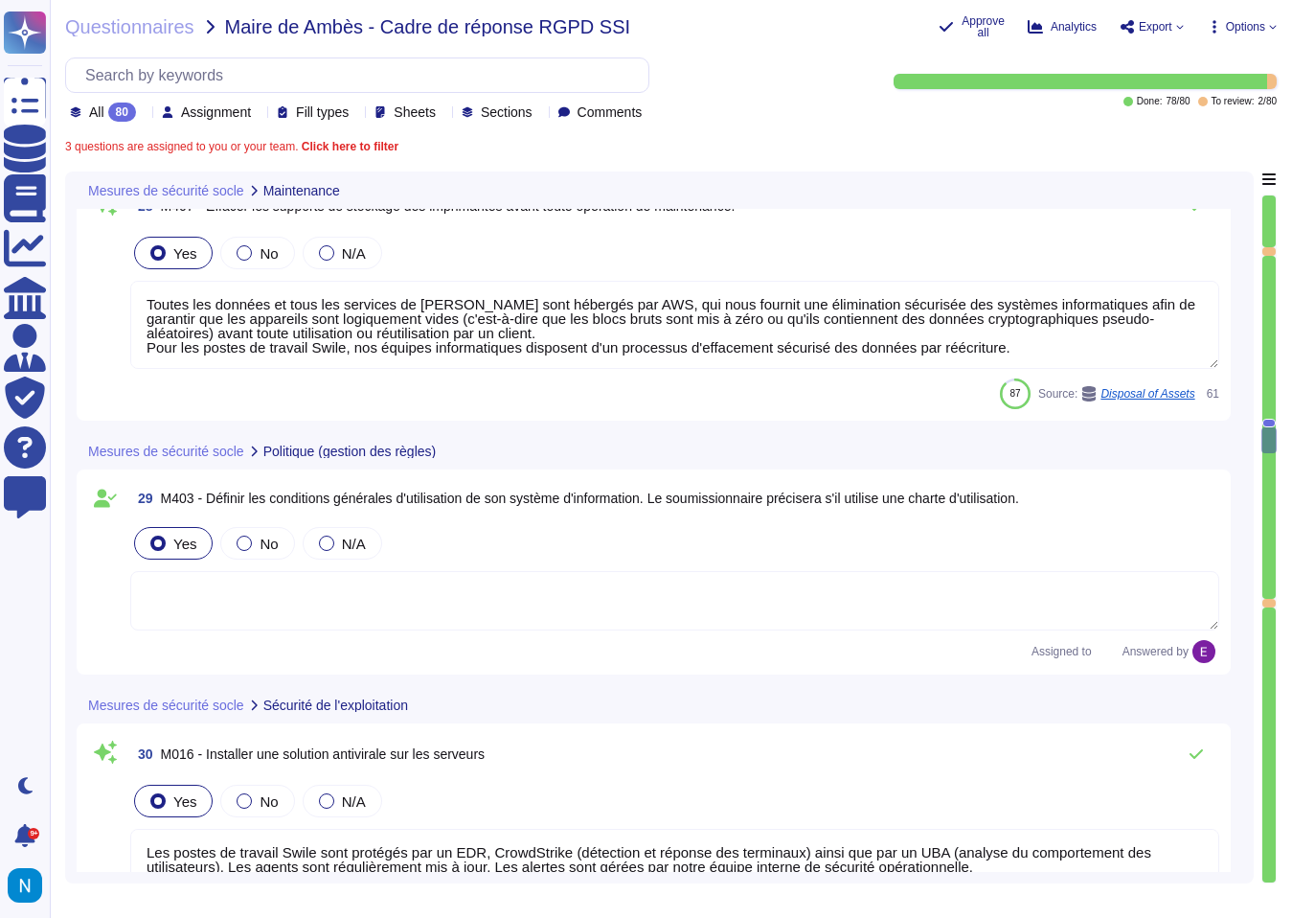
scroll to position [2, 0]
drag, startPoint x: 260, startPoint y: 499, endPoint x: 611, endPoint y: 492, distance: 351.6
click at [638, 497] on span "M403 - Définir les conditions générales d'utilisation de son système d'informat…" at bounding box center [590, 497] width 858 height 15
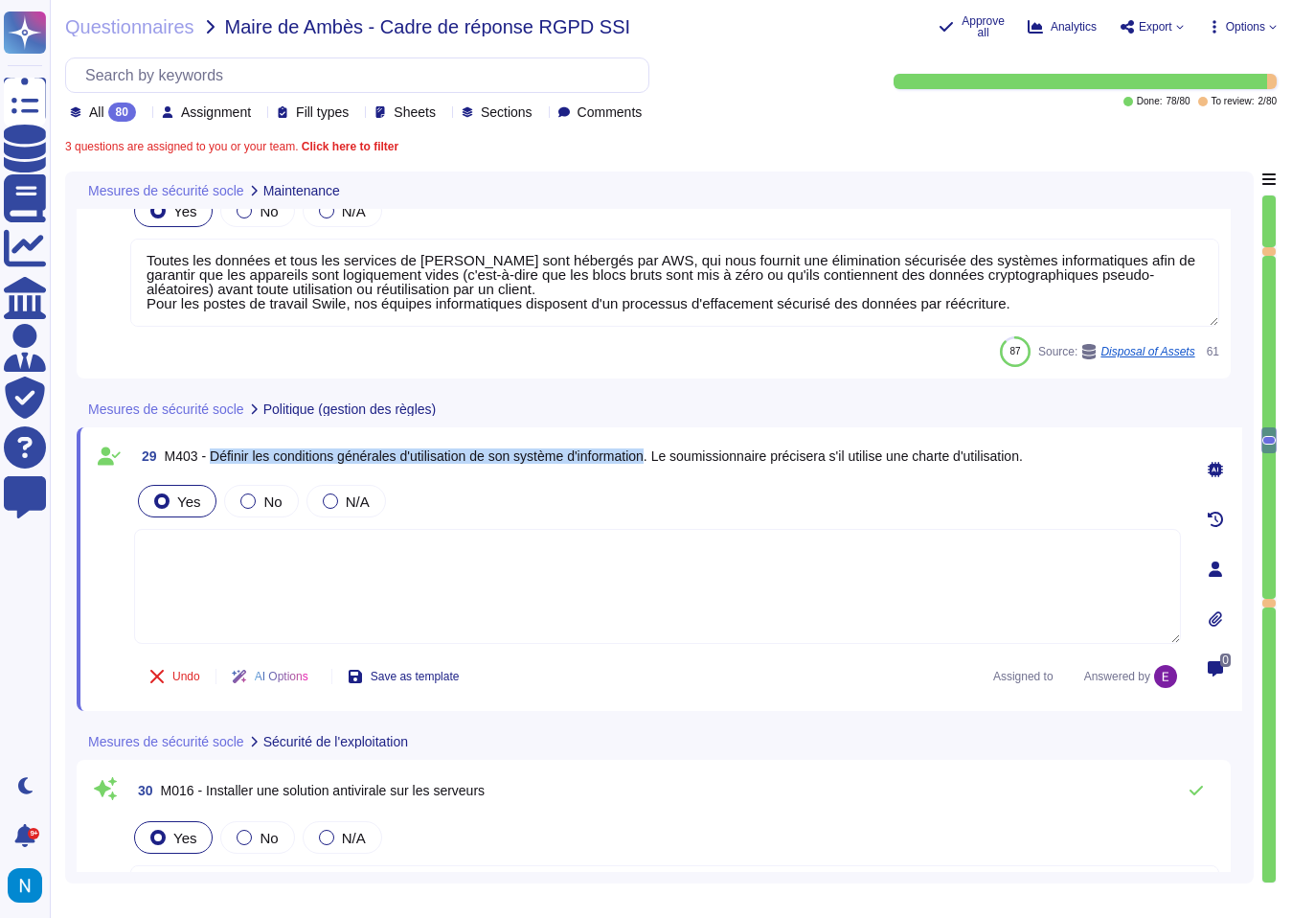
drag, startPoint x: 220, startPoint y: 459, endPoint x: 684, endPoint y: 457, distance: 463.6
click at [684, 457] on span "M403 - Définir les conditions générales d'utilisation de son système d'informat…" at bounding box center [594, 455] width 858 height 15
click at [651, 587] on textarea at bounding box center [657, 586] width 1047 height 115
paste textarea "Lor ipsumdolor sitametco a'elitseddoei te incidid u'laboreetdol ma Aliqu enimad…"
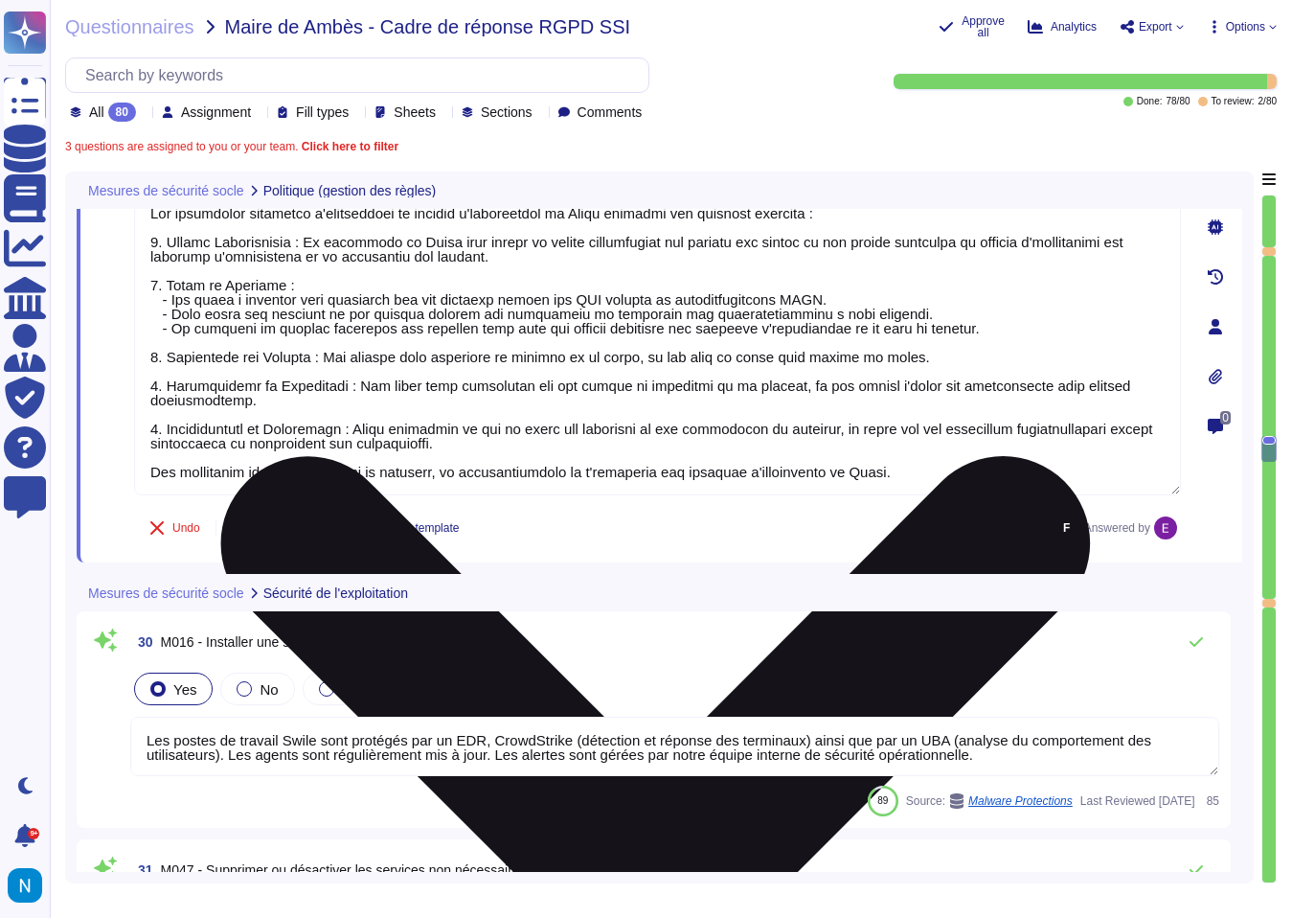
scroll to position [8823, 0]
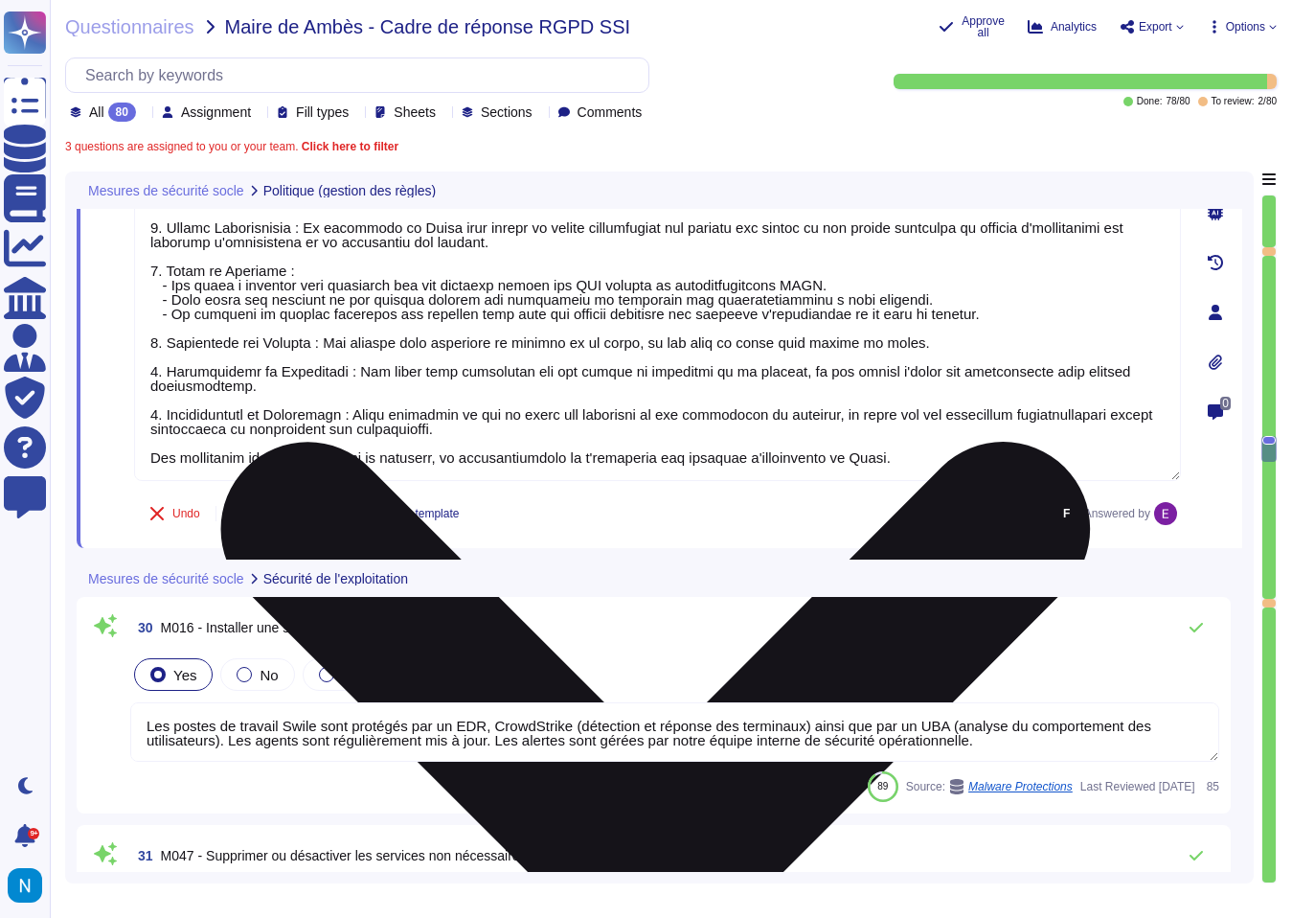
drag, startPoint x: 904, startPoint y: 459, endPoint x: 151, endPoint y: 465, distance: 752.9
click at [151, 465] on textarea at bounding box center [657, 329] width 1047 height 304
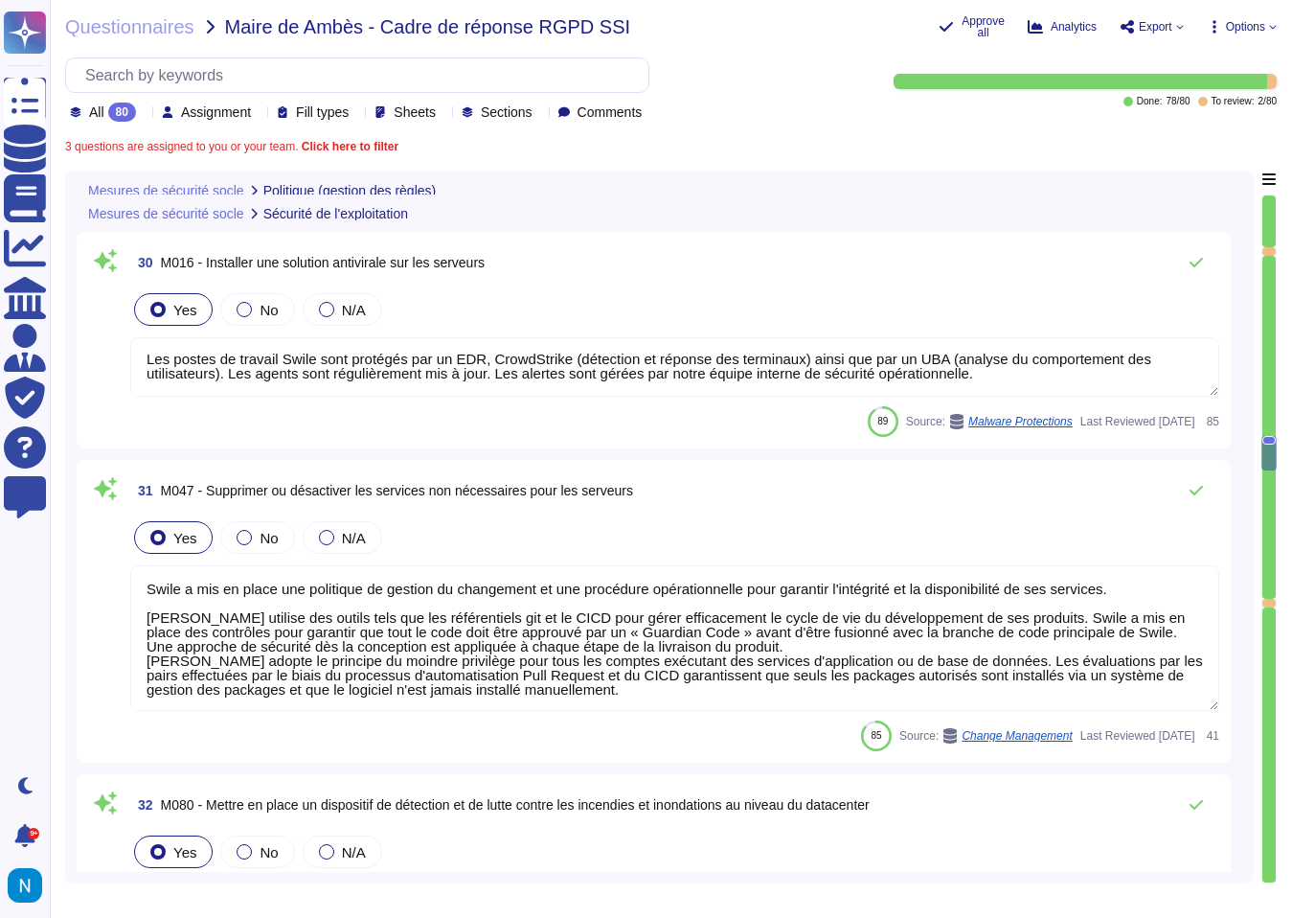
scroll to position [9184, 0]
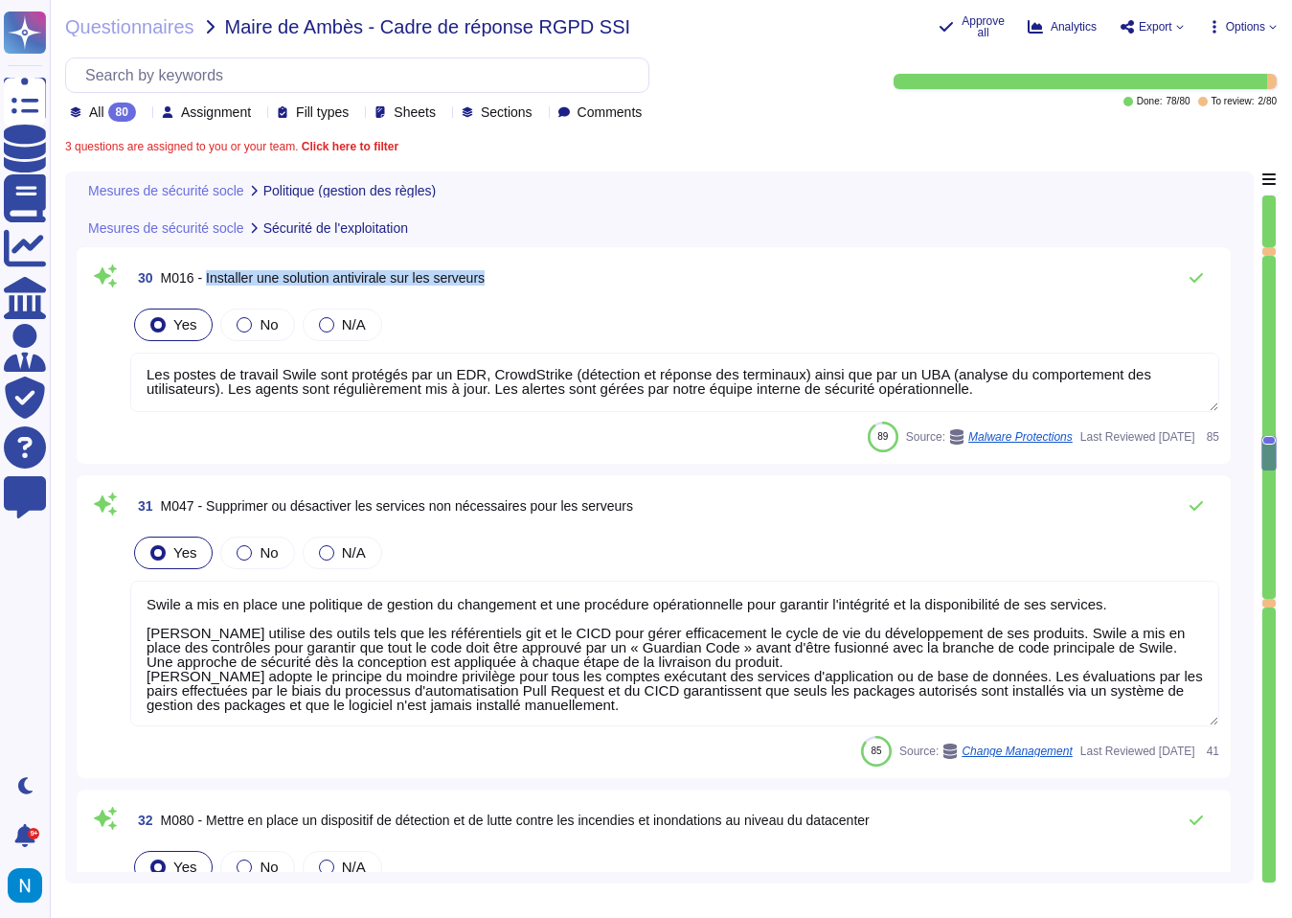
drag, startPoint x: 213, startPoint y: 252, endPoint x: 510, endPoint y: 248, distance: 297.0
click at [510, 259] on div "30 M016 - Installer une solution antivirale sur les serveurs" at bounding box center [674, 278] width 1089 height 38
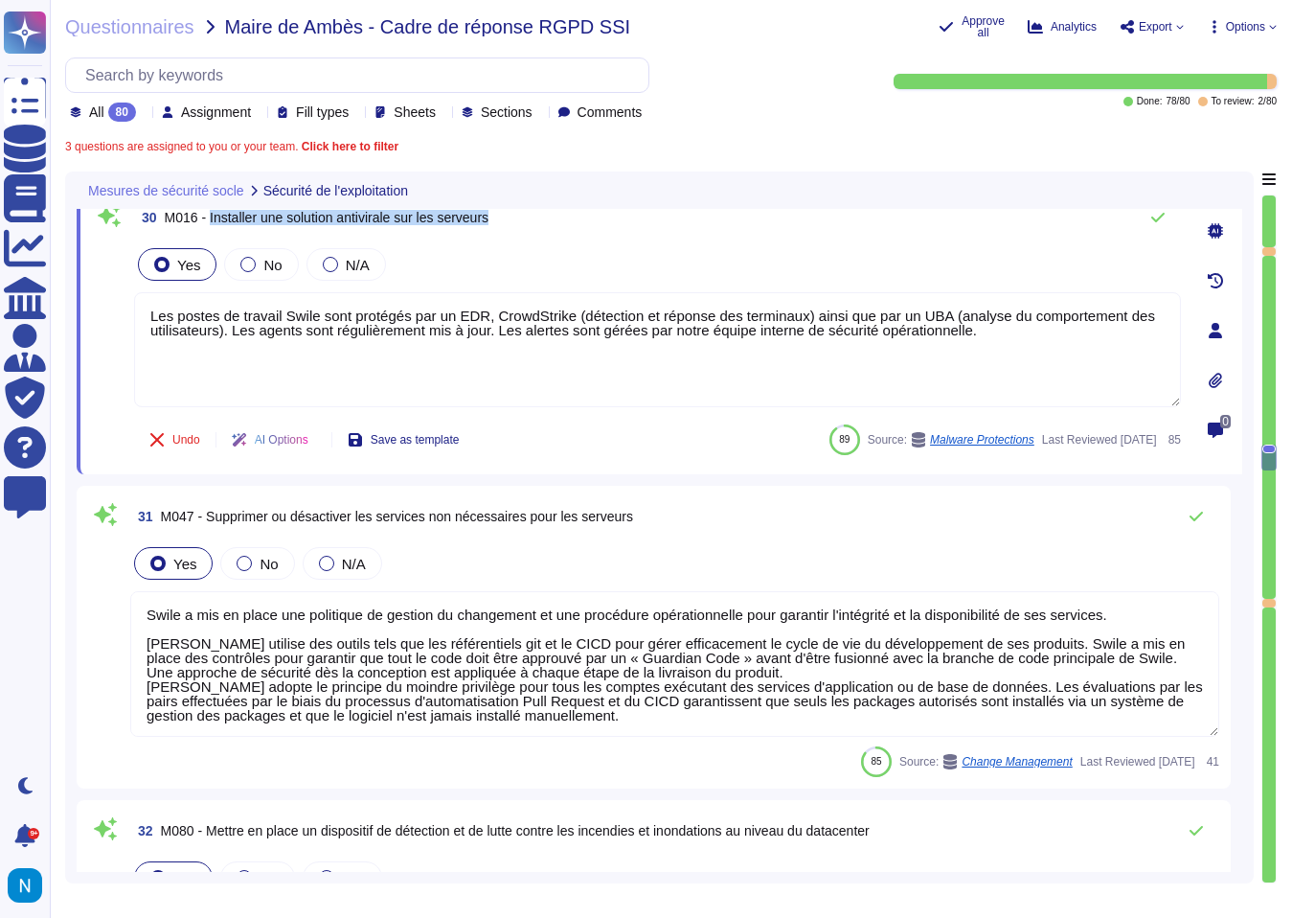
drag, startPoint x: 519, startPoint y: 221, endPoint x: 216, endPoint y: 218, distance: 303.7
click at [216, 218] on div "30 M016 - Installer une solution antivirale sur les serveurs" at bounding box center [657, 217] width 1047 height 38
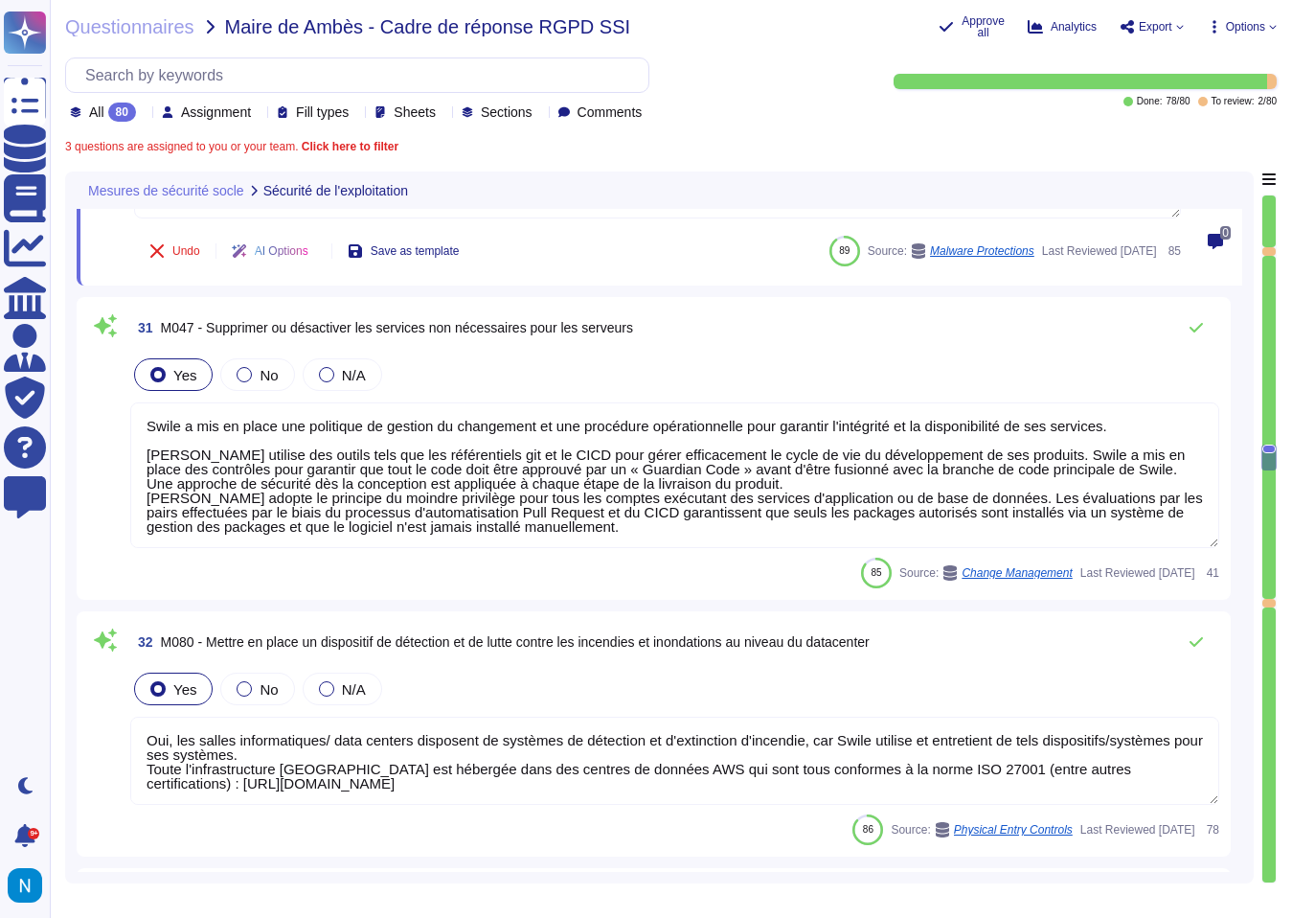
scroll to position [9374, 0]
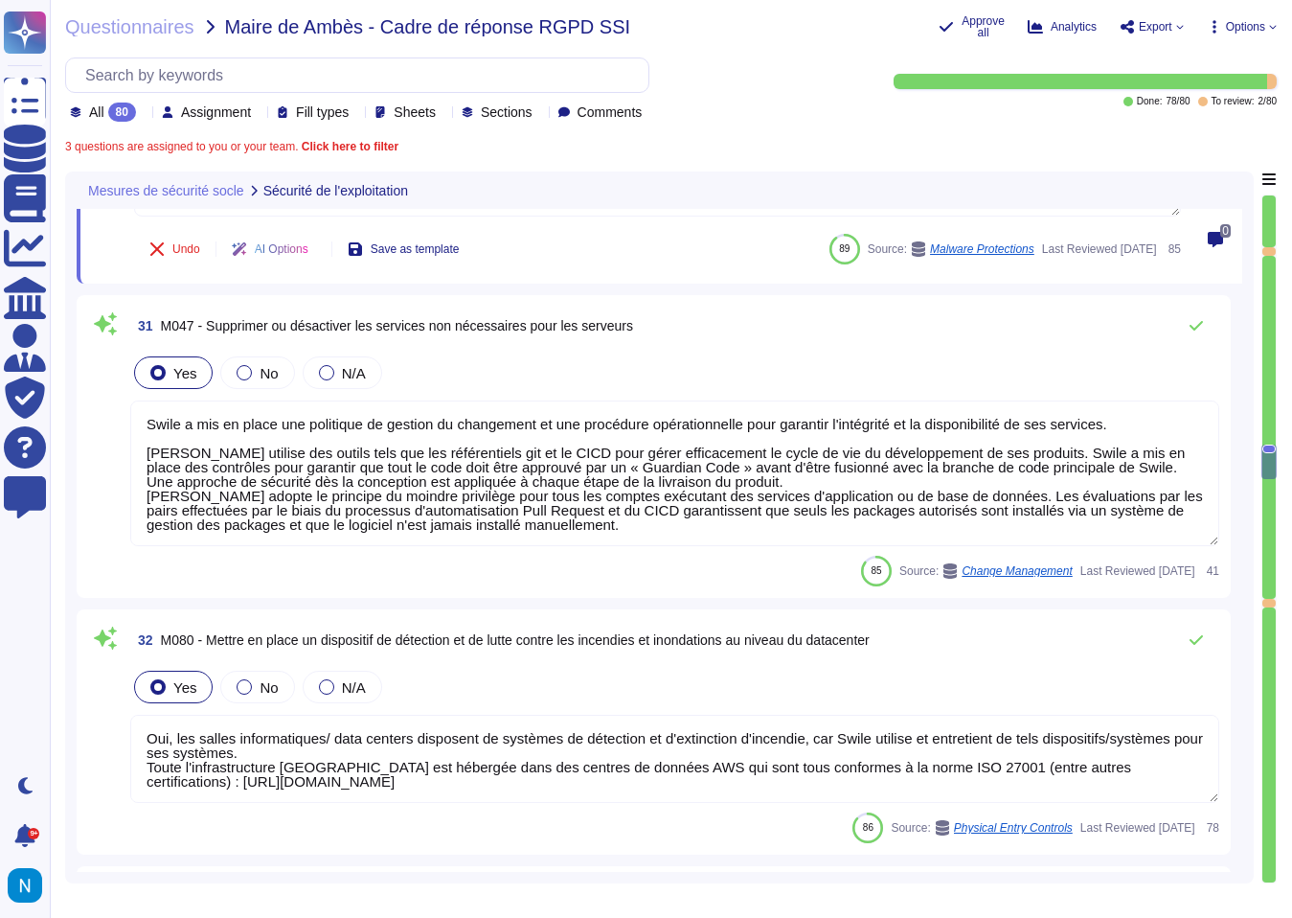
click at [334, 302] on div "31 M047 - Supprimer ou désactiver les services non nécessaires pour les serveur…" at bounding box center [654, 446] width 1154 height 303
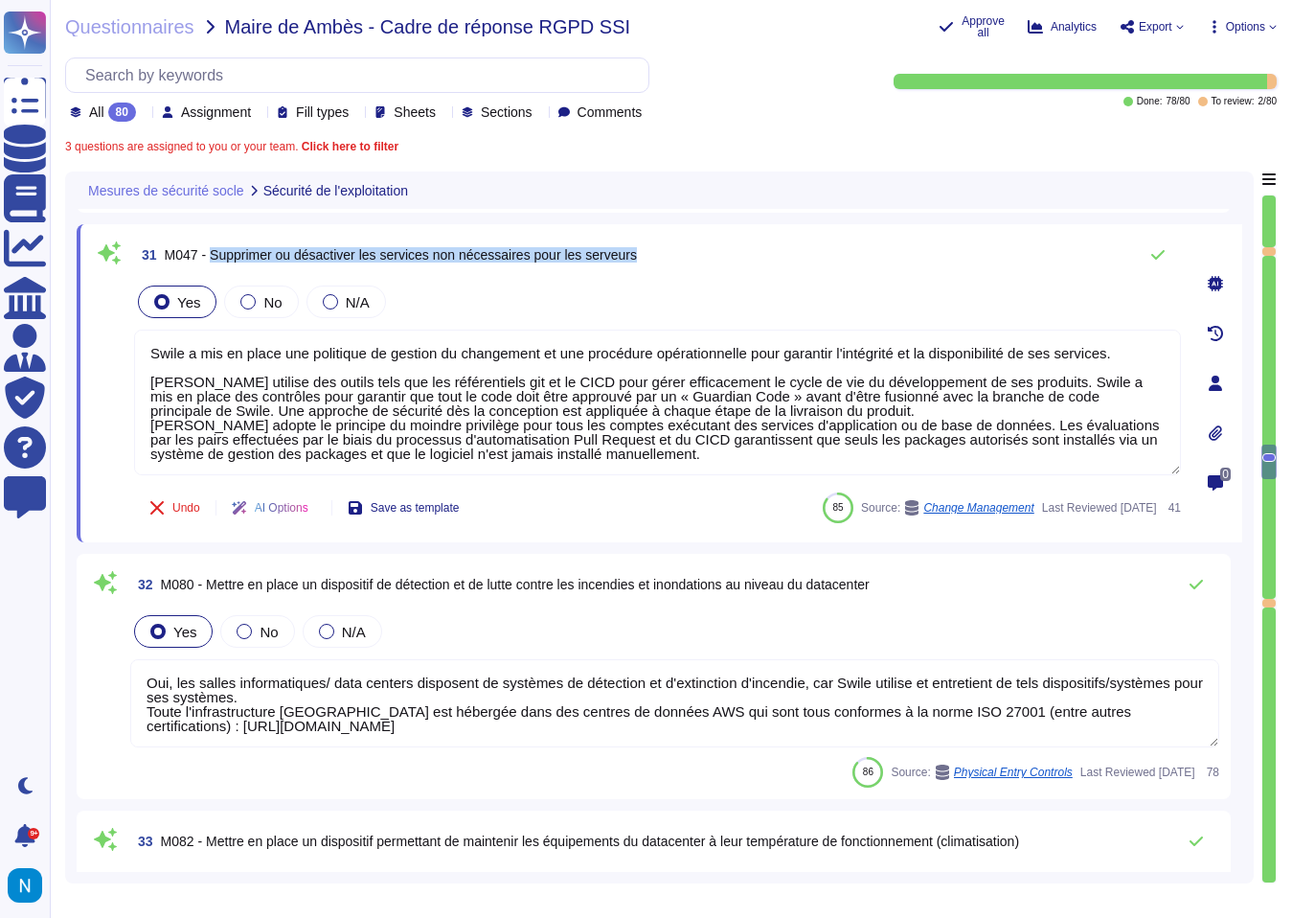
drag, startPoint x: 217, startPoint y: 256, endPoint x: 673, endPoint y: 256, distance: 455.9
click at [673, 256] on div "31 M047 - Supprimer ou désactiver les services non nécessaires pour les serveurs" at bounding box center [657, 255] width 1047 height 38
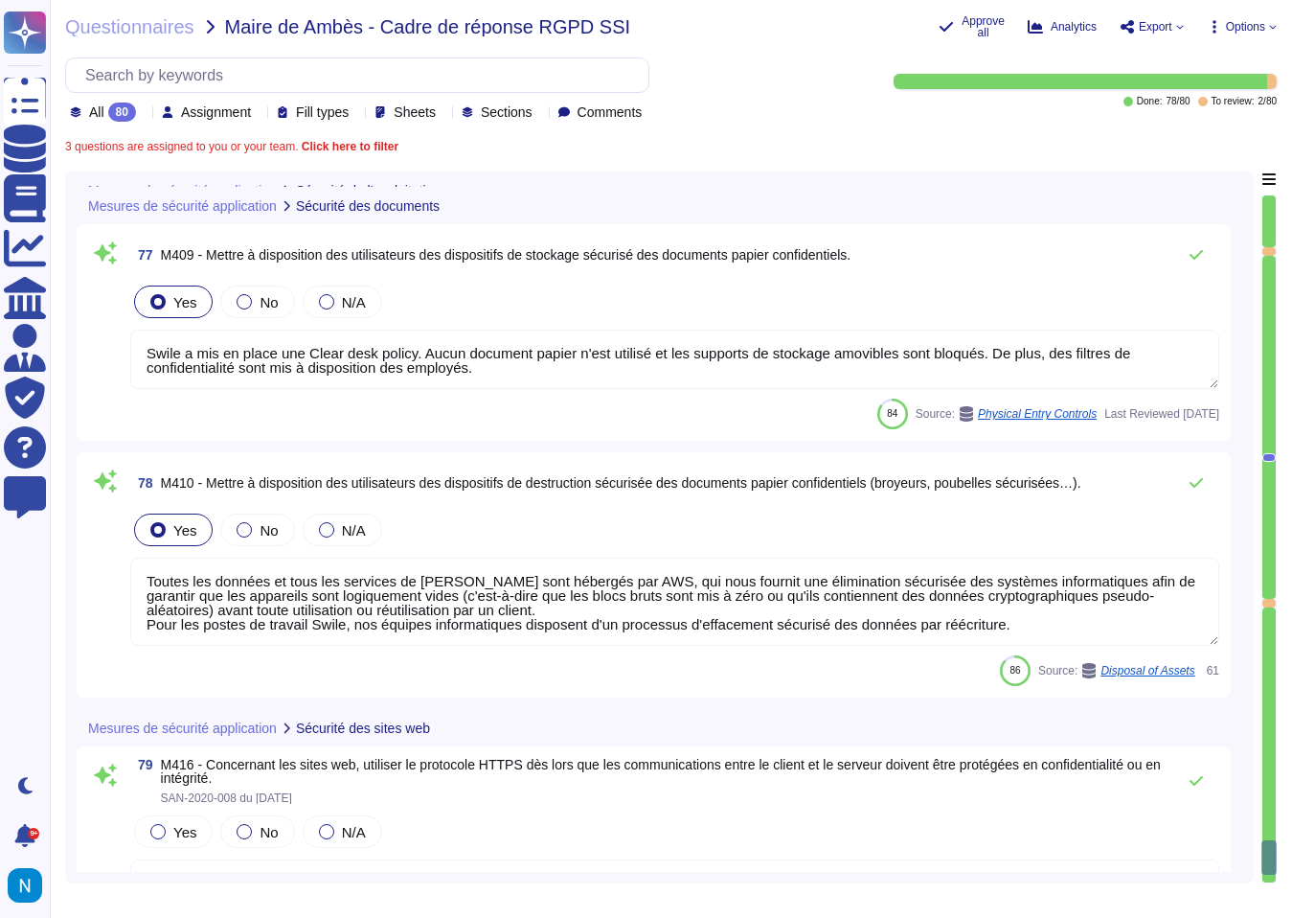
scroll to position [22312, 0]
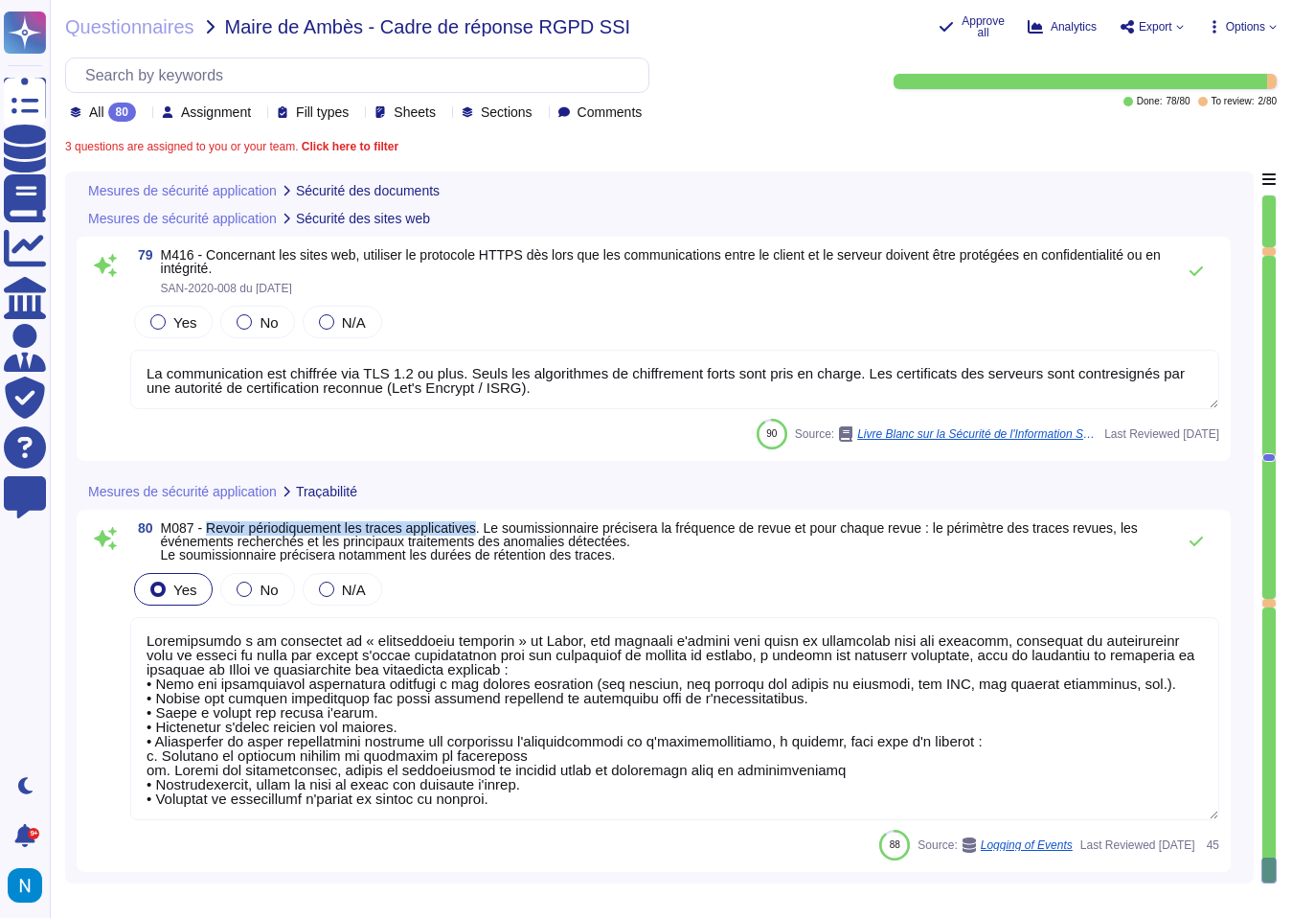
drag, startPoint x: 214, startPoint y: 530, endPoint x: 500, endPoint y: 529, distance: 286.4
click at [500, 529] on span "M087 - Revoir périodiquement les traces applicatives. Le soumissionnaire précis…" at bounding box center [649, 541] width 977 height 42
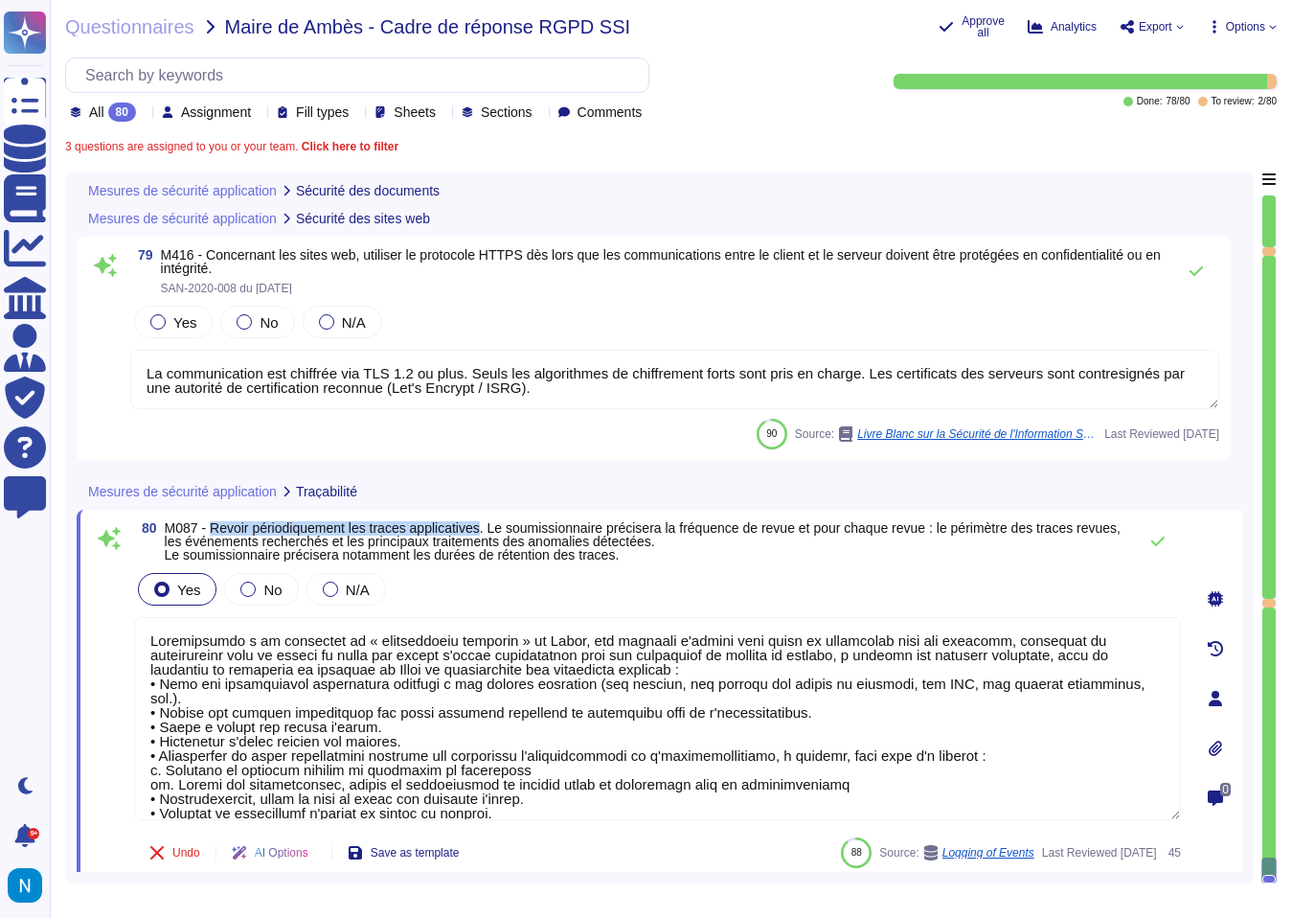
drag, startPoint x: 504, startPoint y: 530, endPoint x: 221, endPoint y: 524, distance: 282.6
click at [221, 524] on span "M087 - Revoir périodiquement les traces applicatives. Le soumissionnaire précis…" at bounding box center [643, 541] width 956 height 42
click at [512, 702] on textarea at bounding box center [657, 718] width 1047 height 203
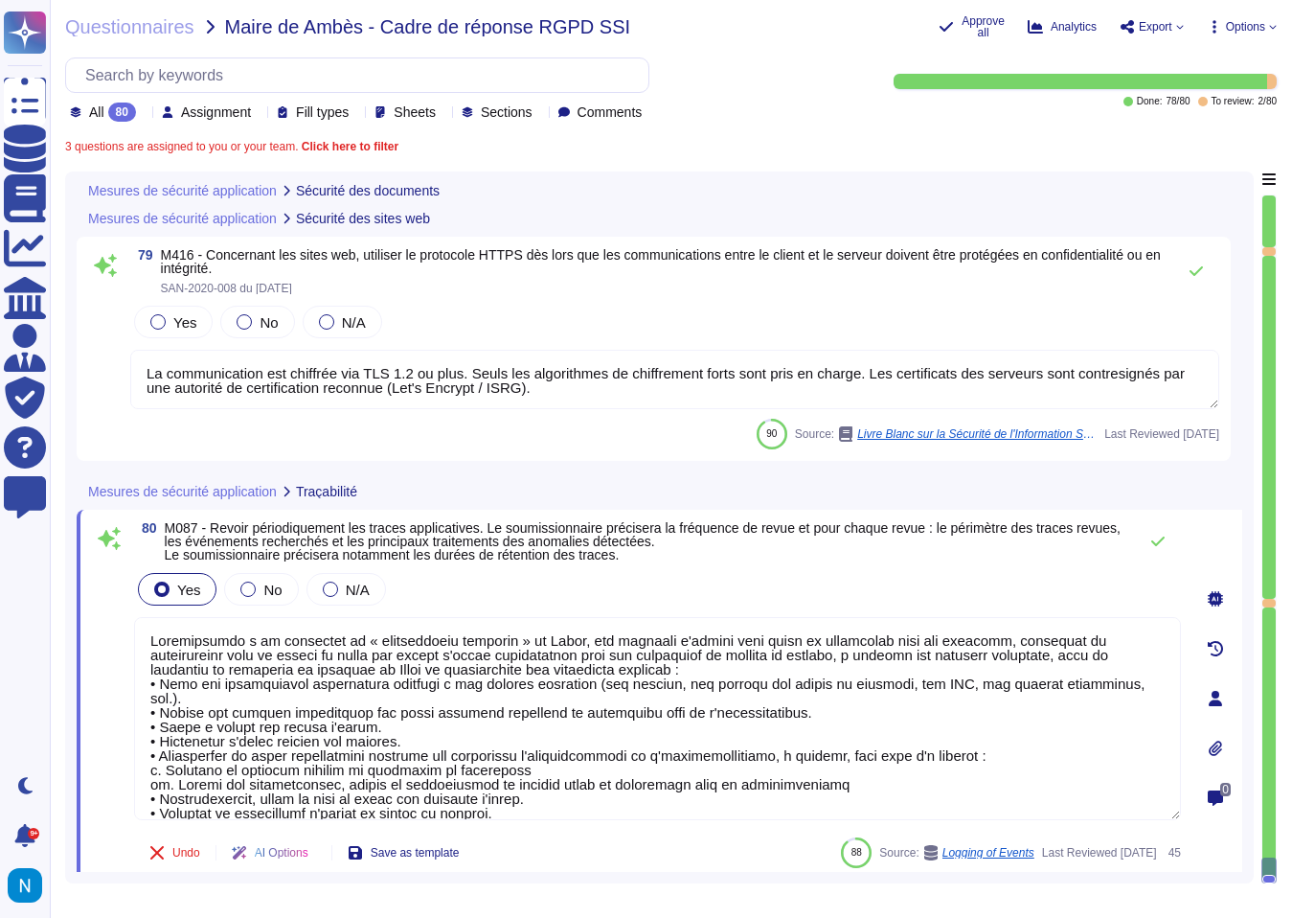
click at [512, 702] on textarea at bounding box center [657, 718] width 1047 height 203
paste textarea "Les journaux d'applications, de middleware, de serveurs et de composants réseau…"
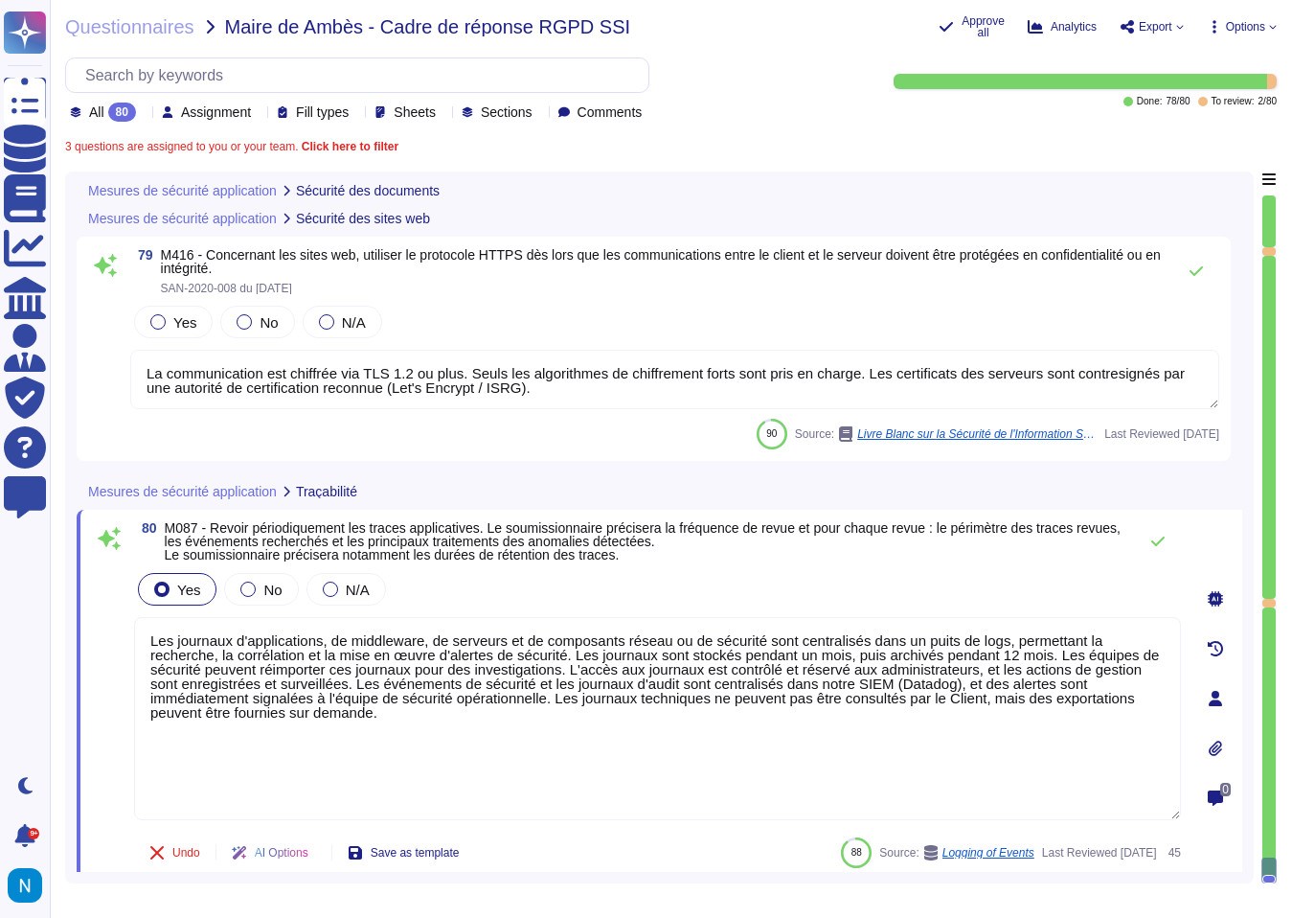
scroll to position [22226, 0]
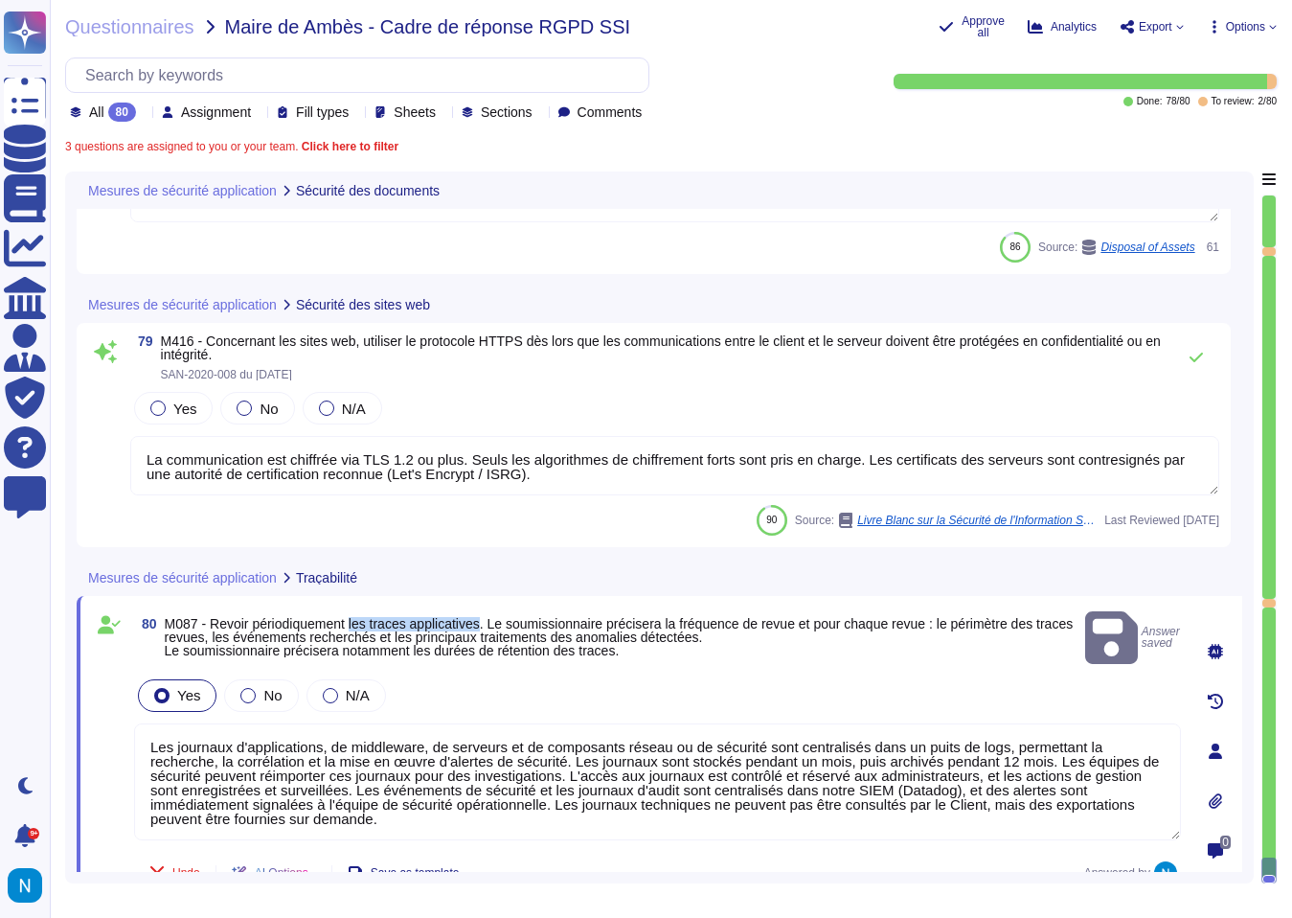
drag, startPoint x: 362, startPoint y: 612, endPoint x: 506, endPoint y: 614, distance: 143.7
click at [506, 616] on span "M087 - Revoir périodiquement les traces applicatives. Le soumissionnaire précis…" at bounding box center [619, 637] width 909 height 42
copy span "les traces applicatives"
click at [148, 728] on textarea "Les journaux d'applications, de middleware, de serveurs et de composants réseau…" at bounding box center [657, 781] width 1047 height 117
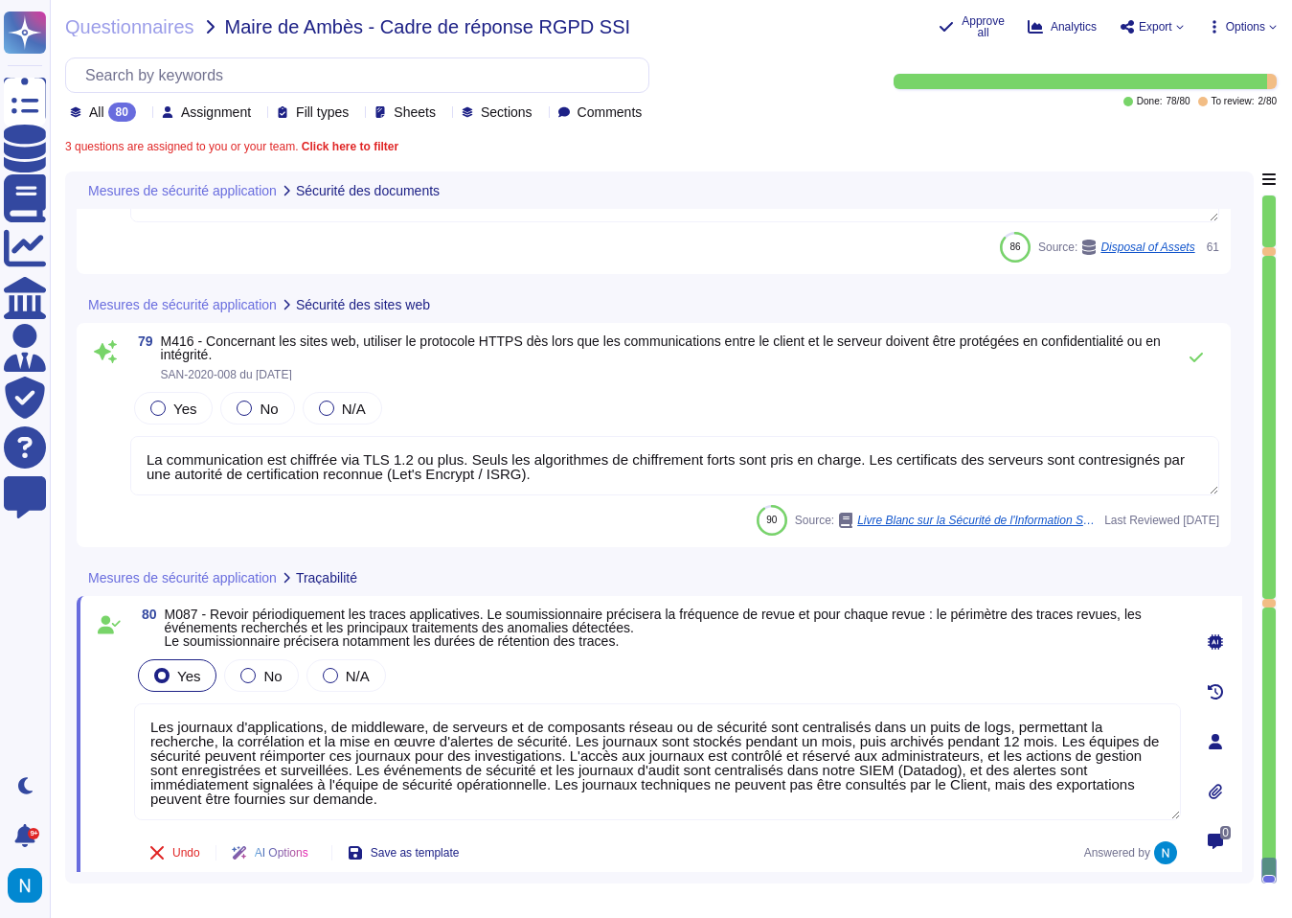
paste textarea "les traces applicatives"
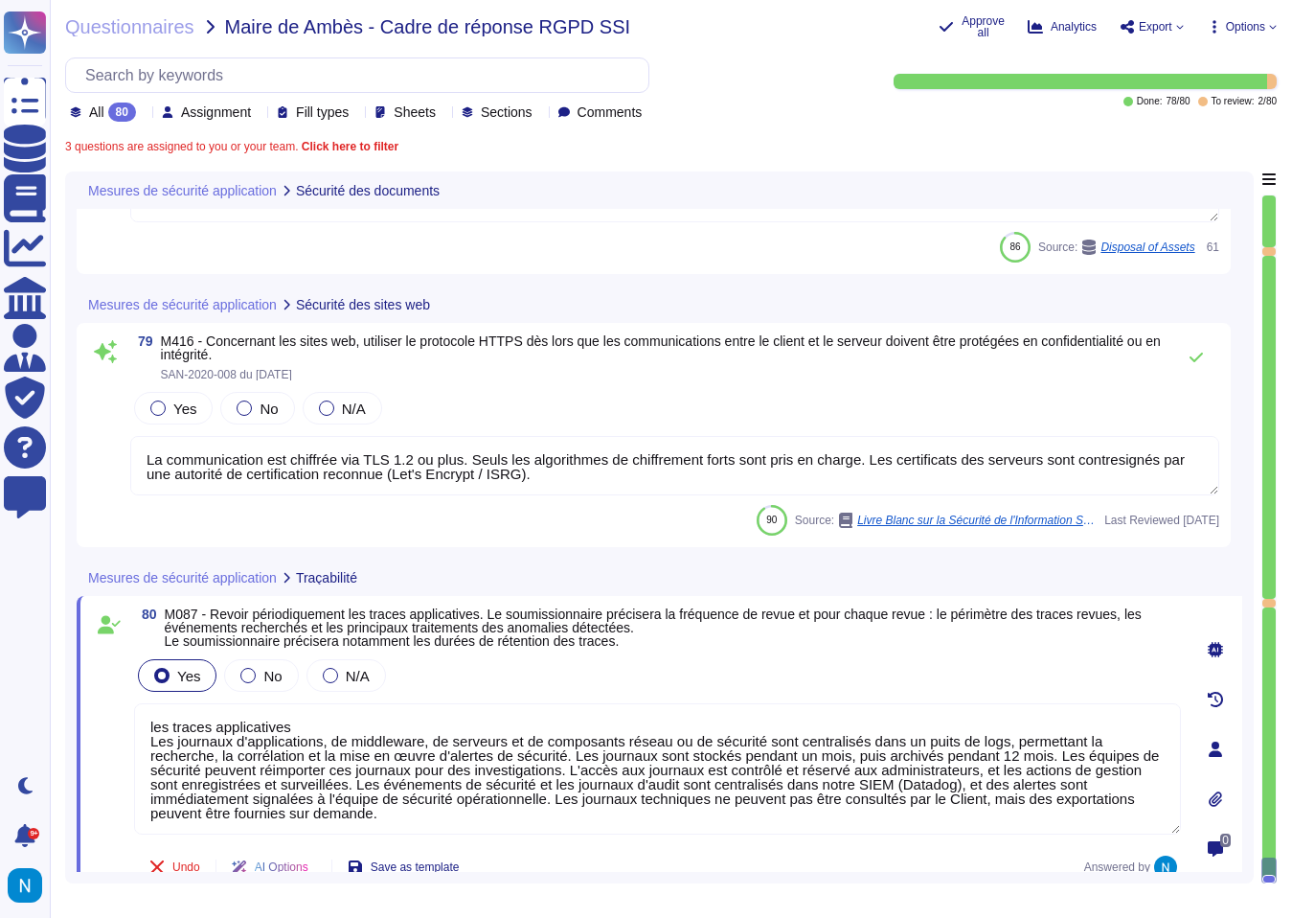
scroll to position [2, 0]
drag, startPoint x: 601, startPoint y: 799, endPoint x: 612, endPoint y: 829, distance: 31.8
click at [612, 829] on textarea "les traces applicatives Les journaux d'applications, de middleware, de serveurs…" at bounding box center [657, 768] width 1047 height 131
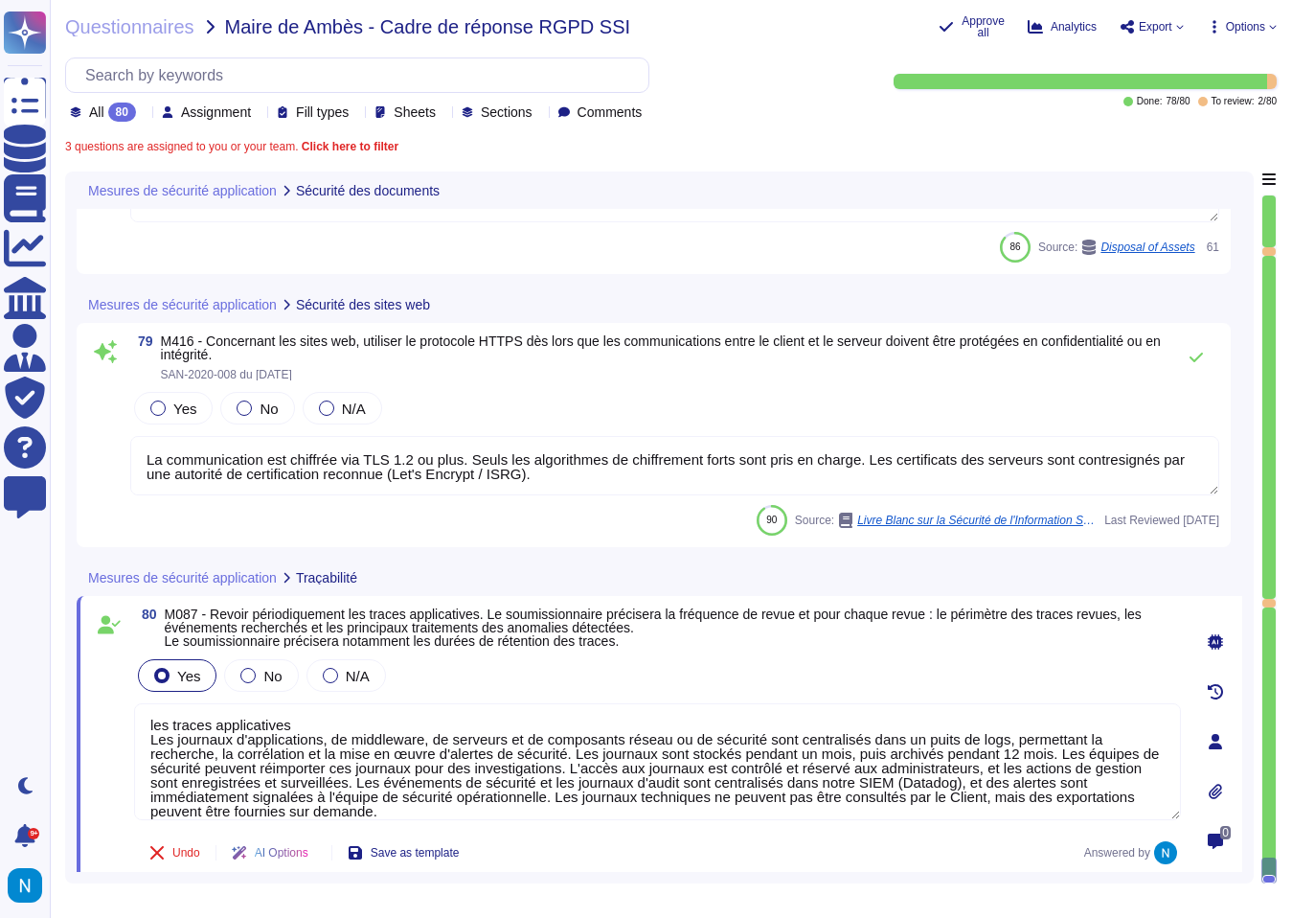
scroll to position [0, 0]
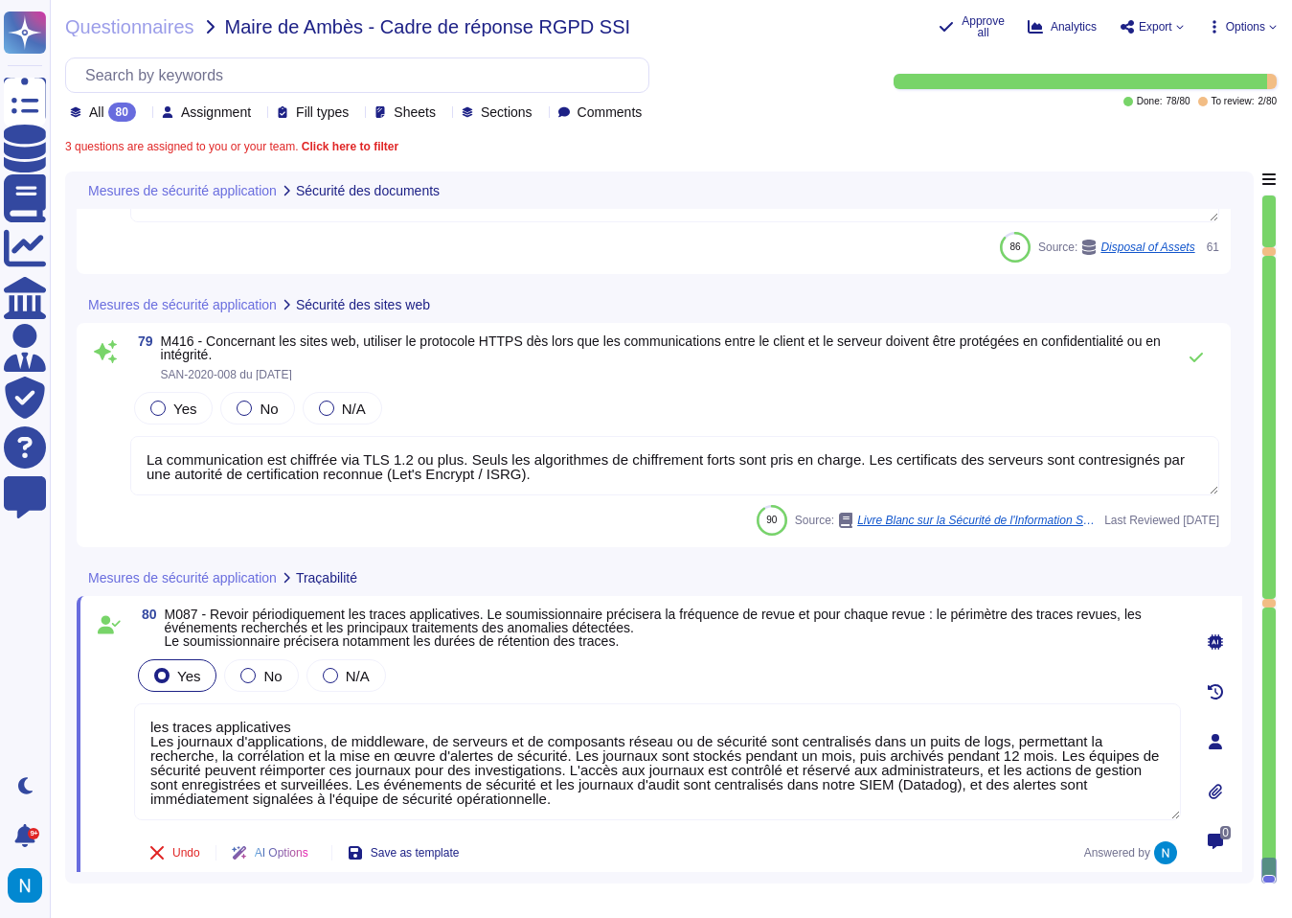
click at [157, 730] on textarea "les traces applicatives Les journaux d'applications, de middleware, de serveurs…" at bounding box center [657, 761] width 1047 height 117
click at [322, 724] on textarea "Les traces applicatives Les journaux d'applications, de middleware, de serveurs…" at bounding box center [657, 761] width 1047 height 117
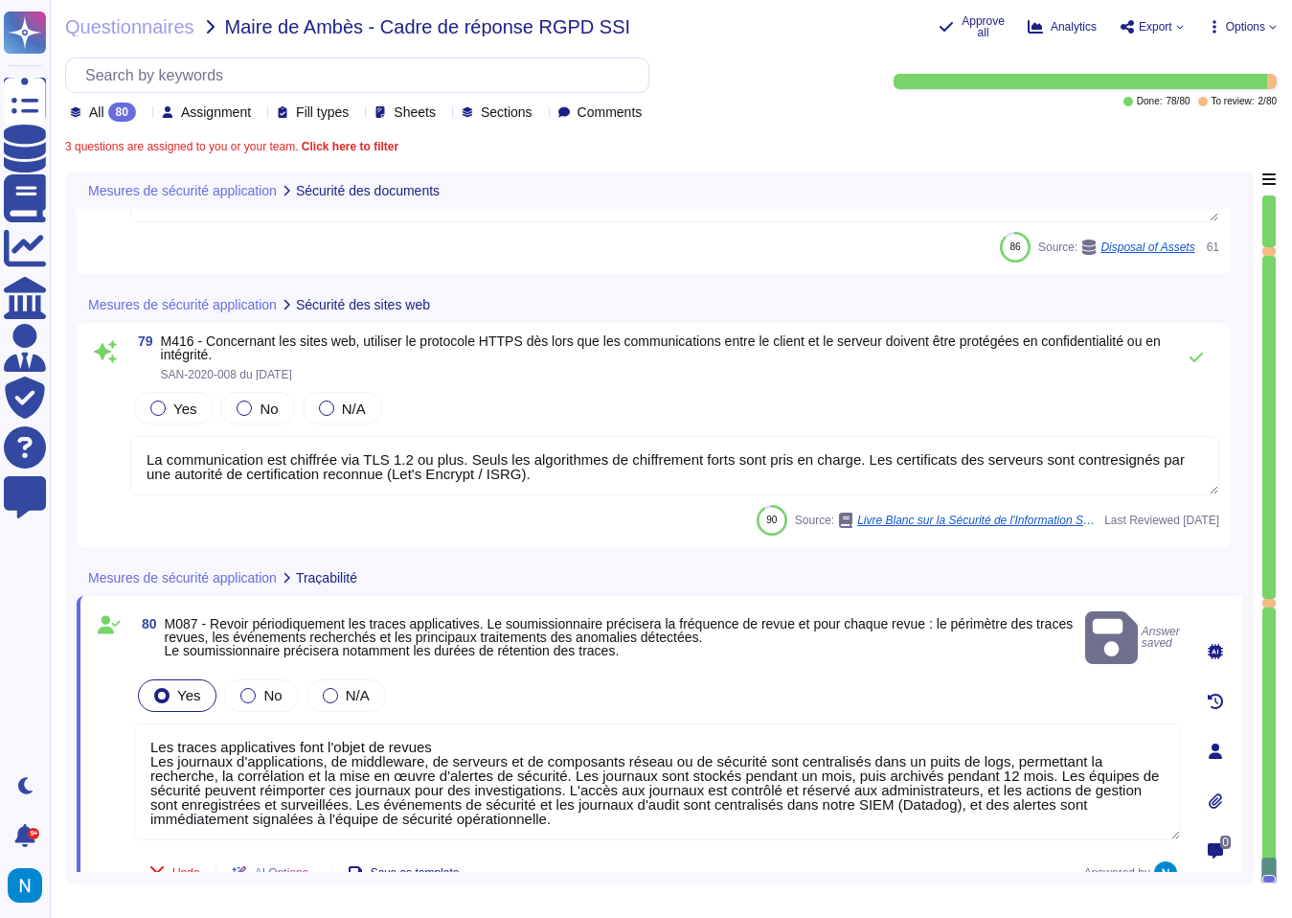
click at [491, 723] on textarea "Les traces applicatives font l'objet de revues Les journaux d'applications, de …" at bounding box center [657, 781] width 1047 height 117
click at [486, 727] on textarea "Les traces applicatives font l'objet de revues Les journaux d'applications, de …" at bounding box center [657, 781] width 1047 height 117
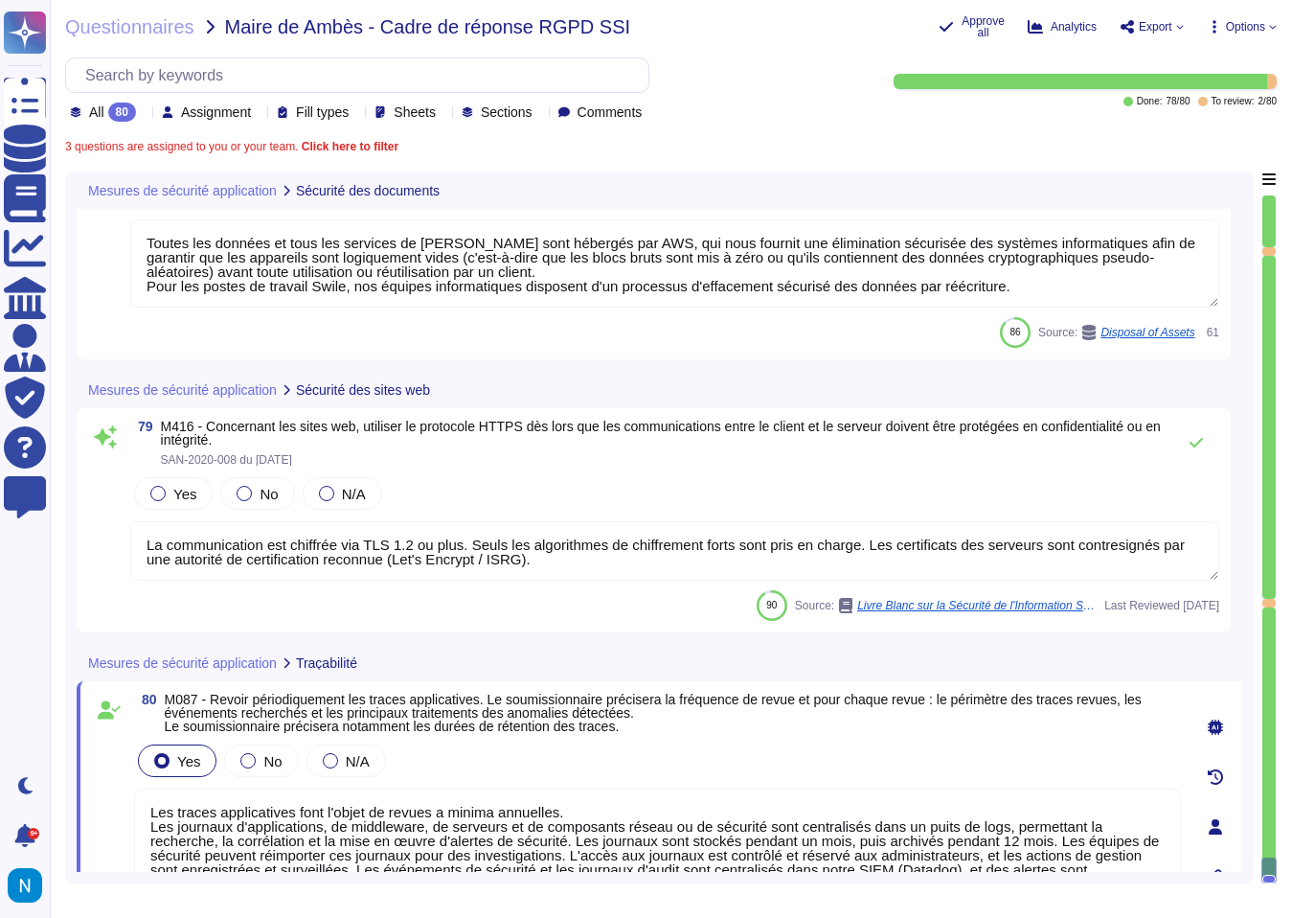
scroll to position [22127, 0]
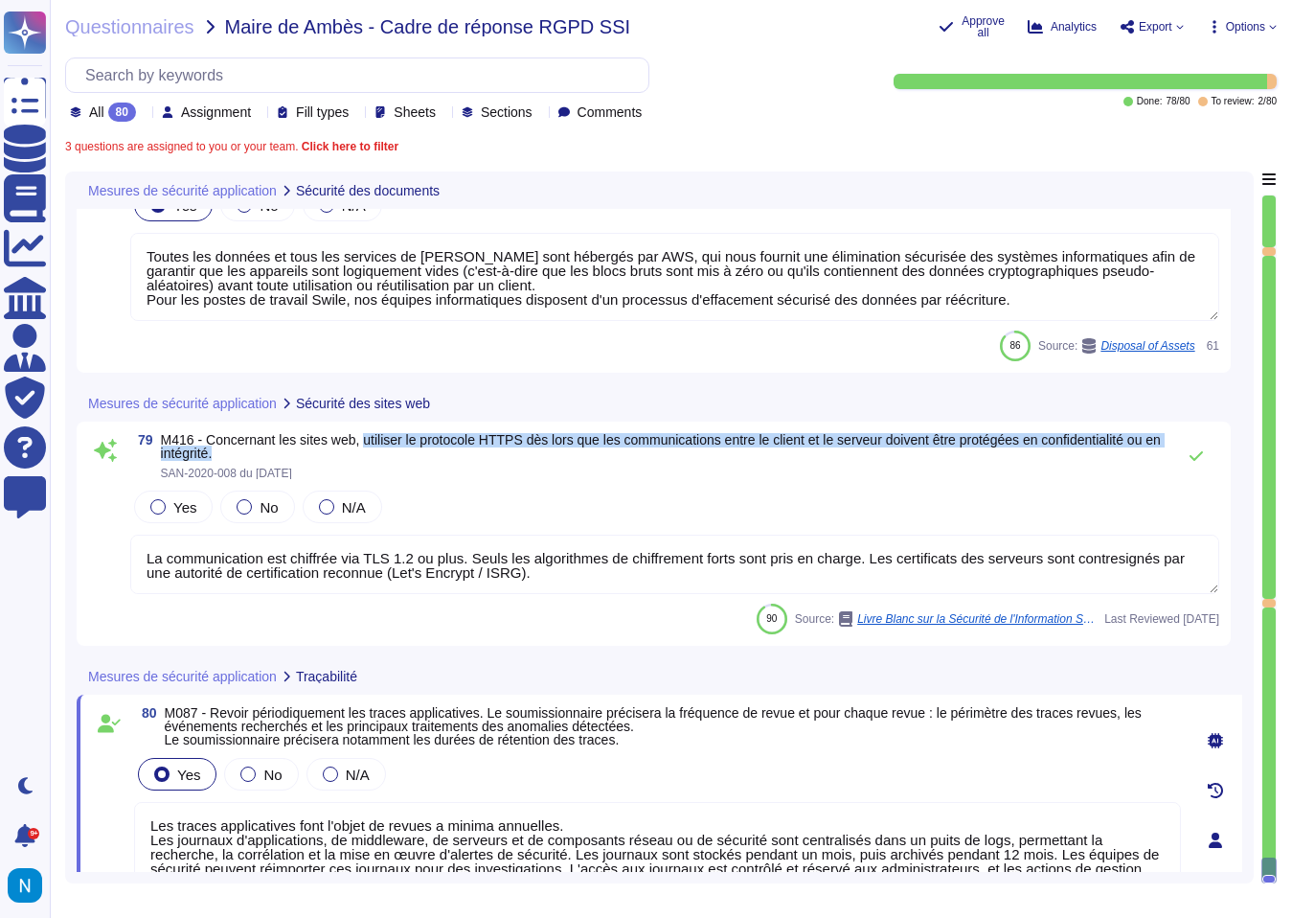
drag, startPoint x: 378, startPoint y: 440, endPoint x: 508, endPoint y: 456, distance: 130.3
click at [508, 456] on span "M416 - Concernant les sites web, utiliser le protocole HTTPS dès lors que les c…" at bounding box center [663, 446] width 1005 height 27
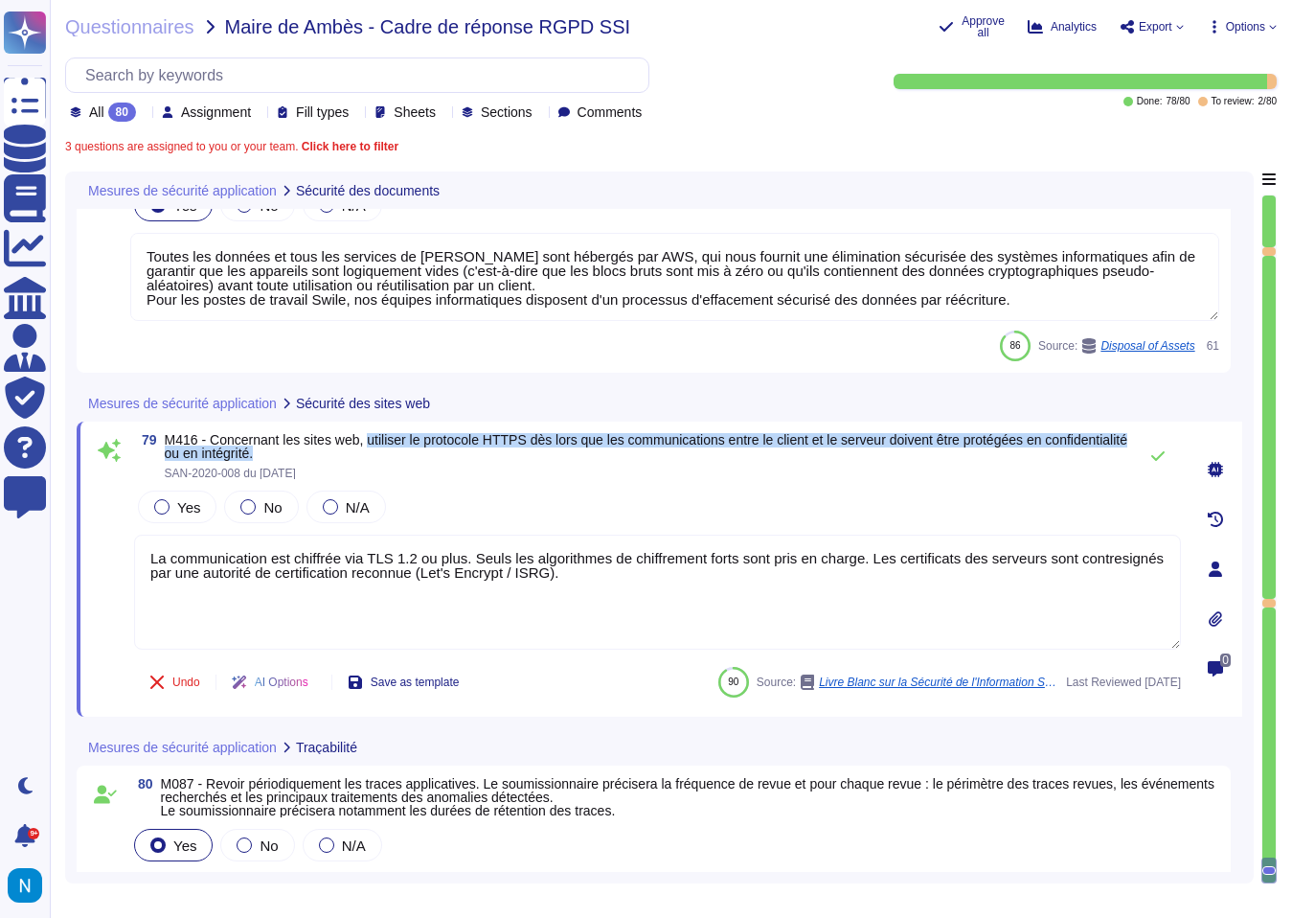
drag, startPoint x: 383, startPoint y: 443, endPoint x: 389, endPoint y: 456, distance: 14.6
click at [389, 456] on span "M416 - Concernant les sites web, utiliser le protocole HTTPS dès lors que les c…" at bounding box center [646, 446] width 963 height 27
click at [154, 511] on label "Yes" at bounding box center [177, 506] width 46 height 15
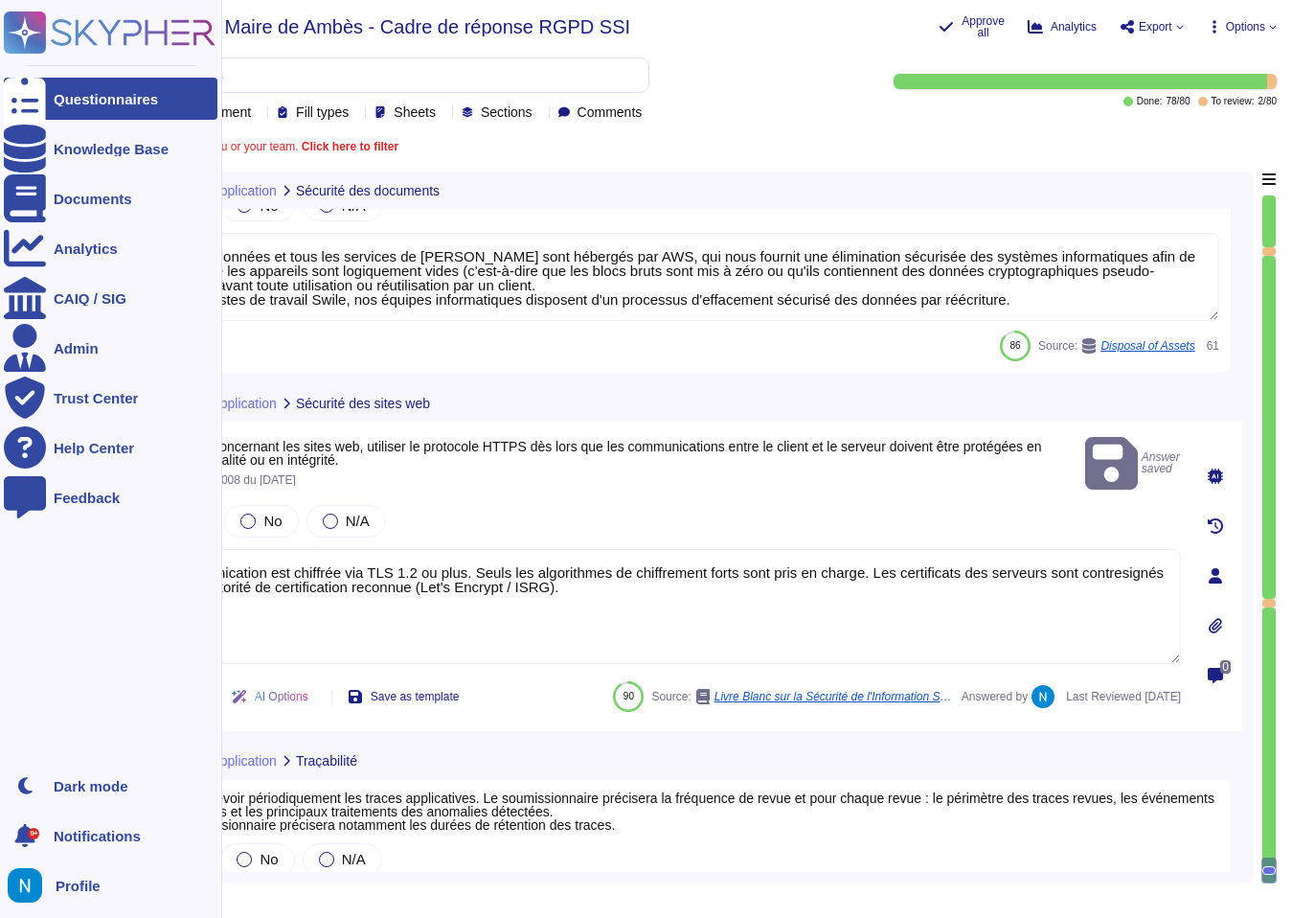
drag, startPoint x: 711, startPoint y: 588, endPoint x: 14, endPoint y: 547, distance: 697.6
click at [14, 547] on div "Questionnaires Knowledge Base Documents Analytics CAIQ / SIG Admin Trust Center…" at bounding box center [646, 459] width 1292 height 918
paste textarea "Oui, nous utilisons le protocole HTTPS, qui repose sur TLS 1.3, pour chiffrer l…"
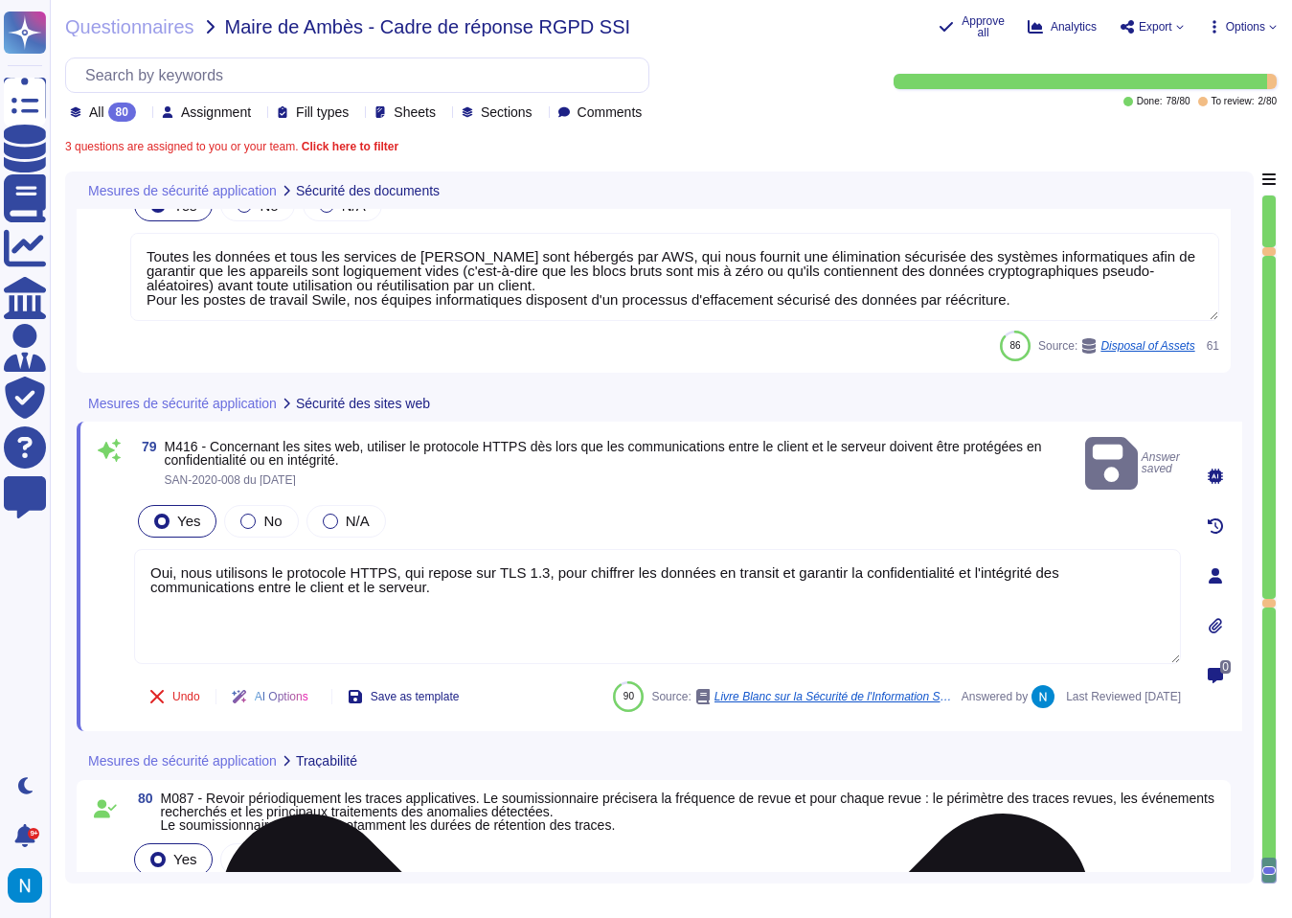
drag, startPoint x: 559, startPoint y: 579, endPoint x: 355, endPoint y: 583, distance: 204.1
click at [355, 583] on textarea "Oui, nous utilisons le protocole HTTPS, qui repose sur TLS 1.3, pour chiffrer l…" at bounding box center [657, 606] width 1047 height 115
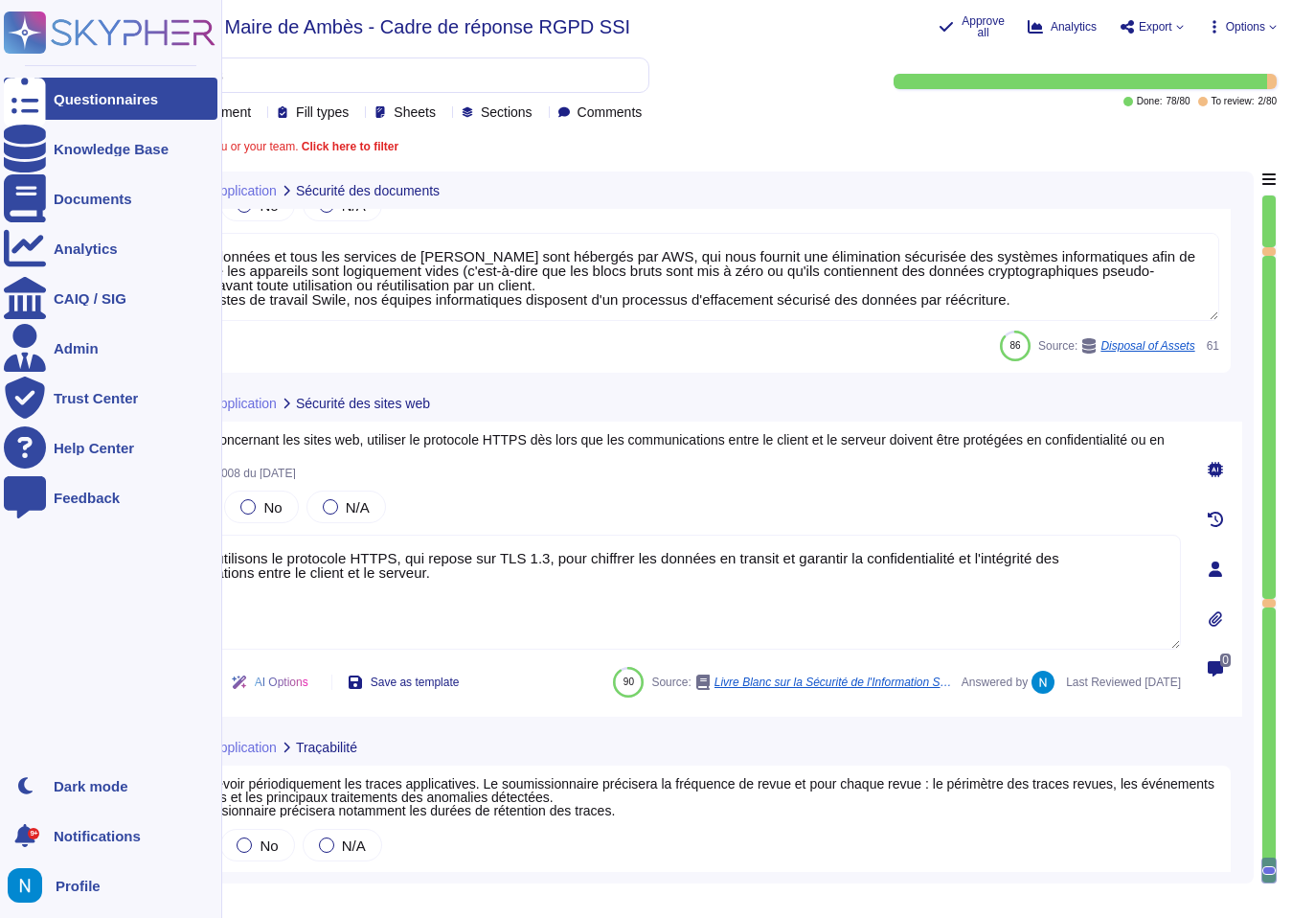
drag, startPoint x: 271, startPoint y: 558, endPoint x: 0, endPoint y: 543, distance: 271.5
click at [0, 543] on div "Questionnaires Knowledge Base Documents Analytics CAIQ / SIG Admin Trust Center…" at bounding box center [646, 459] width 1292 height 918
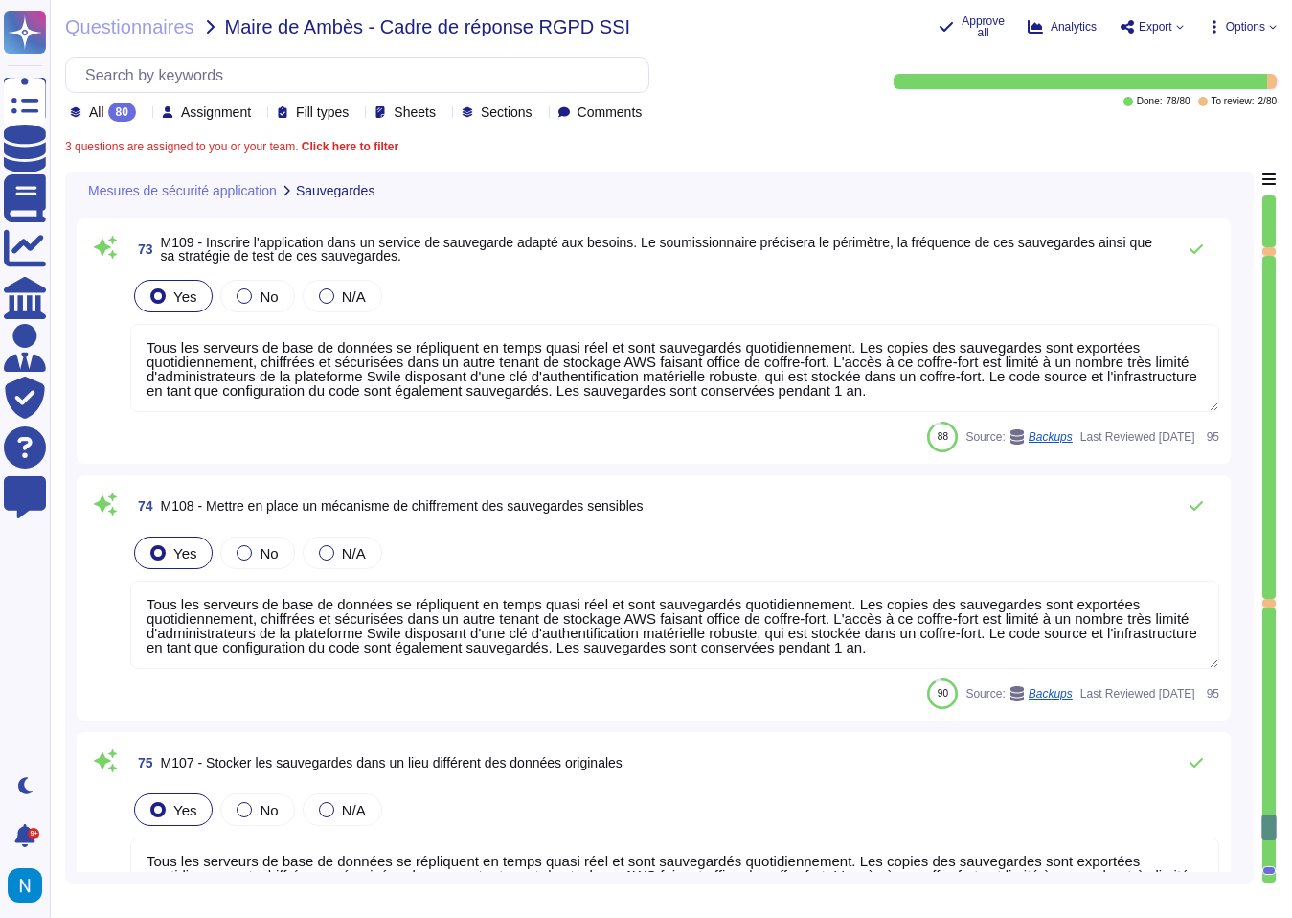
scroll to position [20599, 0]
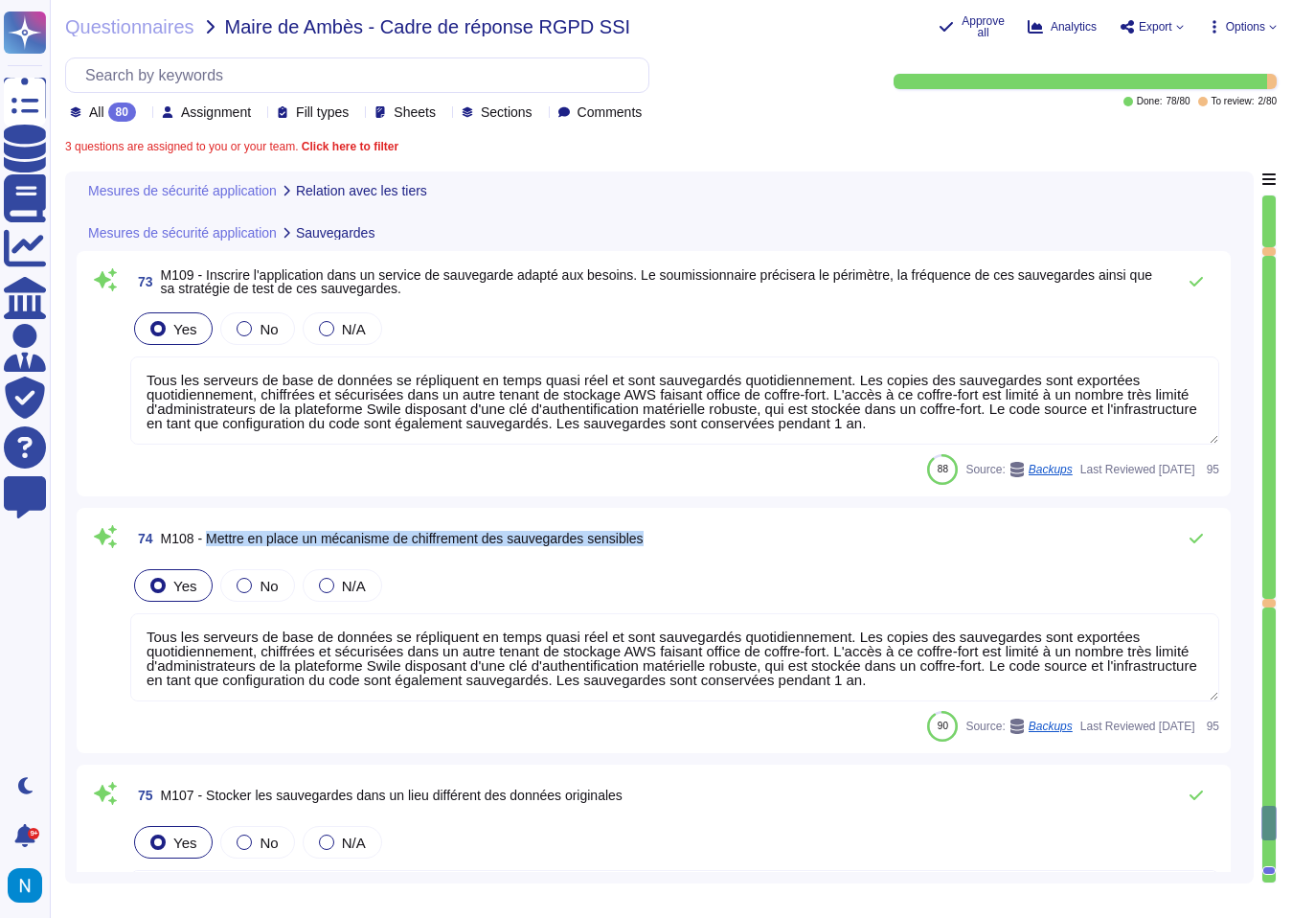
drag, startPoint x: 213, startPoint y: 539, endPoint x: 679, endPoint y: 540, distance: 466.5
click at [679, 540] on div "74 M108 - Mettre en place un mécanisme de chiffrement des sauvegardes sensibles" at bounding box center [674, 538] width 1089 height 38
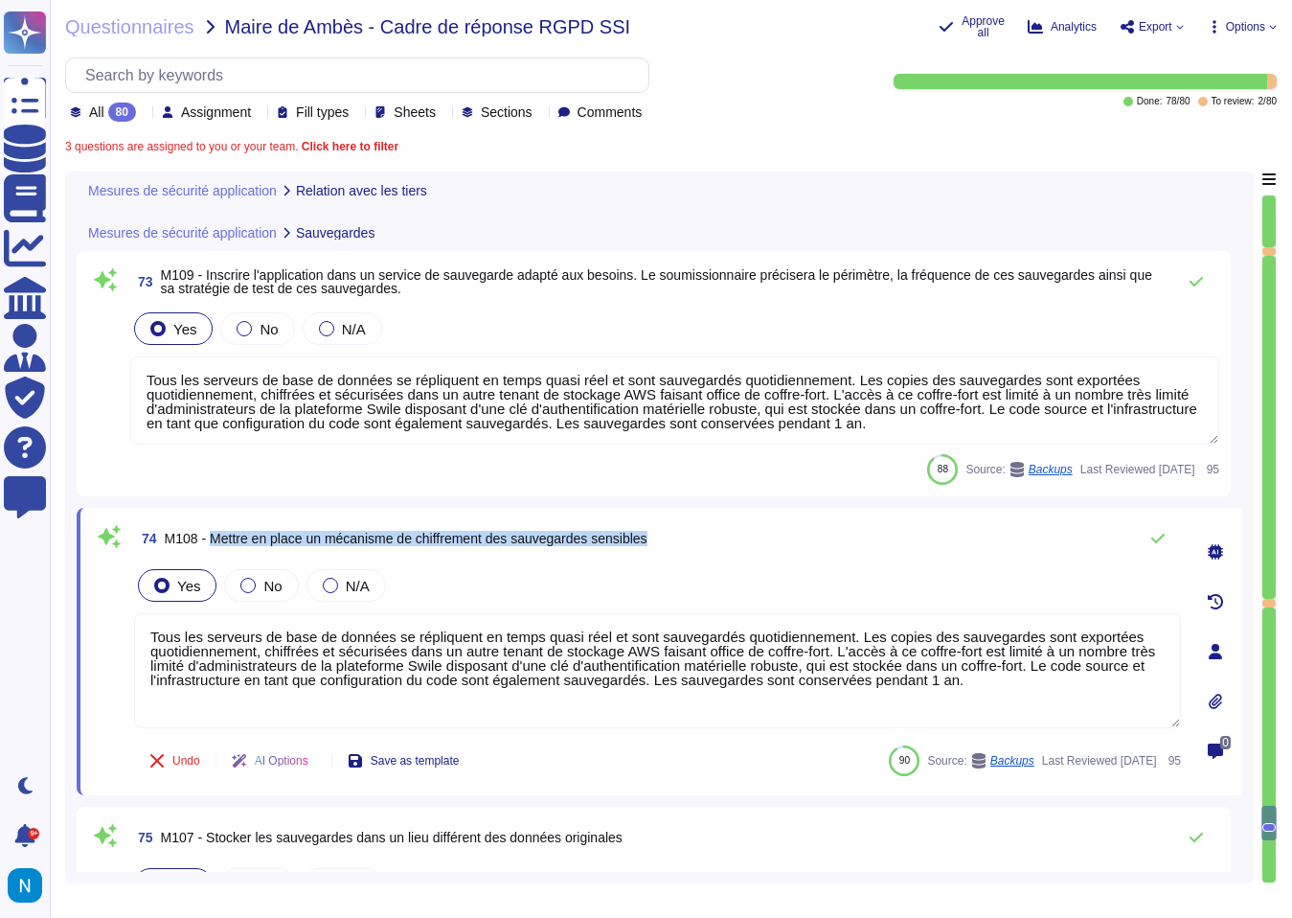
drag, startPoint x: 679, startPoint y: 540, endPoint x: 216, endPoint y: 534, distance: 462.7
click at [216, 534] on div "74 M108 - Mettre en place un mécanisme de chiffrement des sauvegardes sensibles" at bounding box center [657, 538] width 1047 height 38
click at [604, 666] on textarea "Tous les serveurs de base de données se répliquent en temps quasi réel et sont …" at bounding box center [657, 670] width 1047 height 115
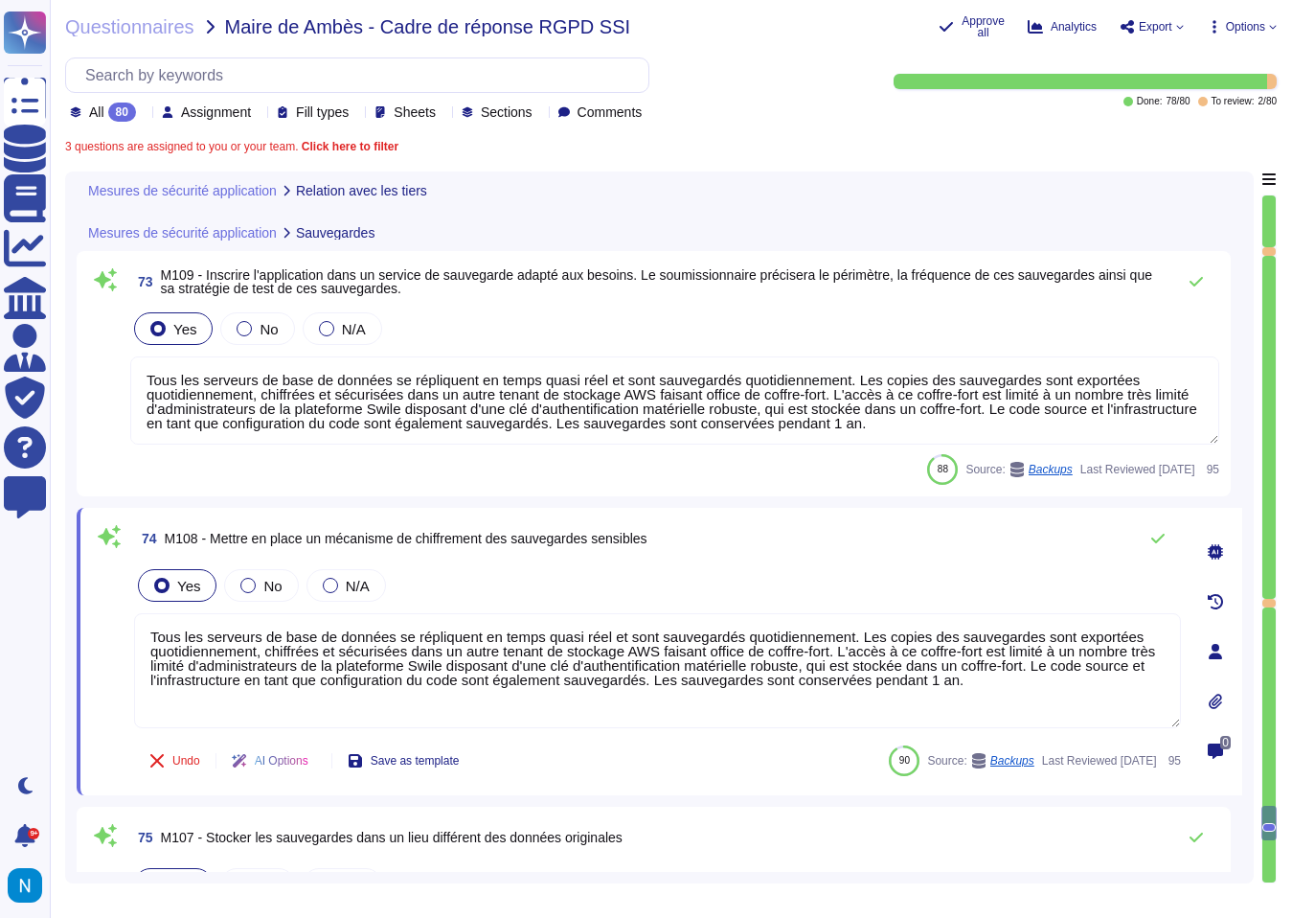
click at [604, 666] on textarea "Tous les serveurs de base de données se répliquent en temps quasi réel et sont …" at bounding box center [657, 670] width 1047 height 115
paste textarea "Oui, Swile met en place un mécanisme de chiffrement des sauvegardes sensibles. …"
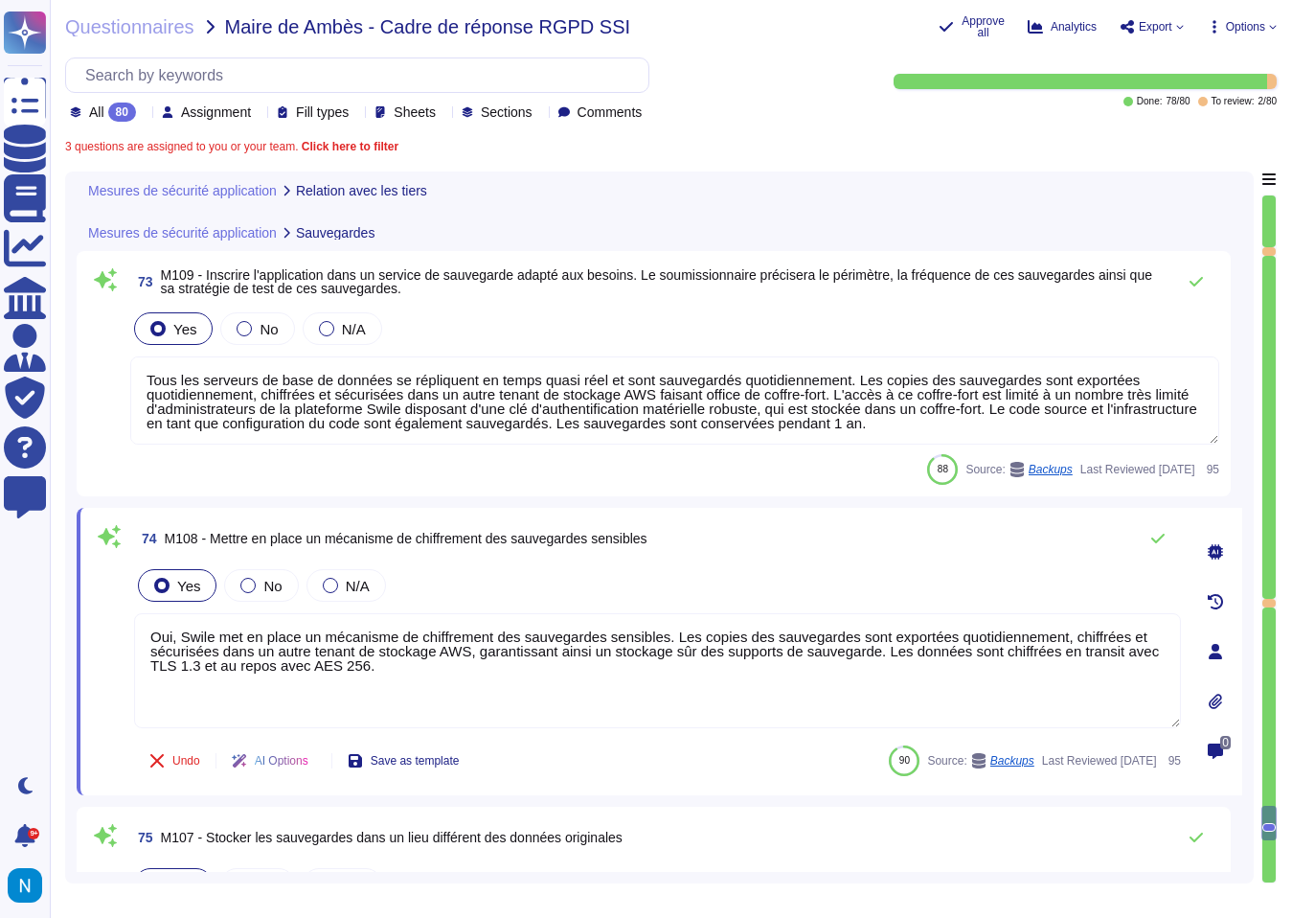
drag, startPoint x: 179, startPoint y: 638, endPoint x: 94, endPoint y: 630, distance: 85.6
click at [94, 630] on div "74 M108 - Mettre en place un mécanisme de chiffrement des sauvegardes sensibles…" at bounding box center [636, 651] width 1089 height 264
click at [334, 668] on textarea "Swile met en place un mécanisme de chiffrement des sauvegardes sensibles. Les c…" at bounding box center [657, 670] width 1047 height 115
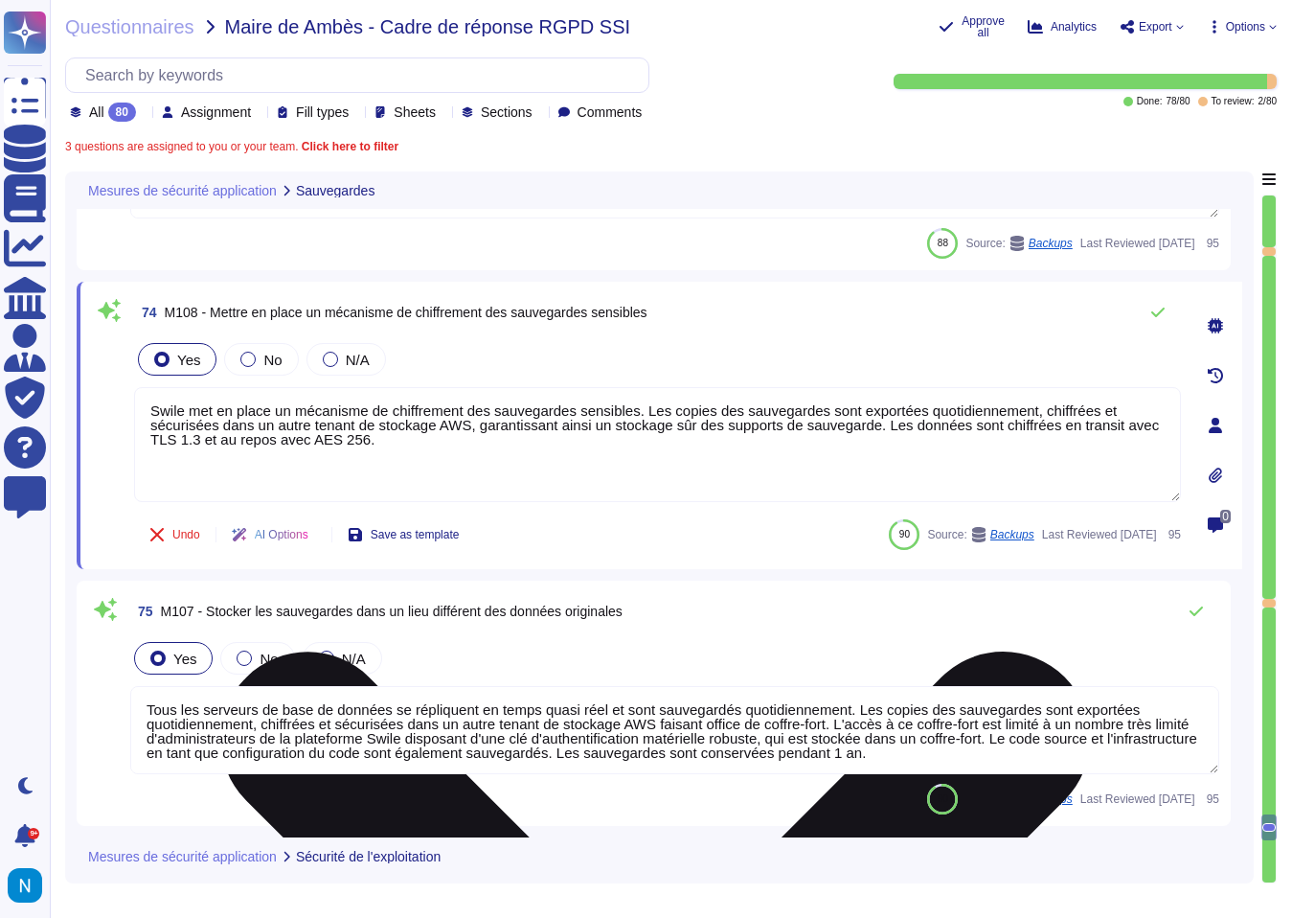
scroll to position [20805, 0]
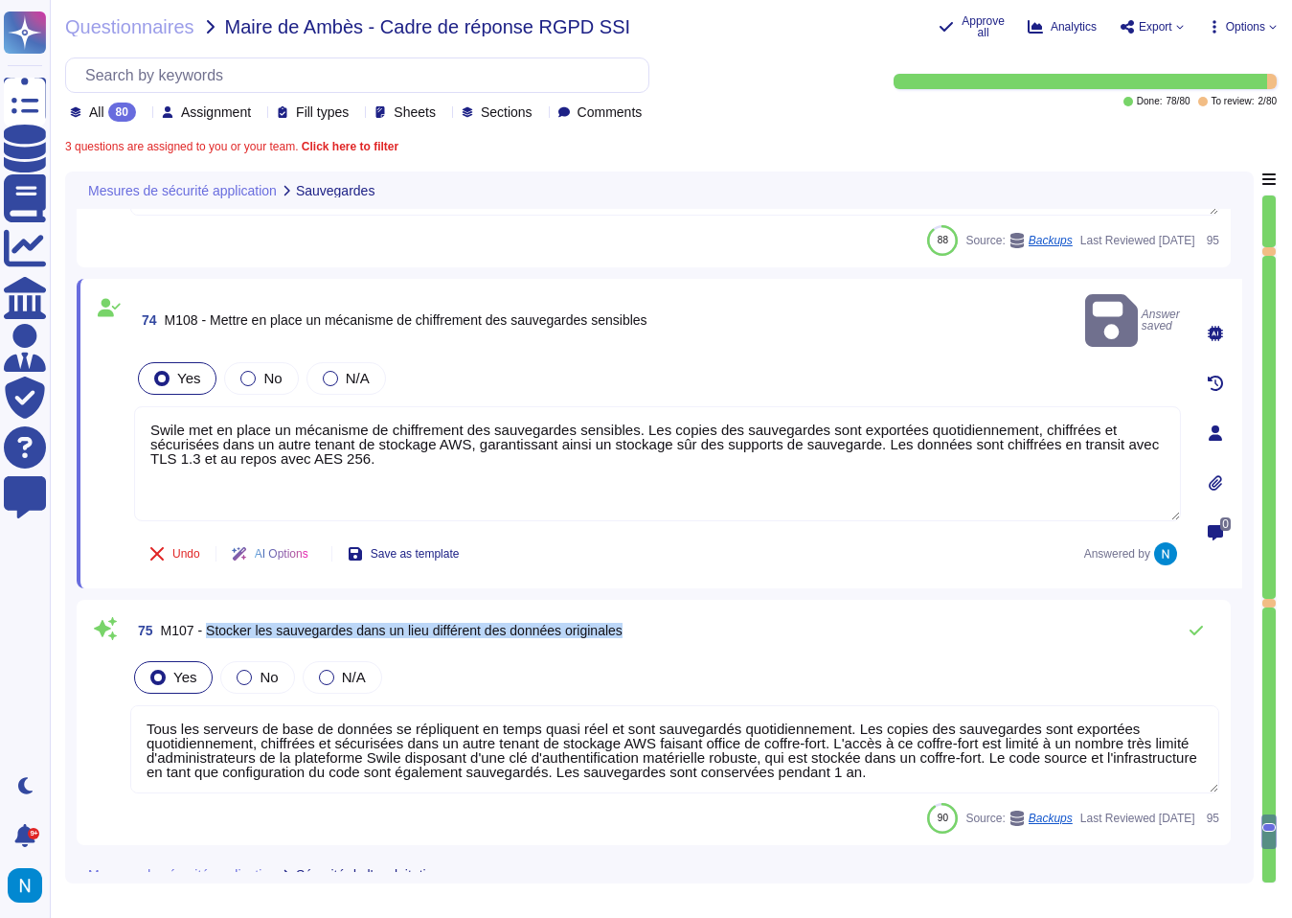
drag, startPoint x: 210, startPoint y: 606, endPoint x: 666, endPoint y: 605, distance: 455.9
click at [666, 611] on div "75 M107 - Stocker les sauvegardes dans un lieu différent des données originales" at bounding box center [674, 630] width 1089 height 38
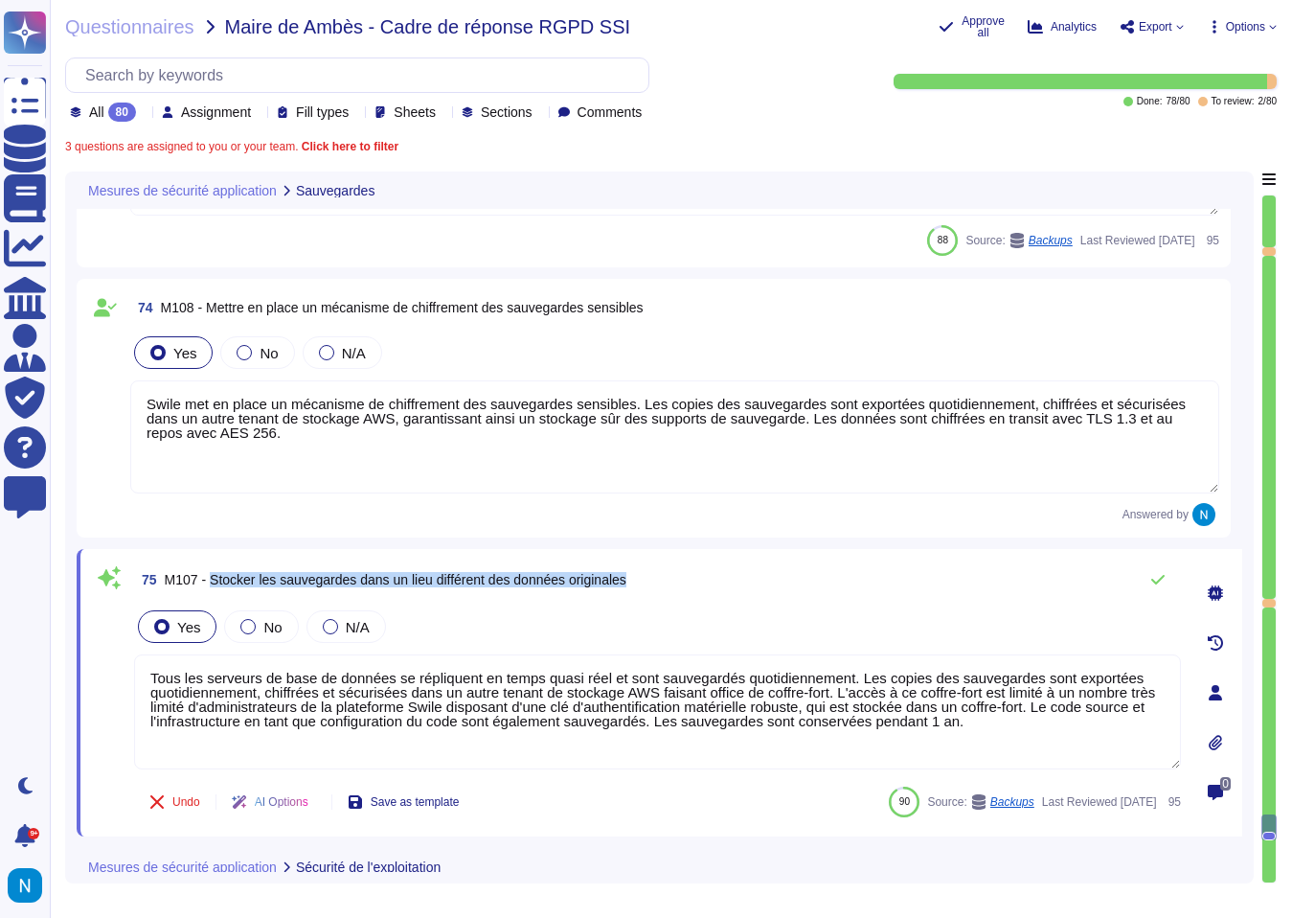
drag, startPoint x: 666, startPoint y: 603, endPoint x: 216, endPoint y: 584, distance: 450.6
click at [216, 584] on div "75 M107 - Stocker les sauvegardes dans un lieu différent des données originales…" at bounding box center [636, 692] width 1089 height 264
click at [760, 698] on textarea "Tous les serveurs de base de données se répliquent en temps quasi réel et sont …" at bounding box center [657, 711] width 1047 height 115
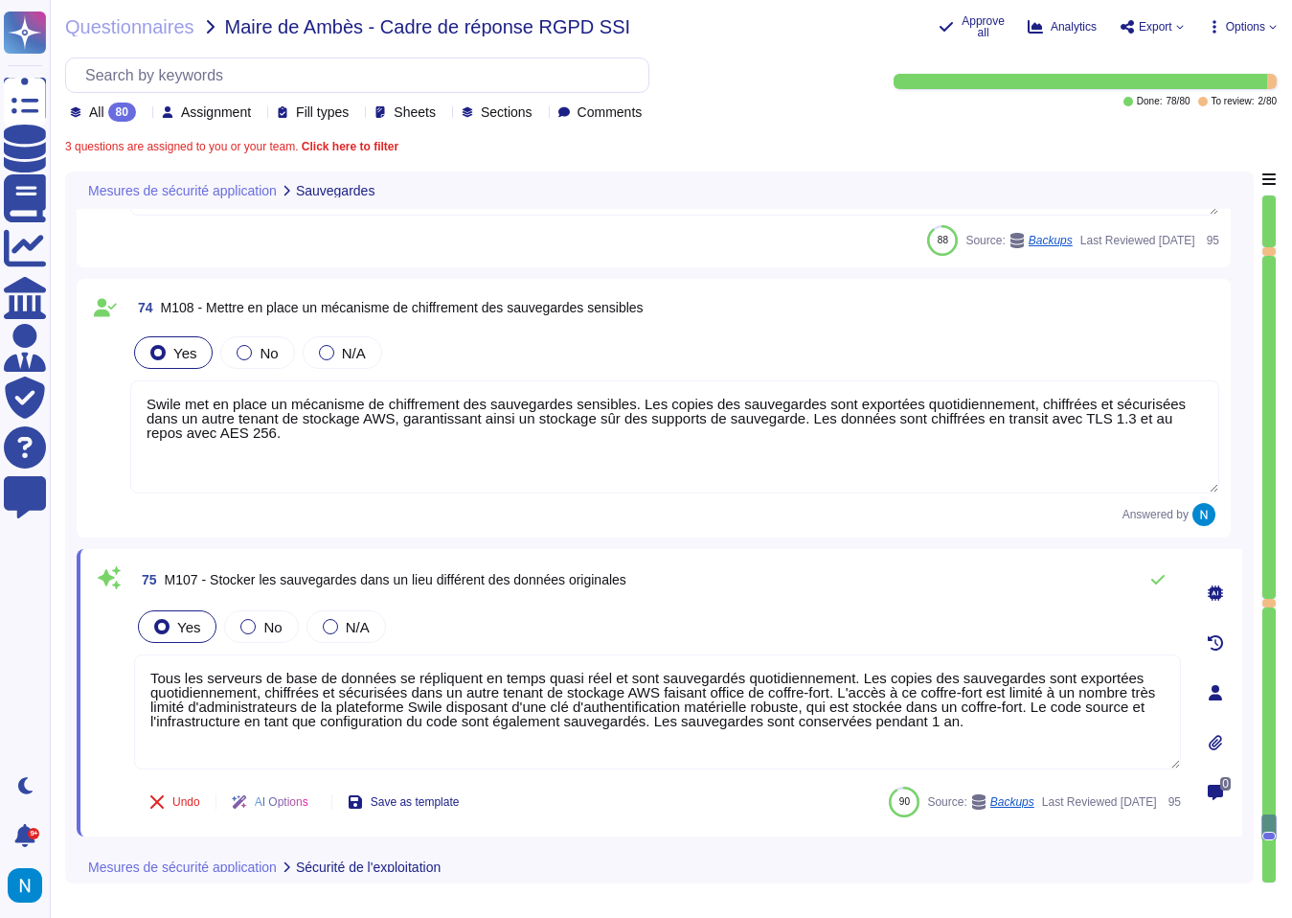
paste textarea "Oui, Swile stocke les sauvegardes dans un autre tenant de stockage AWS, qui fai…"
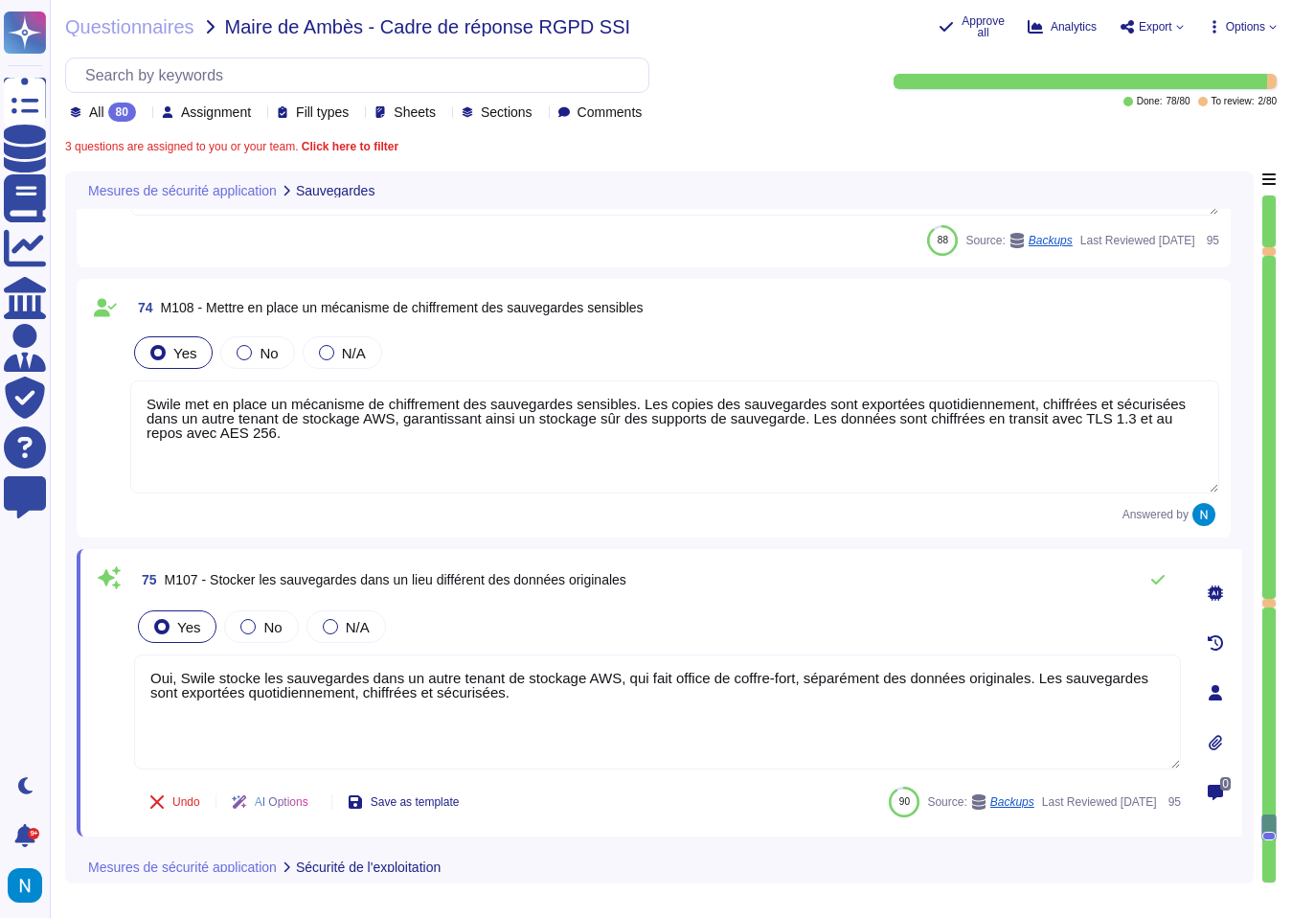
click at [184, 675] on textarea "Oui, Swile stocke les sauvegardes dans un autre tenant de stockage AWS, qui fai…" at bounding box center [657, 711] width 1047 height 115
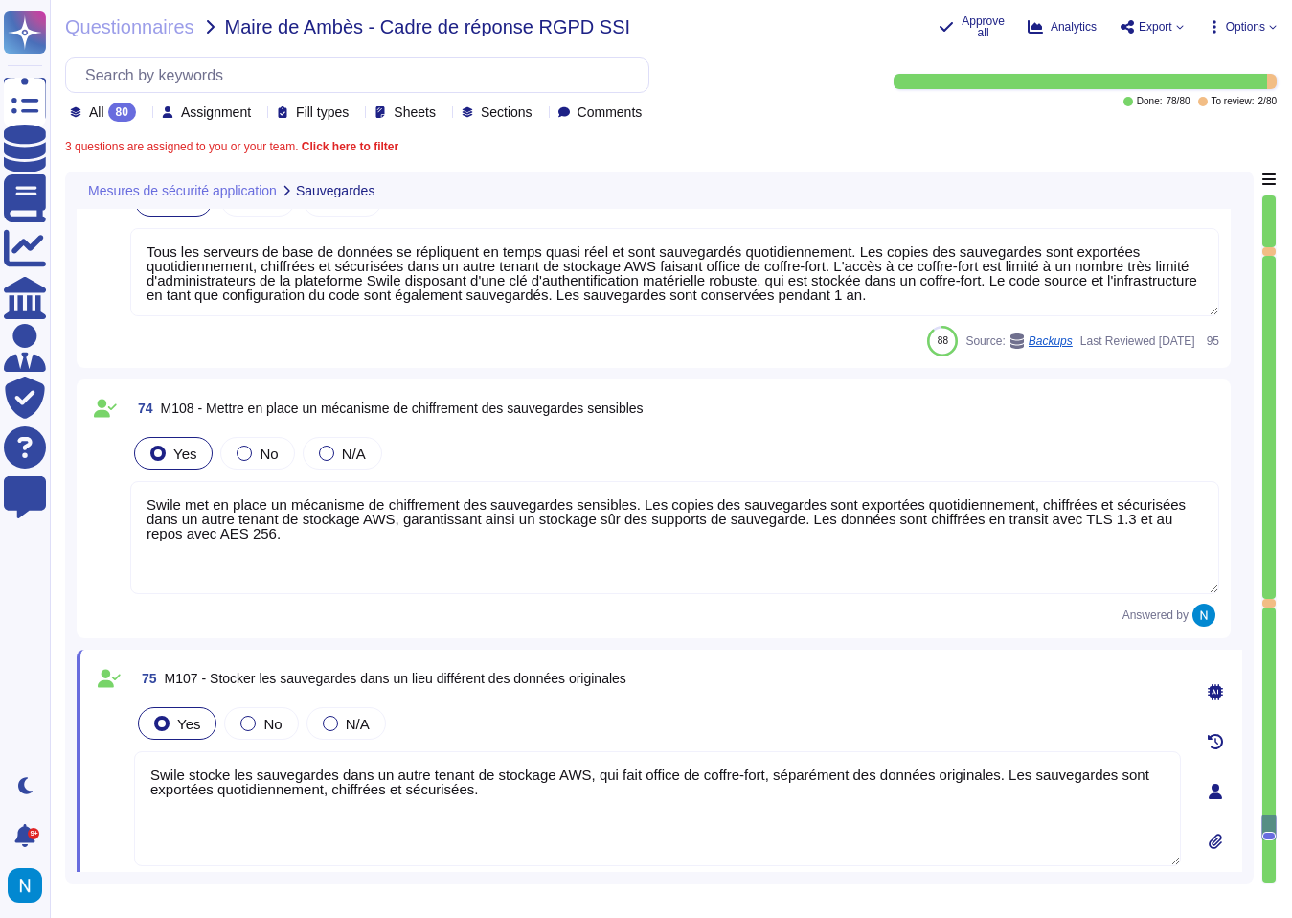
scroll to position [20733, 0]
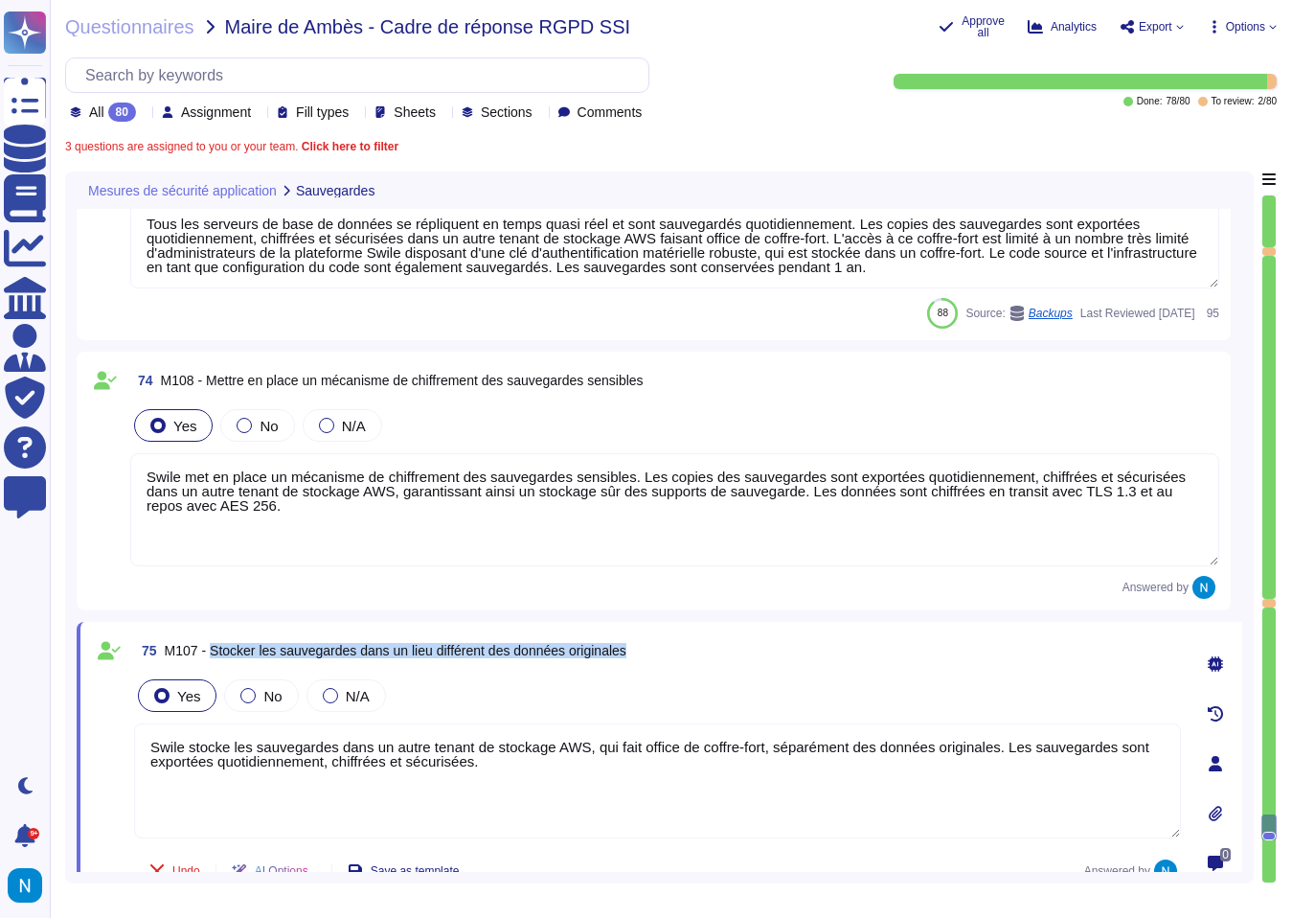
drag, startPoint x: 215, startPoint y: 651, endPoint x: 657, endPoint y: 652, distance: 442.5
click at [657, 652] on div "75 M107 - Stocker les sauvegardes dans un lieu différent des données originales" at bounding box center [657, 650] width 1047 height 34
drag, startPoint x: 560, startPoint y: 778, endPoint x: 83, endPoint y: 734, distance: 479.0
click at [83, 734] on div "75 M107 - Stocker les sauvegardes dans un lieu différent des données originales…" at bounding box center [660, 764] width 1166 height 284
paste textarea "Oui,"
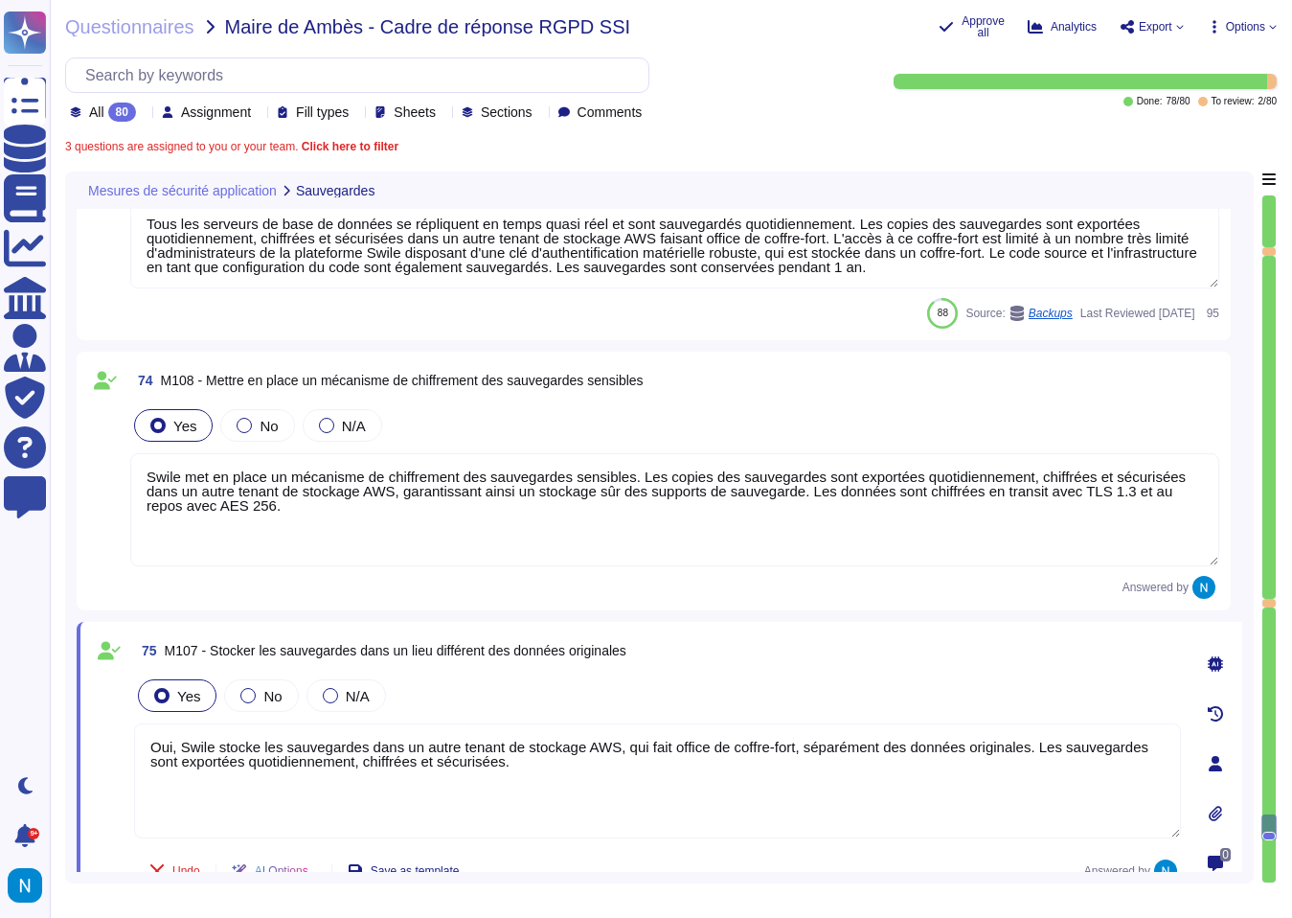
drag, startPoint x: 181, startPoint y: 740, endPoint x: 131, endPoint y: 733, distance: 50.4
click at [132, 733] on div "75 M107 - Stocker les sauvegardes dans un lieu différent des données originales…" at bounding box center [636, 763] width 1089 height 261
click at [262, 554] on textarea "Swile met en place un mécanisme de chiffrement des sauvegardes sensibles. Les c…" at bounding box center [674, 509] width 1089 height 113
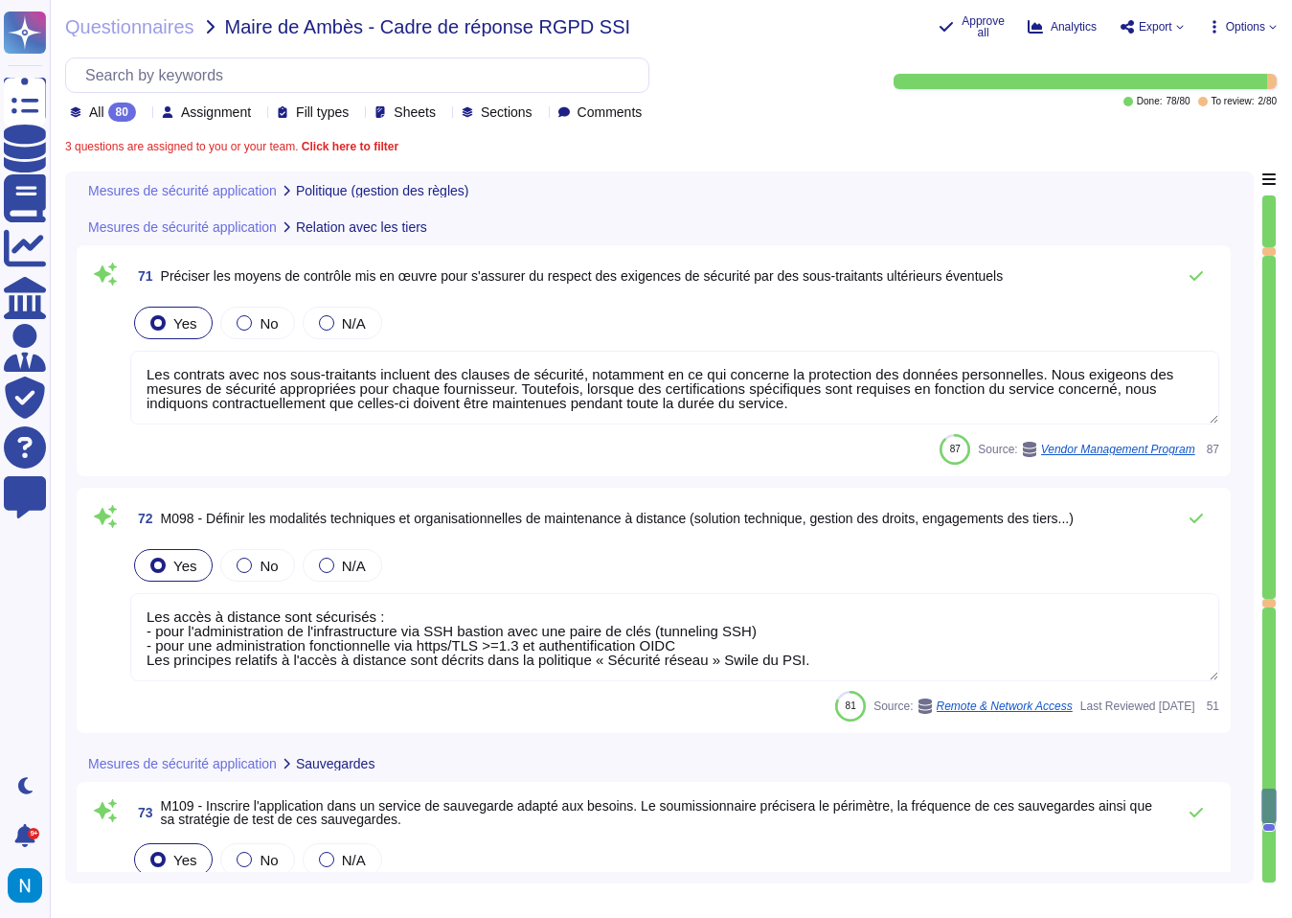
scroll to position [20078, 0]
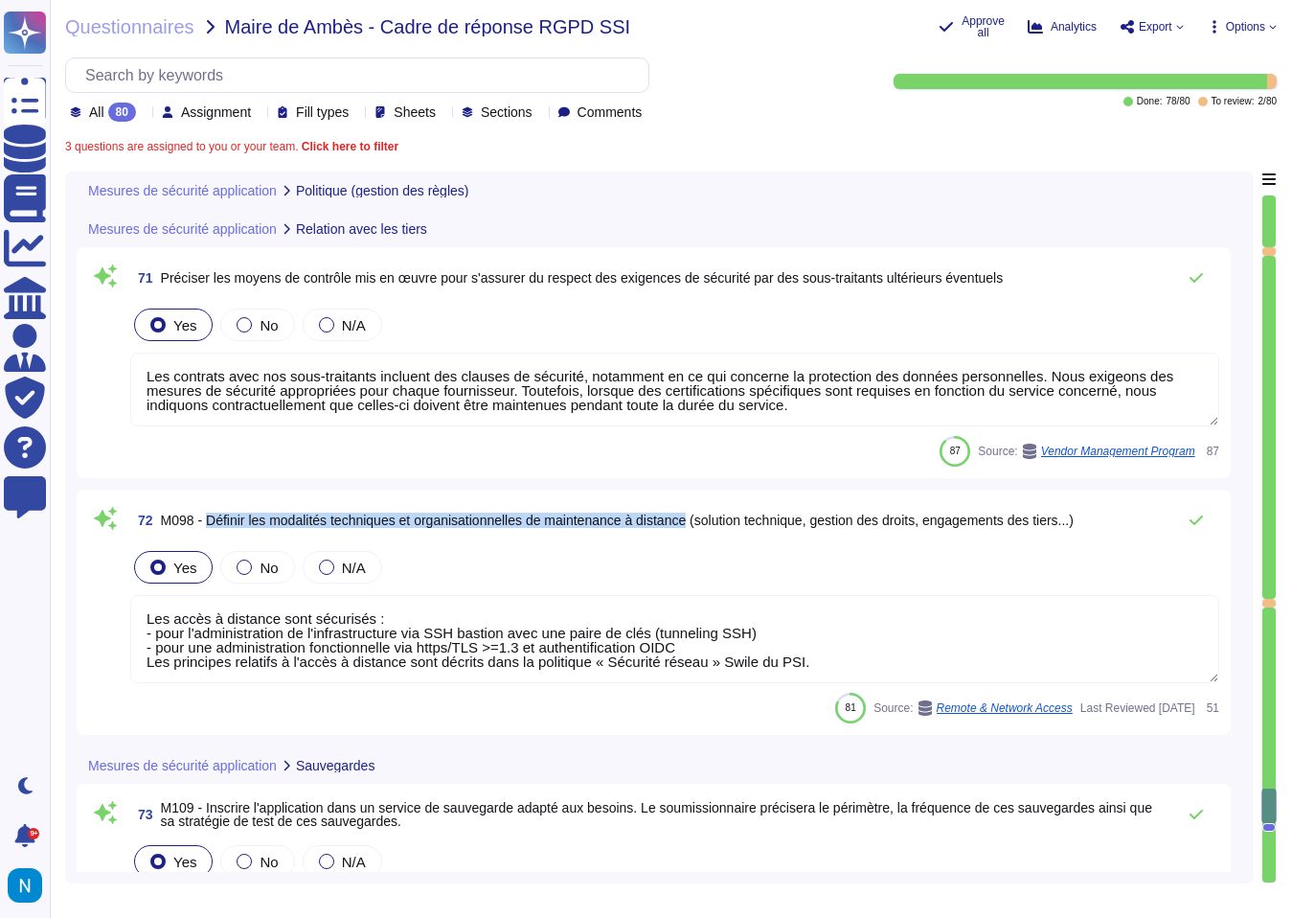
drag, startPoint x: 215, startPoint y: 523, endPoint x: 724, endPoint y: 522, distance: 509.6
click at [724, 522] on span "M098 - Définir les modalités techniques et organisationnelles de maintenance à …" at bounding box center [617, 519] width 913 height 15
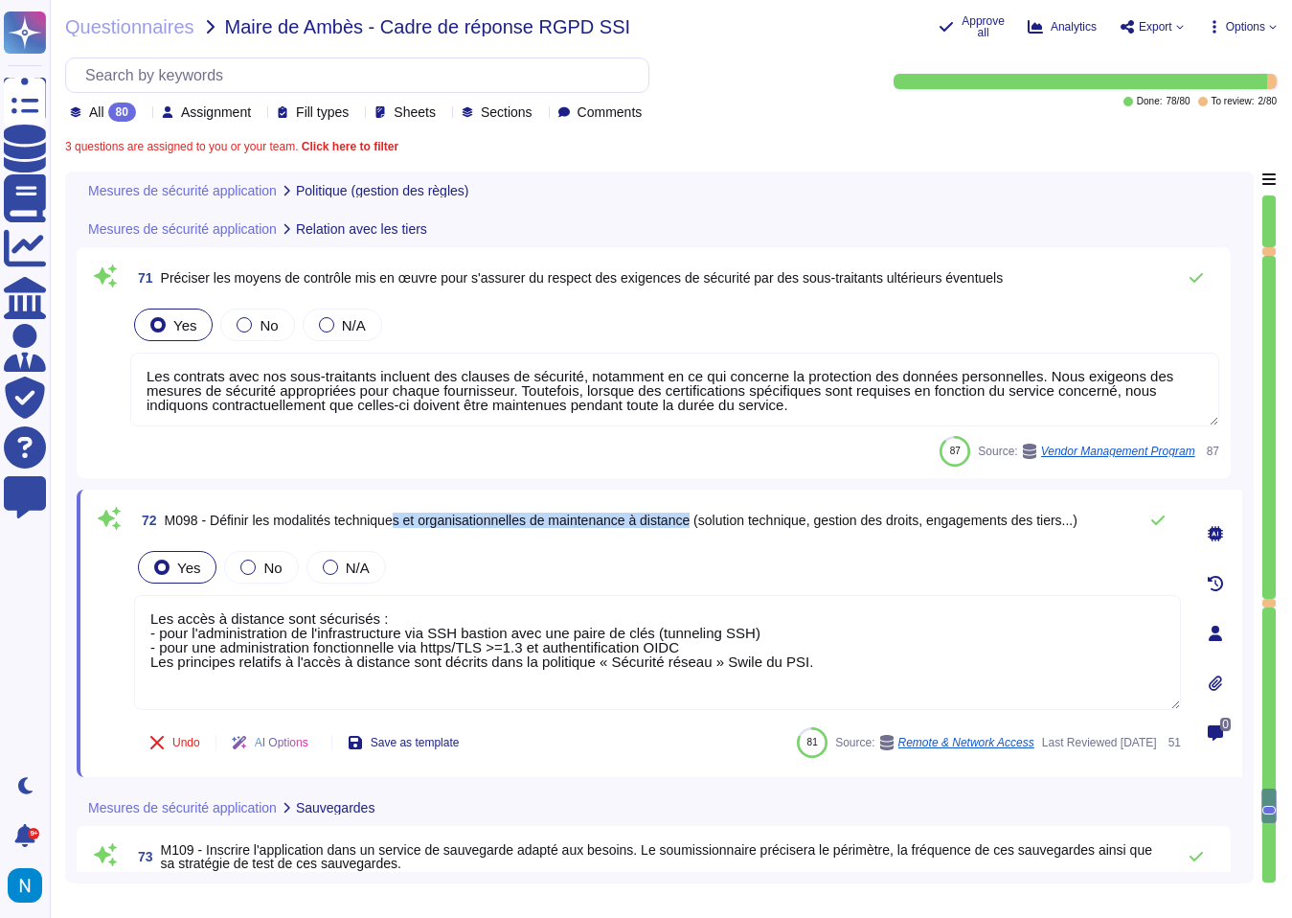
drag, startPoint x: 728, startPoint y: 512, endPoint x: 415, endPoint y: 510, distance: 313.2
click at [415, 512] on span "M098 - Définir les modalités techniques et organisationnelles de maintenance à …" at bounding box center [621, 519] width 913 height 15
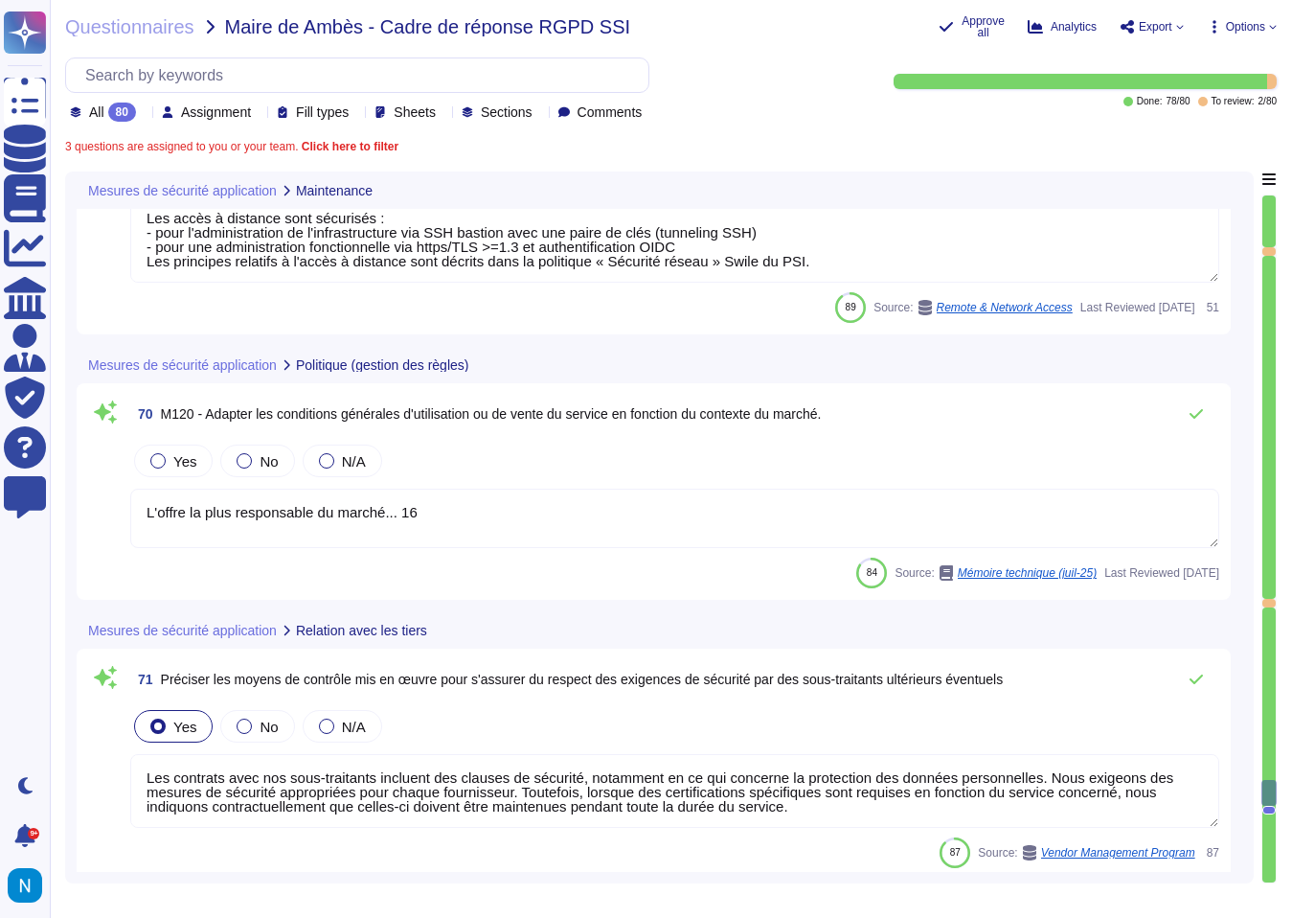
scroll to position [19694, 0]
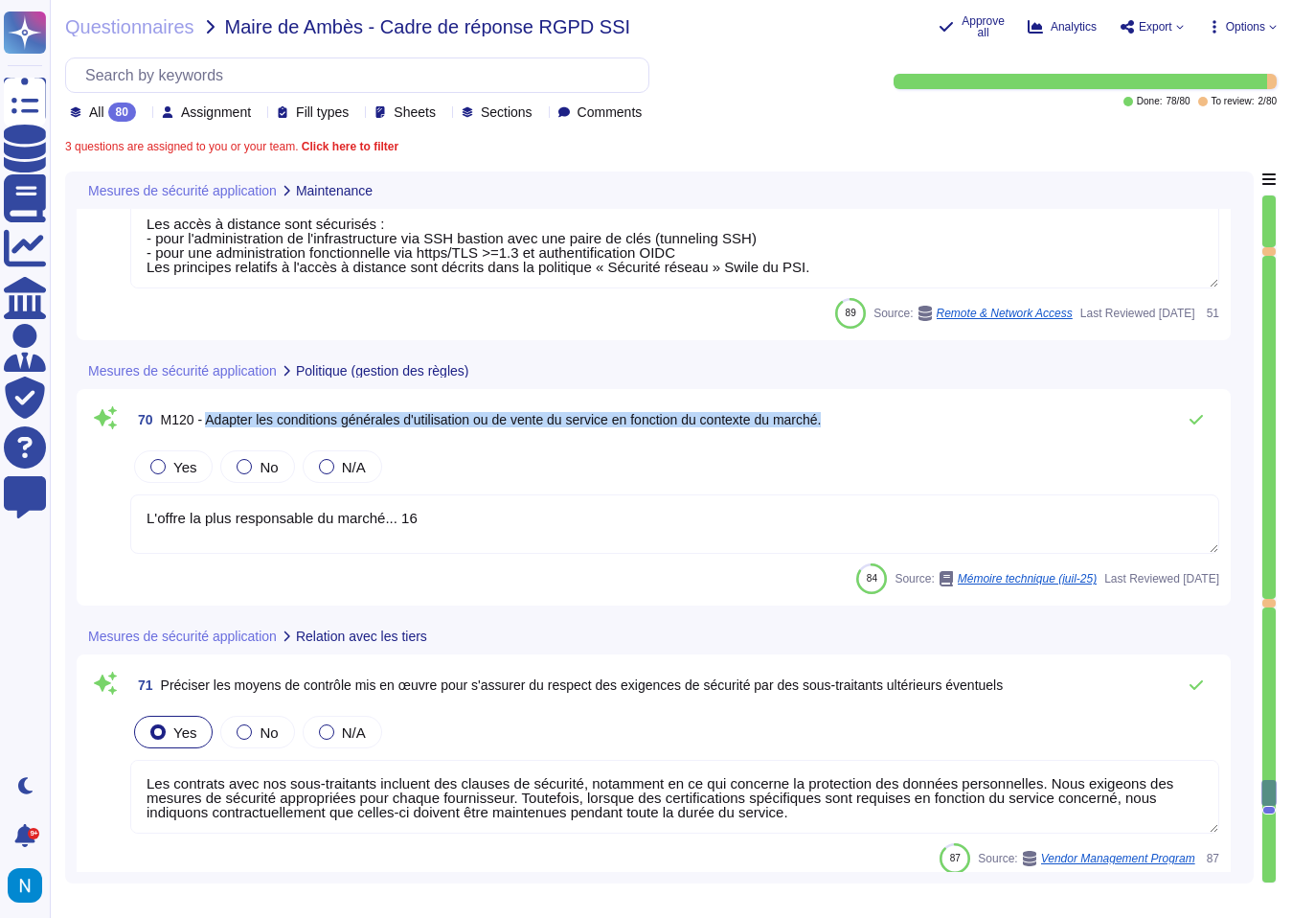
drag, startPoint x: 214, startPoint y: 415, endPoint x: 875, endPoint y: 419, distance: 660.9
click at [874, 419] on div "70 M120 - Adapter les conditions générales d'utilisation ou de vente du service…" at bounding box center [674, 419] width 1089 height 38
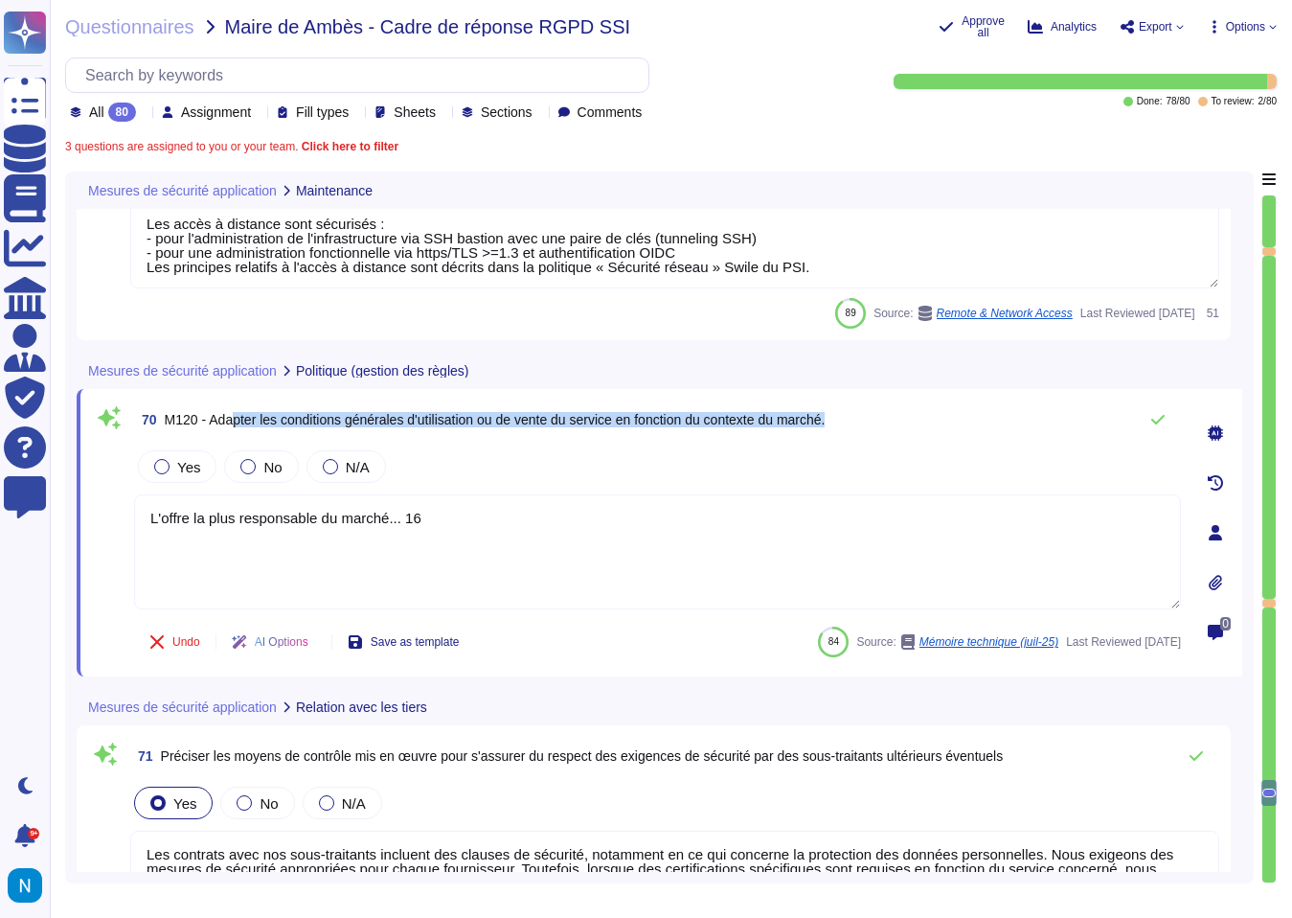
drag, startPoint x: 880, startPoint y: 419, endPoint x: 239, endPoint y: 420, distance: 641.8
click at [239, 420] on div "70 M120 - Adapter les conditions générales d'utilisation ou de vente du service…" at bounding box center [657, 419] width 1047 height 38
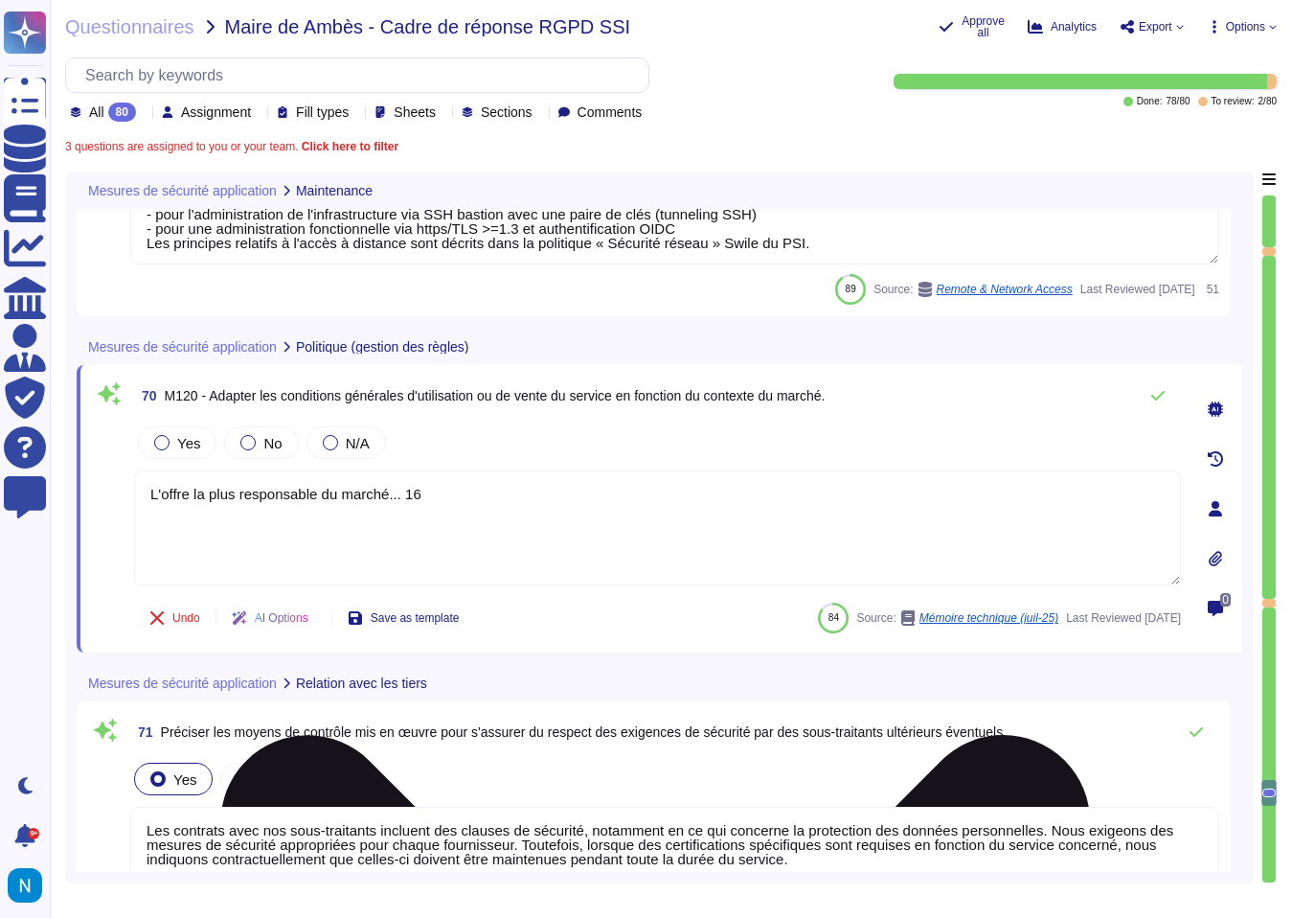
scroll to position [19714, 0]
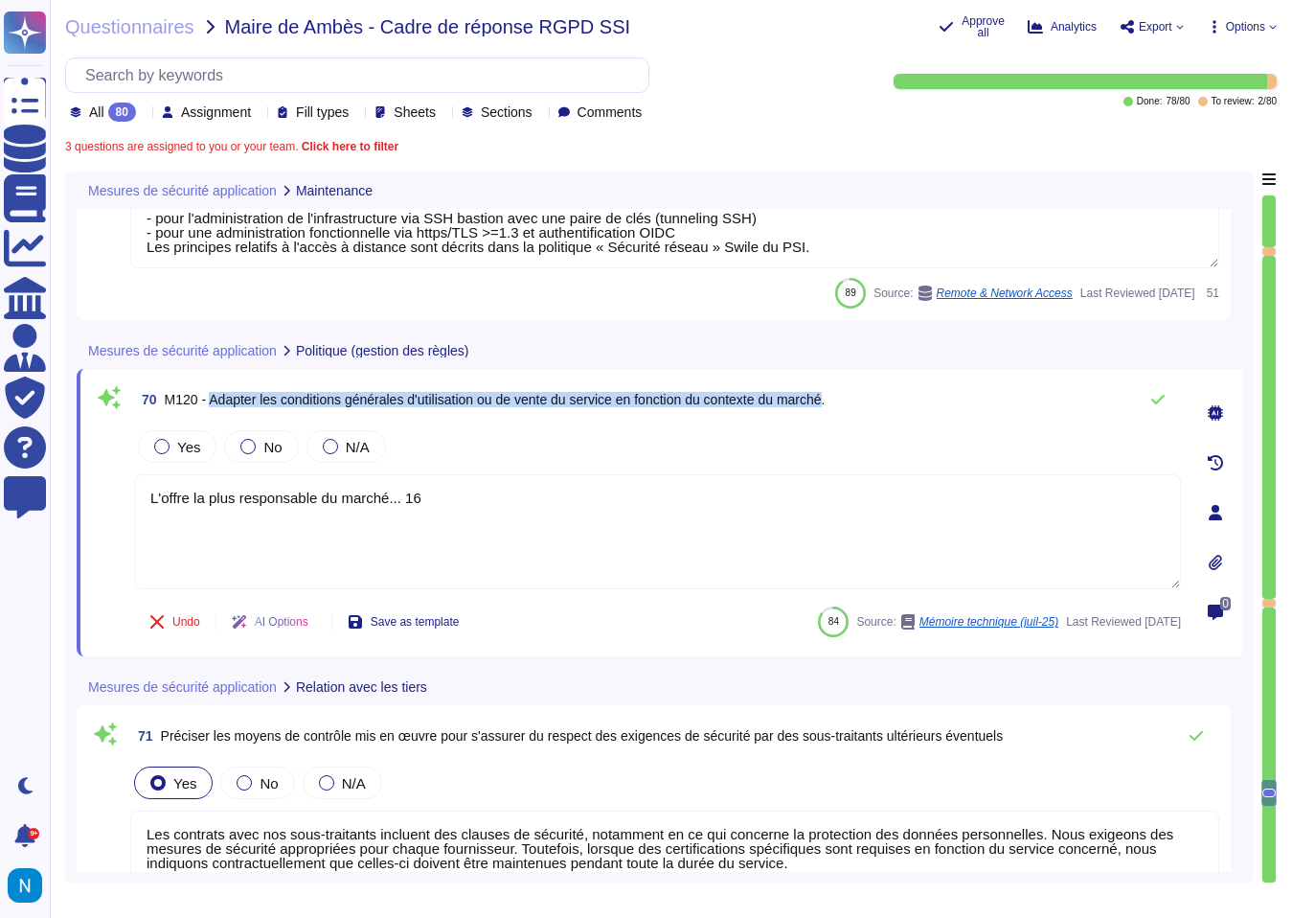
drag, startPoint x: 216, startPoint y: 403, endPoint x: 869, endPoint y: 400, distance: 652.3
click at [826, 400] on span "M120 - Adapter les conditions générales d'utilisation ou de vente du service en…" at bounding box center [495, 399] width 661 height 15
click at [159, 448] on div at bounding box center [161, 446] width 15 height 15
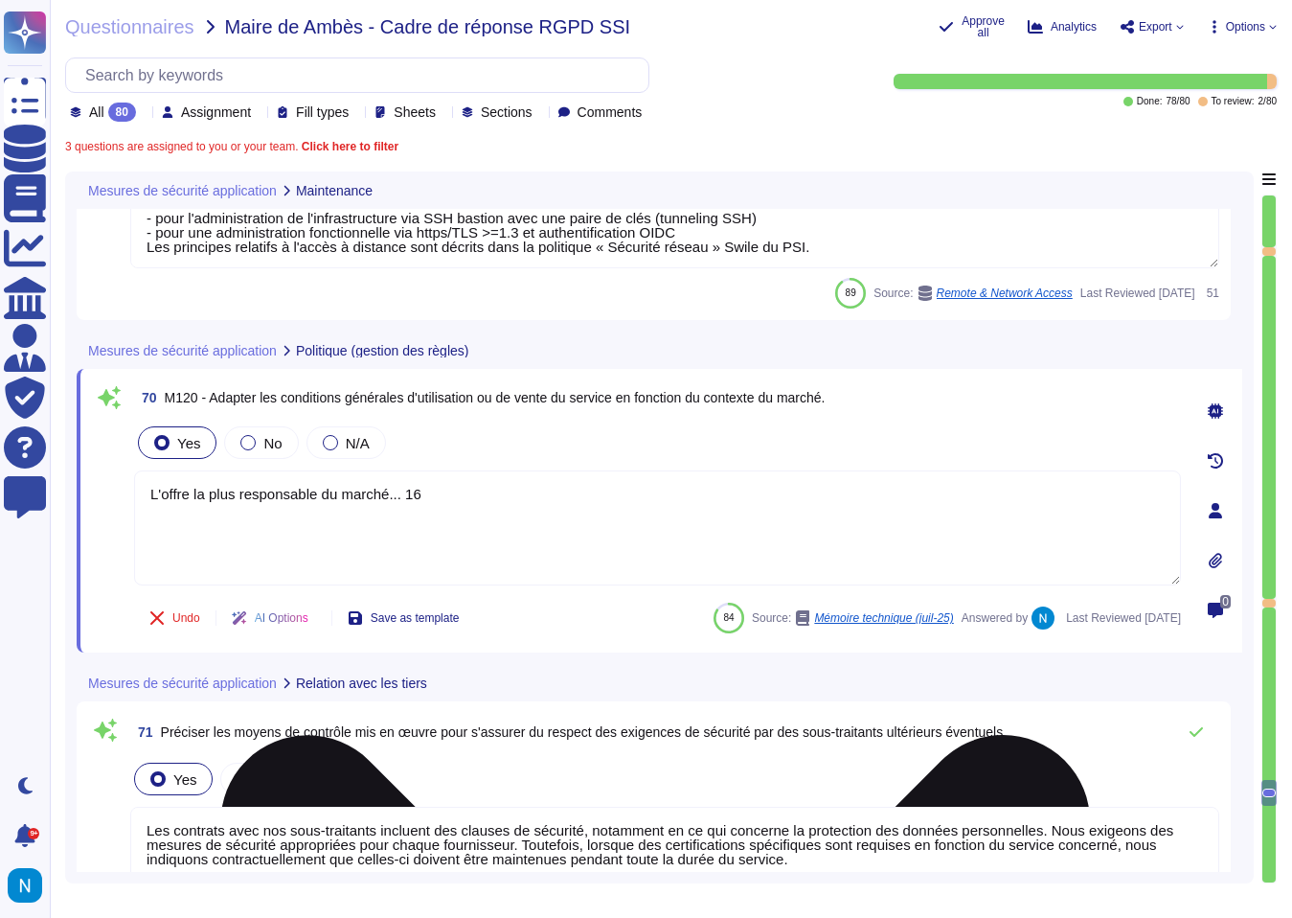
drag, startPoint x: 444, startPoint y: 497, endPoint x: 148, endPoint y: 490, distance: 296.0
click at [148, 489] on textarea "L'offre la plus responsable du marché... 16" at bounding box center [657, 527] width 1047 height 115
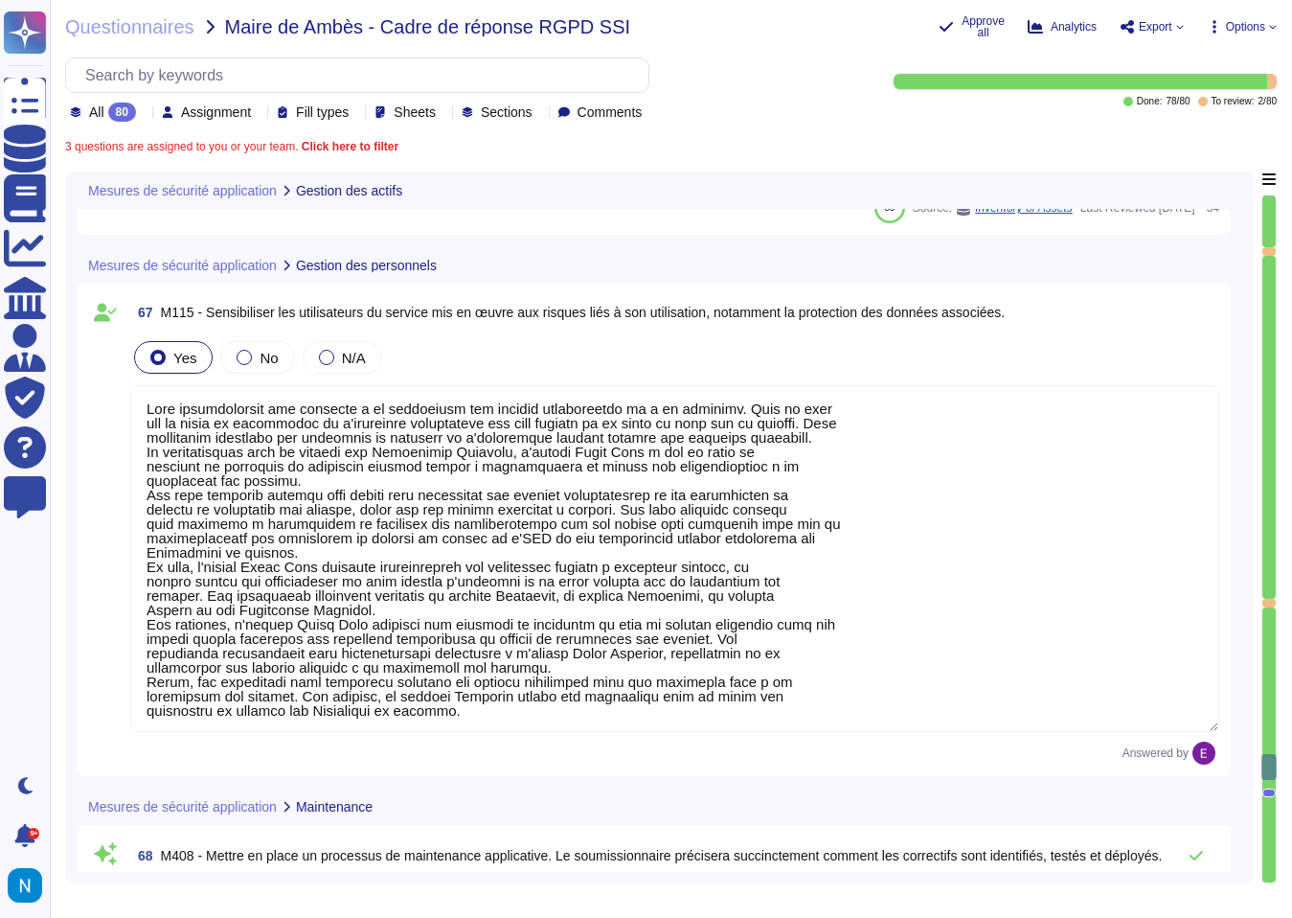
scroll to position [18761, 0]
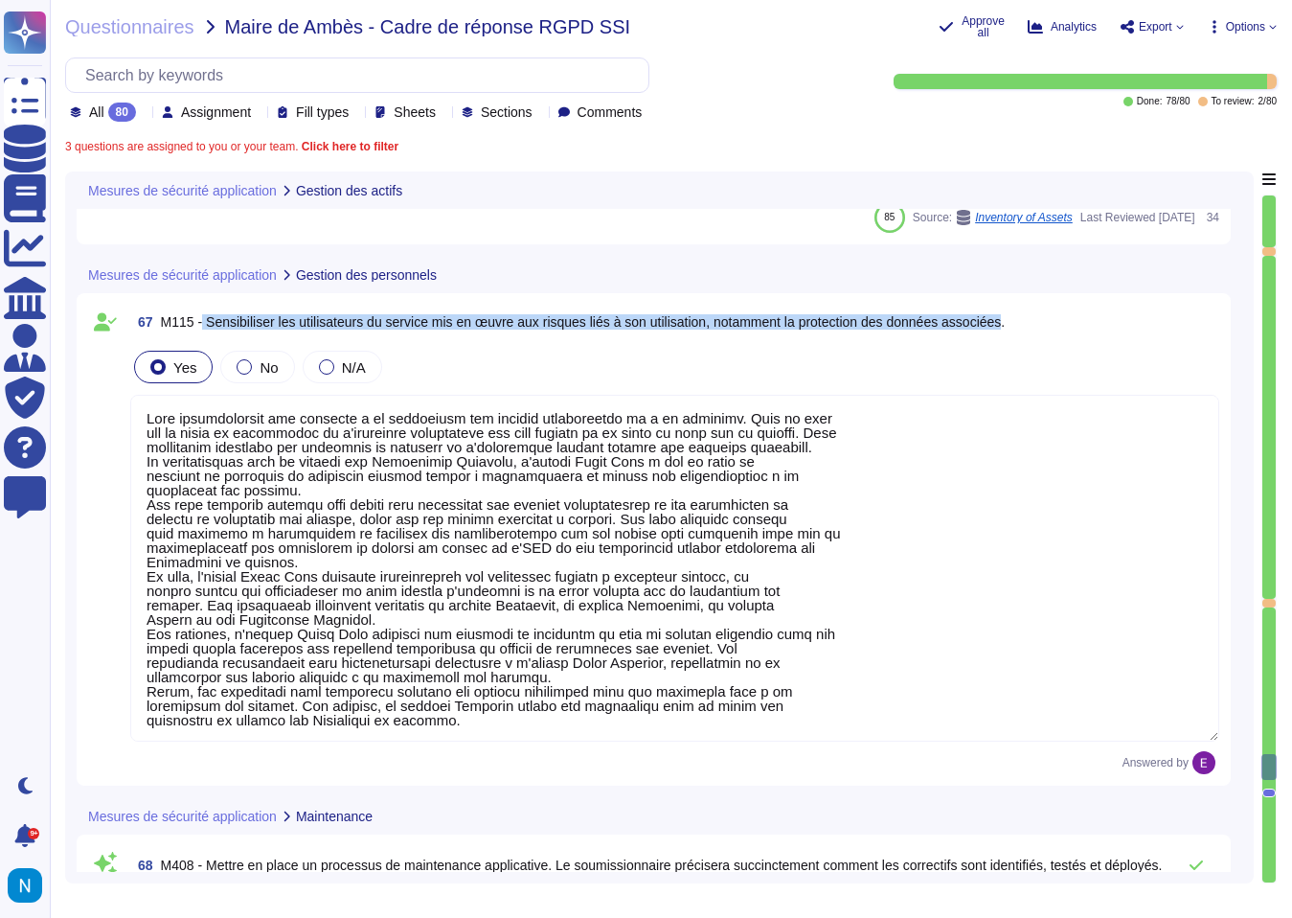
drag, startPoint x: 206, startPoint y: 322, endPoint x: 1049, endPoint y: 322, distance: 842.9
click at [1006, 322] on span "M115 - Sensibiliser les utilisateurs du service mis en œuvre aux risques liés à…" at bounding box center [583, 321] width 845 height 15
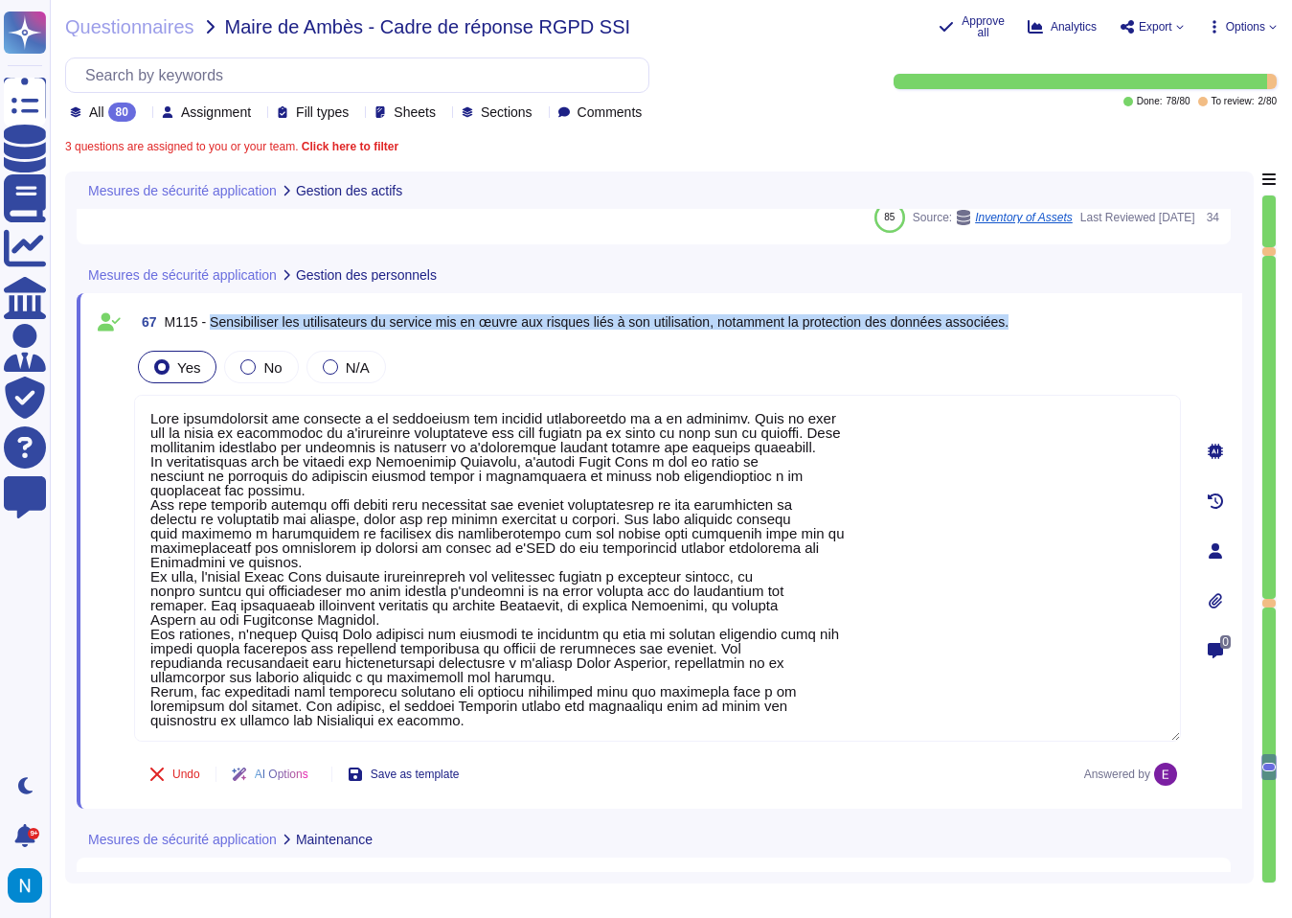
drag, startPoint x: 1057, startPoint y: 323, endPoint x: 216, endPoint y: 322, distance: 841.9
click at [216, 322] on span "M115 - Sensibiliser les utilisateurs du service mis en œuvre aux risques liés à…" at bounding box center [587, 321] width 845 height 15
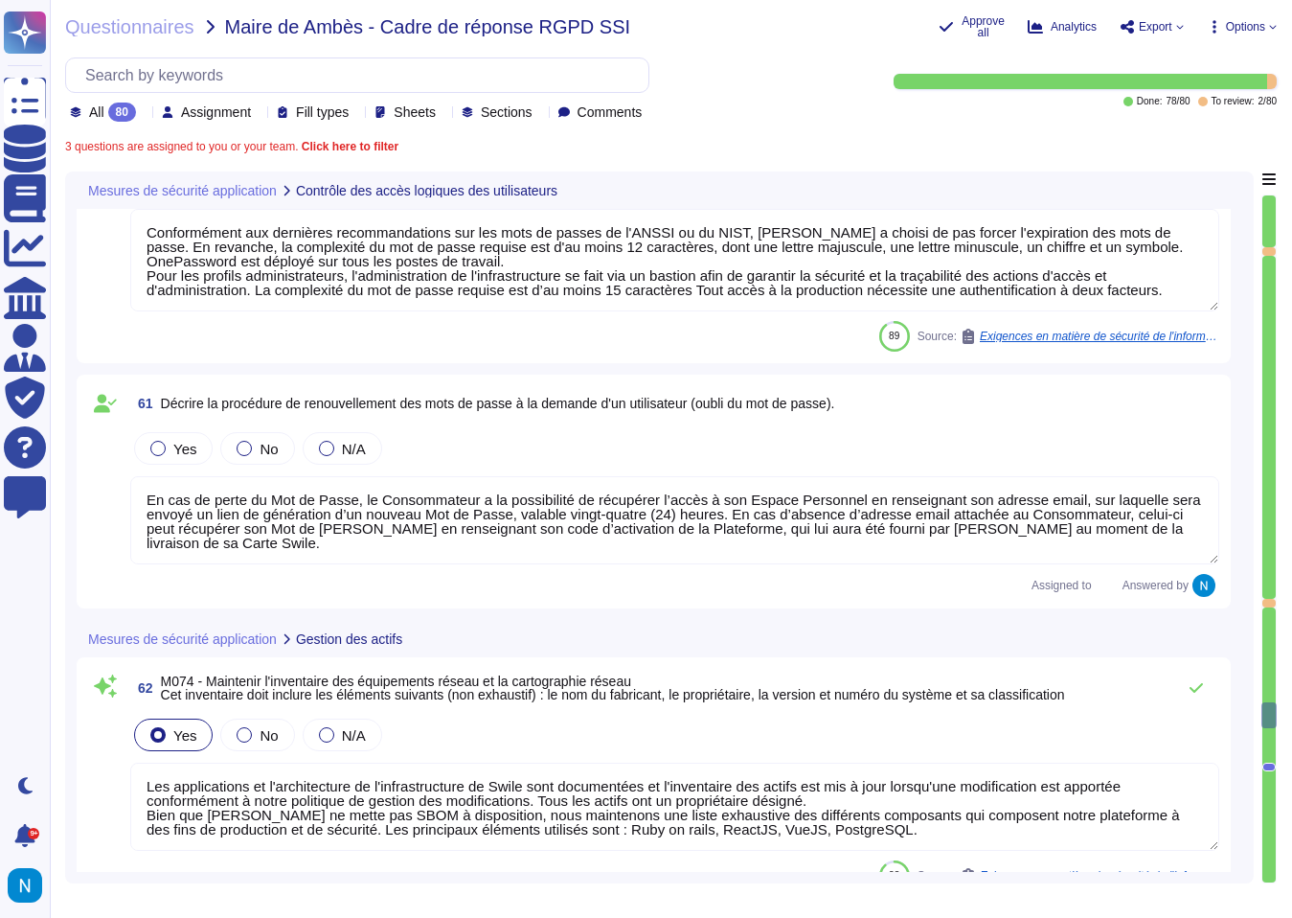
scroll to position [17143, 0]
click at [331, 457] on div at bounding box center [326, 449] width 15 height 15
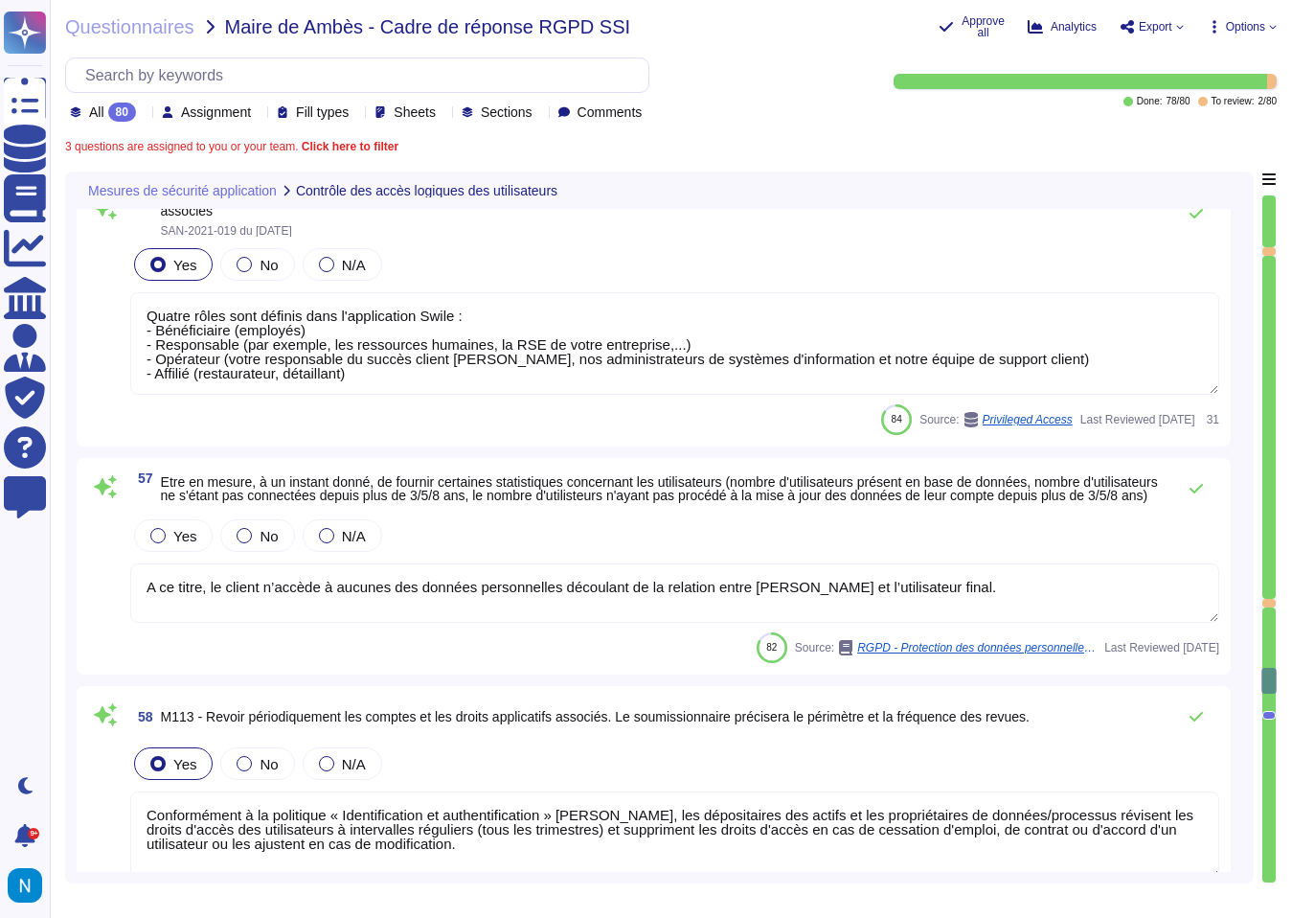
scroll to position [16083, 0]
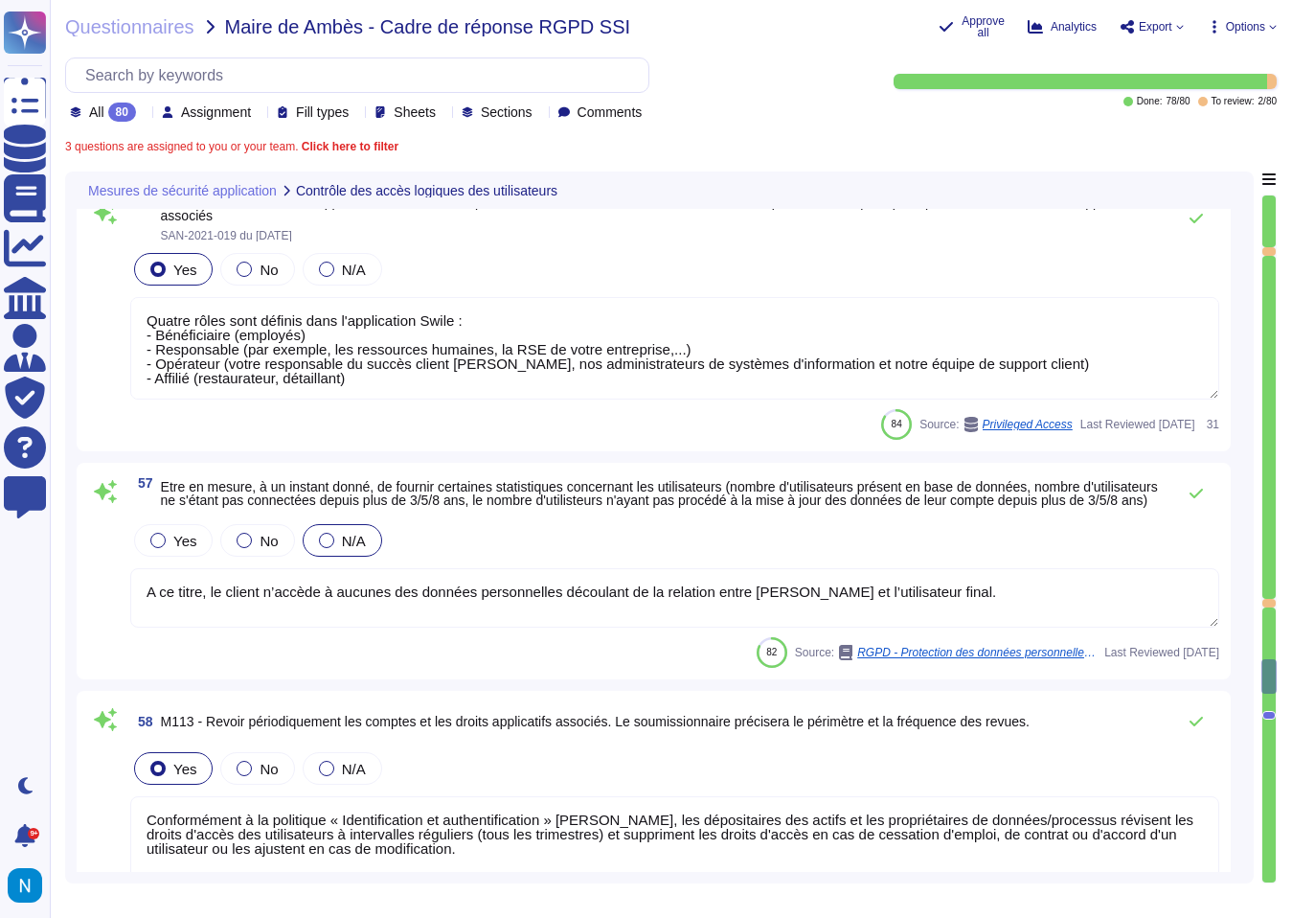
click at [325, 555] on div "N/A" at bounding box center [343, 540] width 80 height 33
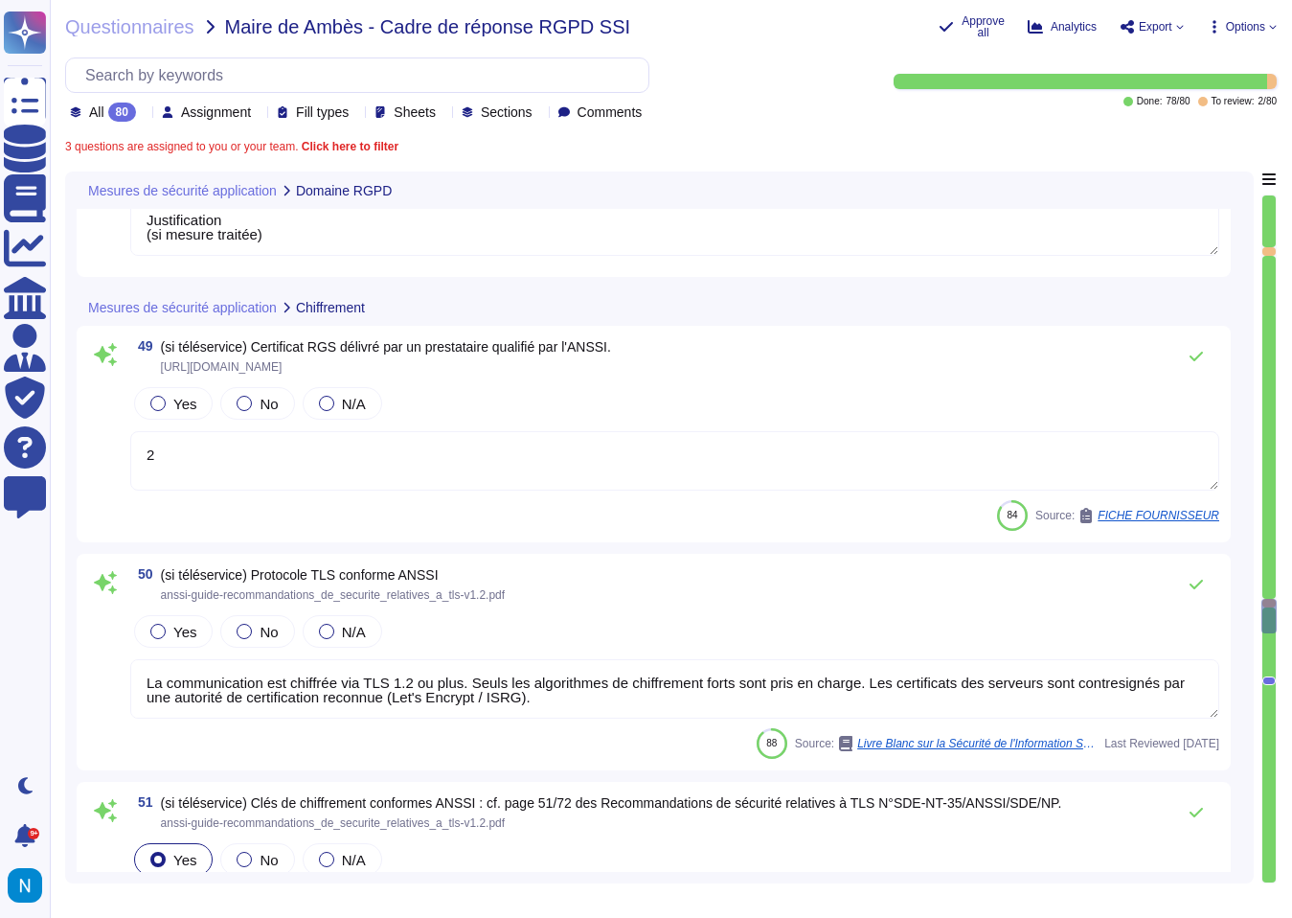
scroll to position [14234, 0]
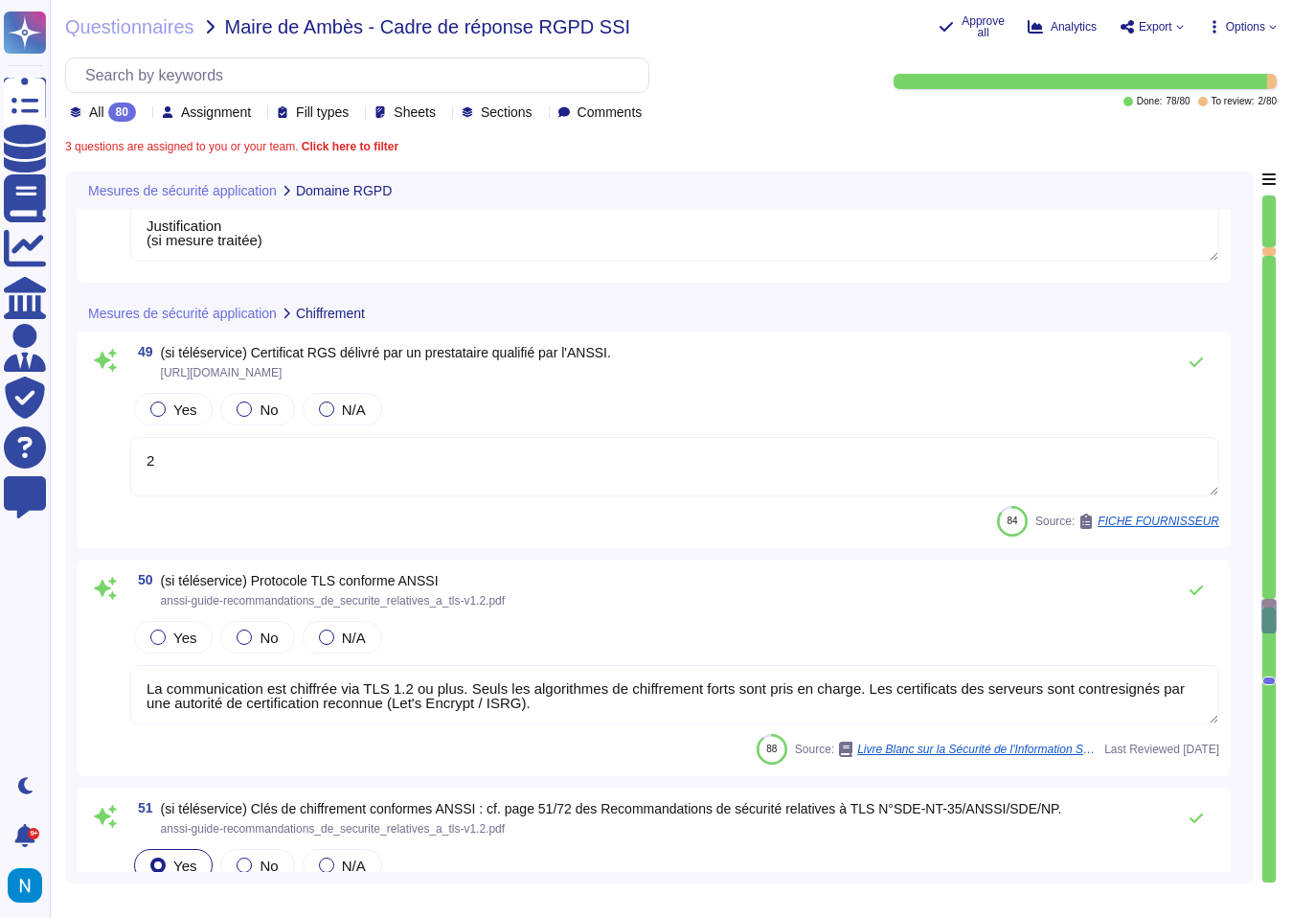
click at [171, 659] on div "Yes No N/A La communication est chiffrée via TLS 1.2 ou plus. Seuls les algorit…" at bounding box center [674, 671] width 1089 height 109
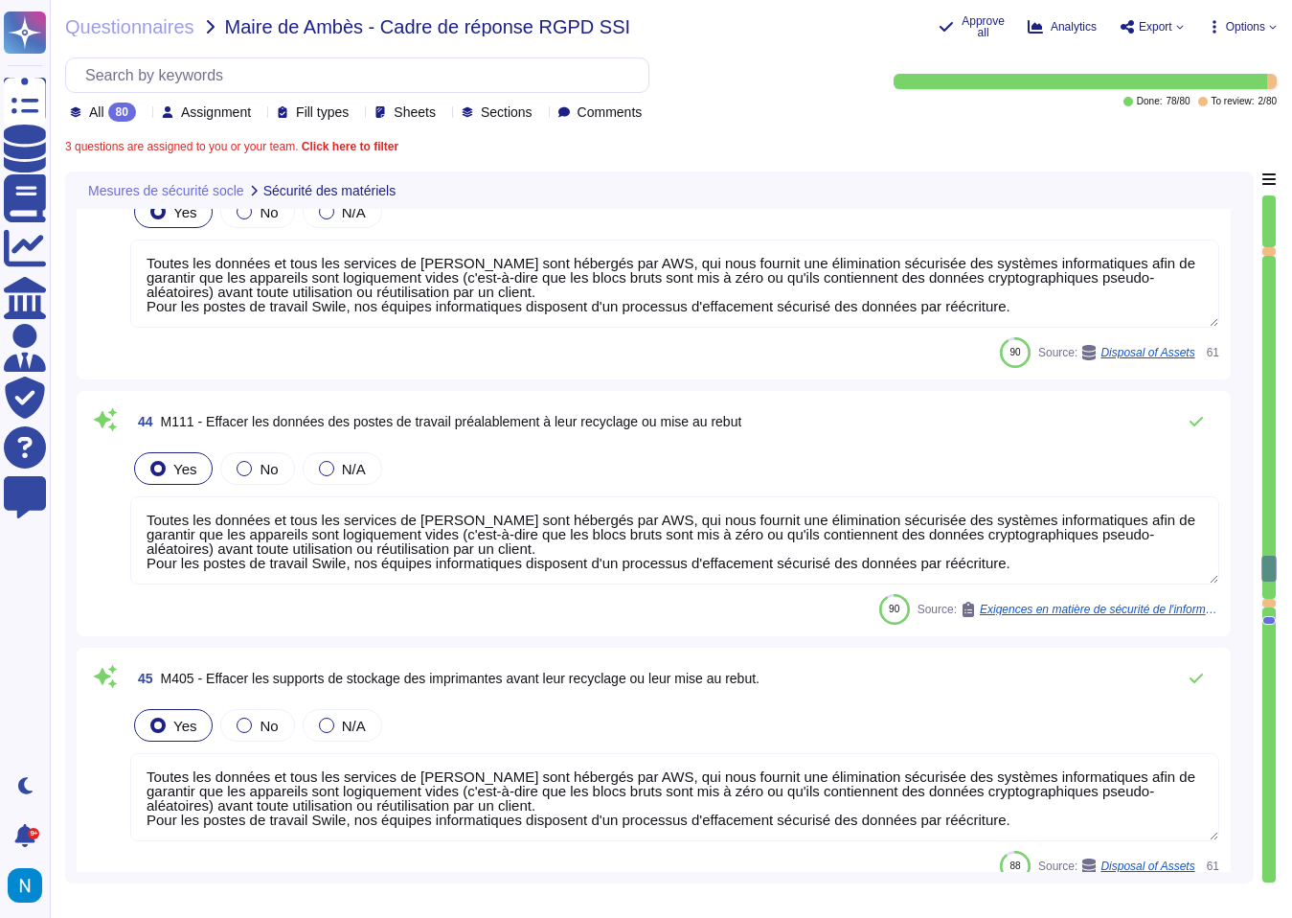
scroll to position [12747, 0]
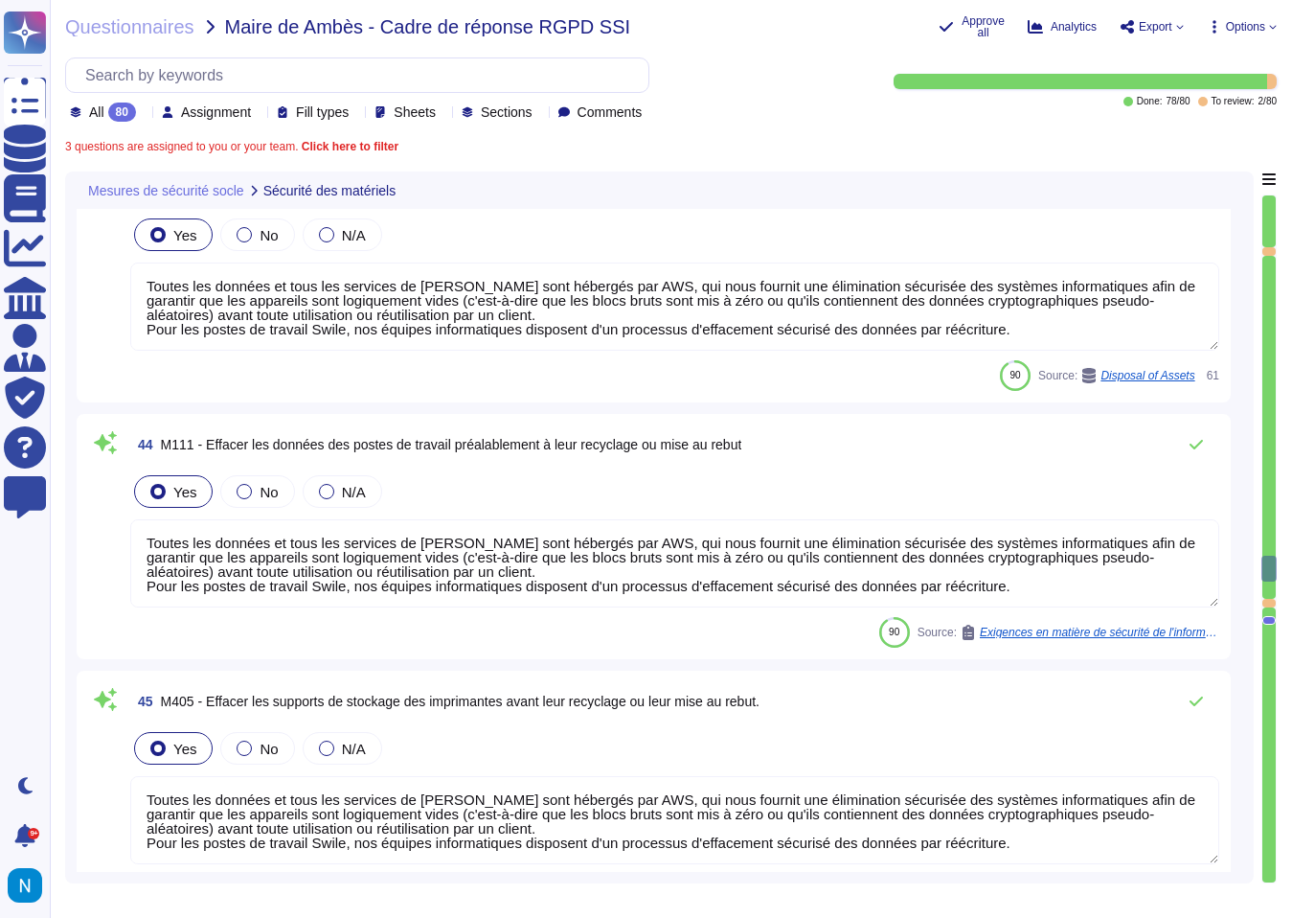
click at [174, 266] on icon at bounding box center [388, 388] width 429 height 245
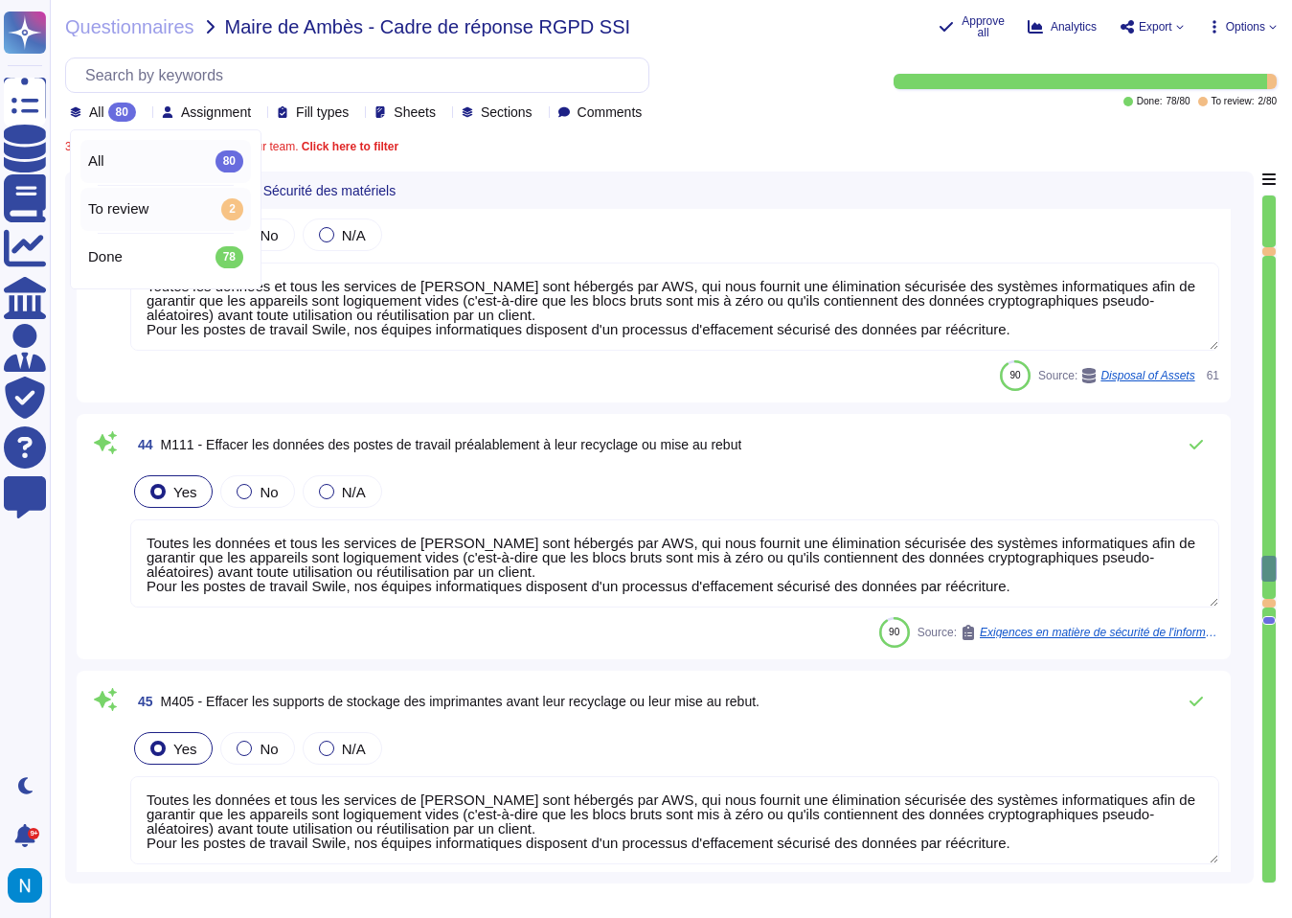
click at [149, 197] on div "To review 2" at bounding box center [165, 209] width 170 height 43
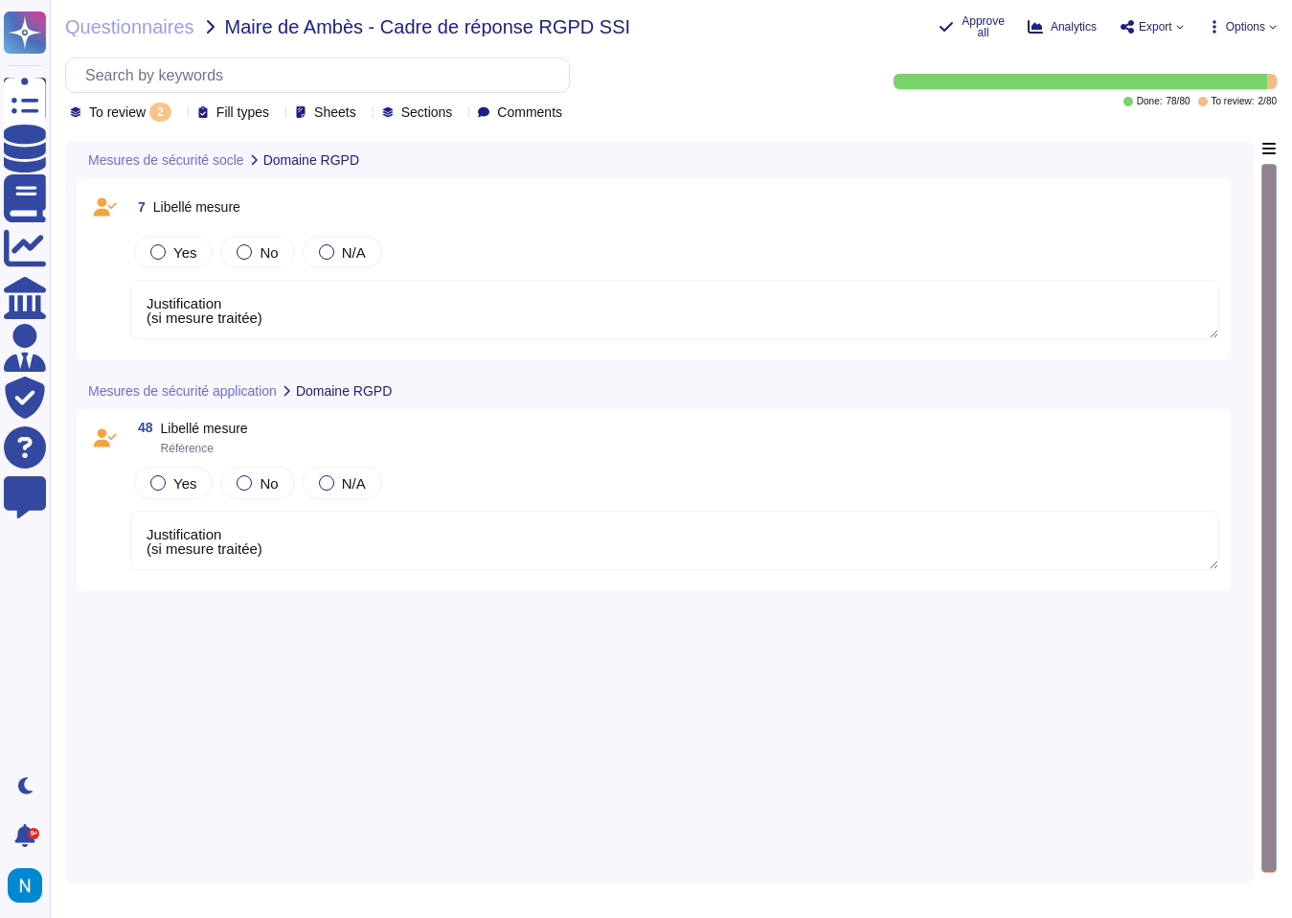
click at [174, 115] on div "To review 2" at bounding box center [124, 111] width 109 height 19
click at [161, 148] on div "All 80" at bounding box center [165, 161] width 170 height 43
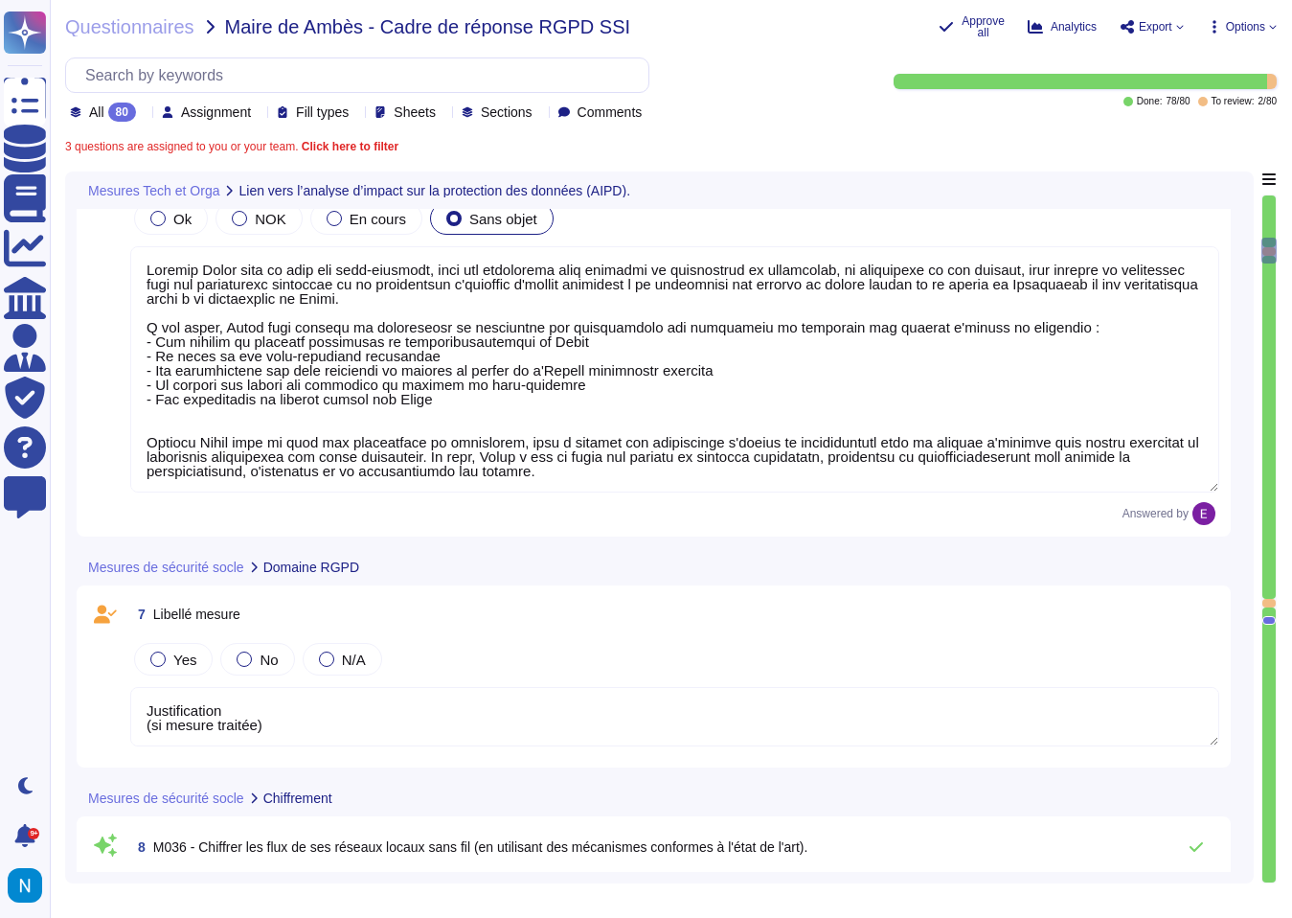
scroll to position [2, 0]
click at [337, 649] on div "N/A" at bounding box center [343, 659] width 80 height 33
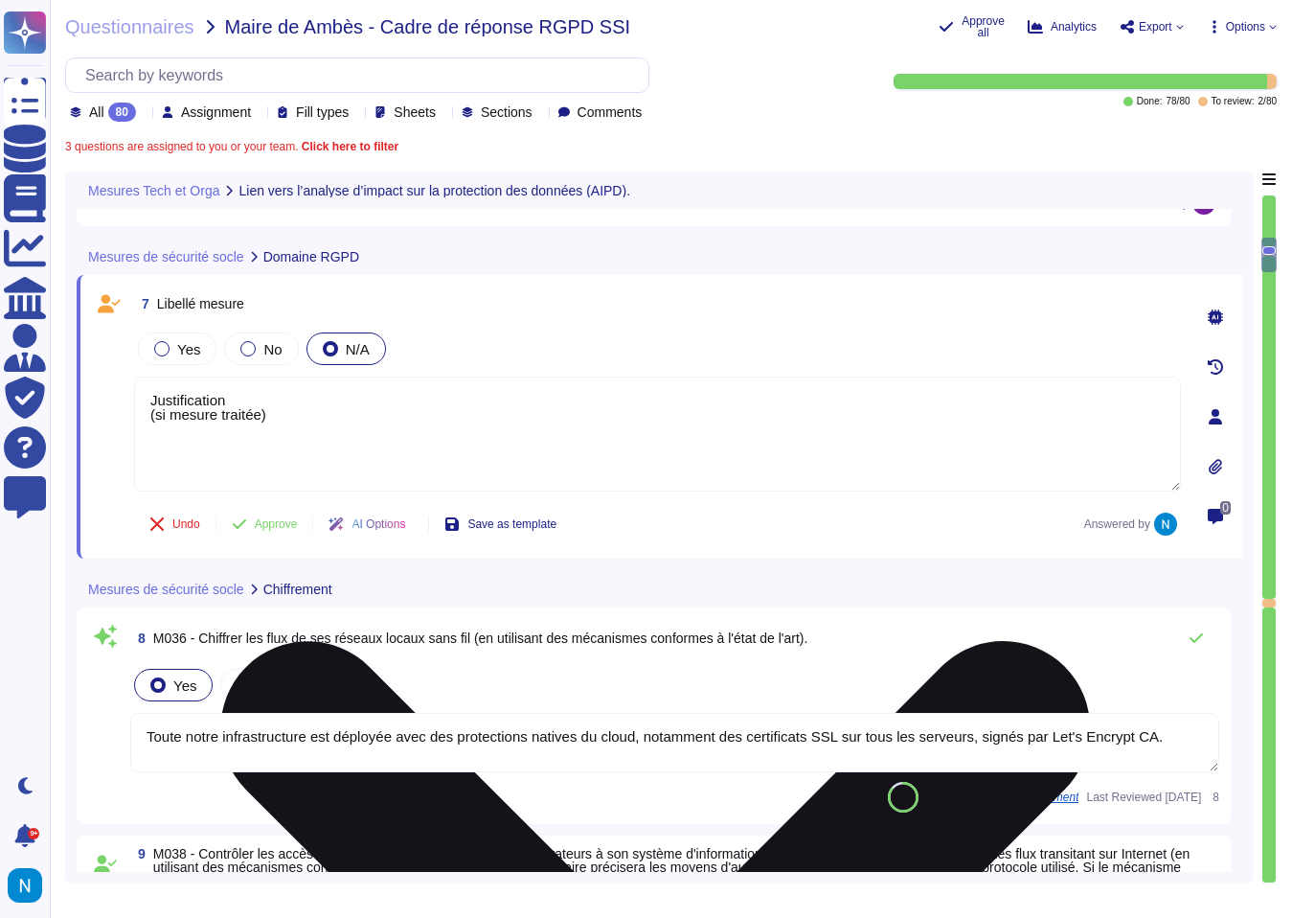
scroll to position [1983, 0]
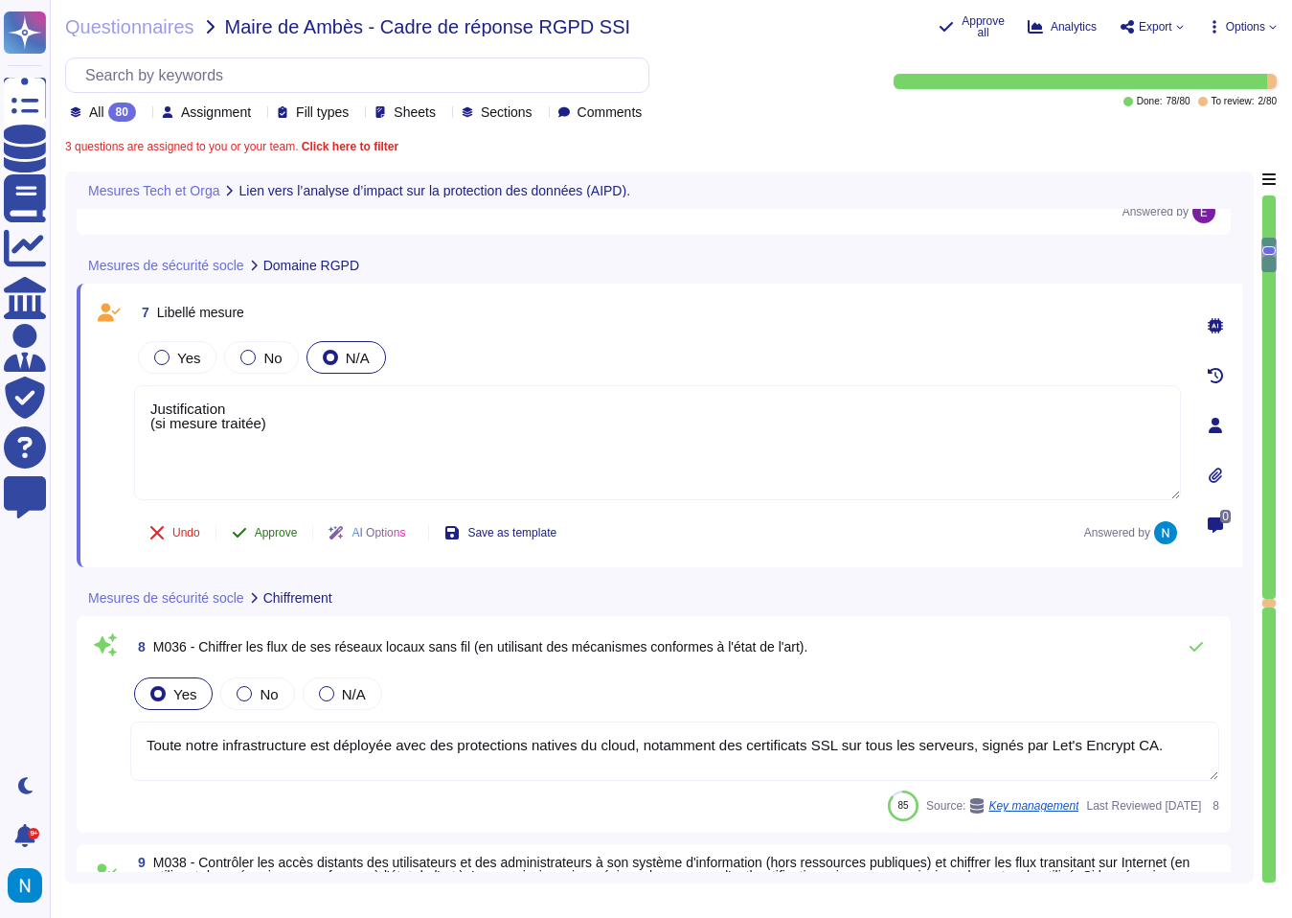
click at [285, 538] on span "Approve" at bounding box center [276, 532] width 43 height 11
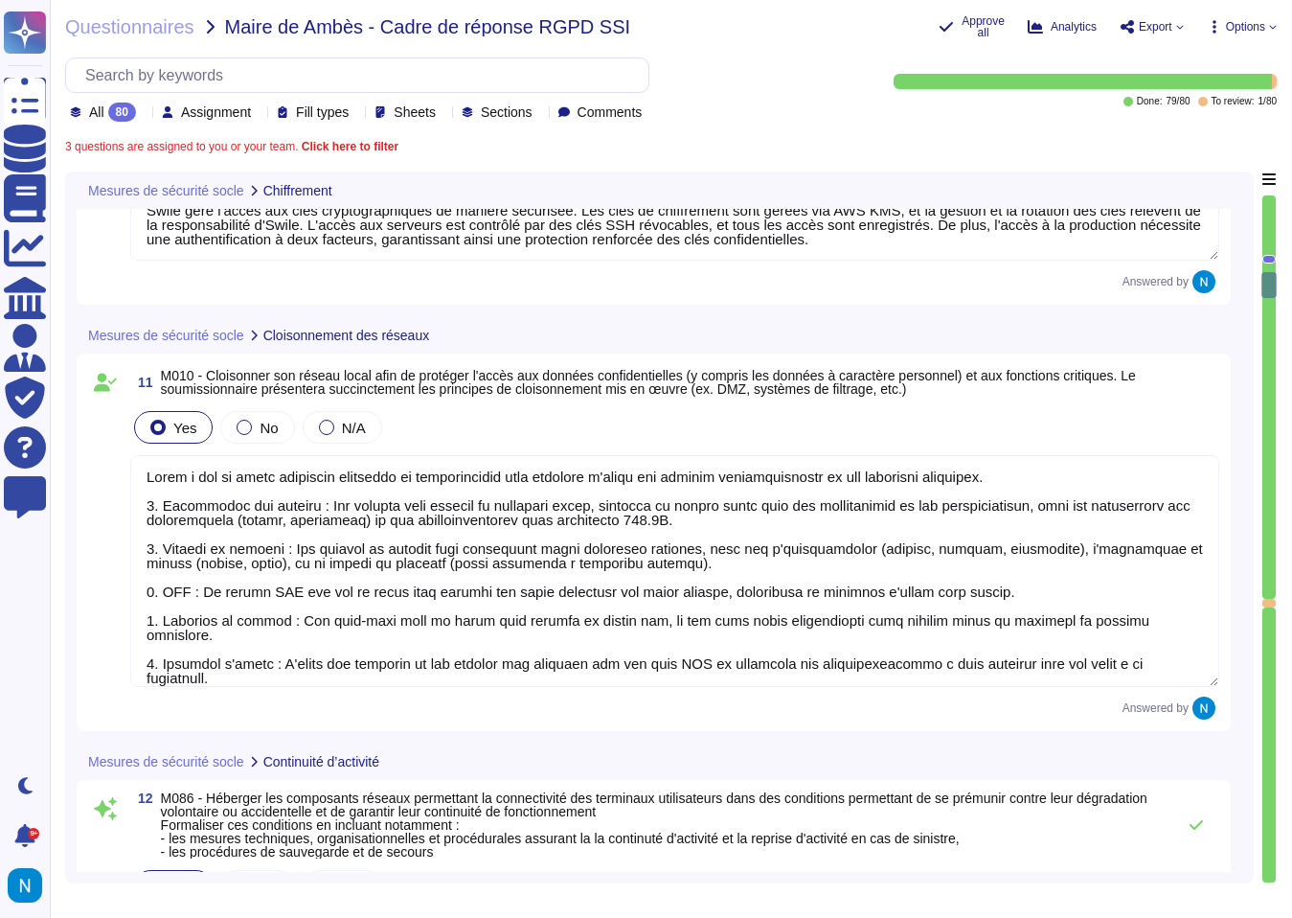
scroll to position [3196, 0]
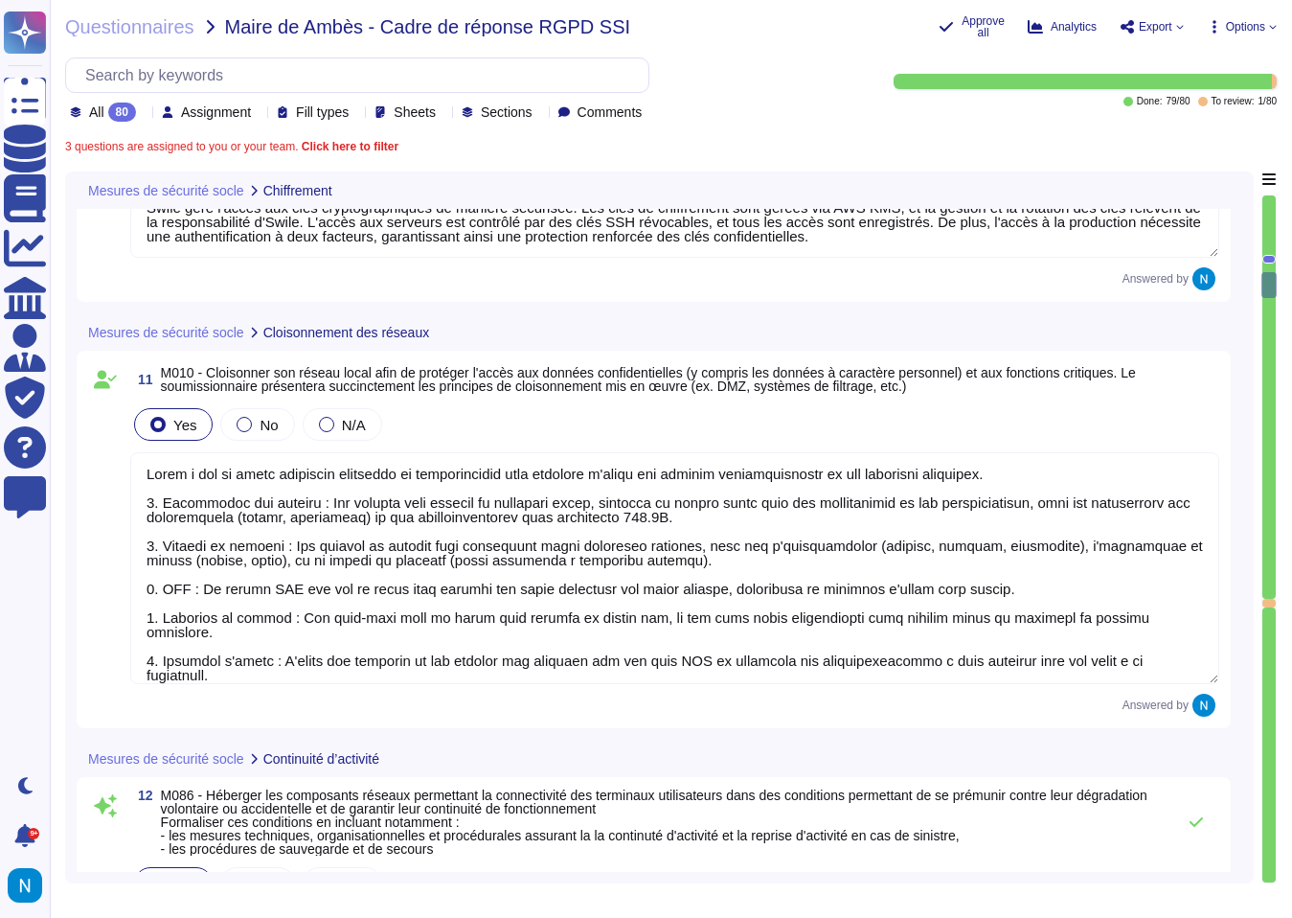
click at [144, 114] on icon at bounding box center [144, 114] width 0 height 0
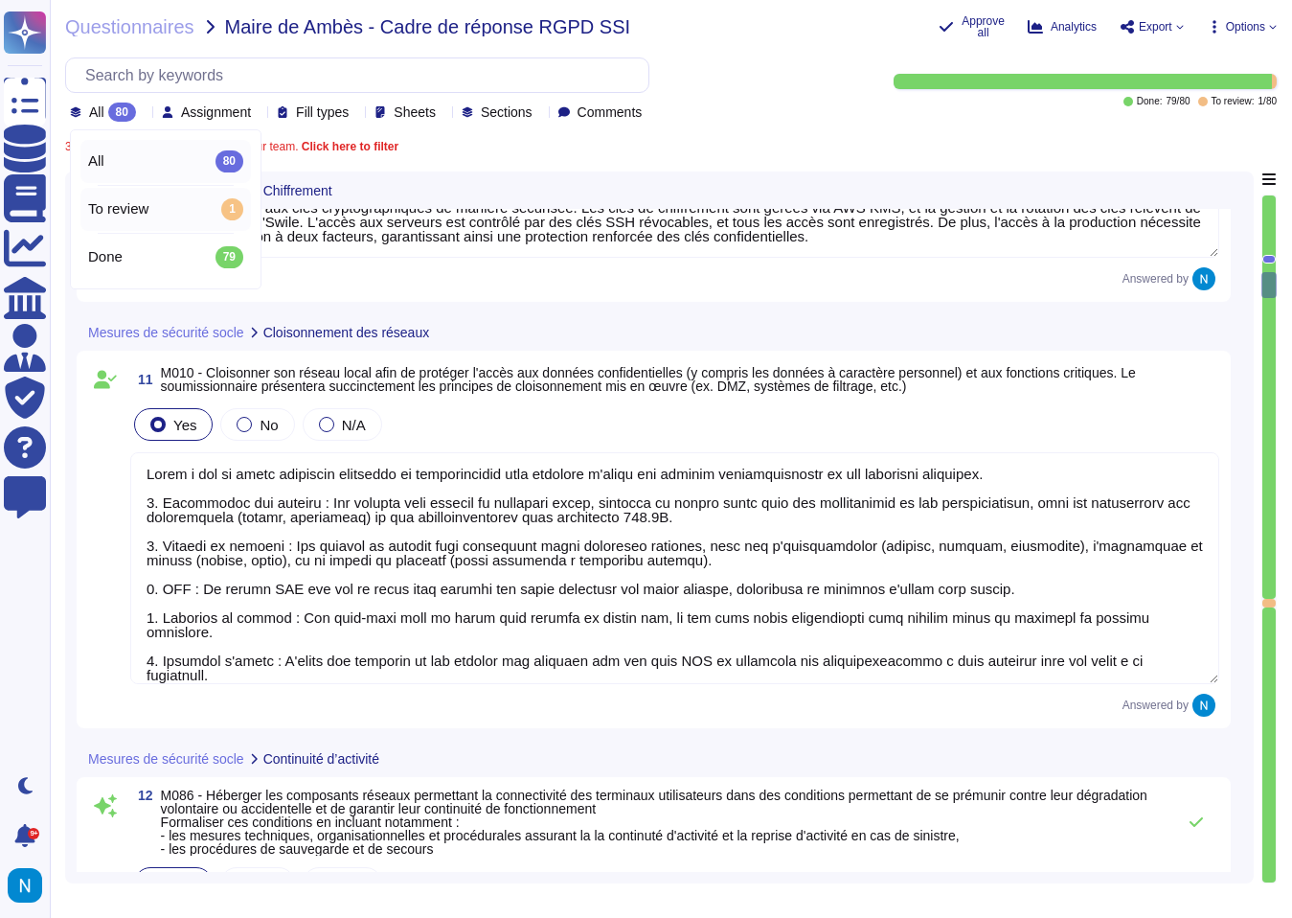
click at [150, 205] on div "To review 1" at bounding box center [165, 208] width 155 height 21
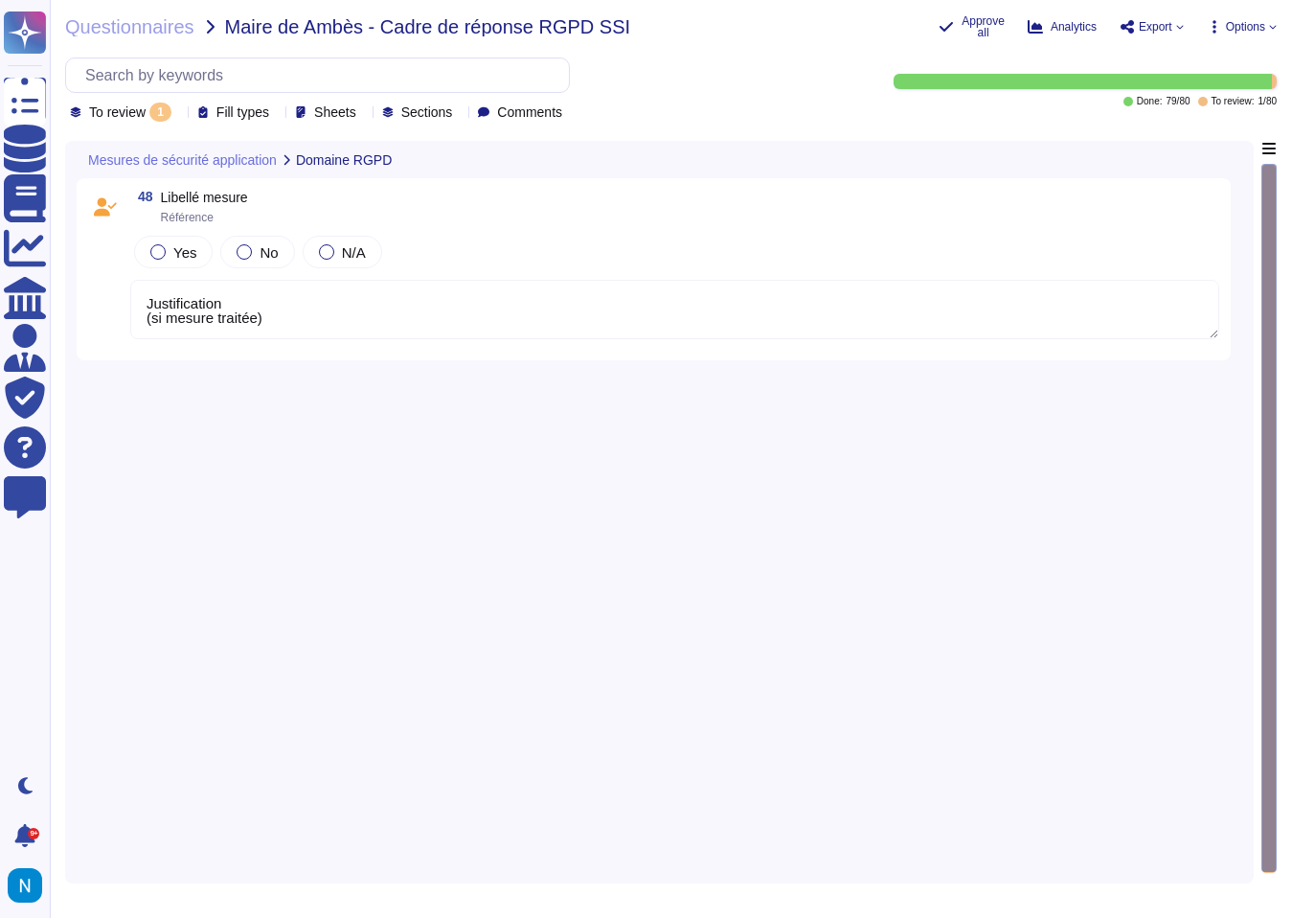
click at [179, 106] on div at bounding box center [179, 112] width 0 height 14
click at [152, 156] on div "All 80" at bounding box center [165, 160] width 155 height 21
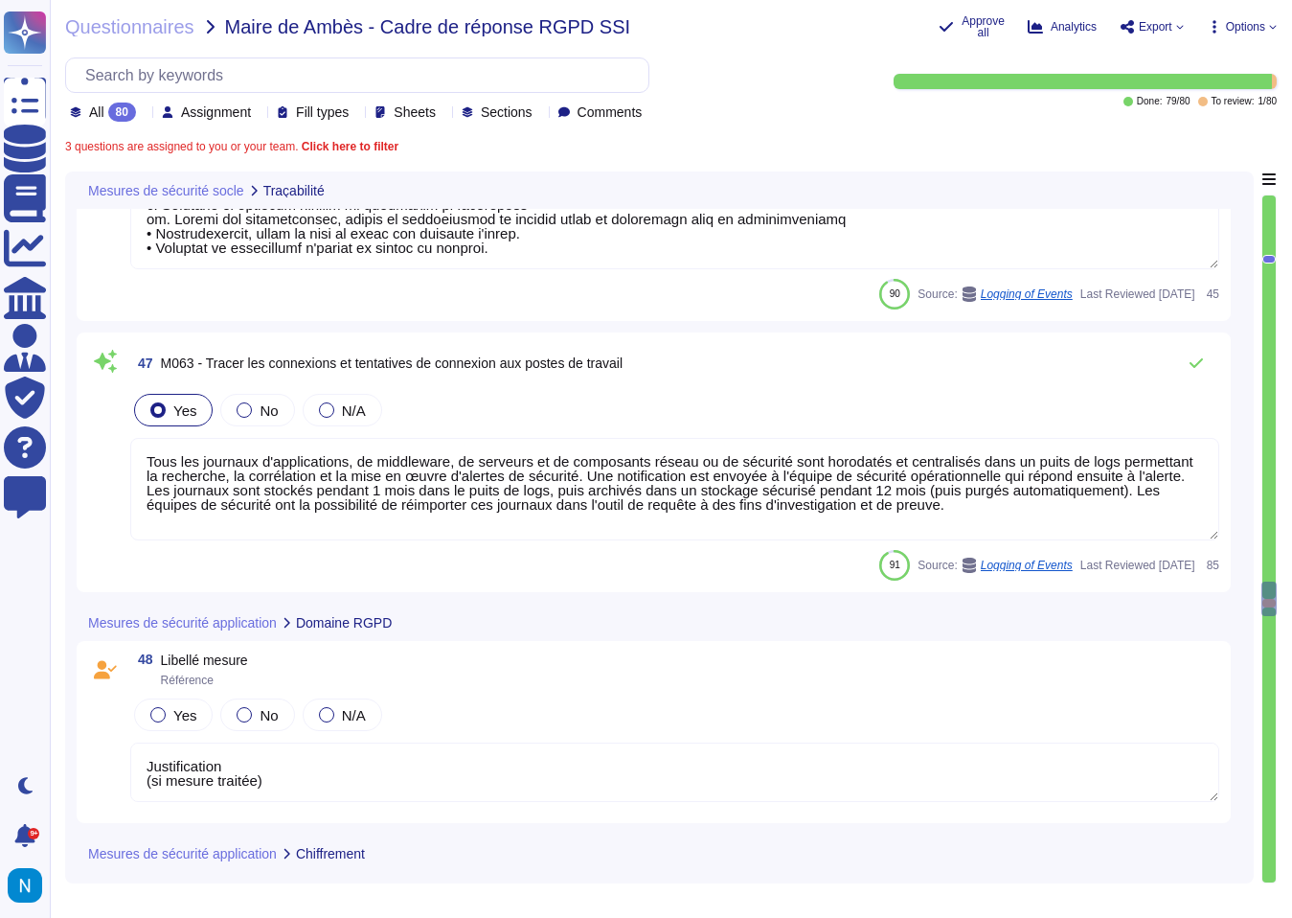
scroll to position [13547, 0]
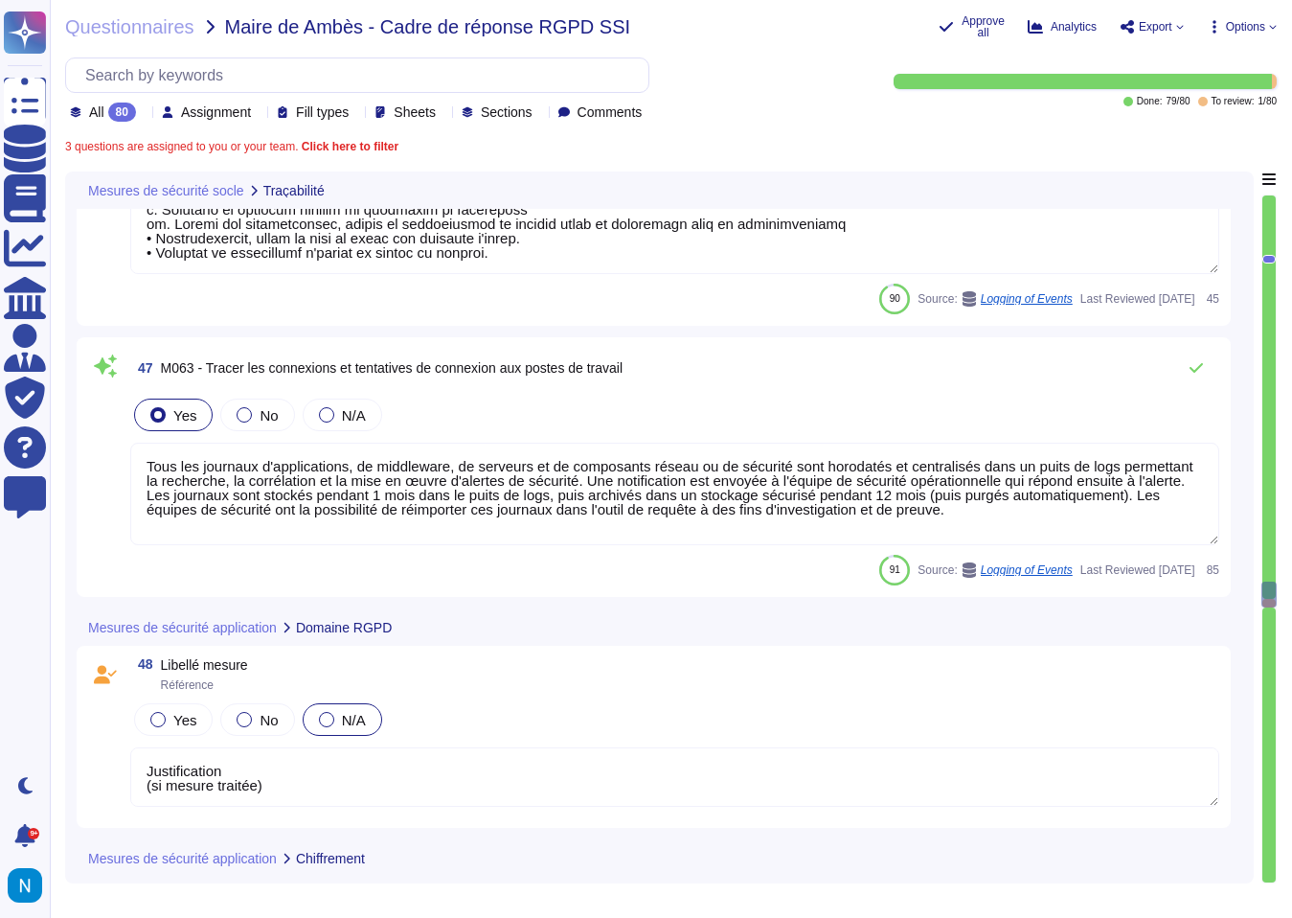
click at [339, 719] on label "N/A" at bounding box center [342, 719] width 47 height 15
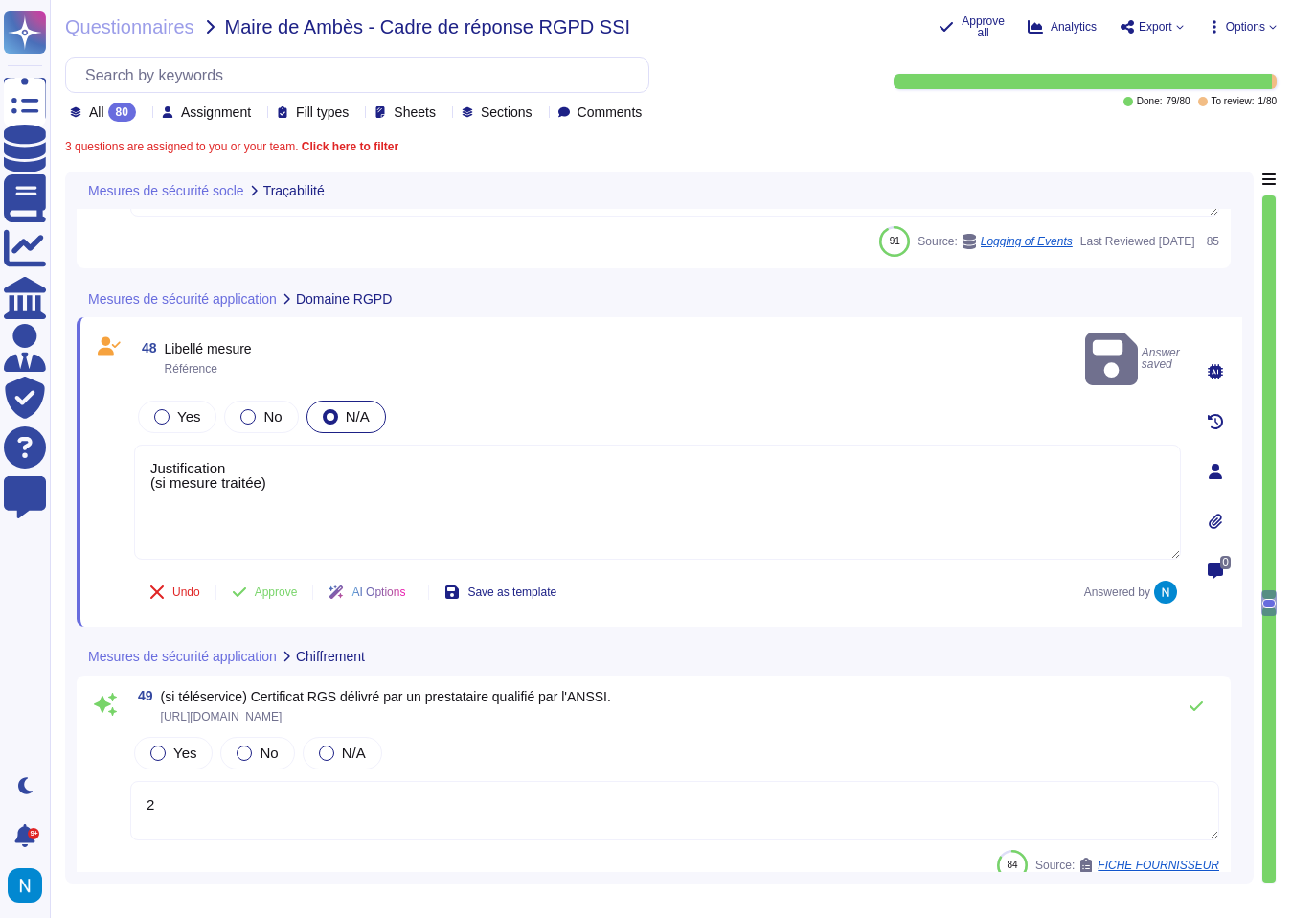
scroll to position [13891, 0]
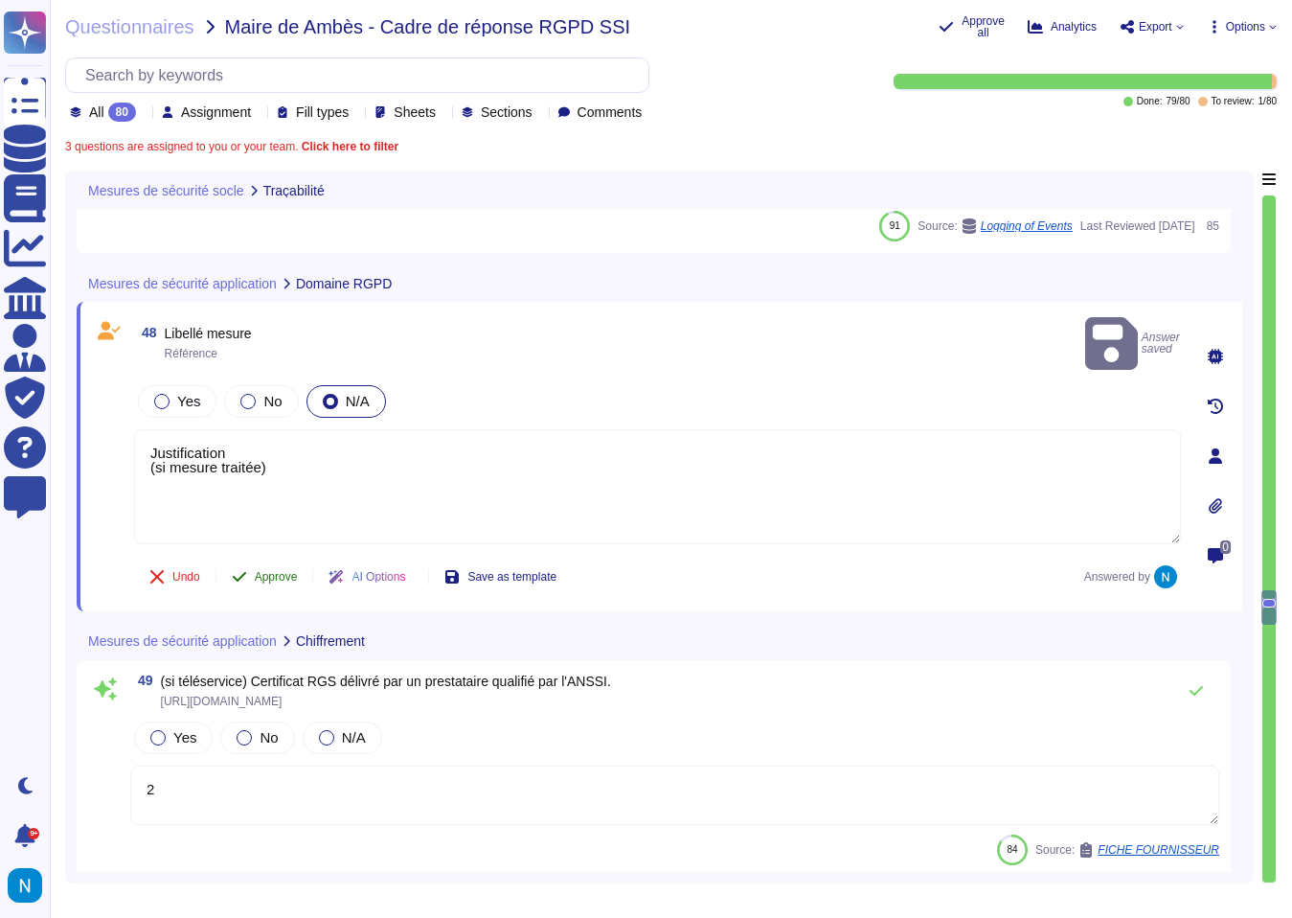
click at [281, 563] on button "Approve" at bounding box center [264, 576] width 97 height 38
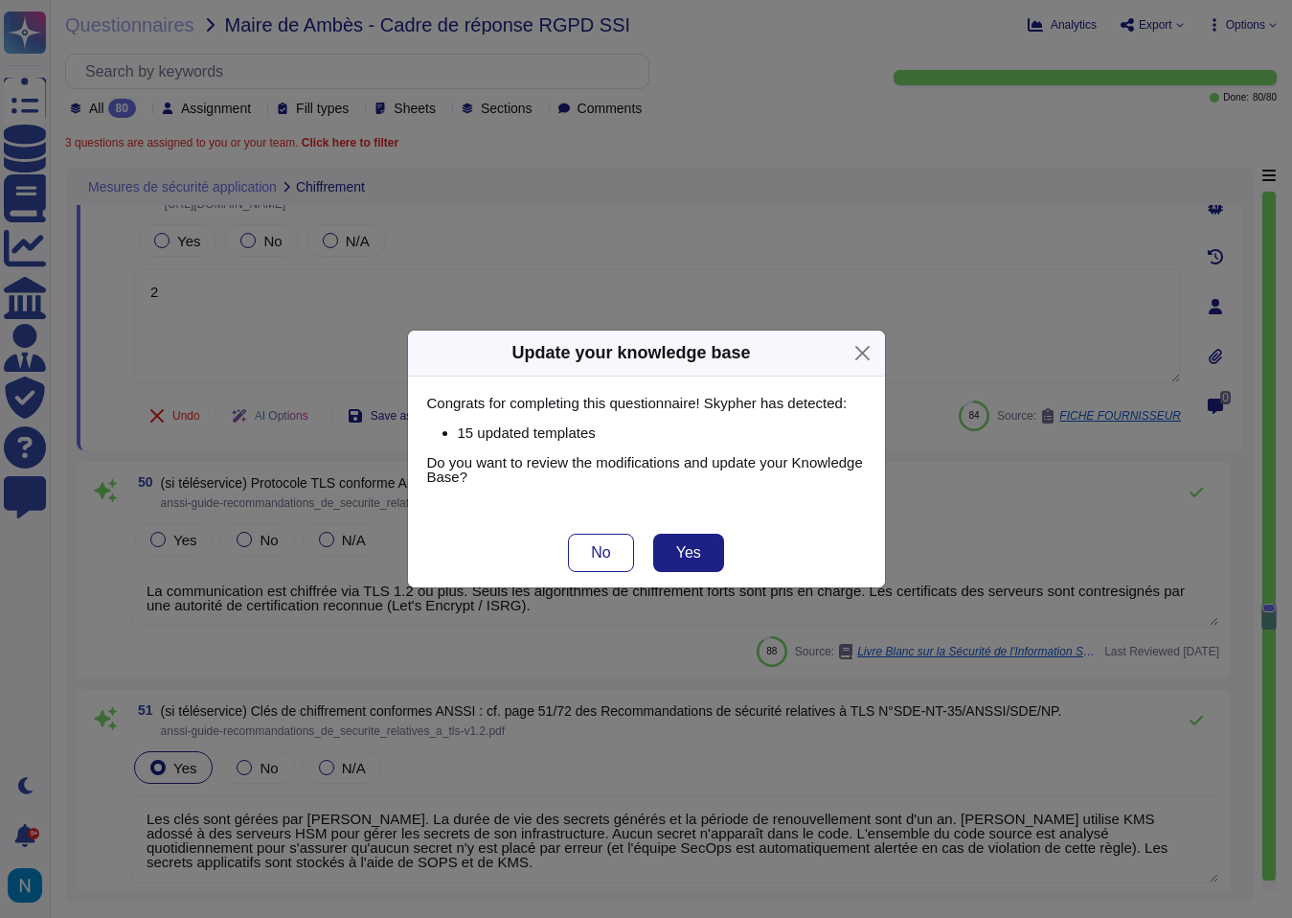
scroll to position [14246, 0]
click at [855, 357] on button "Close" at bounding box center [863, 353] width 30 height 30
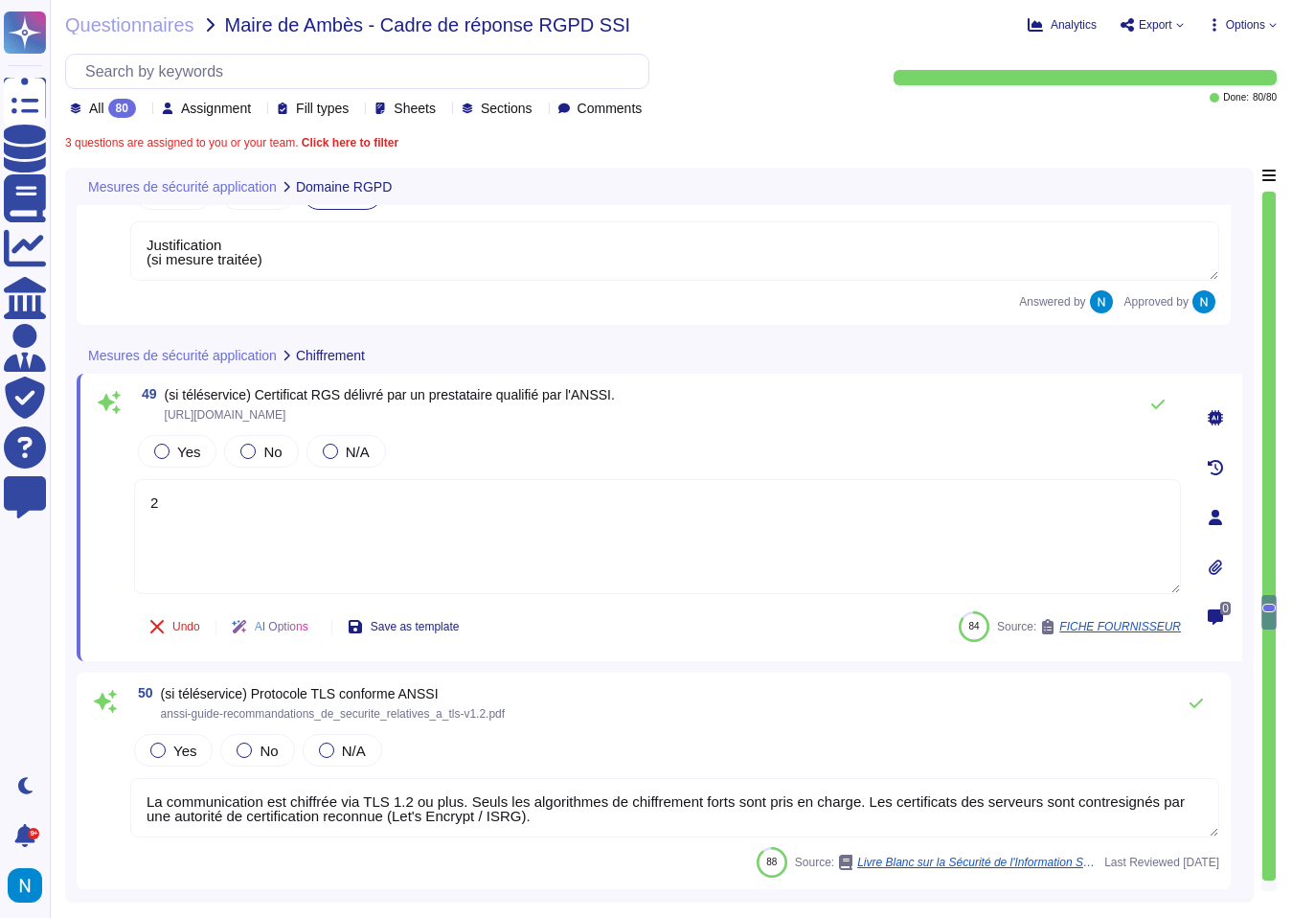
scroll to position [14031, 0]
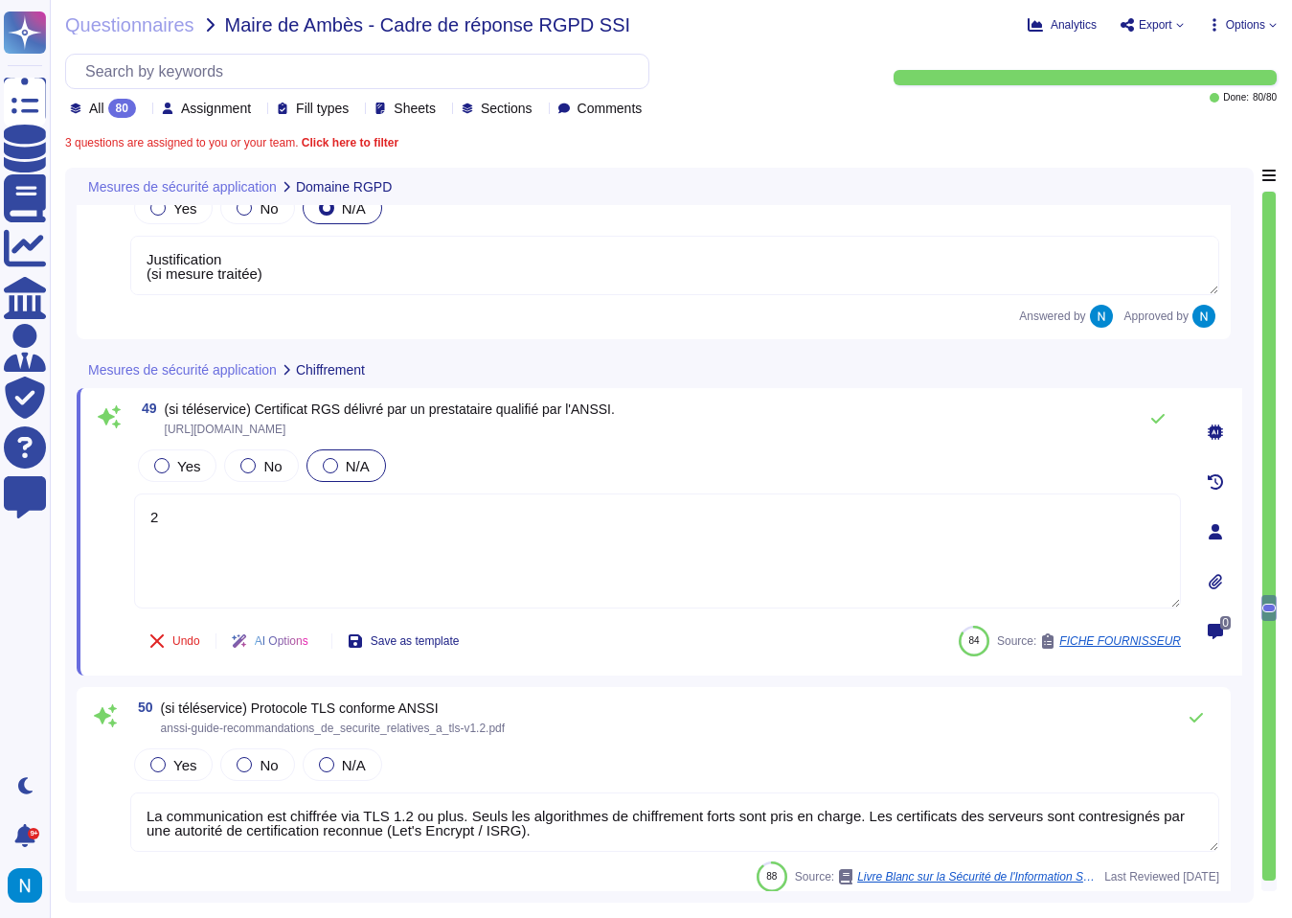
click at [348, 471] on span "N/A" at bounding box center [358, 466] width 24 height 16
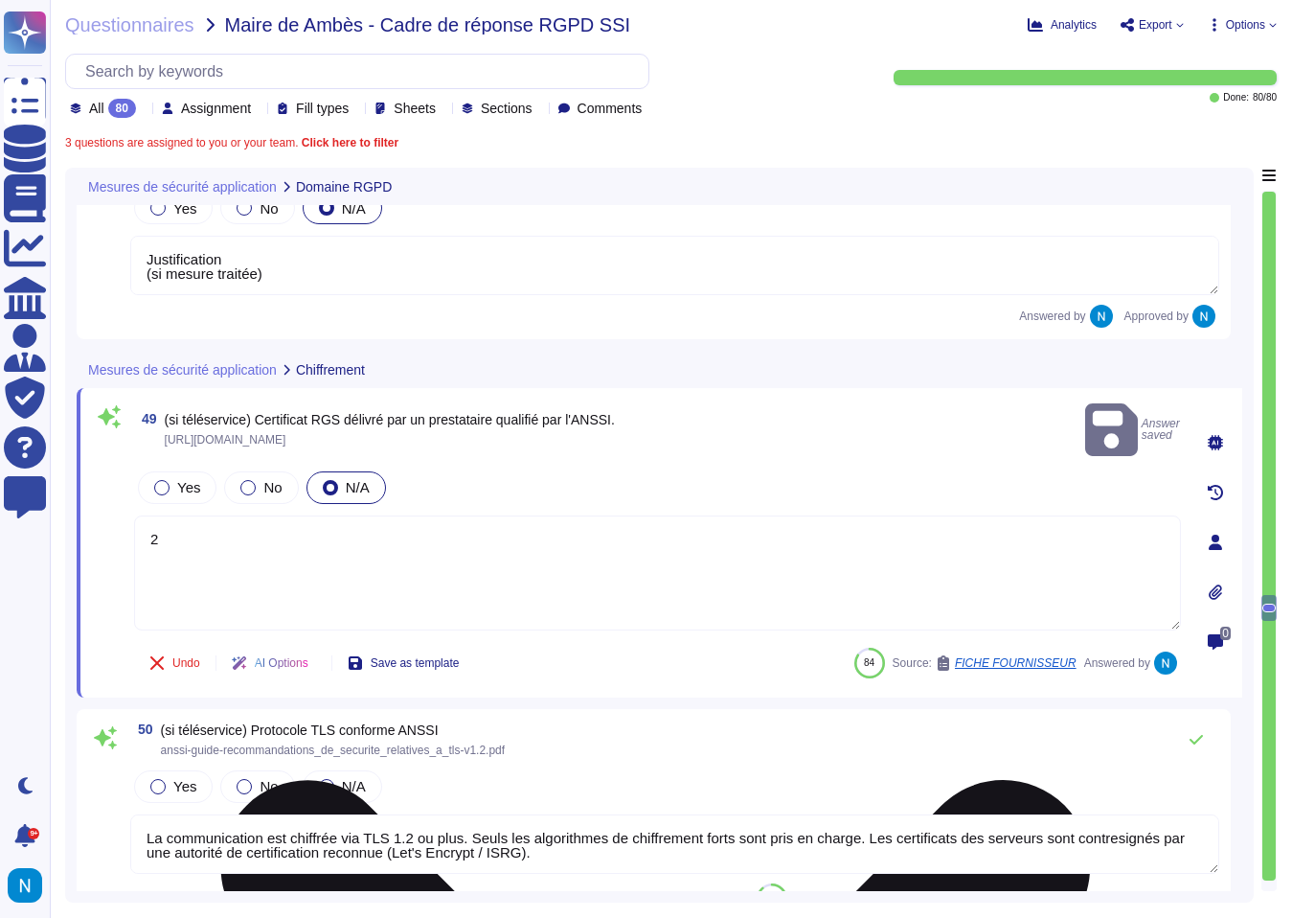
click at [320, 520] on textarea "2" at bounding box center [657, 572] width 1047 height 115
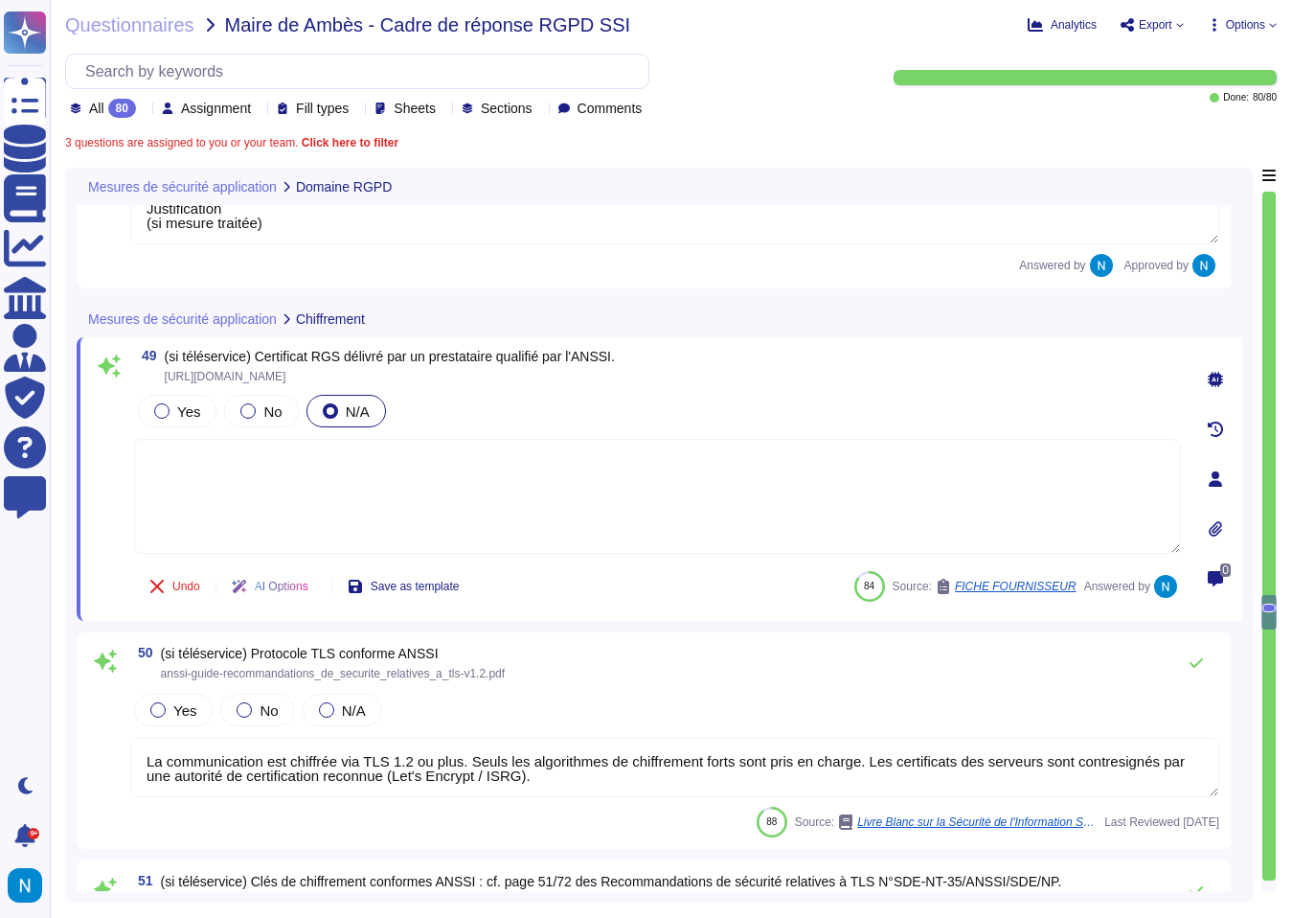
scroll to position [14085, 0]
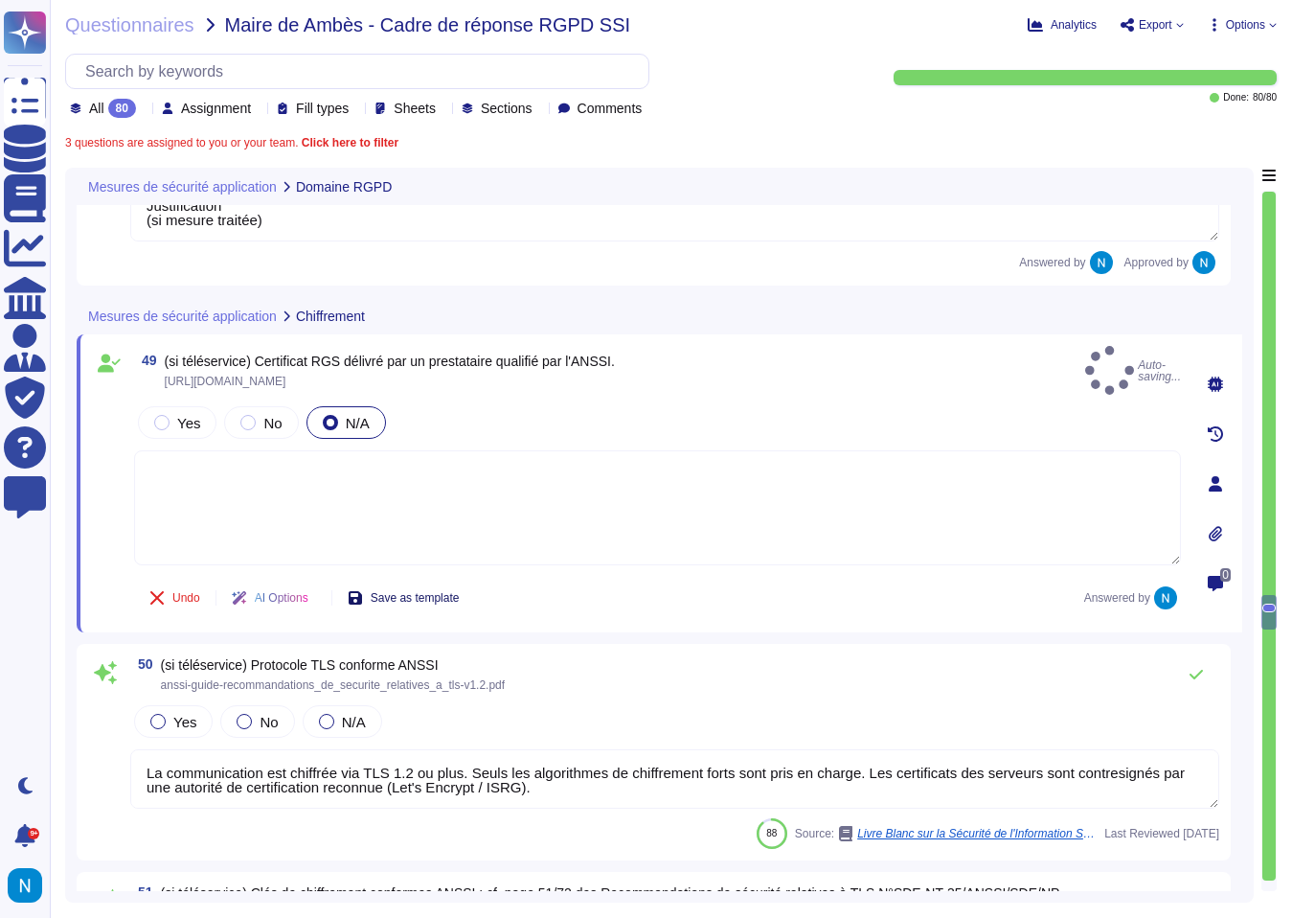
click at [384, 592] on span "Save as template" at bounding box center [415, 597] width 89 height 11
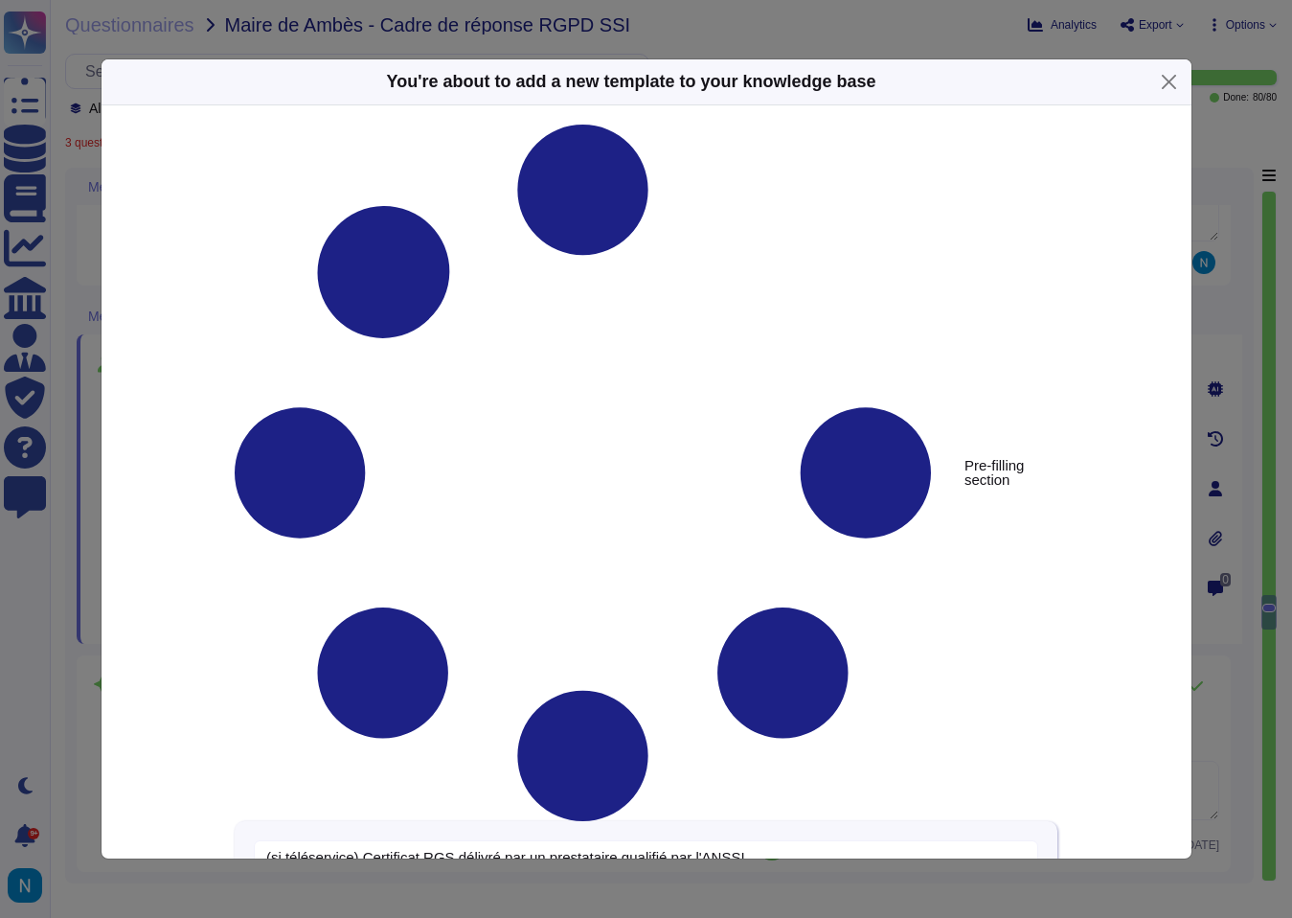
click at [63, 710] on div "You're about to add a new template to your knowledge base Pre-filling section (…" at bounding box center [646, 459] width 1292 height 918
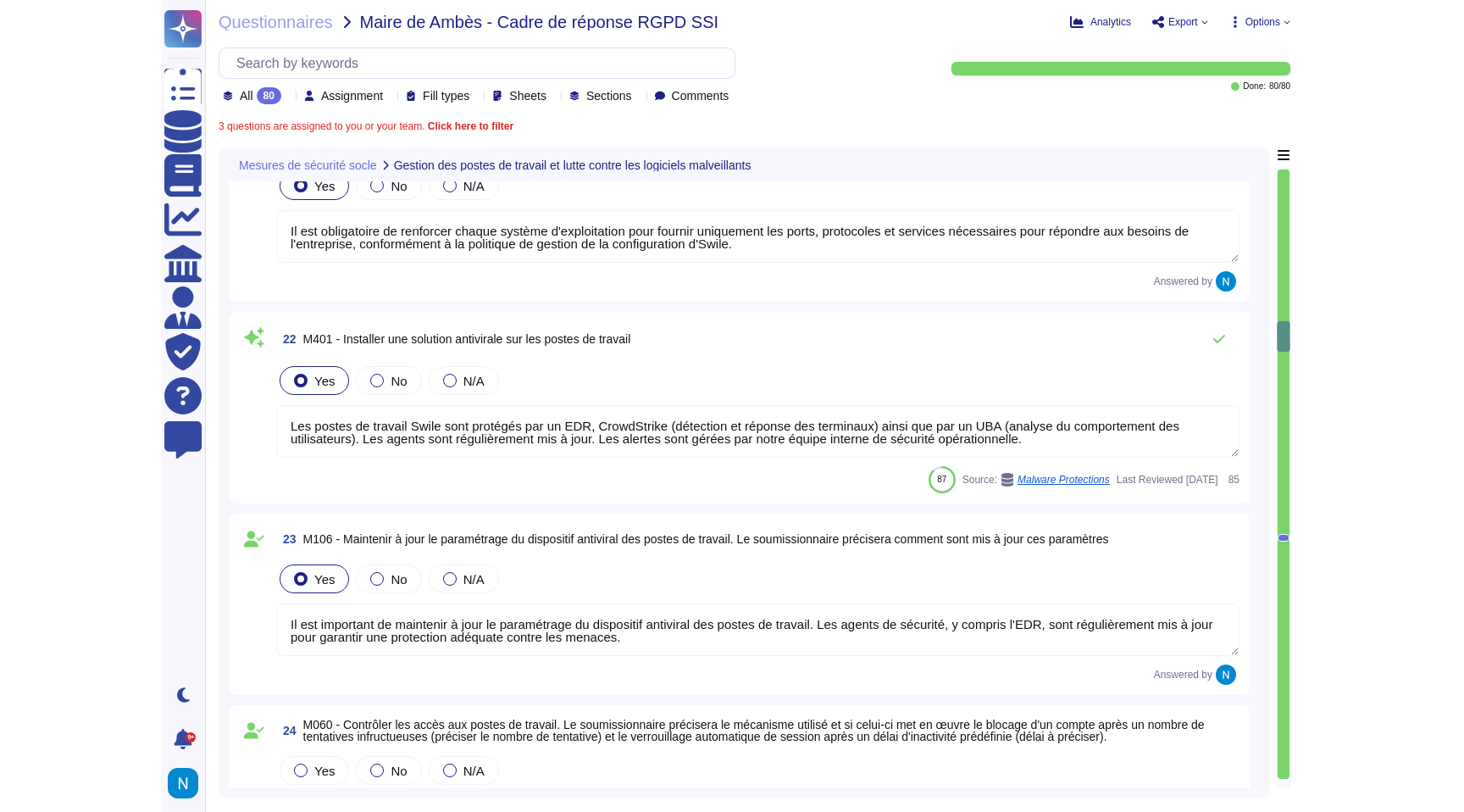
scroll to position [5723, 0]
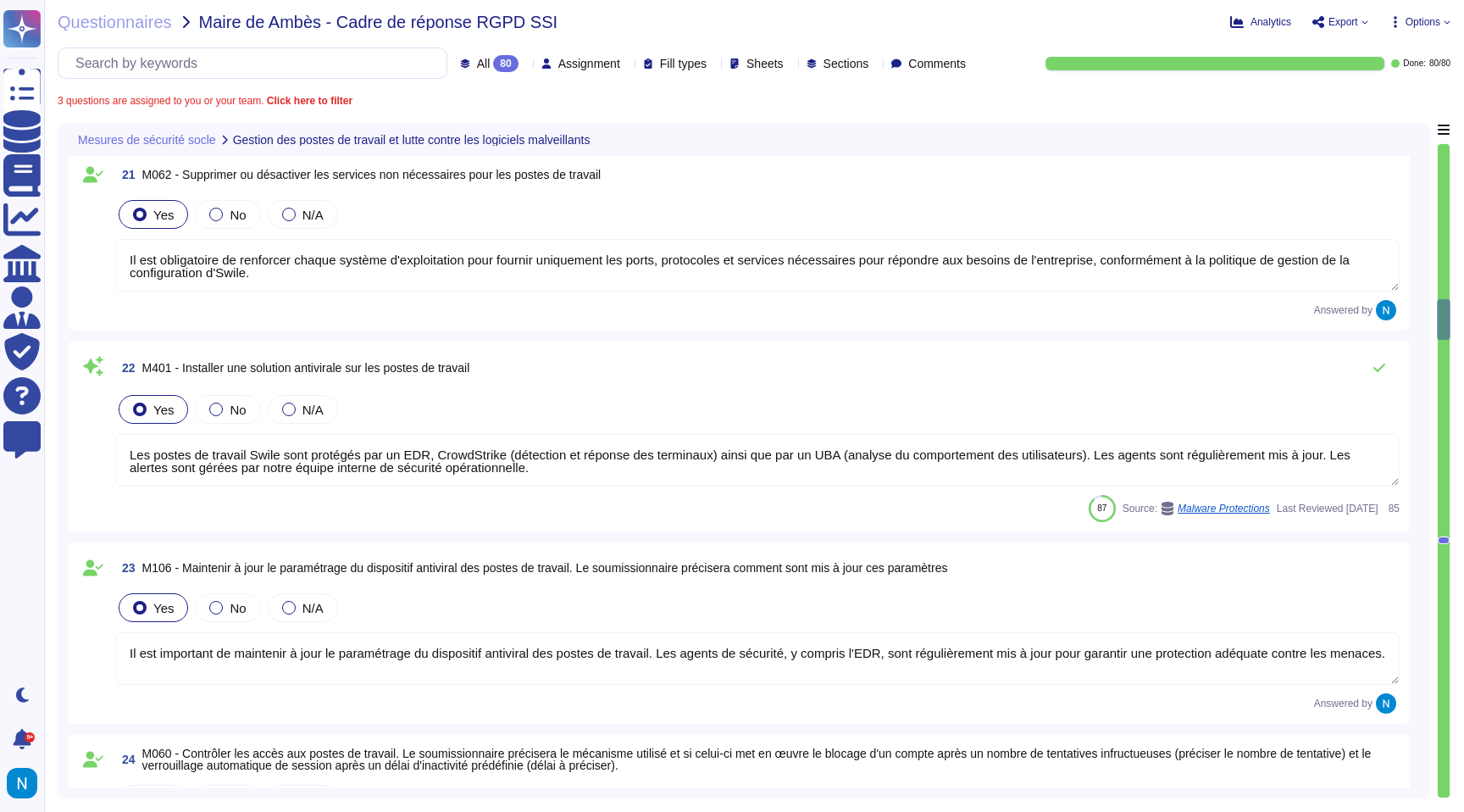
click at [1363, 24] on icon at bounding box center [1365, 22] width 7 height 7
click at [1373, 103] on p "Download" at bounding box center [1403, 123] width 60 height 42
